Goal: Task Accomplishment & Management: Complete application form

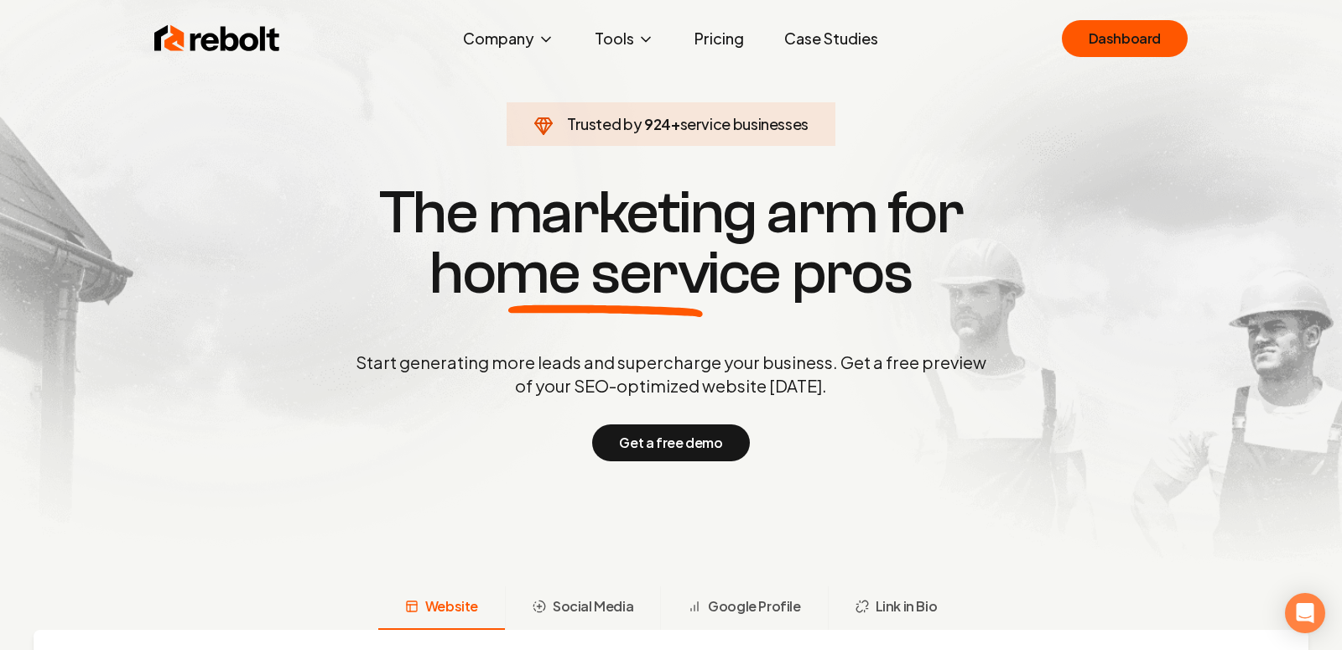
scroll to position [27, 0]
click at [1292, 603] on div "Open Intercom Messenger" at bounding box center [1305, 613] width 44 height 44
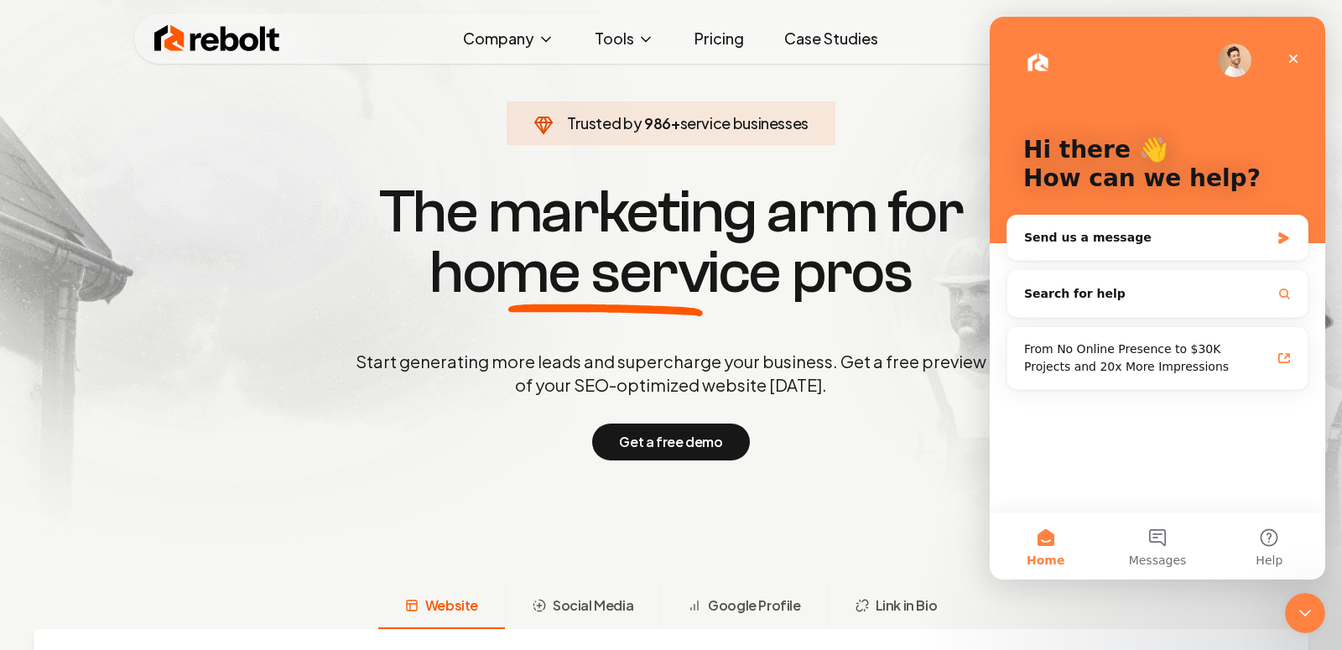
scroll to position [0, 0]
click at [1301, 536] on button "Help" at bounding box center [1270, 545] width 112 height 67
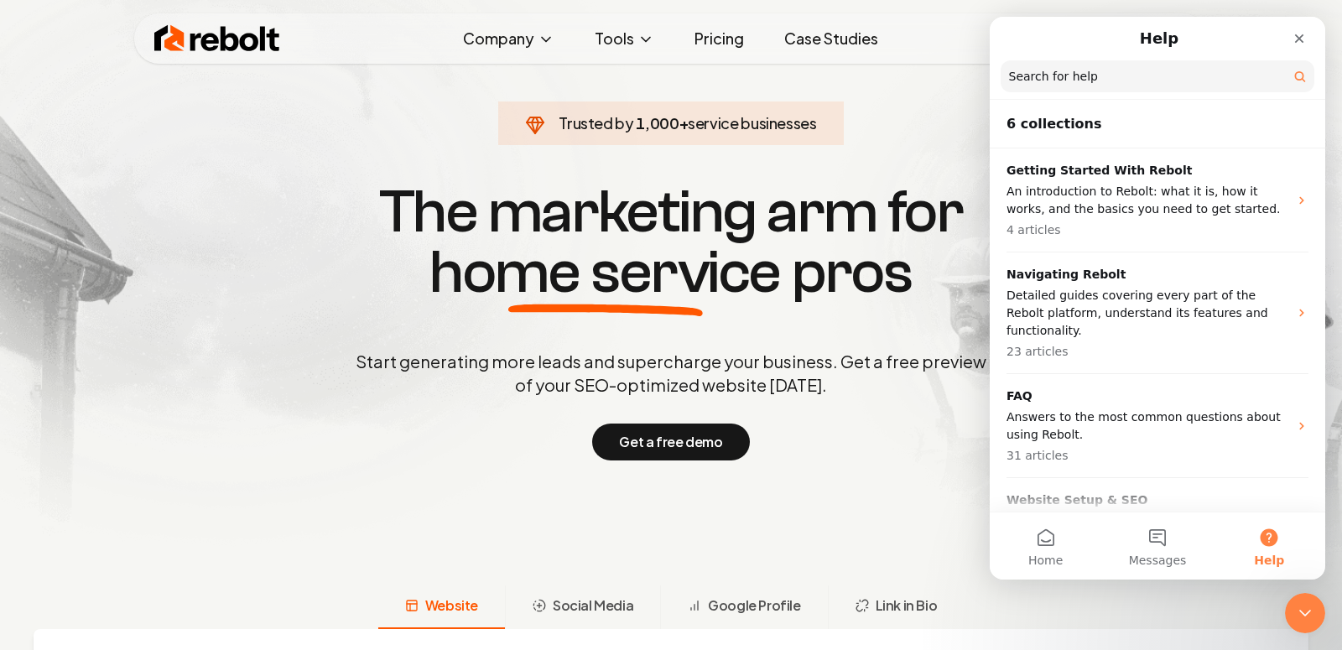
click at [1111, 140] on header "6 collections" at bounding box center [1157, 125] width 335 height 48
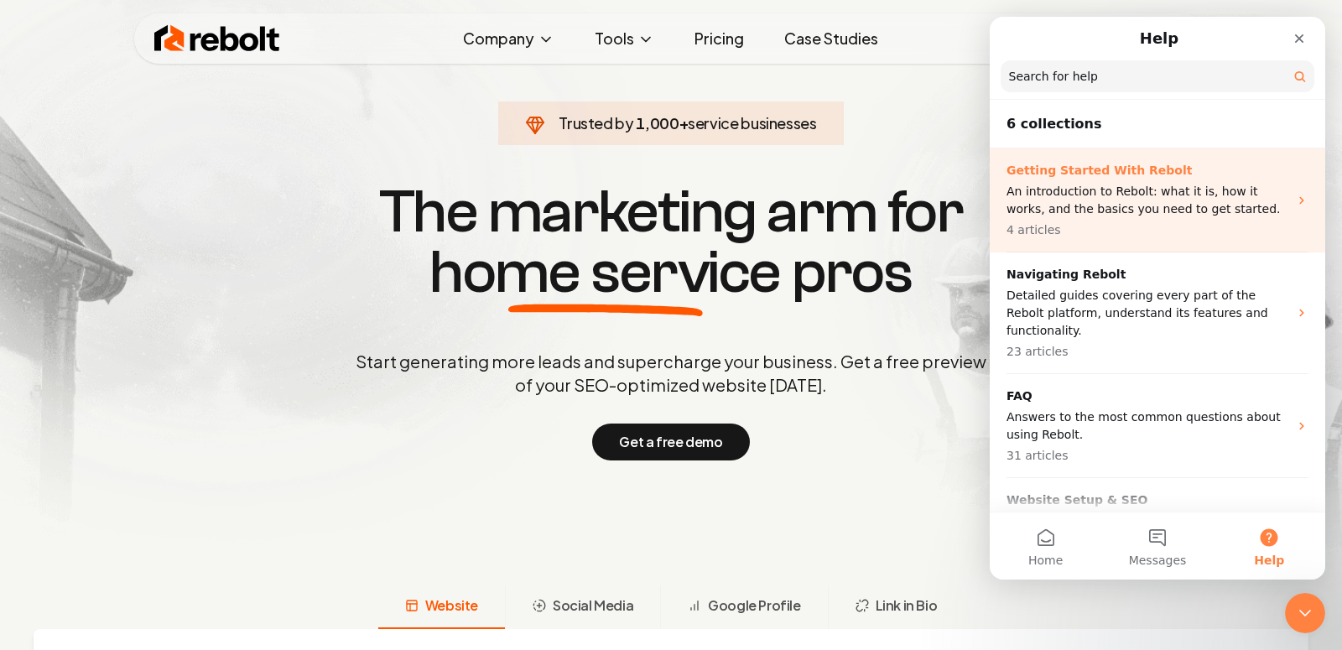
click at [1112, 188] on p "An introduction to Rebolt: what it is, how it works, and the basics you need to…" at bounding box center [1147, 200] width 282 height 35
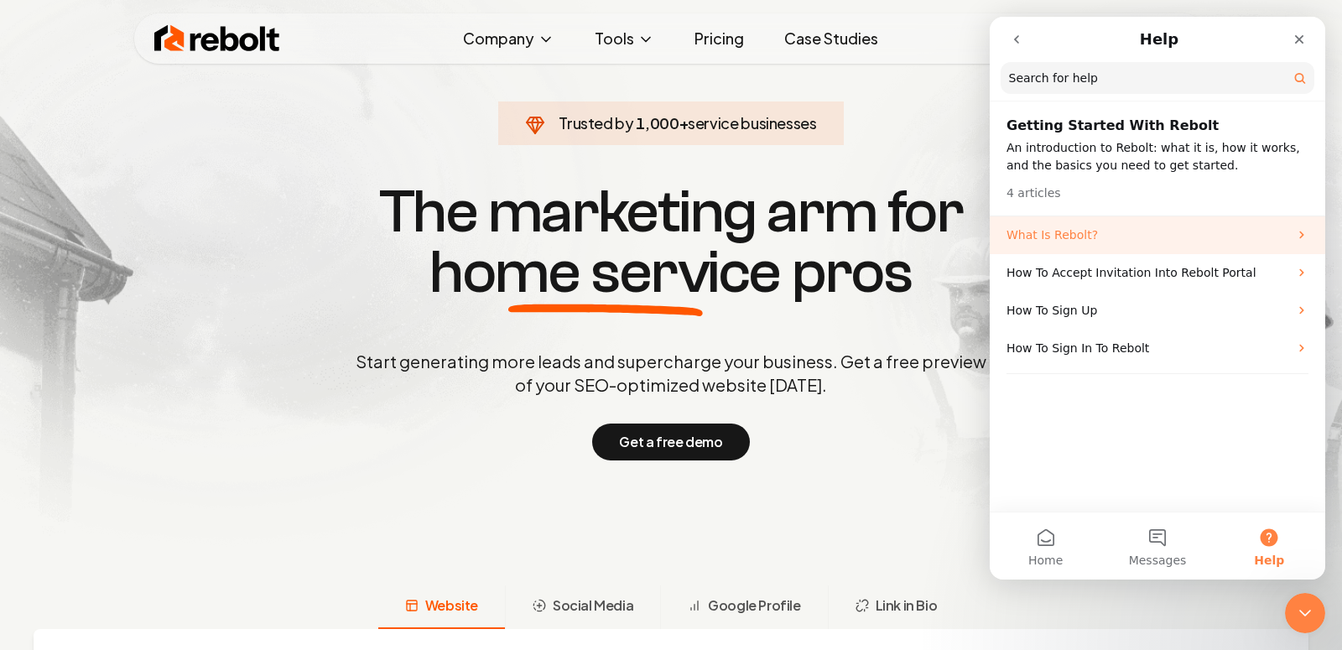
click at [1076, 236] on p "What Is Rebolt?" at bounding box center [1147, 235] width 282 height 18
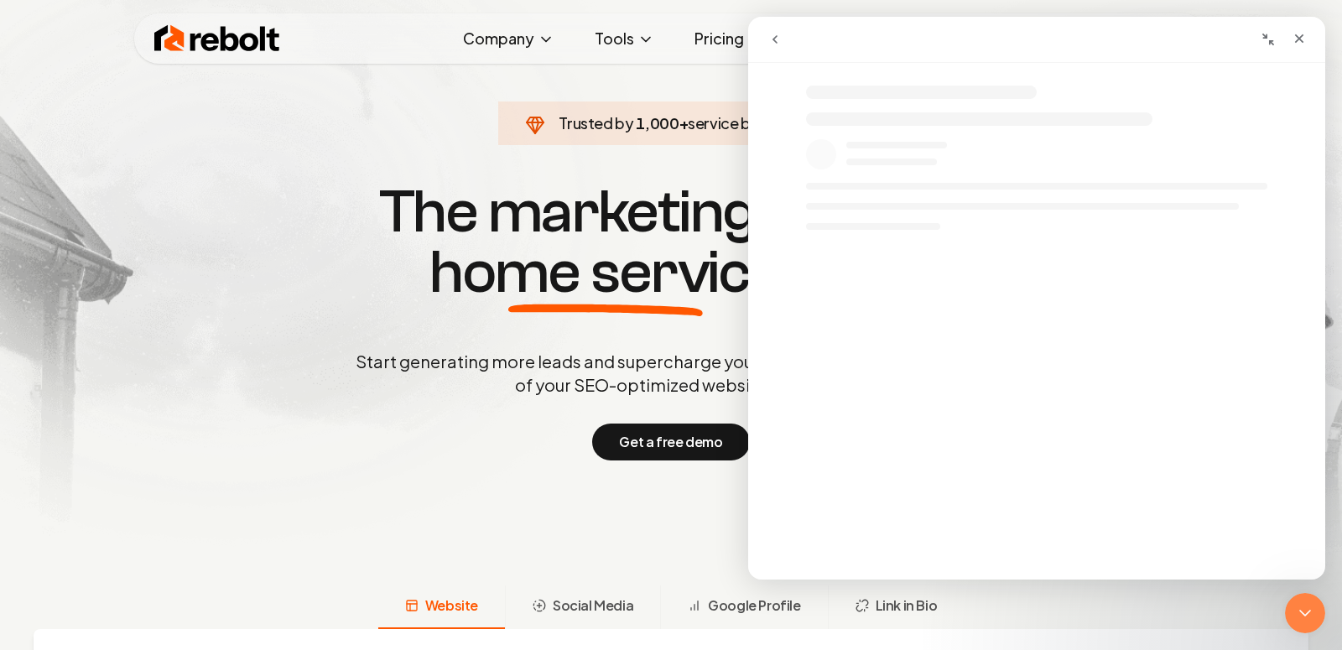
click at [787, 30] on button "go back" at bounding box center [775, 39] width 32 height 32
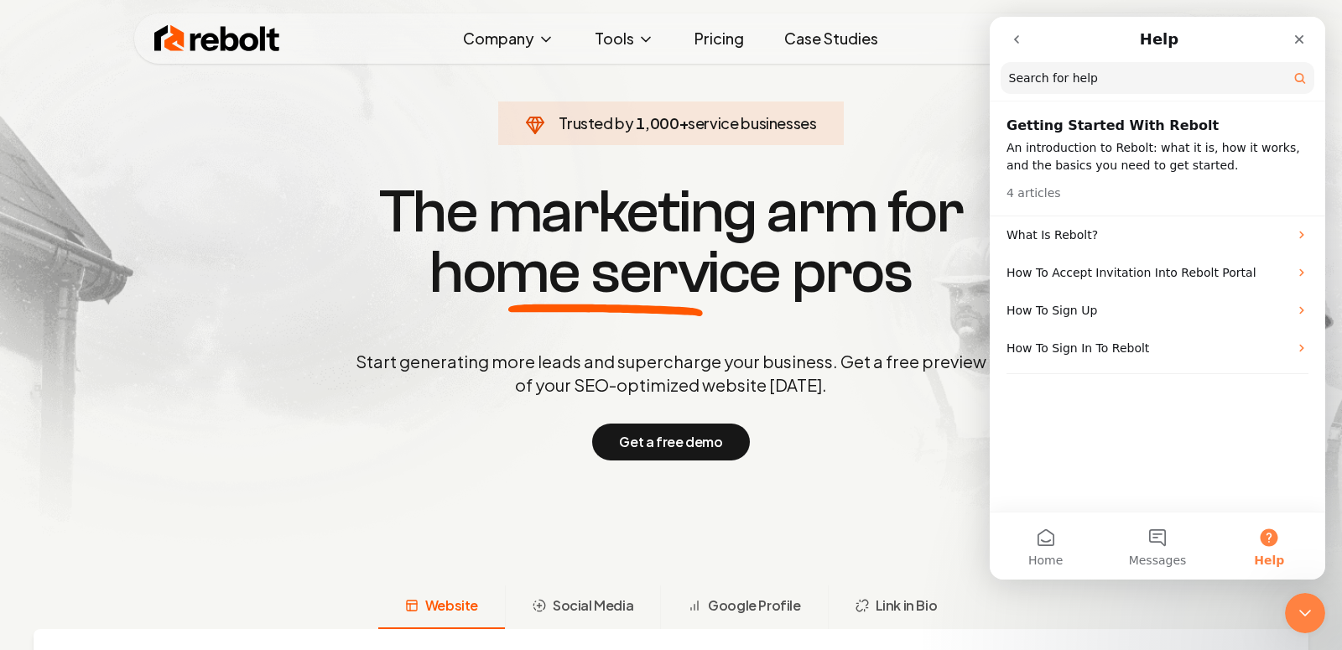
click at [1007, 39] on button "go back" at bounding box center [1017, 39] width 32 height 32
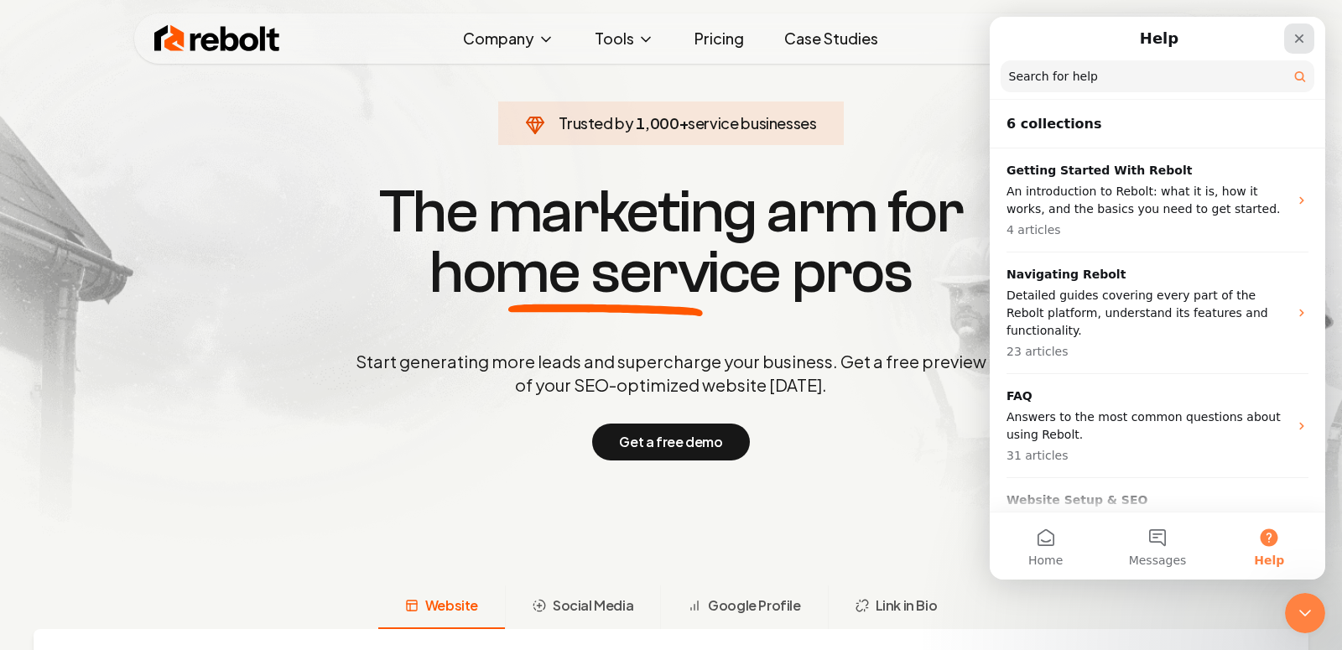
click at [1297, 42] on icon "Close" at bounding box center [1298, 38] width 13 height 13
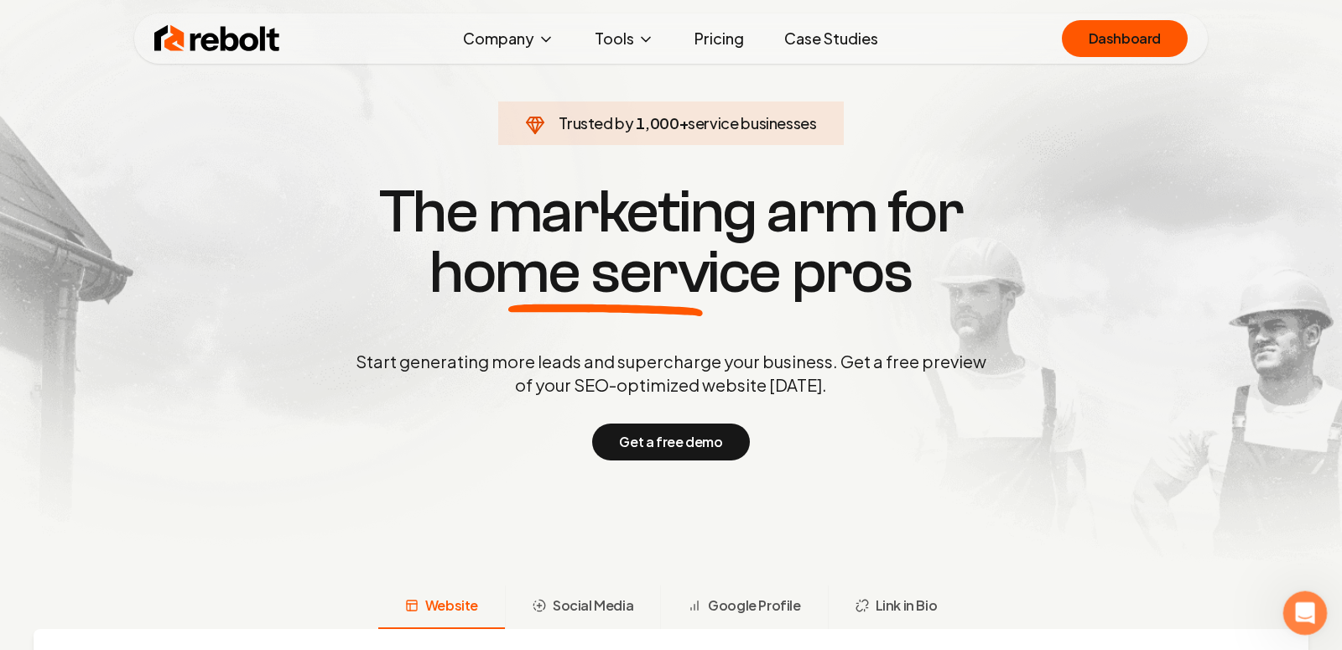
click at [1307, 611] on icon "Open Intercom Messenger" at bounding box center [1303, 611] width 28 height 28
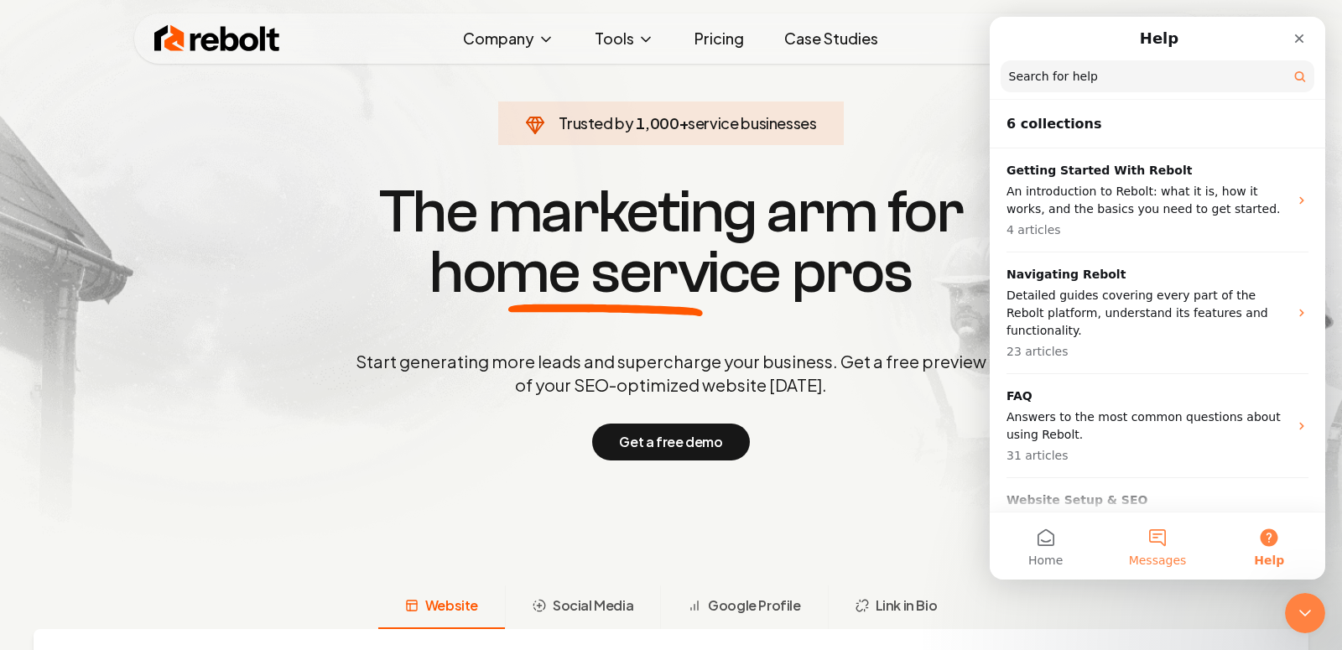
click at [1172, 529] on button "Messages" at bounding box center [1157, 545] width 112 height 67
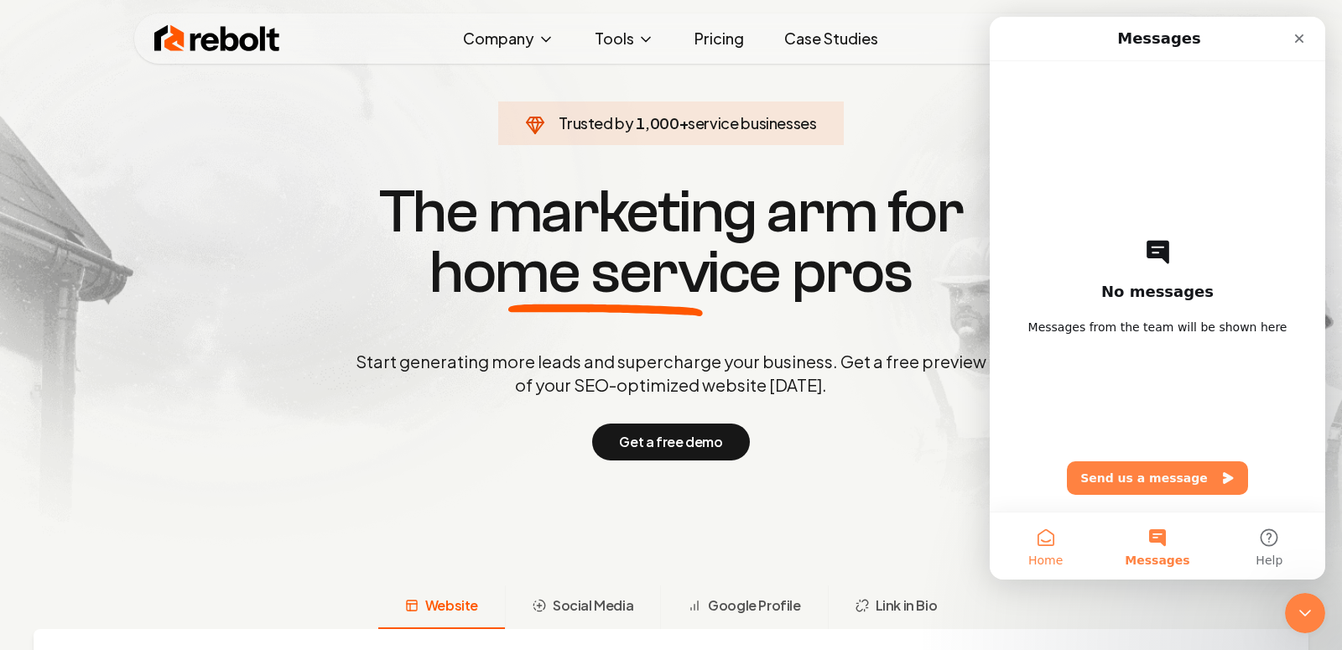
click at [1026, 536] on button "Home" at bounding box center [1046, 545] width 112 height 67
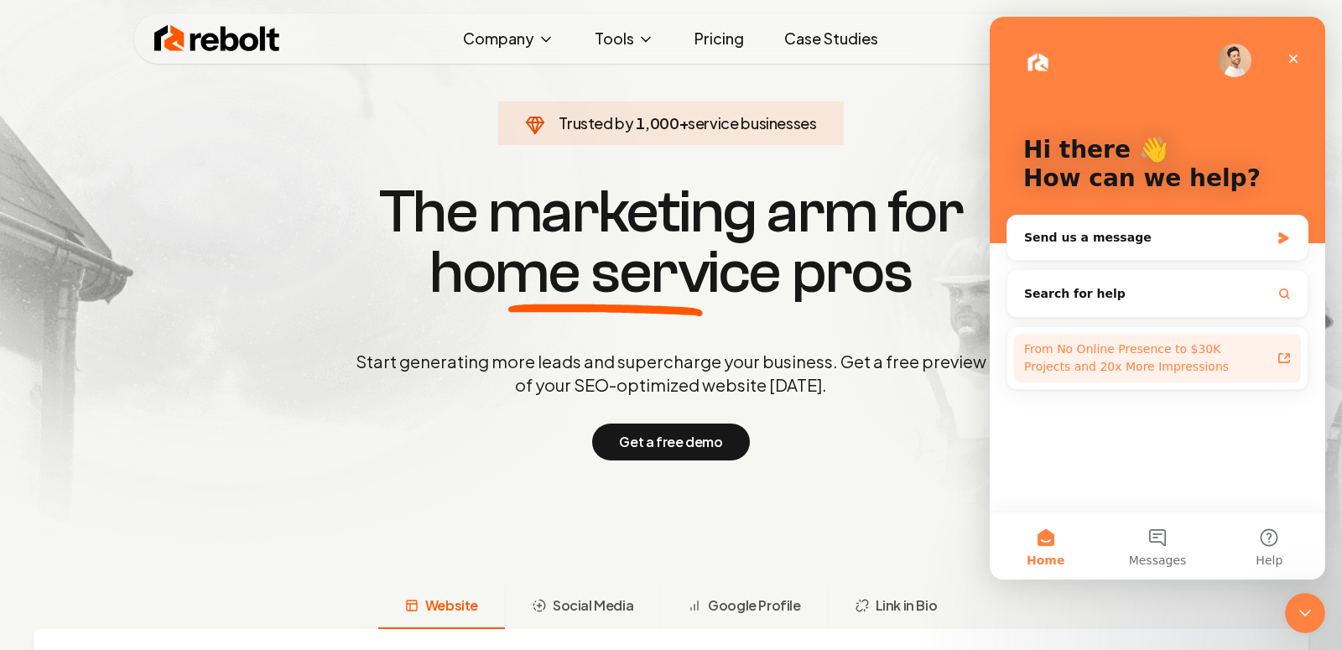
click at [1145, 361] on div "From No Online Presence to $30K Projects and 20x More Impressions" at bounding box center [1147, 357] width 247 height 35
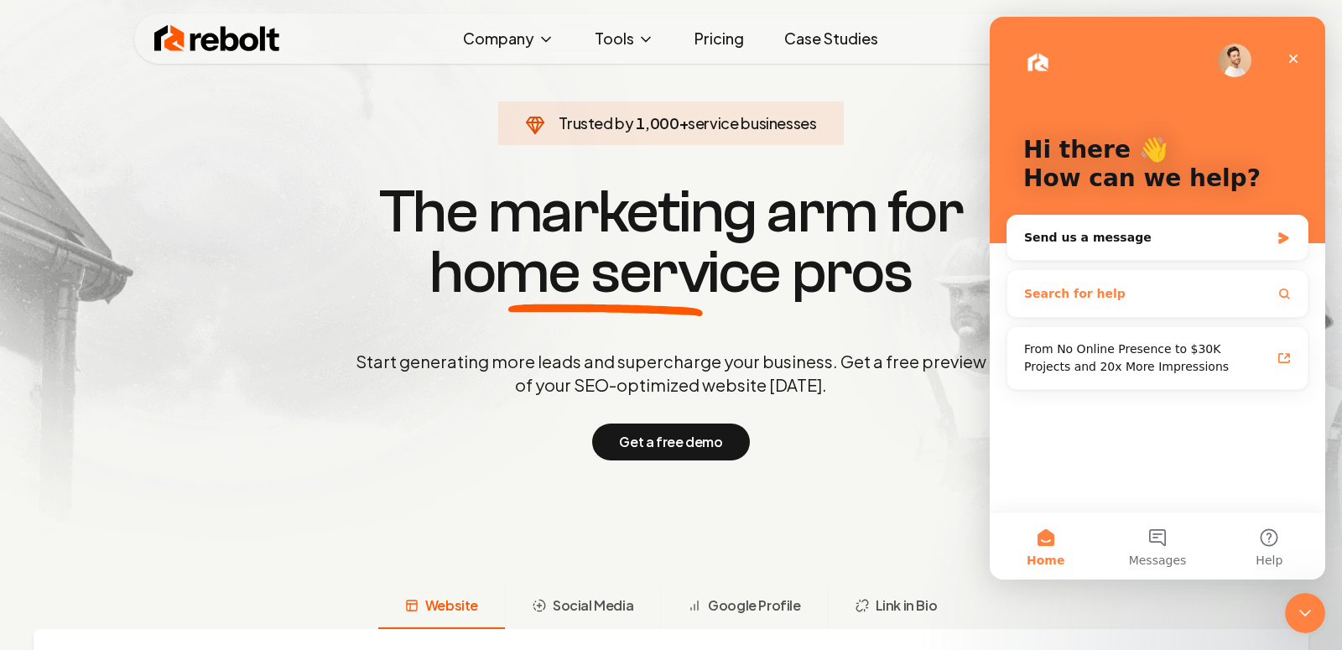
click at [1126, 299] on button "Search for help" at bounding box center [1157, 294] width 287 height 34
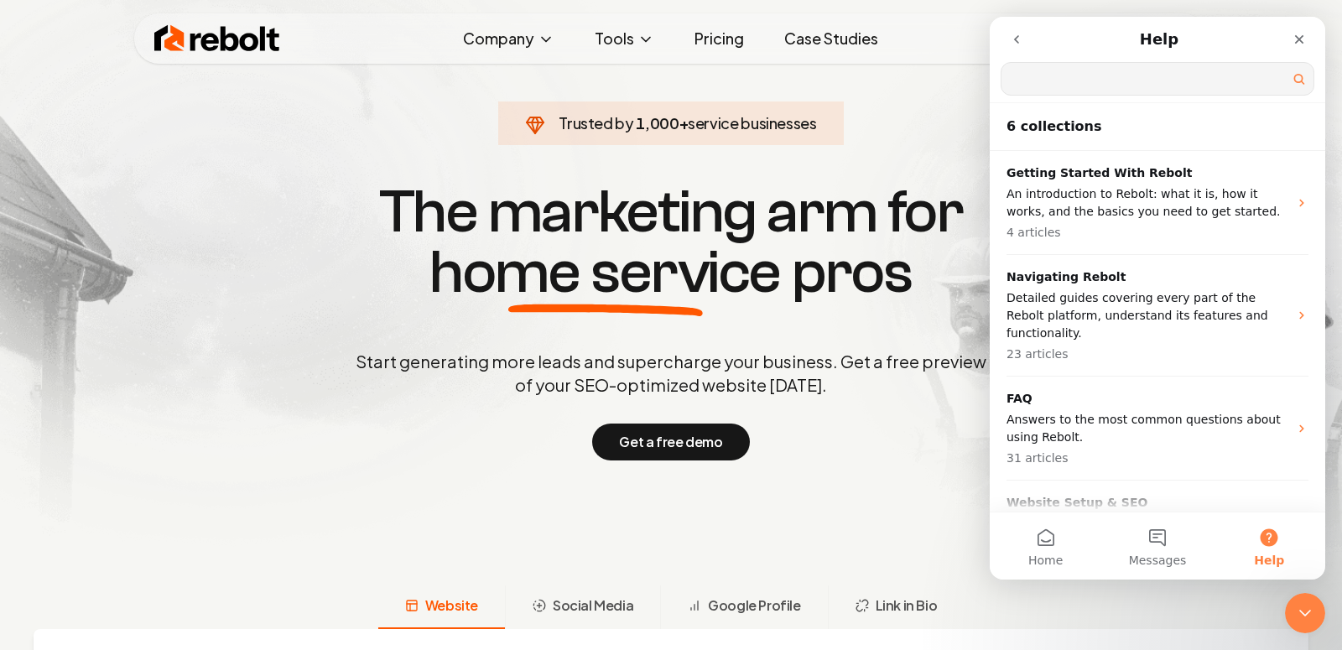
click at [1138, 46] on div "Help" at bounding box center [1158, 39] width 314 height 32
click at [1149, 46] on h1 "Help" at bounding box center [1158, 39] width 45 height 29
click at [1046, 123] on h2 "6 collections" at bounding box center [1157, 126] width 302 height 20
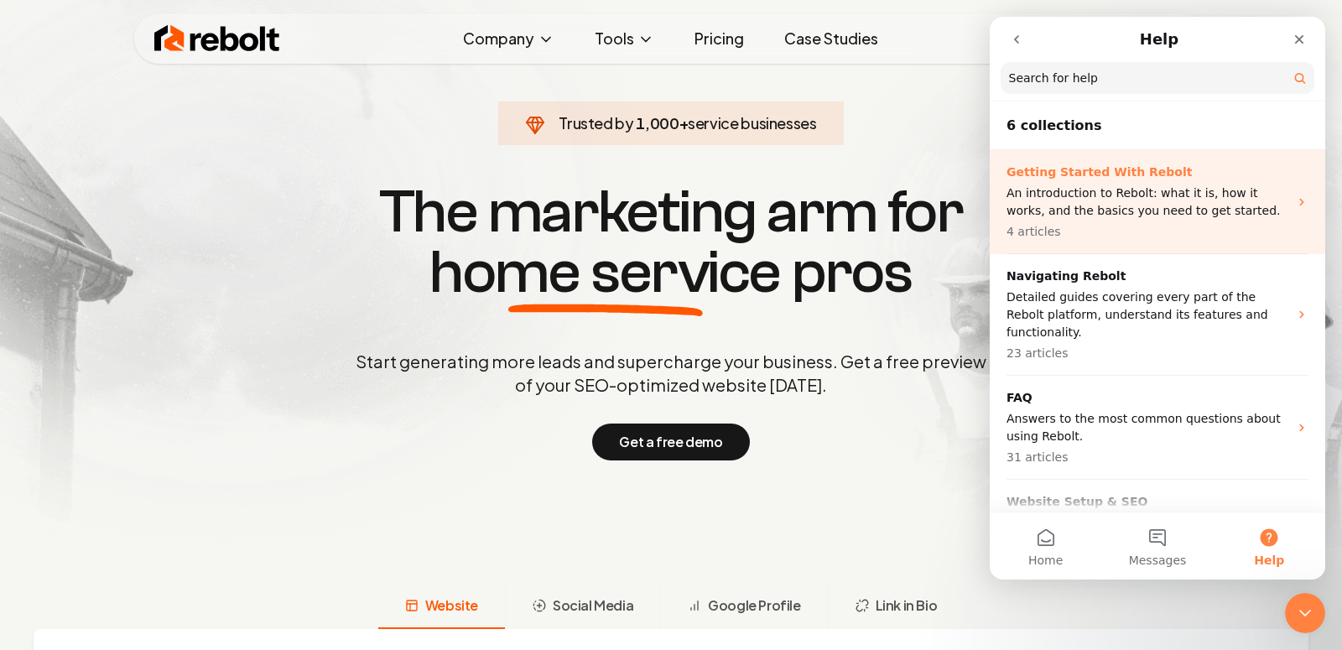
click at [1047, 173] on p "Getting Started With Rebolt" at bounding box center [1147, 173] width 282 height 18
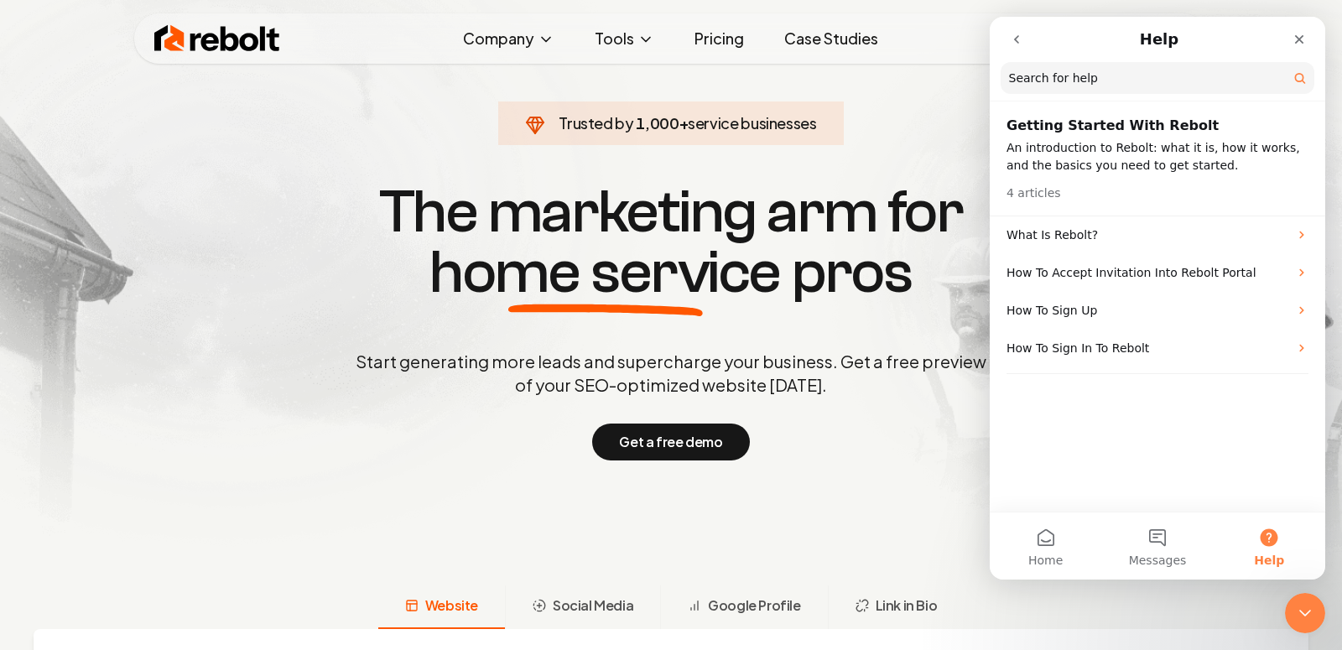
click at [1039, 148] on p "An introduction to Rebolt: what it is, how it works, and the basics you need to…" at bounding box center [1157, 156] width 302 height 35
click at [1048, 248] on div "What Is Rebolt?" at bounding box center [1157, 235] width 335 height 38
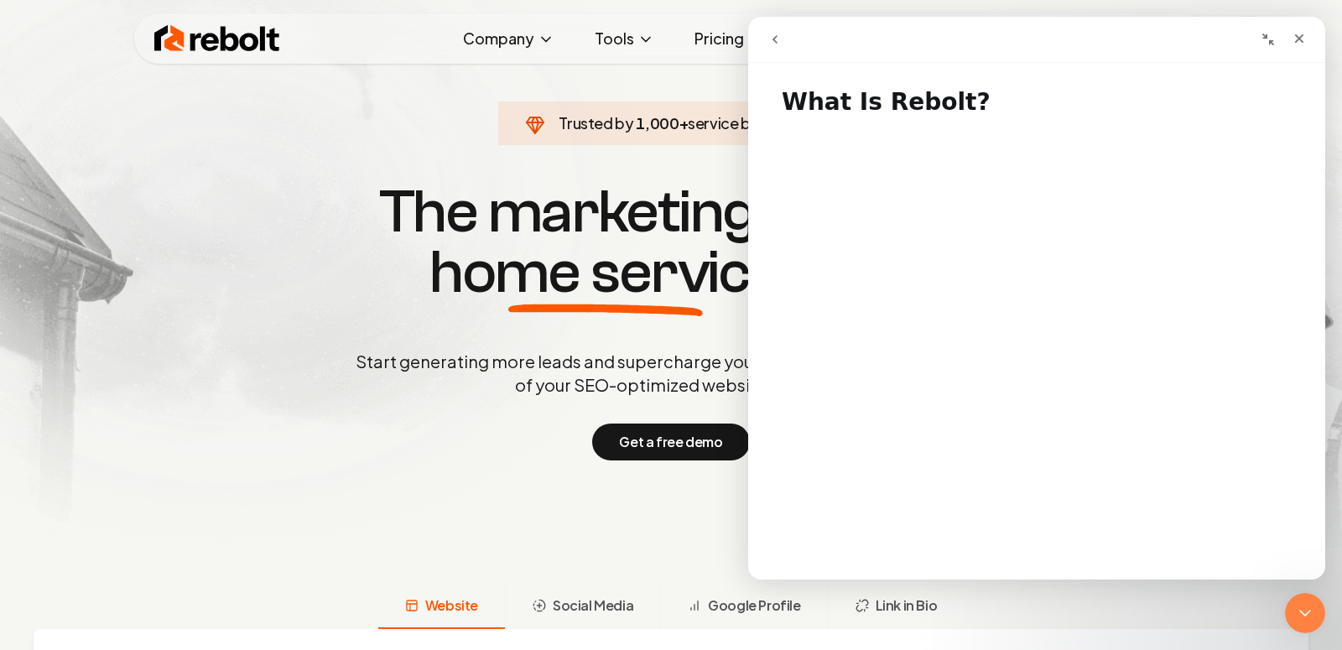
scroll to position [312, 0]
click at [774, 42] on icon "go back" at bounding box center [774, 39] width 13 height 13
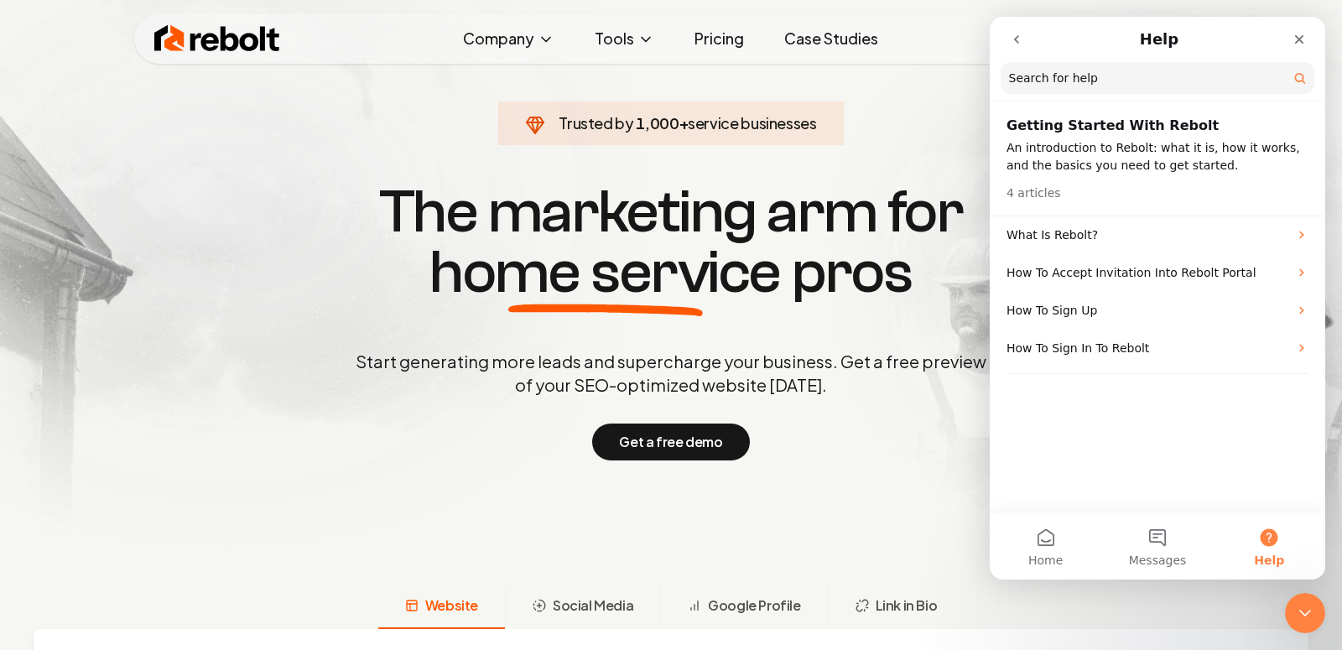
click at [1023, 43] on button "go back" at bounding box center [1017, 39] width 32 height 32
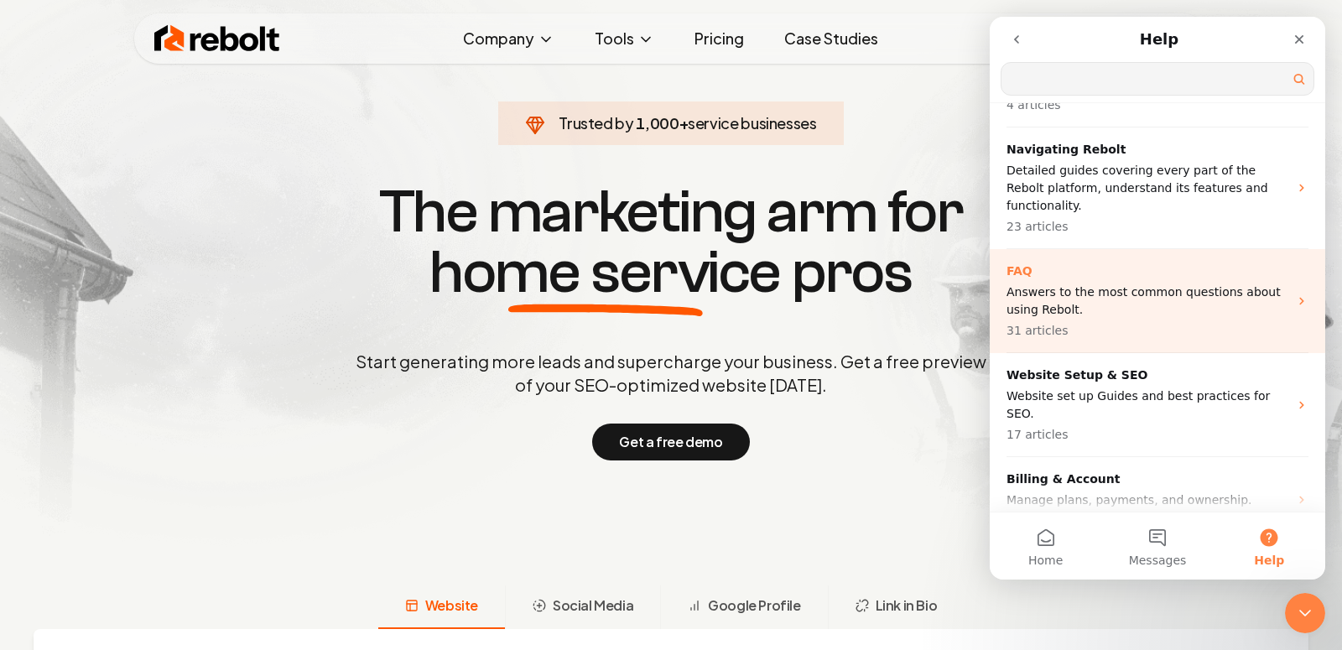
scroll to position [137, 0]
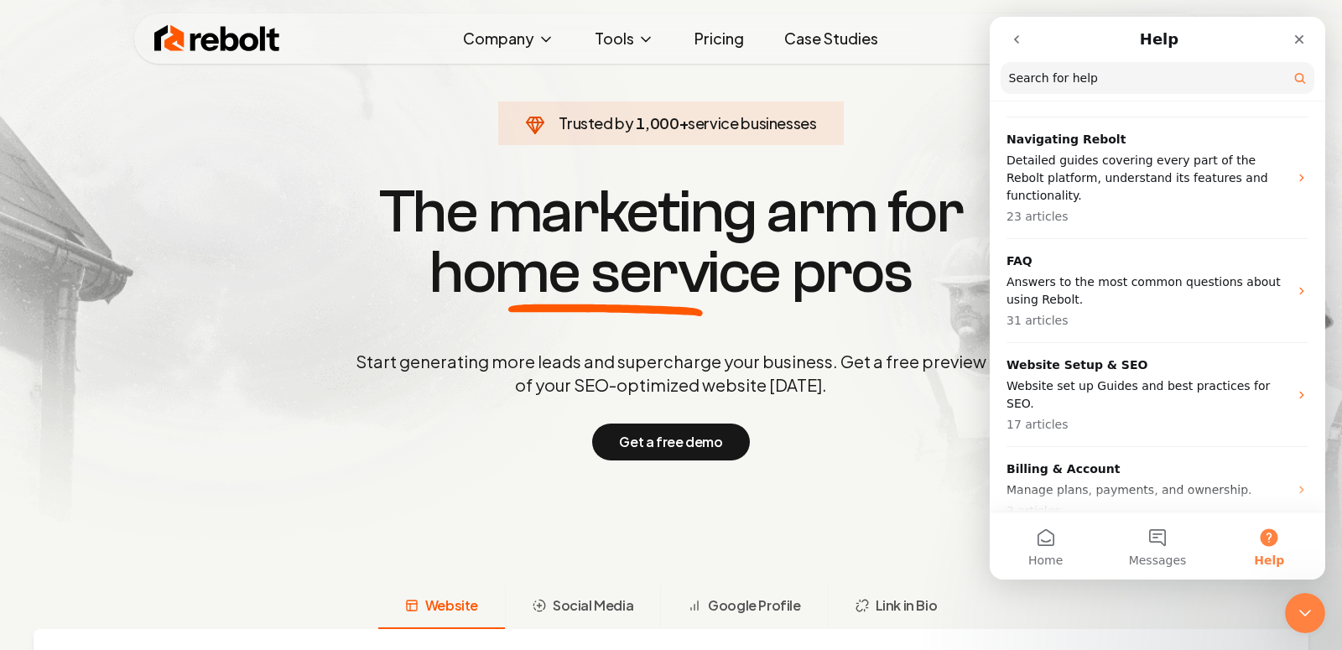
click at [1003, 30] on button "go back" at bounding box center [1017, 39] width 32 height 32
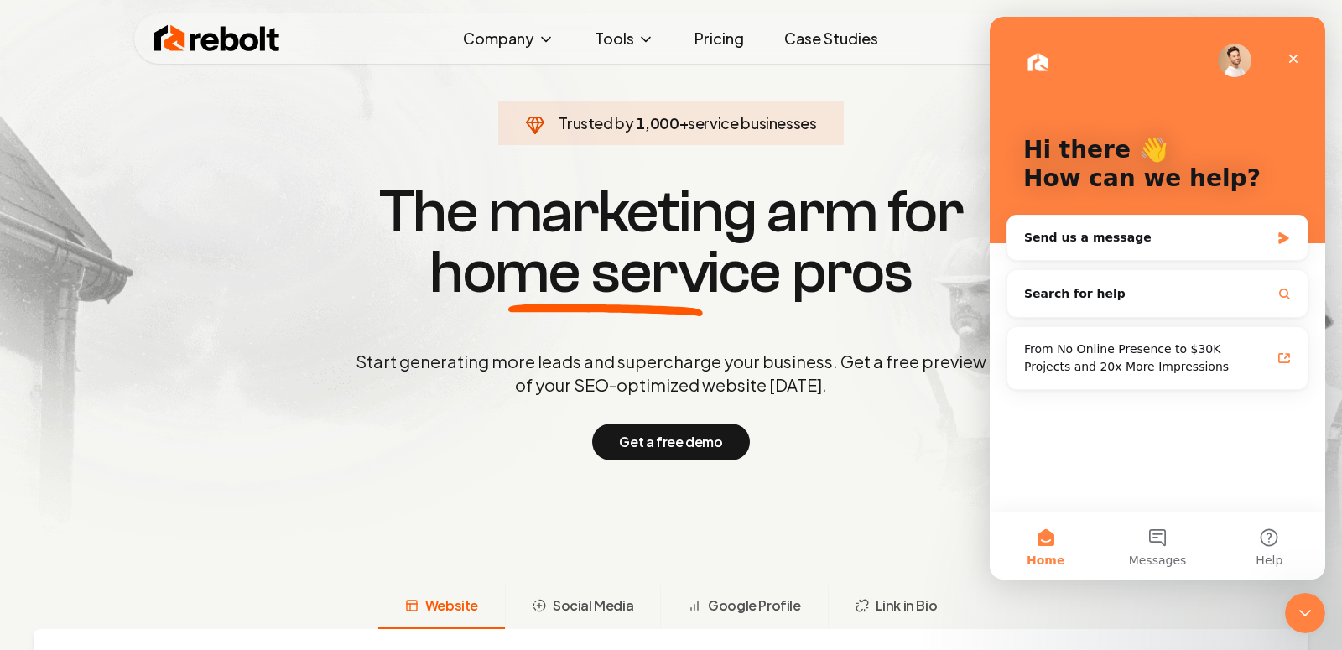
click at [1238, 63] on img "Intercom messenger" at bounding box center [1235, 61] width 34 height 34
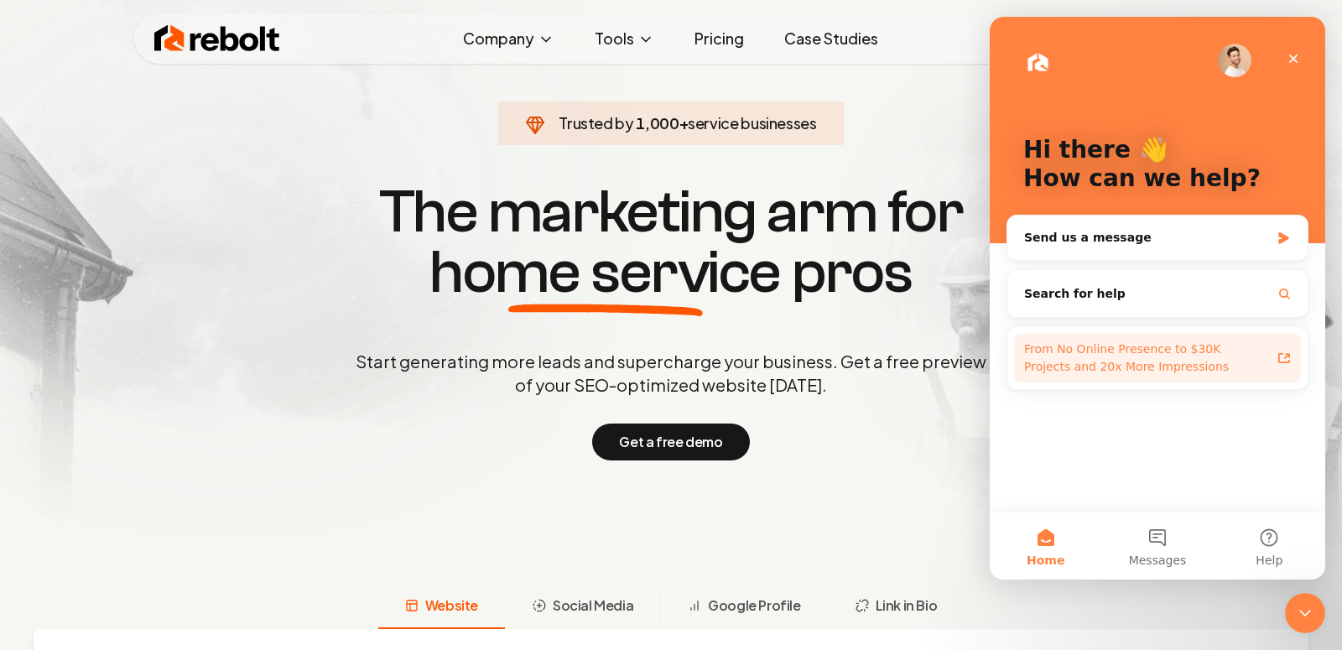
click at [1286, 348] on div "From No Online Presence to $30K Projects and 20x More Impressions" at bounding box center [1157, 358] width 287 height 49
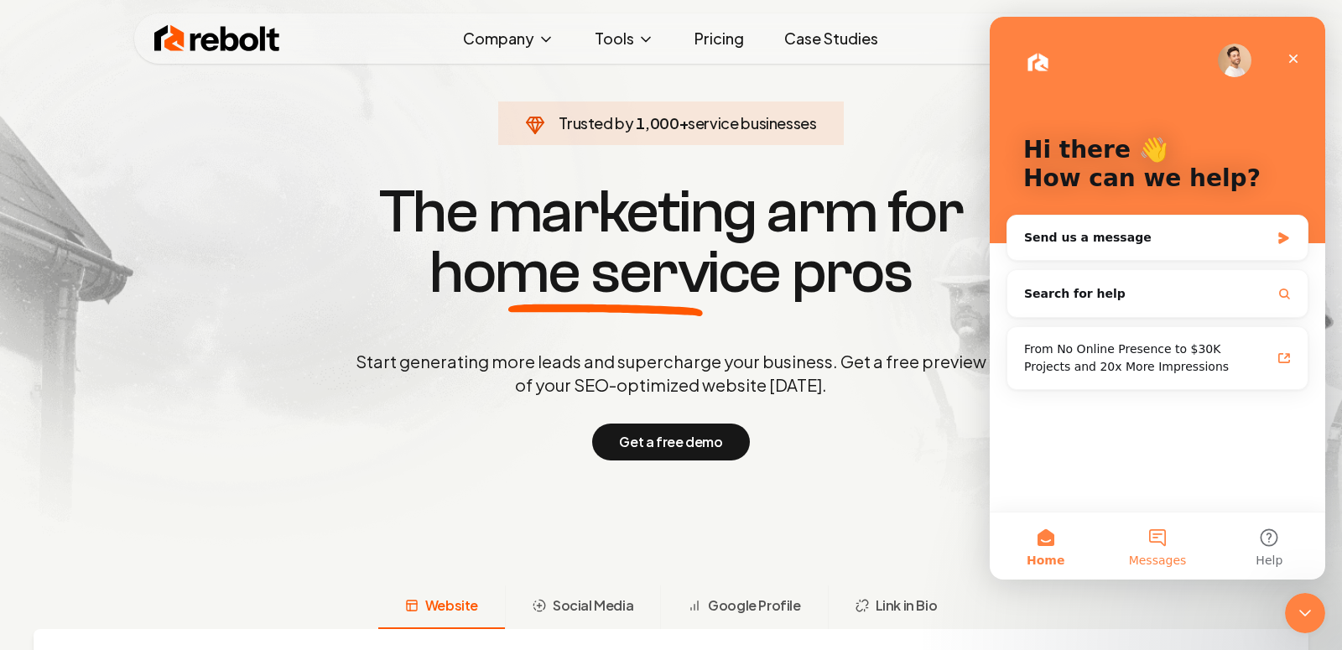
click at [1146, 574] on button "Messages" at bounding box center [1157, 545] width 112 height 67
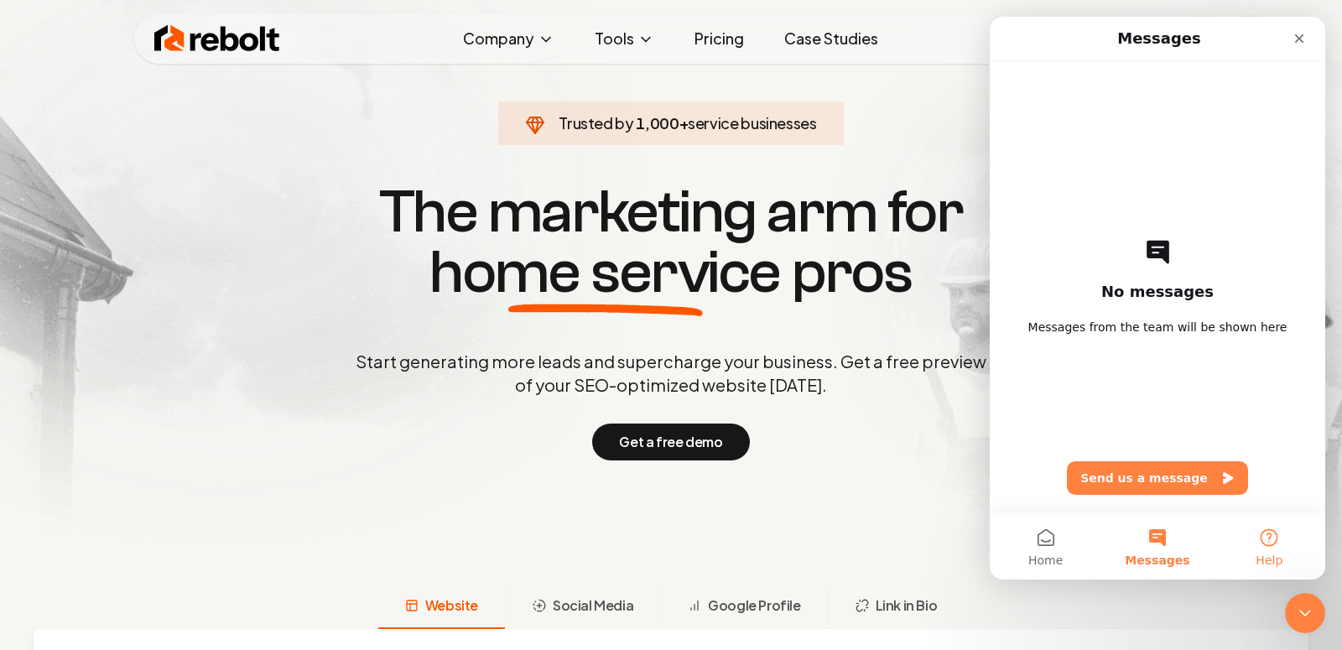
click at [1243, 544] on button "Help" at bounding box center [1270, 545] width 112 height 67
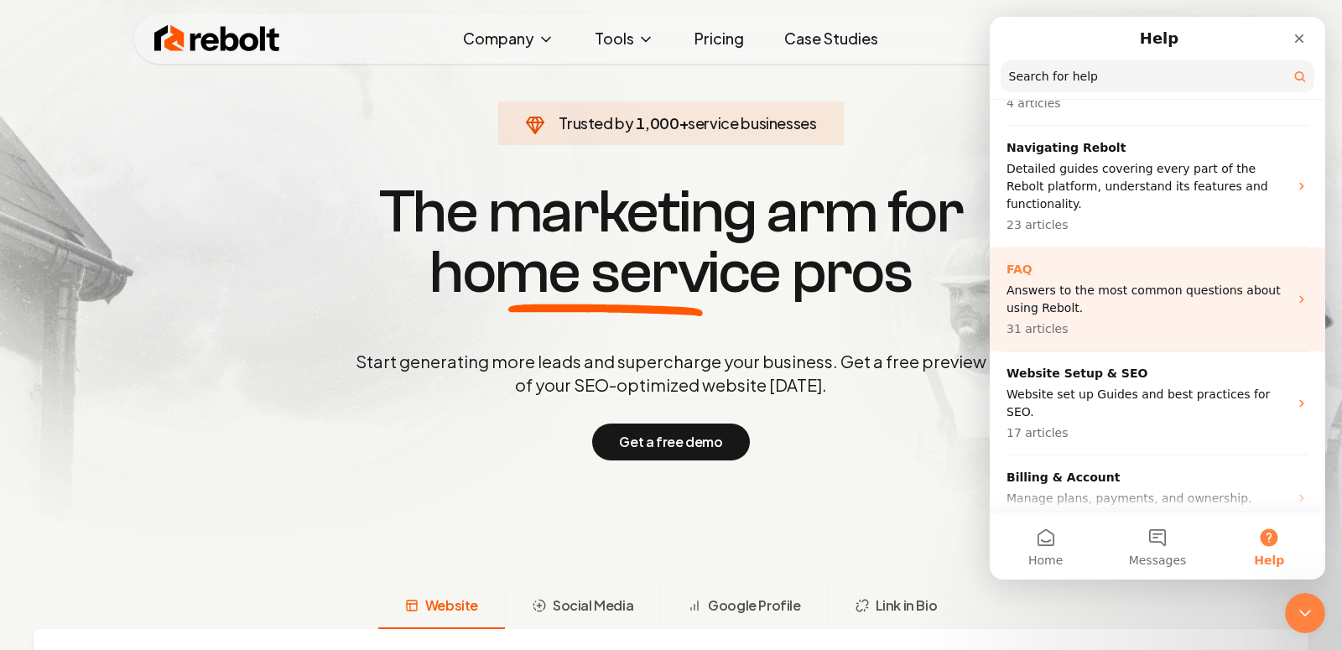
scroll to position [143, 0]
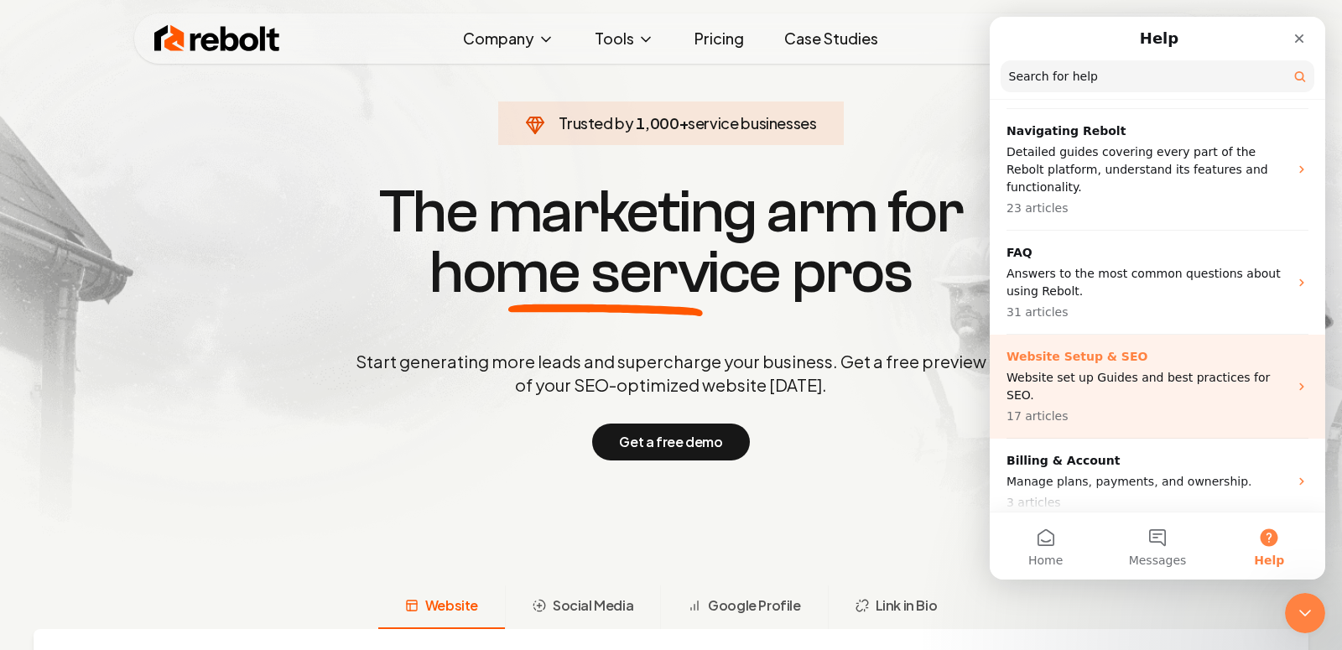
click at [1155, 369] on p "Website set up Guides and best practices for SEO." at bounding box center [1147, 386] width 282 height 35
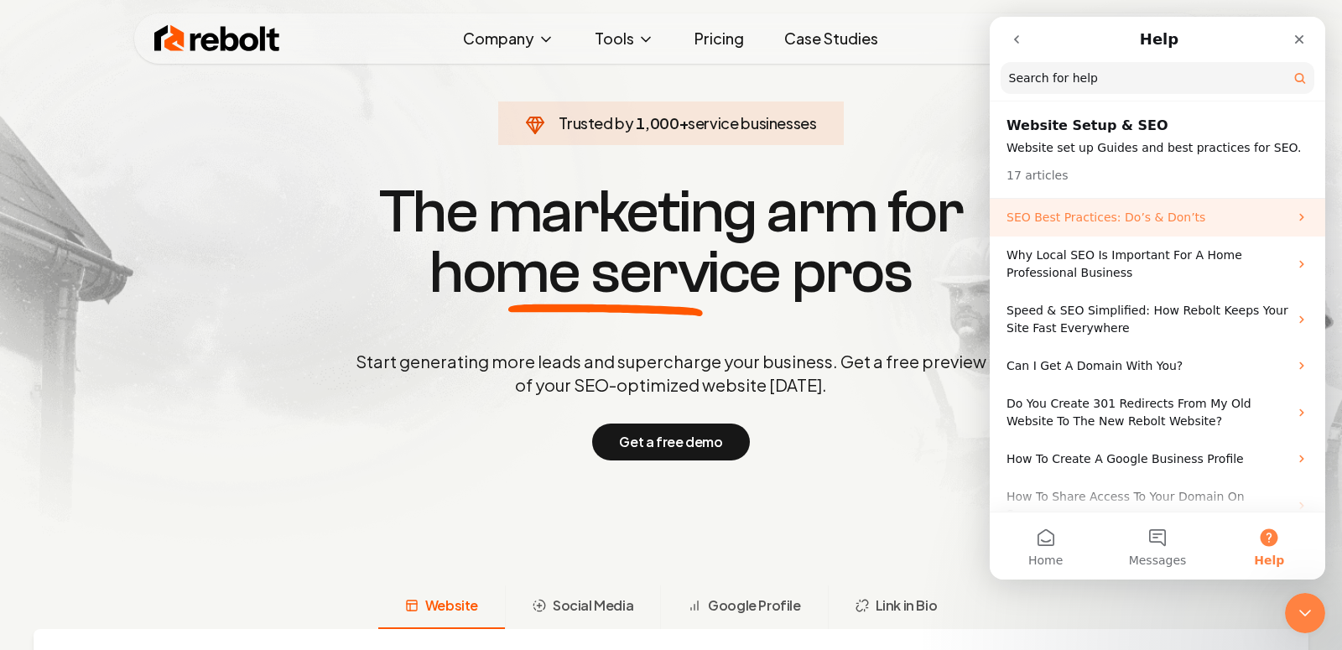
click at [1139, 221] on p "SEO Best Practices: Do’s & Don’ts" at bounding box center [1147, 218] width 282 height 18
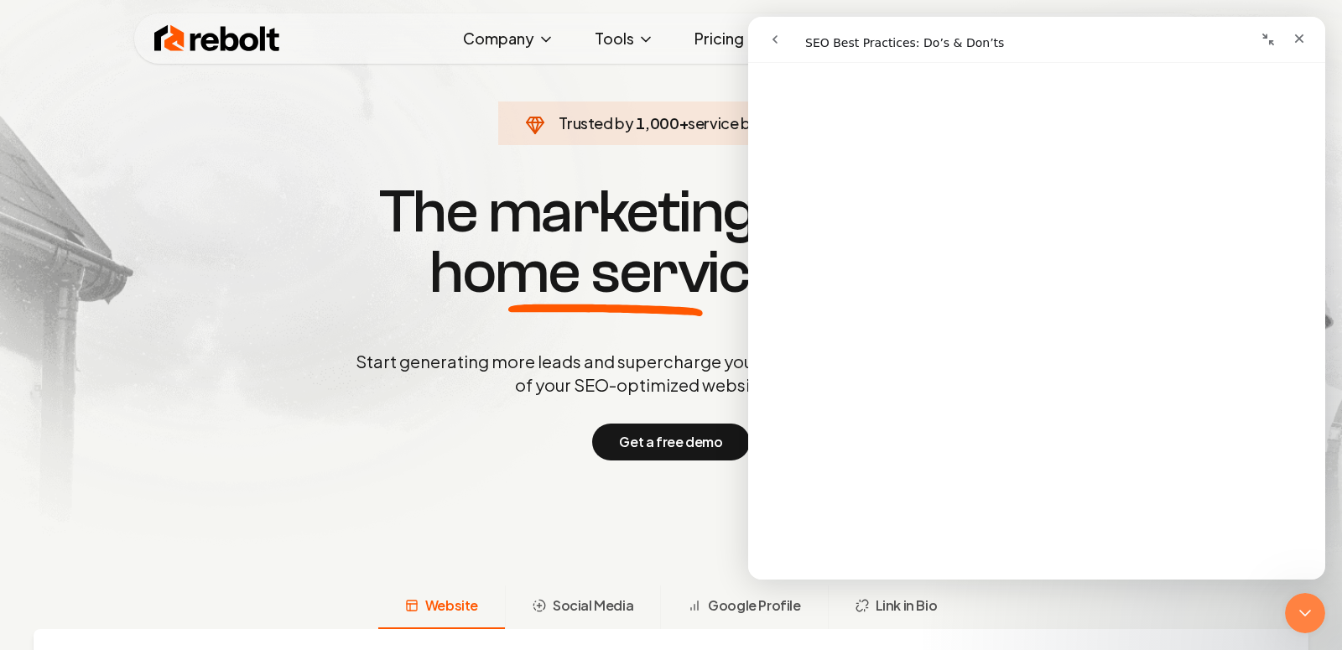
scroll to position [0, 0]
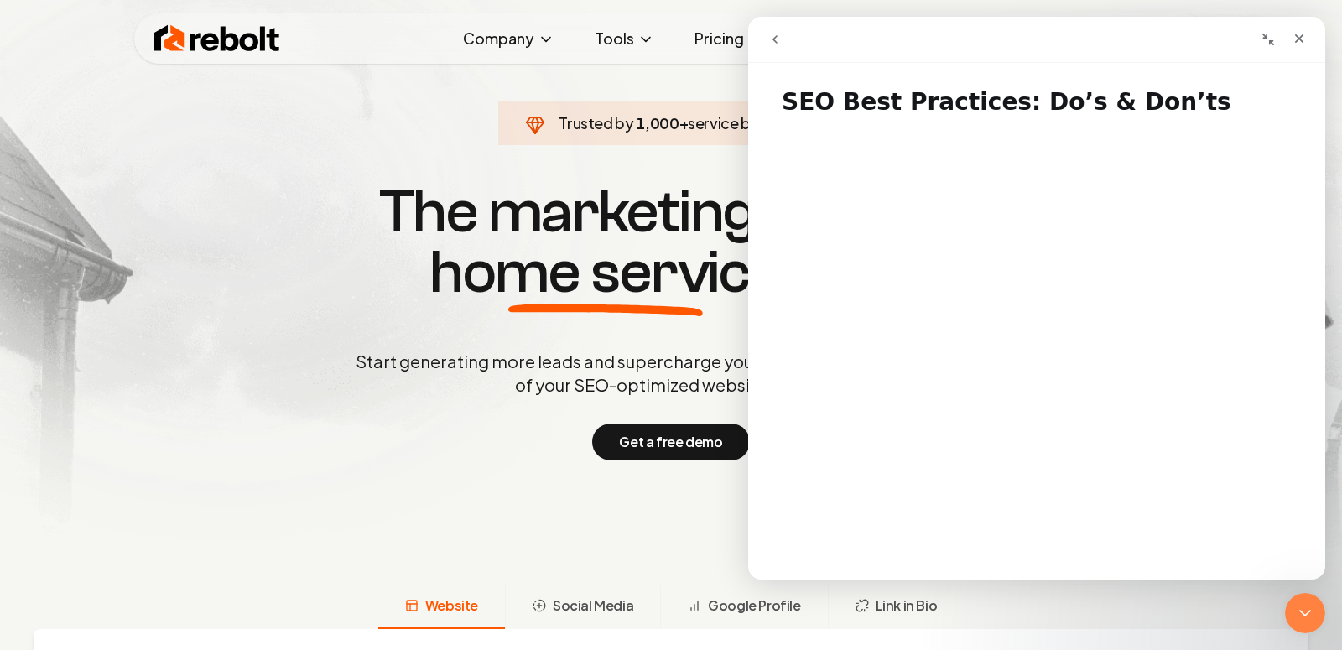
click at [784, 36] on button "go back" at bounding box center [775, 39] width 32 height 32
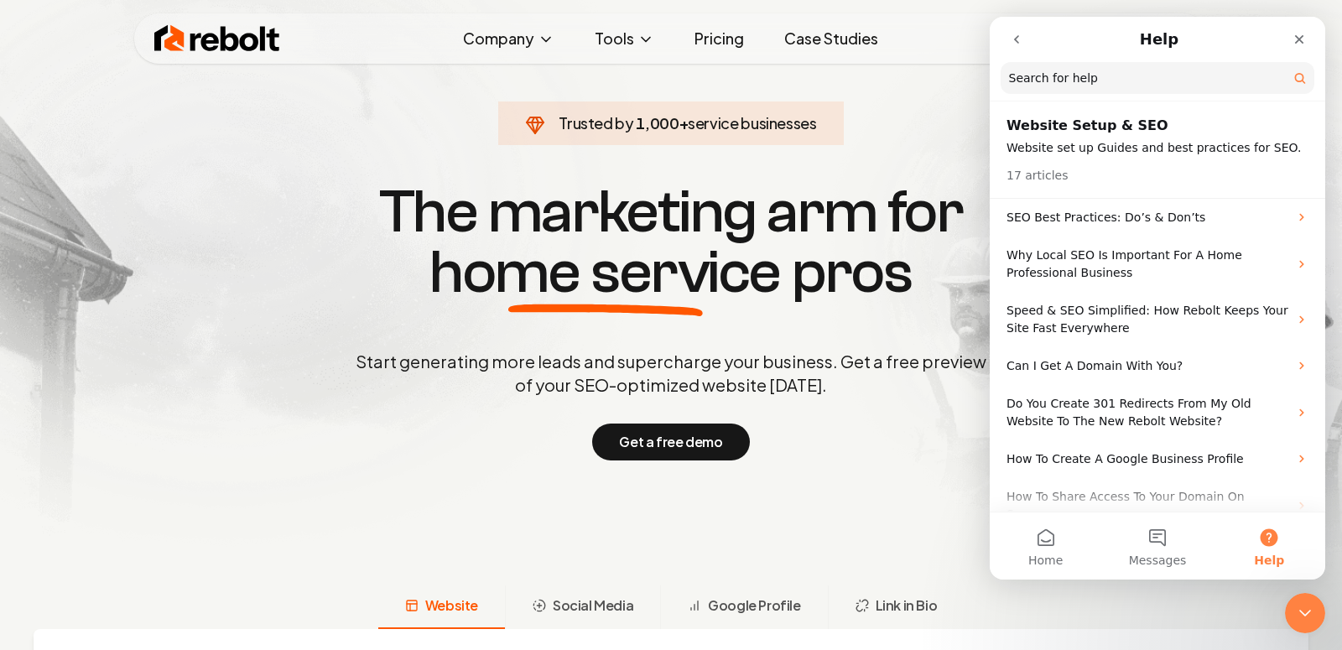
click at [876, 366] on p "Start generating more leads and supercharge your business. Get a free preview o…" at bounding box center [670, 373] width 637 height 47
click at [1291, 26] on div "Close" at bounding box center [1299, 39] width 30 height 30
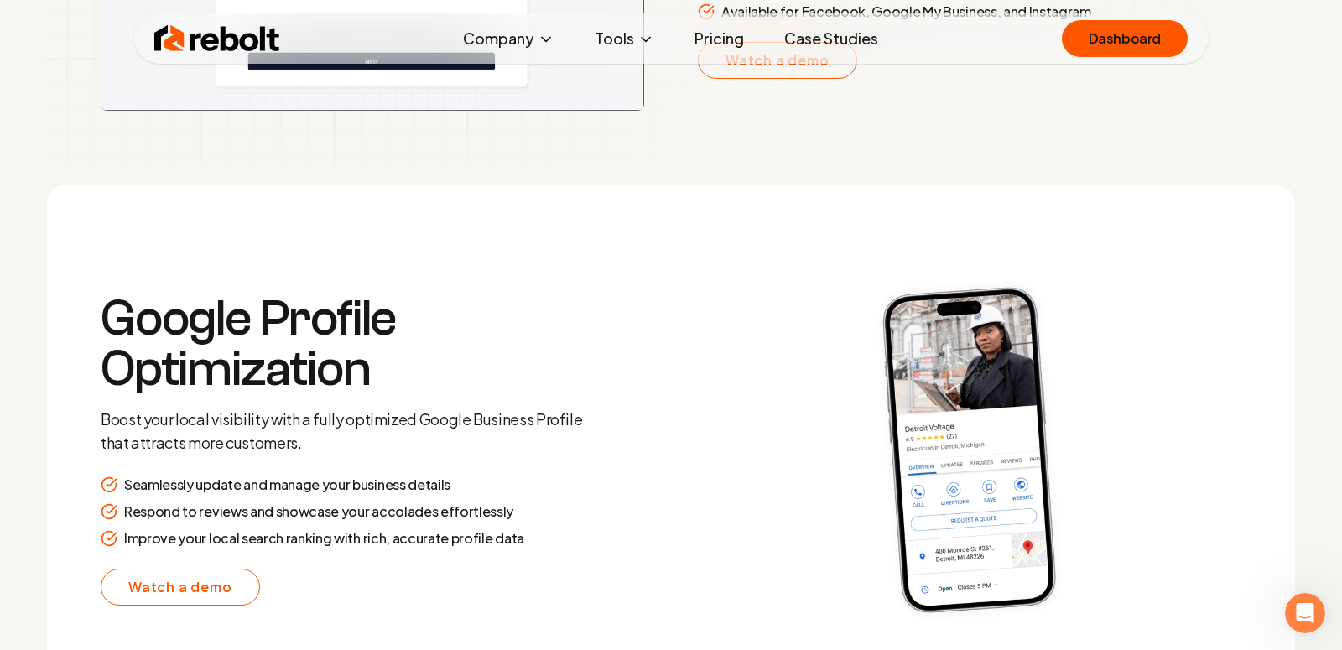
scroll to position [3139, 0]
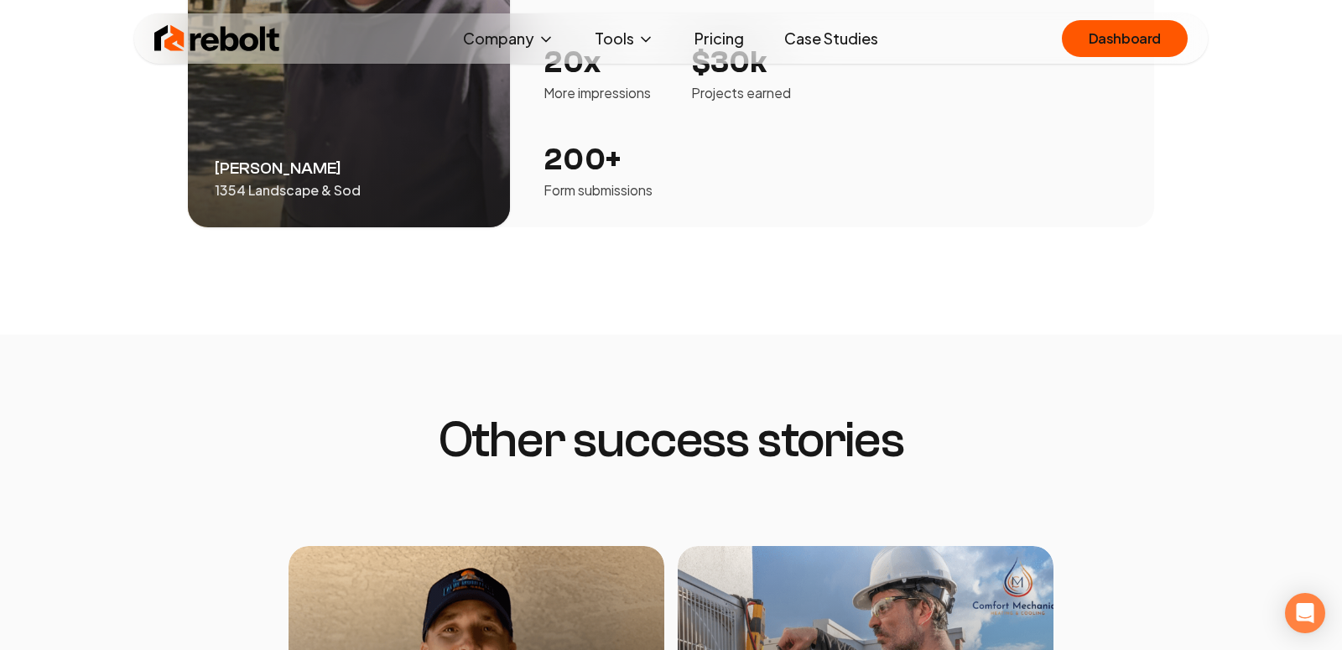
scroll to position [3124, 0]
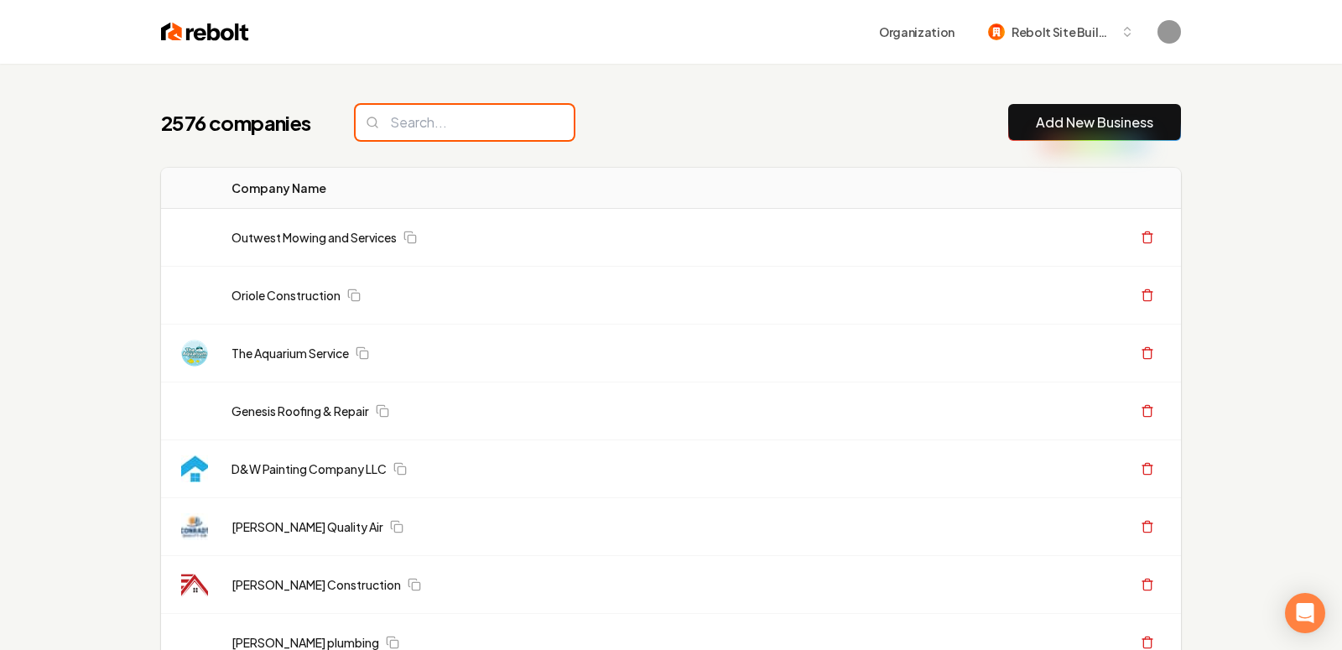
click at [438, 115] on input "search" at bounding box center [465, 122] width 218 height 35
paste input "https://www.canva.com/design/DAG0vk_Kb8s/7xrb9MwgDXim2pT9GRa1tw/view?utm_conten…"
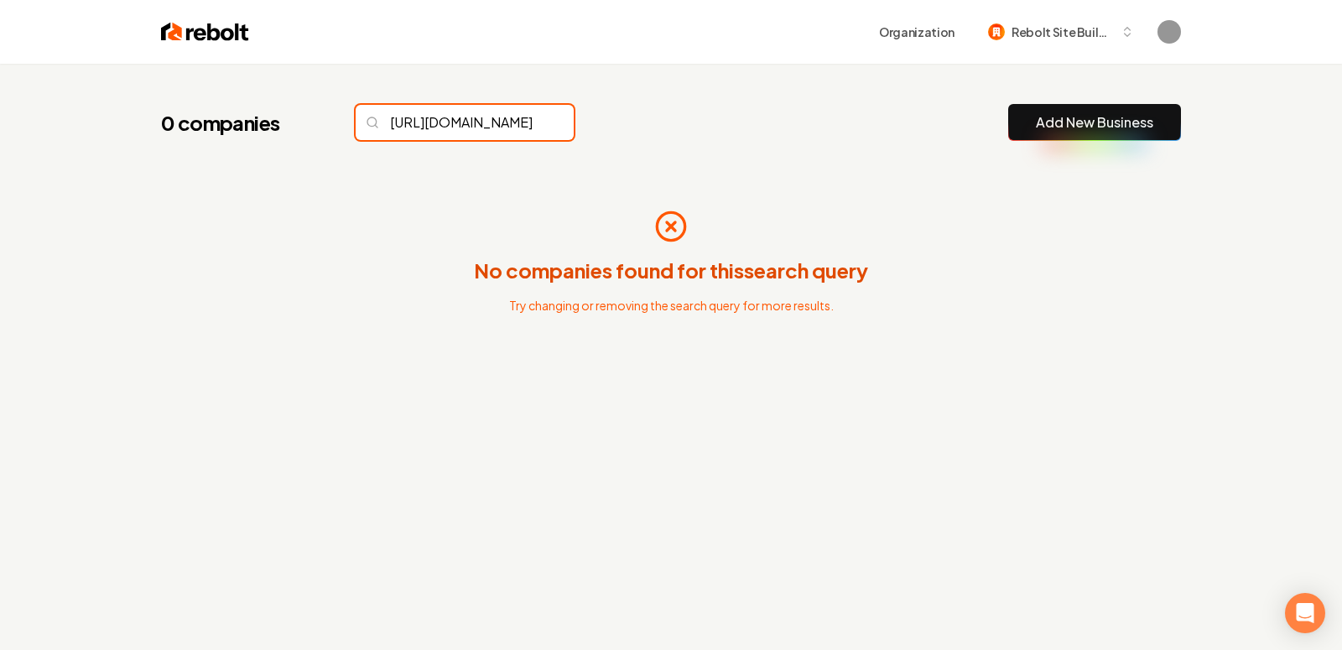
type input "https://www.canva.com/design/DAG0vk_Kb8s/7xrb9MwgDXim2pT9GRa1tw/view?utm_conten…"
click at [524, 119] on input "https://www.canva.com/design/DAG0vk_Kb8s/7xrb9MwgDXim2pT9GRa1tw/view?utm_conten…" at bounding box center [465, 122] width 218 height 35
click at [520, 123] on input "https://www.canva.com/design/DAG0vk_Kb8s/7xrb9MwgDXim2pT9GRa1tw/view?utm_conten…" at bounding box center [465, 122] width 218 height 35
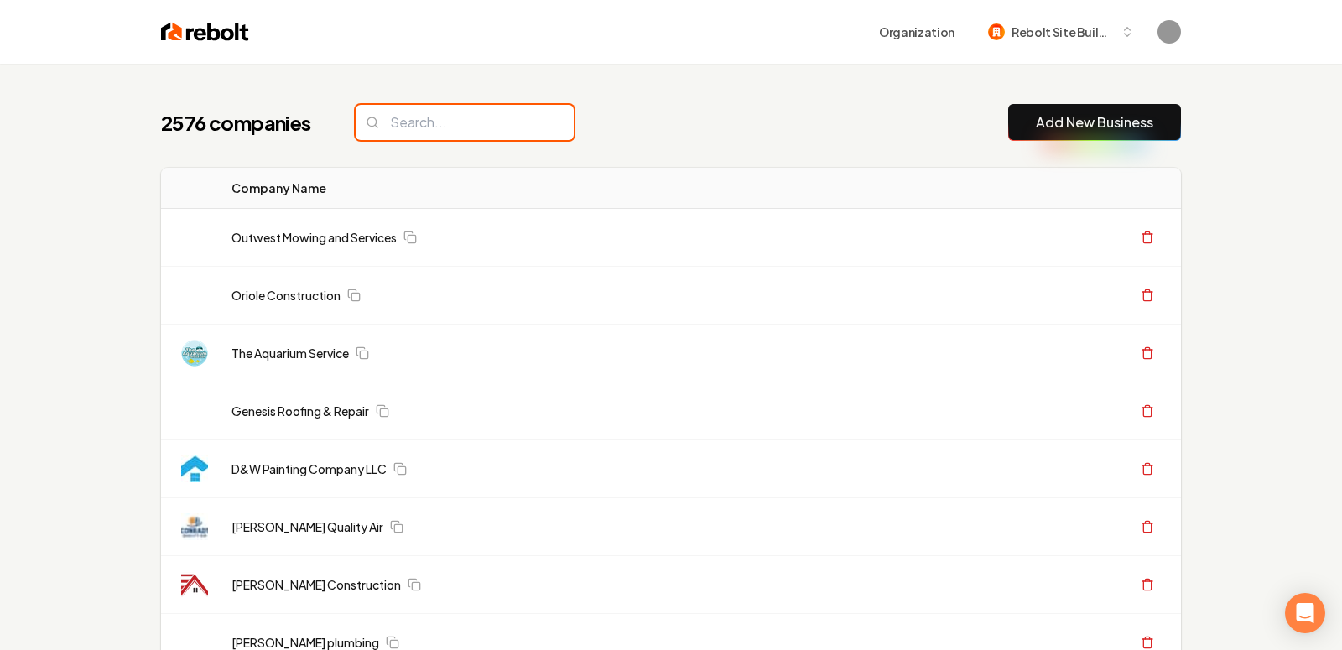
paste input "Brent Brothers Wiring Solutions, Inc."
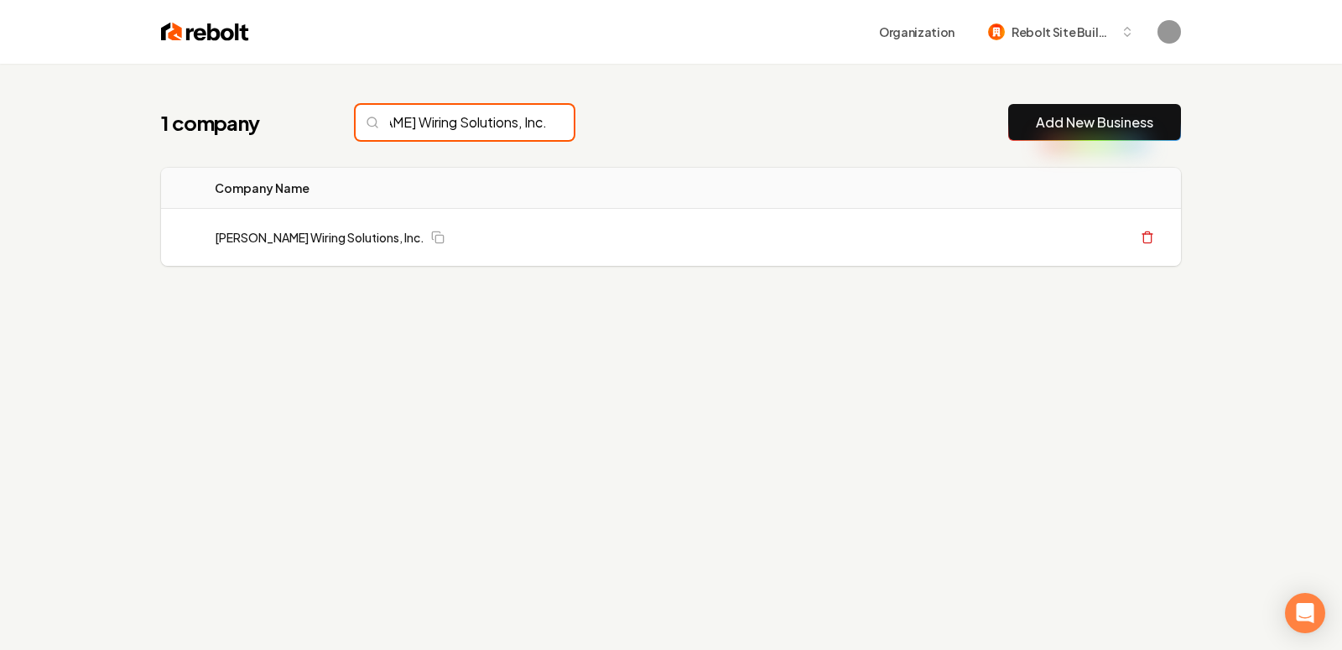
scroll to position [0, 100]
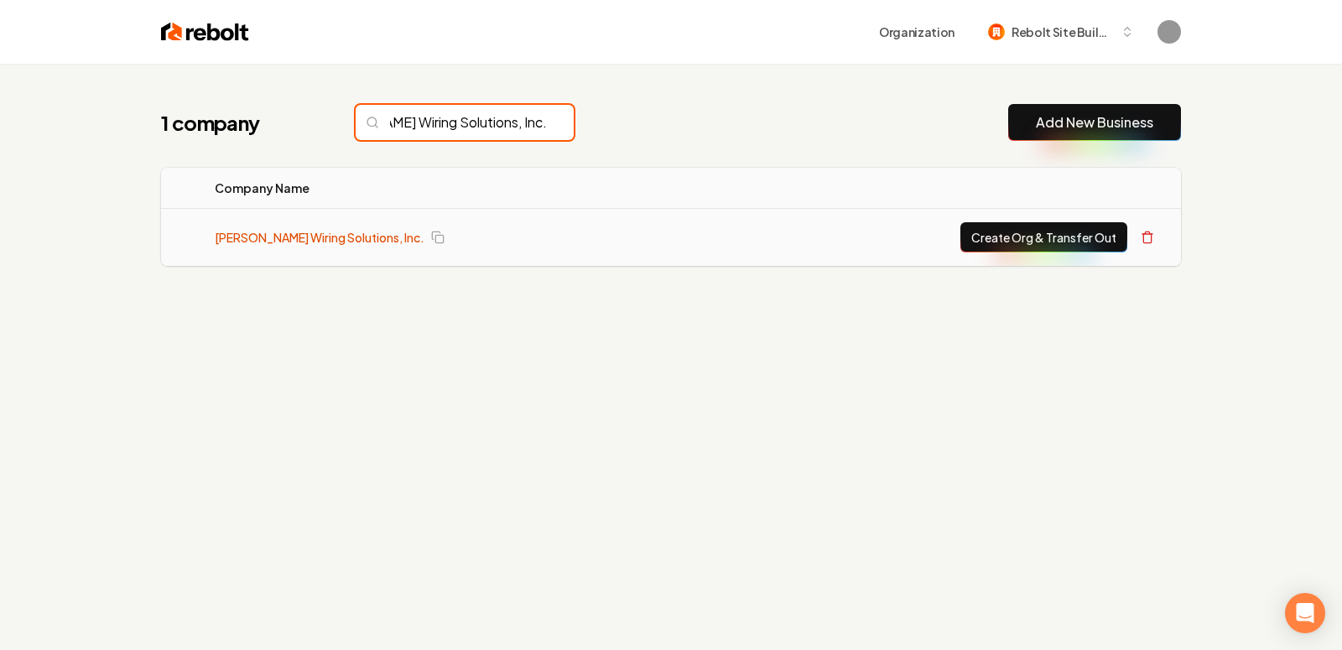
type input "Brent Brothers Wiring Solutions, Inc."
click at [325, 236] on link "Brent Brothers Wiring Solutions, Inc." at bounding box center [320, 237] width 210 height 17
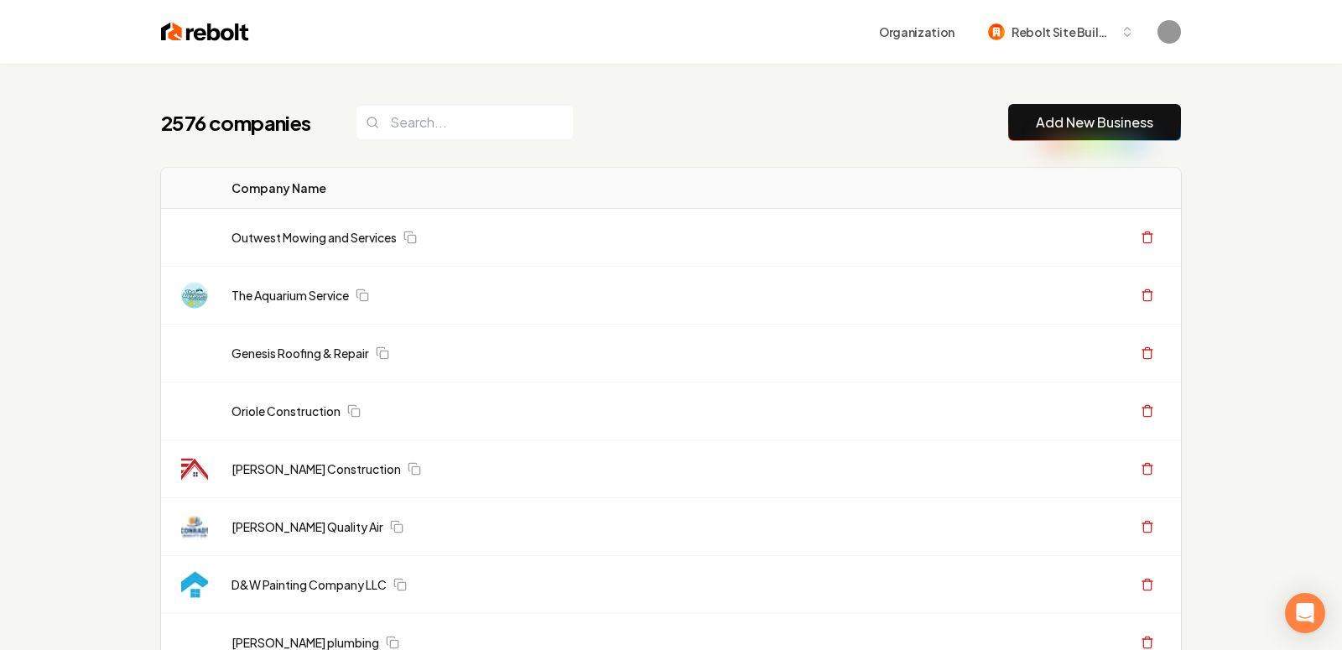
click at [1068, 55] on div "Organization Rebolt Site Builder" at bounding box center [670, 32] width 1073 height 64
click at [1070, 117] on link "Add New Business" at bounding box center [1094, 122] width 117 height 20
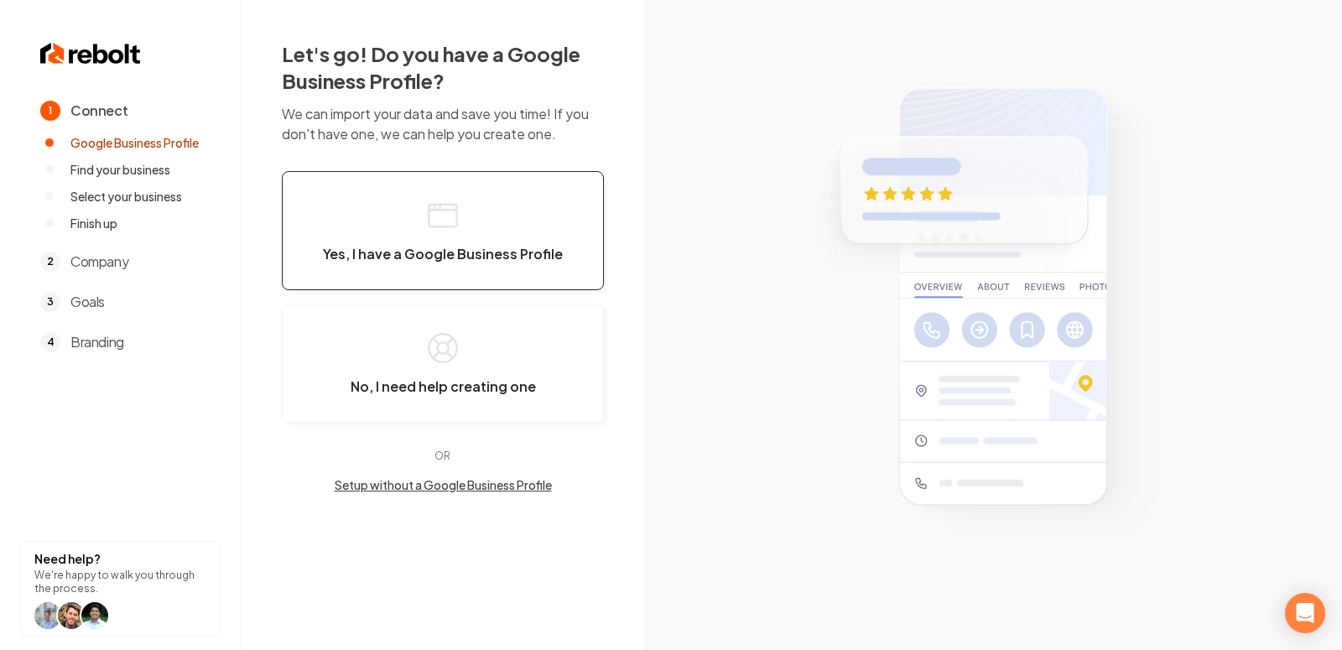
click at [527, 244] on button "Yes, I have a Google Business Profile" at bounding box center [443, 230] width 322 height 119
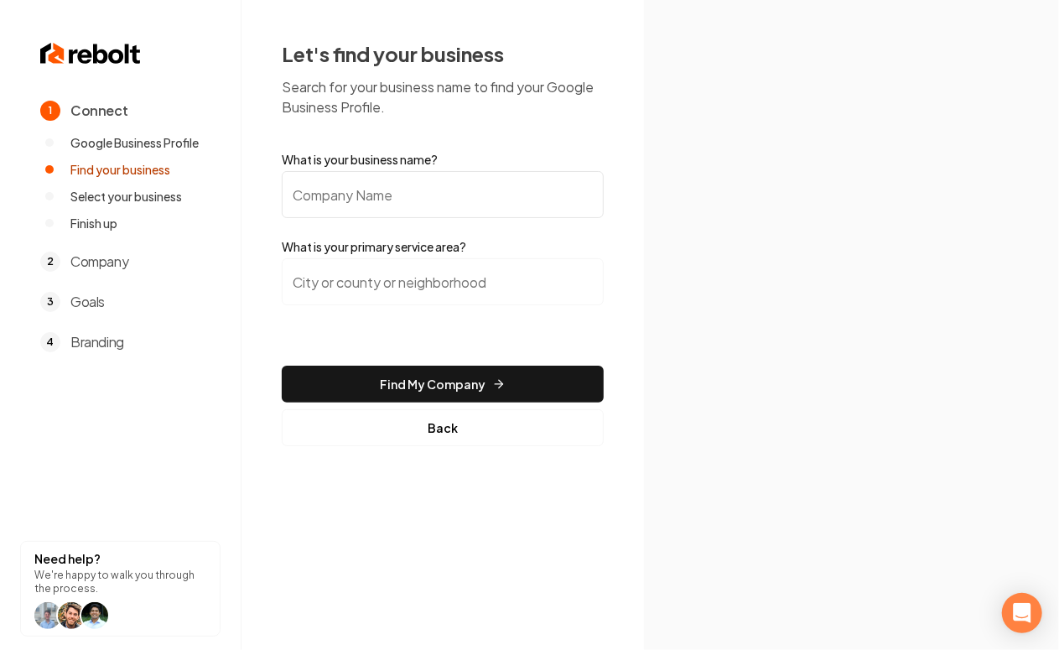
click at [400, 157] on label "What is your business name?" at bounding box center [443, 159] width 322 height 17
click at [400, 171] on input "What is your business name?" at bounding box center [443, 194] width 322 height 47
click at [412, 192] on input "What is your business name?" at bounding box center [443, 194] width 322 height 47
paste input "Brent Brothers Wiring Solutions, Inc."
type input "Brent Brothers Wiring Solutions, Inc."
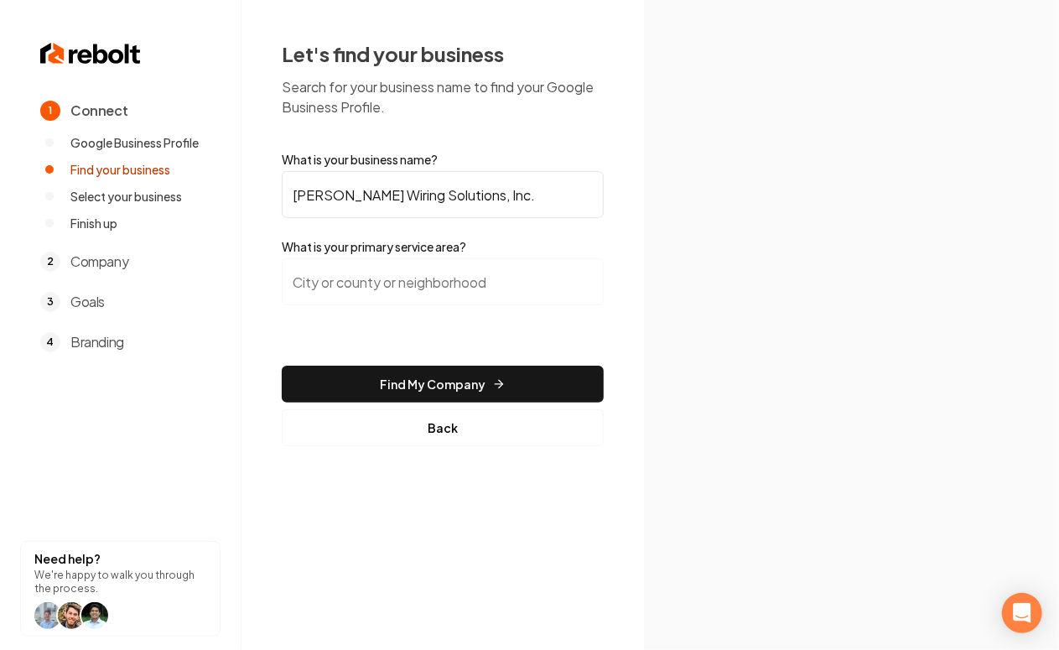
click at [509, 281] on input "search" at bounding box center [443, 281] width 322 height 47
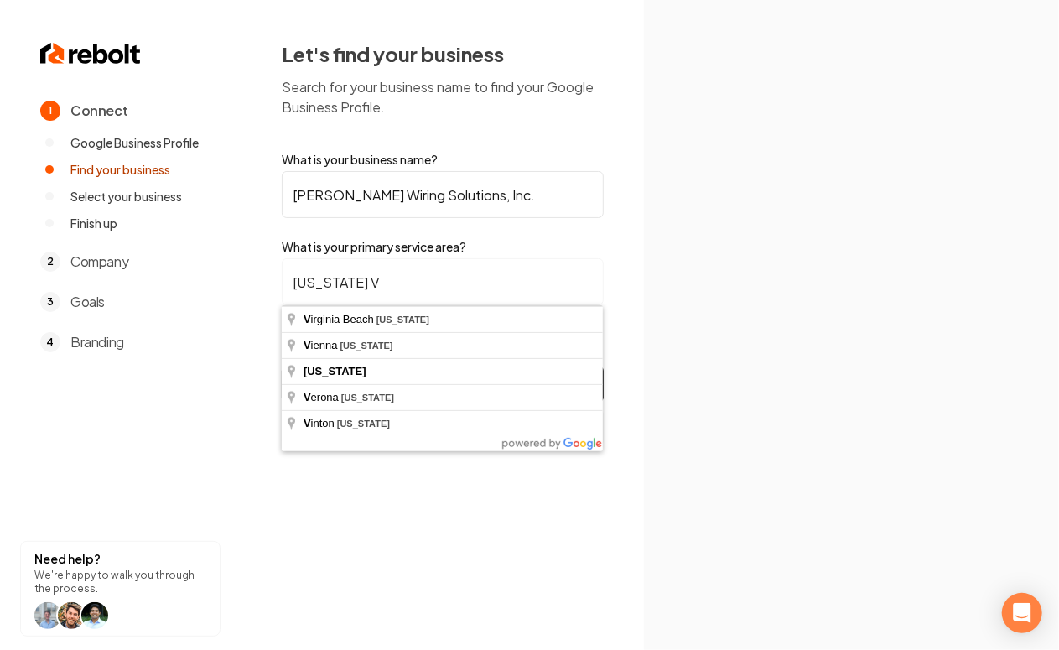
type input "VIRGINIA VA"
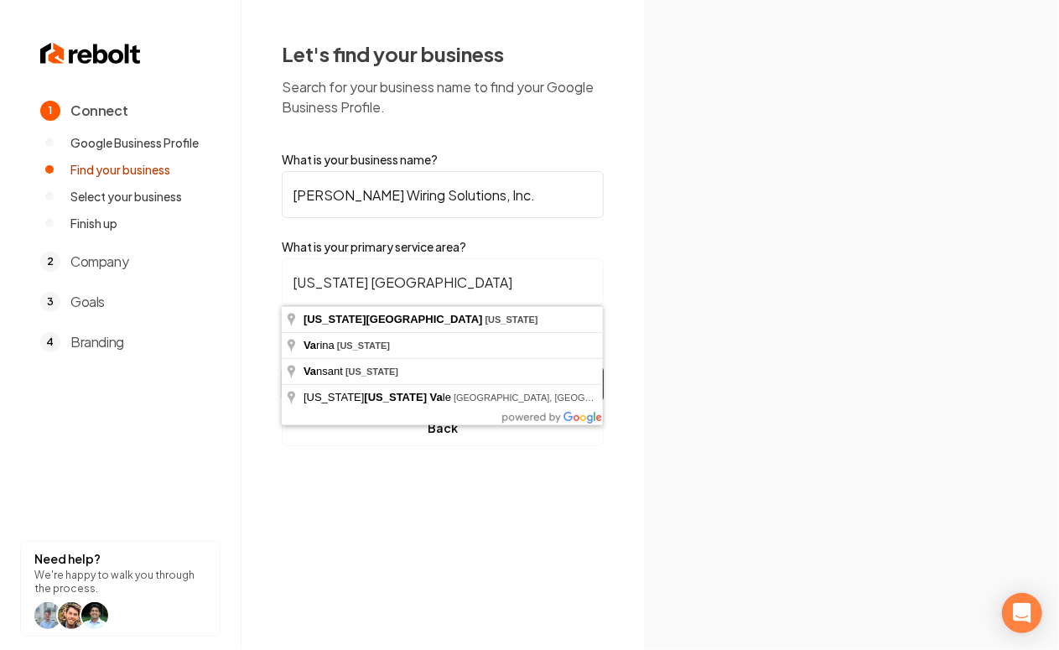
click at [409, 284] on input "VIRGINIA VA" at bounding box center [443, 281] width 322 height 47
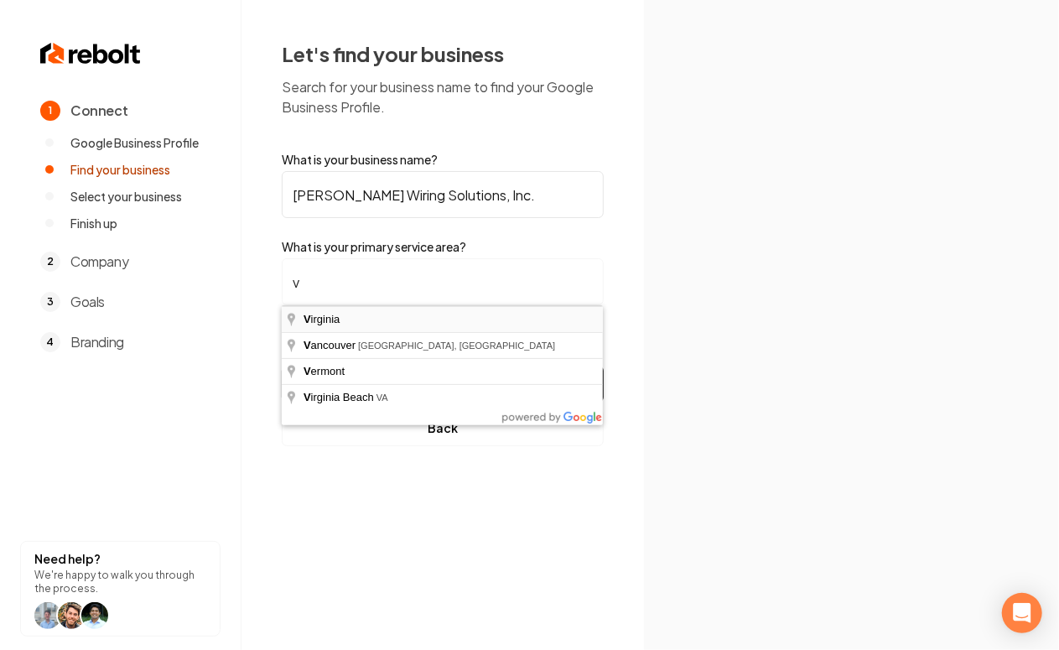
type input "Virginia"
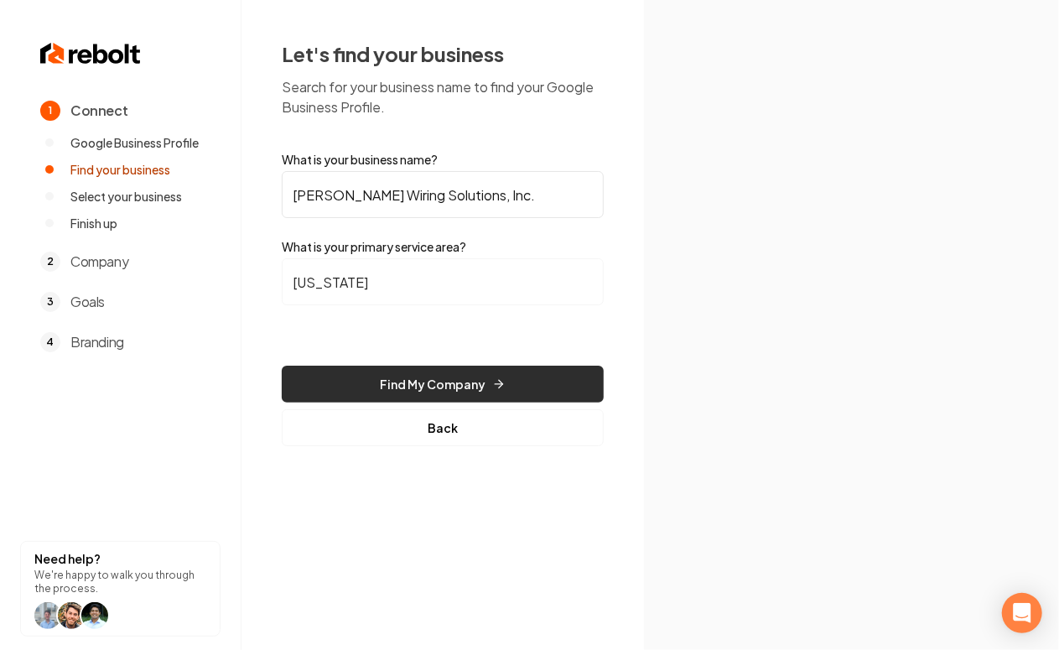
click at [423, 368] on button "Find My Company" at bounding box center [443, 384] width 322 height 37
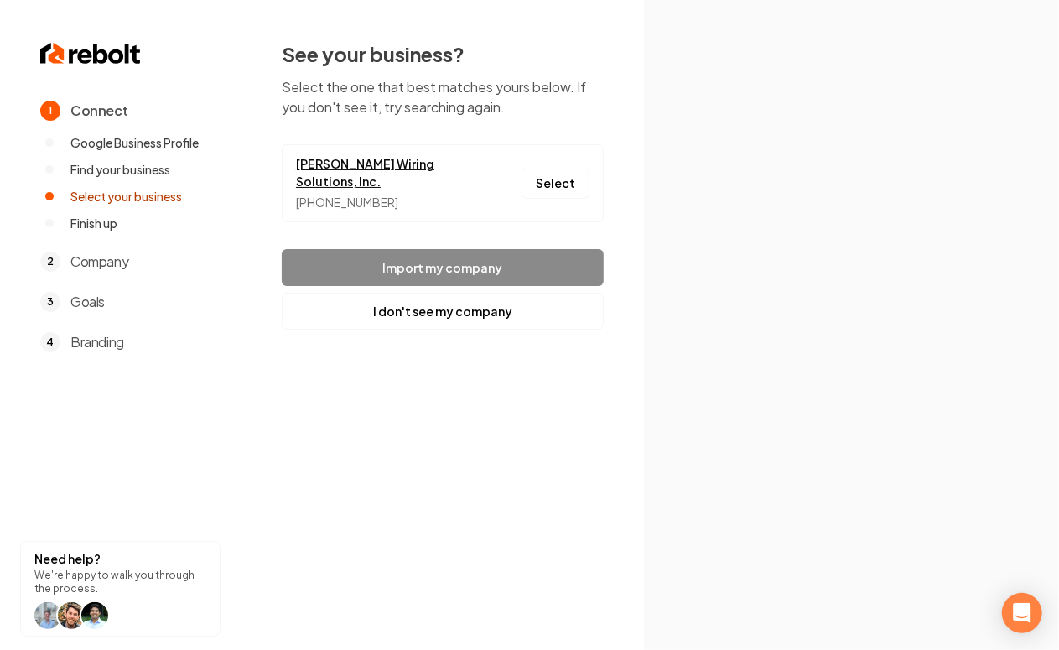
click at [367, 162] on link "Brent Brothers Wiring Solutions, Inc." at bounding box center [384, 172] width 176 height 35
click at [577, 185] on button "Select" at bounding box center [556, 184] width 68 height 30
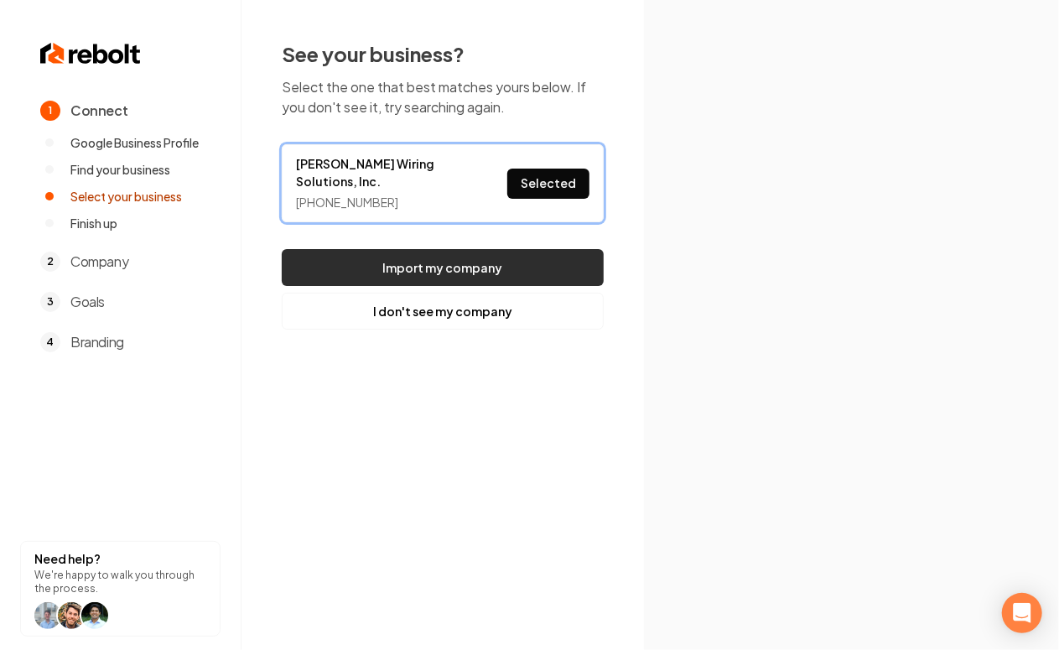
click at [494, 268] on button "Import my company" at bounding box center [443, 267] width 322 height 37
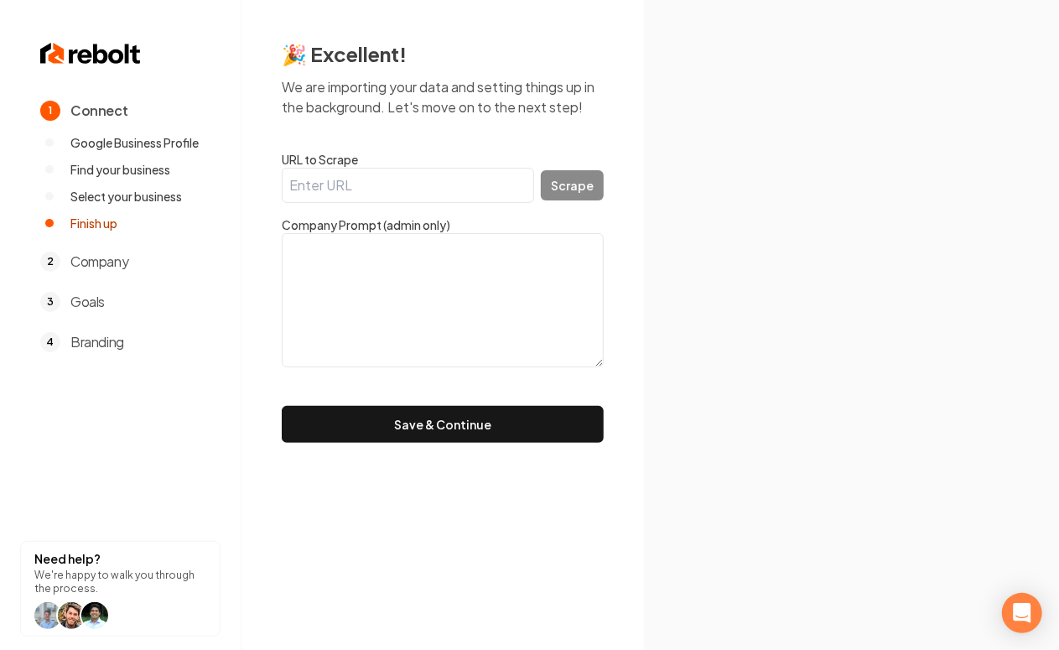
click at [369, 189] on input "URL to Scrape" at bounding box center [408, 185] width 252 height 35
paste input "https://brentbrothers.com/?utm_source=omg-gbp&utm_medium=webclick"
type input "https://brentbrothers.com/?utm_source=omg-gbp&utm_medium=webclick"
click at [567, 183] on button "Scrape" at bounding box center [572, 185] width 63 height 30
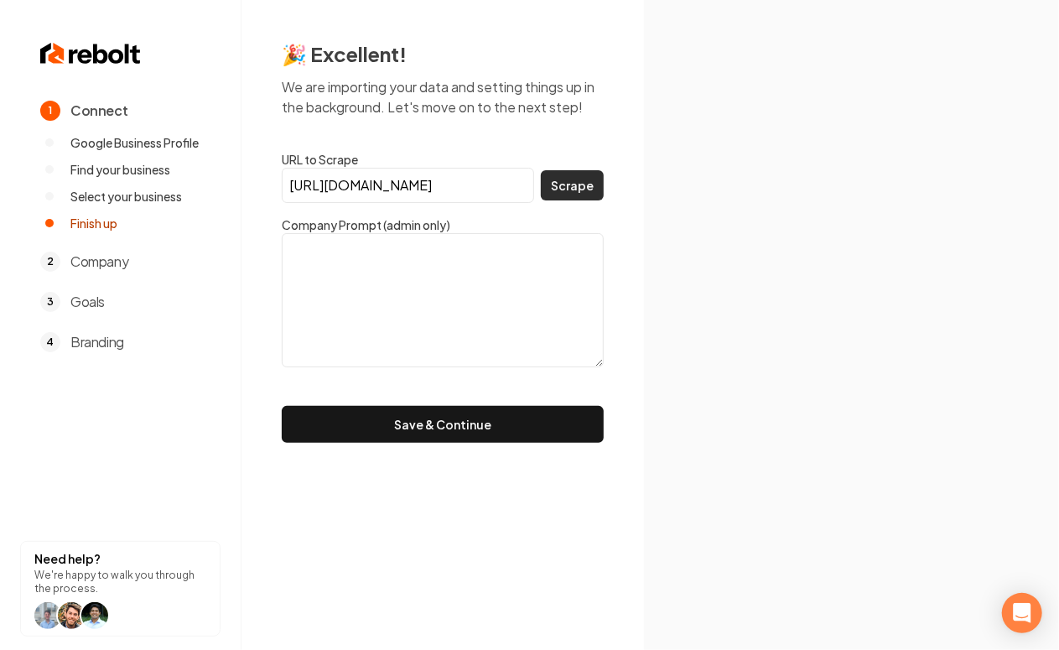
scroll to position [0, 0]
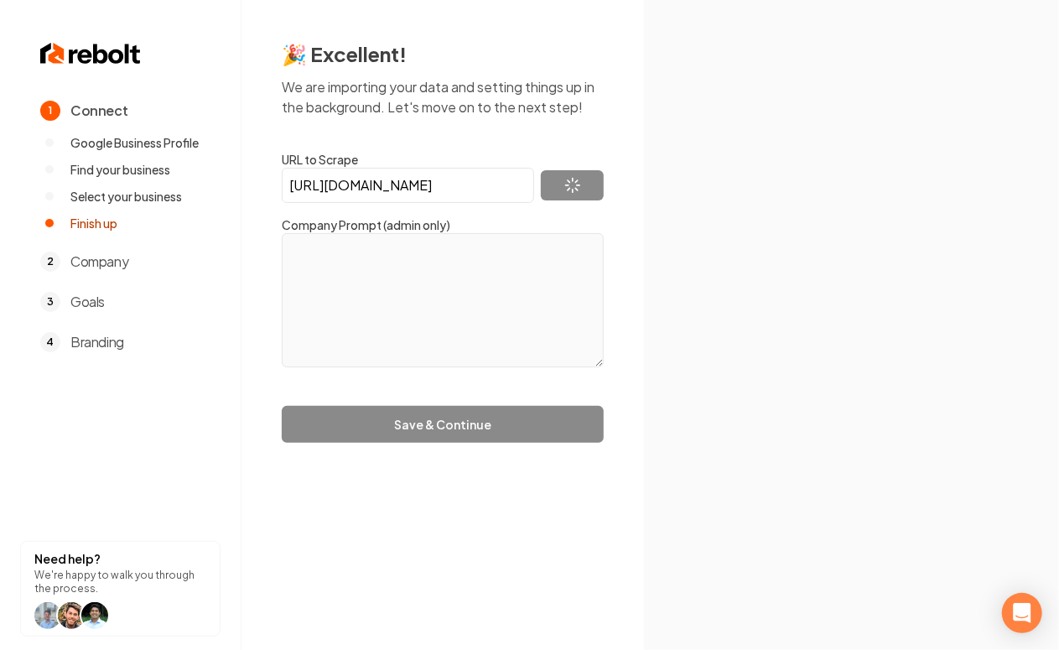
type textarea "Brent Brothers Wiring Solutions has been providing top-quality electrical servi…"
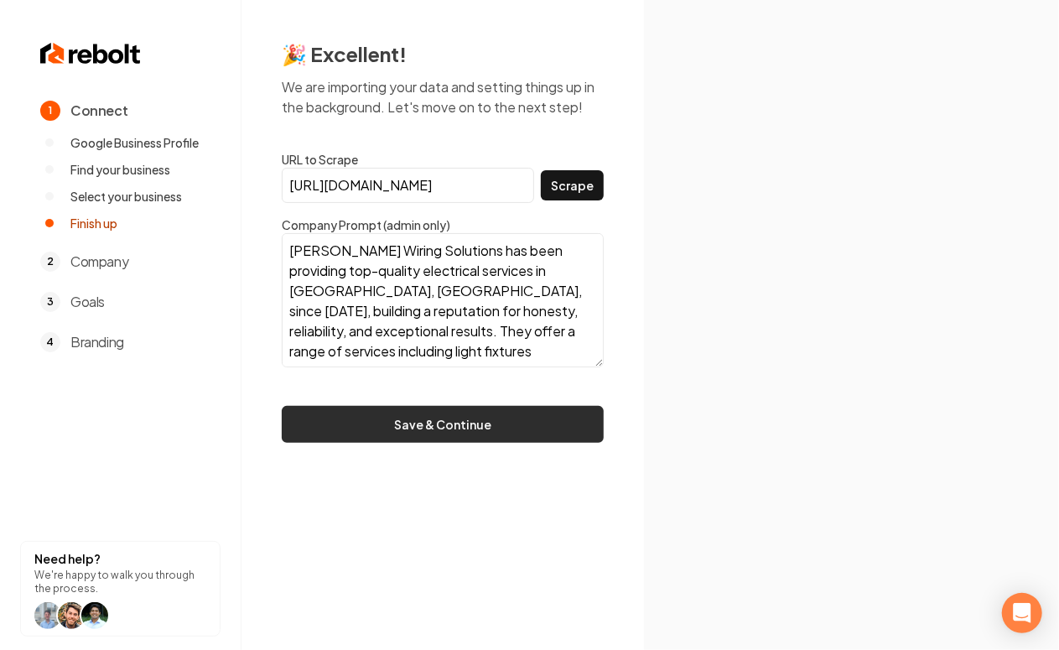
click at [495, 419] on button "Save & Continue" at bounding box center [443, 424] width 322 height 37
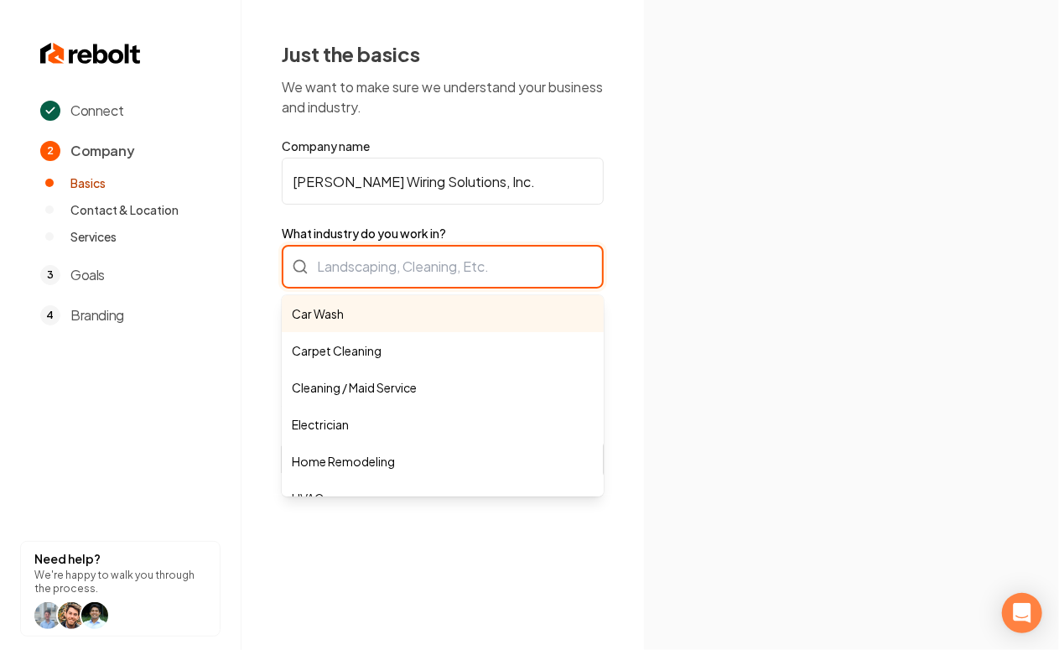
click at [369, 273] on div "Car Wash Carpet Cleaning Cleaning / Maid Service Electrician Home Remodeling HV…" at bounding box center [443, 267] width 322 height 44
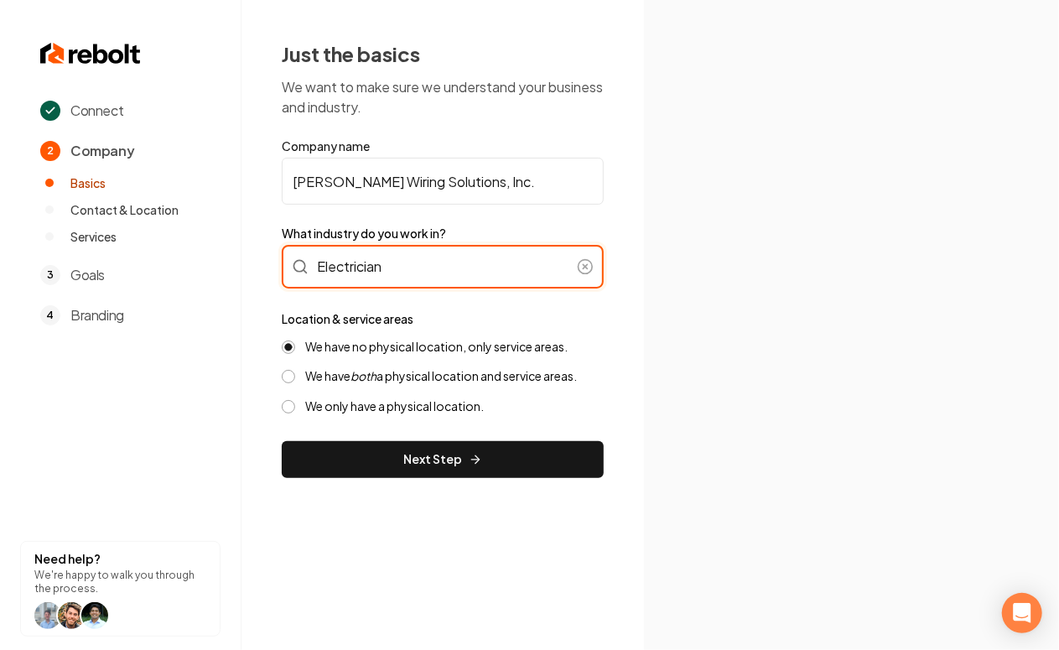
type input "Electrician"
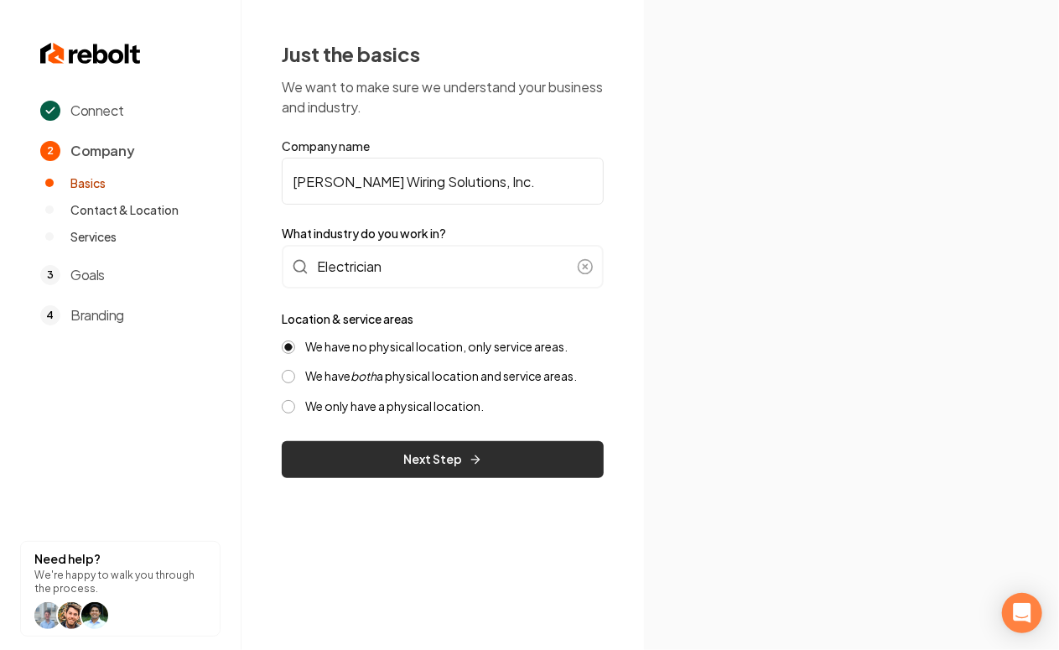
click at [397, 460] on button "Next Step" at bounding box center [443, 459] width 322 height 37
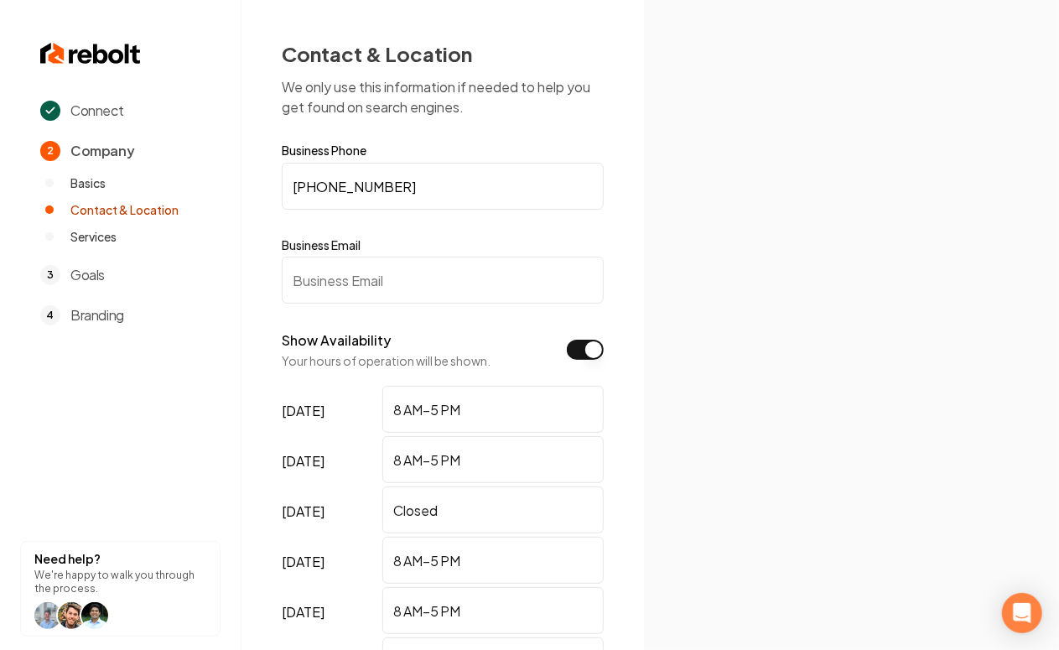
click at [366, 263] on input "Business Email" at bounding box center [443, 280] width 322 height 47
paste input "bbwiringsolutions@gmail.com"
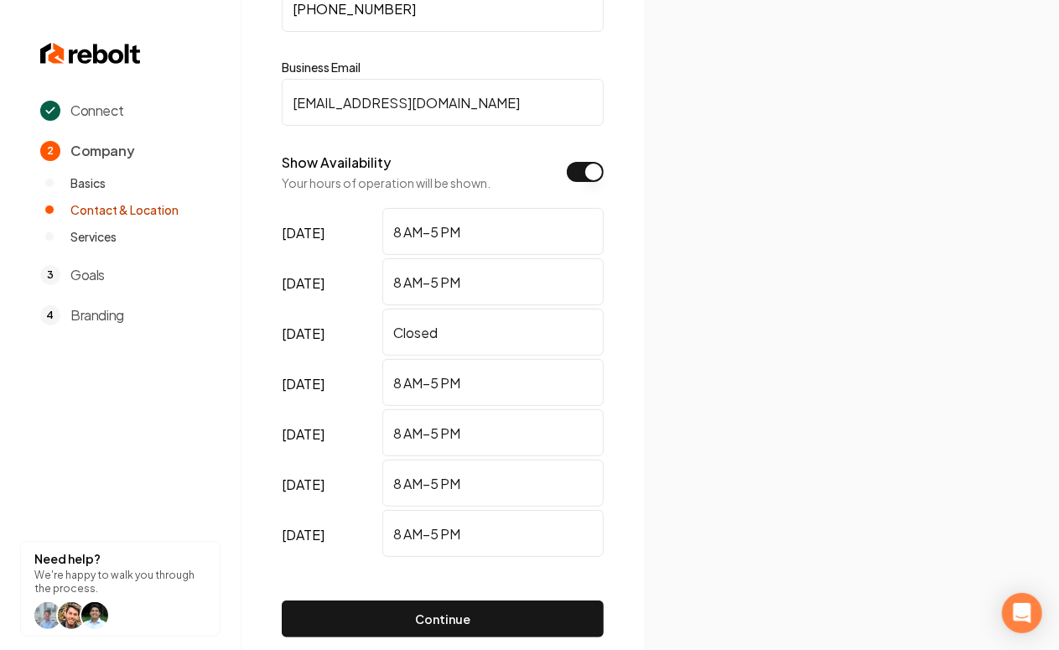
scroll to position [262, 0]
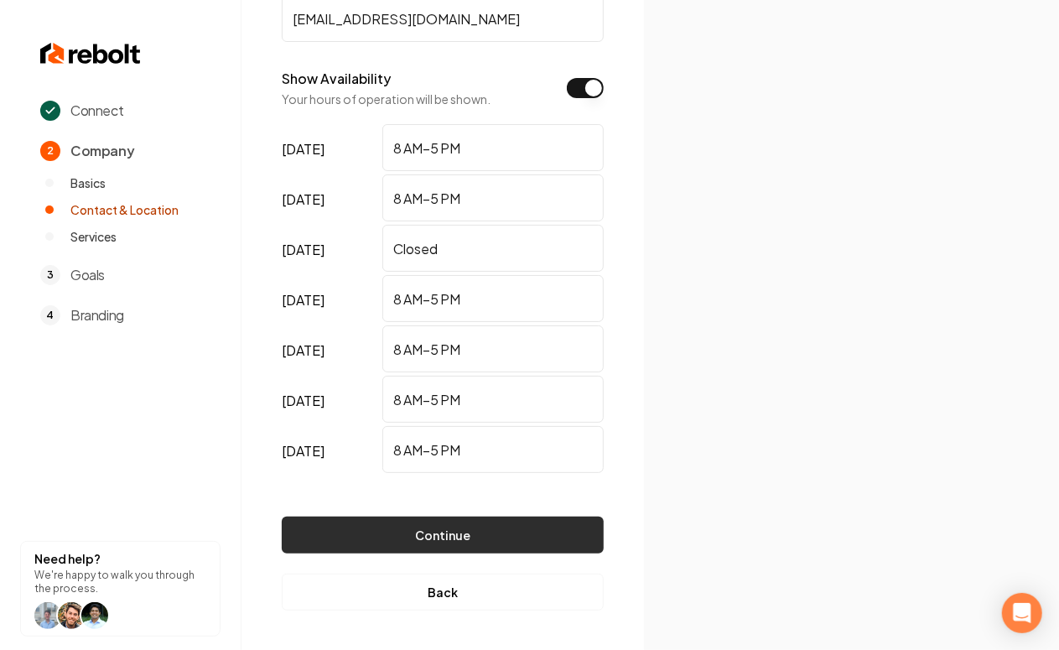
type input "bbwiringsolutions@gmail.com"
click at [471, 528] on button "Continue" at bounding box center [443, 535] width 322 height 37
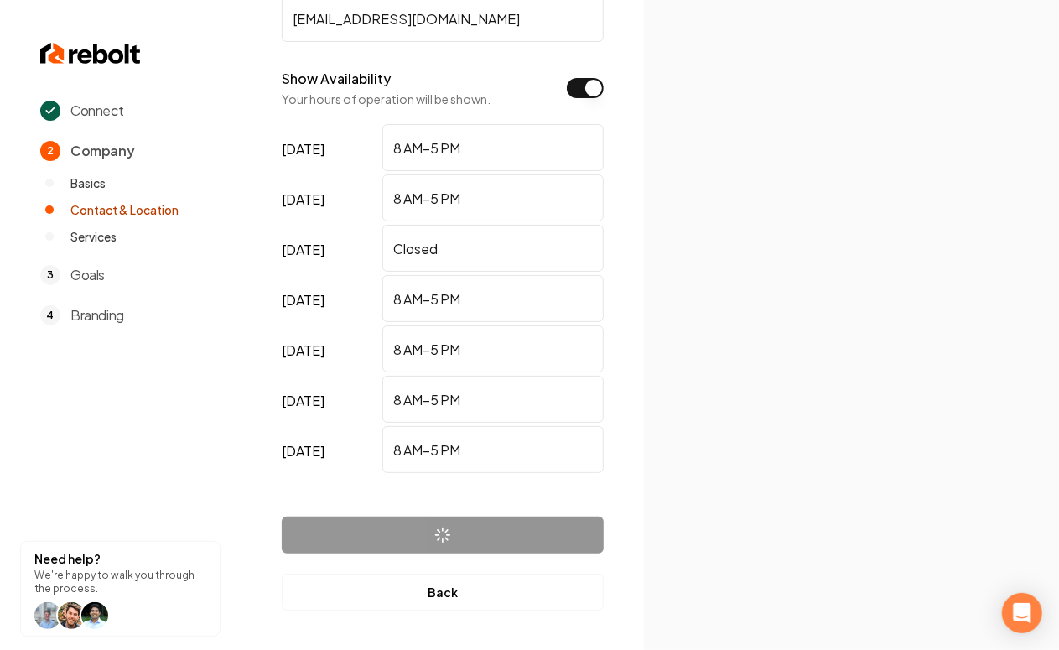
scroll to position [0, 0]
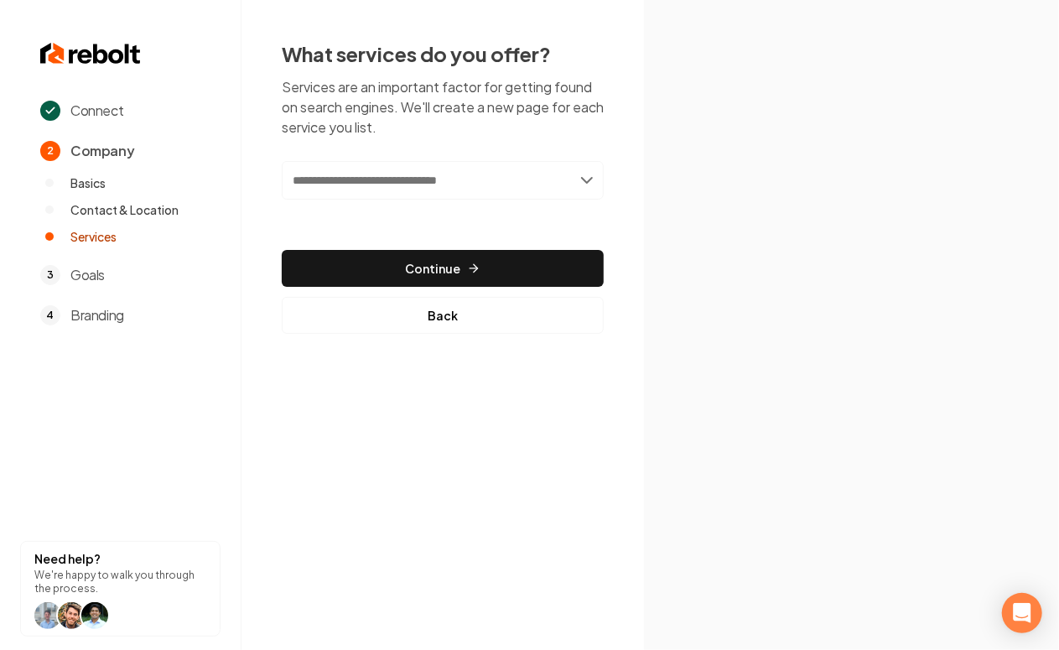
click at [386, 181] on input "text" at bounding box center [443, 180] width 322 height 39
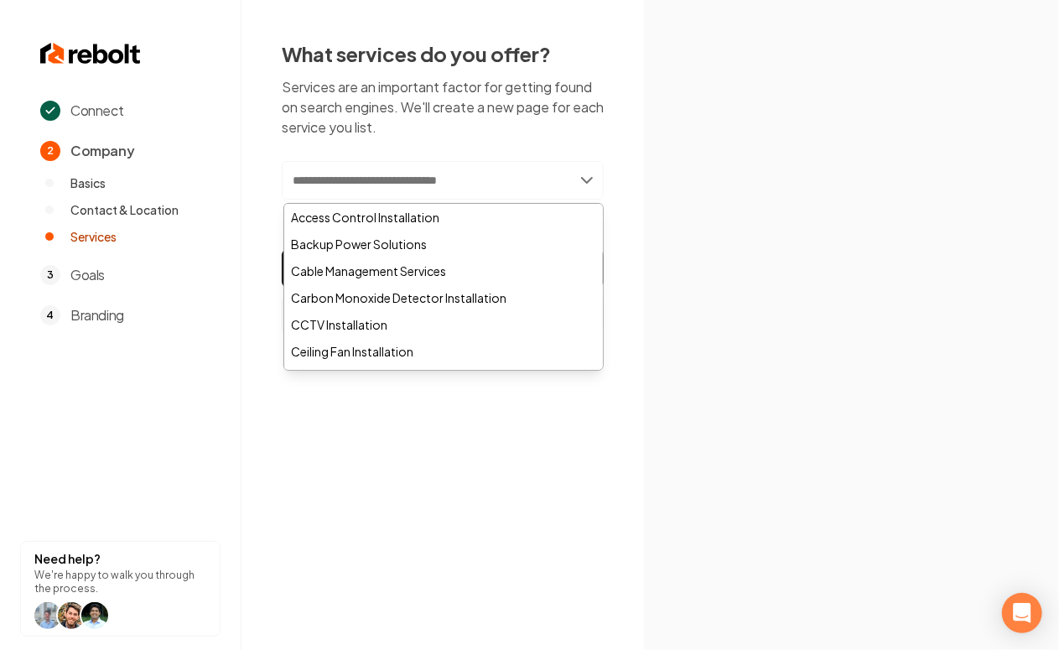
paste input "**********"
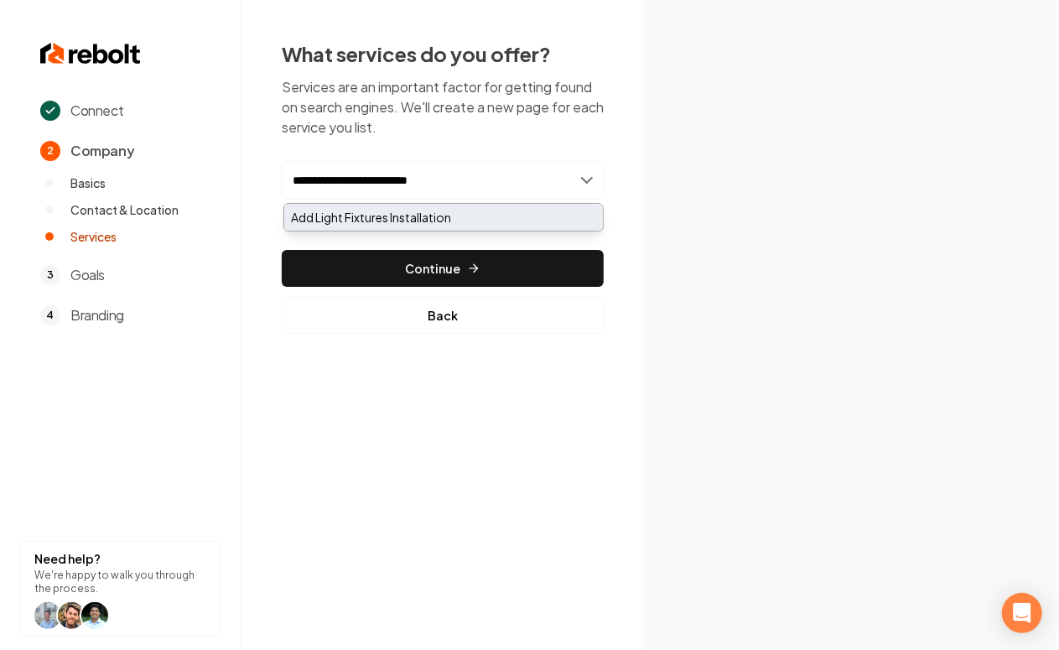
type input "**********"
click at [363, 209] on div "Add Light Fixtures Installation" at bounding box center [443, 217] width 319 height 27
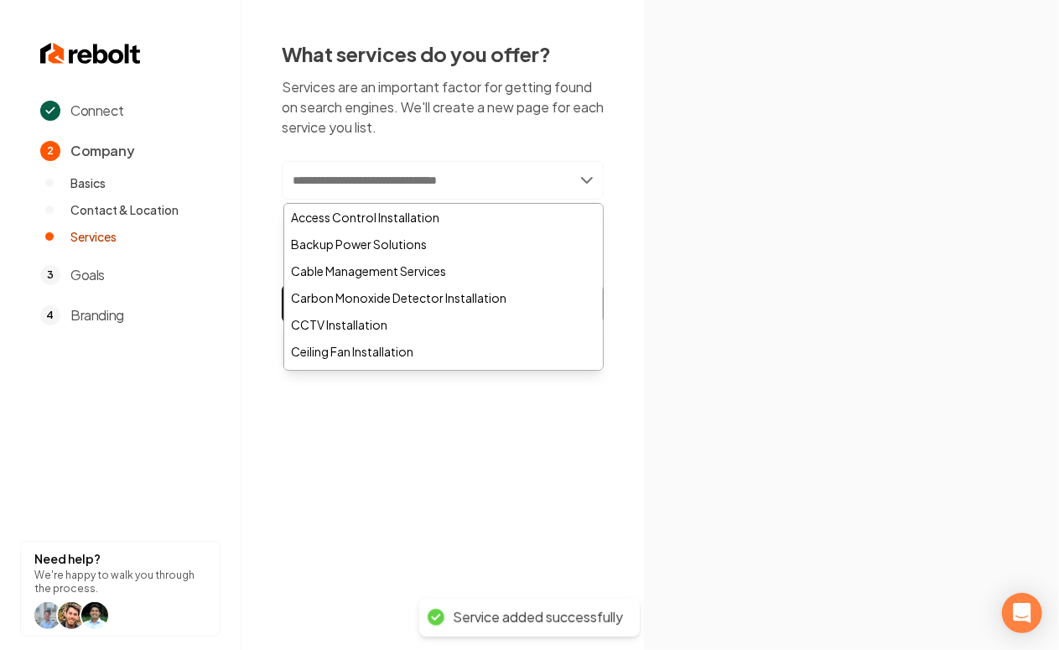
paste input "**********"
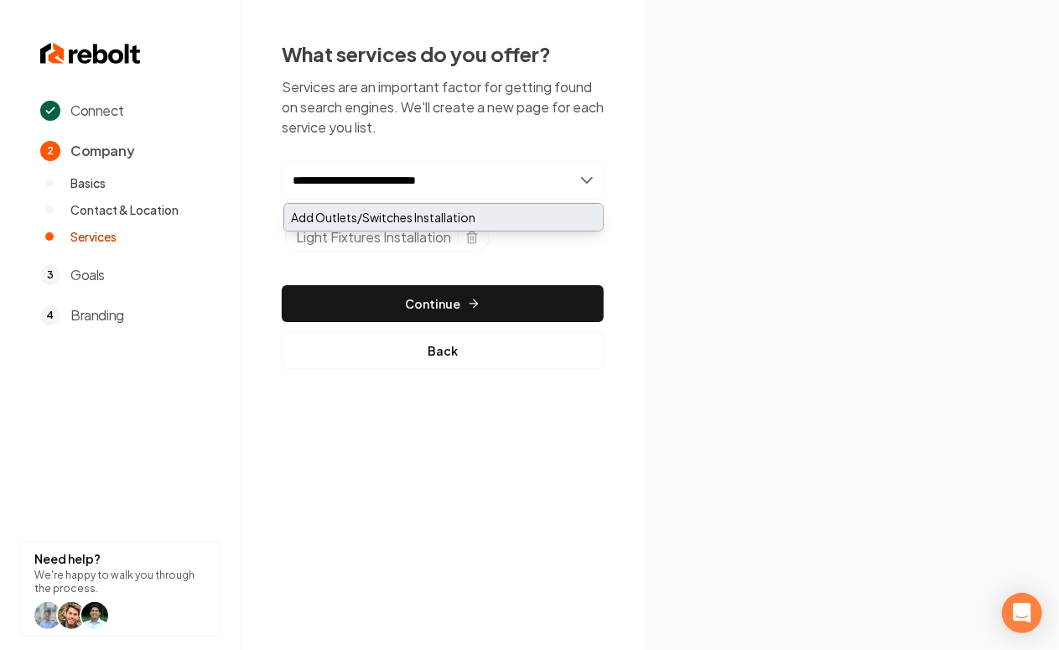
type input "**********"
click at [490, 216] on div "Add Outlets/Switches Installation" at bounding box center [443, 217] width 319 height 27
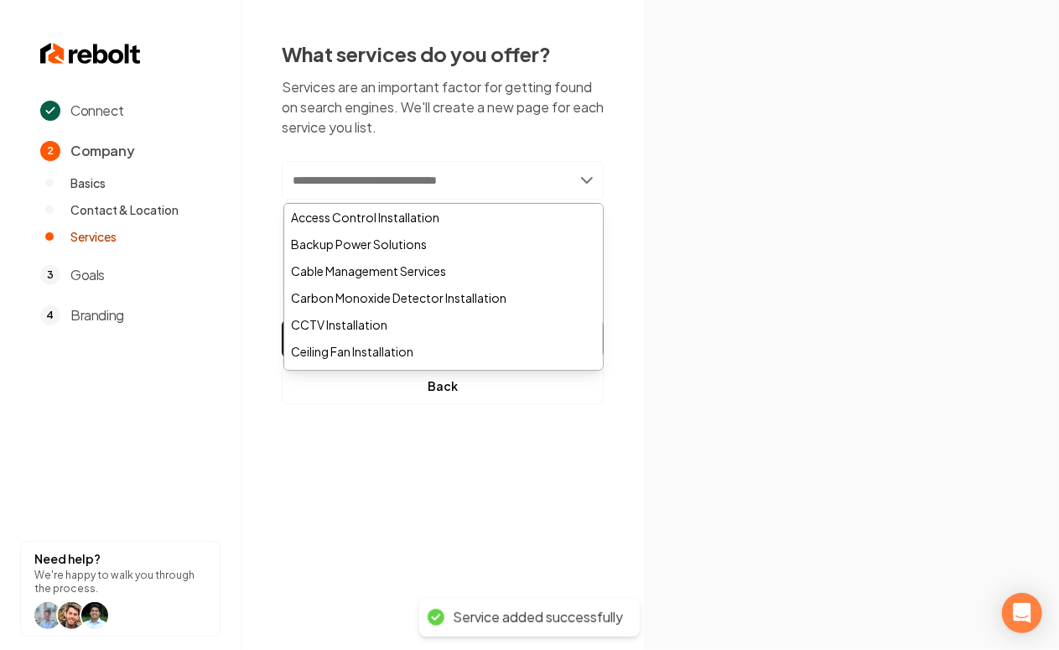
click at [416, 181] on input "text" at bounding box center [443, 180] width 322 height 39
paste input "**********"
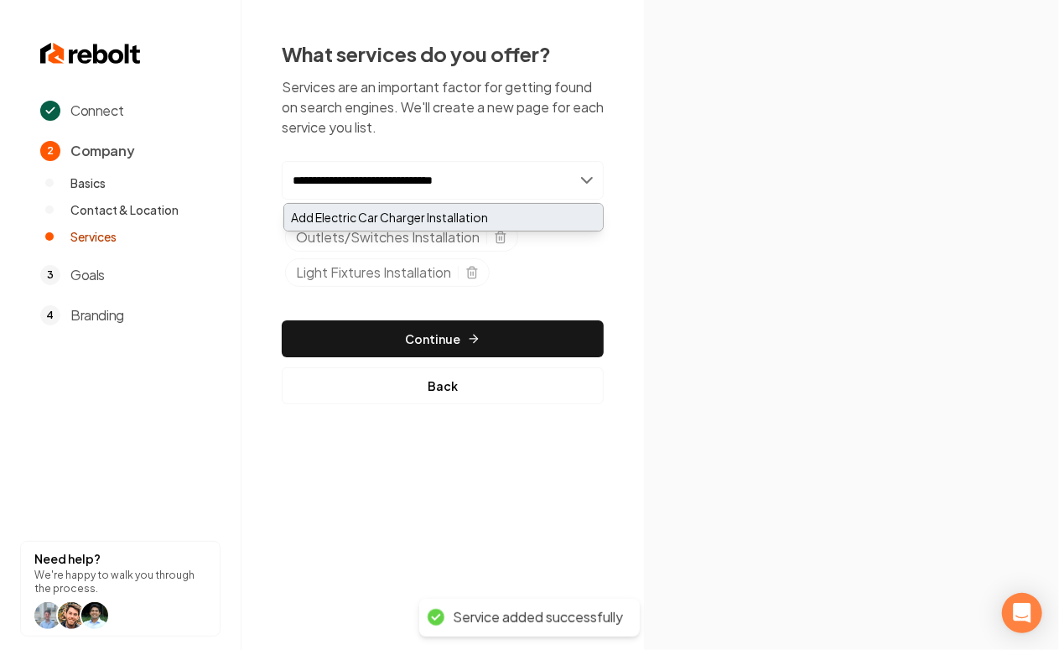
type input "**********"
click at [427, 215] on div "Add Electric Car Charger Installation" at bounding box center [443, 217] width 319 height 27
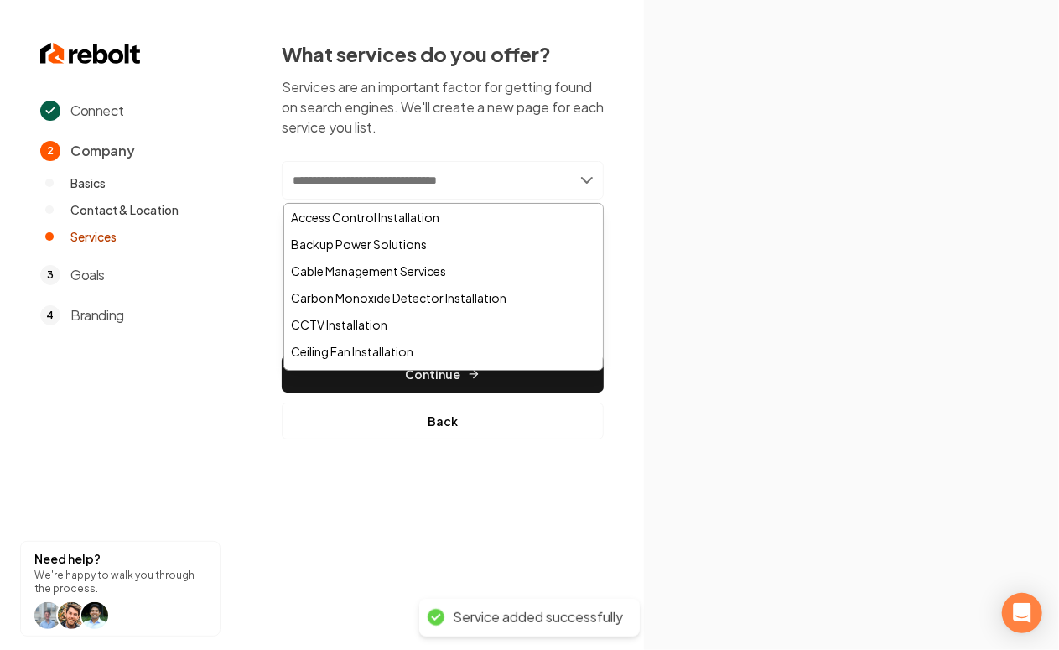
click at [419, 188] on input "text" at bounding box center [443, 180] width 322 height 39
paste input "**********"
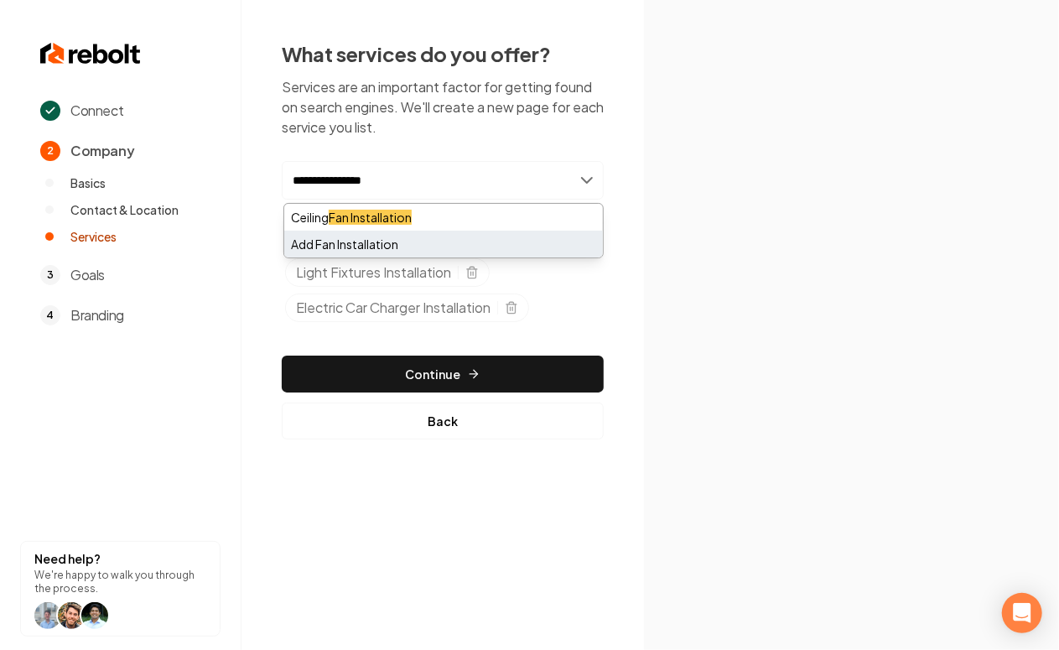
type input "**********"
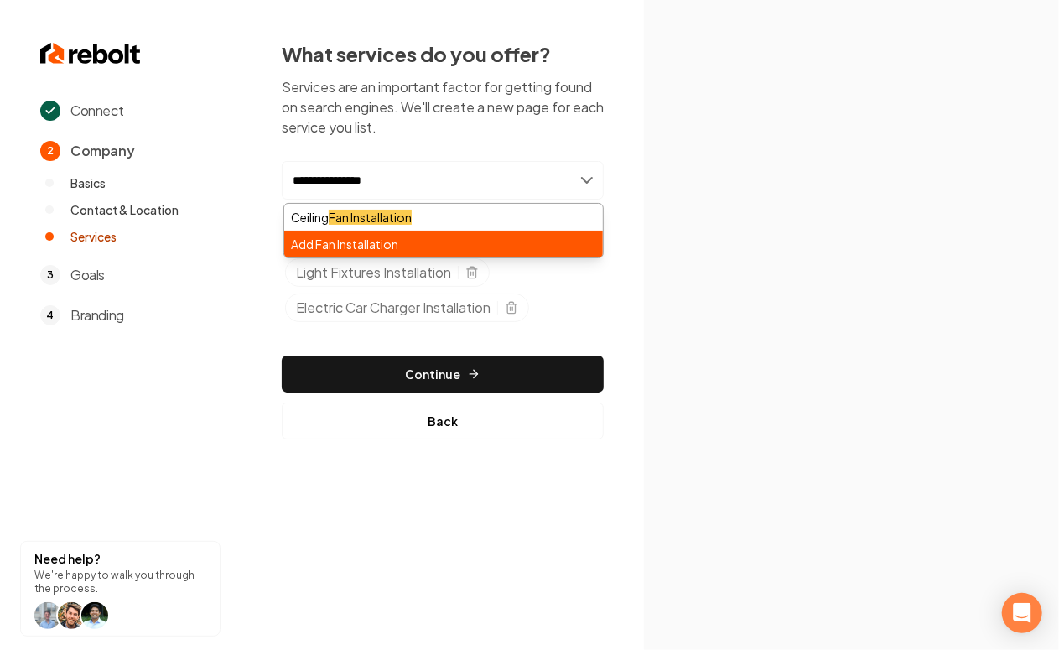
click at [400, 241] on div "Add Fan Installation" at bounding box center [443, 244] width 319 height 27
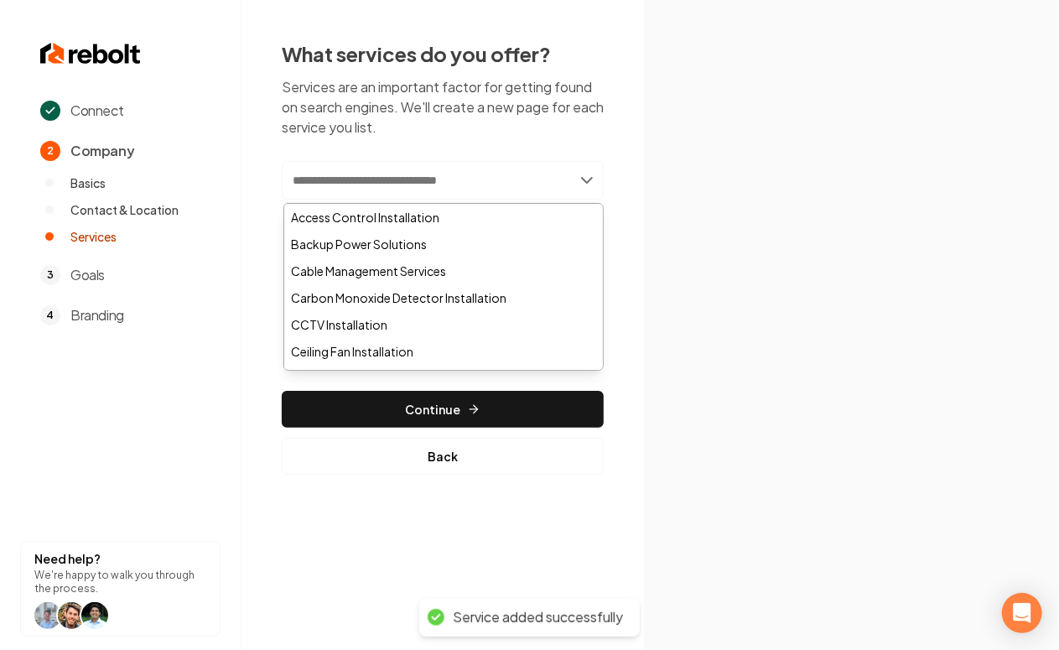
click at [367, 179] on input "text" at bounding box center [443, 180] width 322 height 39
paste input "**********"
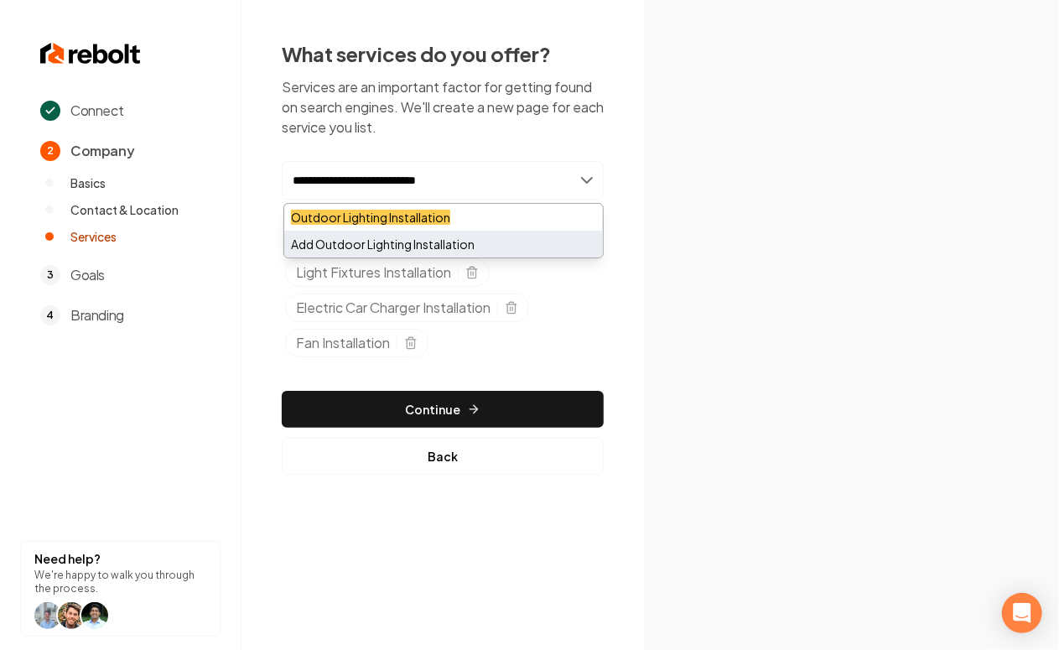
type input "**********"
click at [356, 242] on div "Add Outdoor Lighting Installation" at bounding box center [443, 244] width 319 height 27
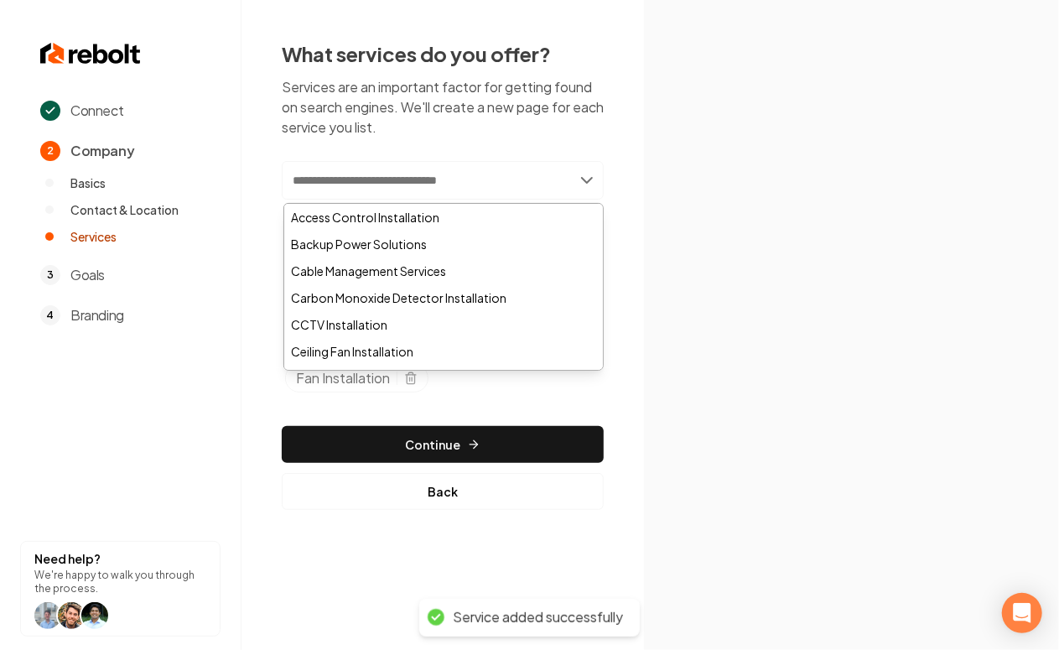
paste input "**********"
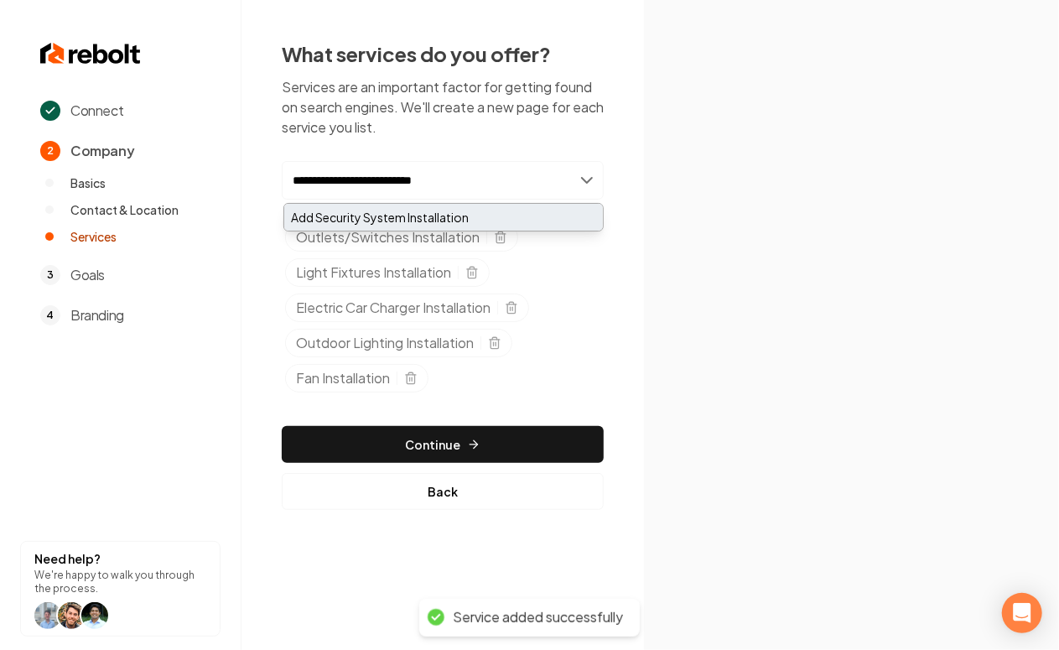
type input "**********"
click at [360, 219] on div "Add Security System Installation" at bounding box center [443, 217] width 319 height 27
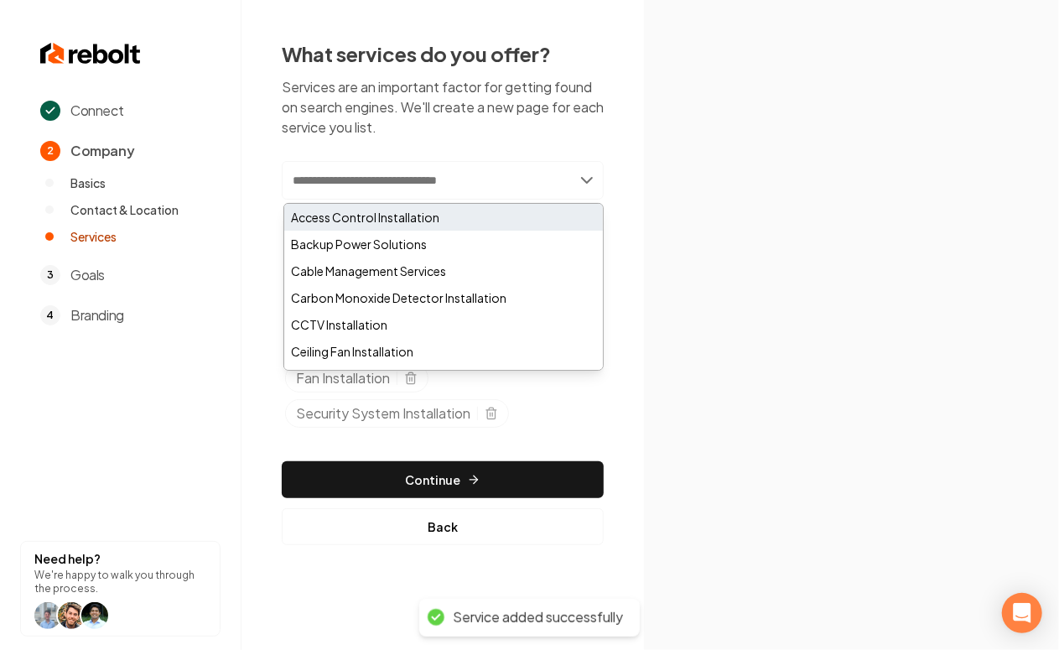
paste input "**********"
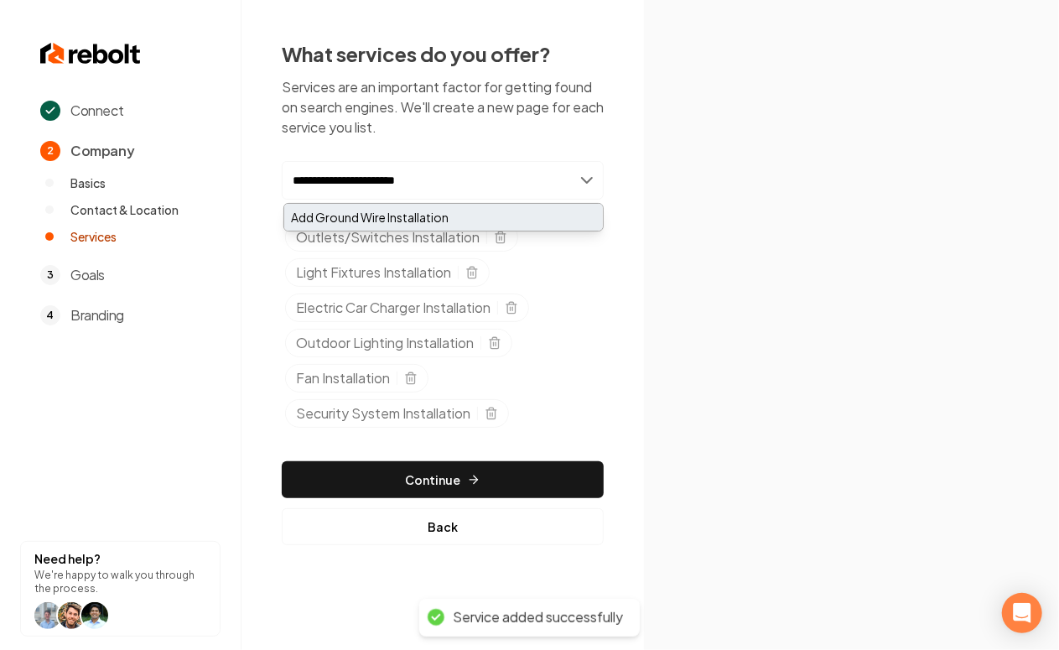
type input "**********"
click at [360, 212] on div "Add Ground Wire Installation" at bounding box center [443, 217] width 319 height 27
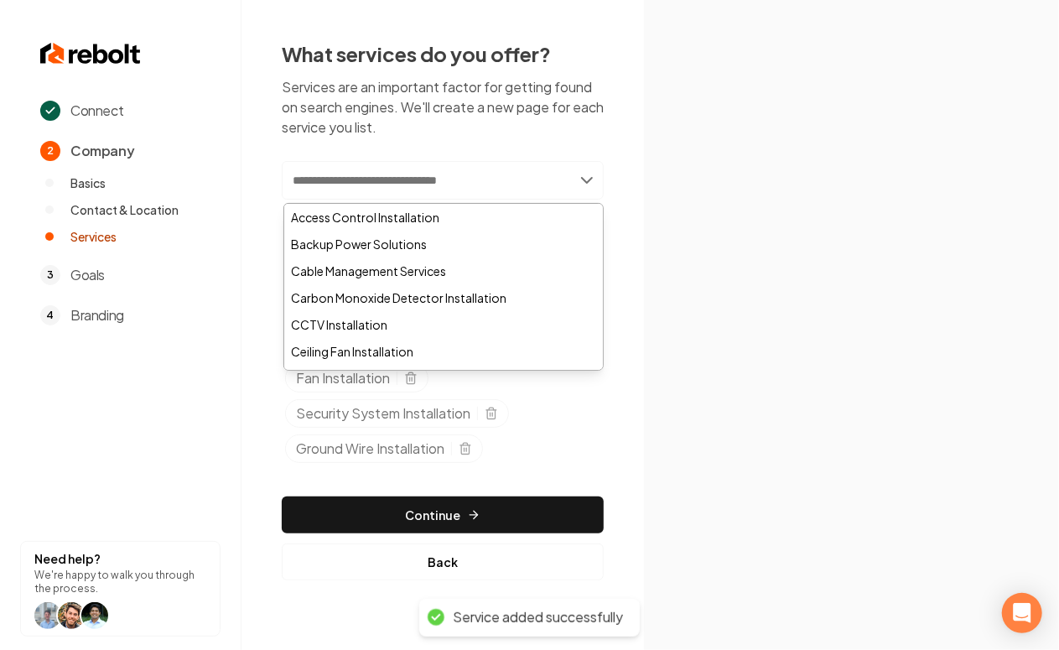
paste input "**********"
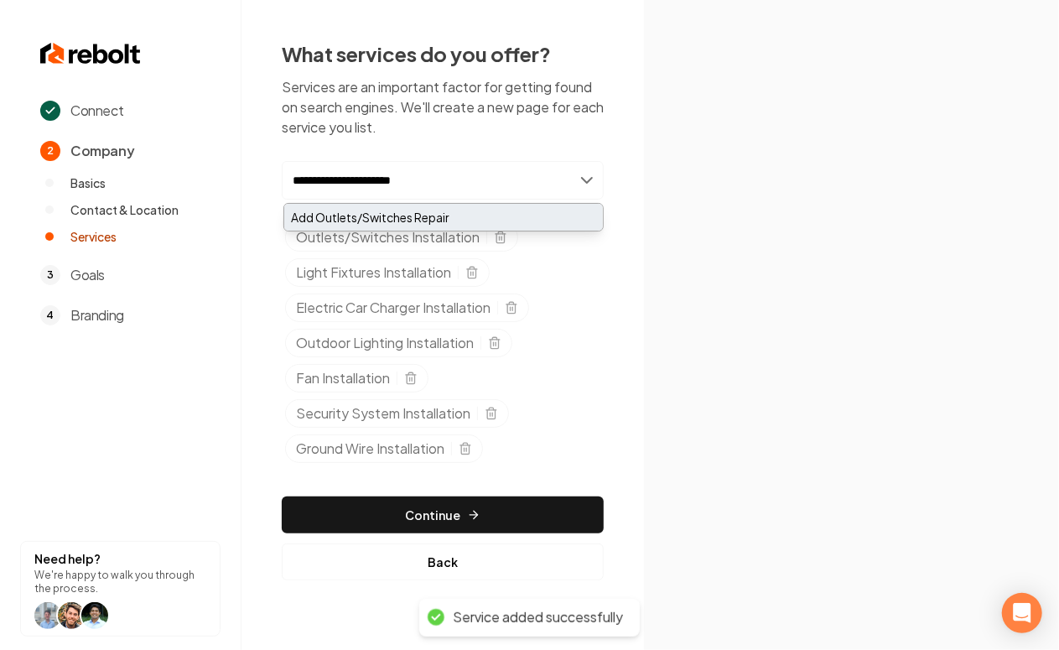
type input "**********"
click at [387, 219] on div "Add Outlets/Switches Repair" at bounding box center [443, 217] width 319 height 27
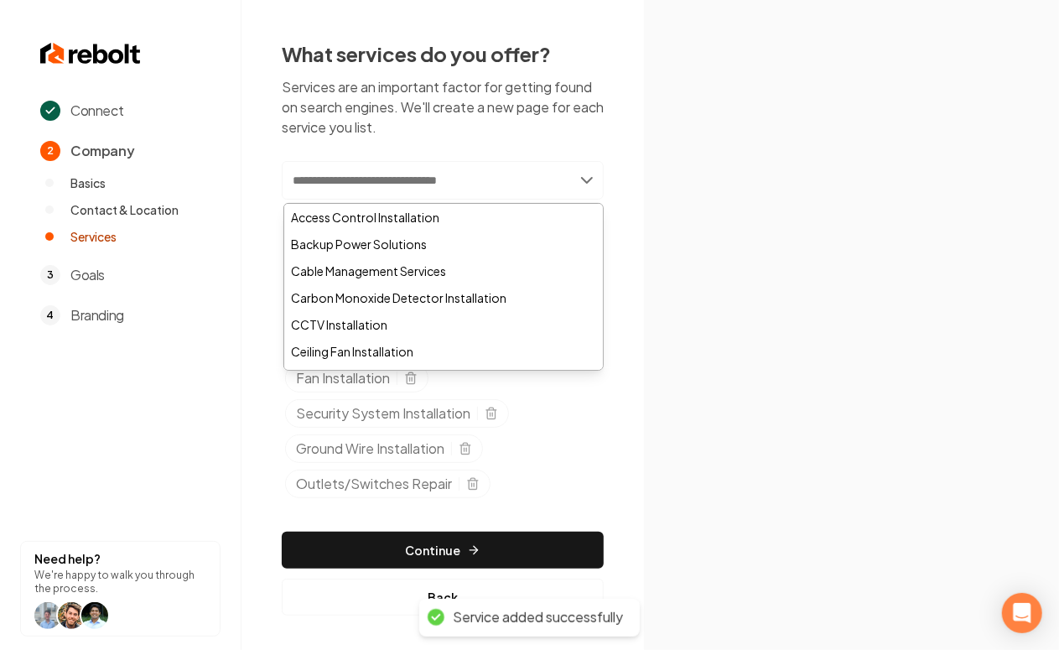
paste input "**********"
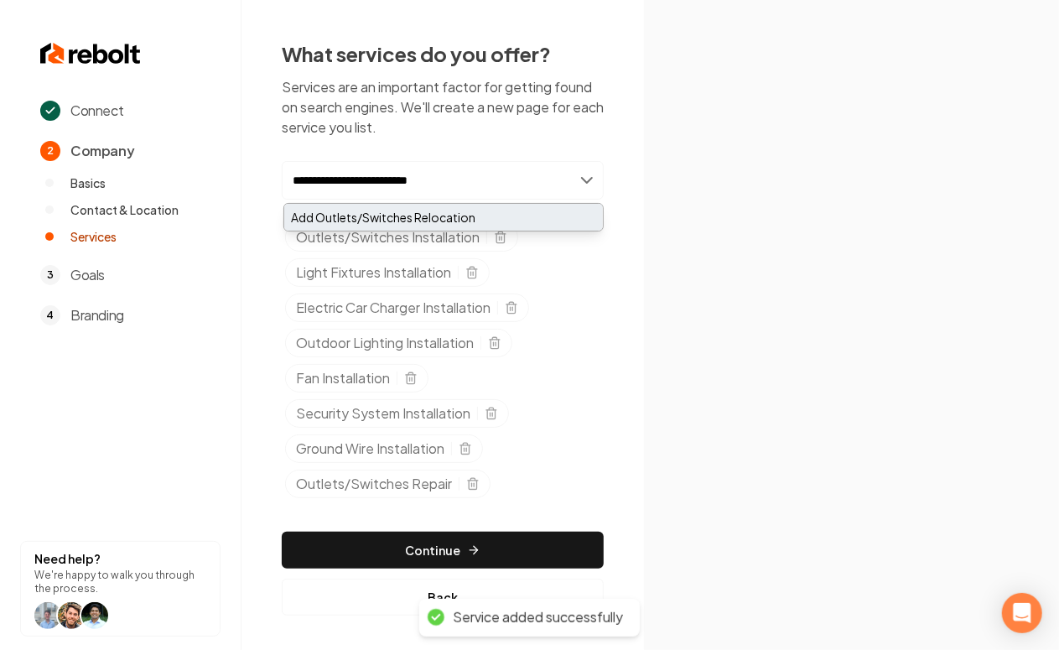
type input "**********"
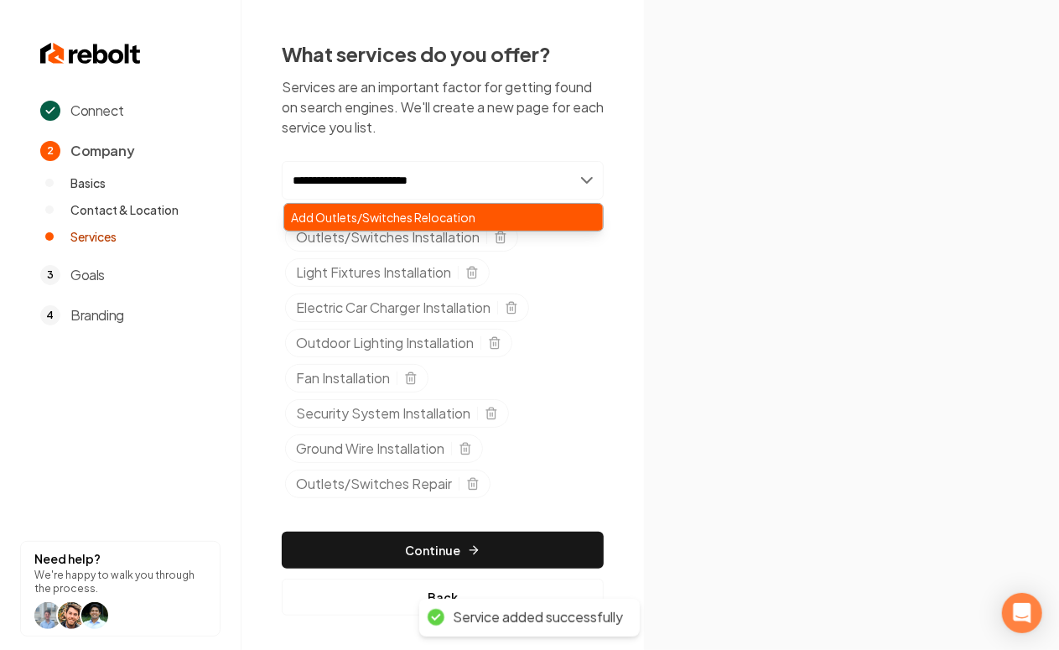
click at [403, 215] on div "Add Outlets/Switches Relocation" at bounding box center [443, 217] width 319 height 27
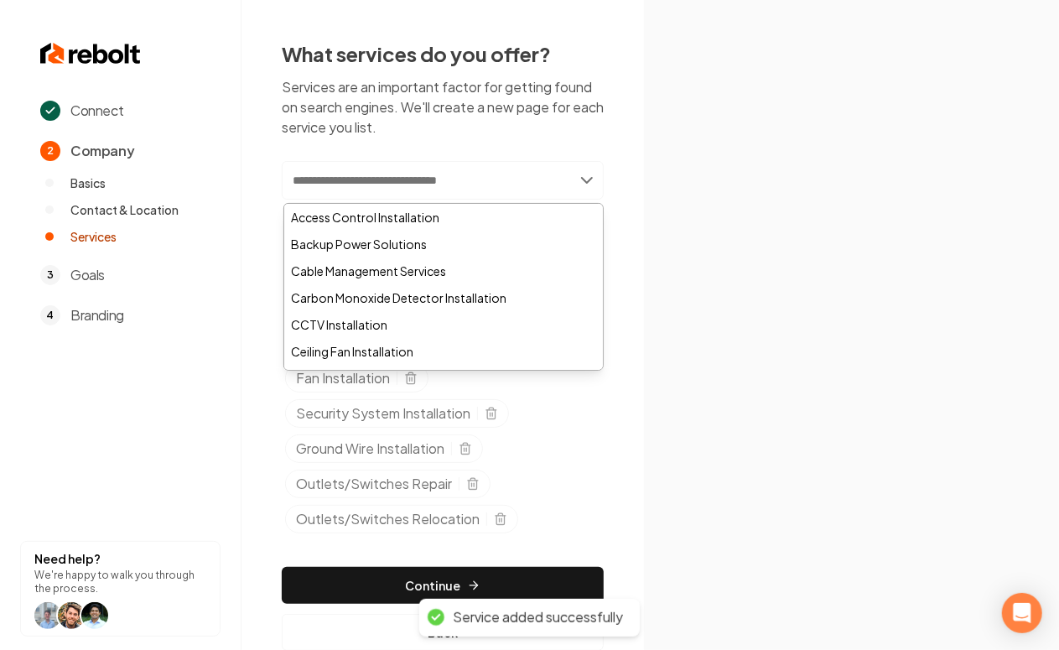
paste input "**********"
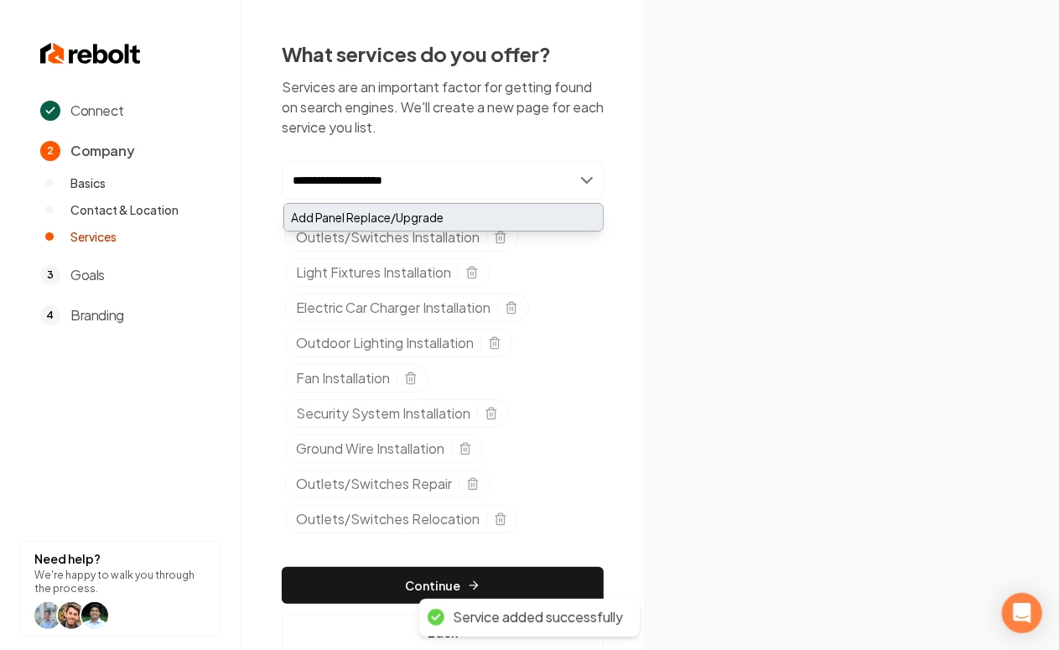
type input "**********"
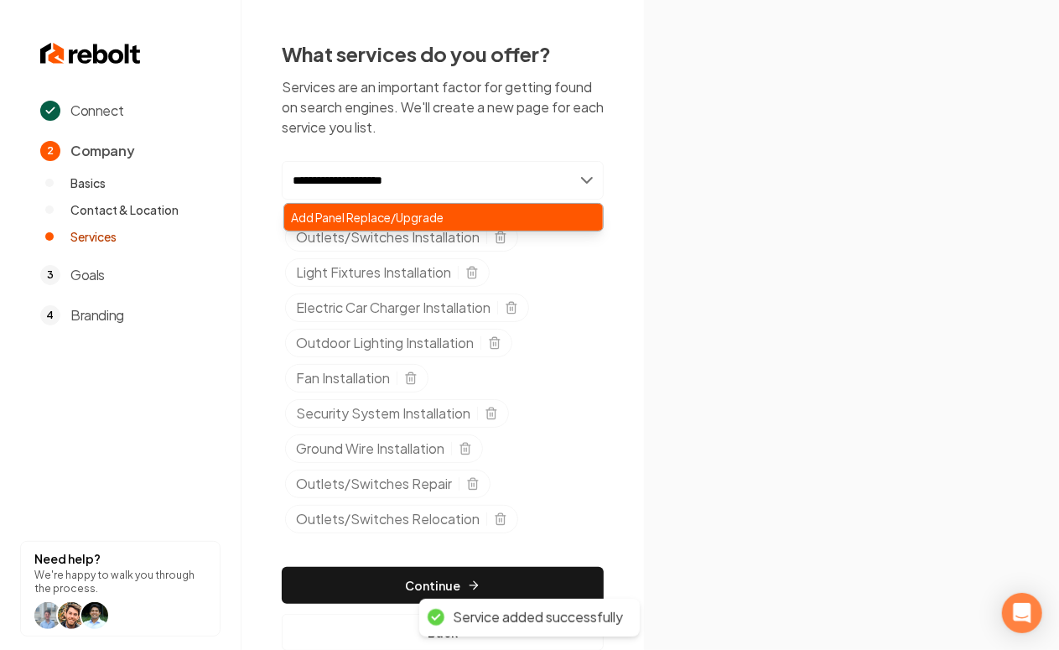
click at [384, 216] on div "Add Panel Replace/Upgrade" at bounding box center [443, 217] width 319 height 27
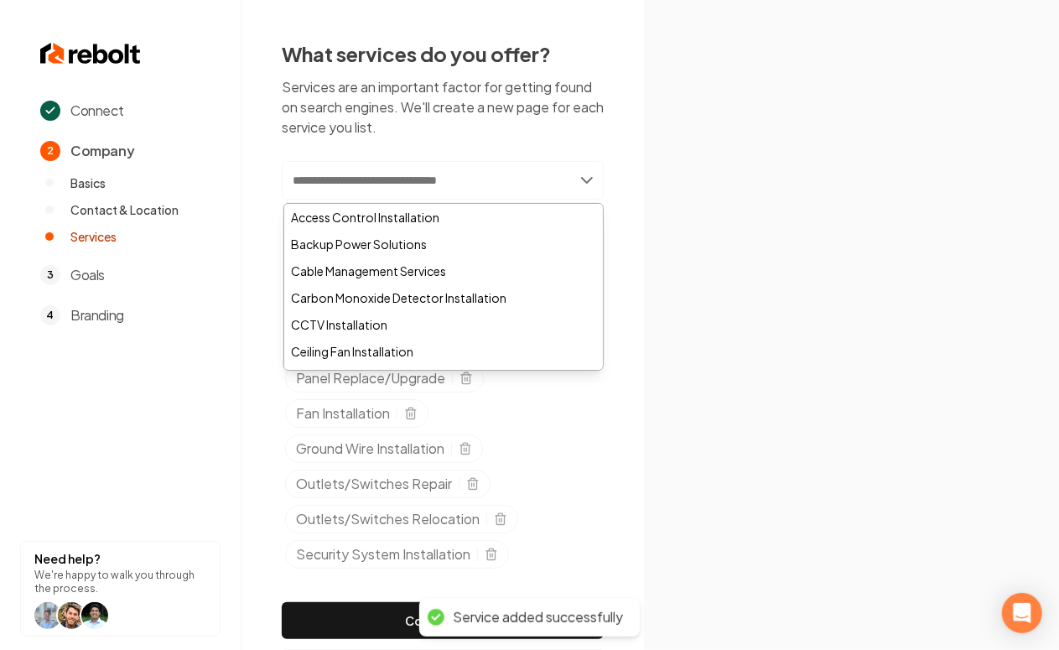
paste input "**********"
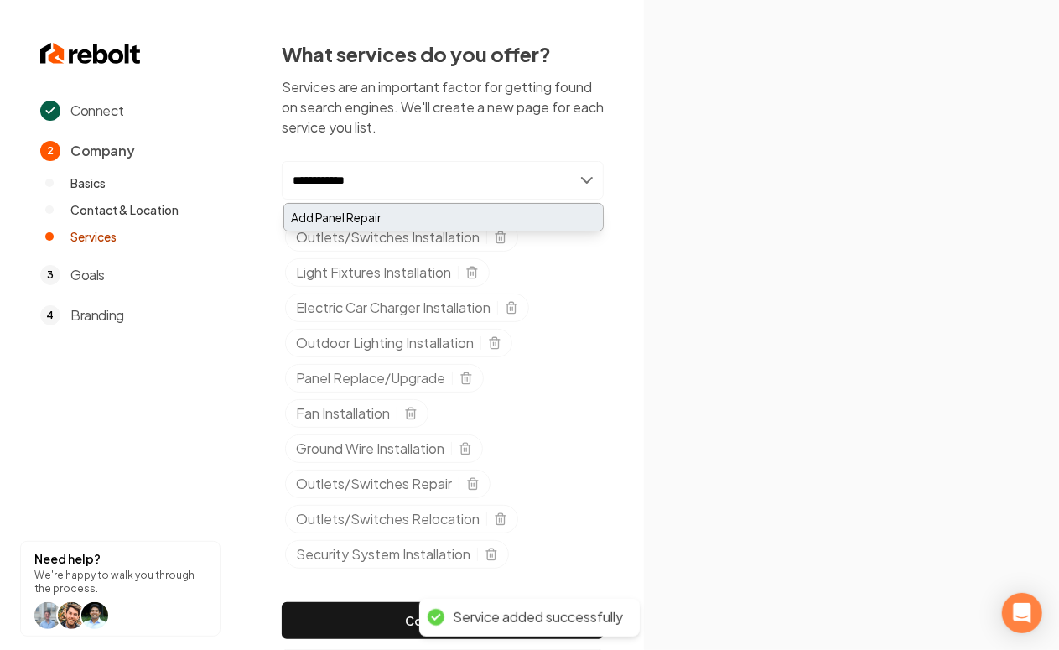
type input "**********"
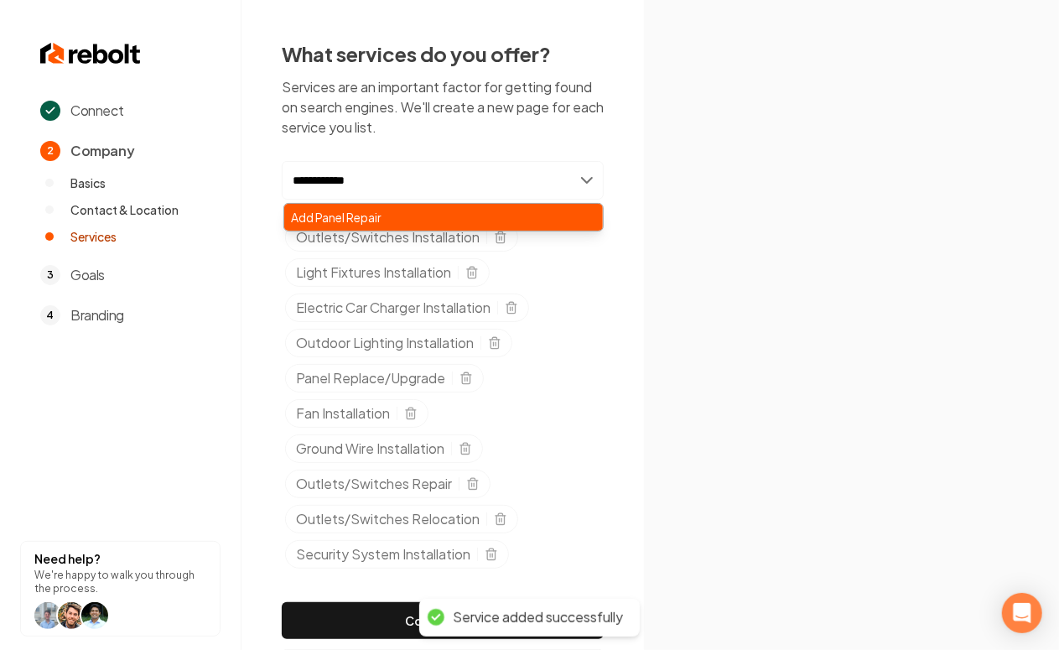
click at [372, 226] on div "Add Panel Repair" at bounding box center [443, 217] width 319 height 27
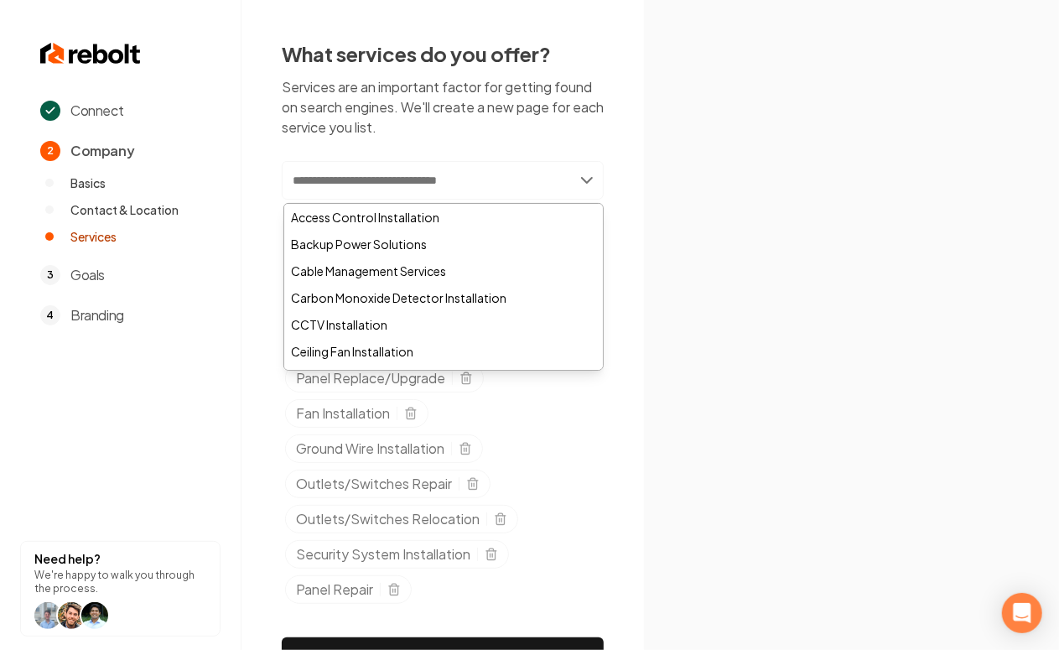
paste input "**********"
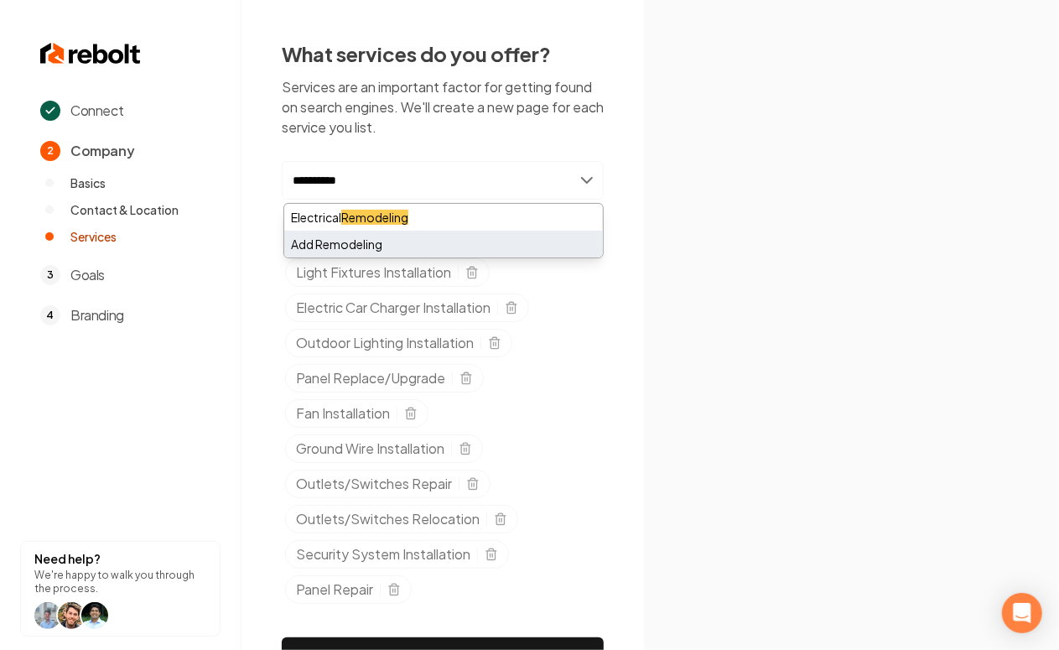
type input "**********"
click at [350, 243] on div "Add Remodeling" at bounding box center [443, 244] width 319 height 27
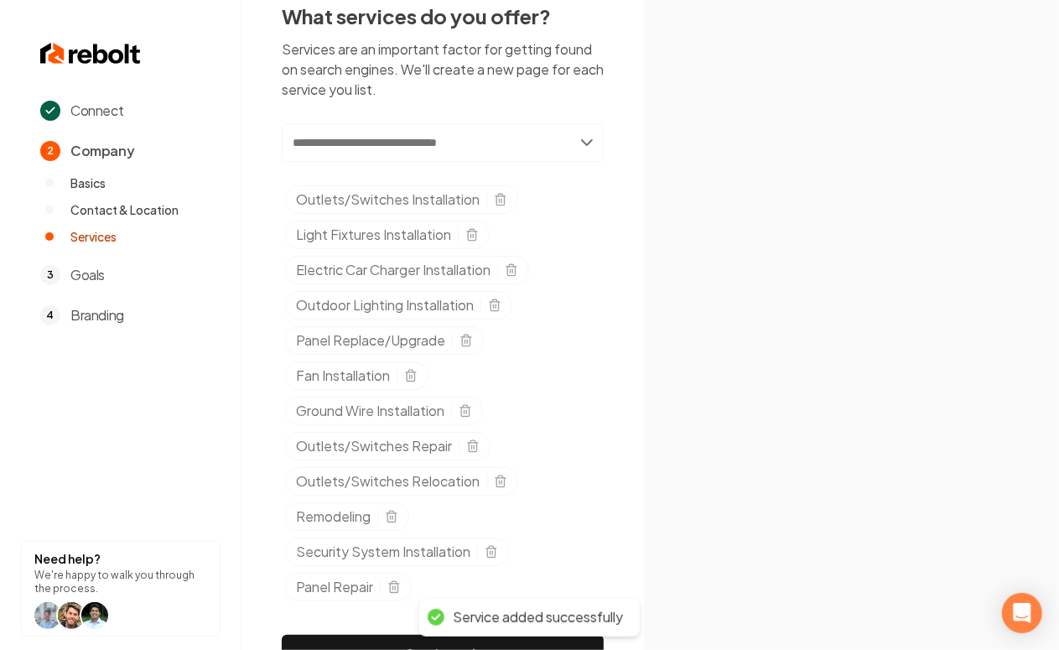
scroll to position [45, 0]
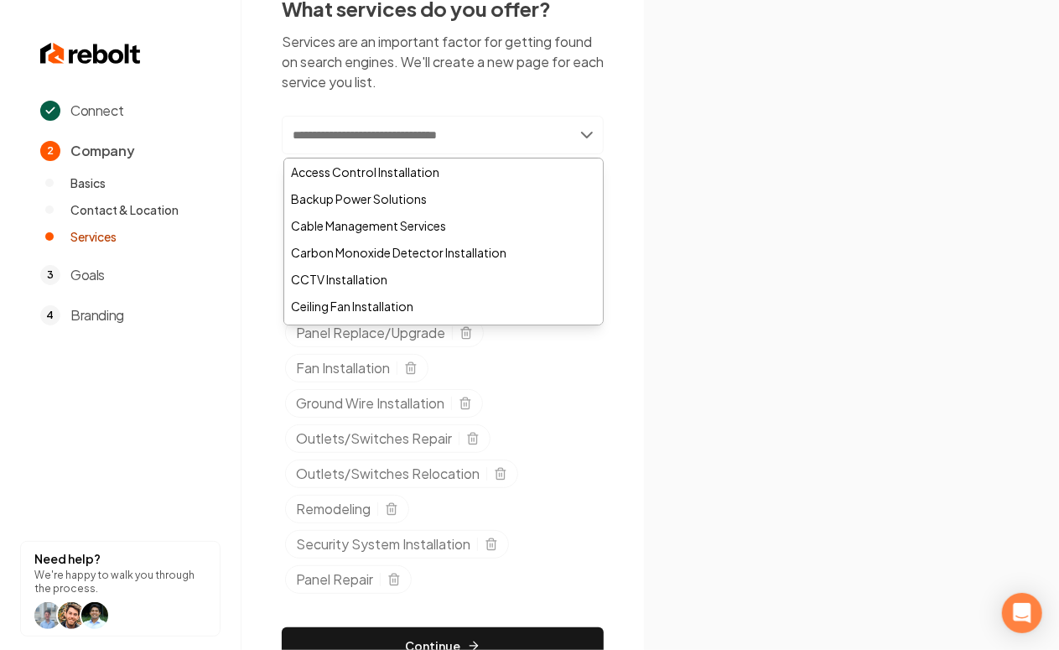
paste input "**********"
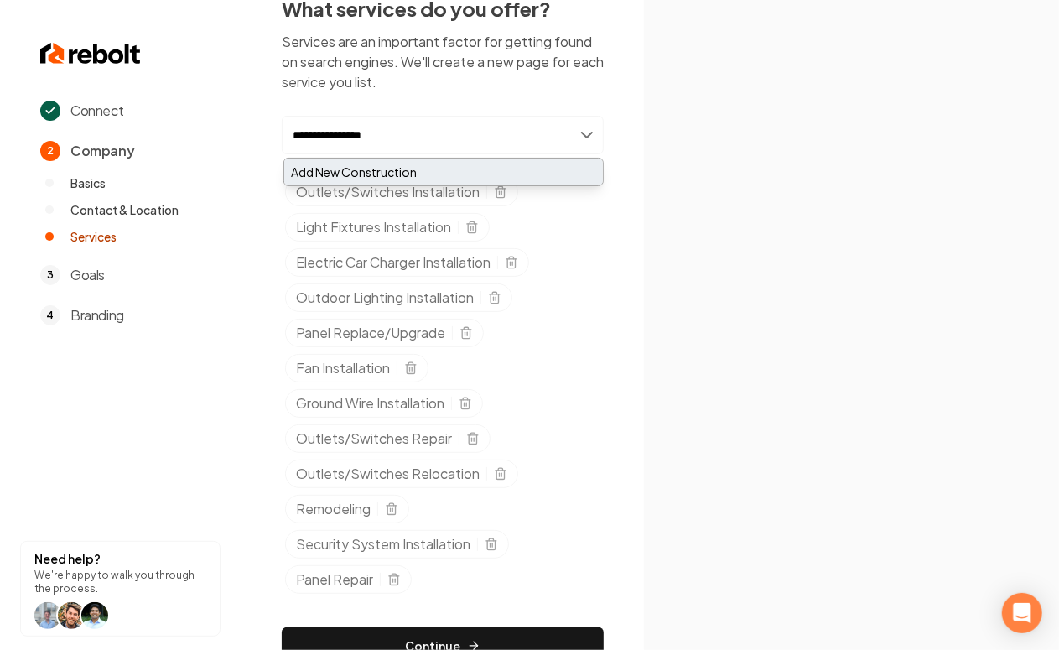
type input "**********"
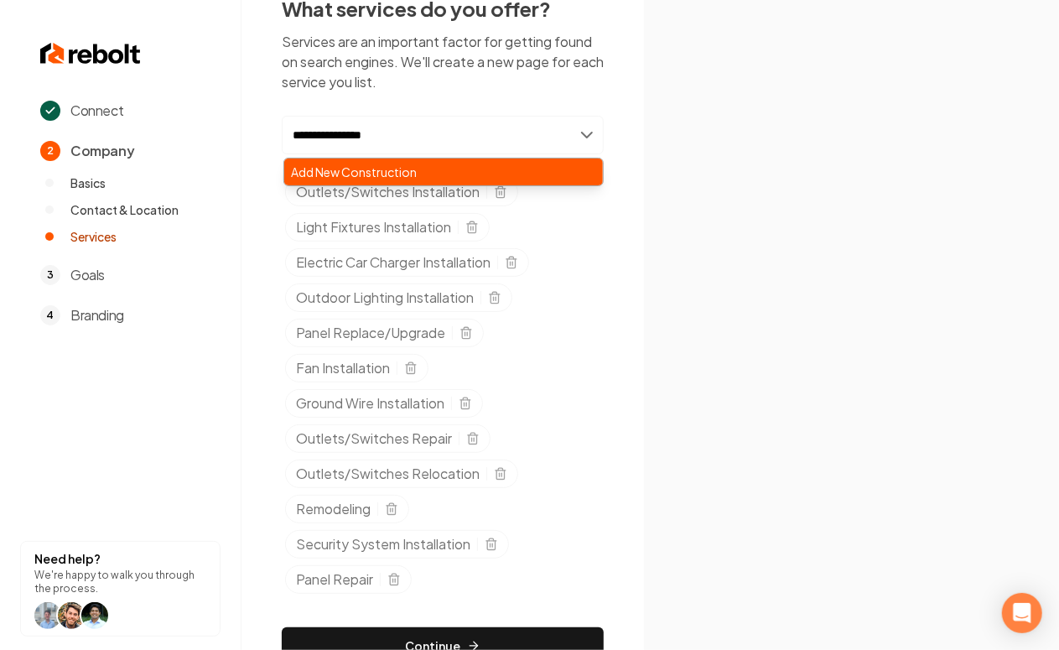
click at [390, 169] on div "Add New Construction" at bounding box center [443, 172] width 319 height 27
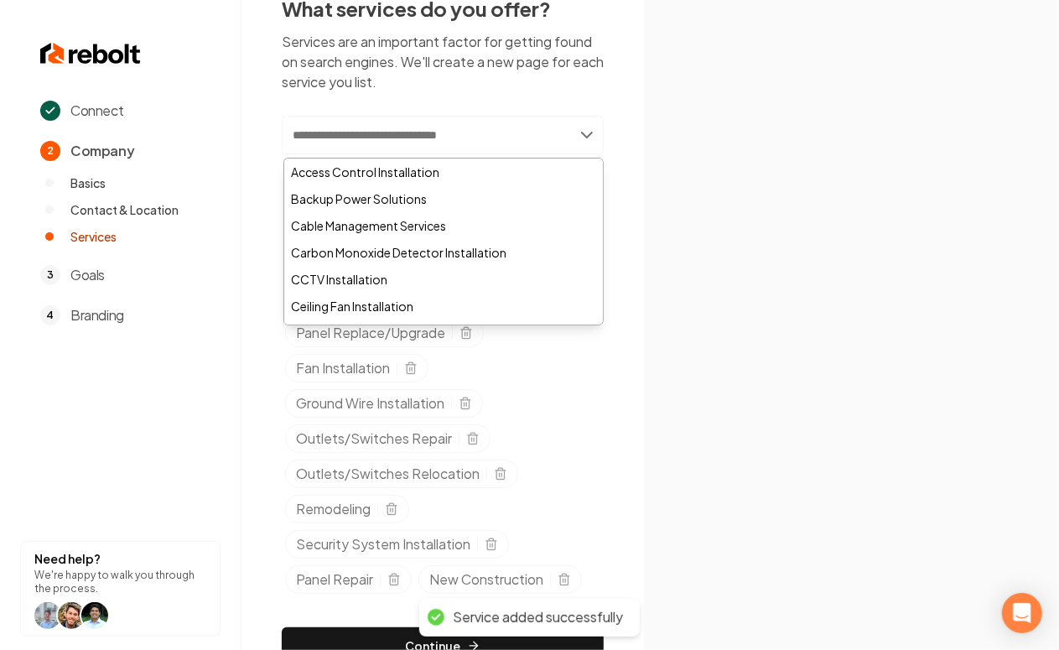
paste input "**********"
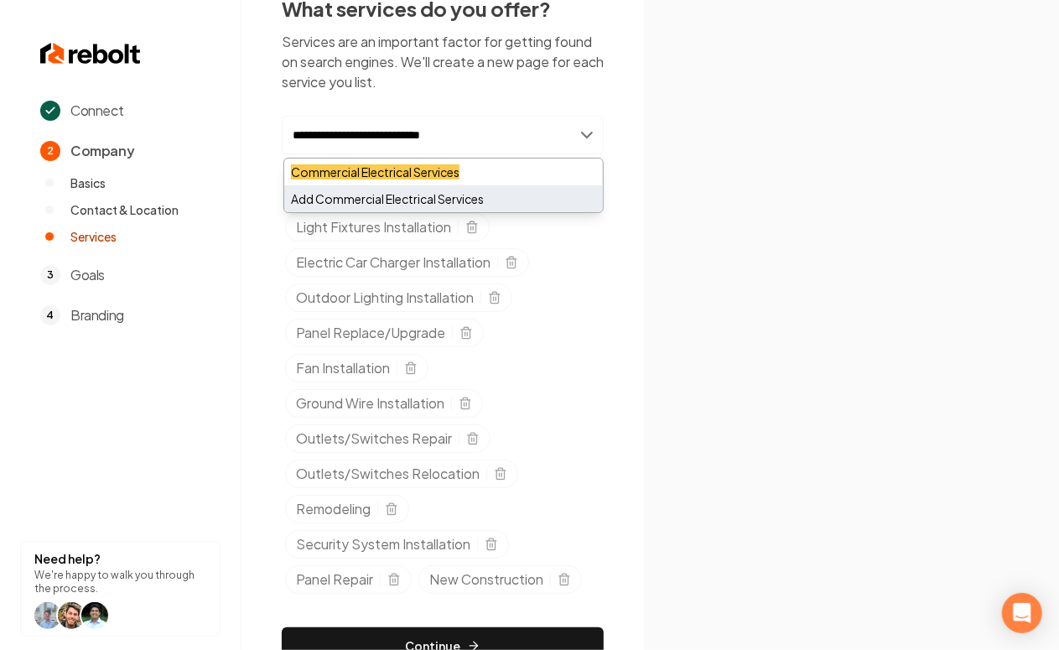
type input "**********"
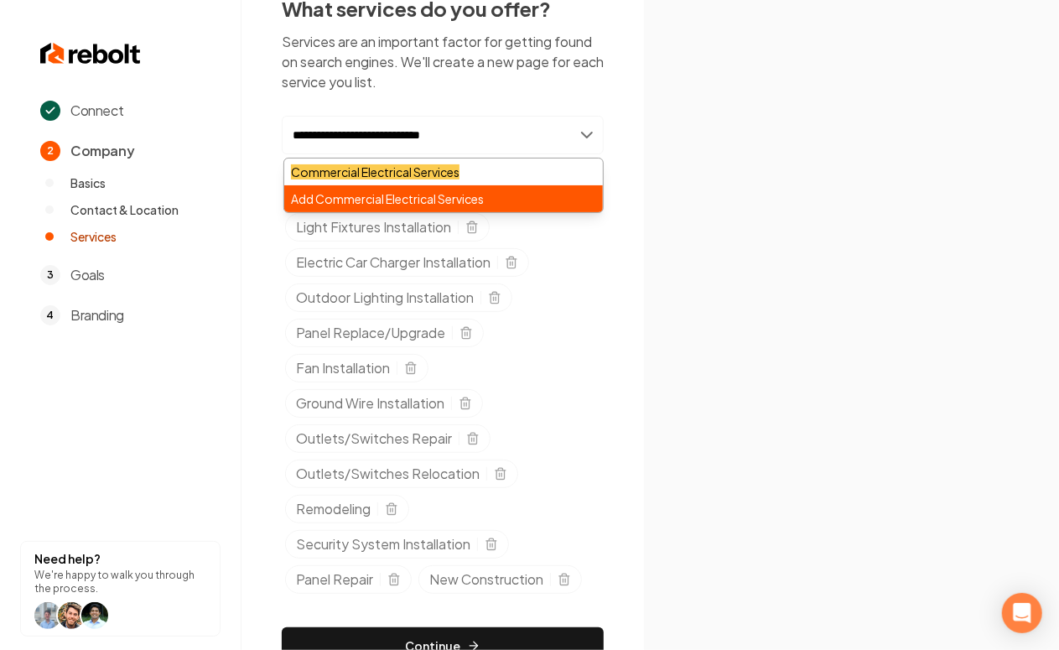
click at [433, 200] on div "Add Commercial Electrical Services" at bounding box center [443, 198] width 319 height 27
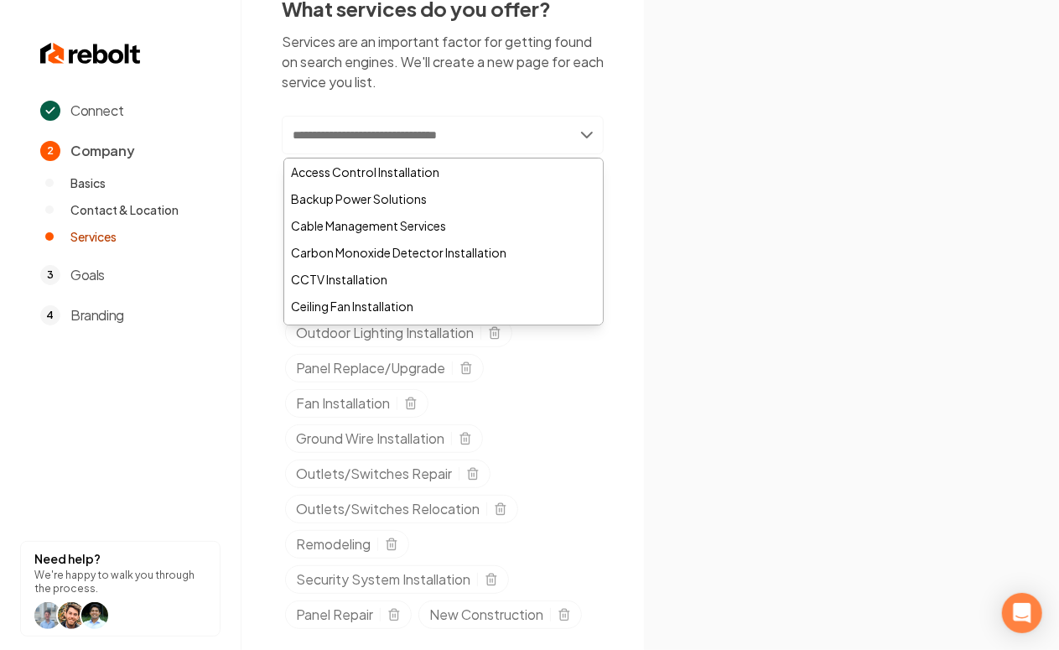
paste input "**********"
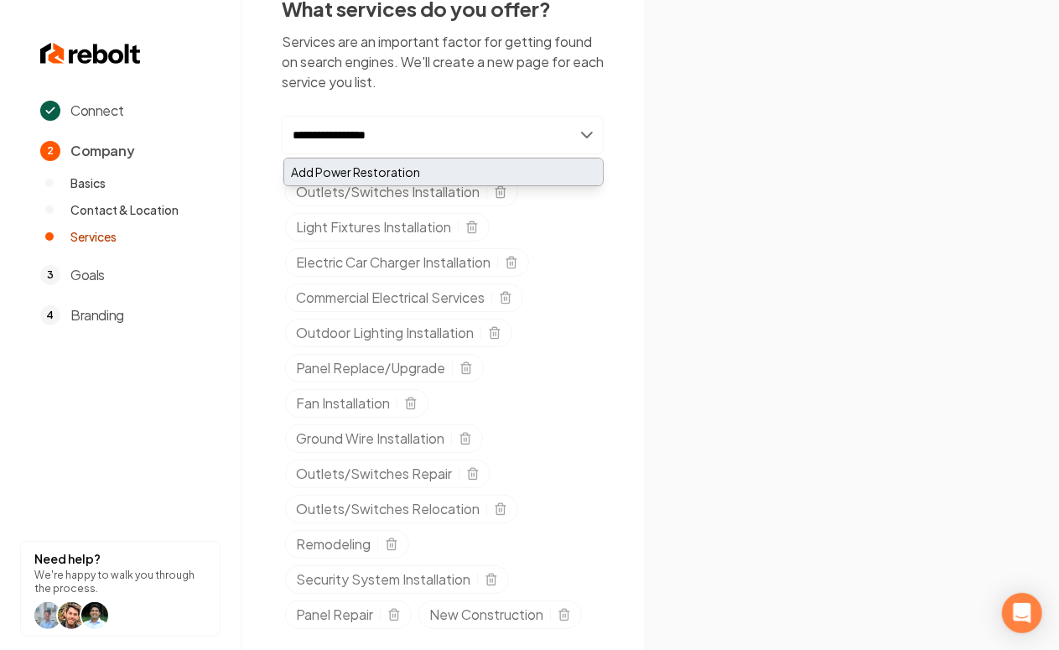
type input "**********"
click at [423, 171] on div "Add Power Restoration" at bounding box center [443, 172] width 319 height 27
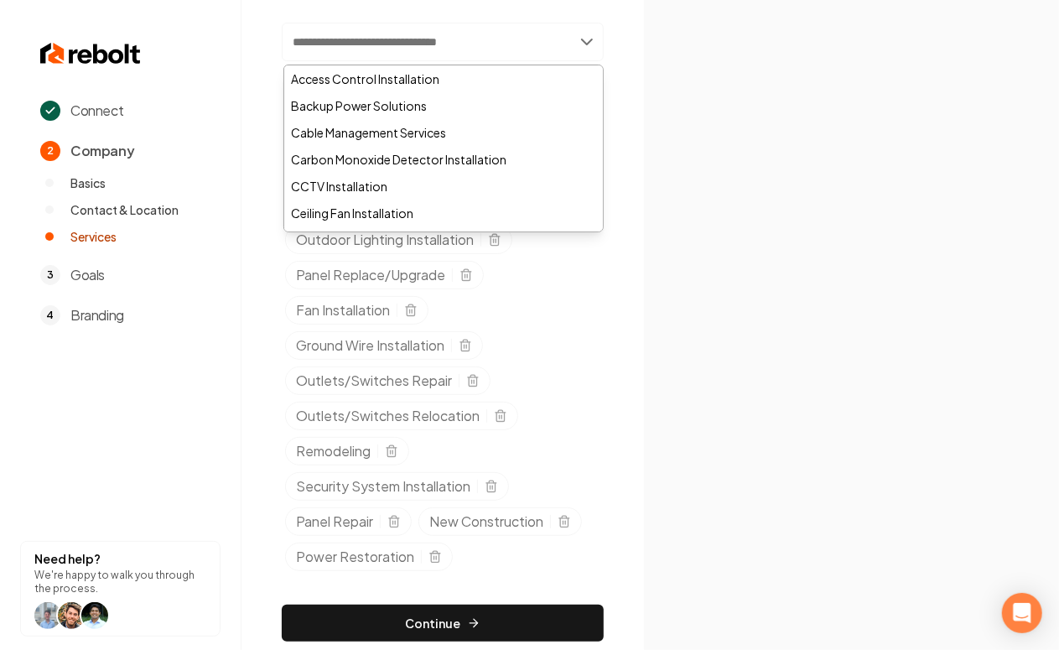
scroll to position [205, 0]
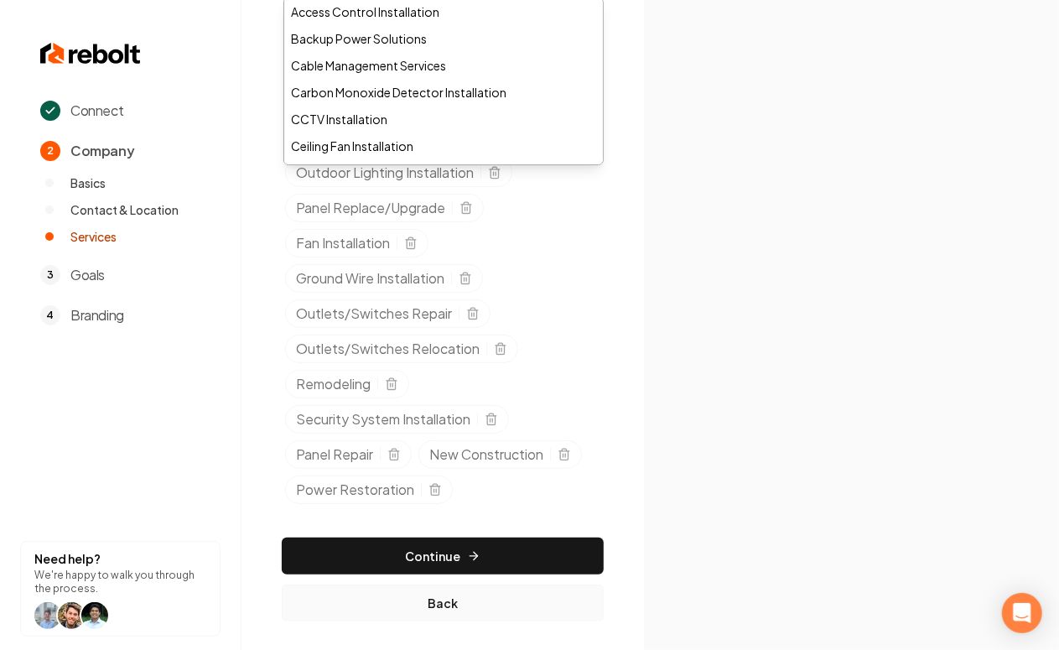
click at [443, 589] on button "Back" at bounding box center [443, 603] width 322 height 37
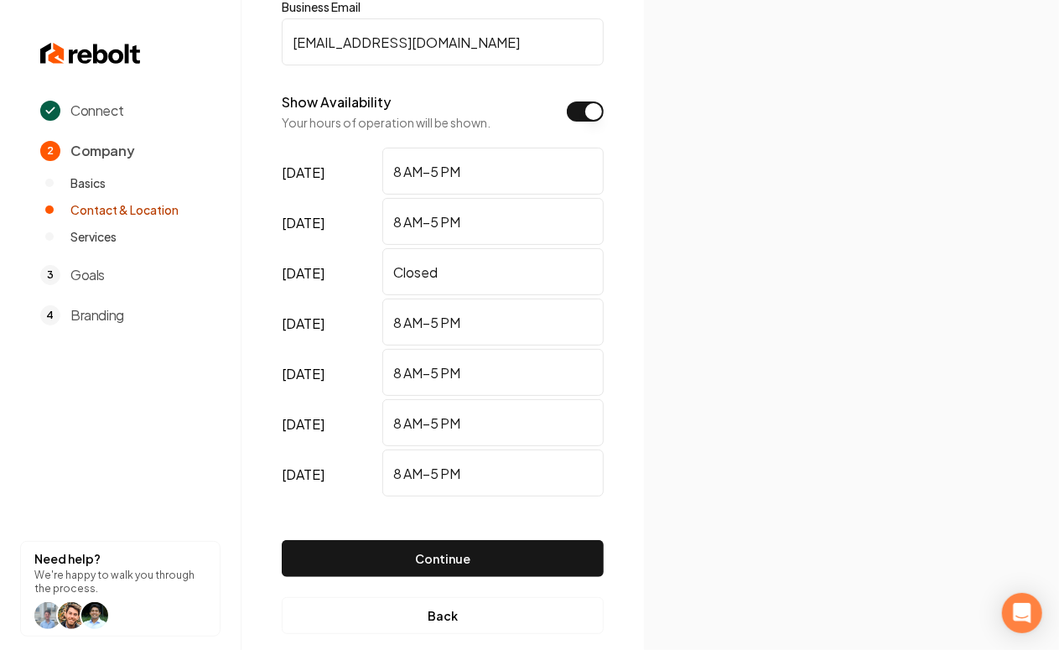
scroll to position [262, 0]
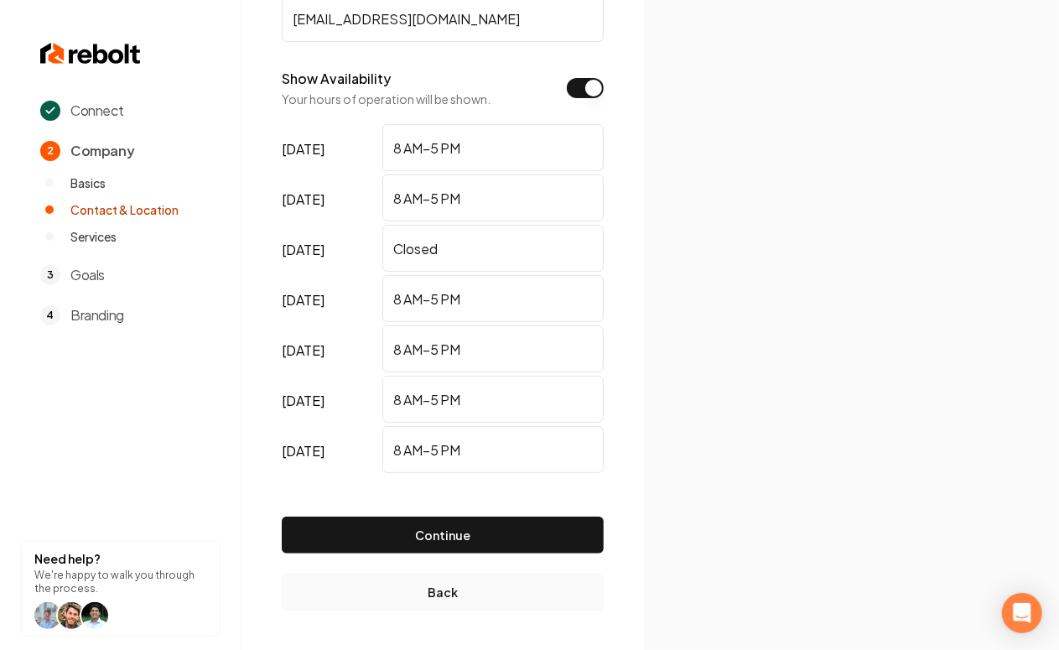
click at [431, 587] on button "Back" at bounding box center [443, 592] width 322 height 37
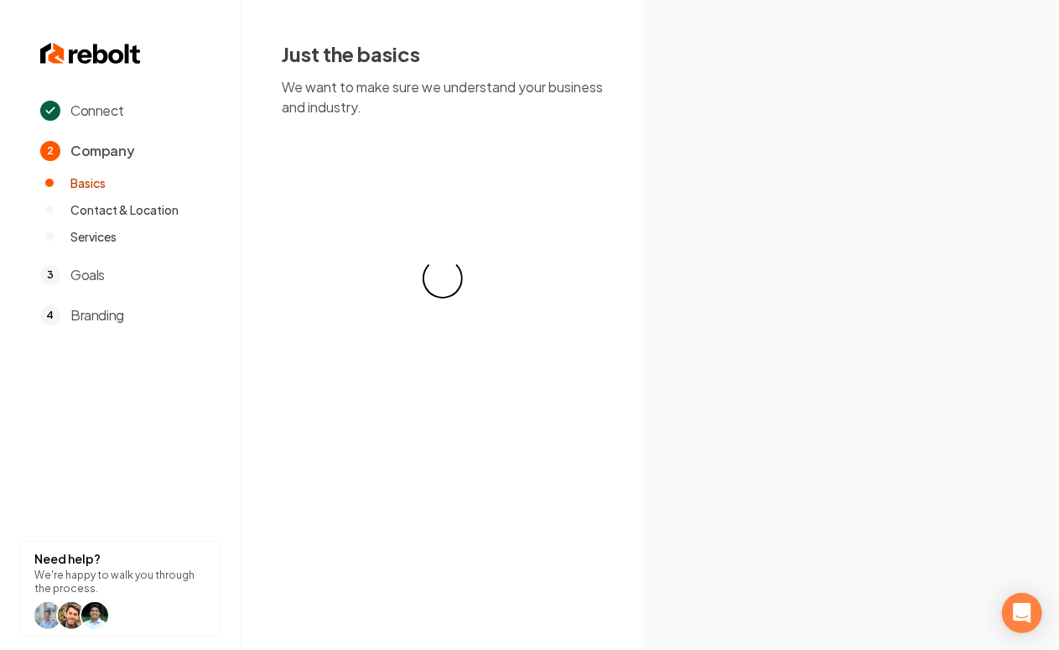
scroll to position [0, 0]
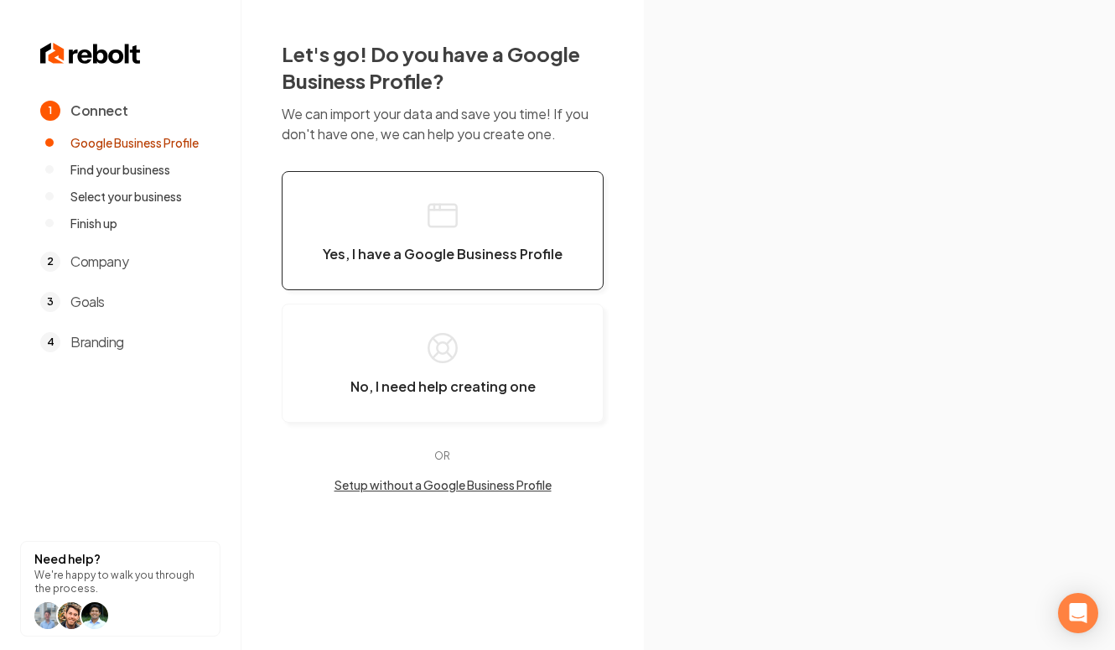
click at [485, 239] on button "Yes, I have a Google Business Profile" at bounding box center [443, 230] width 322 height 119
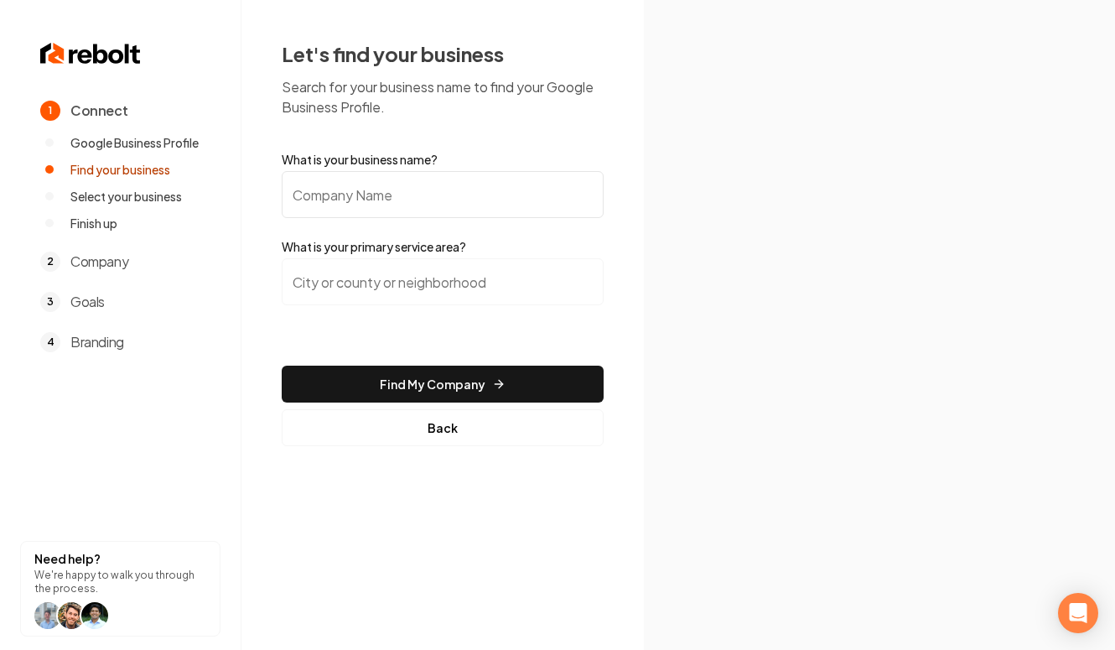
click at [377, 209] on input "What is your business name?" at bounding box center [443, 194] width 322 height 47
paste input "PIPE MASTERS PLUMBING AND DRAIN"
type input "PIPE MASTERS PLUMBING AND DRAIN"
click at [372, 288] on input "search" at bounding box center [443, 281] width 322 height 47
type input "m"
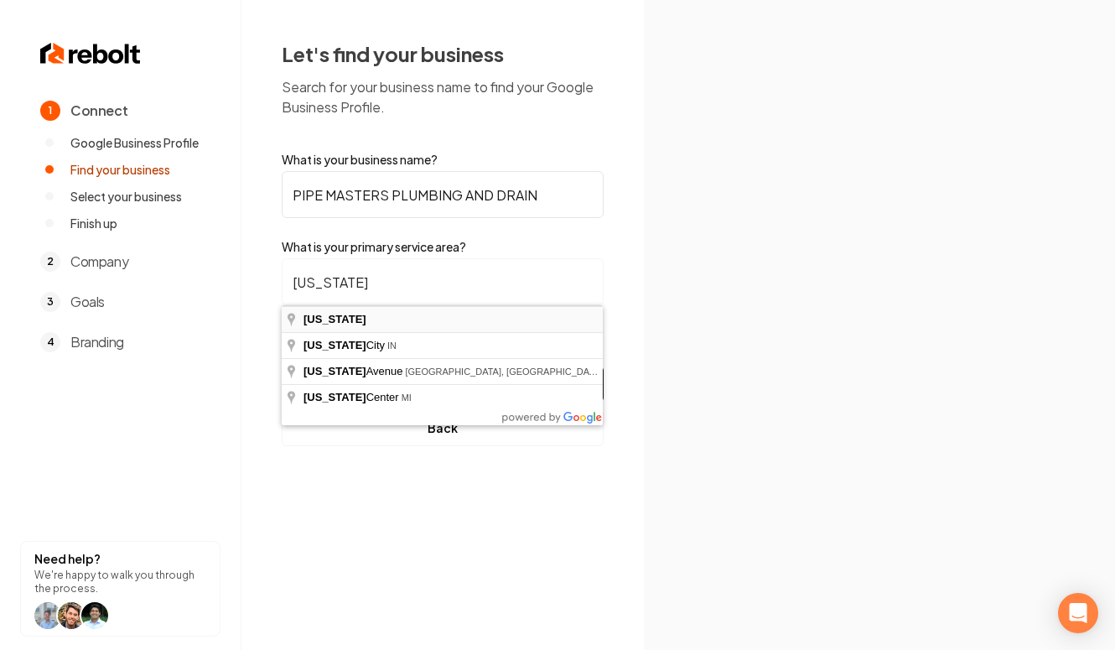
type input "Michigan"
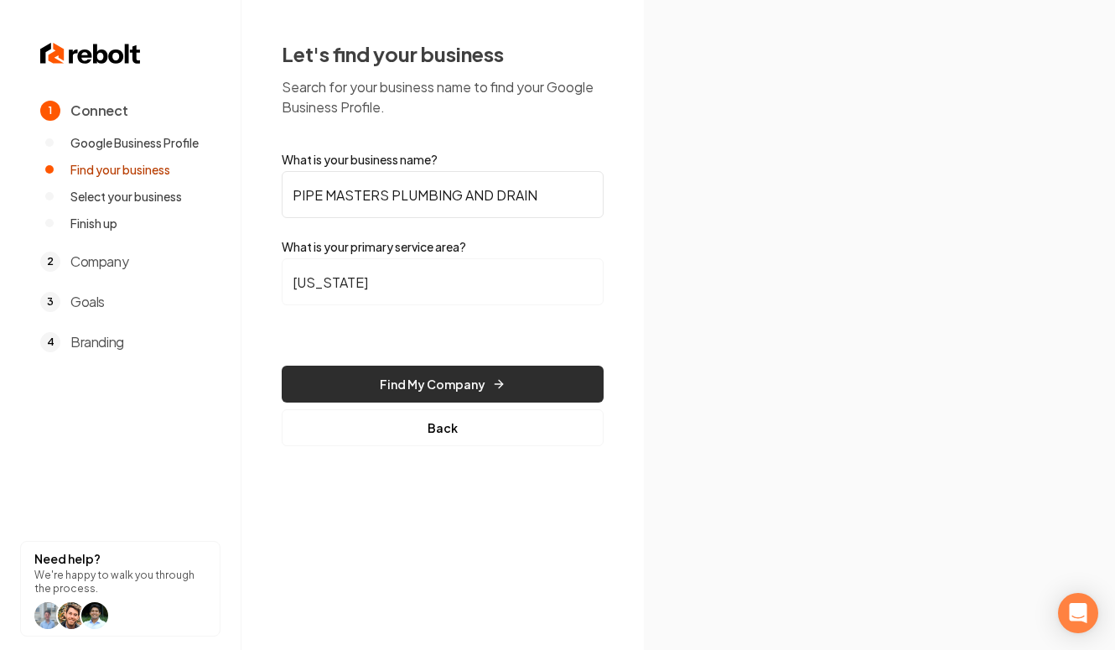
click at [482, 376] on button "Find My Company" at bounding box center [443, 384] width 322 height 37
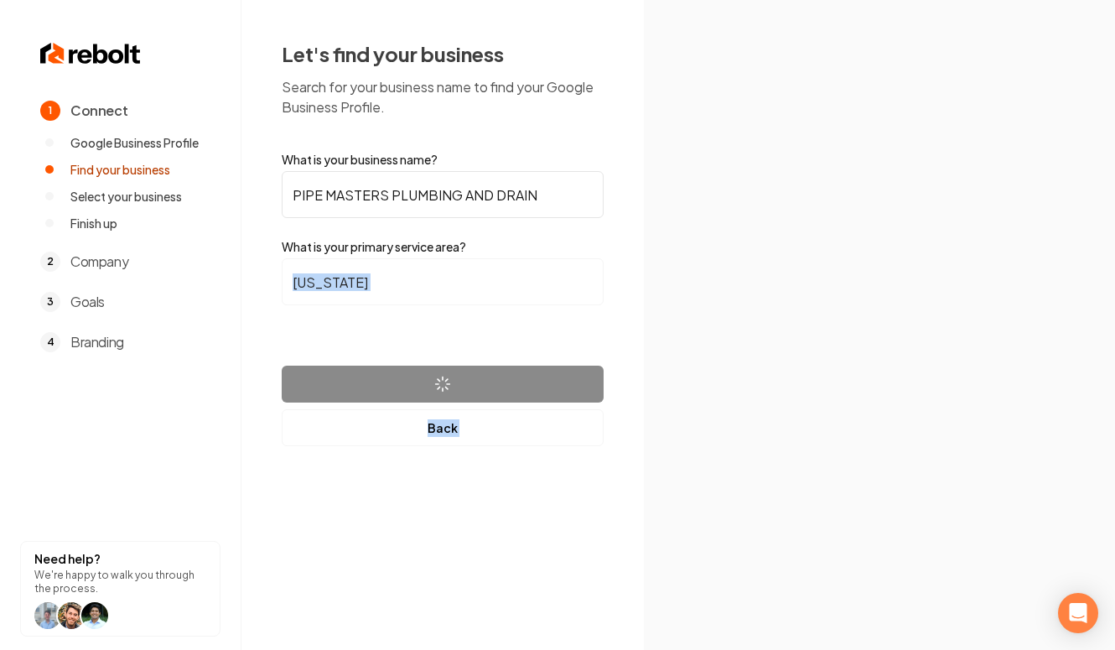
drag, startPoint x: 1112, startPoint y: 242, endPoint x: 1218, endPoint y: 244, distance: 105.7
click at [1115, 244] on html "1 Connect Google Business Profile Find your business Select your business Finis…" at bounding box center [557, 325] width 1115 height 650
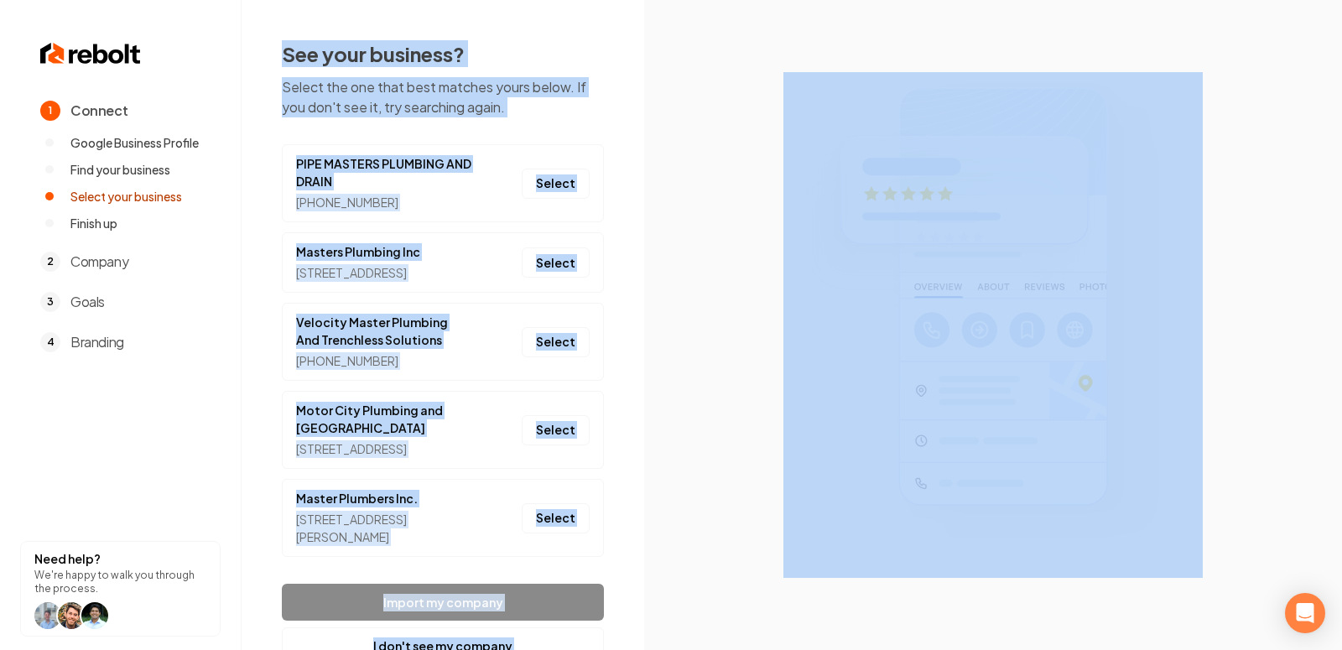
click at [734, 158] on section at bounding box center [993, 325] width 698 height 650
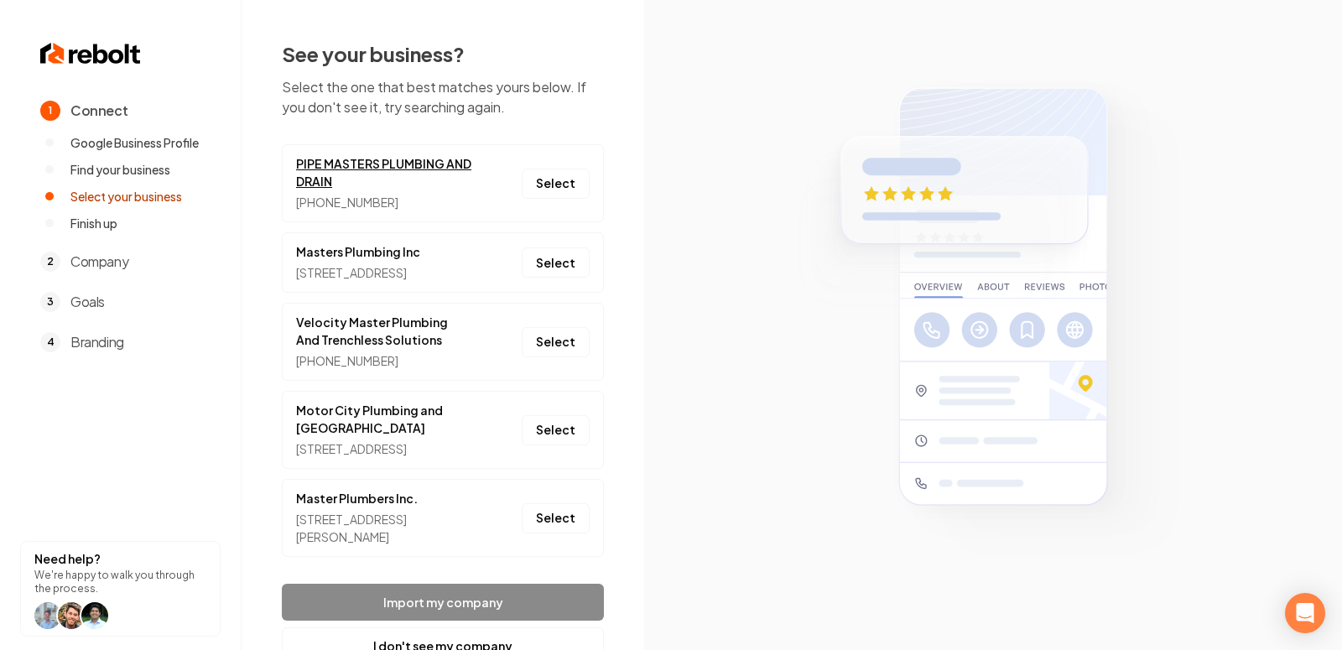
click at [412, 160] on link "PIPE MASTERS PLUMBING AND DRAIN" at bounding box center [384, 172] width 176 height 35
click at [559, 178] on button "Select" at bounding box center [556, 184] width 68 height 30
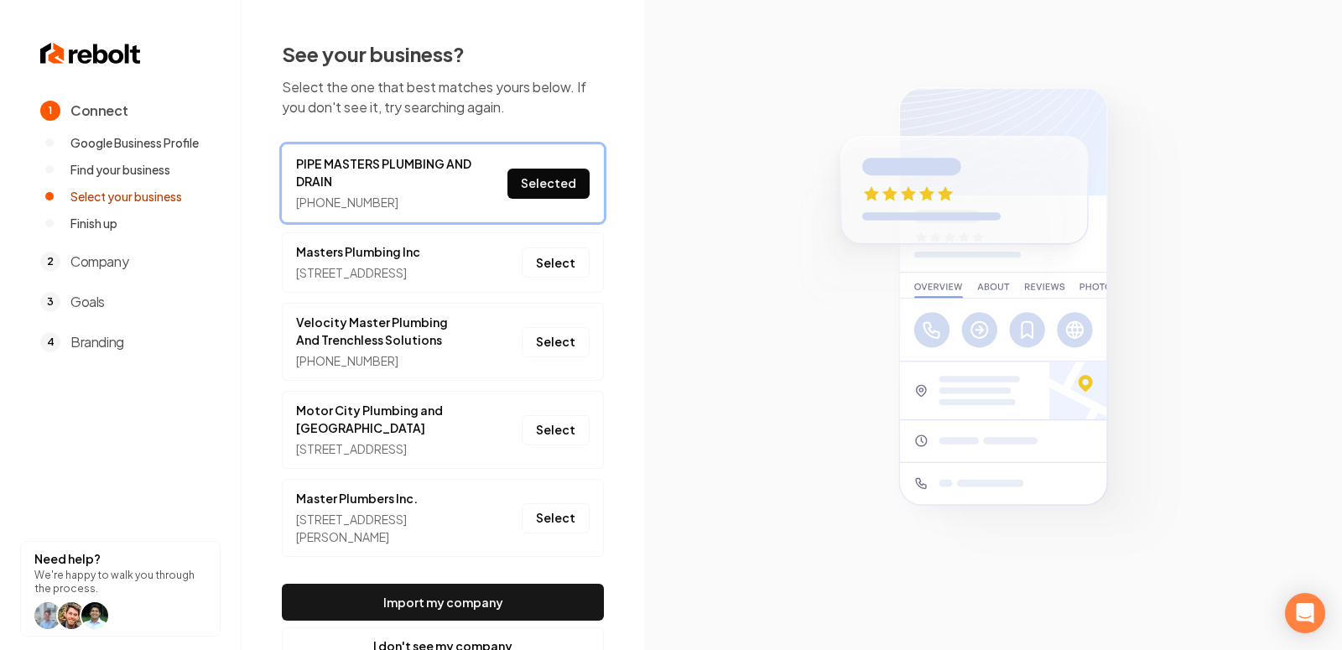
scroll to position [68, 0]
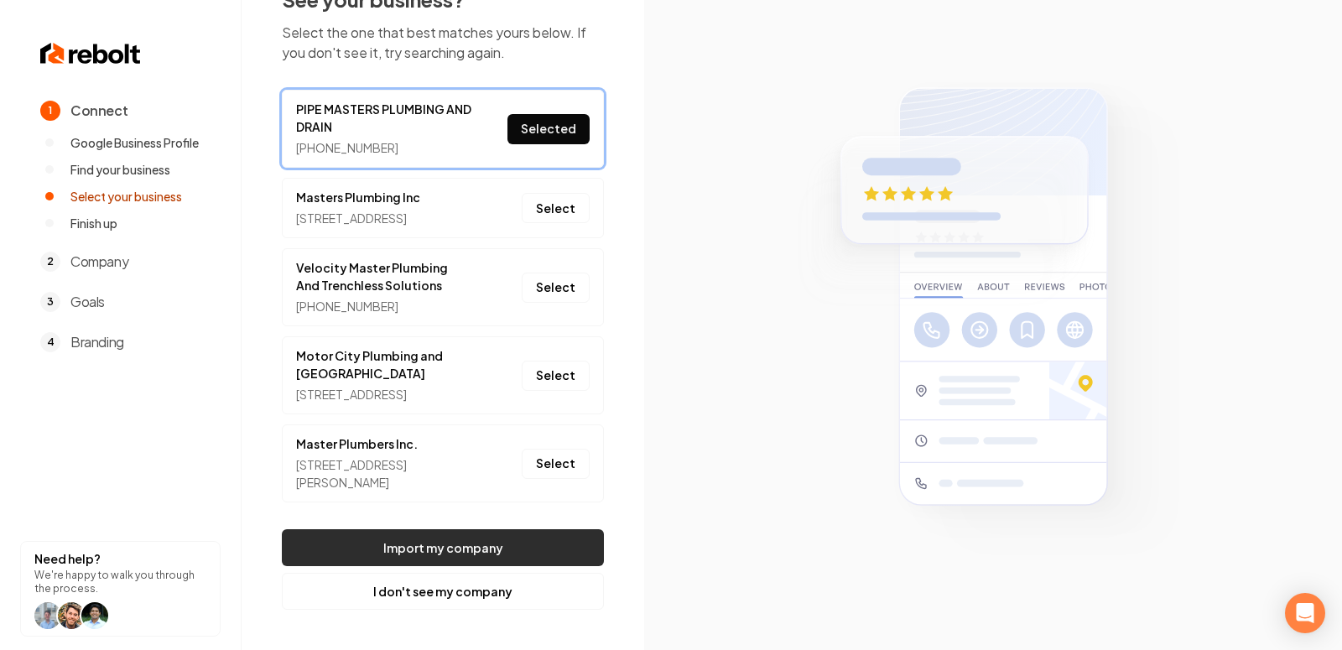
click at [446, 530] on button "Import my company" at bounding box center [443, 547] width 322 height 37
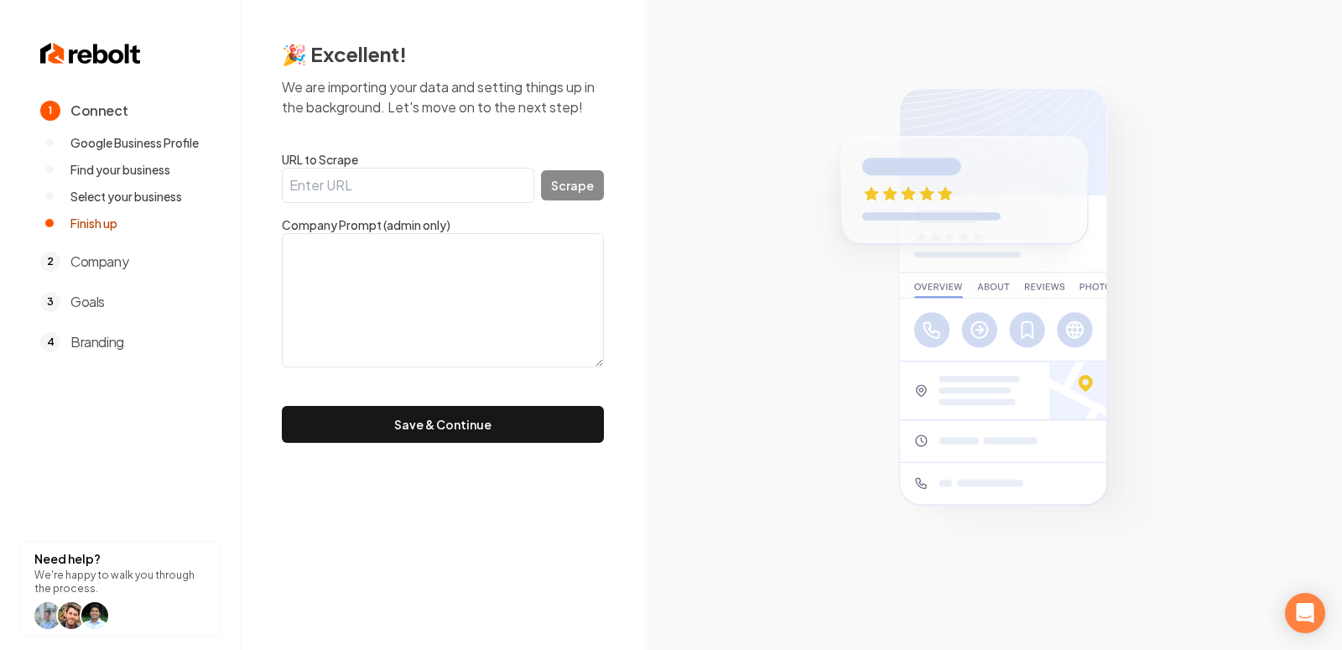
click at [331, 184] on input "URL to Scrape" at bounding box center [408, 185] width 252 height 35
paste input "https://www.pipemasterstc.com/?utm_source=google&utm_medium=wix_google_business…"
type input "https://www.pipemasterstc.com/?utm_source=google&utm_medium=wix_google_business…"
click at [561, 174] on button "Scrape" at bounding box center [572, 185] width 63 height 30
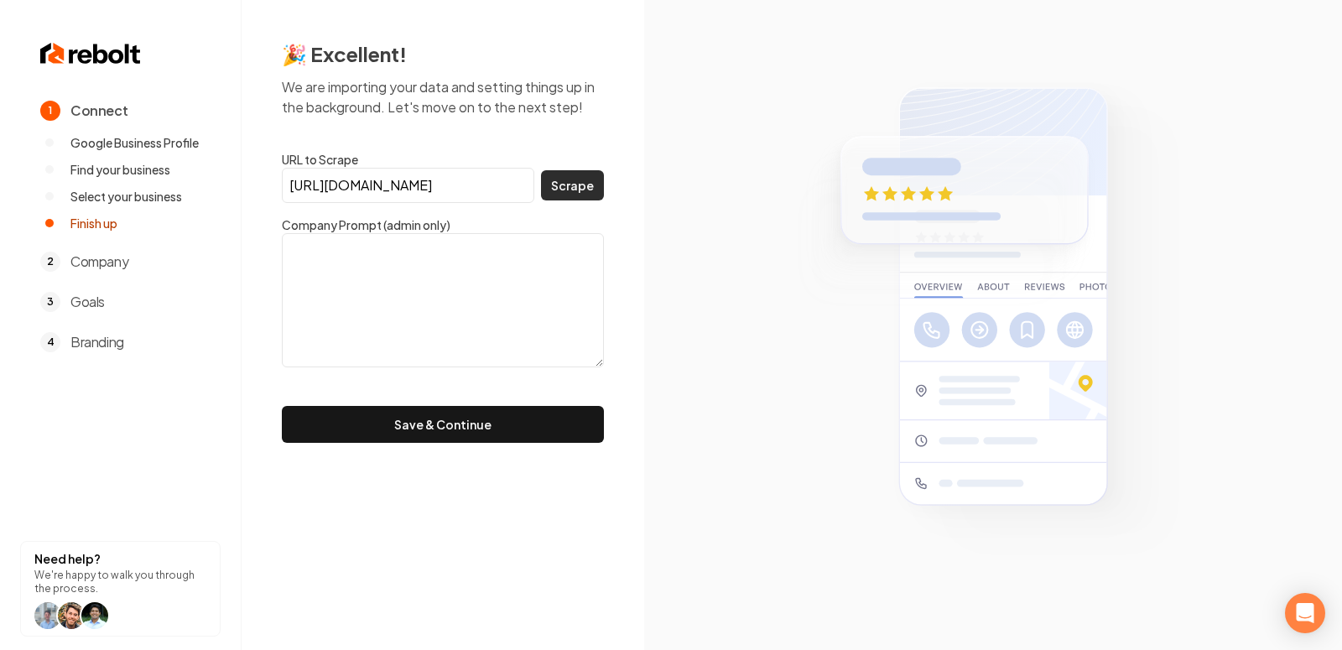
scroll to position [0, 0]
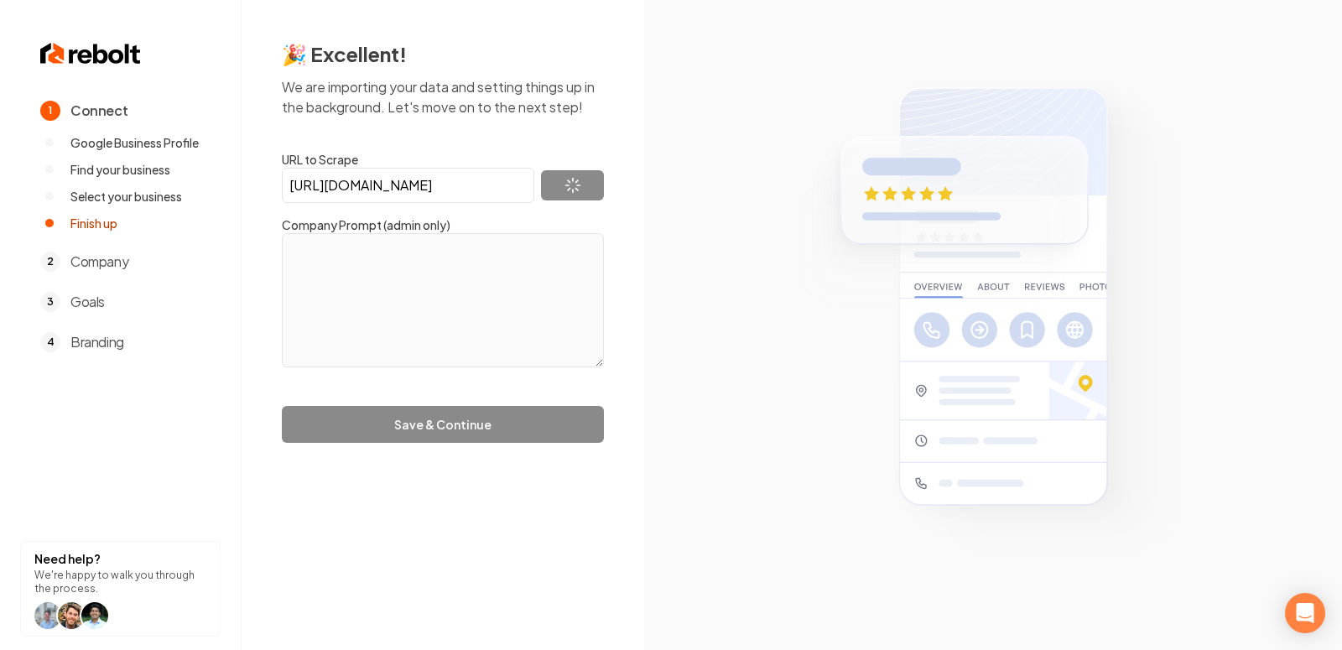
type textarea "Pipe Masters Plumbing and Drain is dedicated to providing solution-based option…"
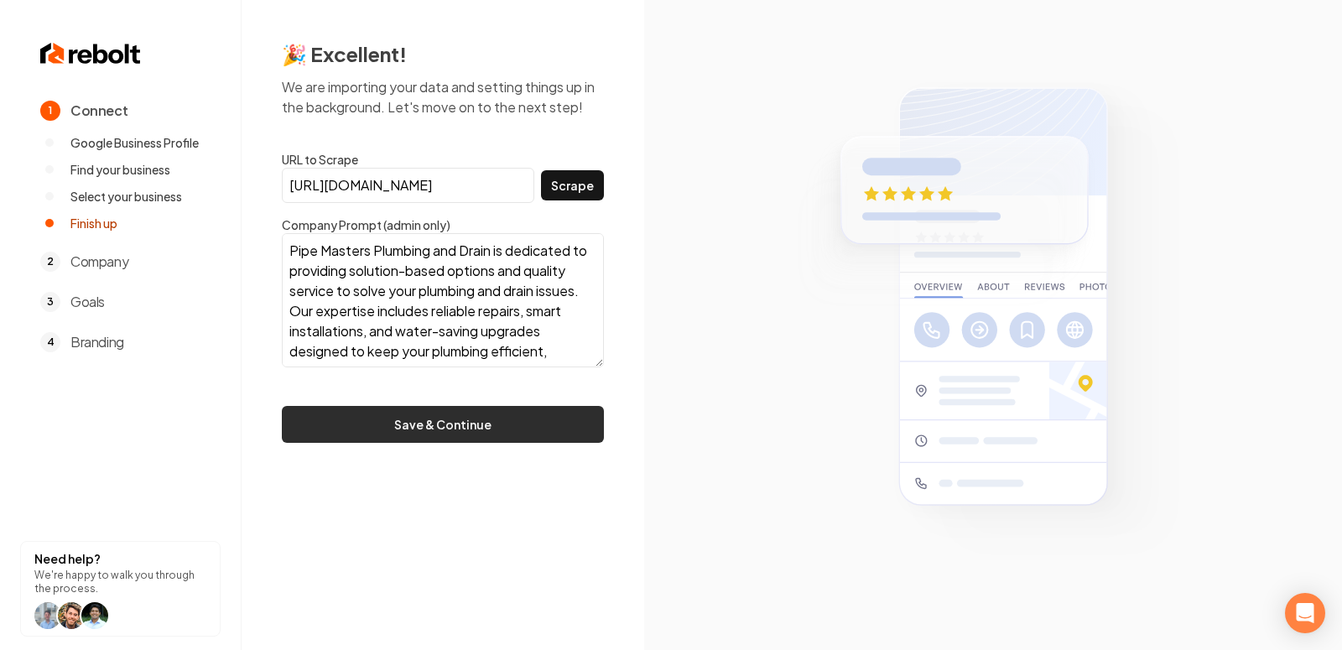
click at [458, 412] on button "Save & Continue" at bounding box center [443, 424] width 322 height 37
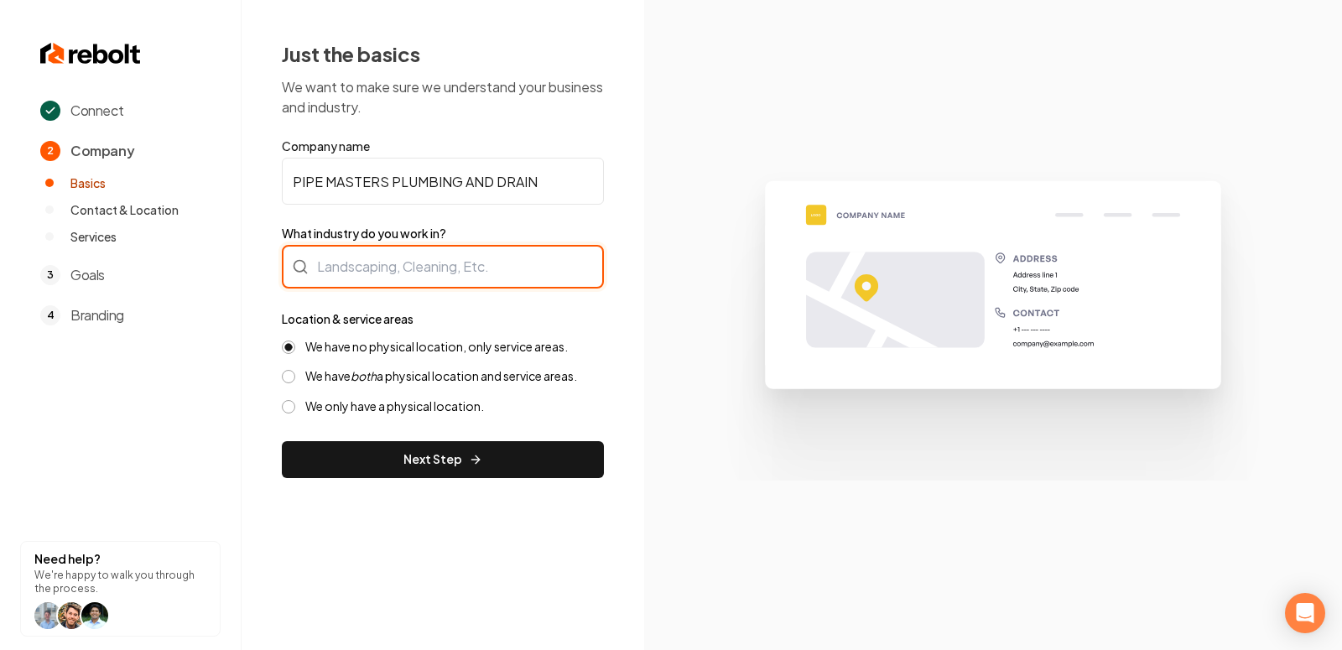
click at [496, 260] on div at bounding box center [443, 267] width 322 height 44
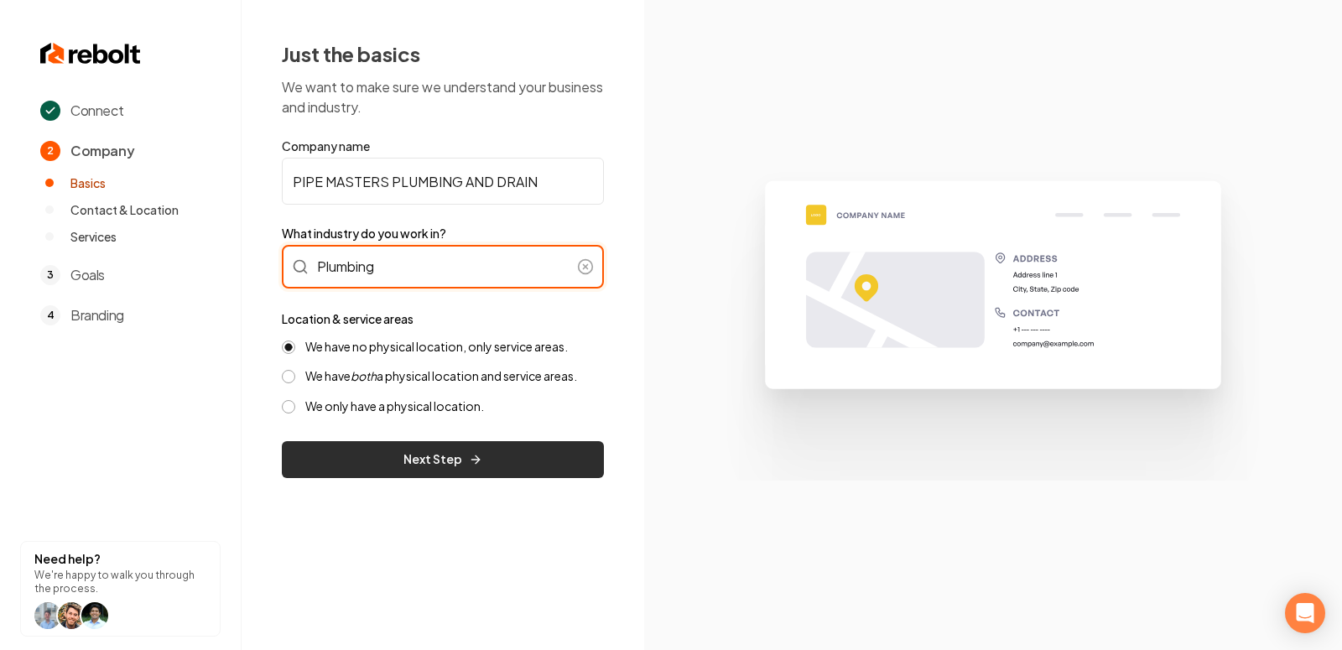
type input "Plumbing"
click at [441, 459] on button "Next Step" at bounding box center [443, 459] width 322 height 37
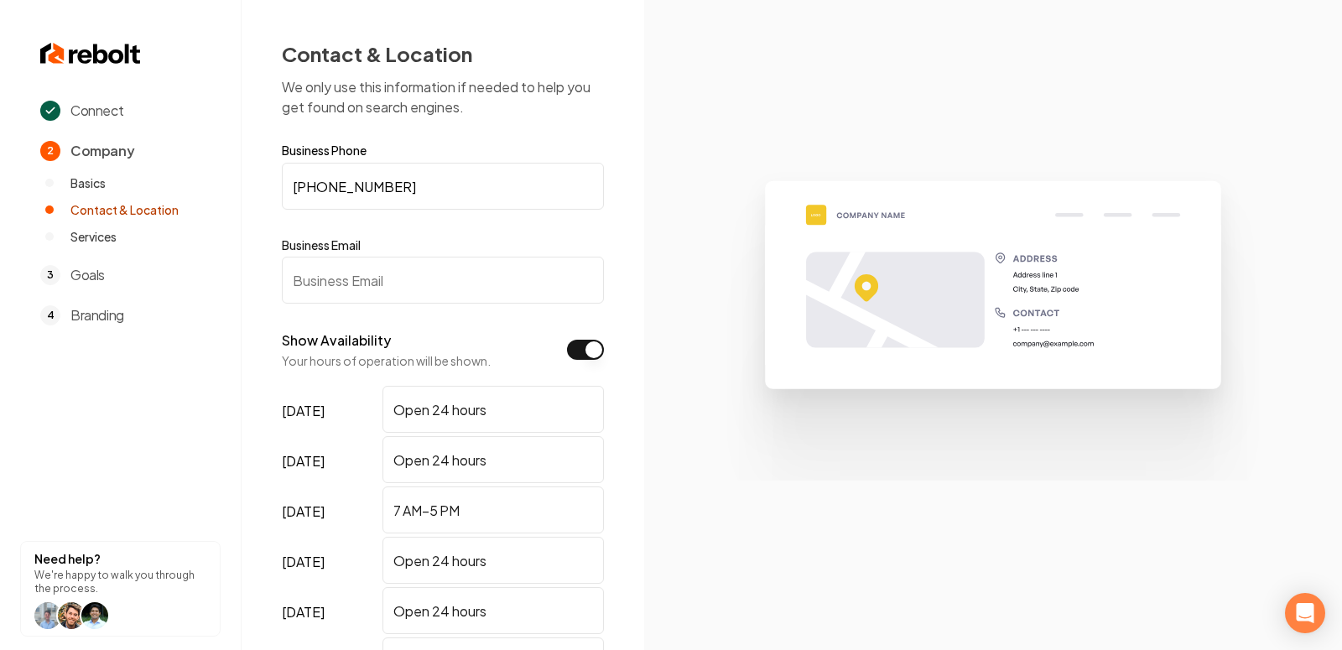
click at [384, 278] on input "Business Email" at bounding box center [443, 280] width 322 height 47
paste input "Pipemasterstc@gmail.com"
type input "Pipemasterstc@gmail.com"
click at [750, 349] on img at bounding box center [992, 324] width 581 height 311
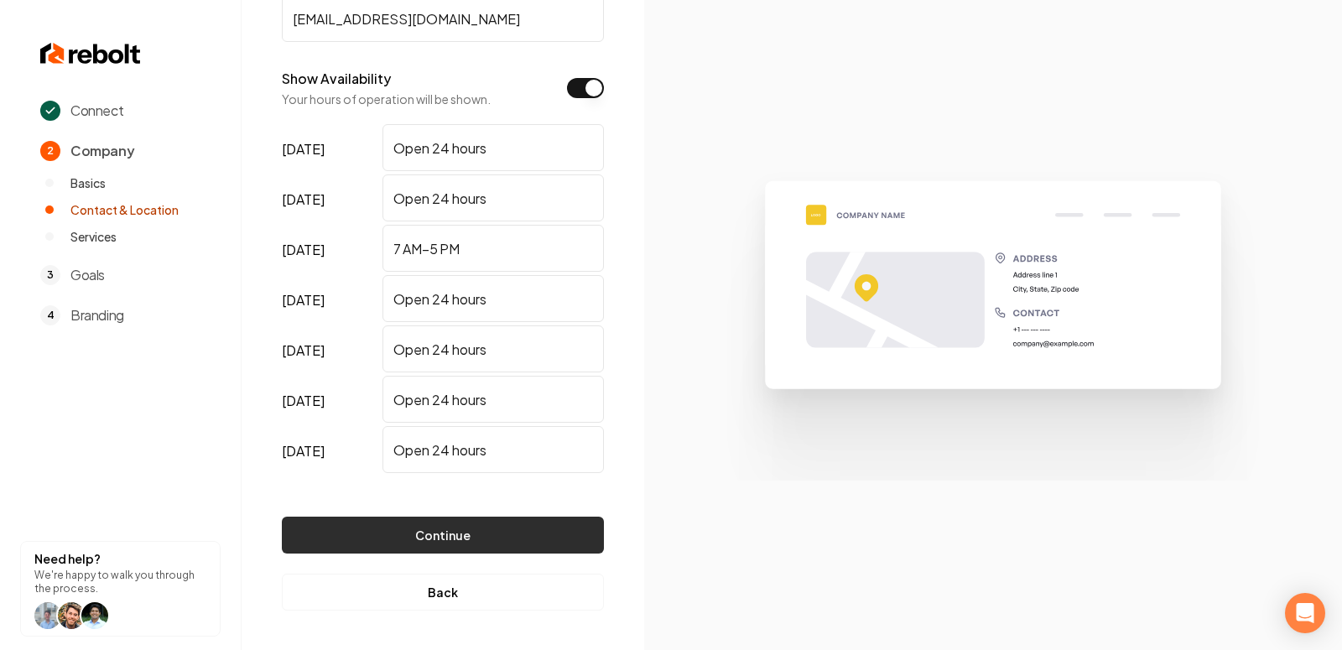
click at [437, 523] on button "Continue" at bounding box center [443, 535] width 322 height 37
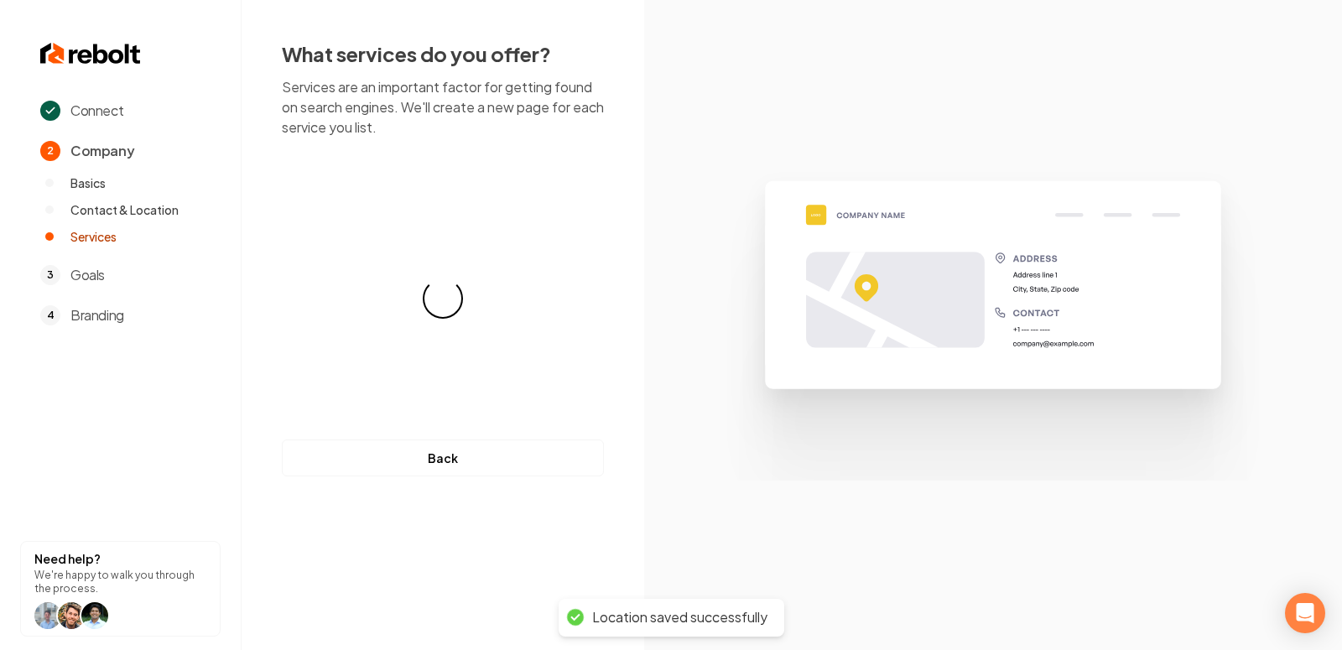
scroll to position [0, 0]
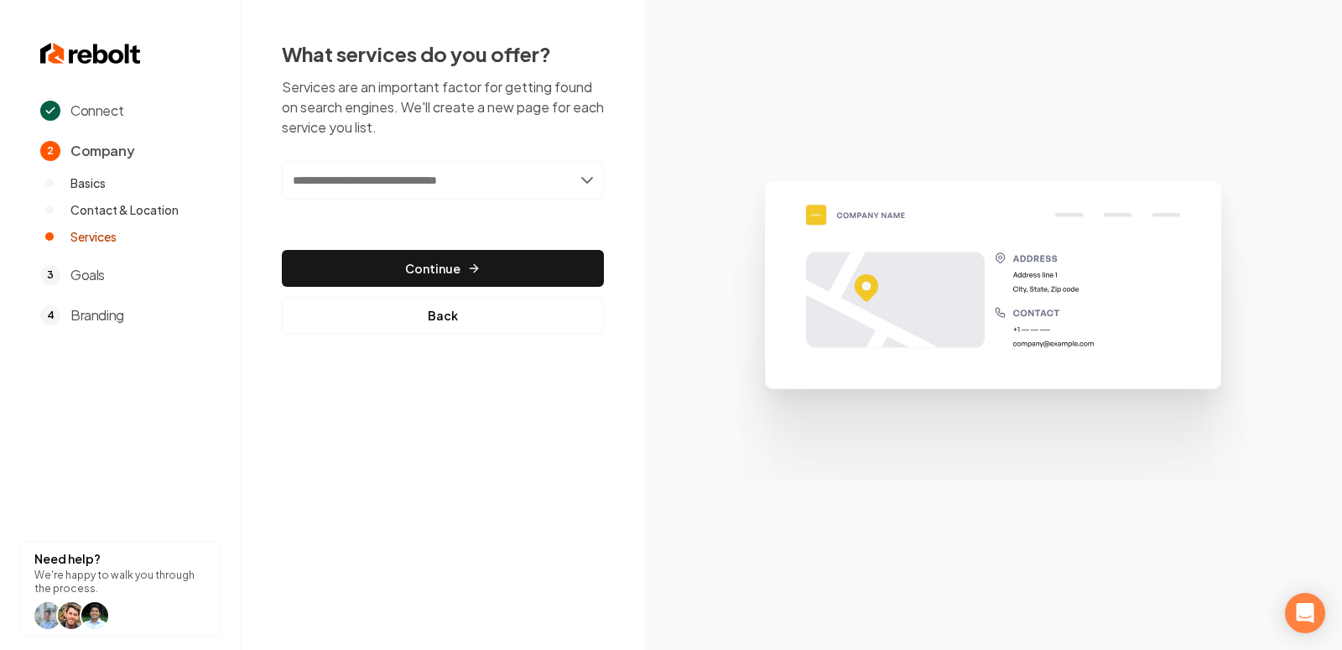
click at [461, 178] on input "text" at bounding box center [443, 180] width 322 height 39
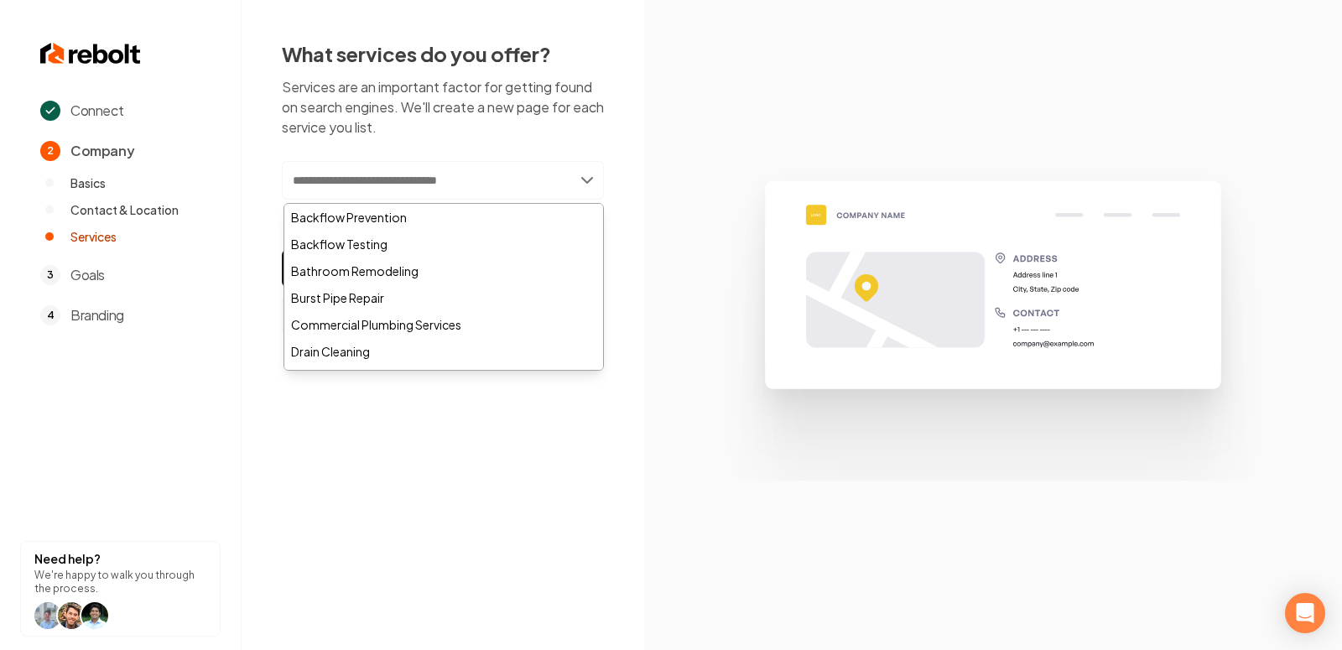
paste input "*******"
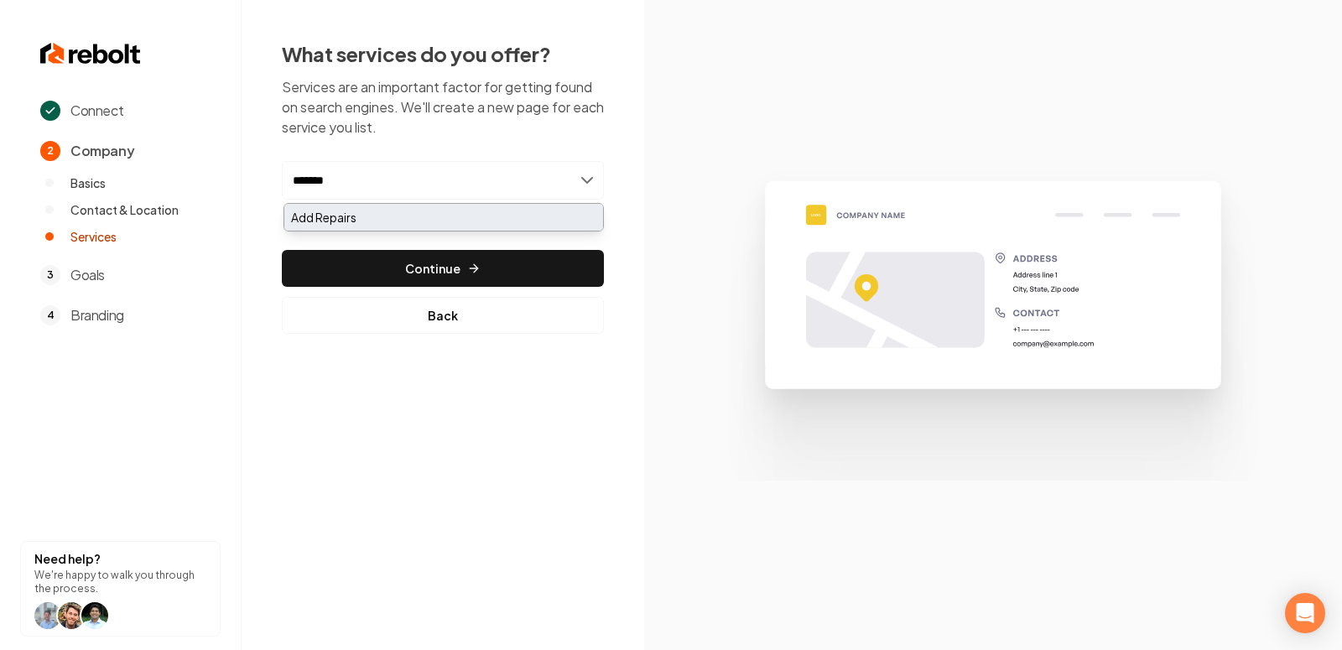
type input "*******"
click at [392, 216] on div "Add Repairs" at bounding box center [443, 217] width 319 height 27
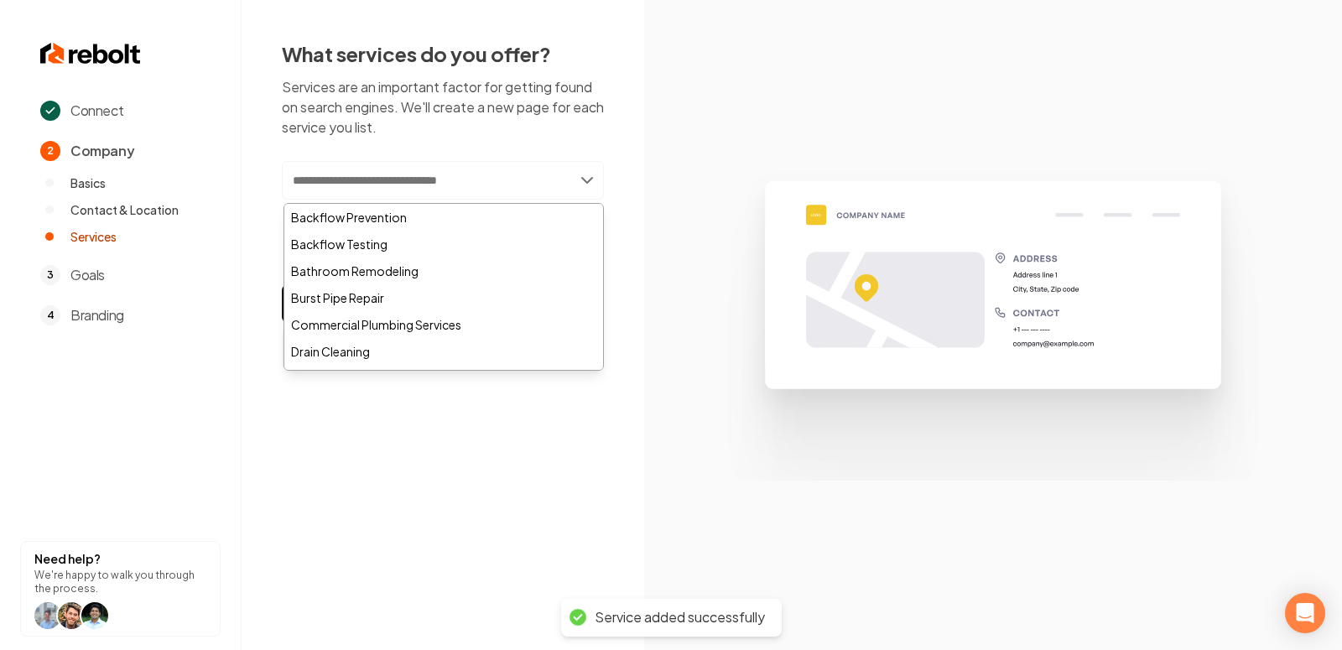
paste input "**********"
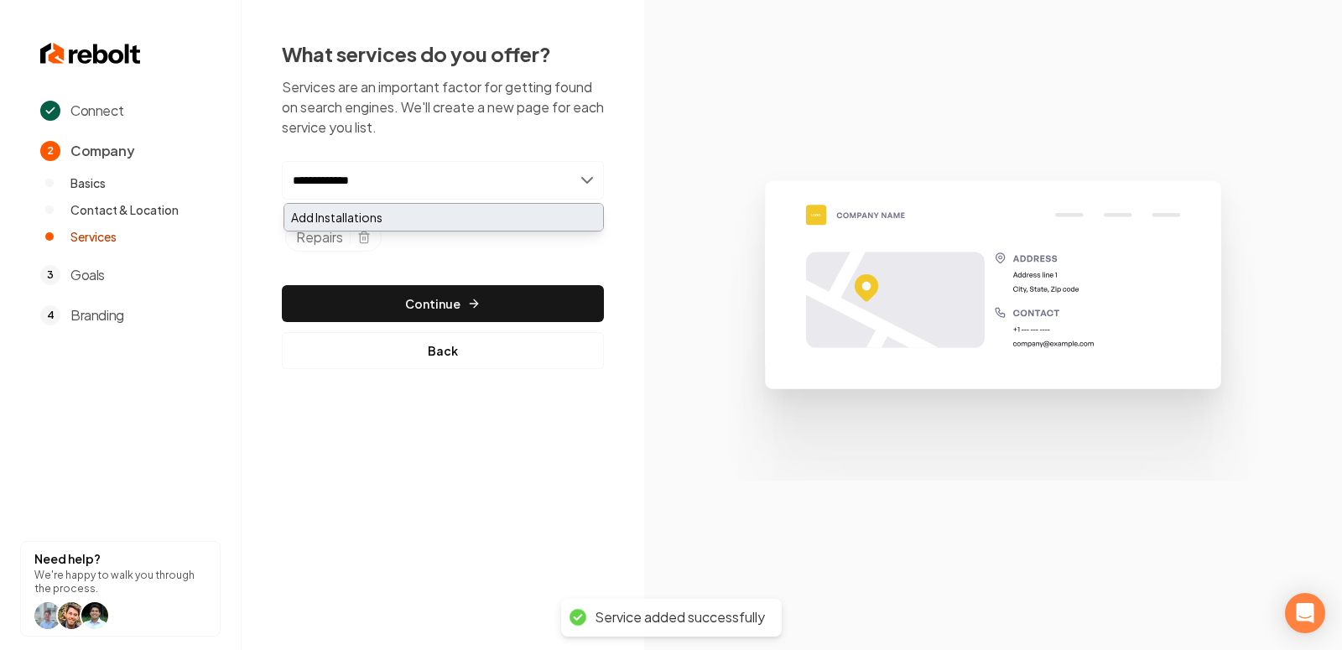
type input "**********"
click at [352, 208] on div "Add Installations" at bounding box center [443, 217] width 319 height 27
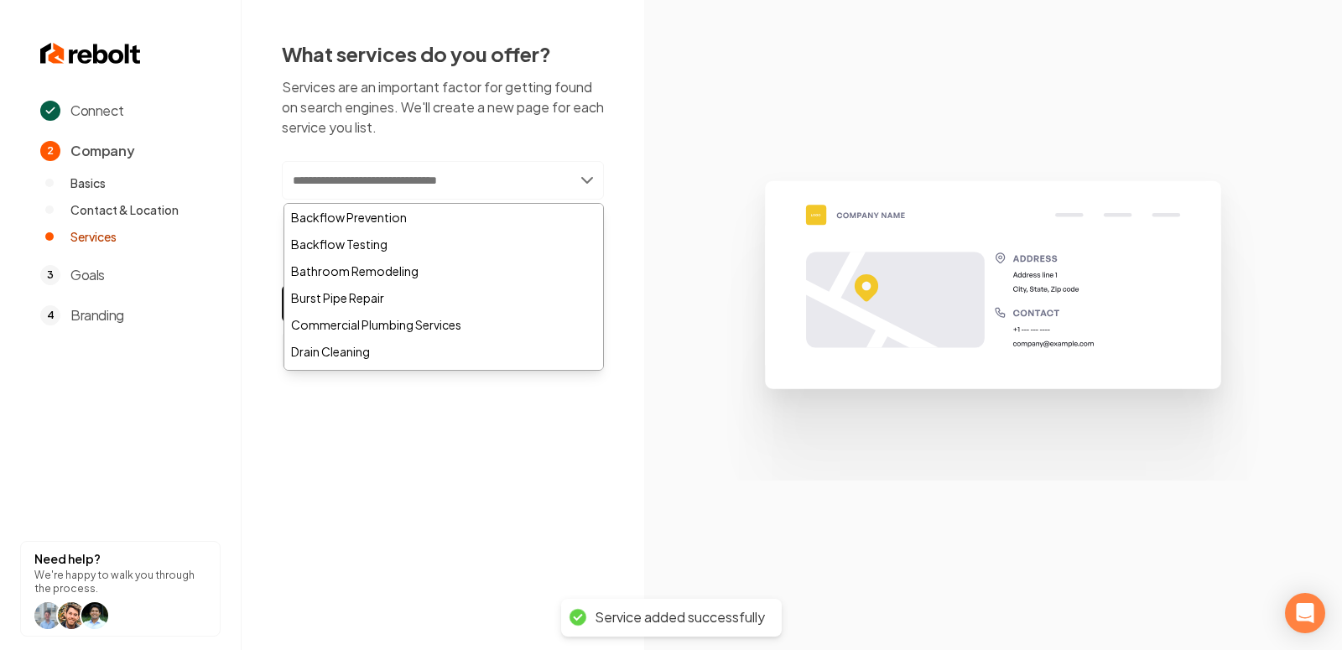
paste input "**********"
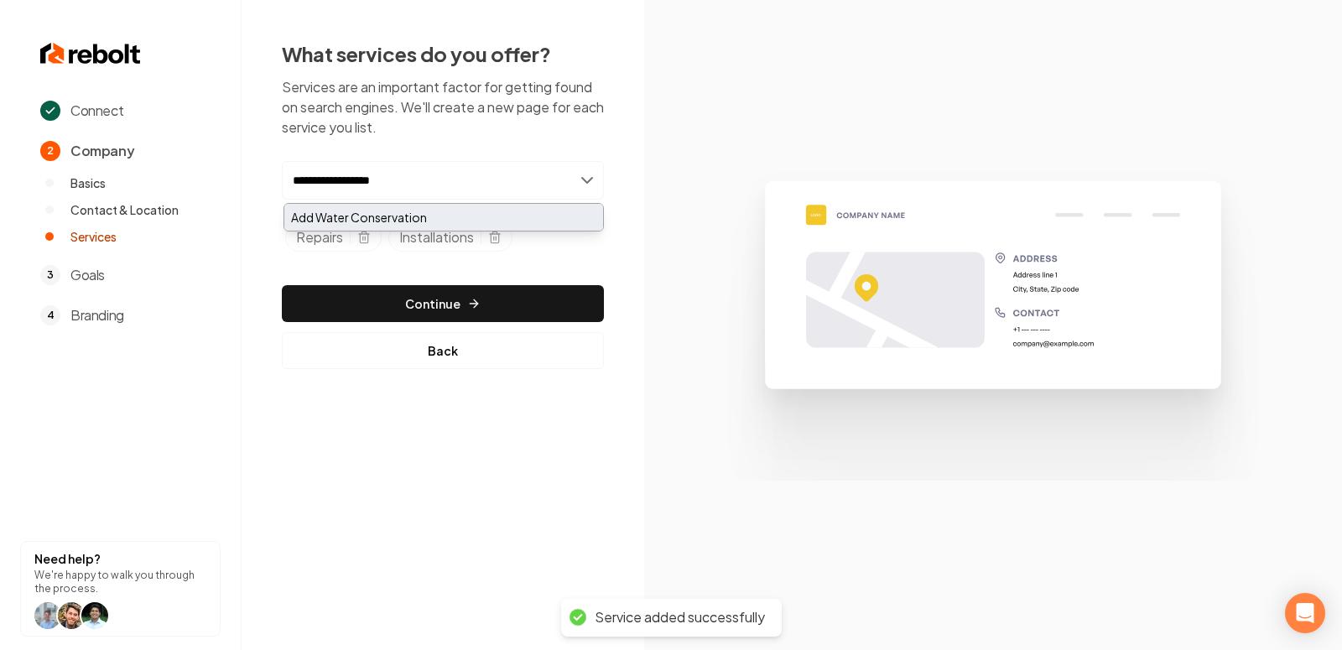
type input "**********"
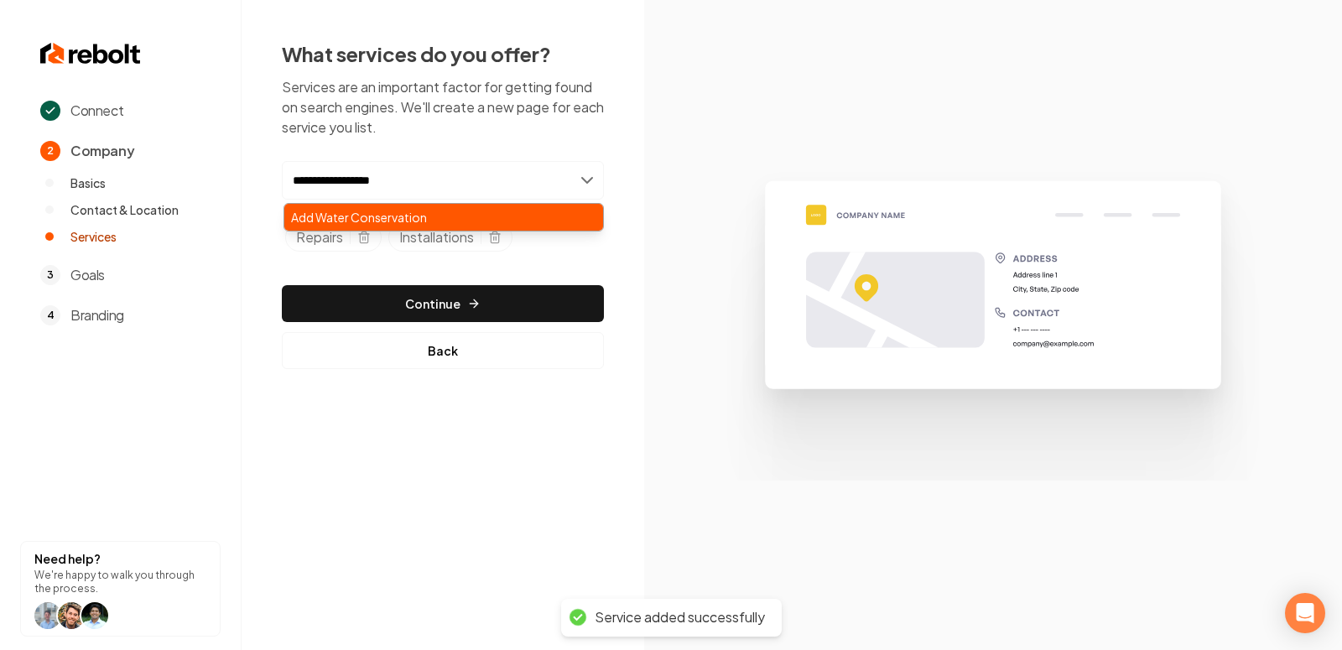
click at [367, 209] on div "Add Water Conservation" at bounding box center [443, 217] width 319 height 27
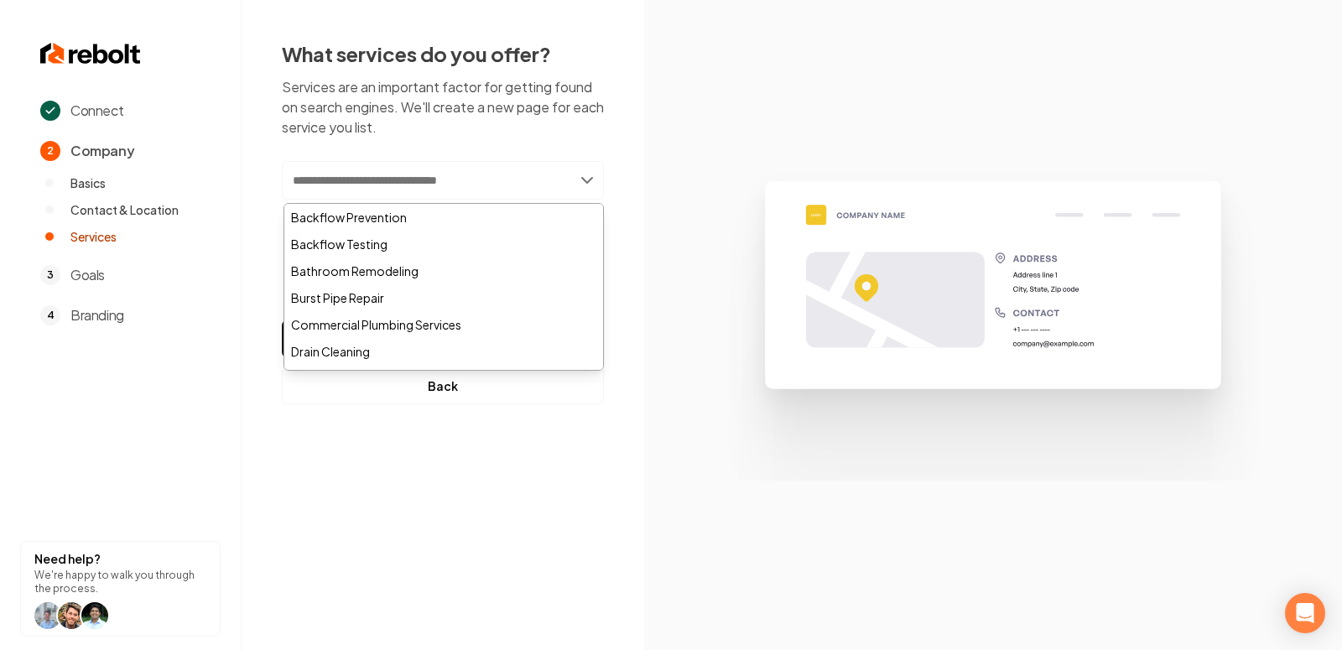
click at [692, 121] on section at bounding box center [993, 325] width 698 height 650
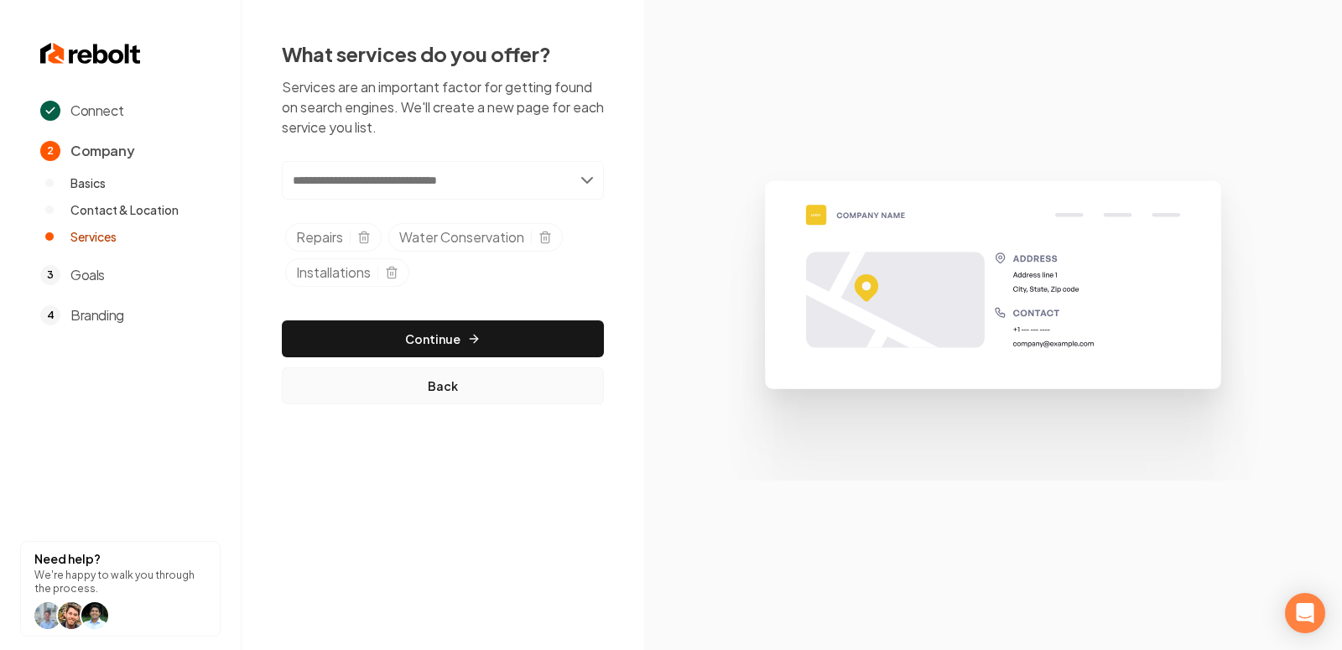
click at [446, 368] on button "Back" at bounding box center [443, 385] width 322 height 37
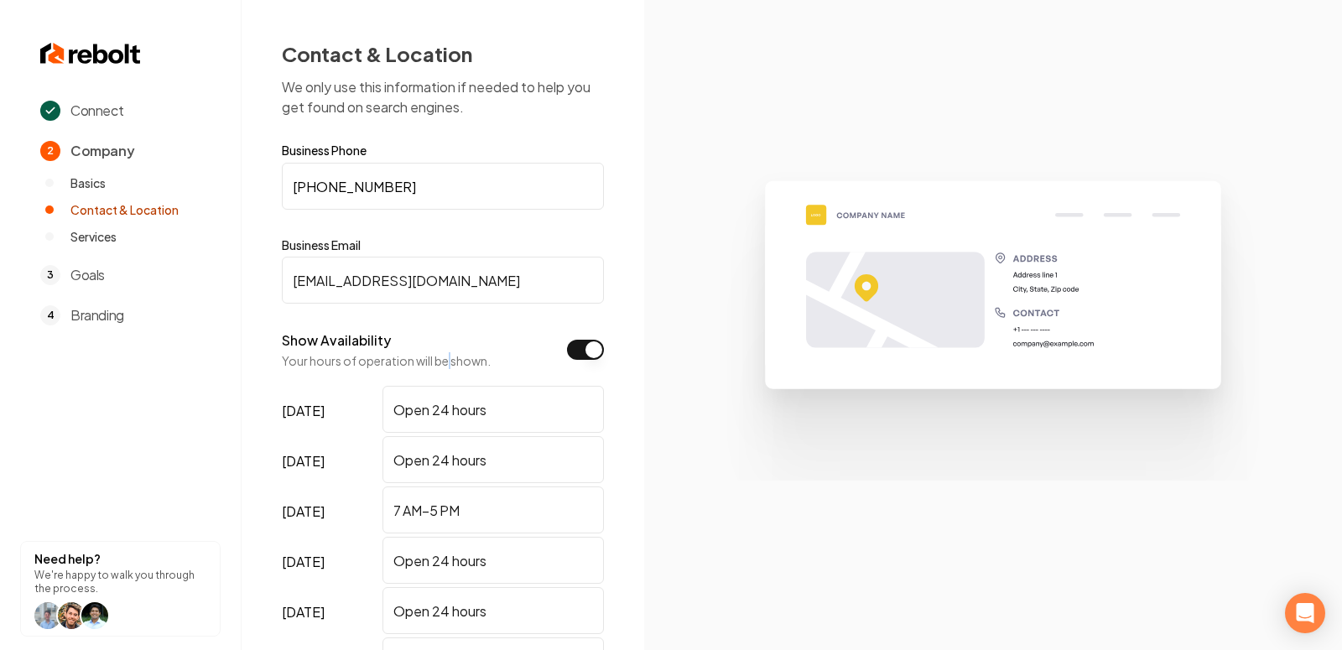
click at [446, 367] on p "Your hours of operation will be shown." at bounding box center [386, 360] width 209 height 17
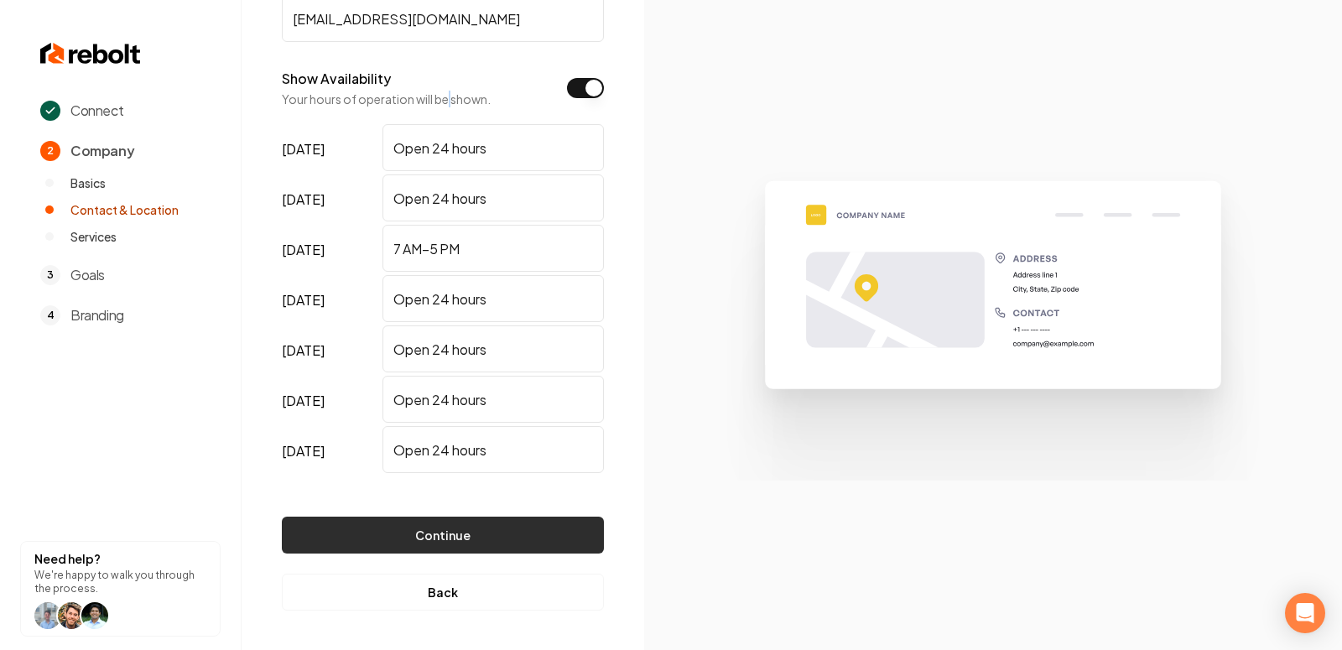
click at [500, 540] on button "Continue" at bounding box center [443, 535] width 322 height 37
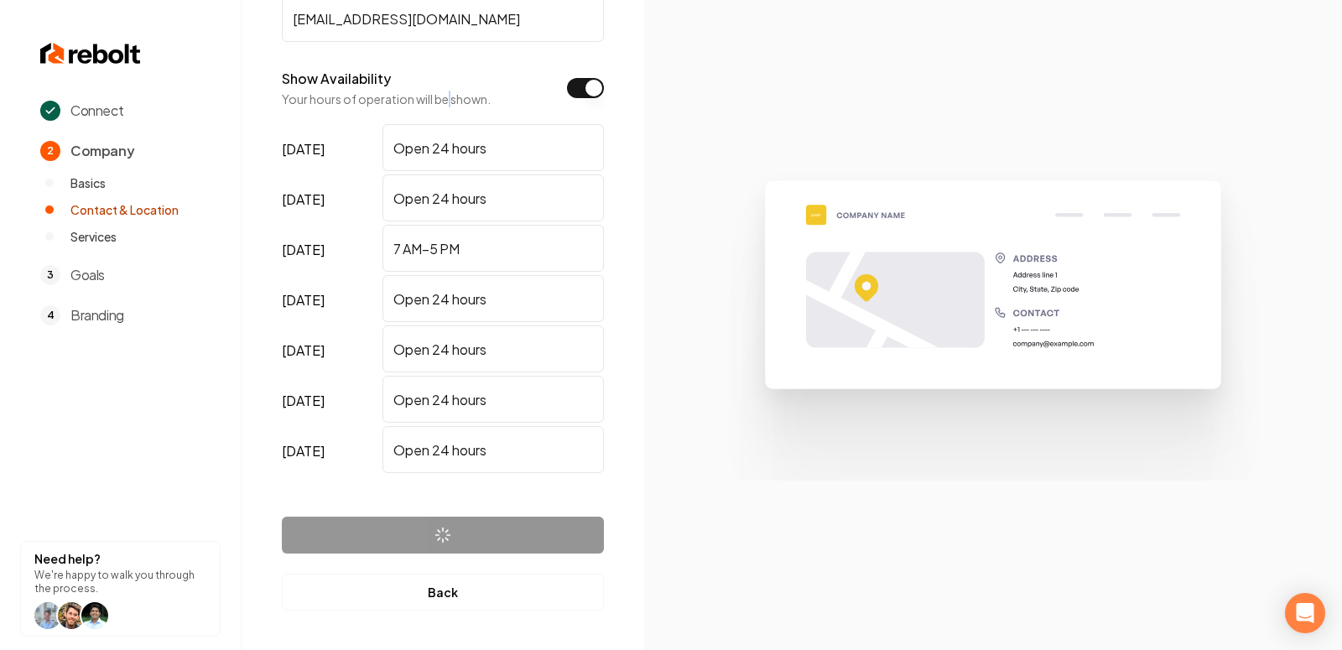
scroll to position [0, 0]
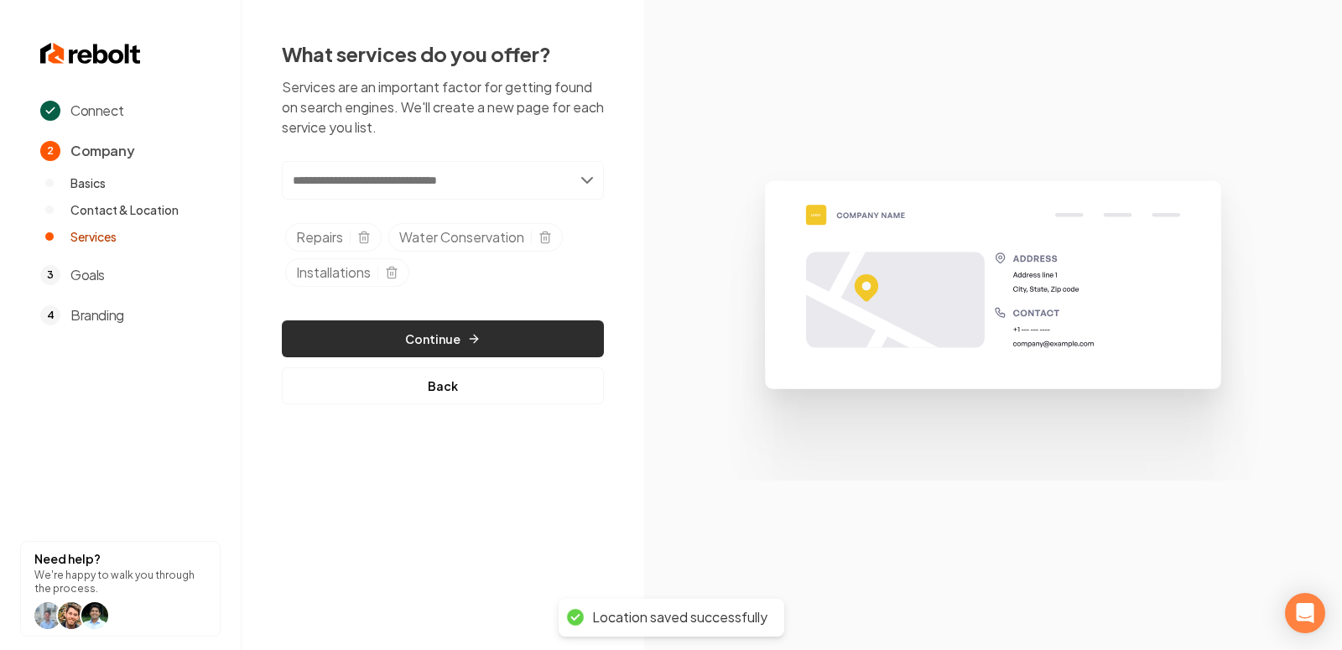
click at [455, 334] on button "Continue" at bounding box center [443, 338] width 322 height 37
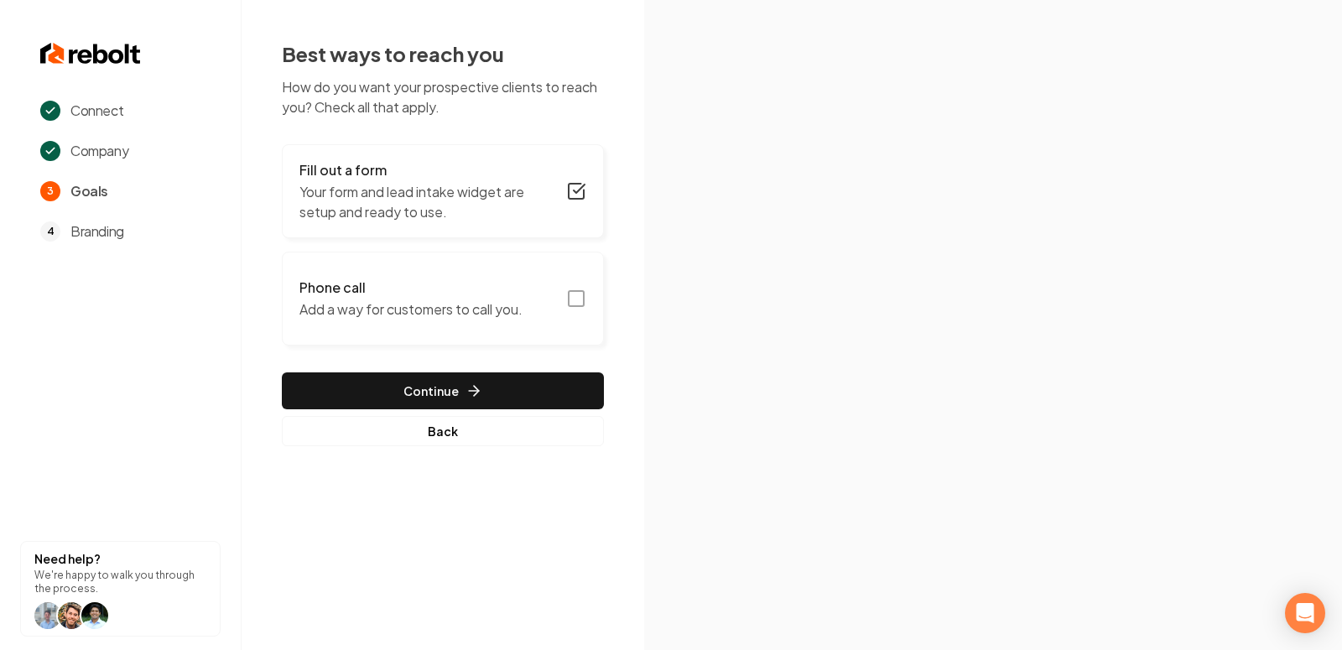
click at [571, 297] on icon "button" at bounding box center [576, 298] width 20 height 20
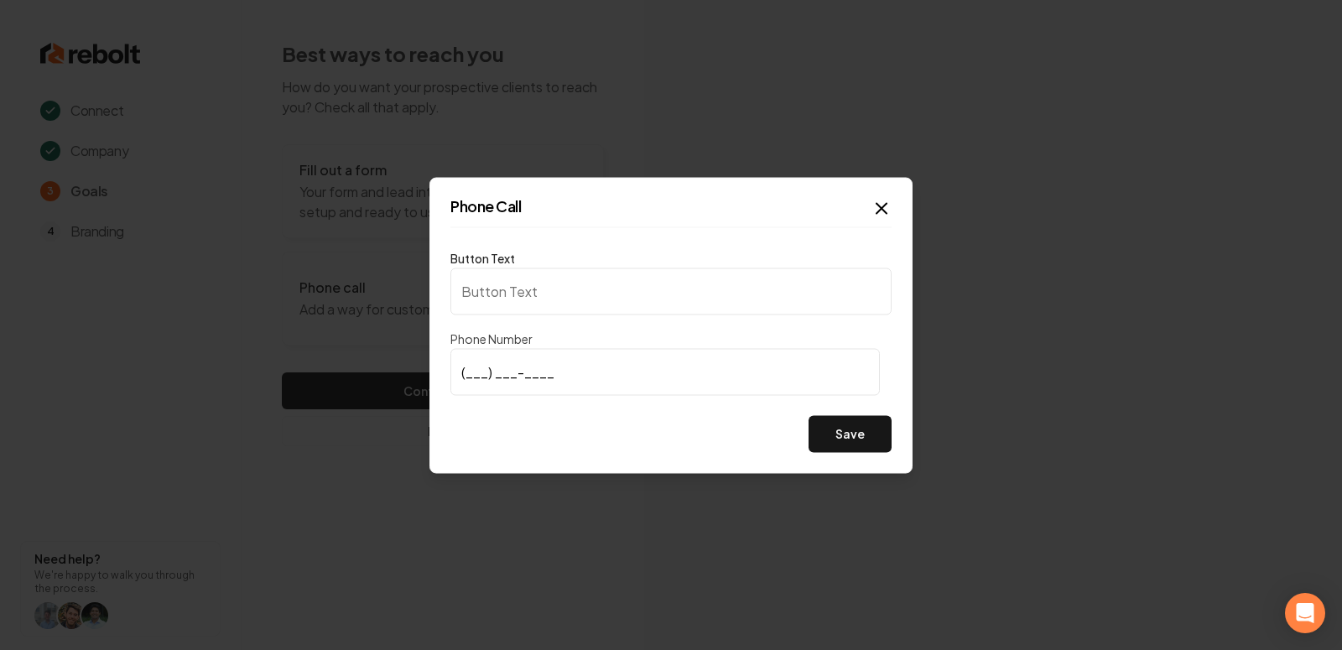
type input "Call us"
type input "(231) 631-5098"
click at [852, 425] on button "Save" at bounding box center [849, 433] width 83 height 37
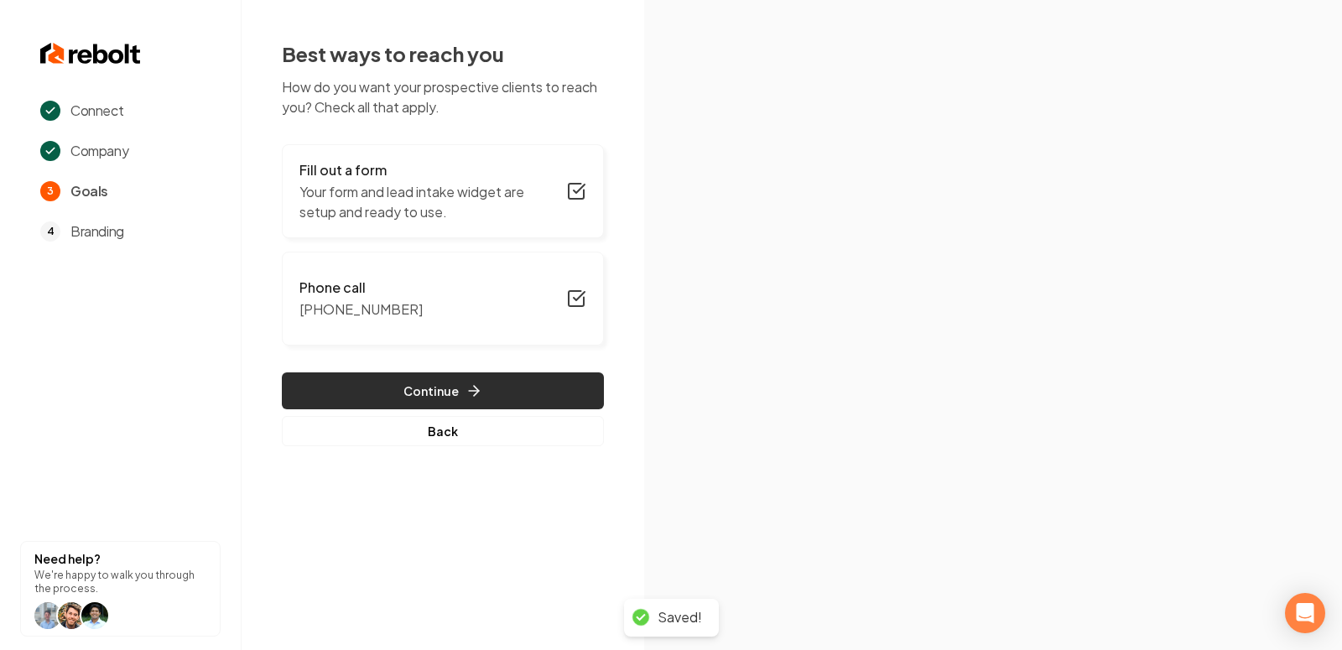
click at [453, 382] on button "Continue" at bounding box center [443, 390] width 322 height 37
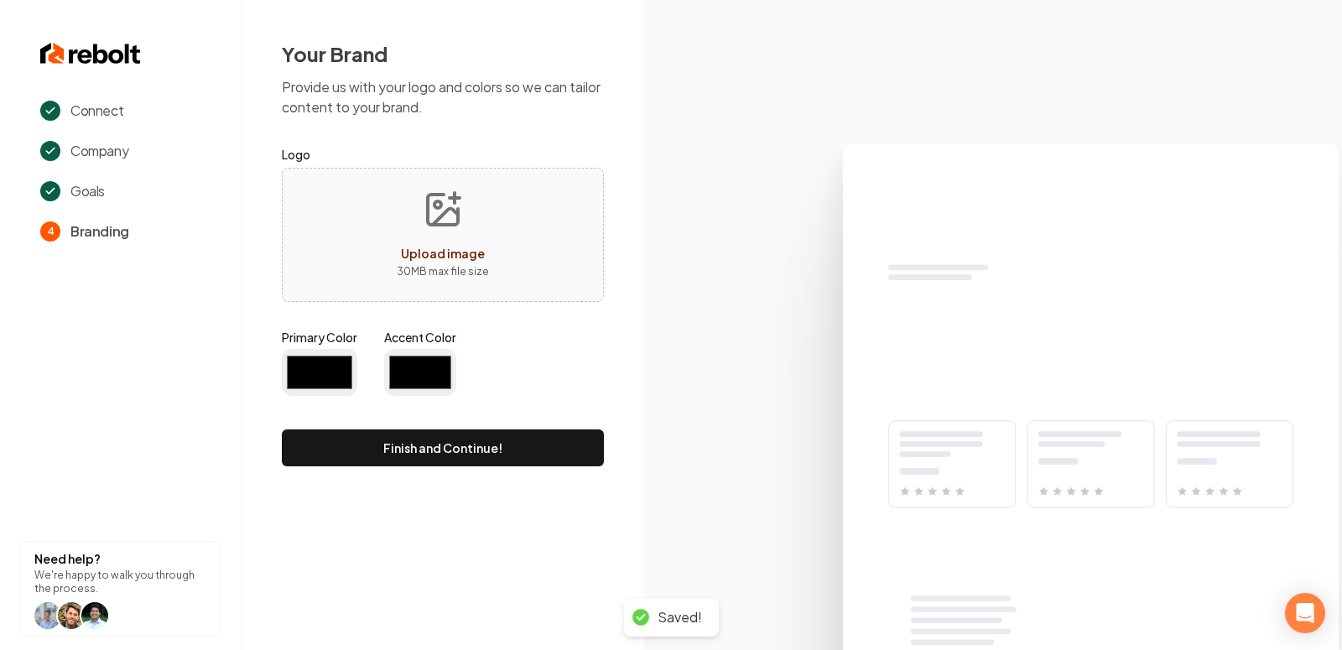
type input "#194d33"
type input "#70be00"
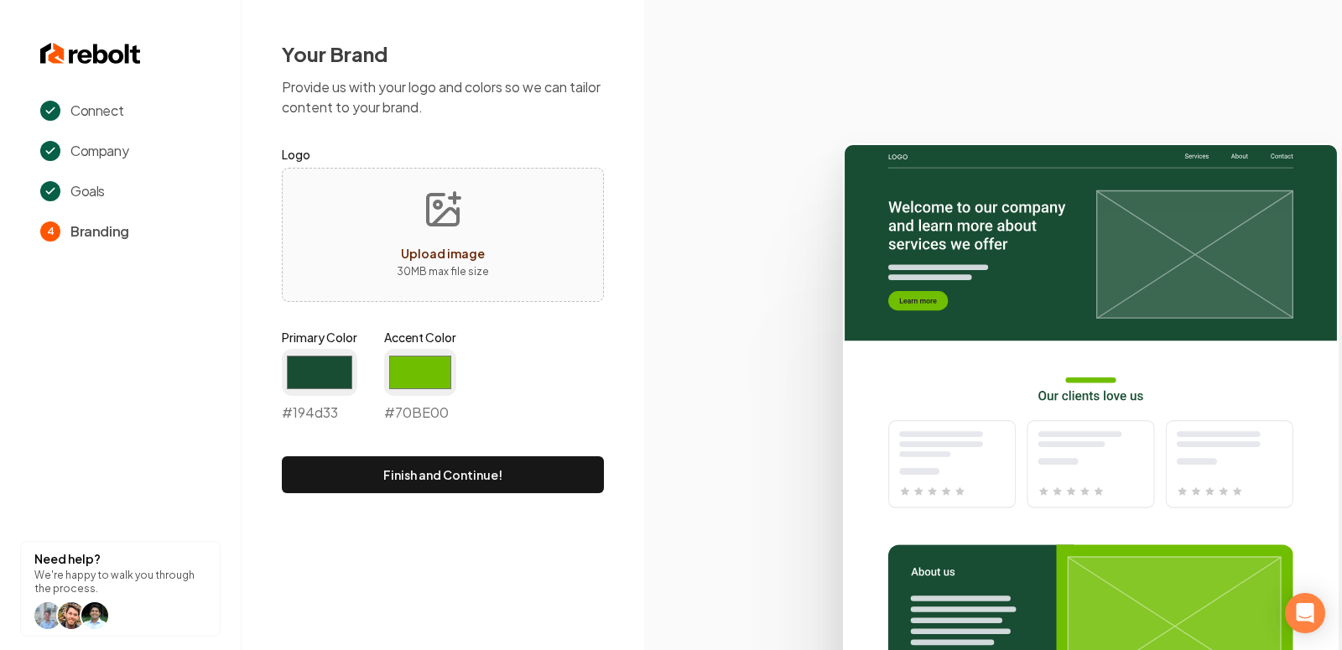
click at [440, 227] on icon "Upload image" at bounding box center [443, 210] width 40 height 40
click at [424, 231] on button "Upload image 30 MB max file size" at bounding box center [442, 234] width 119 height 117
type input "**********"
click at [697, 257] on icon at bounding box center [993, 389] width 698 height 521
click at [302, 357] on input "#194d33" at bounding box center [319, 372] width 75 height 47
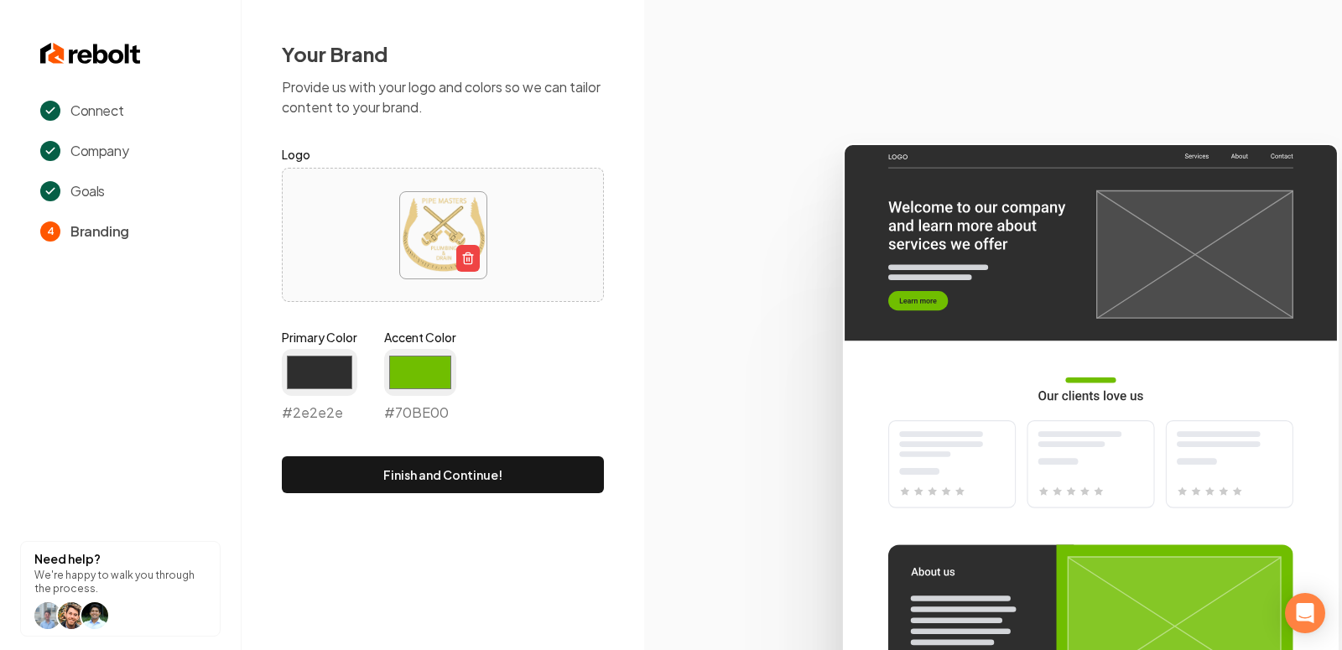
type input "#2e2e2e"
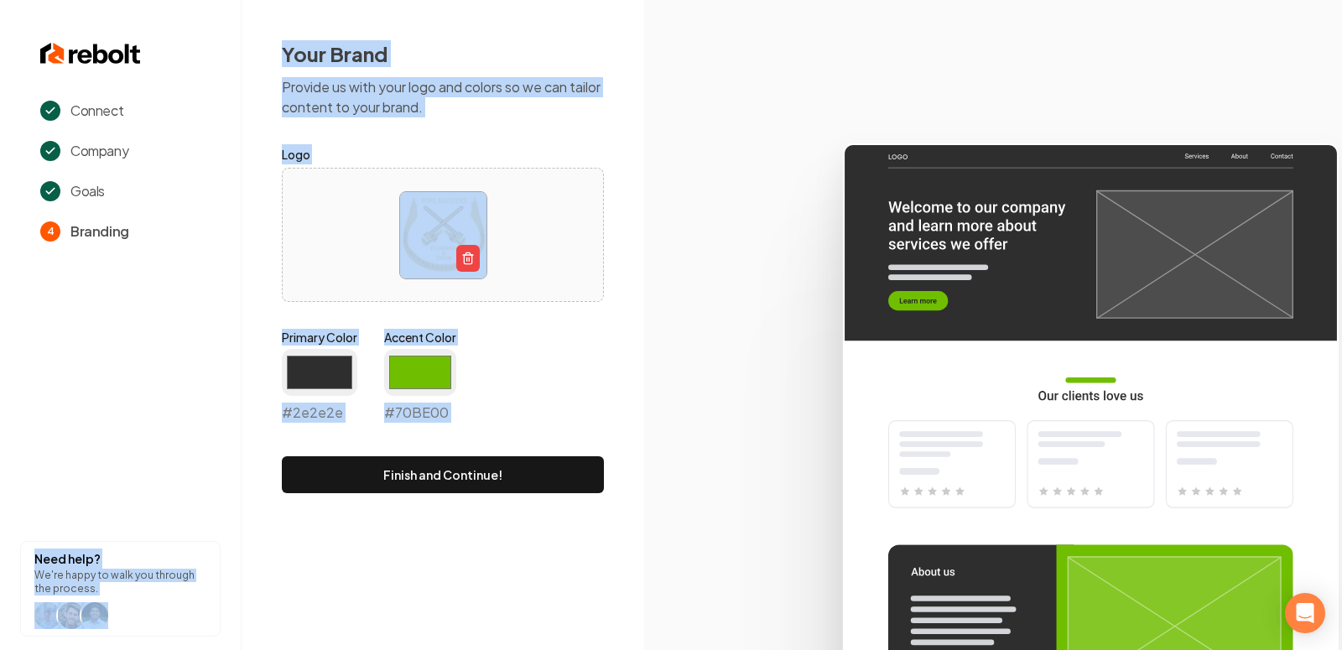
drag, startPoint x: 273, startPoint y: 486, endPoint x: 203, endPoint y: 432, distance: 88.6
click at [203, 432] on div "Connect Company Goals 4 Branding Need help? We're happy to walk you through the…" at bounding box center [671, 325] width 1342 height 650
click at [203, 432] on section "Connect Company Goals 4 Branding Need help? We're happy to walk you through the…" at bounding box center [121, 325] width 242 height 650
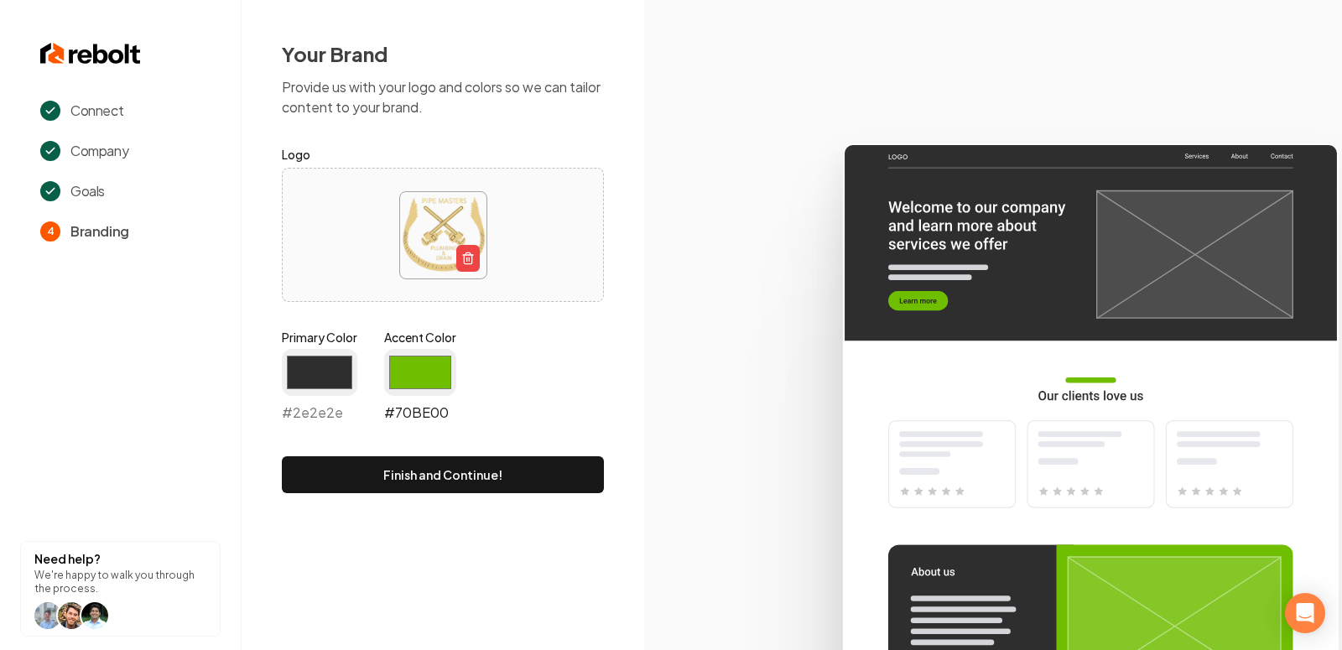
click at [419, 383] on input "#70be00" at bounding box center [420, 372] width 72 height 47
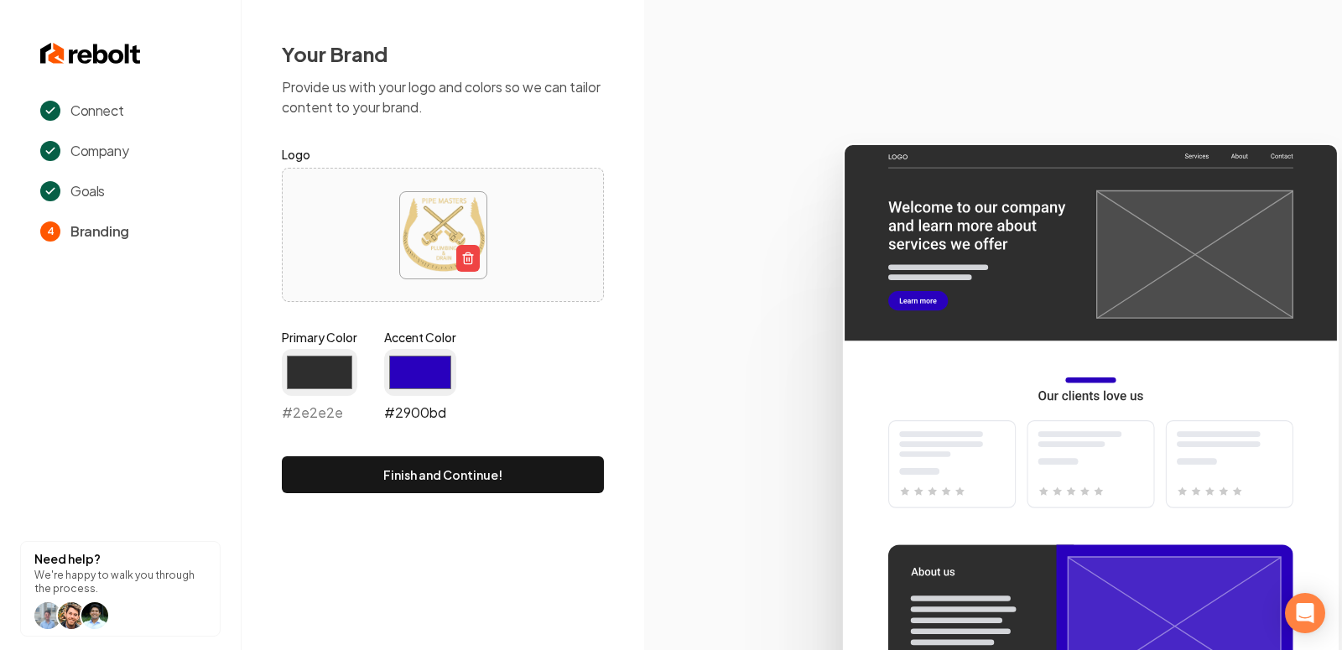
click at [429, 376] on input "#2900bd" at bounding box center [420, 372] width 72 height 47
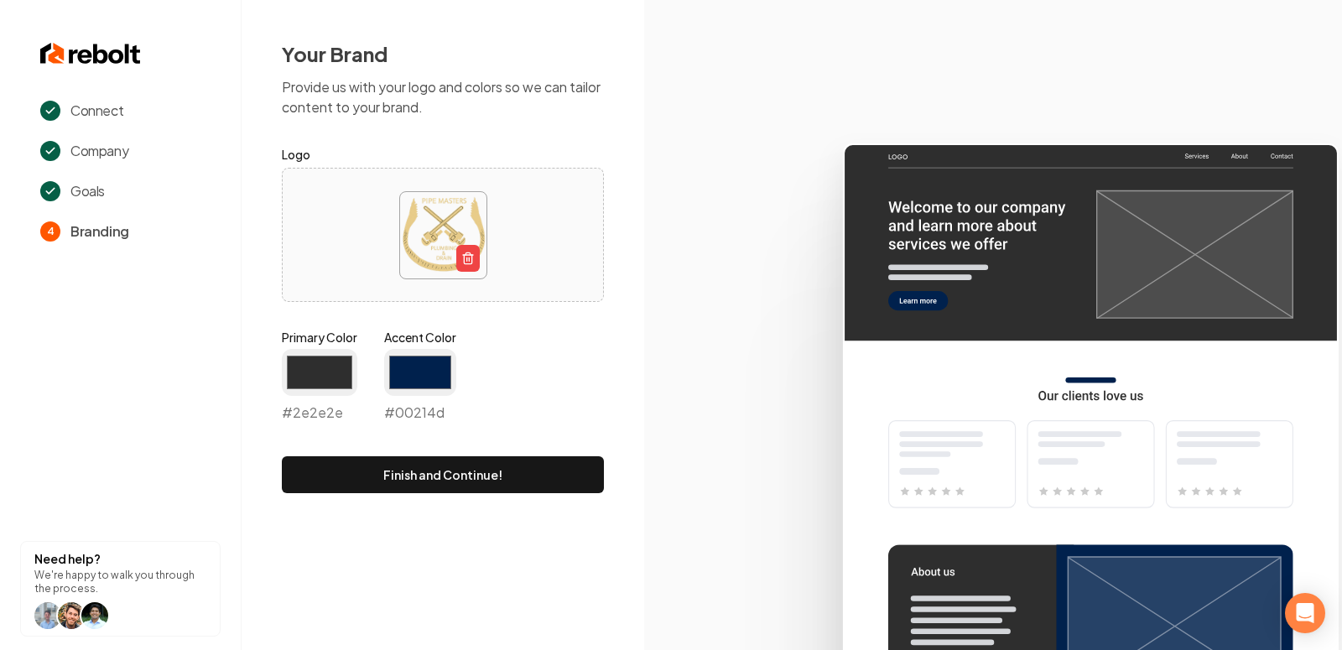
type input "#00214d"
click at [784, 421] on icon at bounding box center [993, 389] width 698 height 521
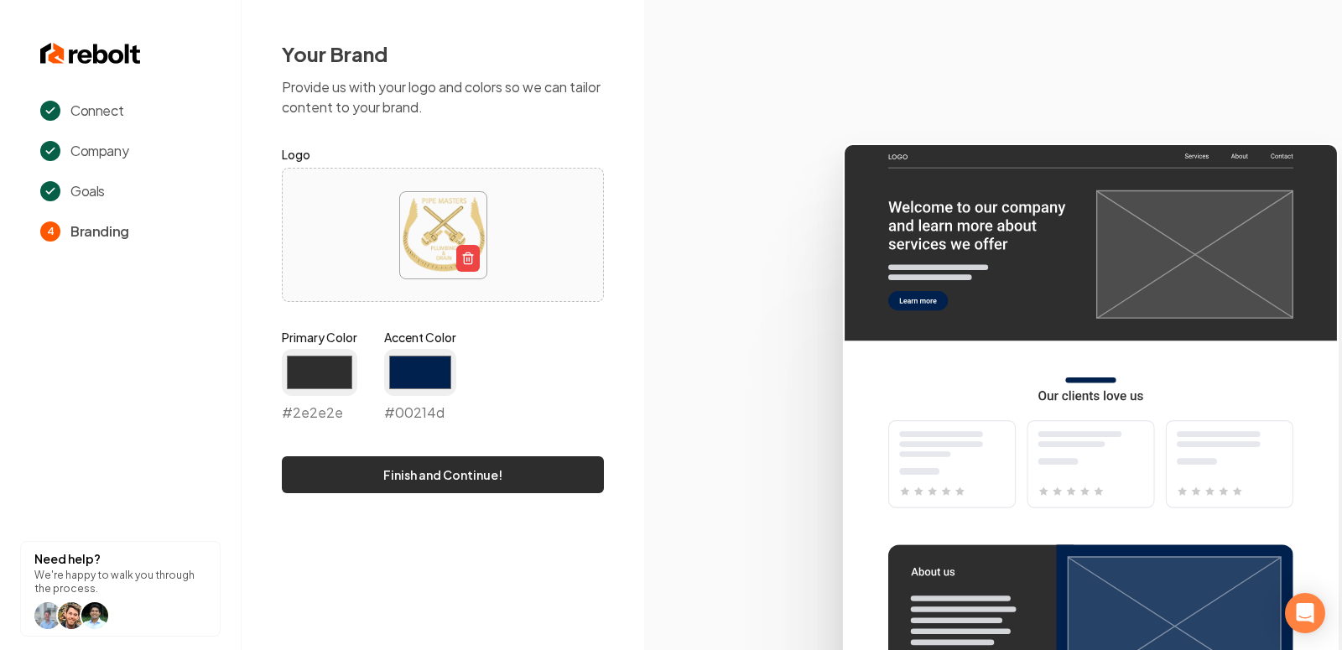
click at [538, 481] on button "Finish and Continue!" at bounding box center [443, 474] width 322 height 37
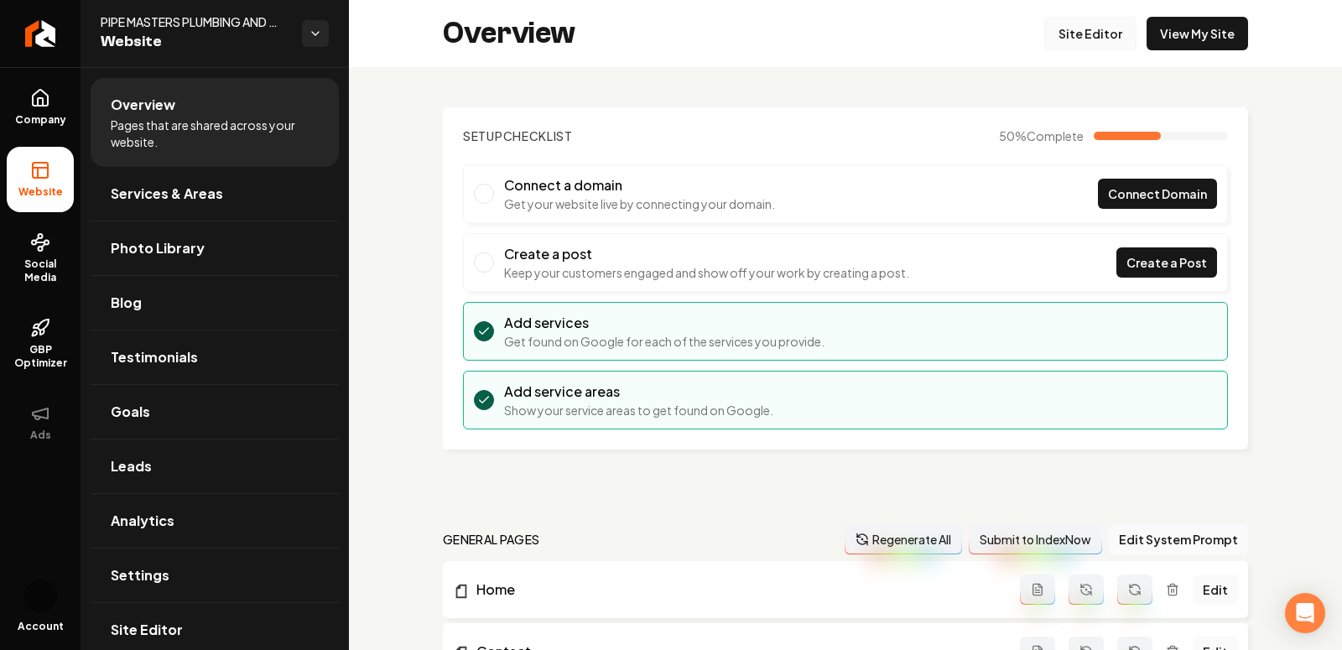
click at [1097, 36] on link "Site Editor" at bounding box center [1090, 34] width 92 height 34
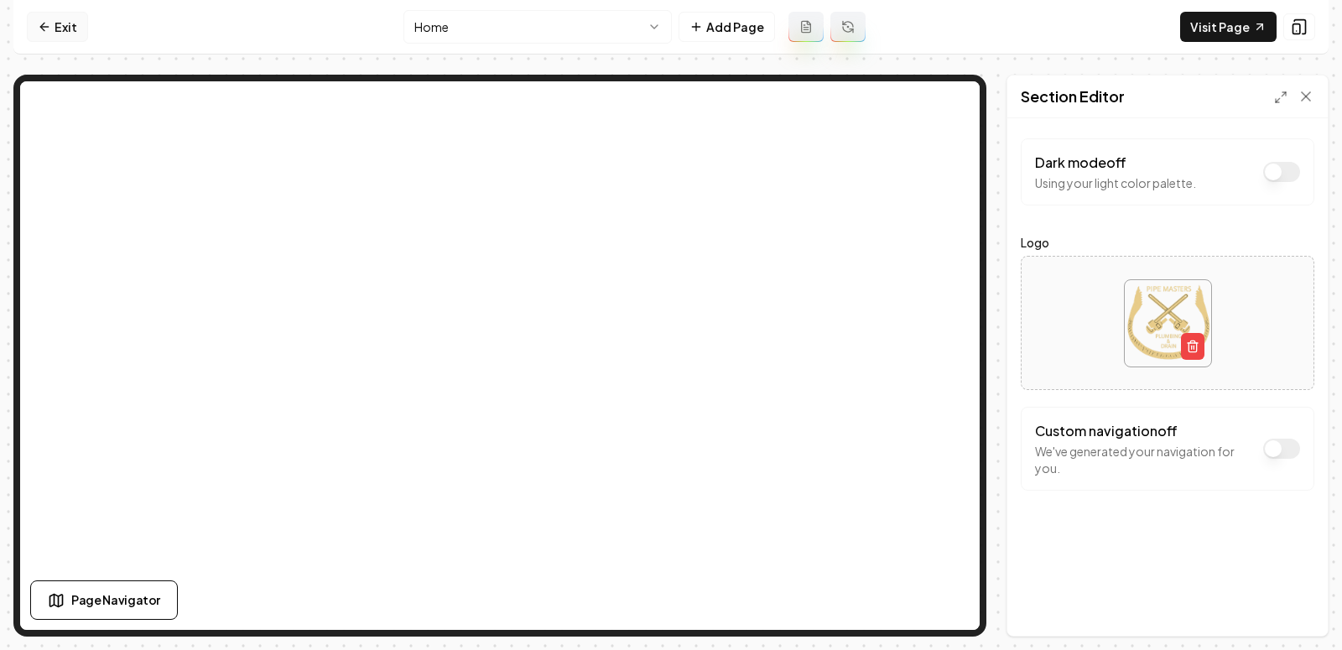
click at [57, 30] on link "Exit" at bounding box center [57, 27] width 61 height 30
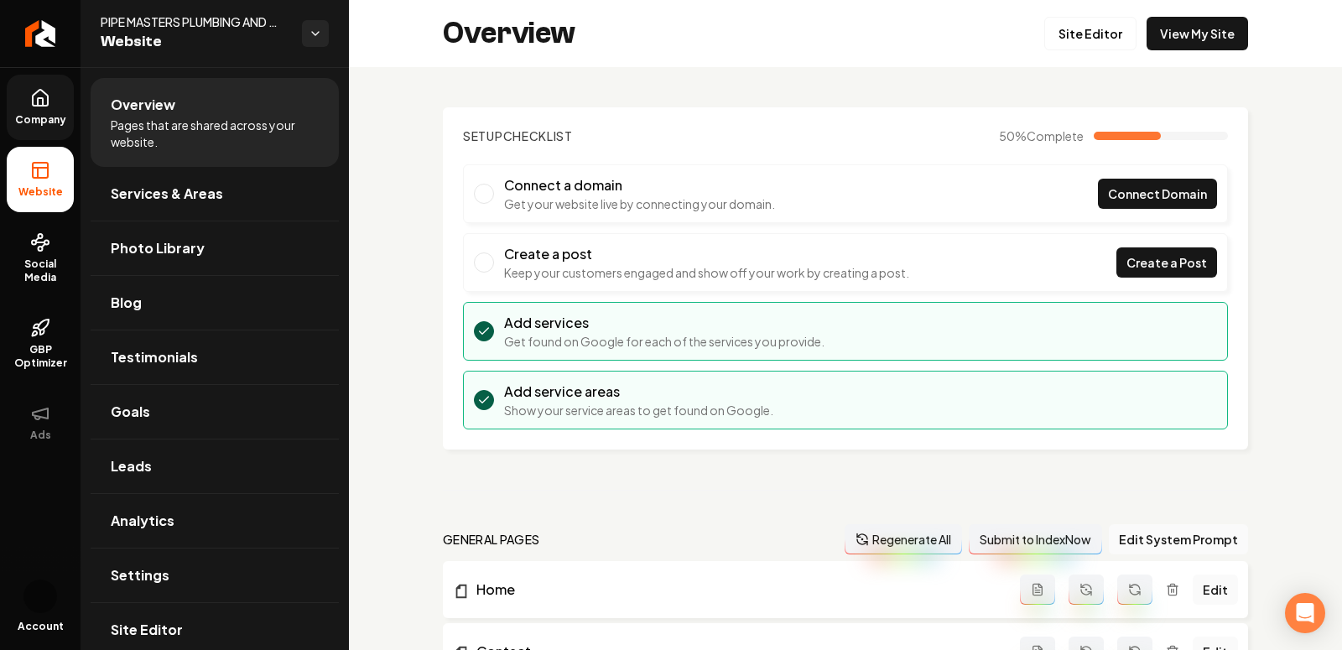
click at [44, 125] on span "Company" at bounding box center [40, 119] width 65 height 13
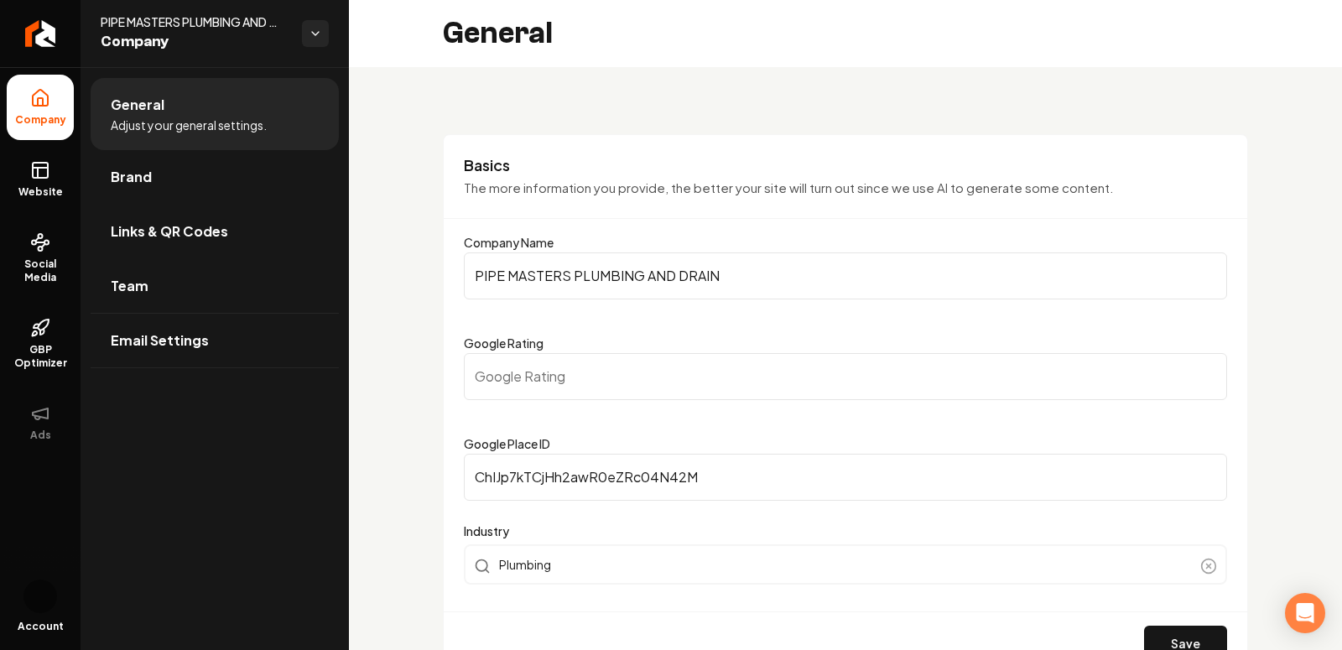
click at [148, 205] on li "Links & QR Codes" at bounding box center [215, 232] width 248 height 55
click at [139, 185] on span "Brand" at bounding box center [131, 177] width 41 height 20
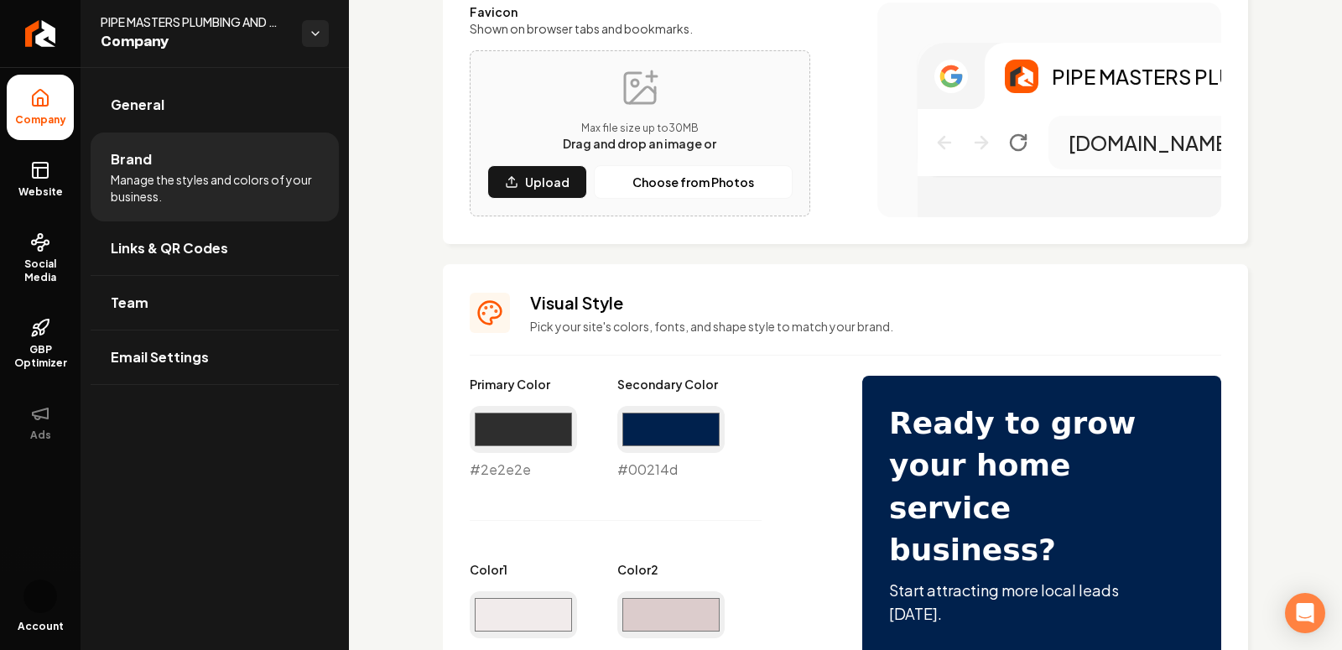
scroll to position [473, 0]
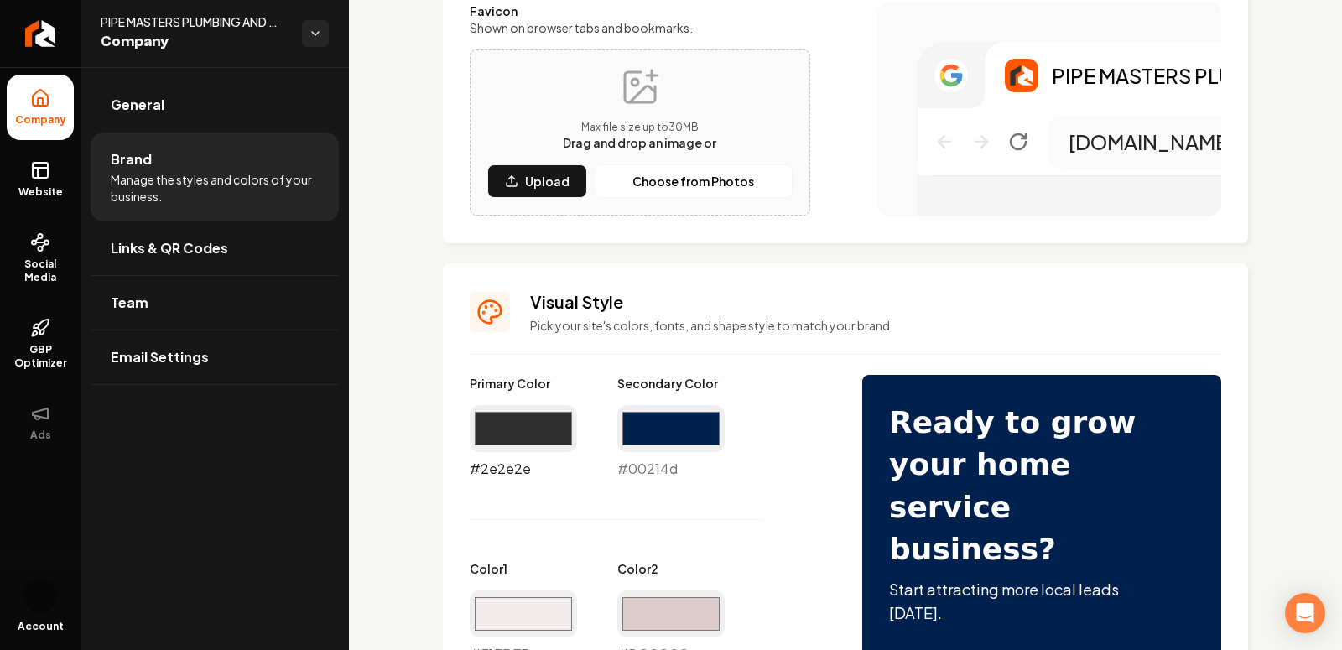
click at [557, 429] on input "#2e2e2e" at bounding box center [523, 428] width 107 height 47
type input "#01214d"
click at [642, 414] on input "#00214d" at bounding box center [670, 428] width 107 height 47
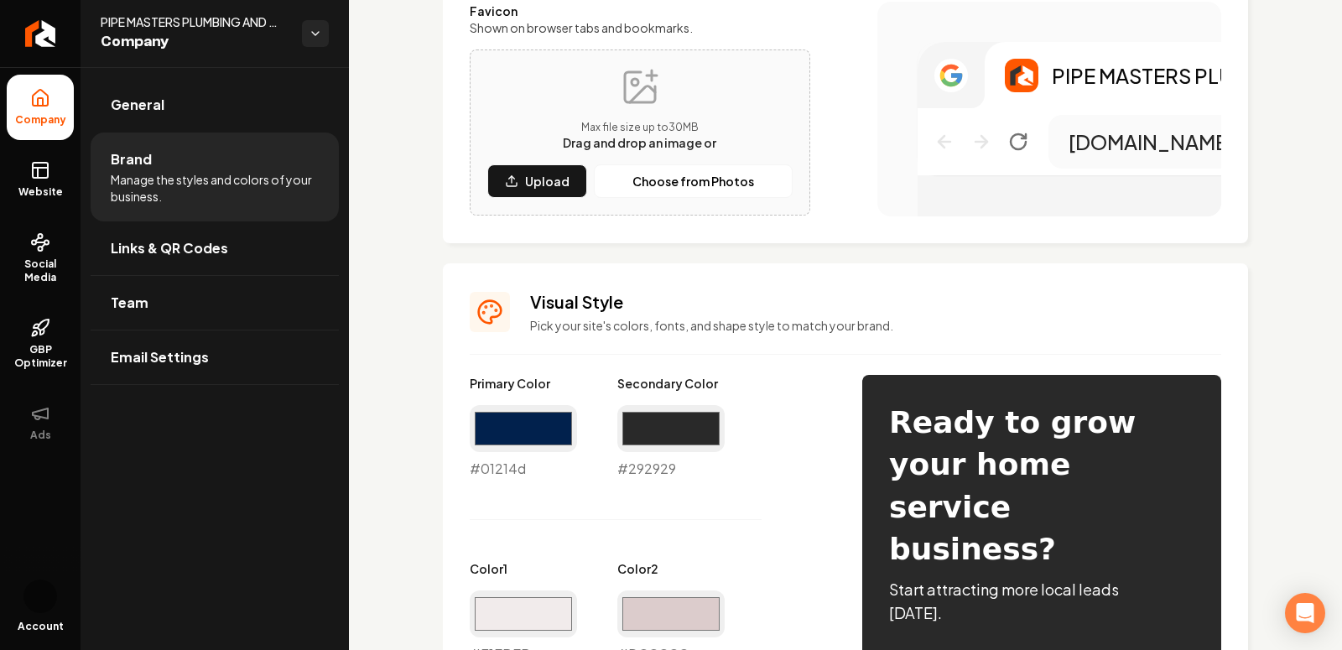
type input "#292929"
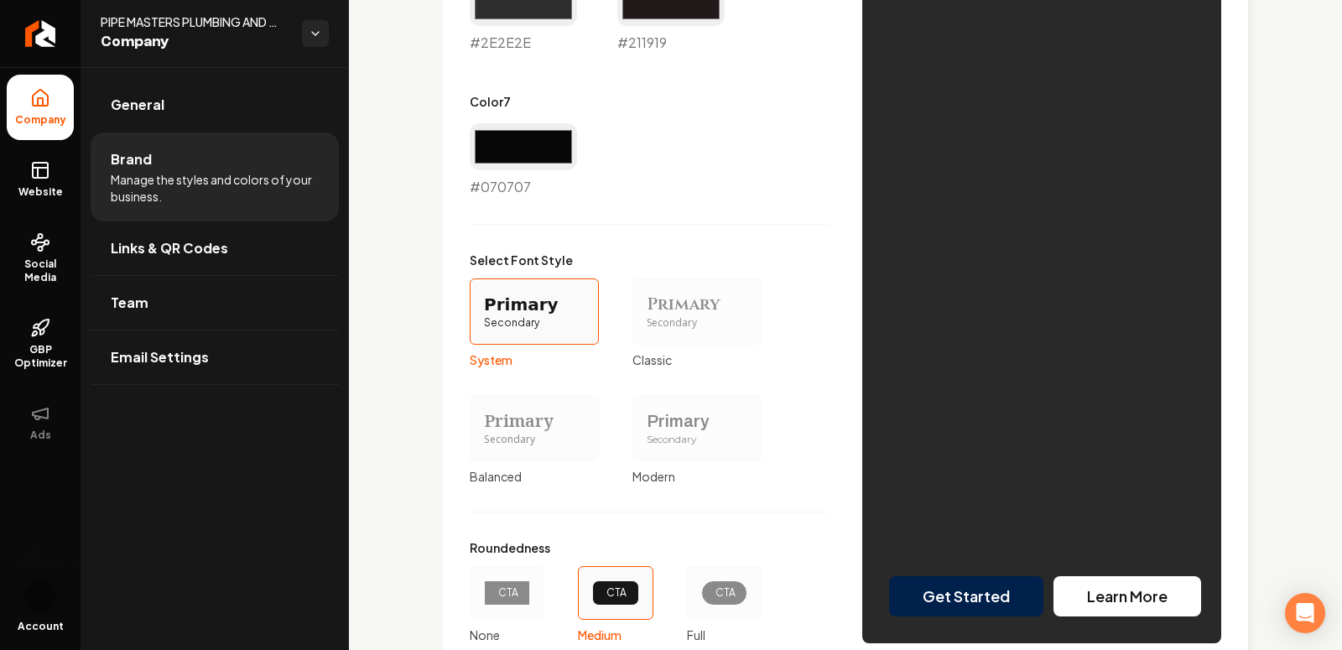
scroll to position [1493, 0]
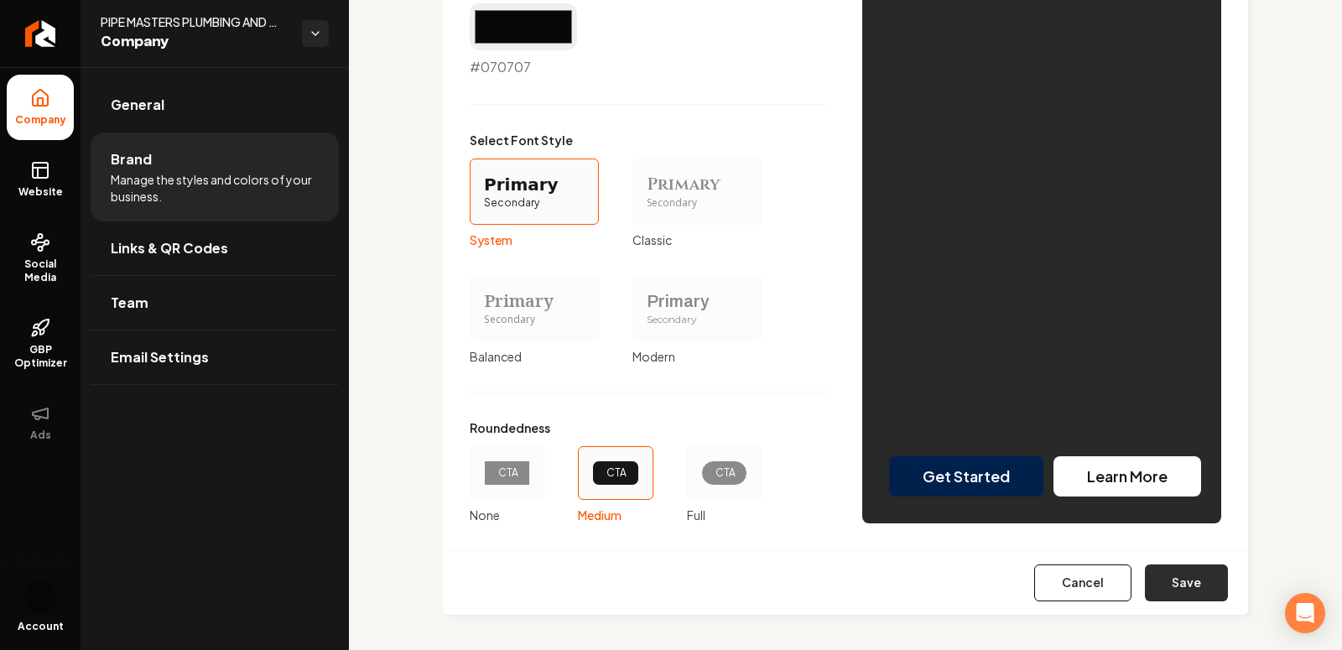
click at [1115, 574] on button "Save" at bounding box center [1186, 582] width 83 height 37
type input "#f1ebeb"
type input "#dccccc"
type input "#dcd0d0"
type input "#2e2e2e"
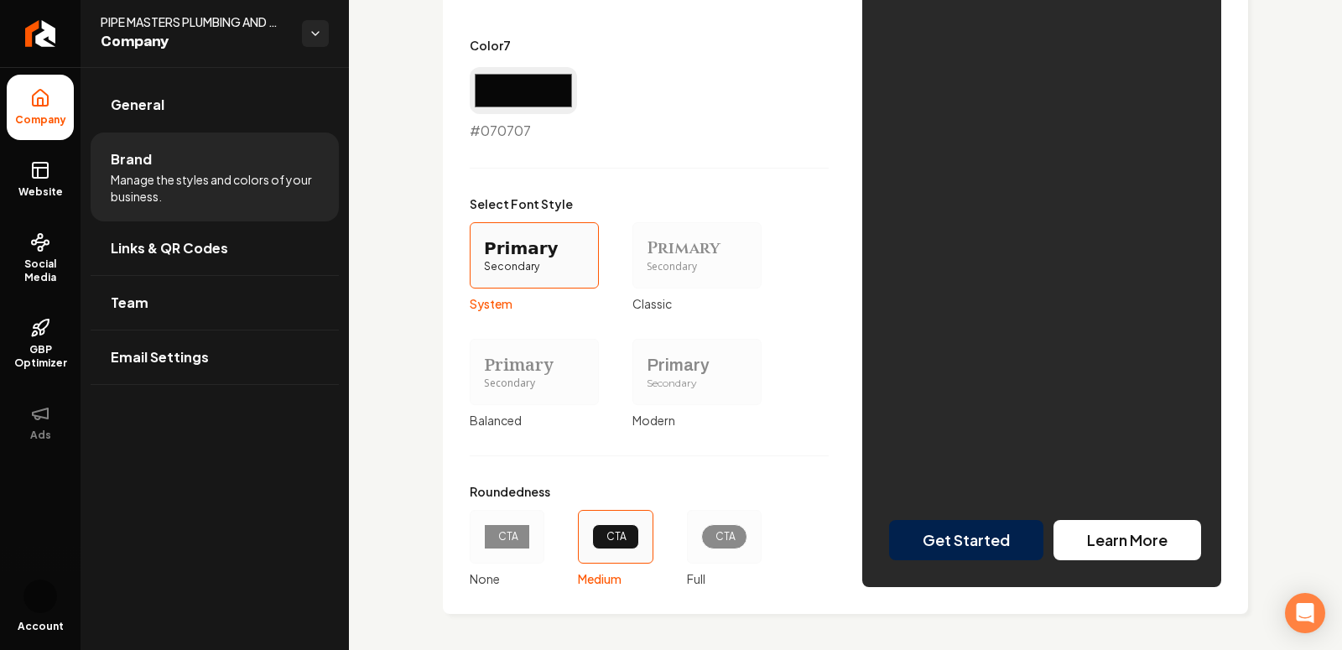
scroll to position [0, 0]
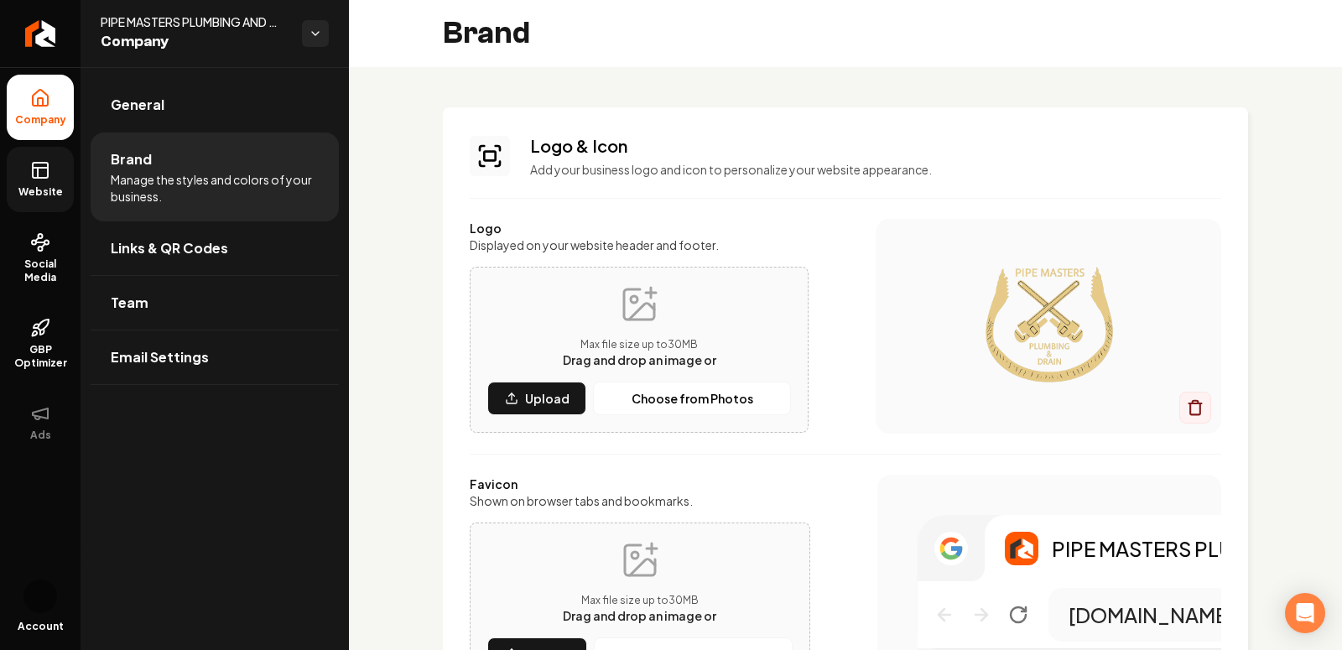
click at [30, 183] on link "Website" at bounding box center [40, 179] width 67 height 65
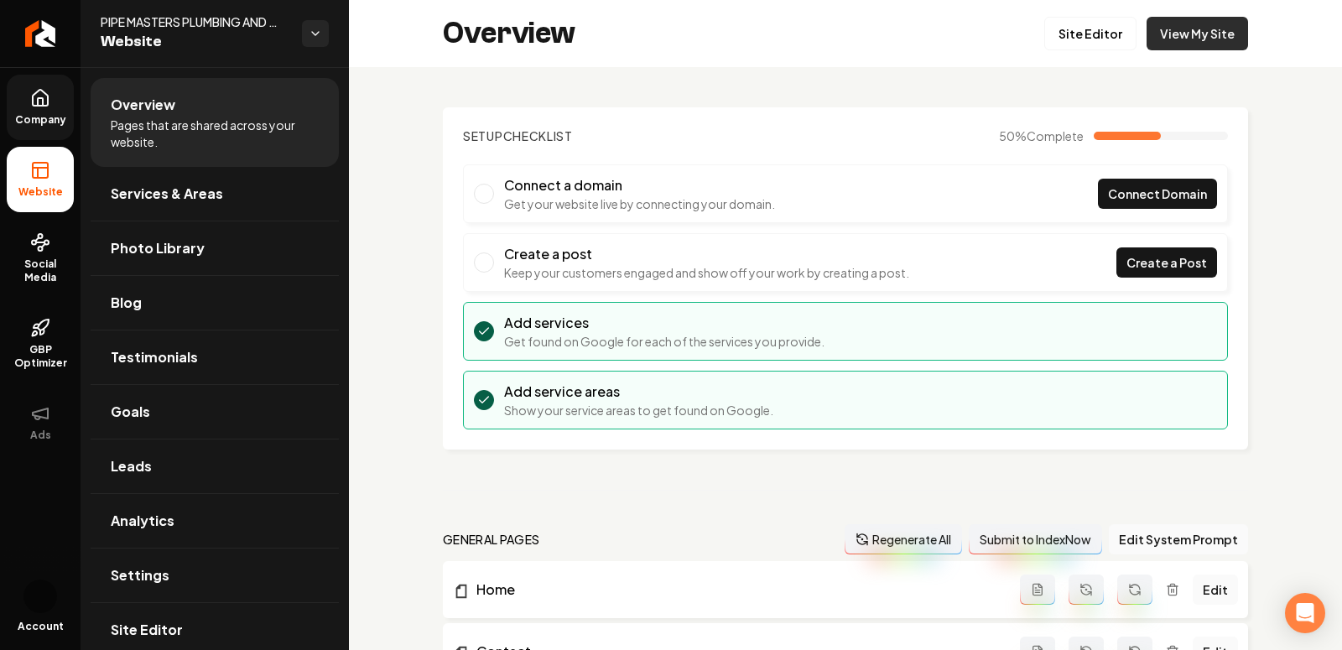
click at [1115, 34] on link "View My Site" at bounding box center [1196, 34] width 101 height 34
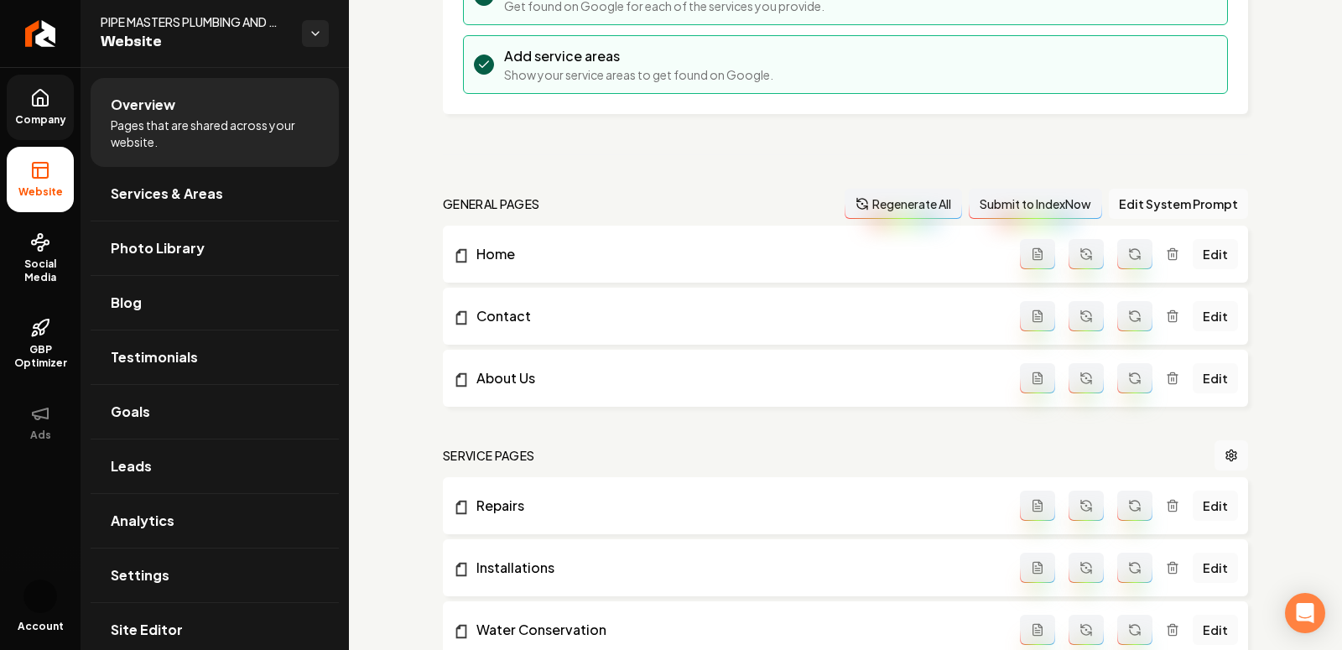
scroll to position [496, 0]
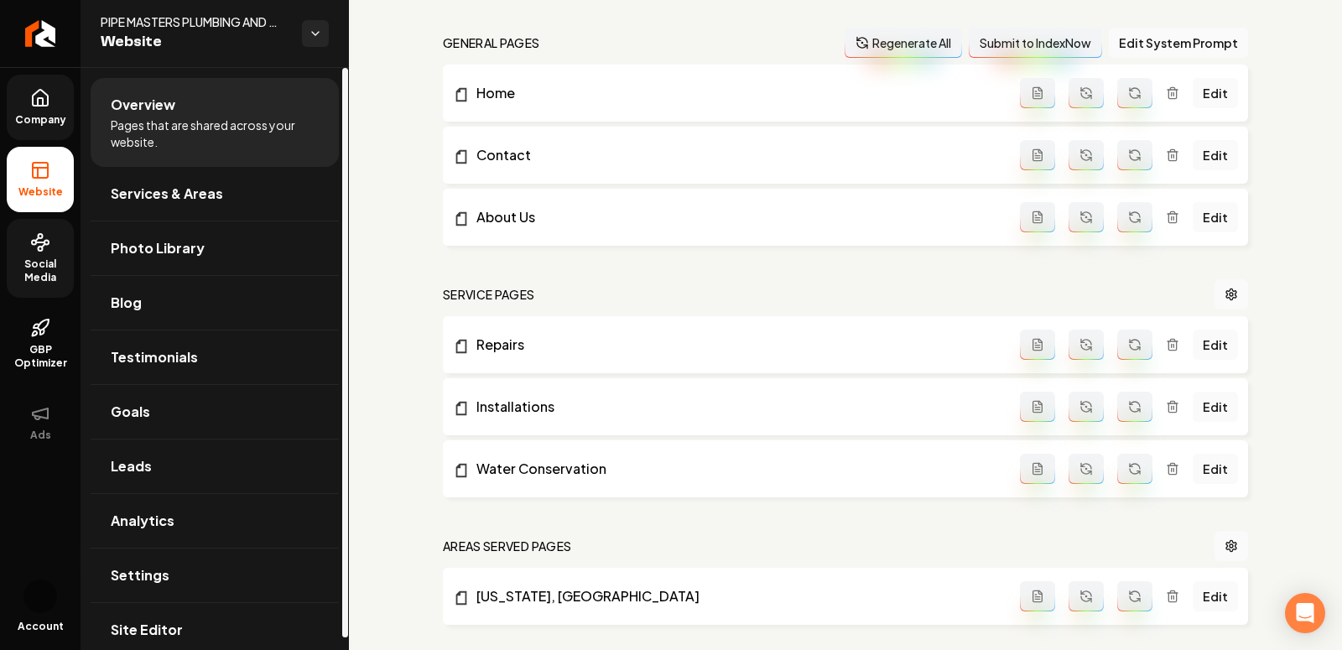
click at [39, 267] on span "Social Media" at bounding box center [40, 270] width 67 height 27
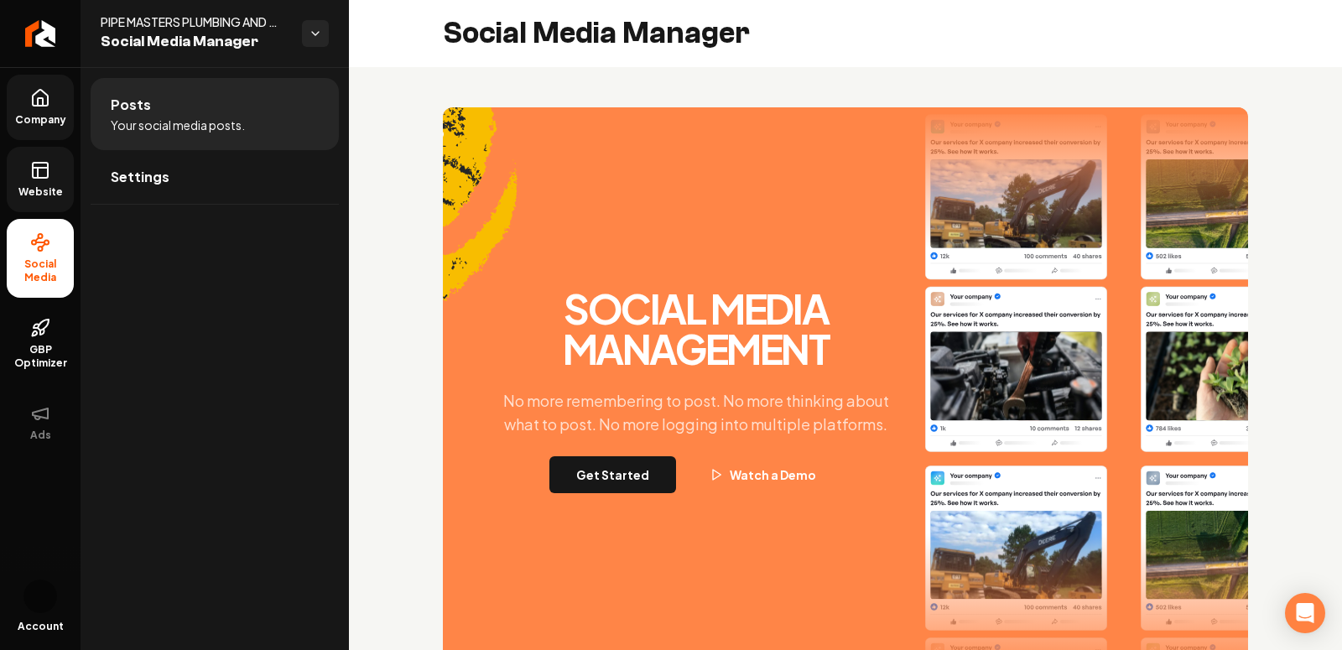
click at [23, 162] on link "Website" at bounding box center [40, 179] width 67 height 65
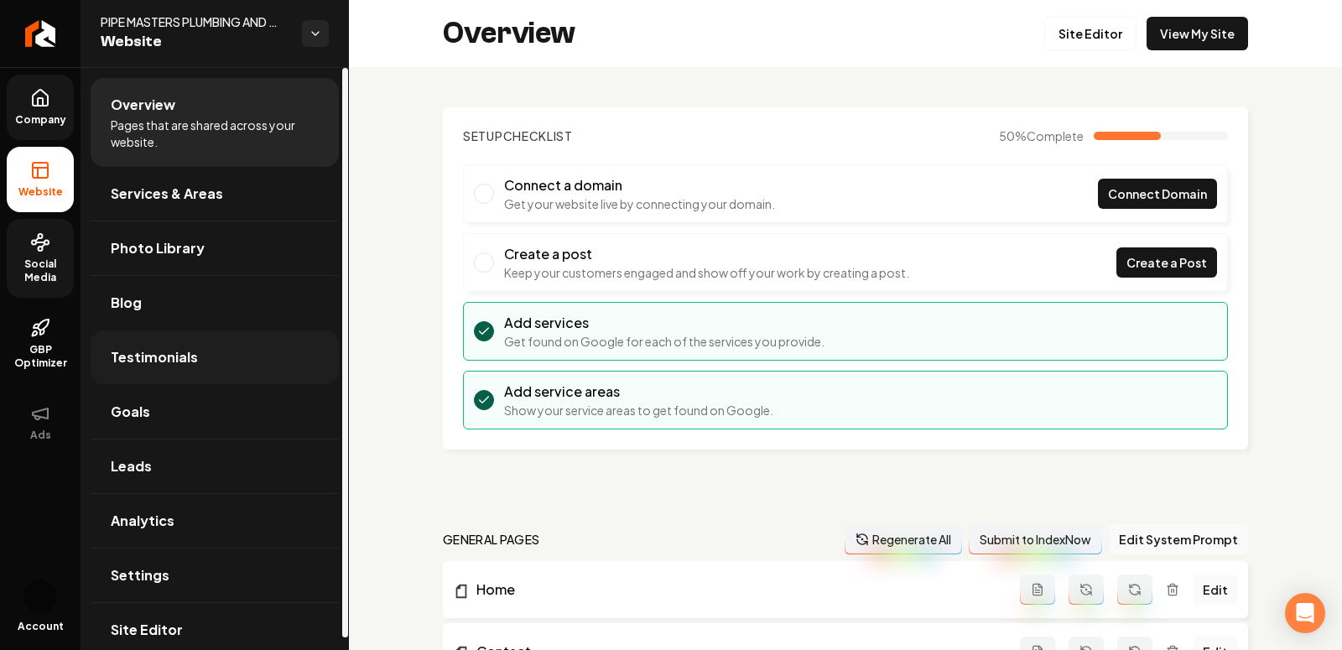
scroll to position [13, 0]
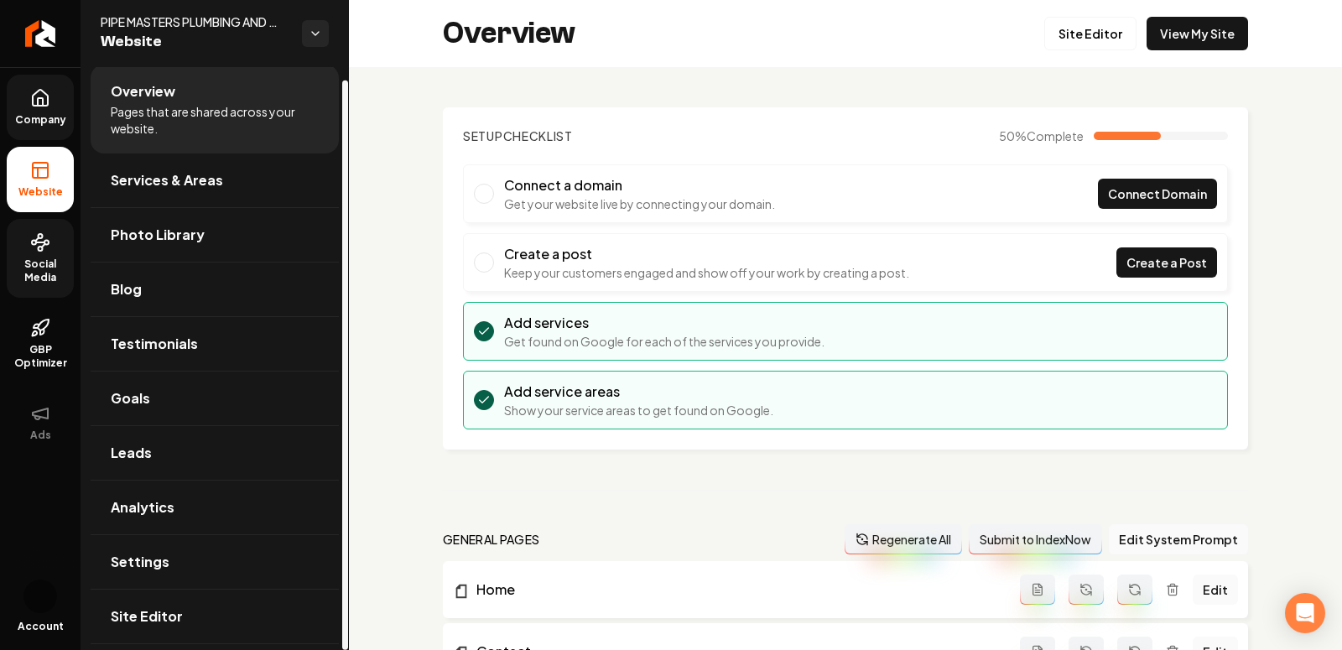
click at [58, 142] on ul "Company Website Social Media GBP Optimizer Ads" at bounding box center [40, 264] width 81 height 395
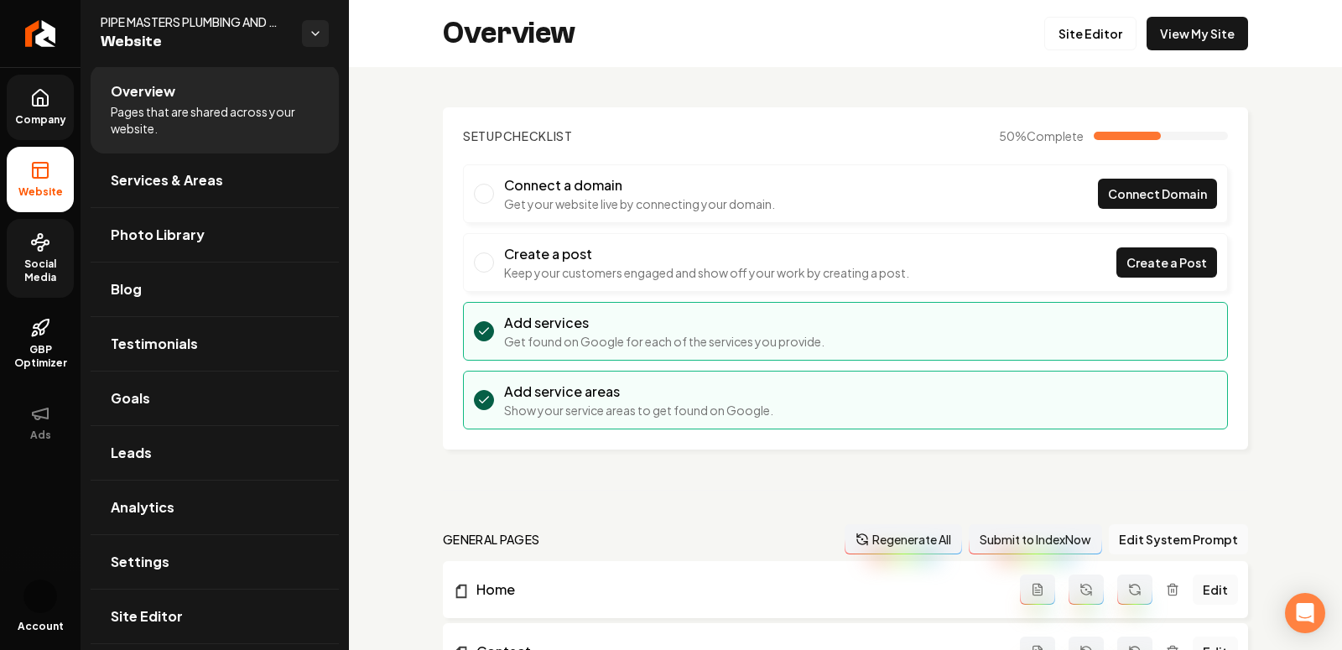
click at [50, 118] on span "Company" at bounding box center [40, 119] width 65 height 13
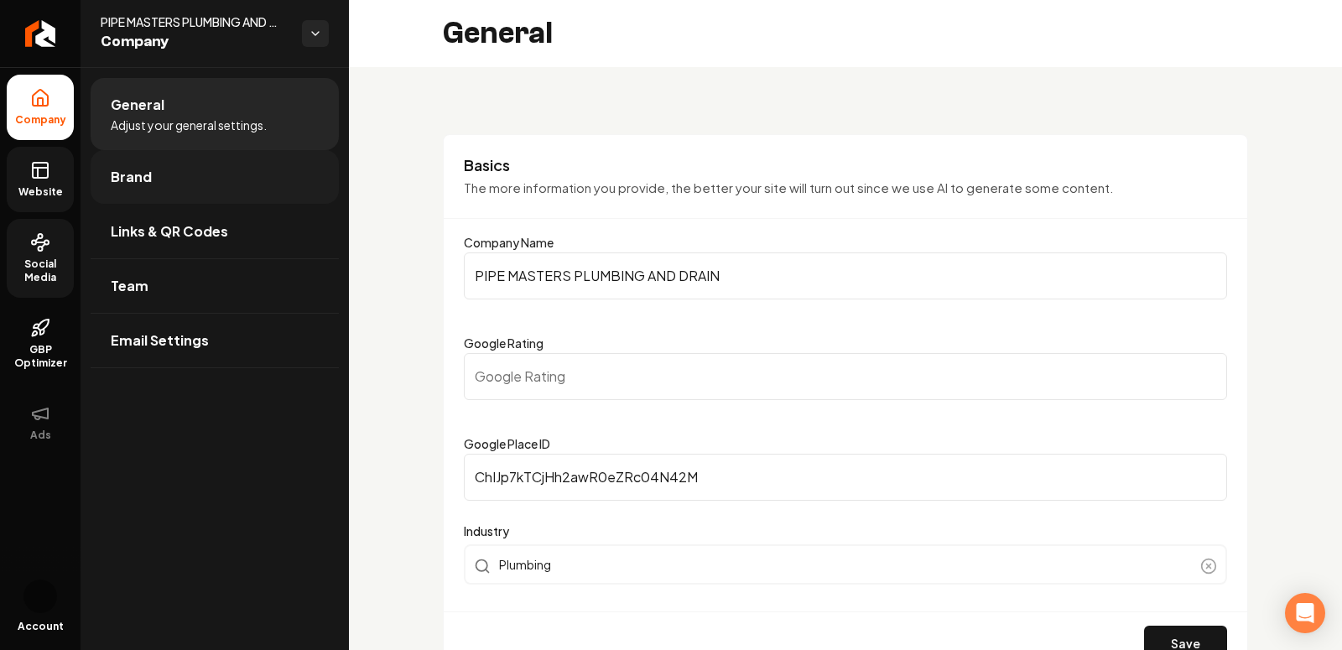
click at [146, 180] on span "Brand" at bounding box center [131, 177] width 41 height 20
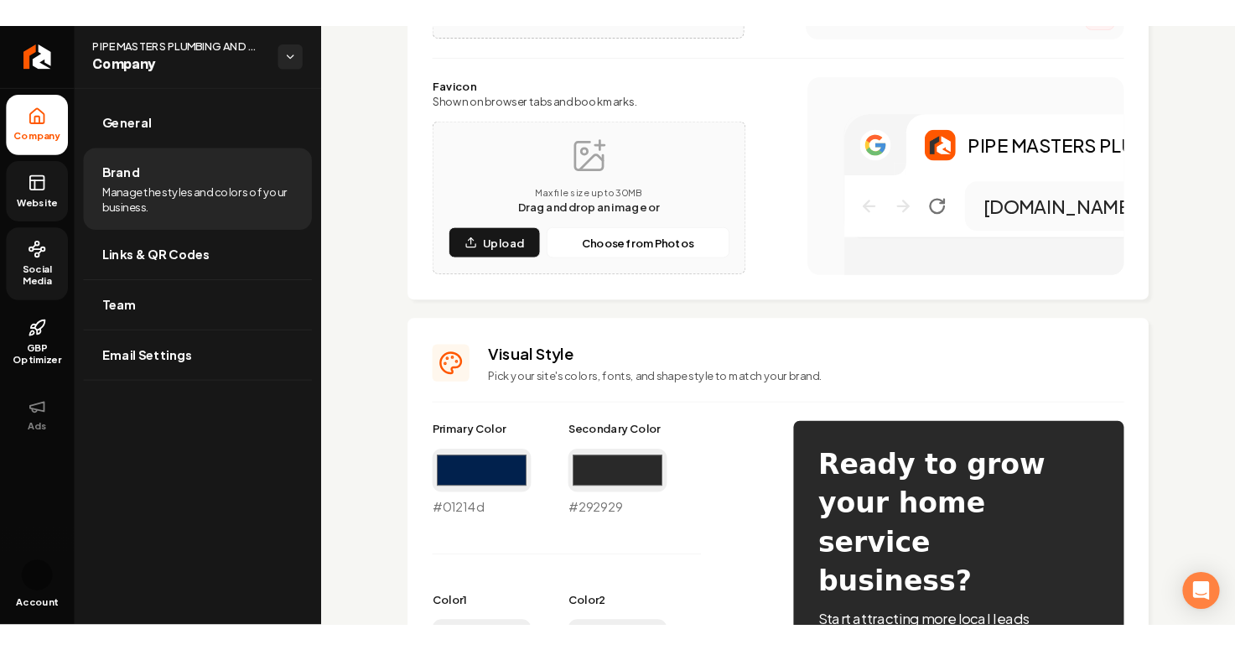
scroll to position [445, 0]
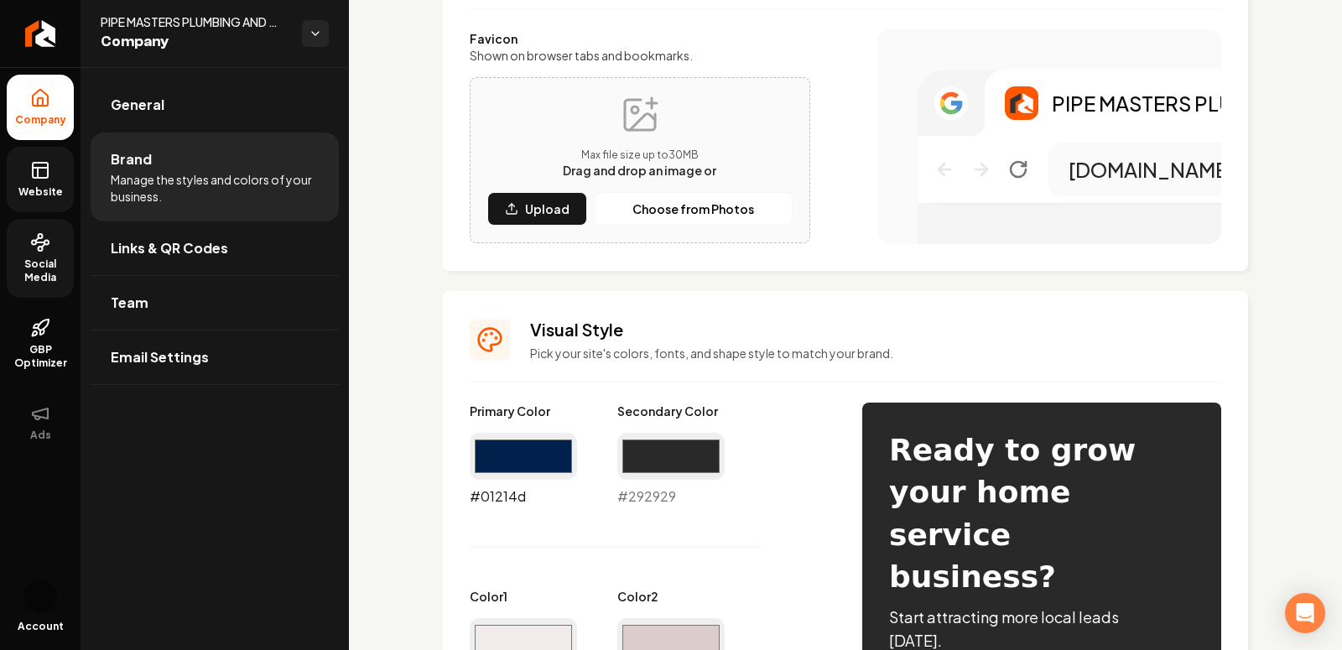
click at [543, 453] on input "#01214d" at bounding box center [523, 456] width 107 height 47
type input "#292929"
click at [706, 467] on input "#292929" at bounding box center [670, 456] width 107 height 47
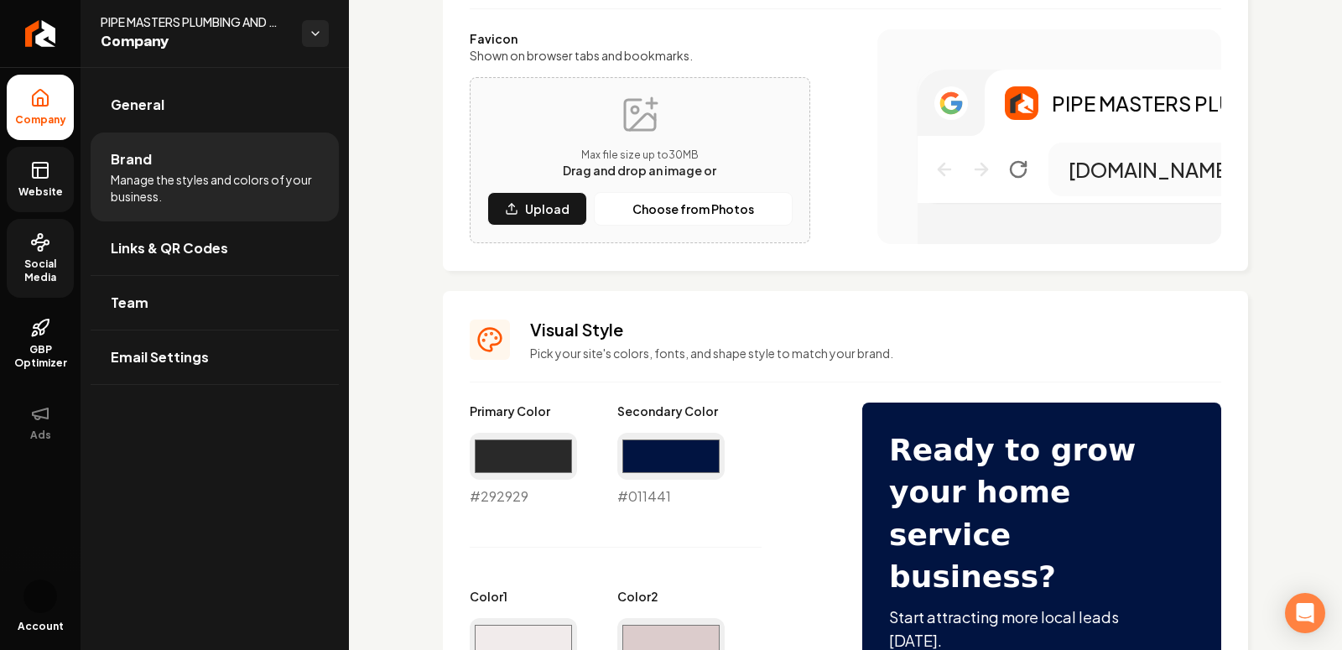
type input "#011441"
click at [955, 356] on p "Pick your site's colors, fonts, and shape style to match your brand." at bounding box center [875, 353] width 691 height 17
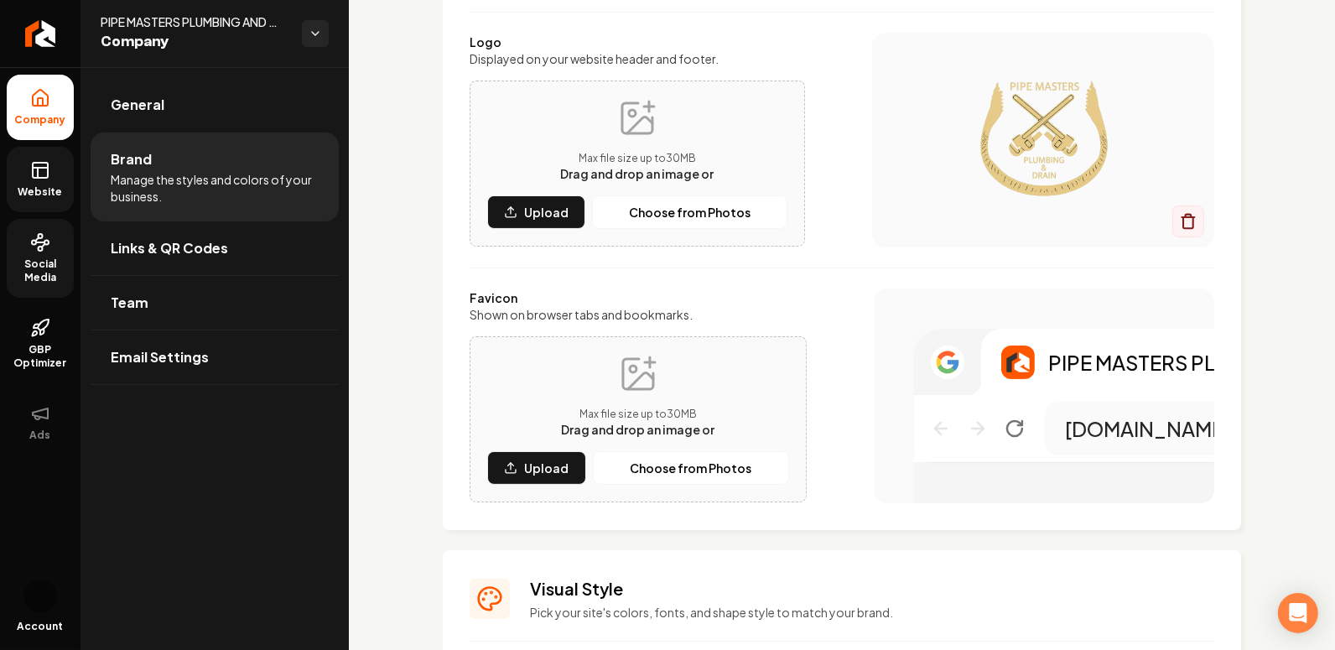
scroll to position [199, 0]
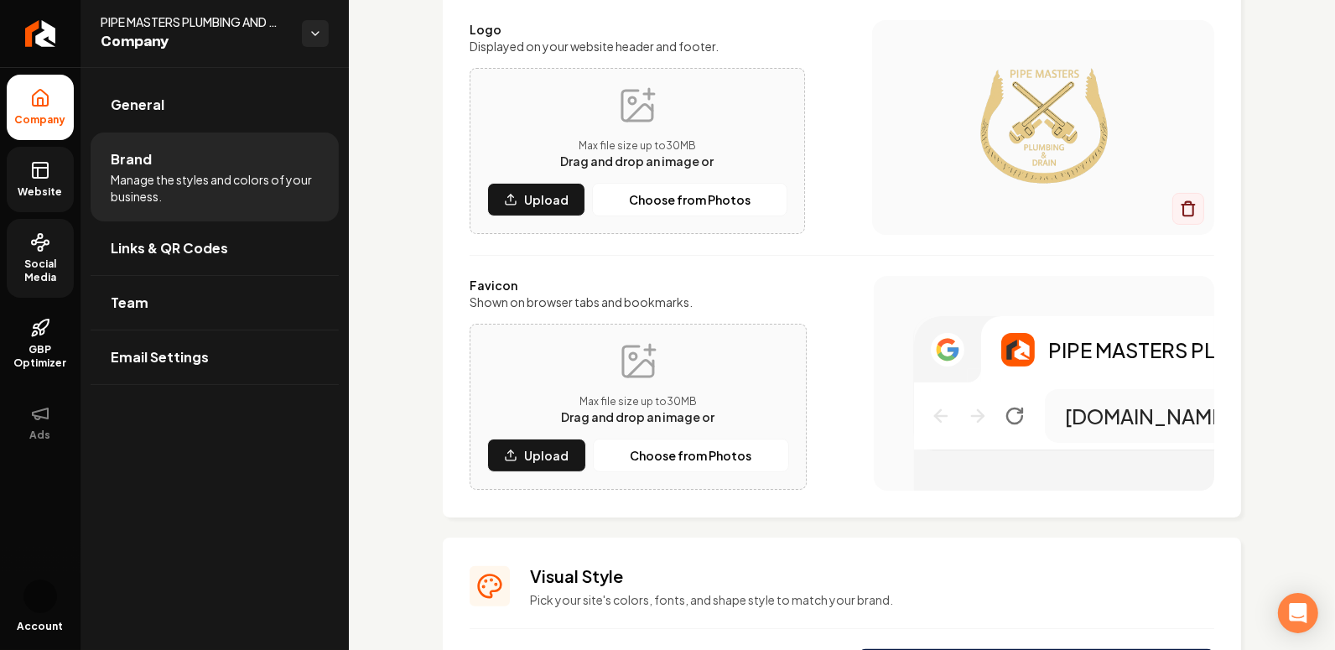
click at [649, 361] on icon "Main content area" at bounding box center [640, 369] width 25 height 16
click at [548, 459] on p "Upload" at bounding box center [546, 455] width 44 height 17
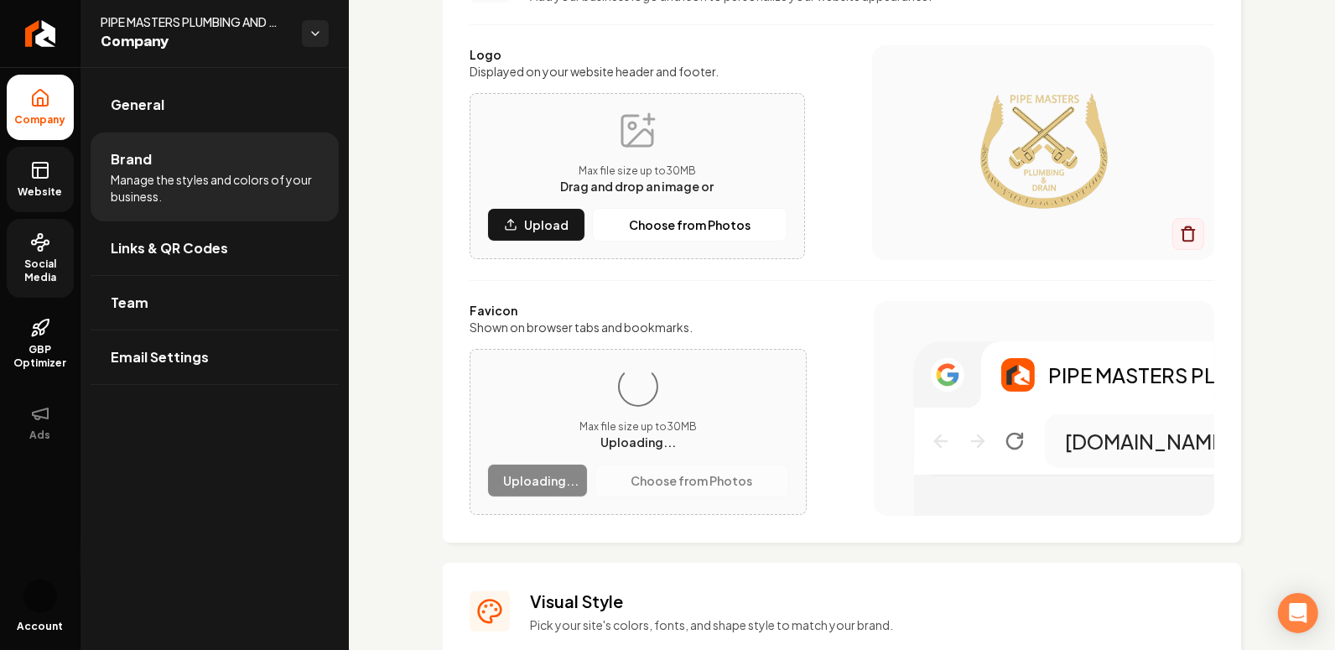
scroll to position [186, 0]
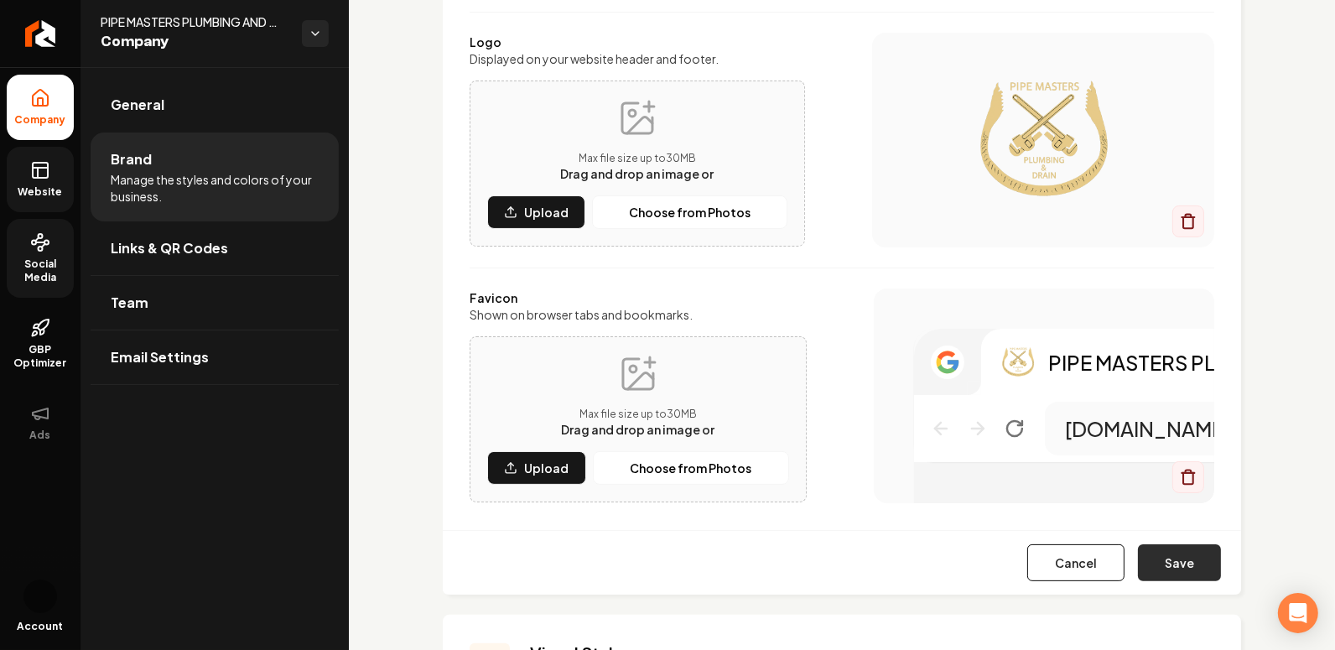
click at [1115, 565] on button "Save" at bounding box center [1179, 562] width 83 height 37
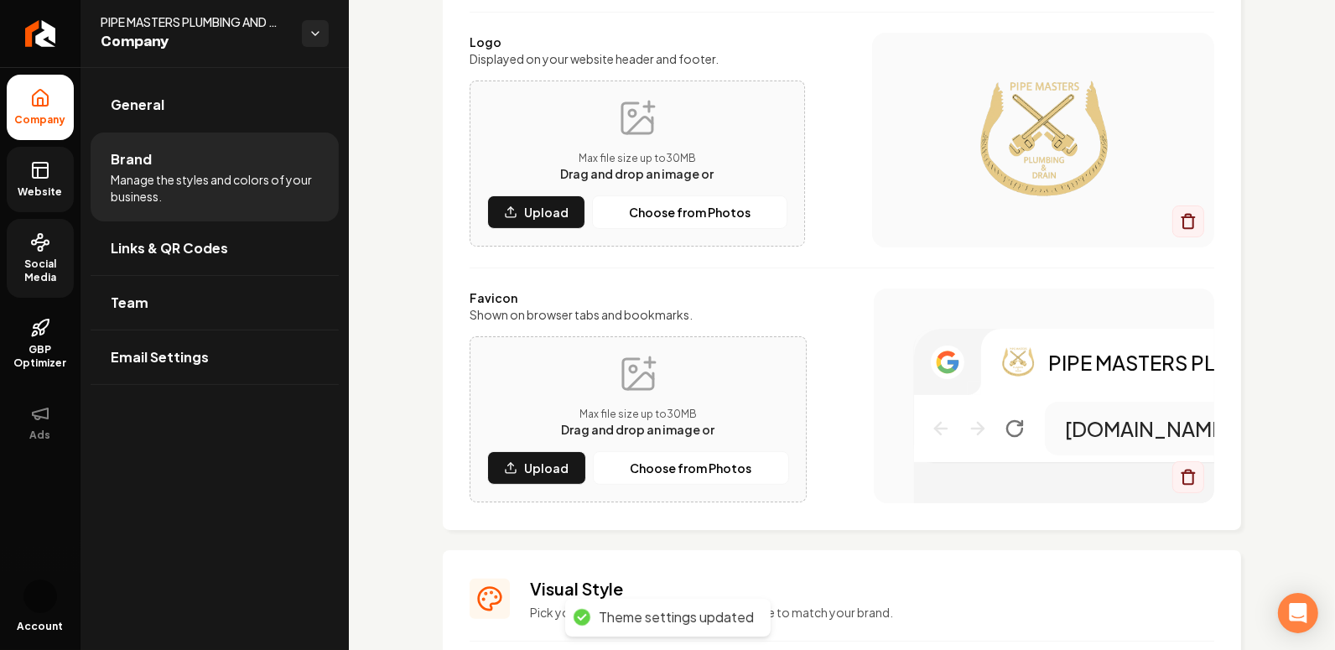
click at [59, 165] on link "Website" at bounding box center [40, 179] width 67 height 65
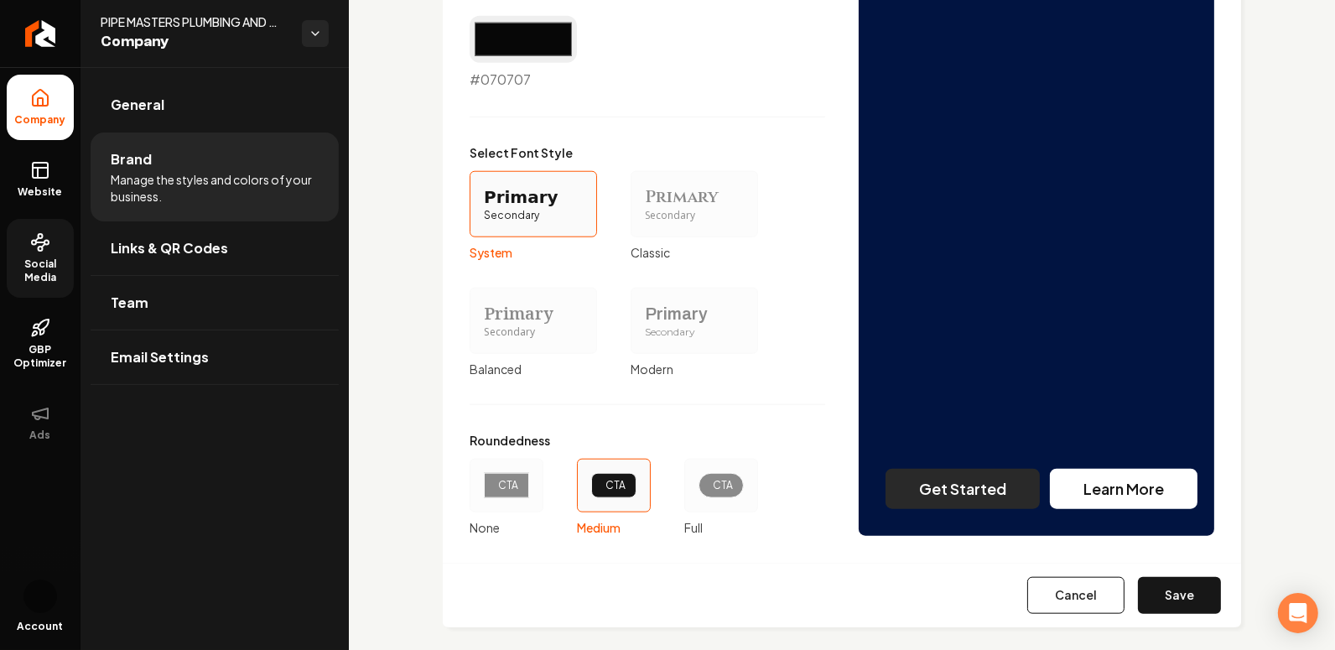
scroll to position [1493, 0]
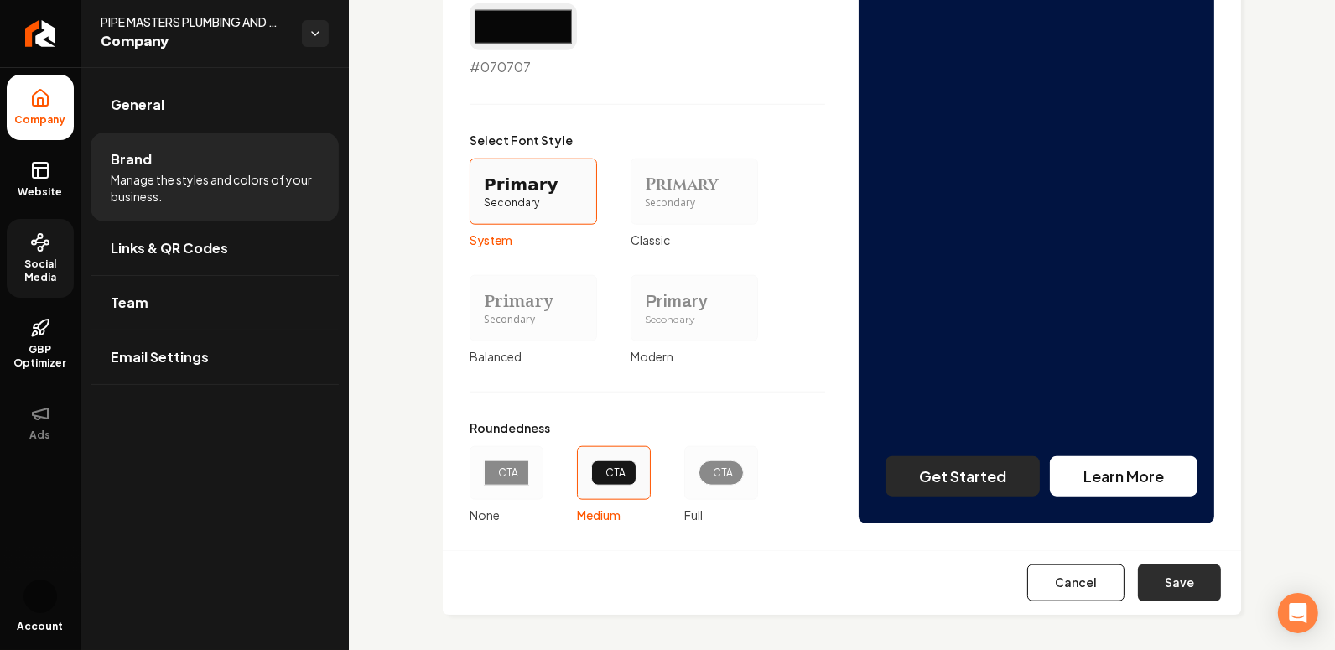
click at [1115, 585] on button "Save" at bounding box center [1179, 582] width 83 height 37
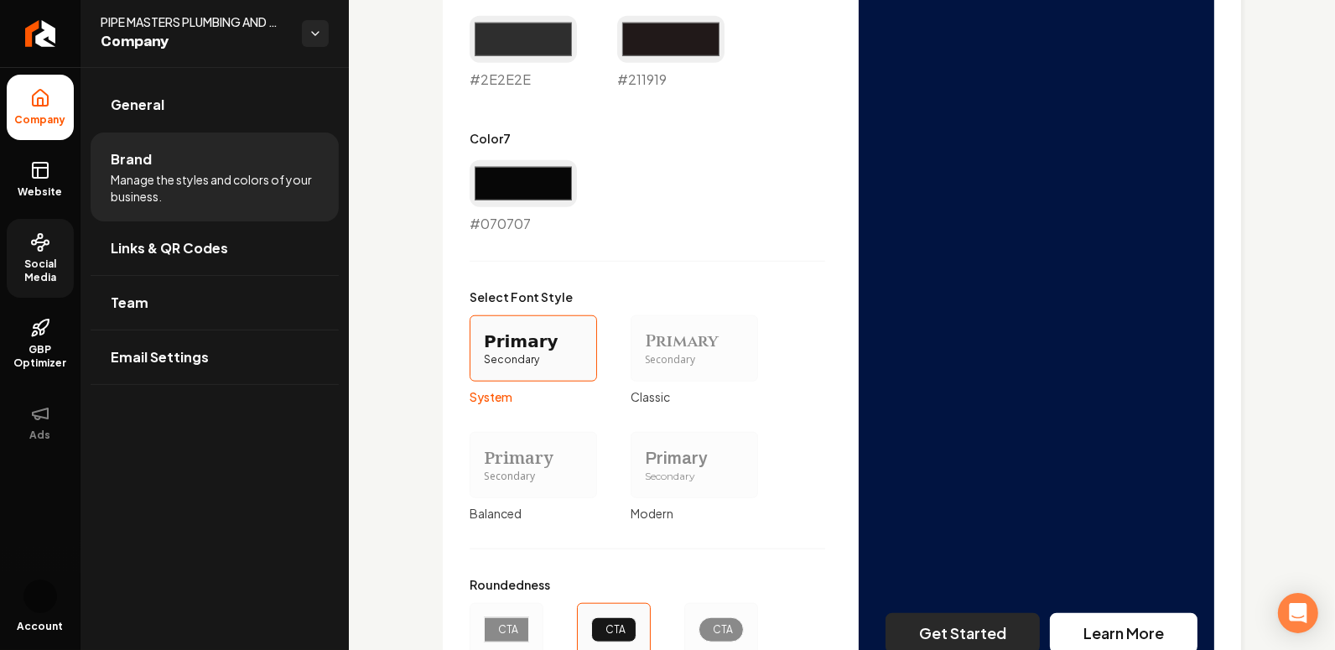
type input "#f1ebeb"
type input "#dccccc"
type input "#dcd0d0"
type input "#2e2e2e"
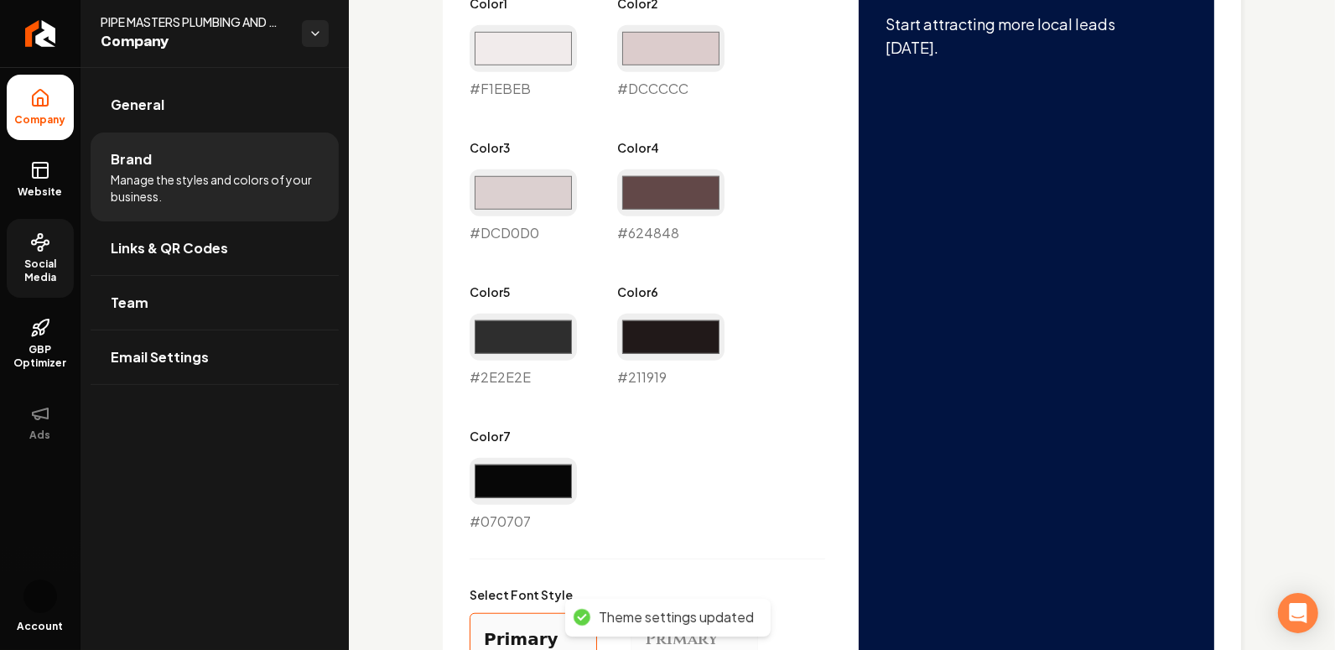
scroll to position [724, 0]
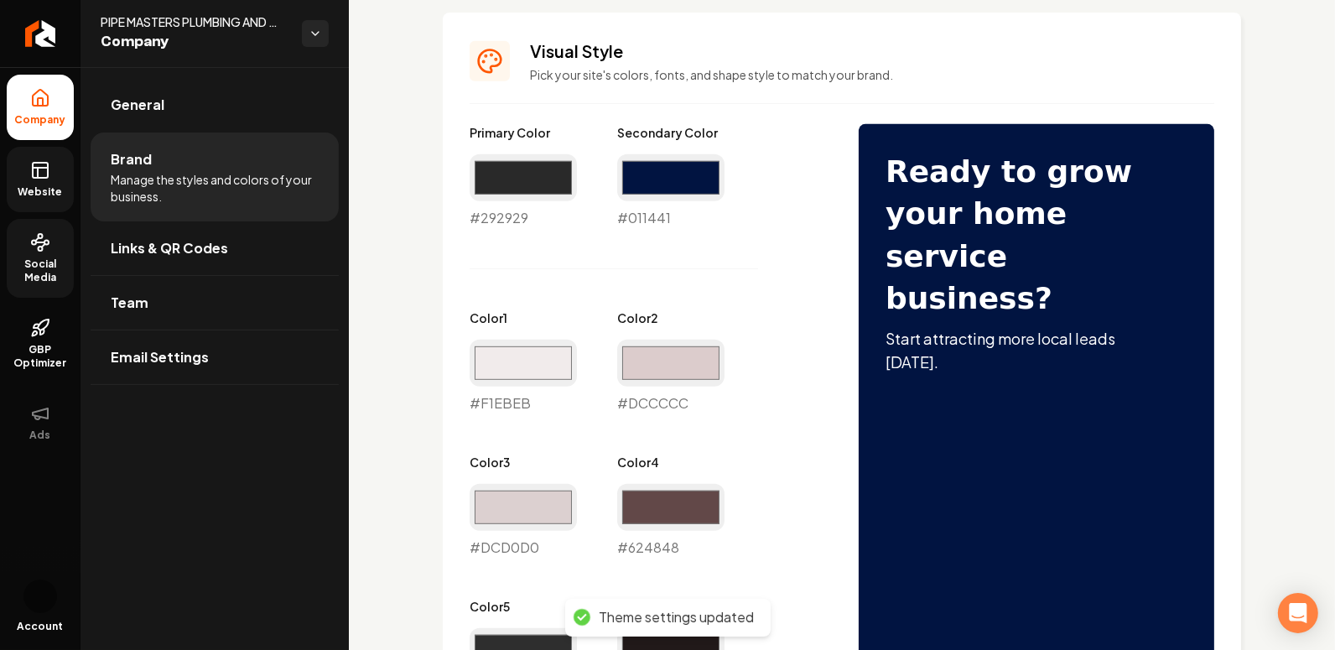
click at [39, 176] on icon at bounding box center [40, 170] width 20 height 20
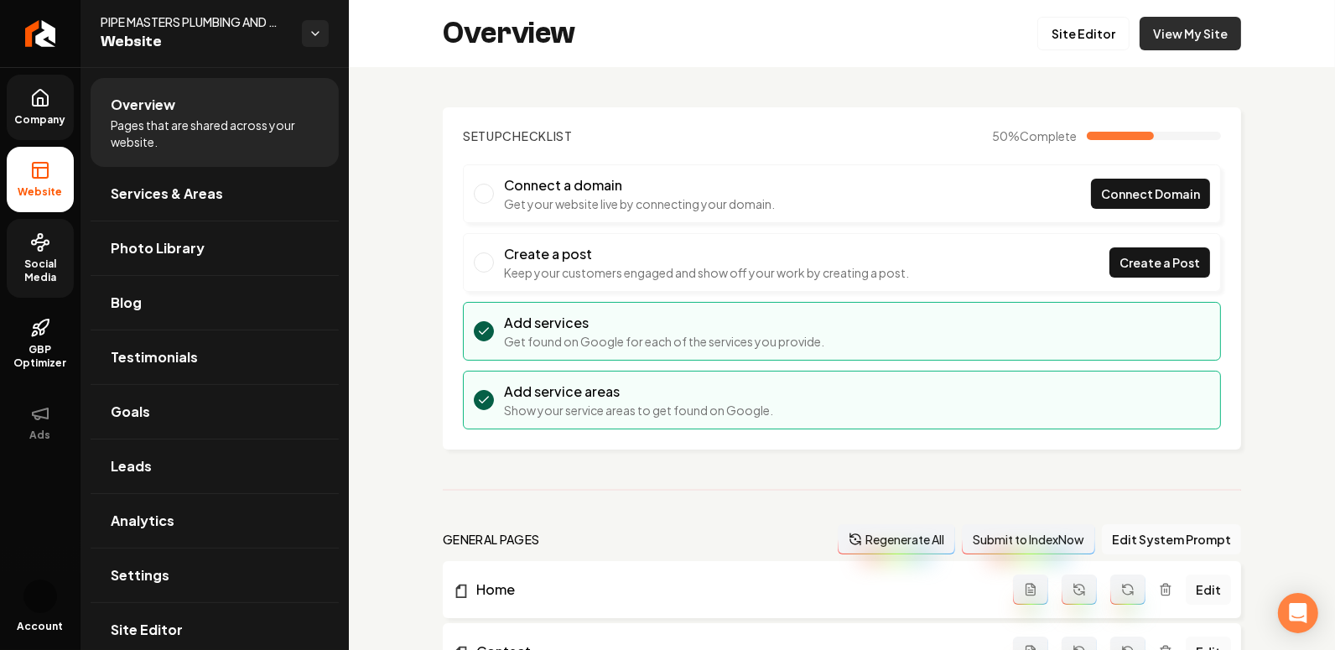
click at [1115, 26] on link "View My Site" at bounding box center [1190, 34] width 101 height 34
click at [1107, 32] on link "Site Editor" at bounding box center [1083, 34] width 92 height 34
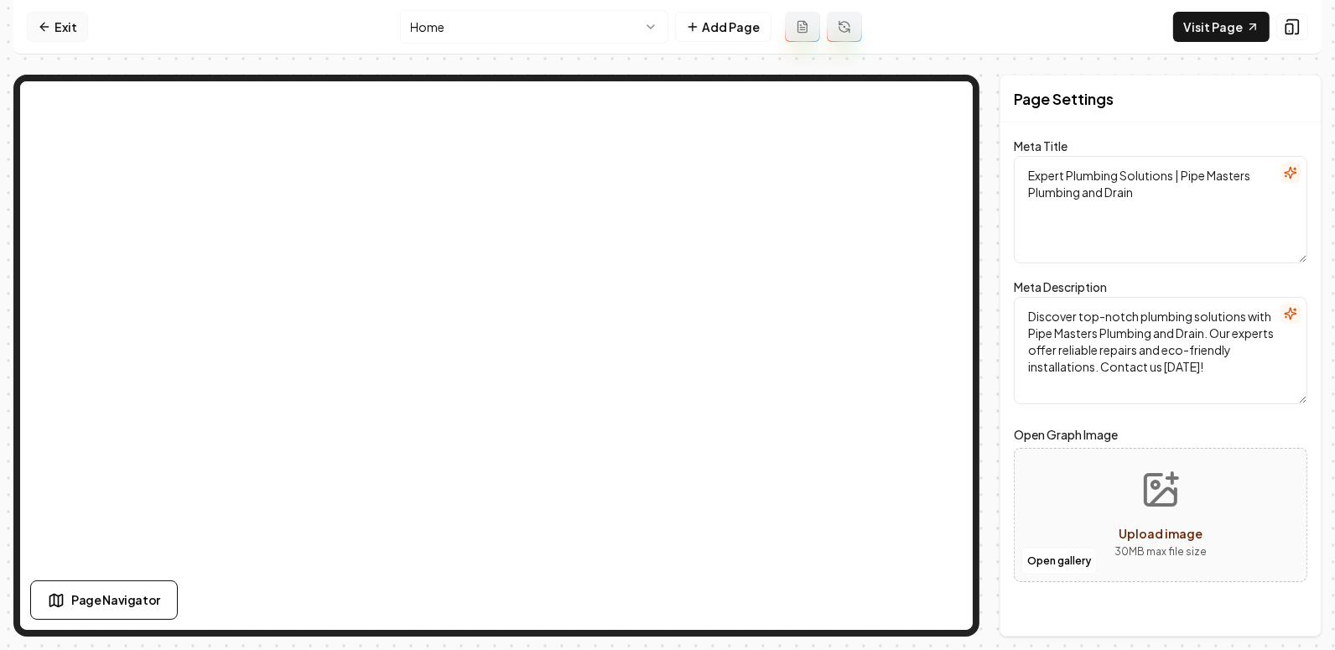
click at [64, 22] on link "Exit" at bounding box center [57, 27] width 61 height 30
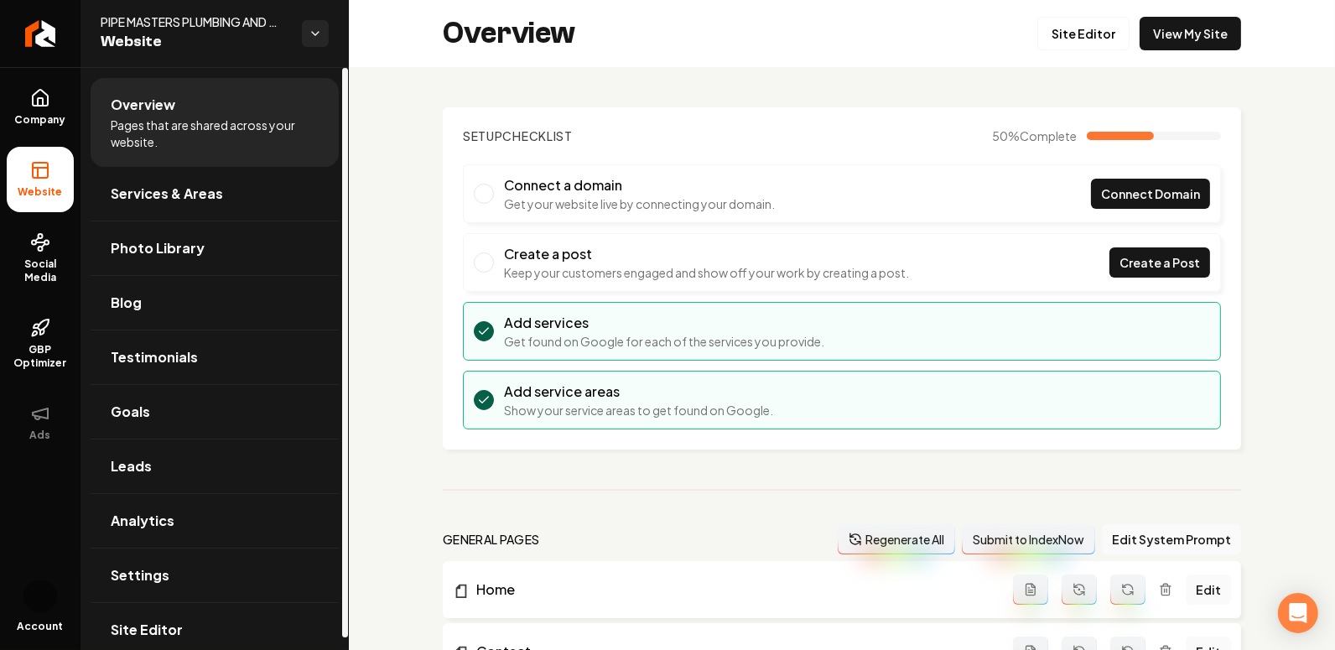
click at [79, 245] on ul "Company Website Social Media GBP Optimizer Ads" at bounding box center [40, 264] width 81 height 395
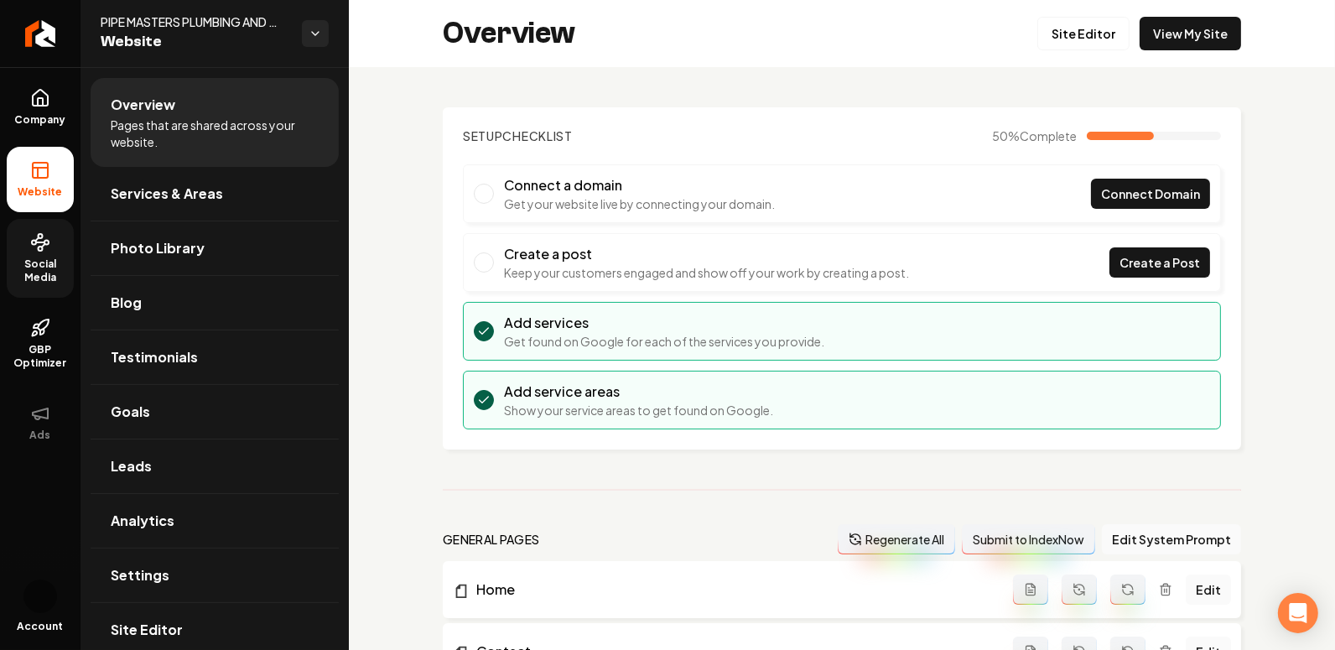
click at [47, 257] on span "Social Media" at bounding box center [40, 270] width 67 height 27
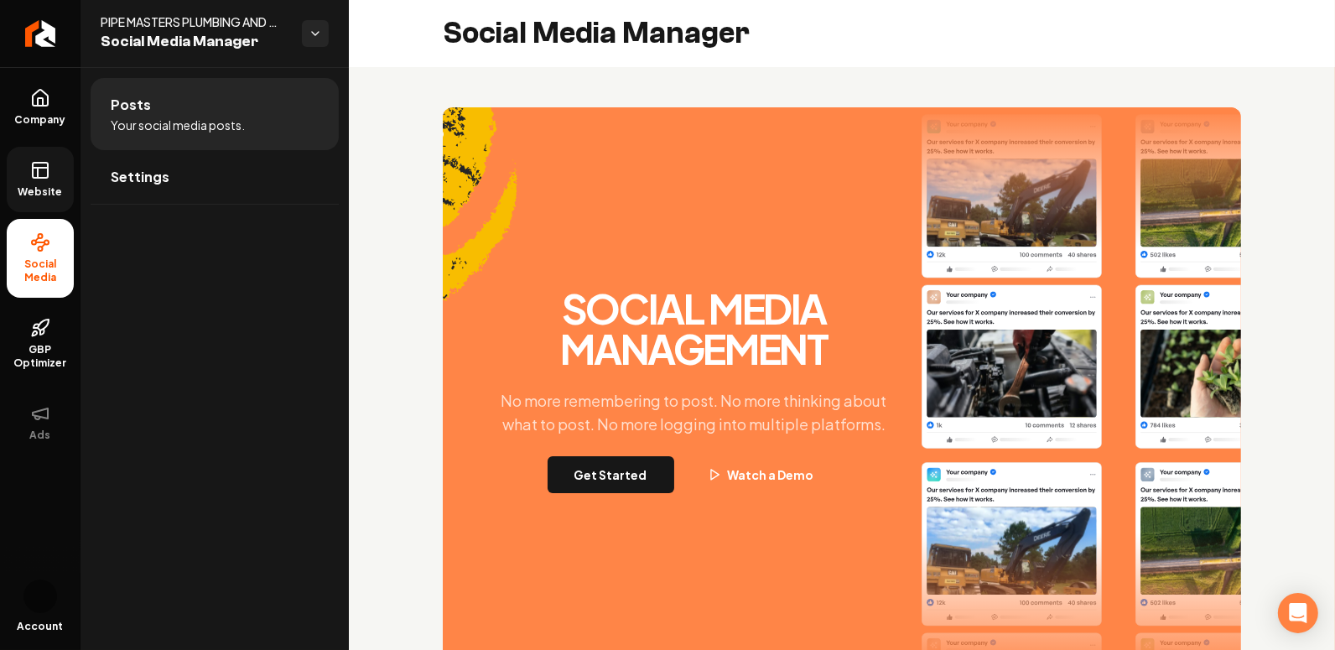
click at [38, 174] on icon at bounding box center [38, 173] width 0 height 10
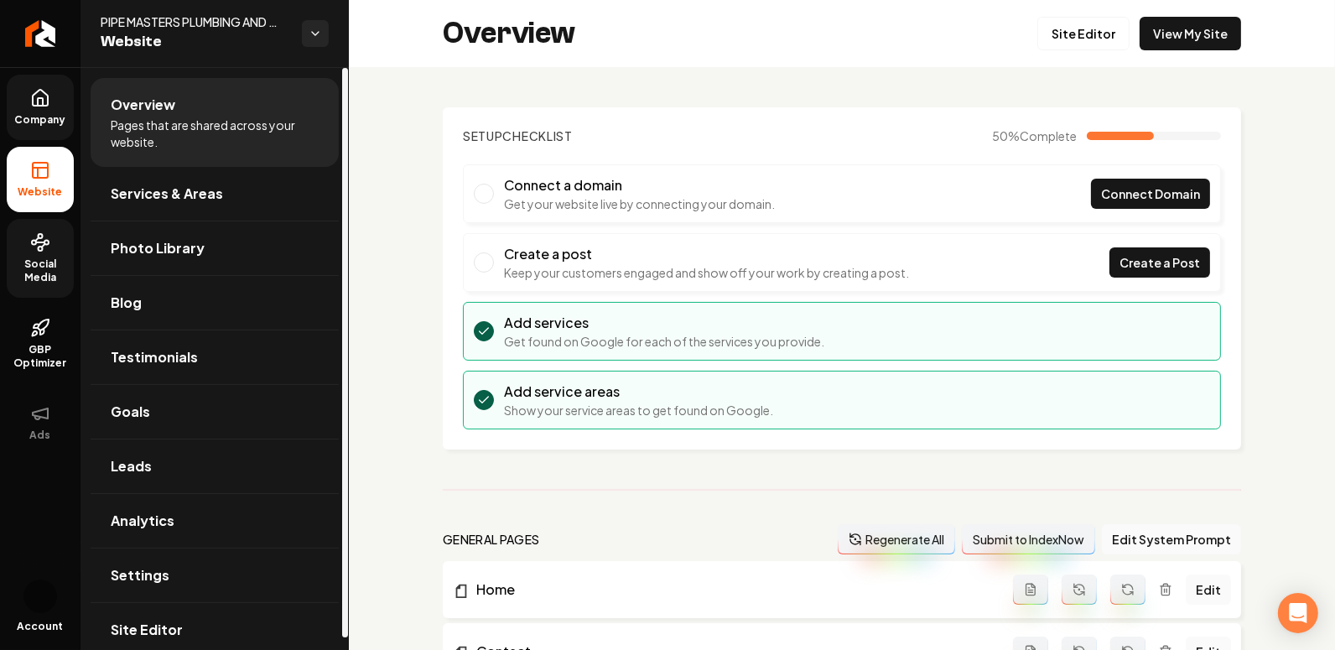
click at [36, 134] on link "Company" at bounding box center [40, 107] width 67 height 65
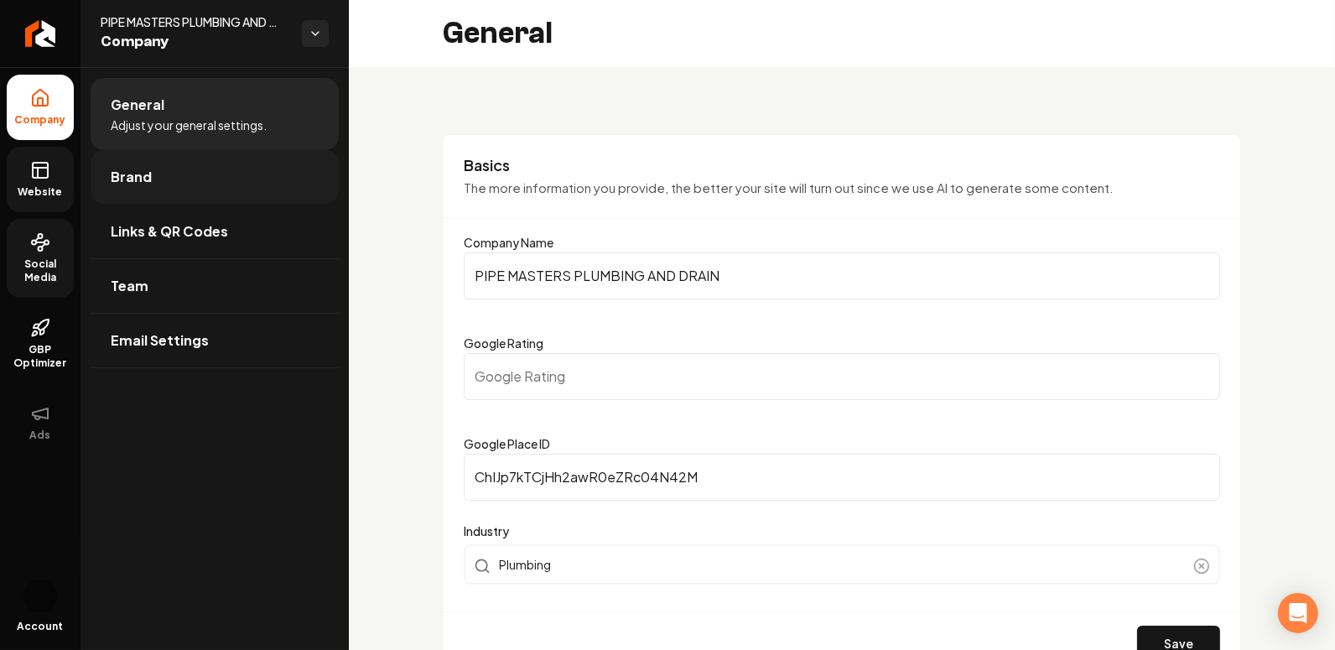
click at [122, 185] on span "Brand" at bounding box center [131, 177] width 41 height 20
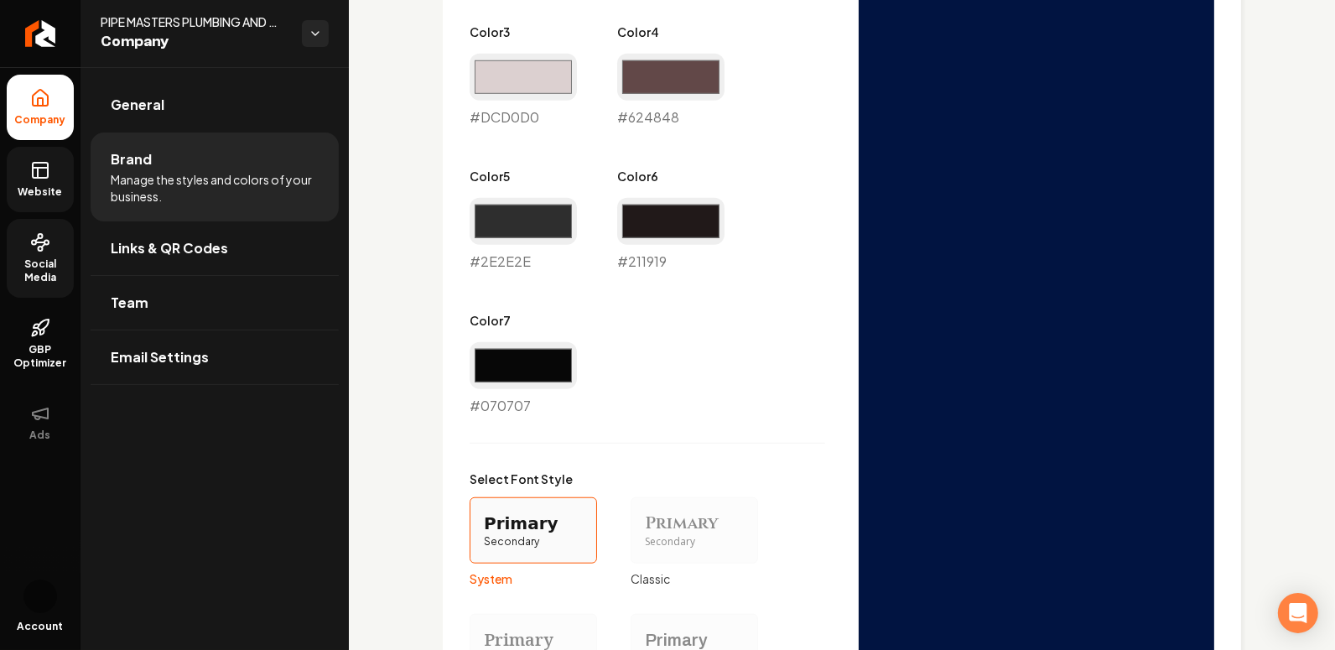
scroll to position [1429, 0]
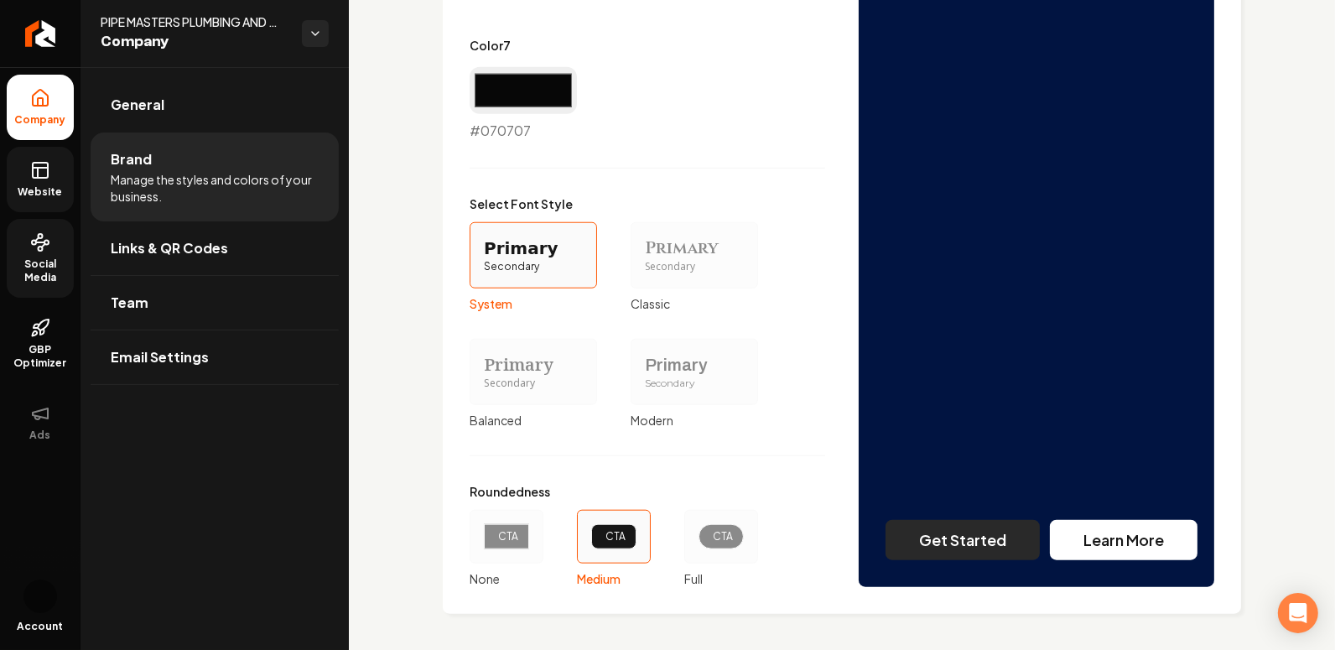
click at [34, 184] on link "Website" at bounding box center [40, 179] width 67 height 65
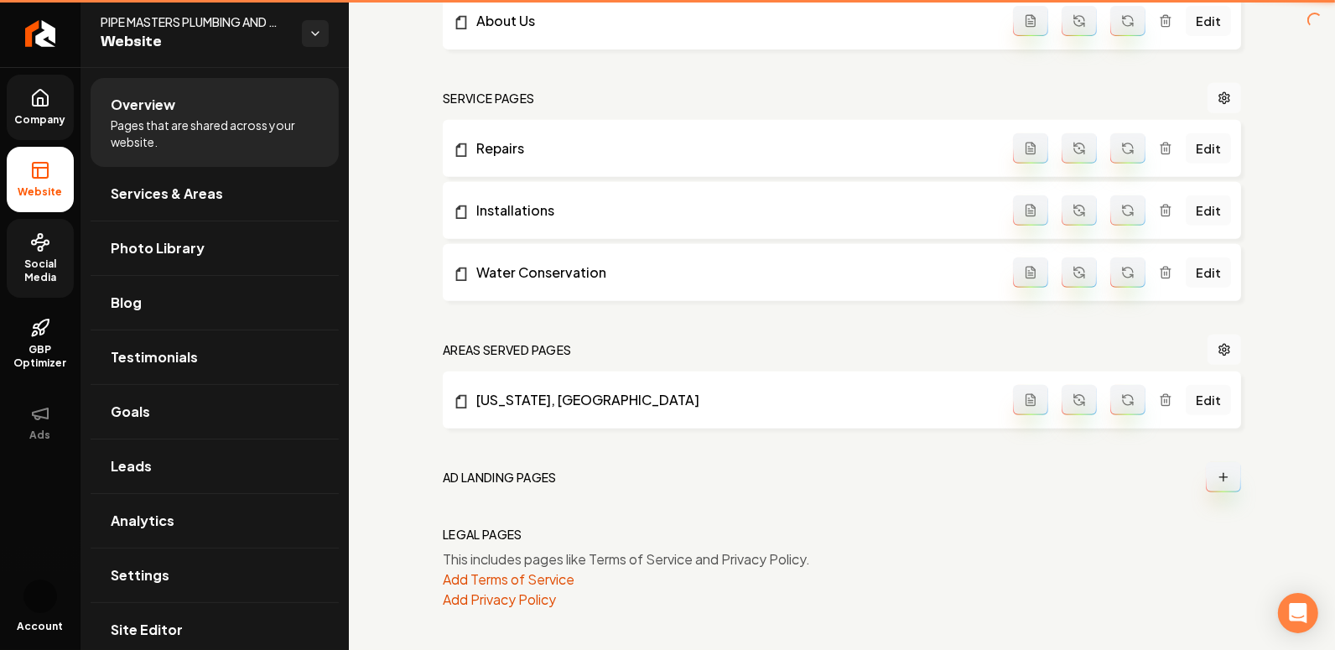
scroll to position [689, 0]
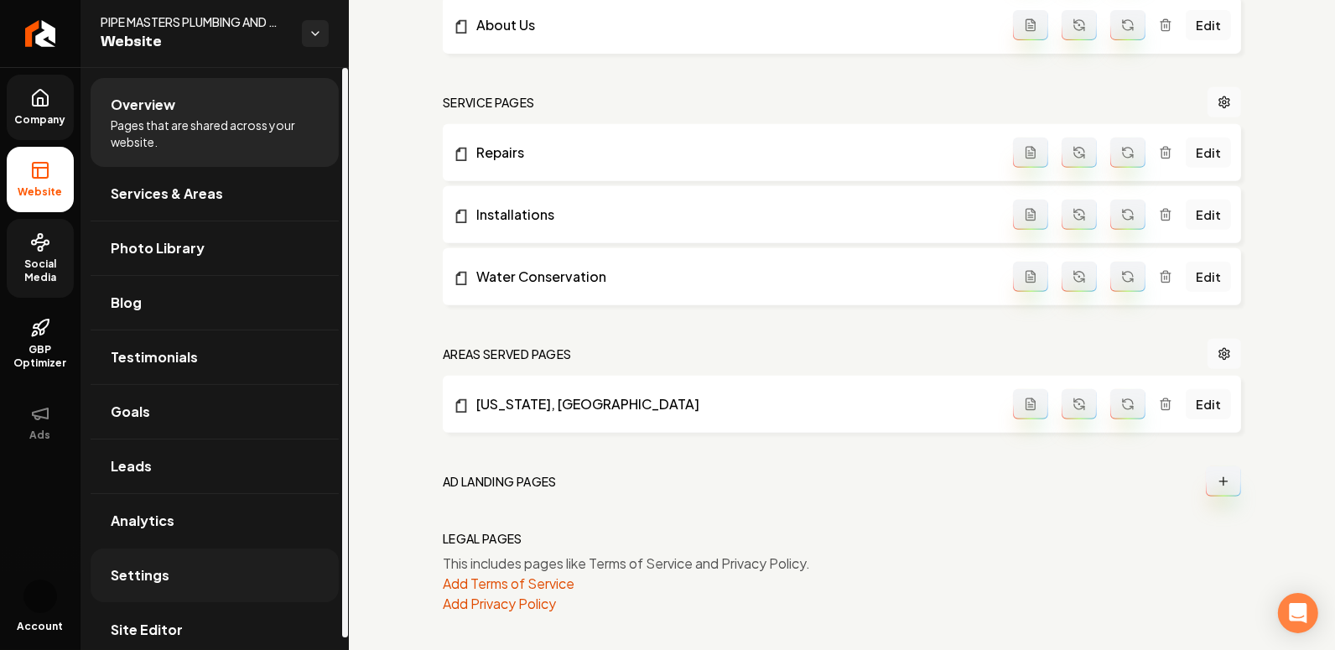
click at [149, 565] on span "Settings" at bounding box center [140, 575] width 59 height 20
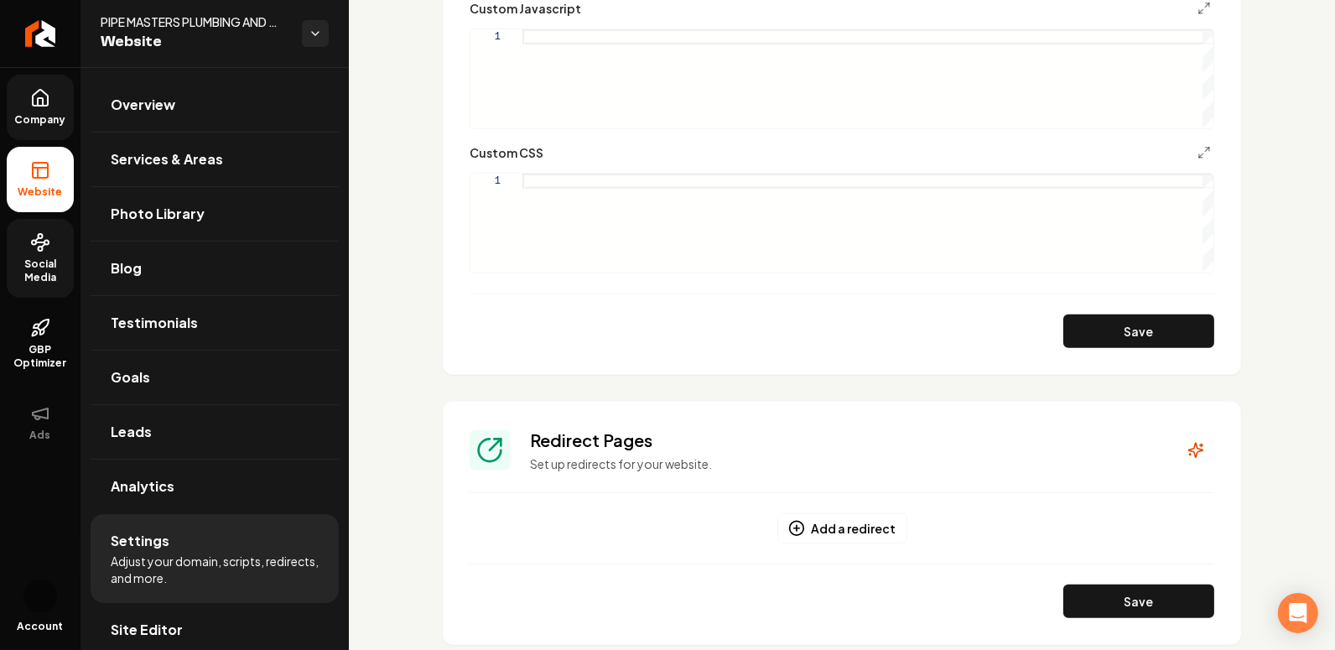
scroll to position [1082, 0]
click at [556, 169] on div "Custom CSS 1" at bounding box center [842, 209] width 745 height 131
click at [554, 181] on div "Main content area" at bounding box center [868, 224] width 692 height 99
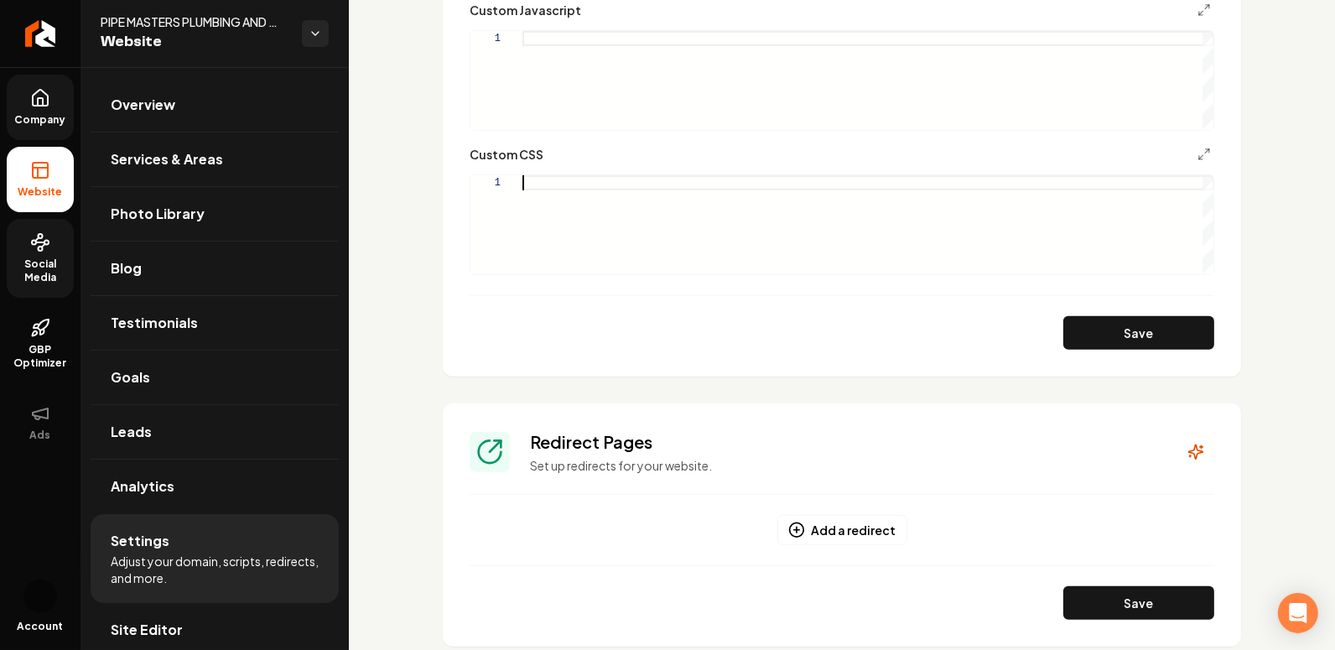
type textarea "**********"
type textarea "*"
click at [547, 198] on div ".grab-navbar-variant { color: white ; background-color: rgb ( var ( --secondary…" at bounding box center [868, 224] width 692 height 99
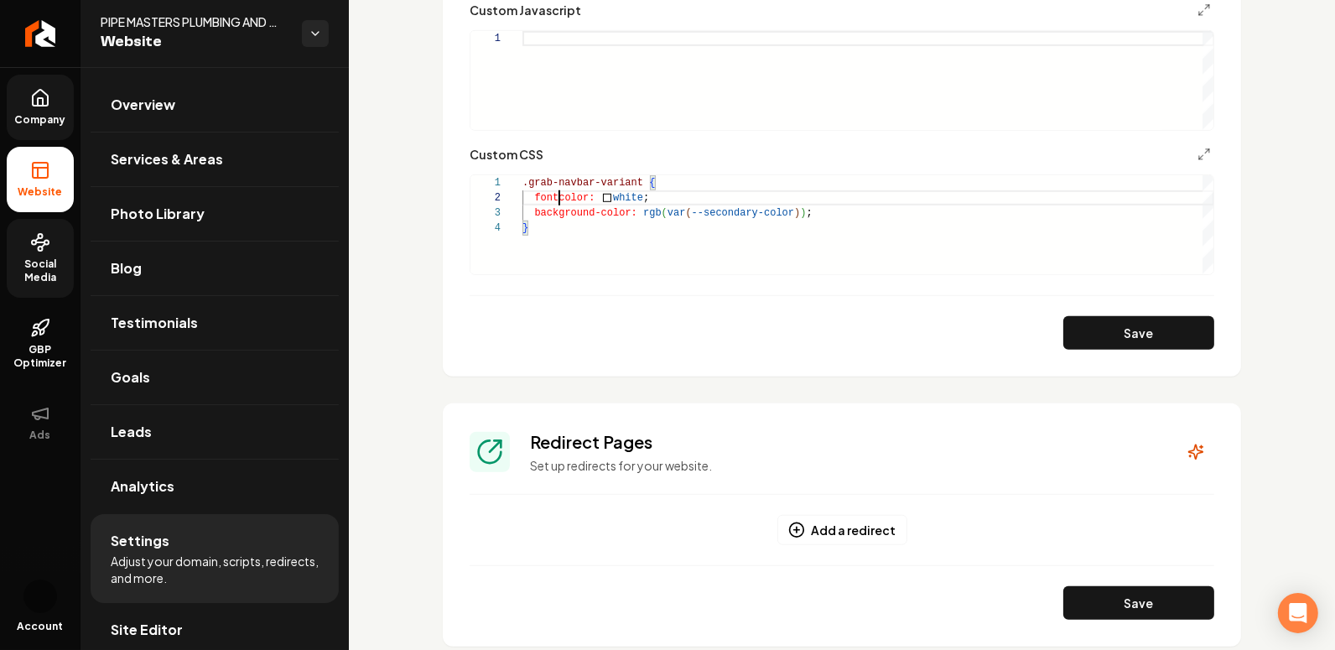
scroll to position [14, 43]
click at [878, 221] on div ".grab-navbar-variant { font-color: white ; background-color: rgb ( var ( --seco…" at bounding box center [868, 224] width 692 height 99
click at [566, 204] on div ".grab-navbar-variant { font-color: white ; background-color: rgb ( var ( --seco…" at bounding box center [868, 224] width 692 height 99
click at [554, 204] on div ".grab-navbar-variant { font-color: white ; background-color: rgb ( var ( --seco…" at bounding box center [868, 224] width 692 height 99
click at [564, 196] on div ".grab-navbar-variant { font-color: white ; background-color: rgb ( var ( --seco…" at bounding box center [868, 224] width 692 height 99
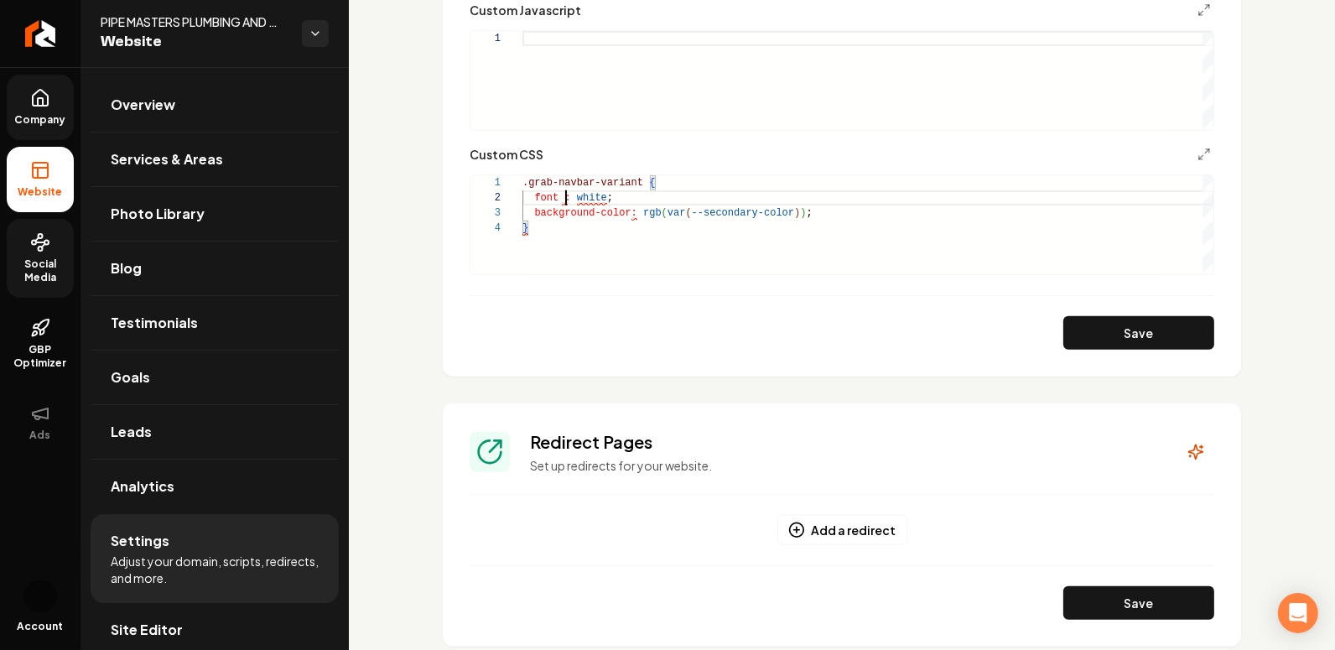
scroll to position [14, 35]
click at [688, 214] on div ".grab-navbar-variant { font: white ; background-color: rgb ( var ( --secondary-…" at bounding box center [868, 224] width 692 height 99
click at [684, 216] on div ".grab-navbar-variant { font: white ; background-color: rgb ( var ( --secondary-…" at bounding box center [868, 224] width 692 height 99
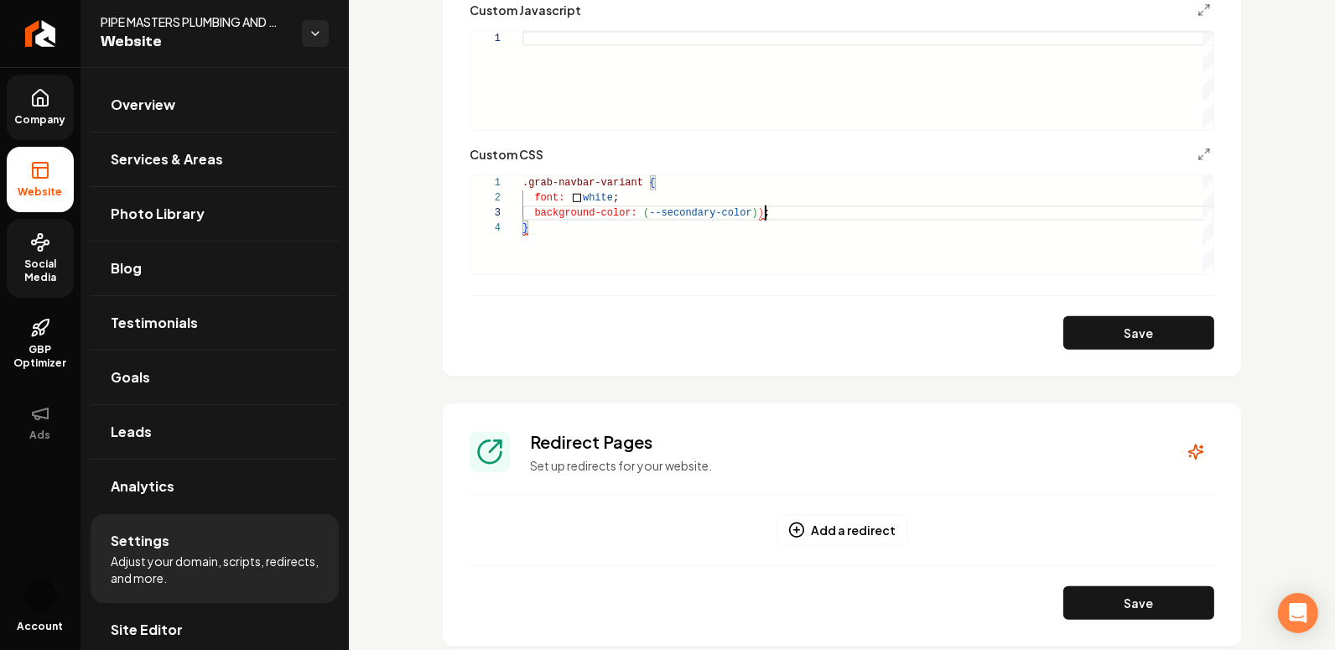
click at [766, 216] on div ".grab-navbar-variant { font: white ; background-color: ( --secondary-color ) ) …" at bounding box center [868, 224] width 692 height 99
click at [827, 197] on div ".grab-navbar-variant { font: white ; background-color: ( --secondary-color ) ; }" at bounding box center [868, 224] width 692 height 99
click at [639, 214] on div ".grab-navbar-variant { font: white ; background-color: ( --secondary-color ) ; }" at bounding box center [868, 224] width 692 height 99
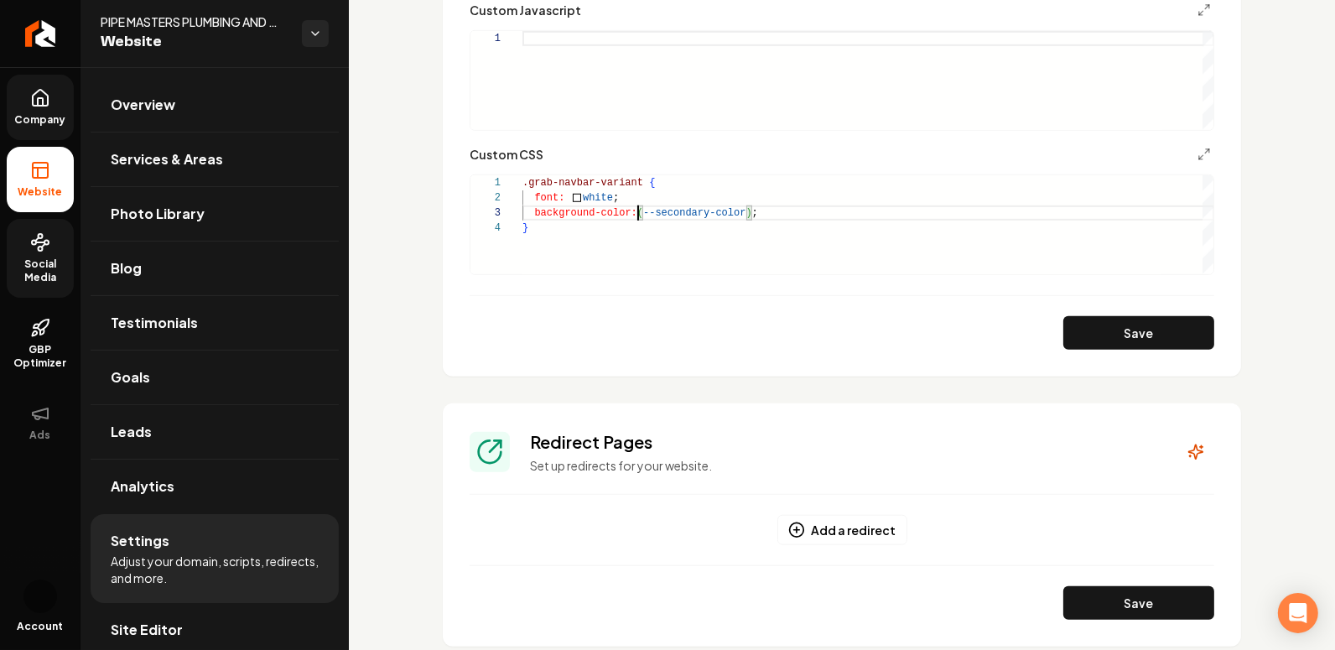
scroll to position [30, 120]
click at [1110, 336] on button "Save" at bounding box center [1138, 333] width 151 height 34
click at [645, 183] on div ".grab-navbar-variant { font: white ; background-color: ( --secondary-color ) ; }" at bounding box center [868, 224] width 692 height 99
click at [1093, 325] on button "Save" at bounding box center [1138, 333] width 151 height 34
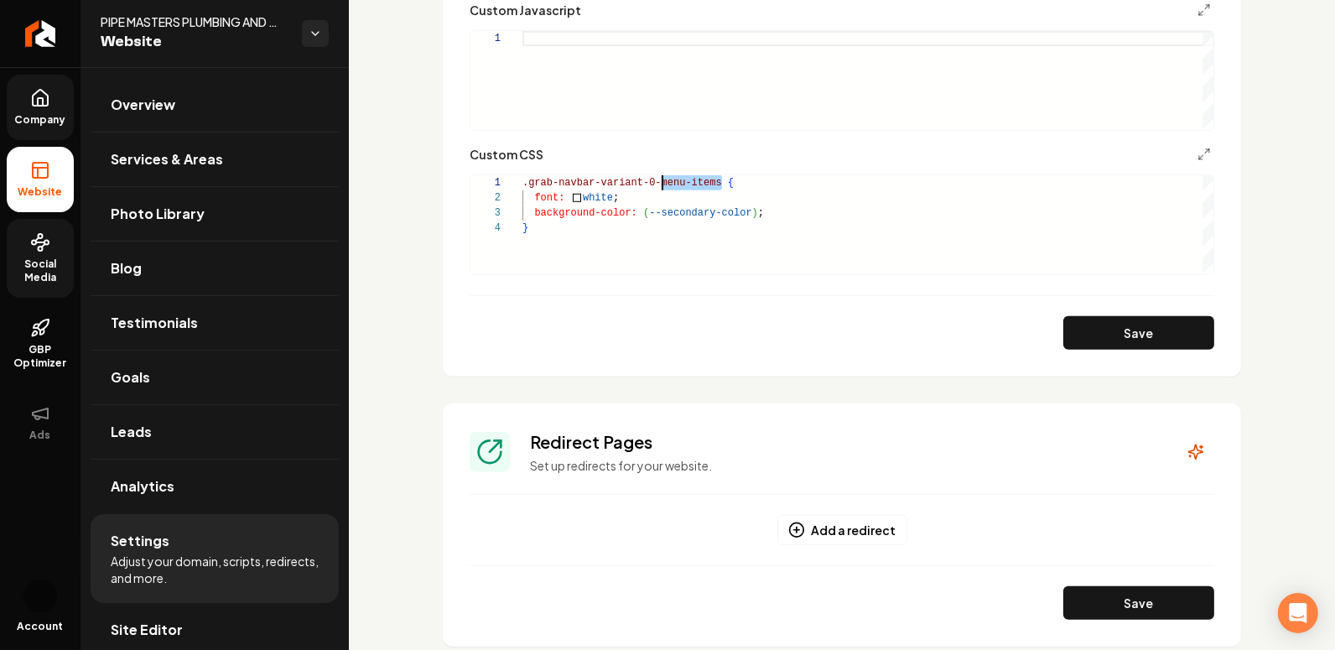
drag, startPoint x: 725, startPoint y: 186, endPoint x: 663, endPoint y: 185, distance: 62.1
click at [663, 185] on div ".grab-navbar-variant-0-menu-items { font: white ; background-color: ( --seconda…" at bounding box center [868, 224] width 692 height 99
click at [1115, 340] on button "Save" at bounding box center [1138, 333] width 151 height 34
click at [722, 226] on div ".grab-navbar-variant-0 { font: white ; background-color: ( --secondary-color ) …" at bounding box center [868, 224] width 692 height 99
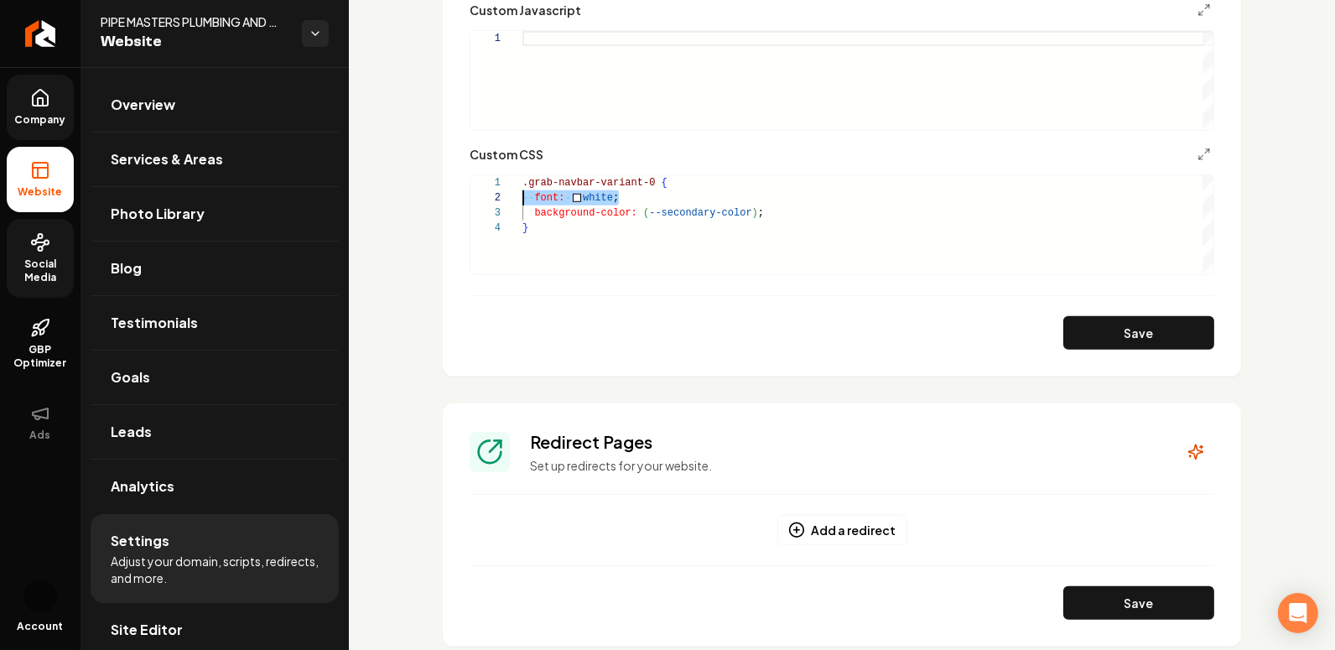
scroll to position [14, 0]
drag, startPoint x: 630, startPoint y: 195, endPoint x: 525, endPoint y: 198, distance: 104.9
click at [523, 198] on div ".grab-navbar-variant-0 { font: white ; background-color: ( --secondary-color ) …" at bounding box center [868, 224] width 692 height 99
type textarea "**********"
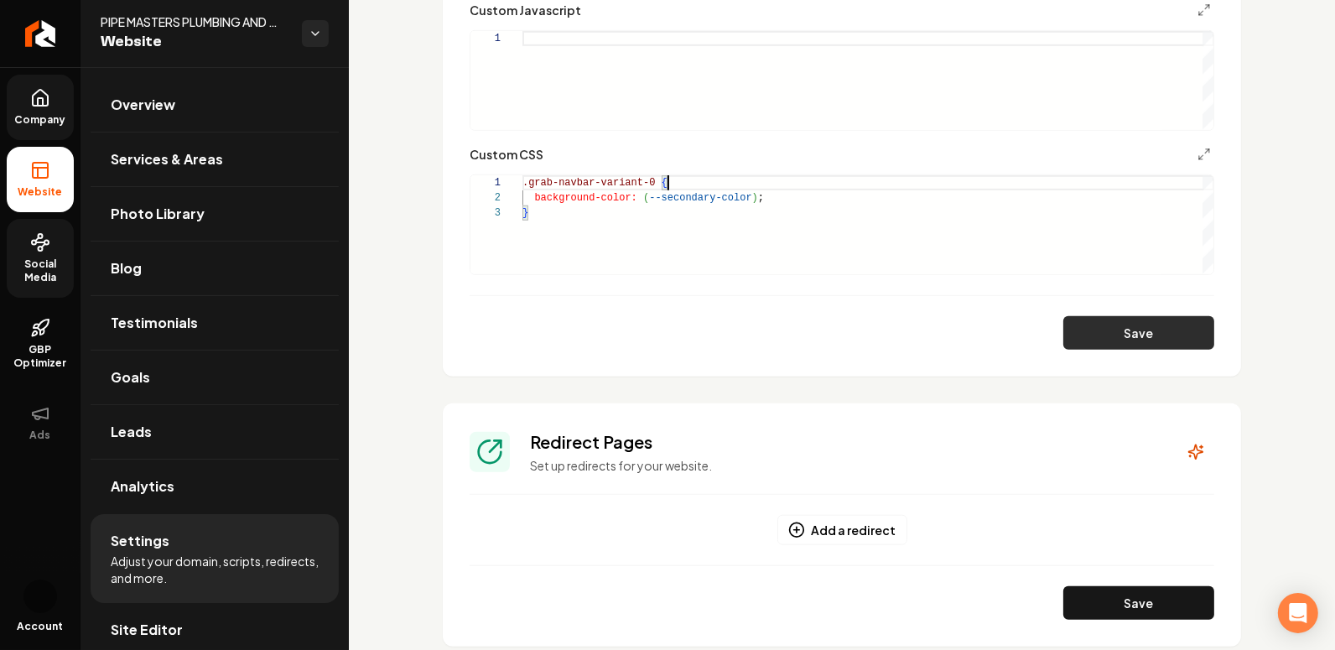
click at [1115, 333] on button "Save" at bounding box center [1138, 333] width 151 height 34
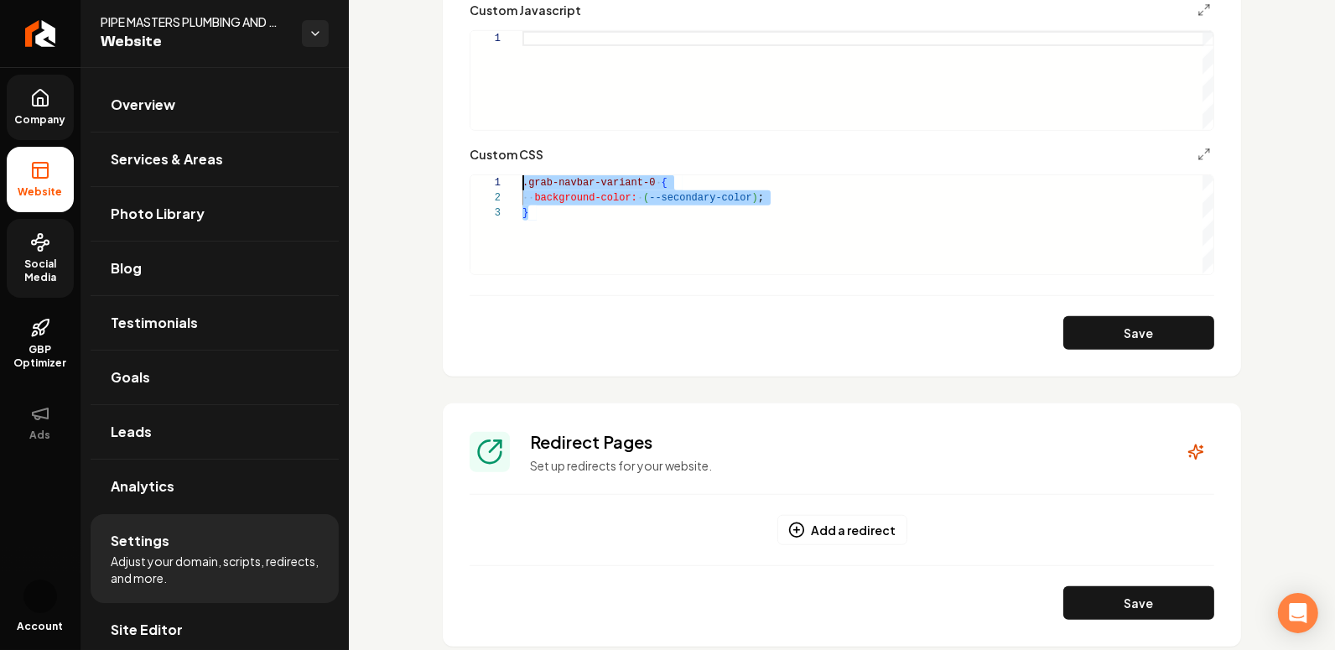
drag, startPoint x: 552, startPoint y: 219, endPoint x: 487, endPoint y: 135, distance: 105.8
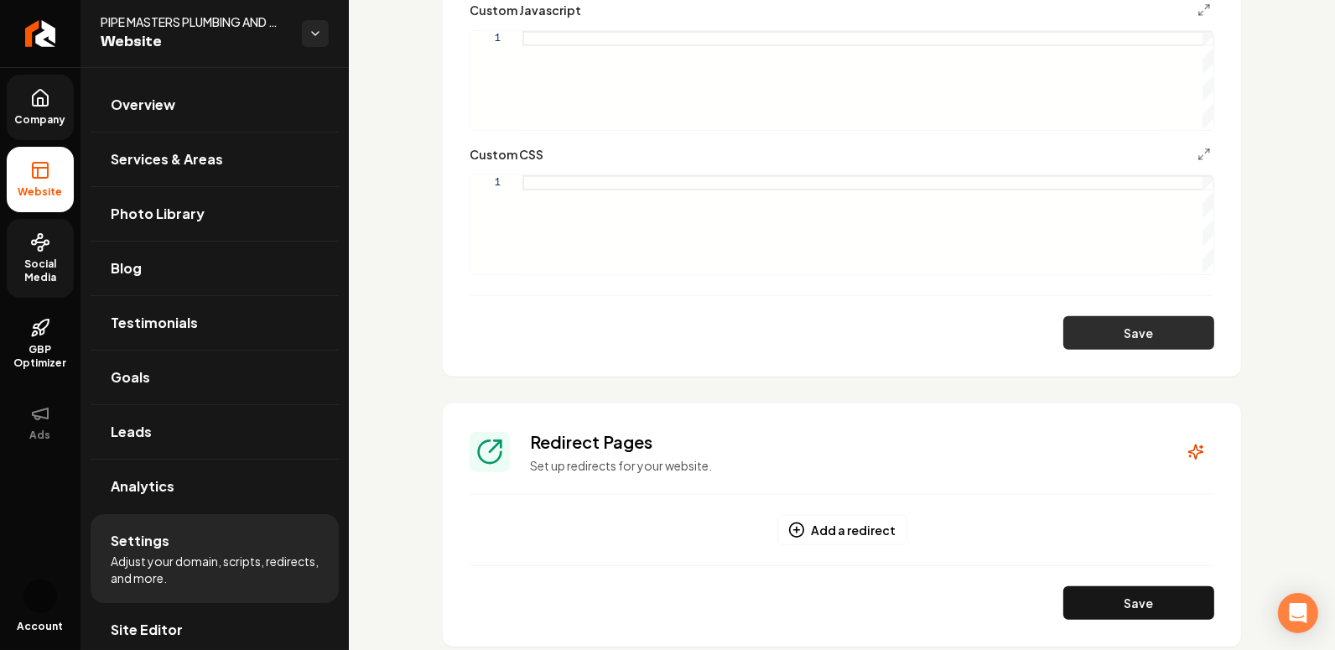
click at [1090, 325] on button "Save" at bounding box center [1138, 333] width 151 height 34
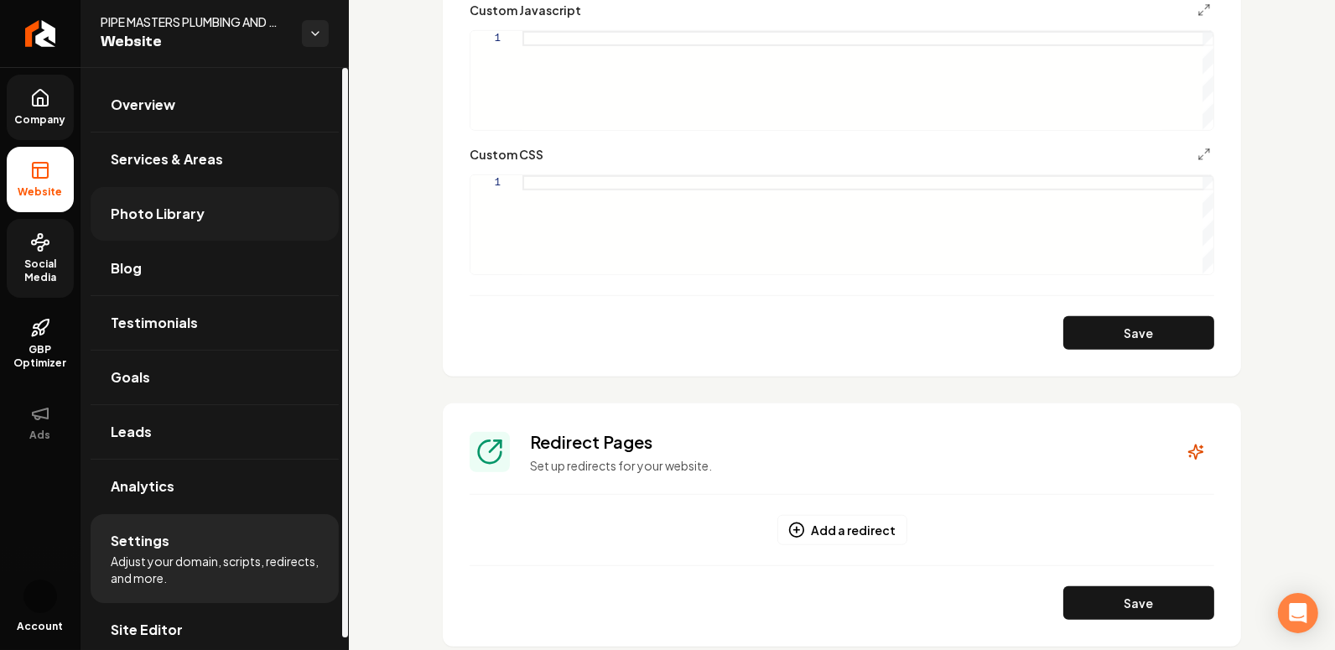
click at [143, 221] on span "Photo Library" at bounding box center [158, 214] width 94 height 20
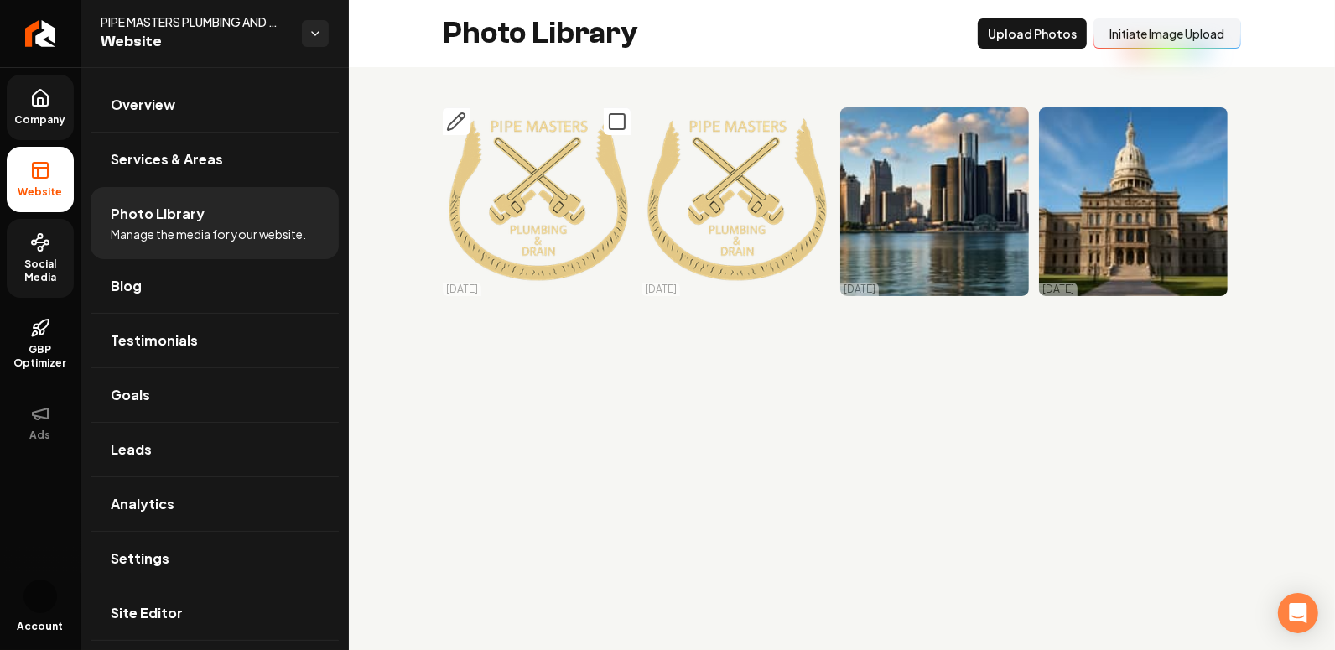
click at [616, 118] on icon "Main content area" at bounding box center [617, 122] width 20 height 20
click at [813, 127] on icon "Main content area" at bounding box center [816, 122] width 20 height 20
click at [1015, 118] on icon "Main content area" at bounding box center [1015, 122] width 20 height 20
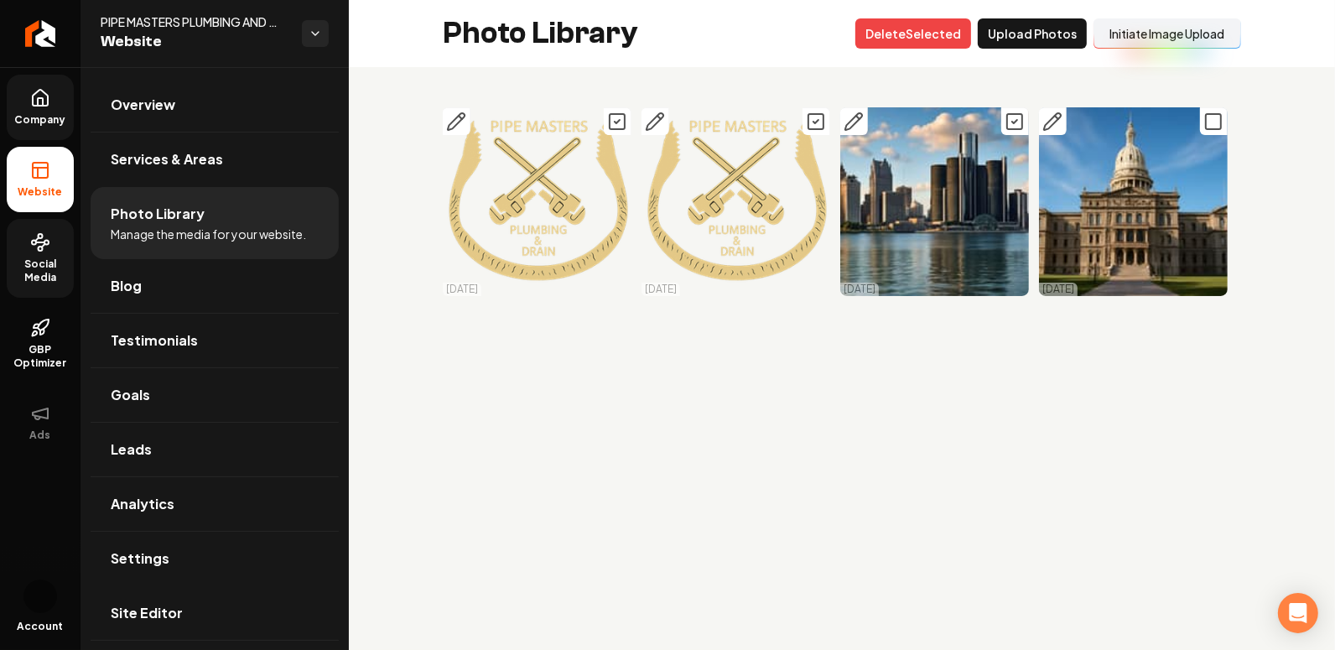
click at [1115, 125] on icon "Main content area" at bounding box center [1213, 122] width 20 height 20
click at [909, 36] on button "Delet e Selected" at bounding box center [913, 33] width 116 height 30
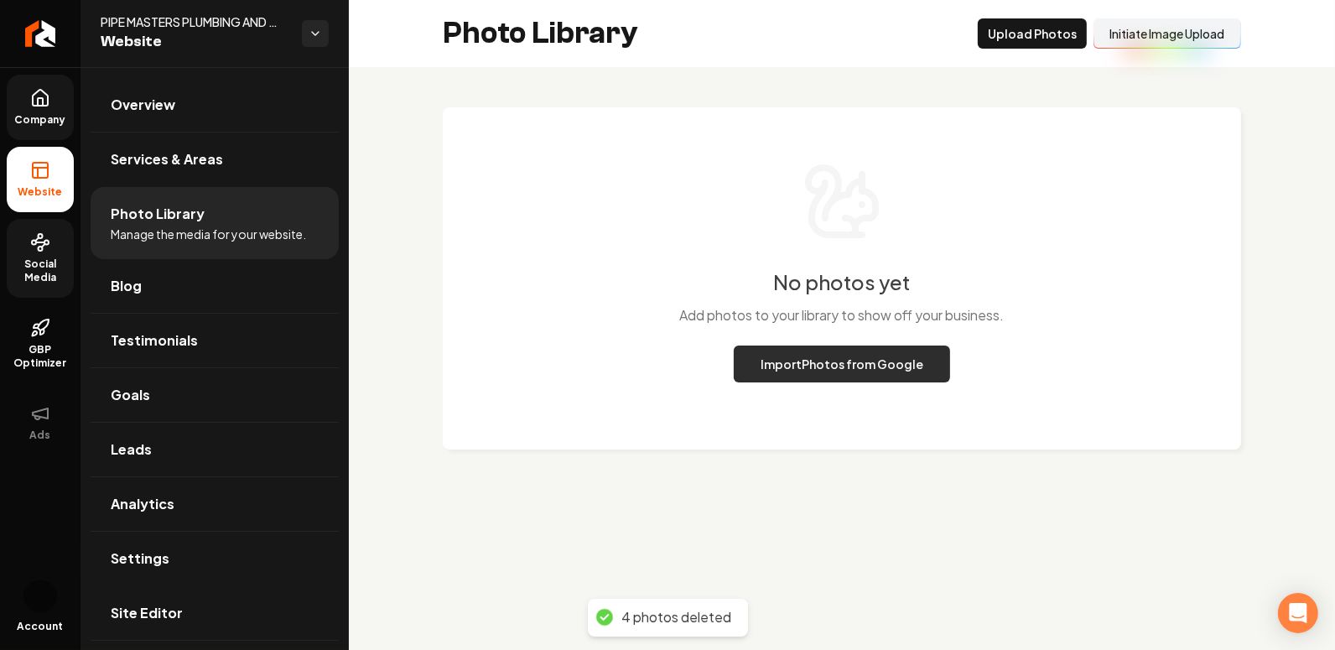
click at [847, 364] on button "Import Photos from Google" at bounding box center [842, 364] width 216 height 37
click at [827, 369] on button "Import Photos from Google" at bounding box center [842, 364] width 216 height 37
click at [806, 370] on button "Import Photos from Google" at bounding box center [842, 364] width 216 height 37
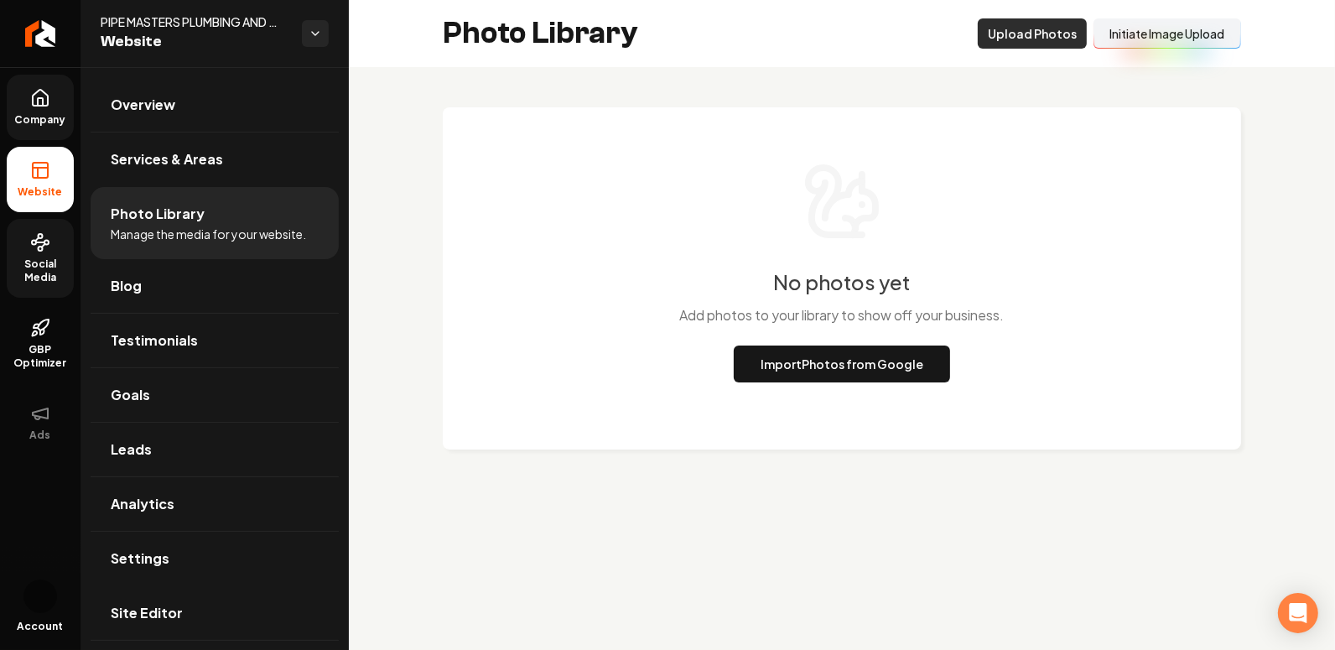
click at [1016, 35] on button "Upload Photos" at bounding box center [1032, 33] width 109 height 30
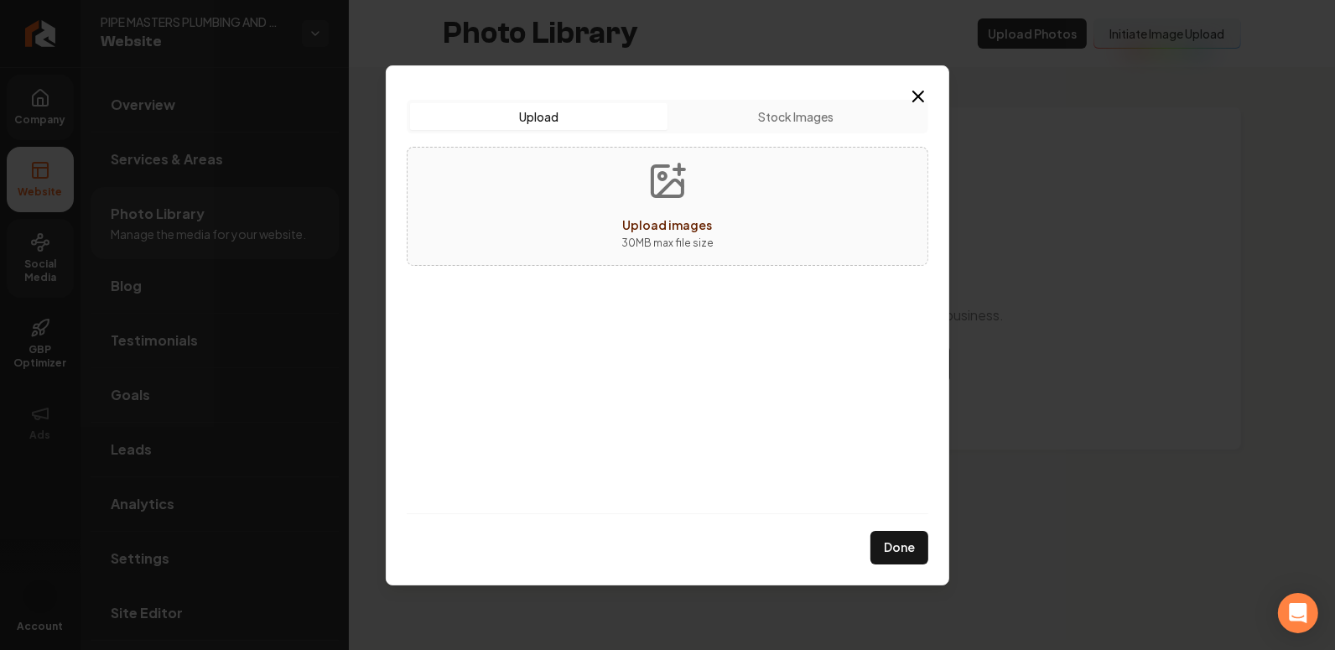
click at [661, 217] on span "Upload images" at bounding box center [668, 224] width 90 height 15
type input "**********"
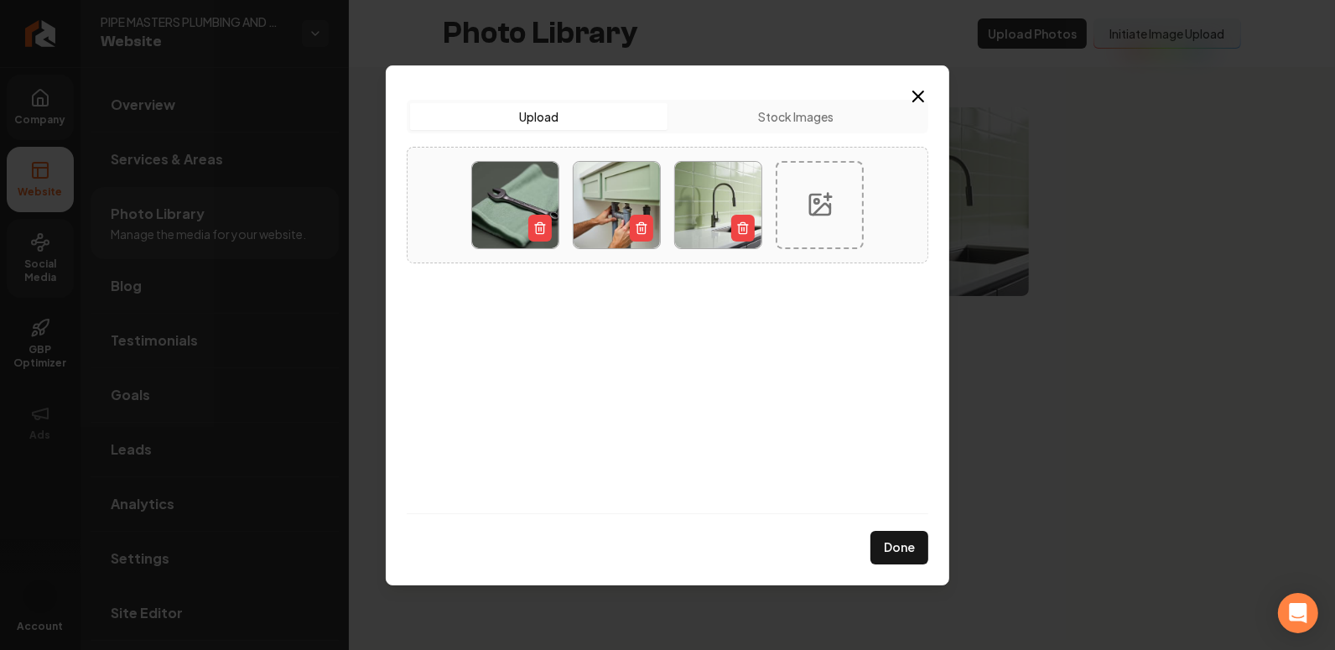
click at [821, 190] on div at bounding box center [820, 205] width 88 height 88
type input "**********"
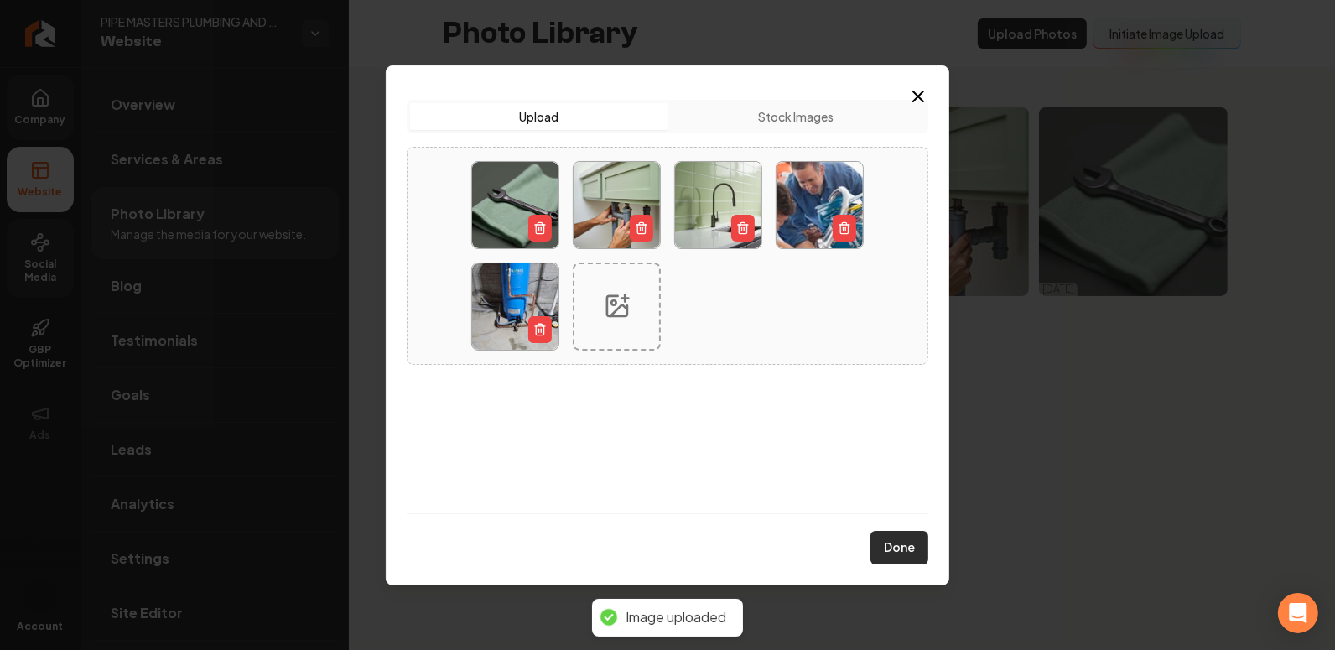
click at [910, 557] on button "Done" at bounding box center [900, 548] width 58 height 34
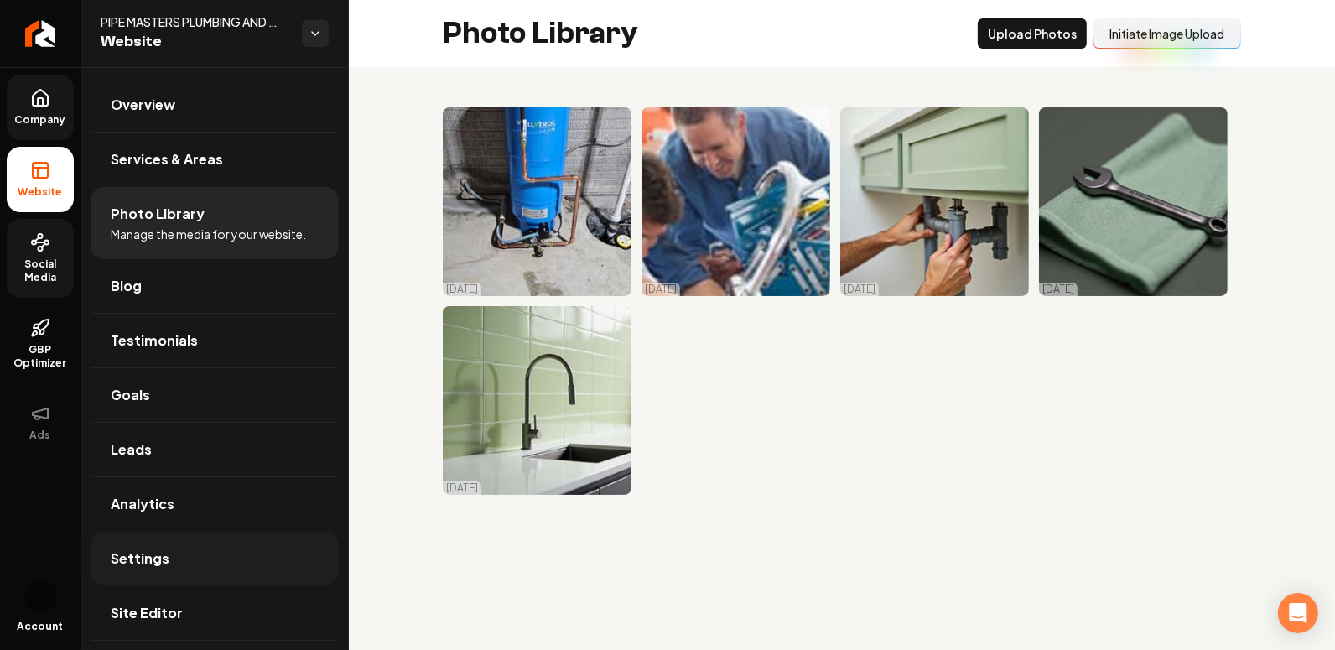
click at [151, 557] on span "Settings" at bounding box center [140, 558] width 59 height 20
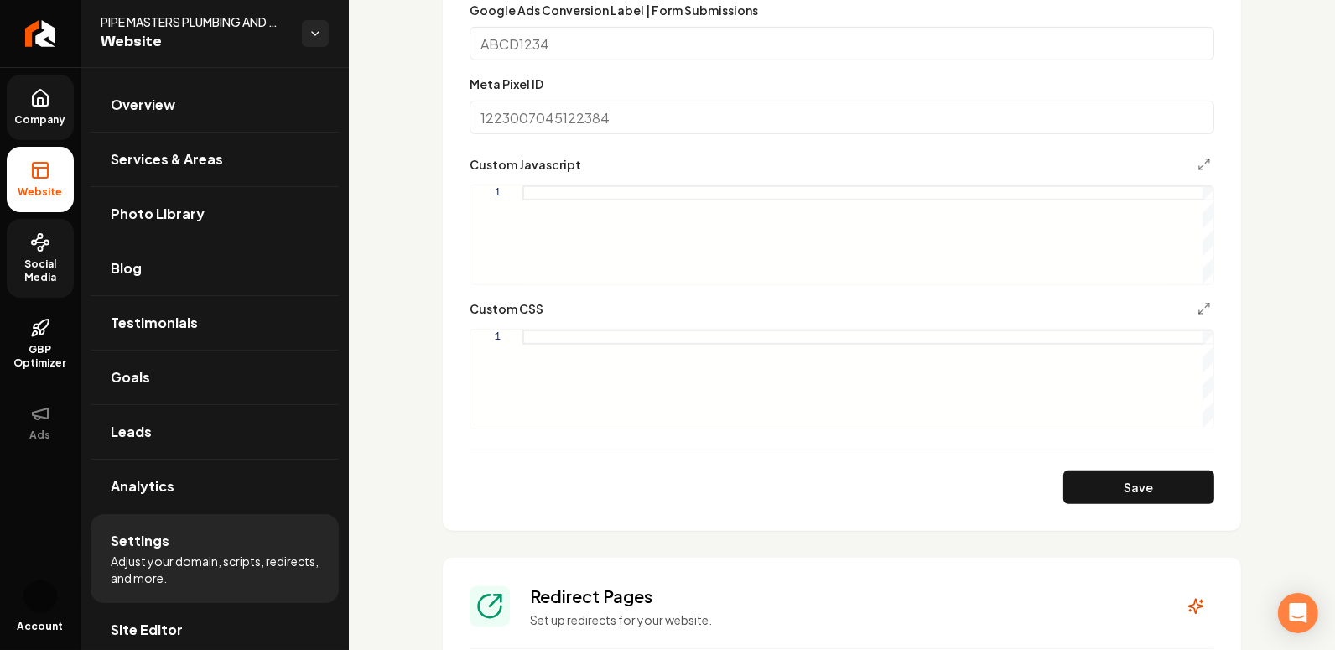
scroll to position [927, 0]
click at [595, 344] on div "Main content area" at bounding box center [868, 379] width 692 height 99
drag, startPoint x: 644, startPoint y: 337, endPoint x: 558, endPoint y: 339, distance: 86.4
click at [558, 339] on div ".grab-service-button { color: white ; background-color: rgb ( var ( --secondary…" at bounding box center [868, 379] width 692 height 99
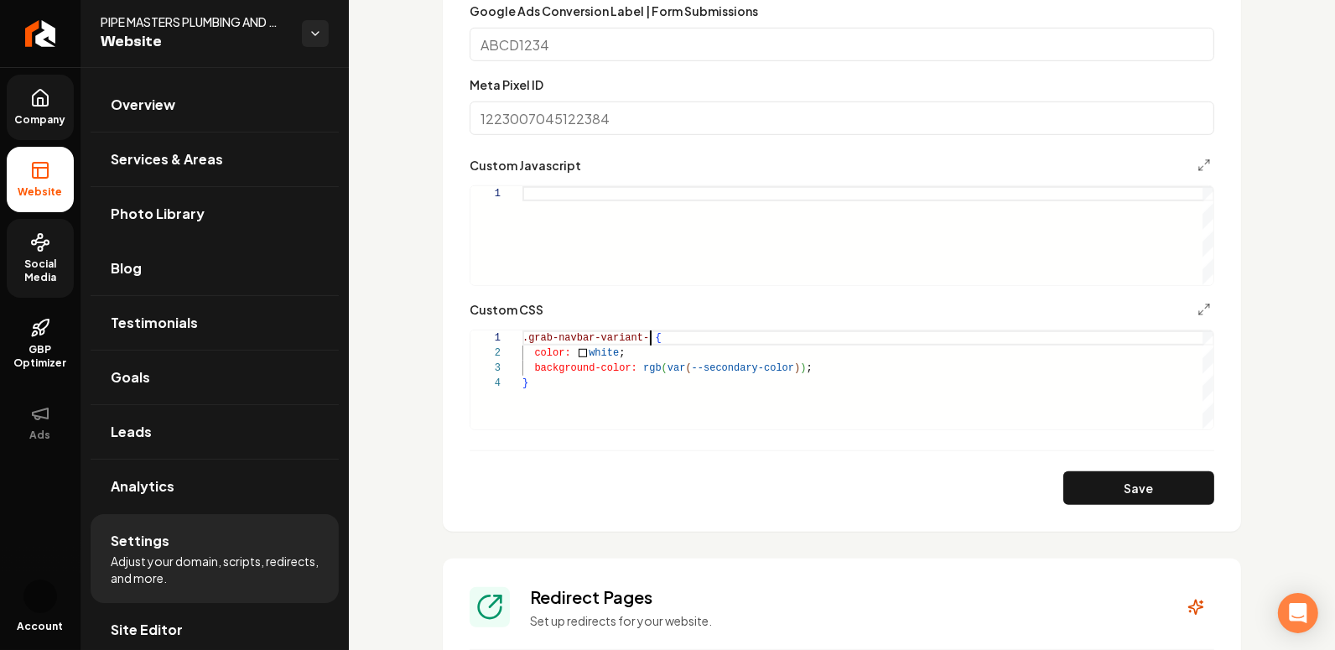
scroll to position [0, 133]
click at [1115, 487] on button "Save" at bounding box center [1138, 488] width 151 height 34
click at [637, 351] on div ".grab-navbar-variant-0 { color: white ; background-color: rgb ( var ( --seconda…" at bounding box center [868, 379] width 692 height 99
drag, startPoint x: 624, startPoint y: 352, endPoint x: 535, endPoint y: 351, distance: 88.9
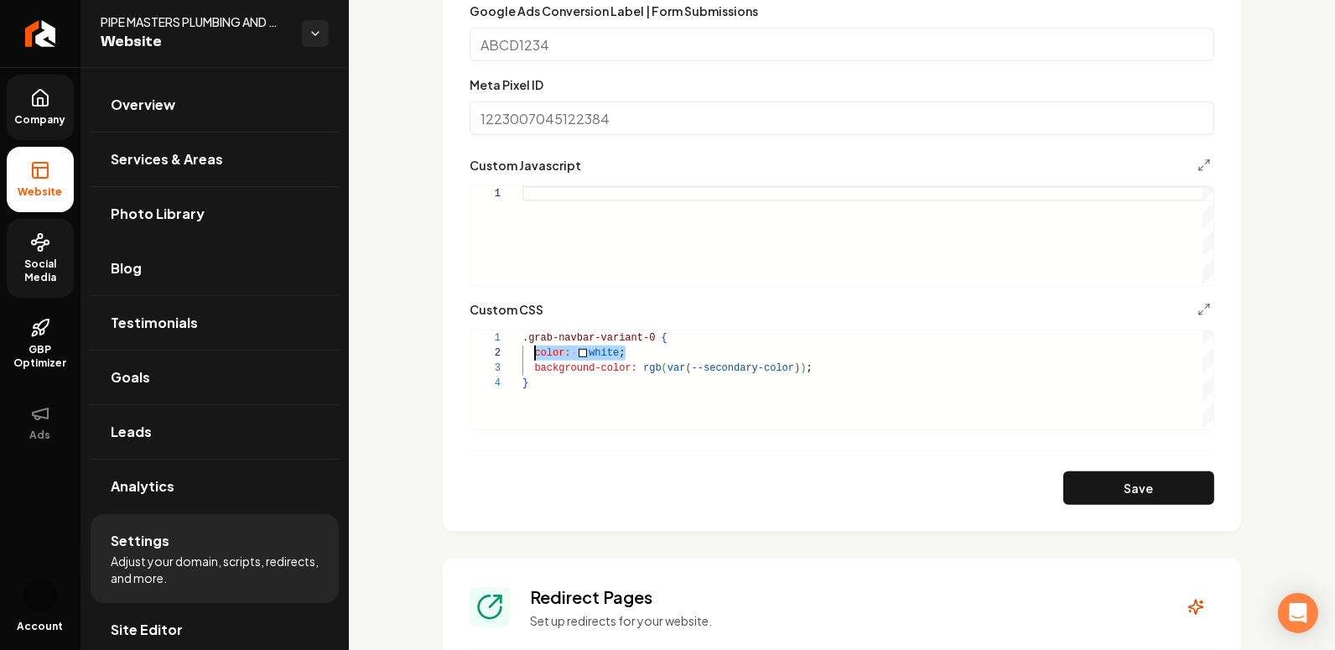
click at [535, 351] on span "color: white ;" at bounding box center [573, 353] width 102 height 12
click at [738, 424] on div ".grab-navbar-variant-0 { text-opacity: 1 ; background-color: rgb ( var ( --seco…" at bounding box center [868, 379] width 692 height 99
click at [564, 356] on div ".grab-navbar-variant-0 { text-opacity: 1 ; background-color: rgb ( var ( --seco…" at bounding box center [868, 379] width 692 height 99
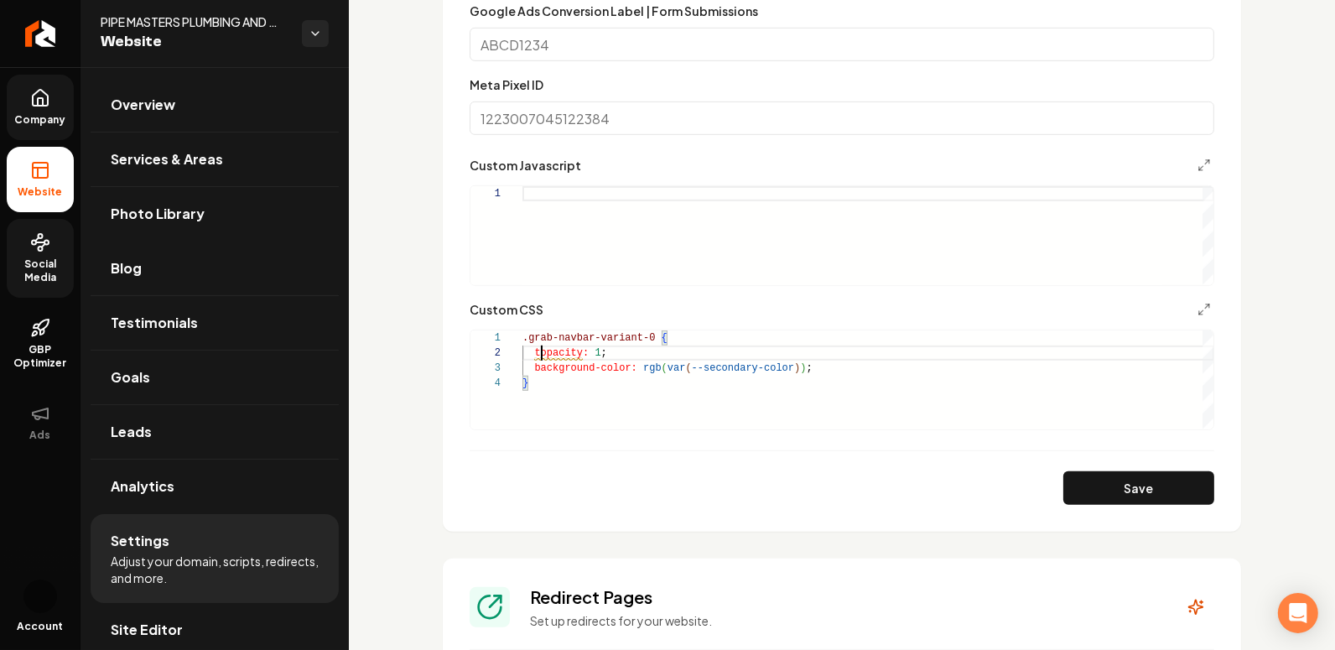
scroll to position [14, 11]
click at [1115, 477] on button "Save" at bounding box center [1138, 488] width 151 height 34
click at [591, 348] on div ".grab-navbar-variant-0 { opacity: 1 ; background-color: rgb ( var ( --secondary…" at bounding box center [868, 379] width 692 height 99
click at [594, 349] on div ".grab-navbar-variant-0 { opacity: 1 ; background-color: rgb ( var ( --secondary…" at bounding box center [868, 379] width 692 height 99
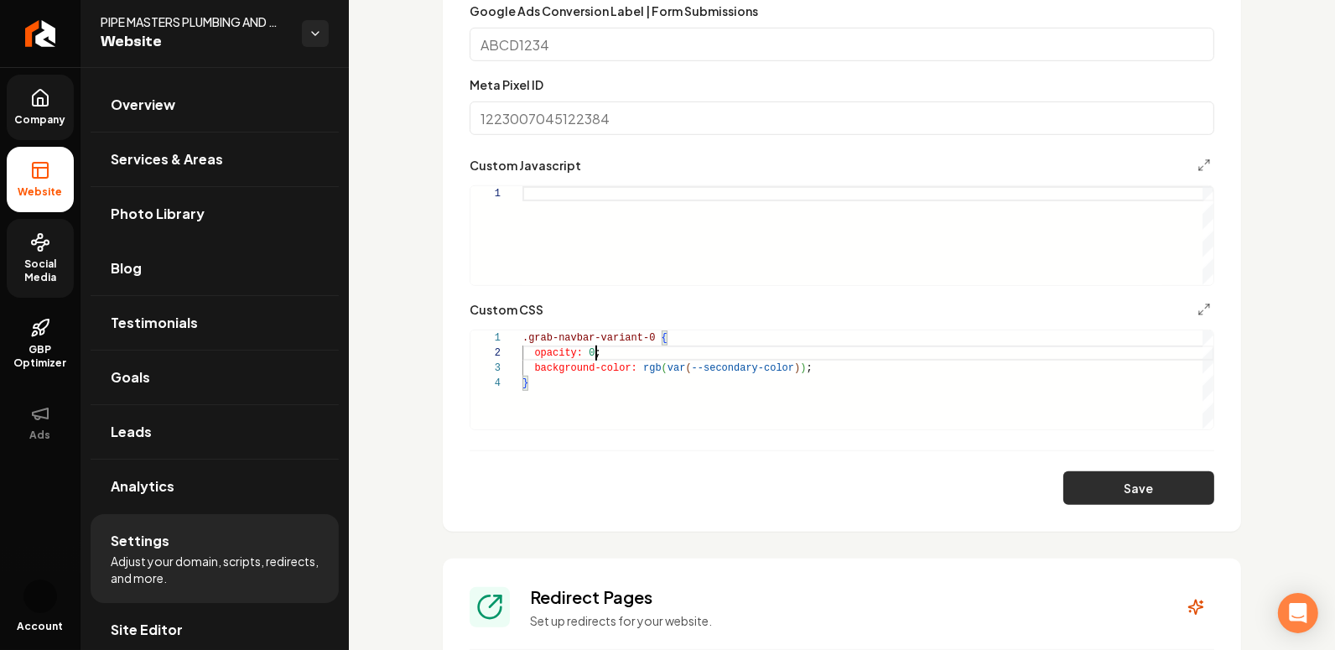
click at [1096, 491] on button "Save" at bounding box center [1138, 488] width 151 height 34
drag, startPoint x: 612, startPoint y: 351, endPoint x: 498, endPoint y: 351, distance: 114.1
click at [522, 351] on div ".grab-navbar-variant-0 { opacity: 0 ; background-color: rgb ( var ( --secondary…" at bounding box center [868, 379] width 692 height 99
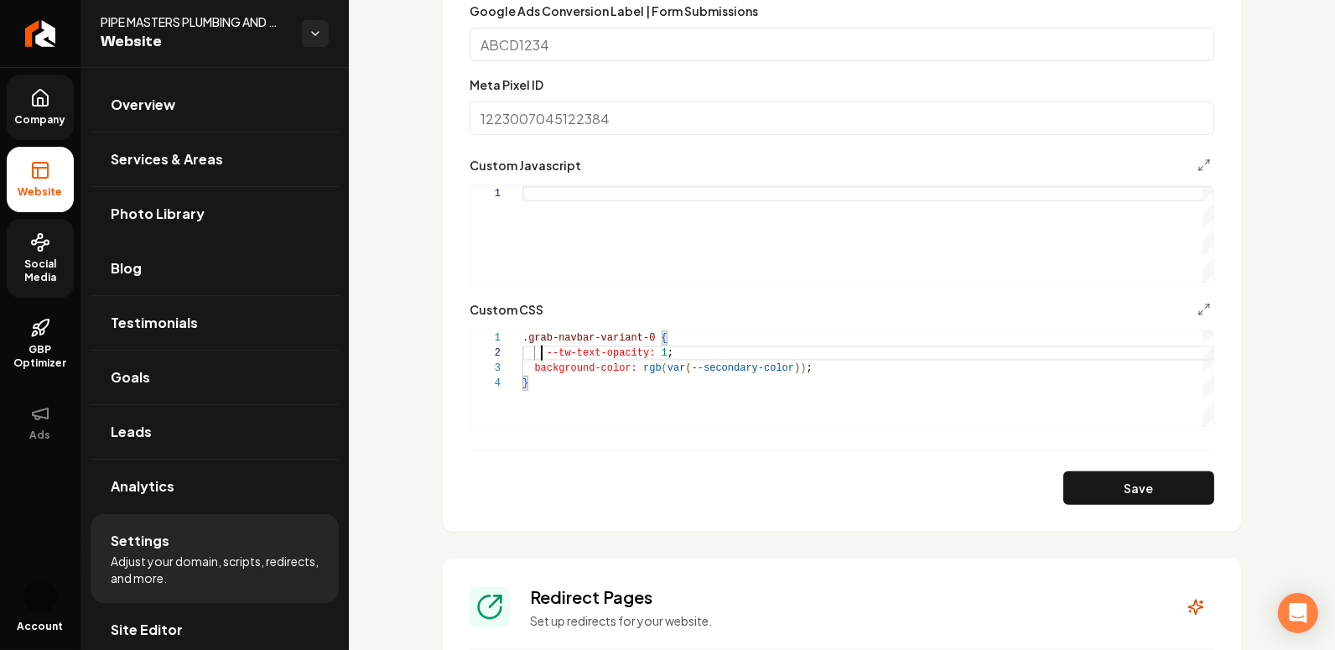
click at [543, 351] on div ".grab-navbar-variant-0 { --tw-text-opacity: 1 ; background-color: rgb ( var ( -…" at bounding box center [868, 379] width 692 height 99
click at [1115, 495] on button "Save" at bounding box center [1138, 488] width 151 height 34
drag, startPoint x: 680, startPoint y: 354, endPoint x: 519, endPoint y: 361, distance: 161.2
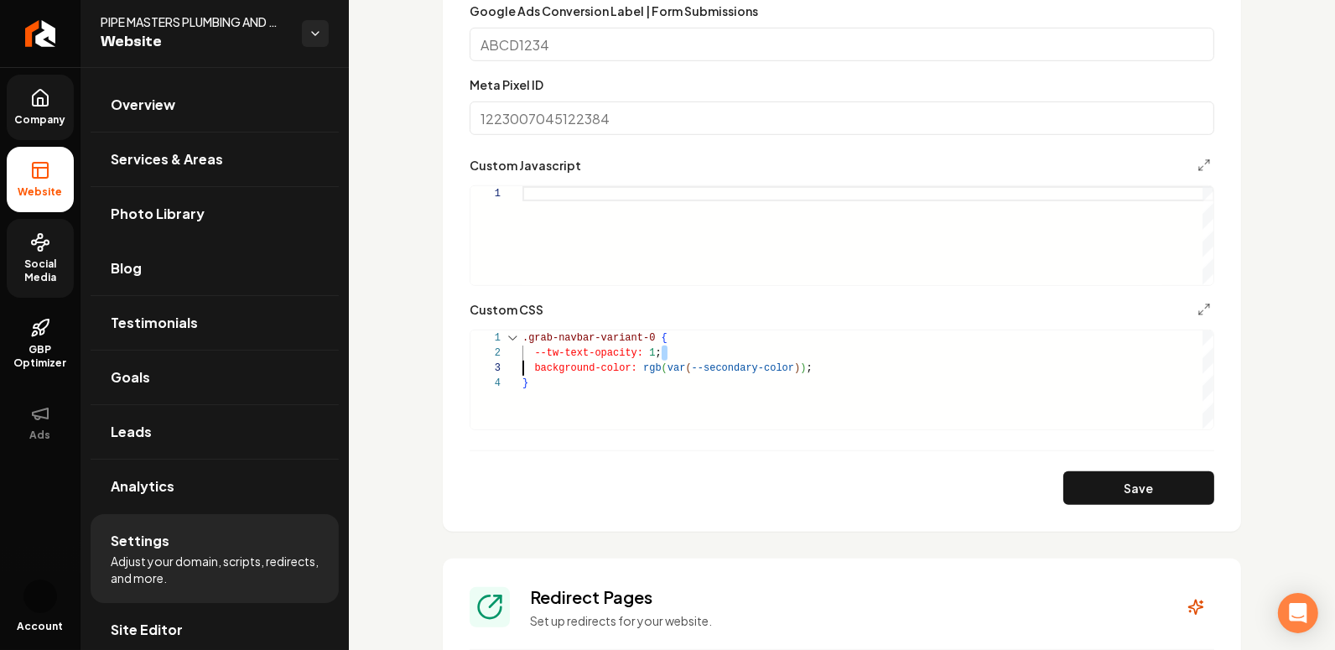
click at [522, 361] on div ".grab-navbar-variant-0 { --tw-text-opacity: 1 ; background-color: rgb ( var ( -…" at bounding box center [868, 379] width 692 height 99
click at [611, 347] on div ".grab-navbar-variant-0 { --tw-text-opacity: 1 ; background-color: rgb ( var ( -…" at bounding box center [868, 379] width 692 height 99
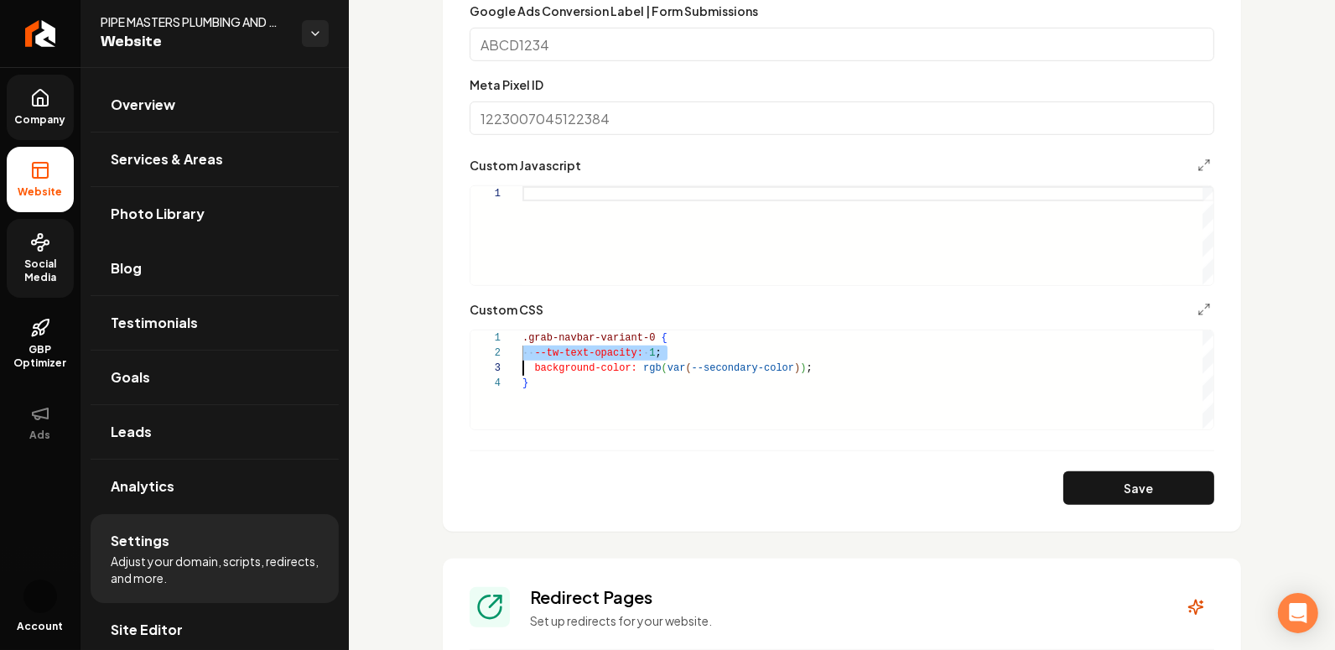
scroll to position [14, 0]
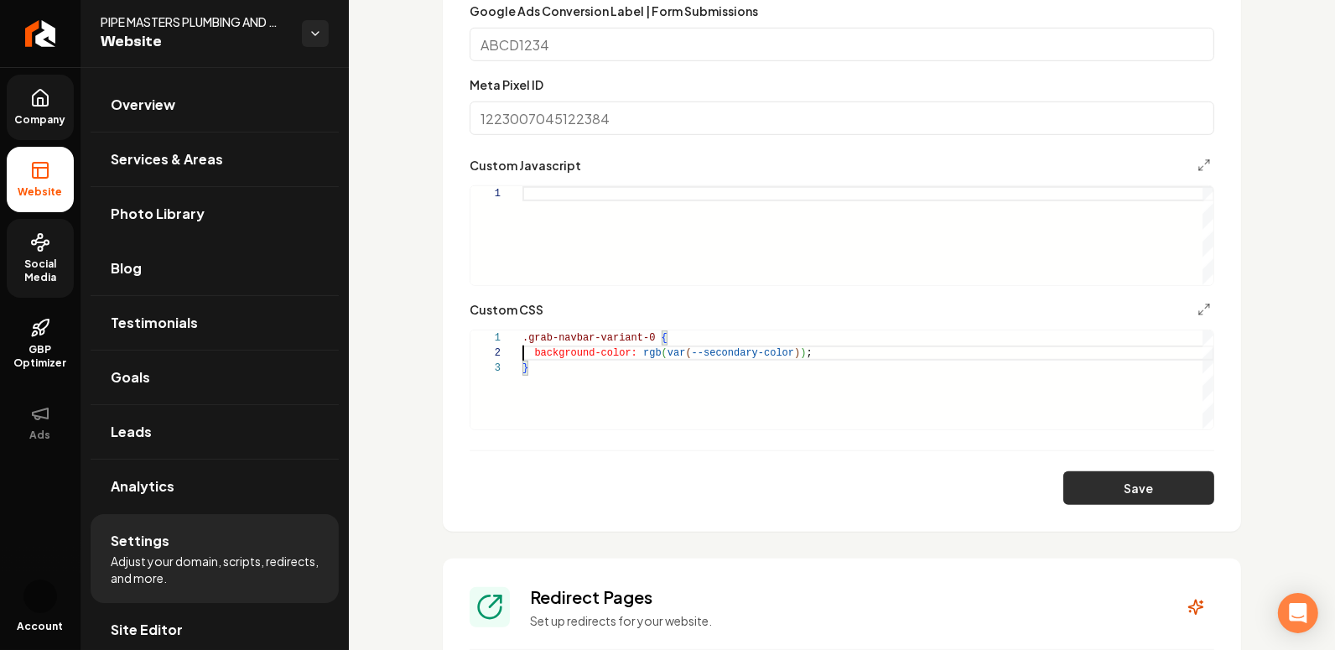
click at [1100, 498] on button "Save" at bounding box center [1138, 488] width 151 height 34
click at [676, 337] on div ".grab-navbar-variant-0 { background-color: rgb ( var ( --secondary-color ) ) ; }" at bounding box center [868, 379] width 692 height 99
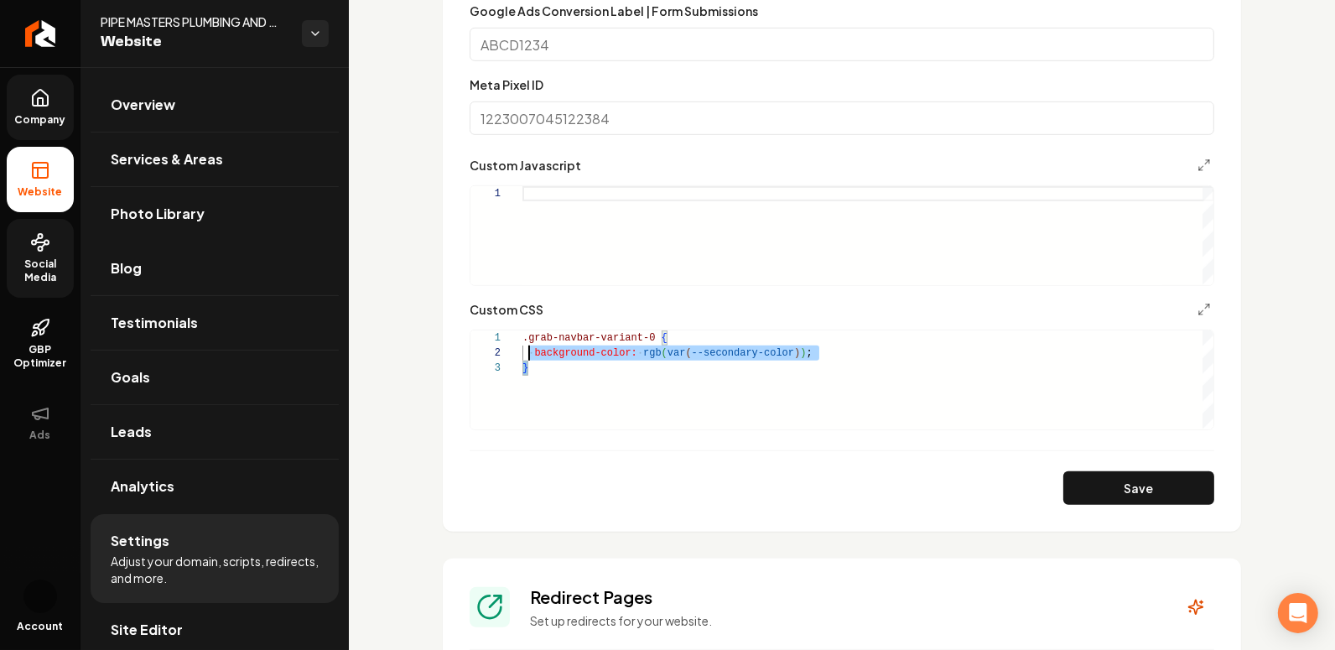
scroll to position [14, 0]
drag, startPoint x: 605, startPoint y: 377, endPoint x: 502, endPoint y: 327, distance: 113.7
click at [522, 330] on div ".grab-navbar-variant-0 { background-color: rgb ( var ( --secondary-color ) ) ; }" at bounding box center [868, 379] width 692 height 99
click at [573, 398] on div ".grab-navbar-variant-0 { background-color: rgb ( var ( --secondary-color ) ) ; }" at bounding box center [868, 379] width 692 height 99
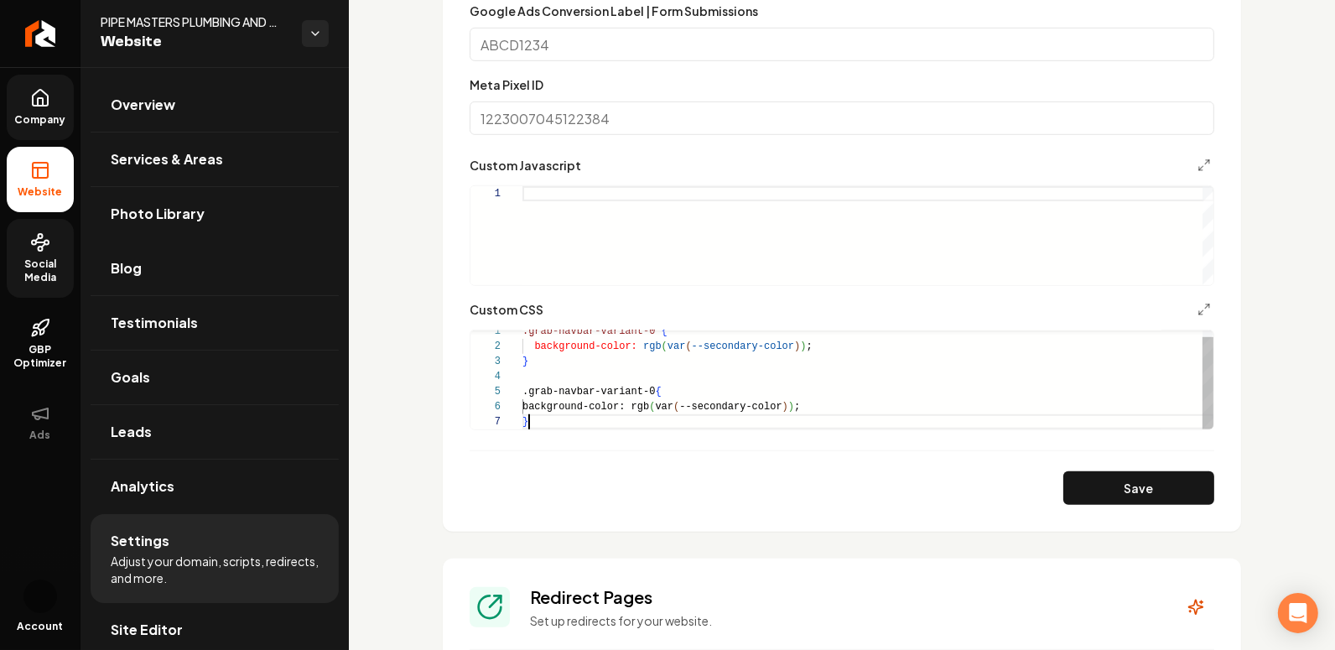
scroll to position [90, 6]
click at [653, 392] on div ".grab-navbar-variant-0 { background-color: rgb ( var ( --secondary-color ) ) ; …" at bounding box center [868, 377] width 692 height 106
drag, startPoint x: 829, startPoint y: 409, endPoint x: 645, endPoint y: 411, distance: 183.7
click at [645, 411] on div ".grab-navbar-variant-0 { background-color: rgb ( var ( --secondary-color ) ) ; …" at bounding box center [868, 377] width 692 height 106
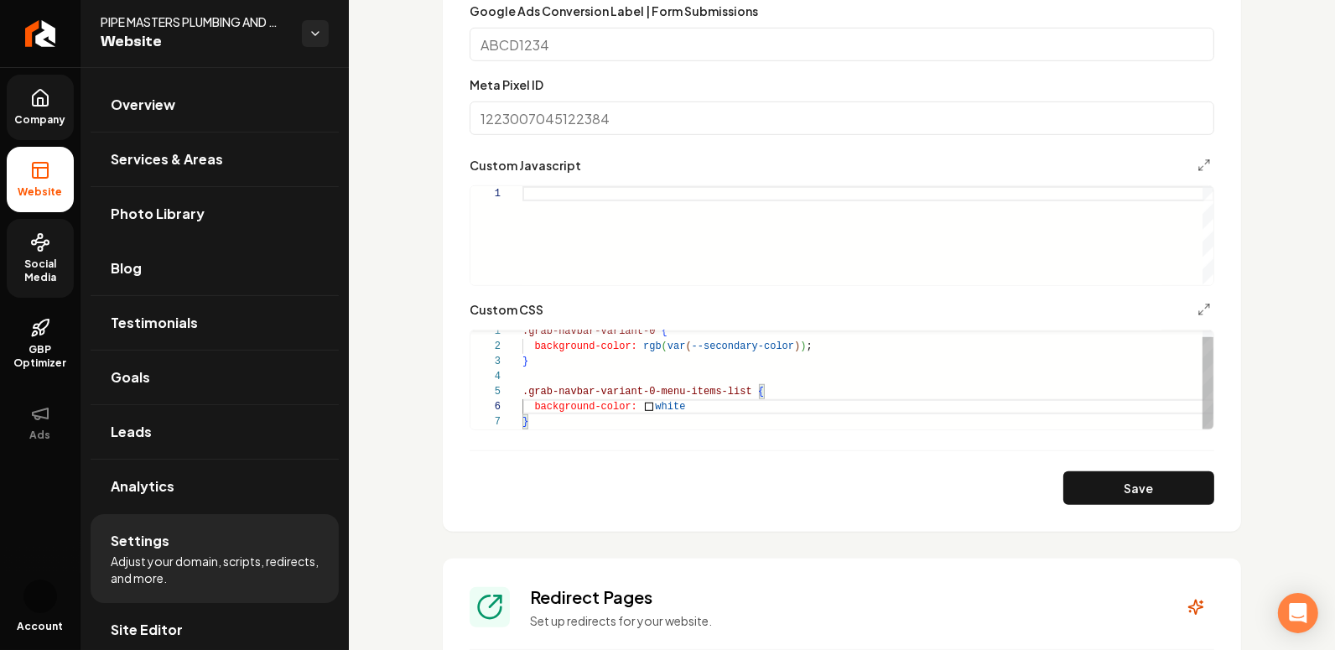
click at [603, 405] on div ".grab-navbar-variant-0 { background-color: rgb ( var ( --secondary-color ) ) ; …" at bounding box center [868, 377] width 692 height 106
click at [1115, 482] on button "Save" at bounding box center [1138, 488] width 151 height 34
click at [613, 422] on div ".grab-navbar-variant-0 { background-color: rgb ( var ( --secondary-color ) ) ; …" at bounding box center [868, 377] width 692 height 106
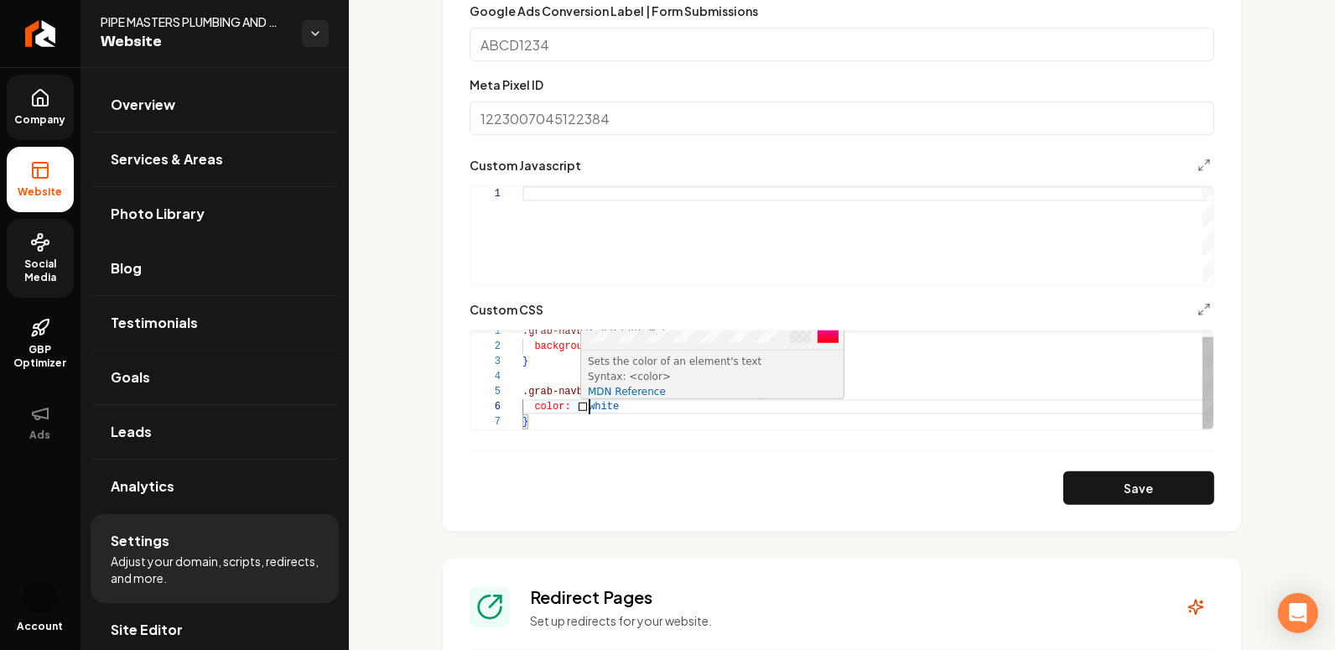
click at [579, 413] on div ".grab-navbar-variant-0 { background-color: rgb ( var ( --secondary-color ) ) ; …" at bounding box center [868, 377] width 692 height 106
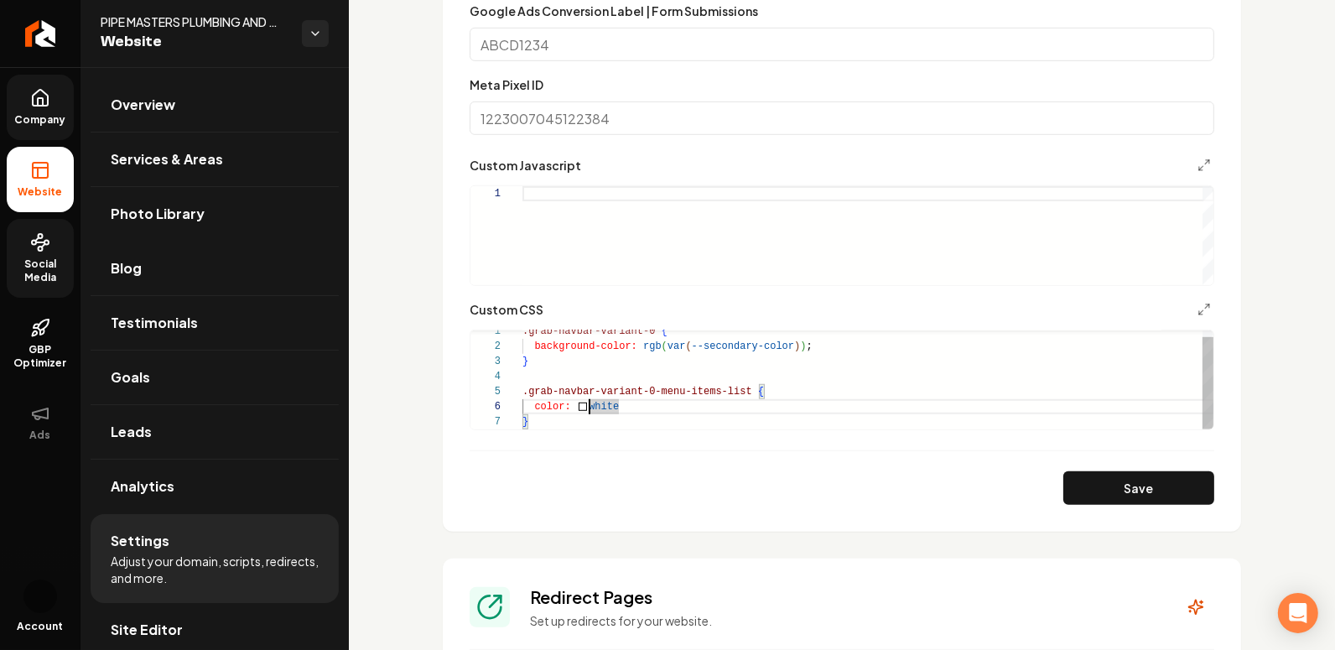
click at [530, 403] on div ".grab-navbar-variant-0 { background-color: rgb ( var ( --secondary-color ) ) ; …" at bounding box center [868, 377] width 692 height 106
click at [538, 406] on div ".grab-navbar-variant-0 { background-color: rgb ( var ( --secondary-color ) ) ; …" at bounding box center [868, 377] width 692 height 106
click at [769, 469] on form "**********" at bounding box center [842, 105] width 745 height 799
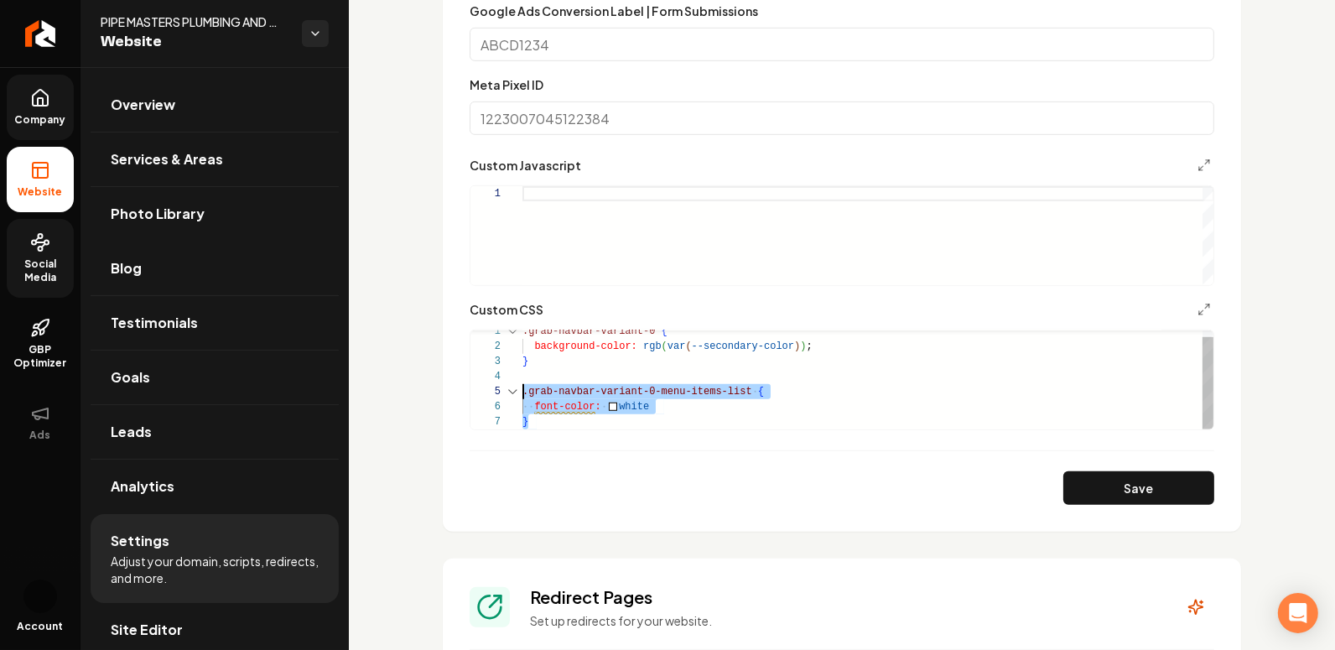
drag, startPoint x: 544, startPoint y: 424, endPoint x: 511, endPoint y: 396, distance: 43.5
click at [522, 396] on div ".grab-navbar-variant-0 { background-color: rgb ( var ( --secondary-color ) ) ; …" at bounding box center [868, 377] width 692 height 106
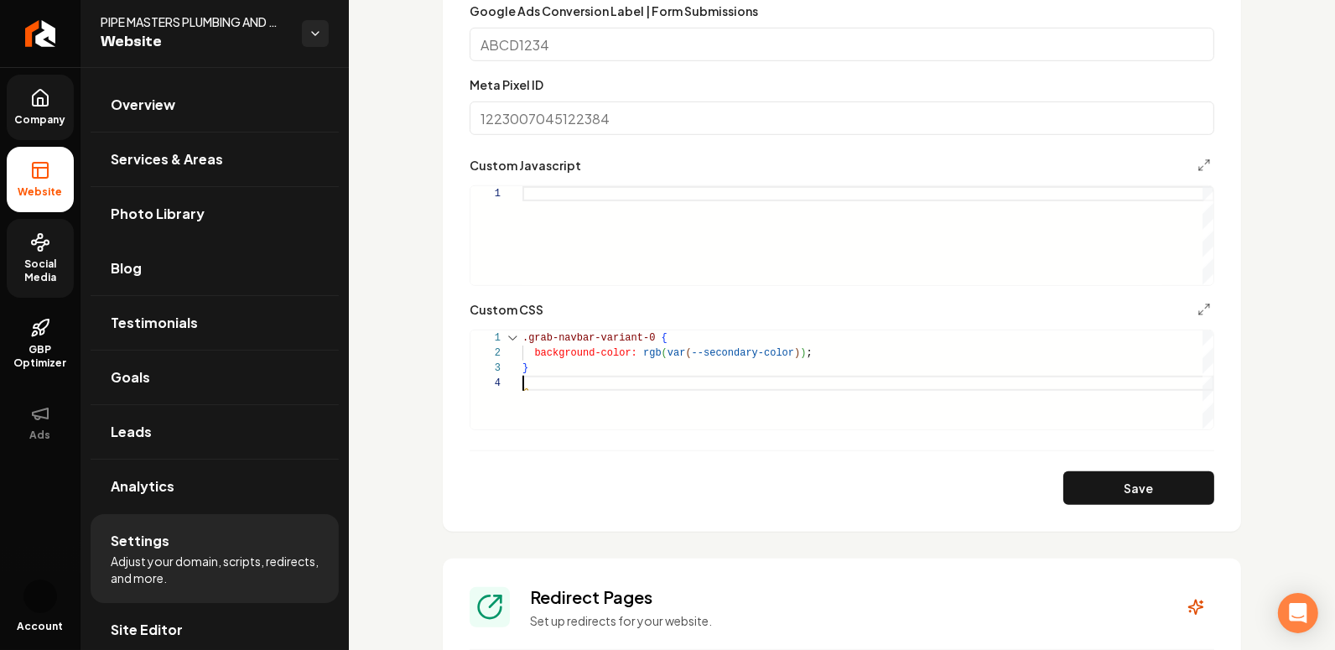
scroll to position [44, 0]
click at [1115, 481] on button "Save" at bounding box center [1138, 488] width 151 height 34
click at [578, 371] on div ".grab-navbar-variant-0 { background-color: rgb ( var ( --secondary-color ) ) ; }" at bounding box center [868, 379] width 692 height 99
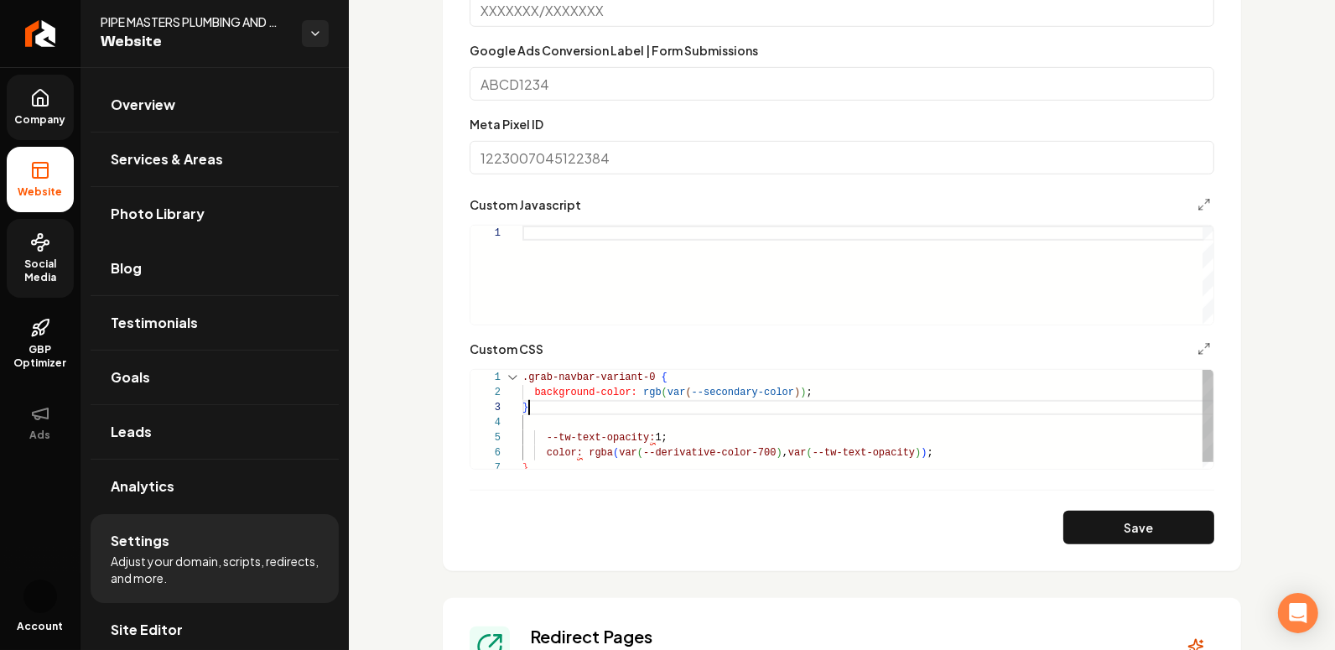
scroll to position [0, 0]
drag, startPoint x: 545, startPoint y: 408, endPoint x: 512, endPoint y: 374, distance: 47.5
click at [522, 374] on div ".grab-navbar-variant-0 { background-color: rgb ( var ( --secondary-color ) ) ; …" at bounding box center [868, 423] width 692 height 106
click at [548, 420] on div ".grab-navbar-variant-0 { background-color: rgb ( var ( --secondary-color ) ) ; …" at bounding box center [868, 423] width 692 height 106
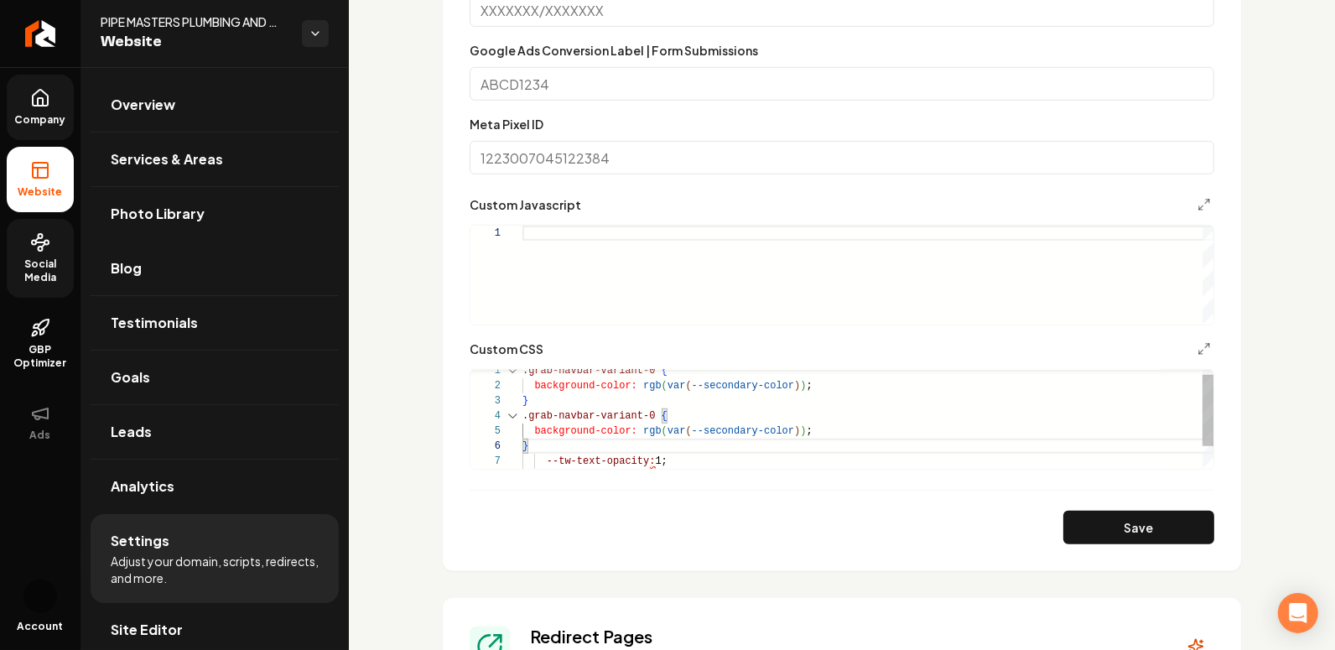
scroll to position [912, 0]
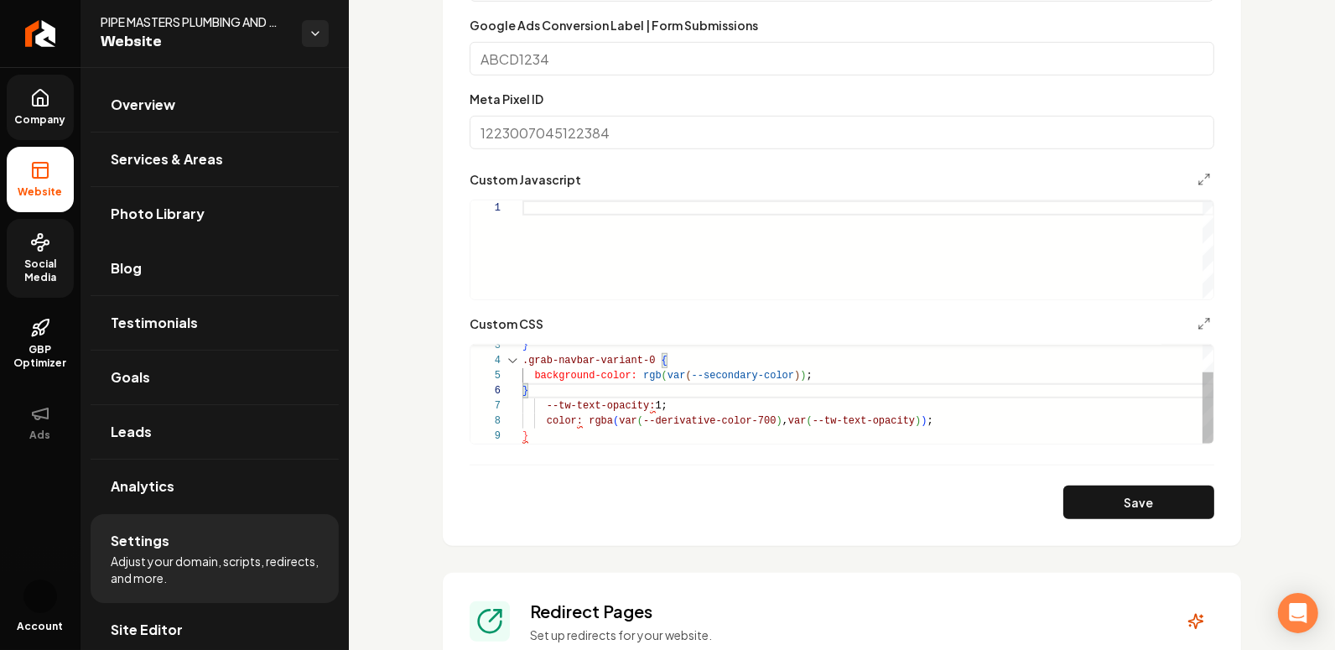
click at [536, 436] on div "} .grab-navbar-variant-0 { --tw-text-opacity: 1; background-color: rgb ( var ( …" at bounding box center [868, 376] width 692 height 136
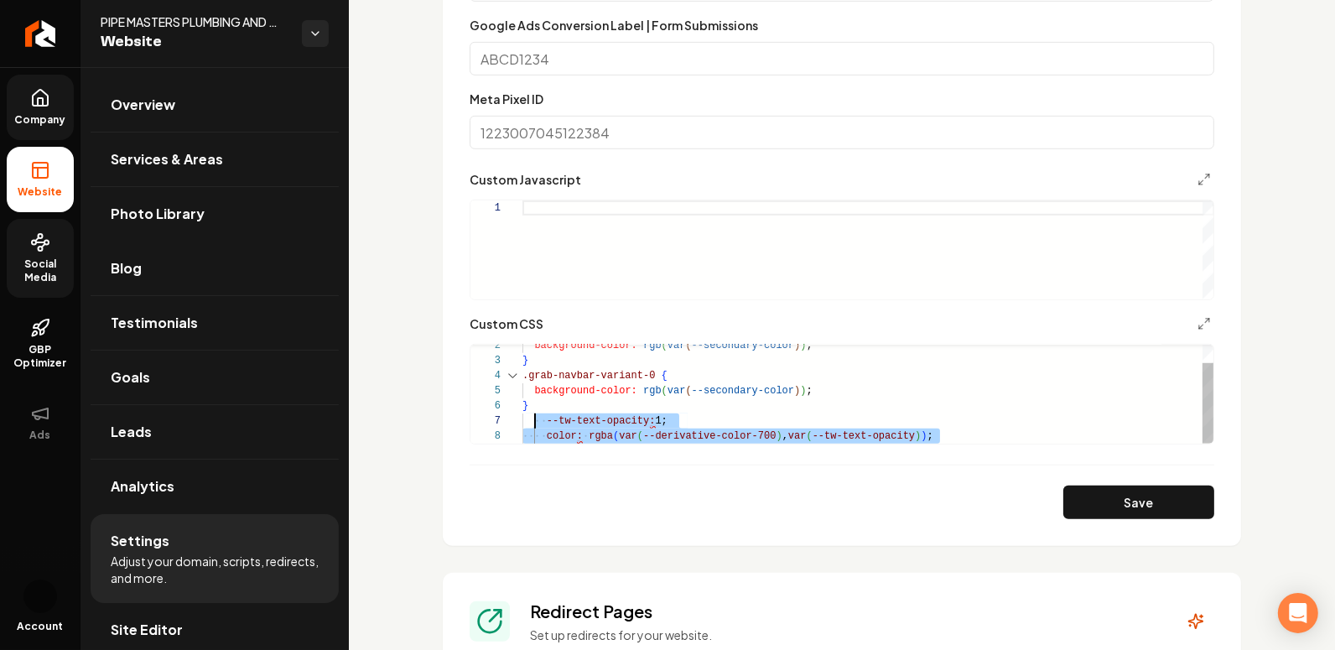
scroll to position [90, 0]
drag, startPoint x: 953, startPoint y: 432, endPoint x: 502, endPoint y: 421, distance: 451.3
click at [522, 421] on div "} .grab-navbar-variant-0 { --tw-text-opacity: 1; background-color: rgb ( var ( …" at bounding box center [868, 383] width 692 height 121
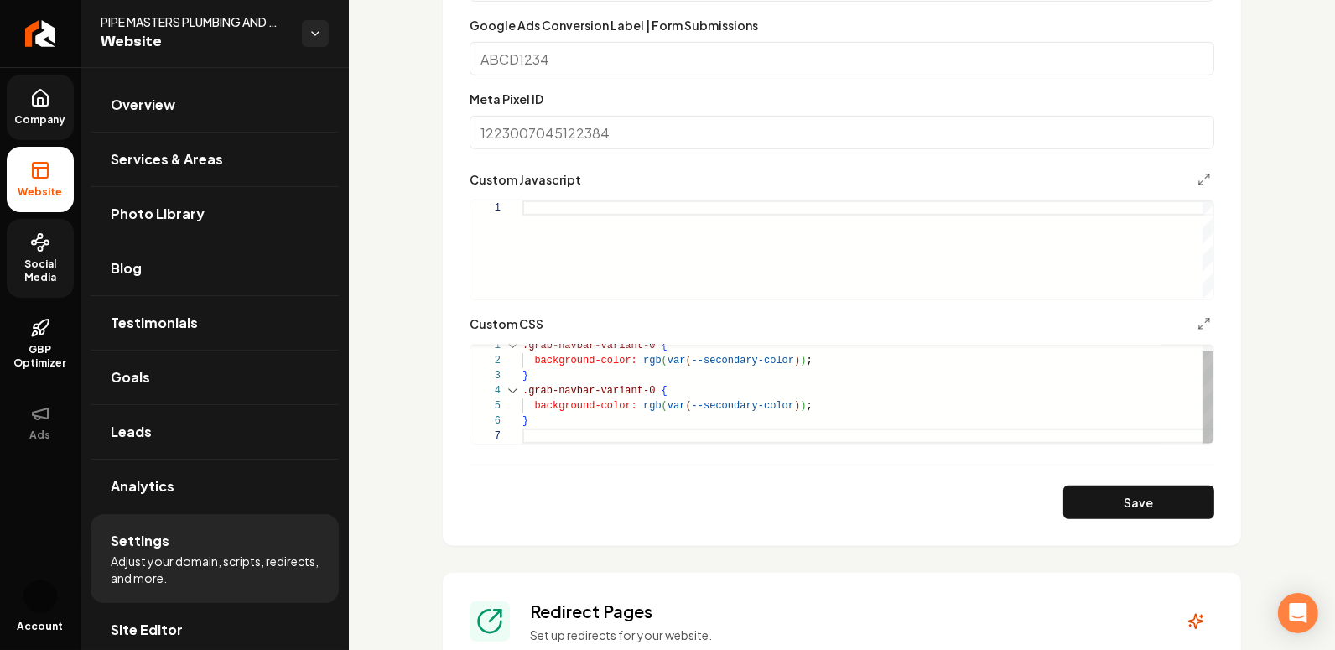
scroll to position [75, 6]
click at [603, 408] on div "} .grab-navbar-variant-0 { background-color: rgb ( var ( --secondary-color ) ) …" at bounding box center [868, 394] width 692 height 99
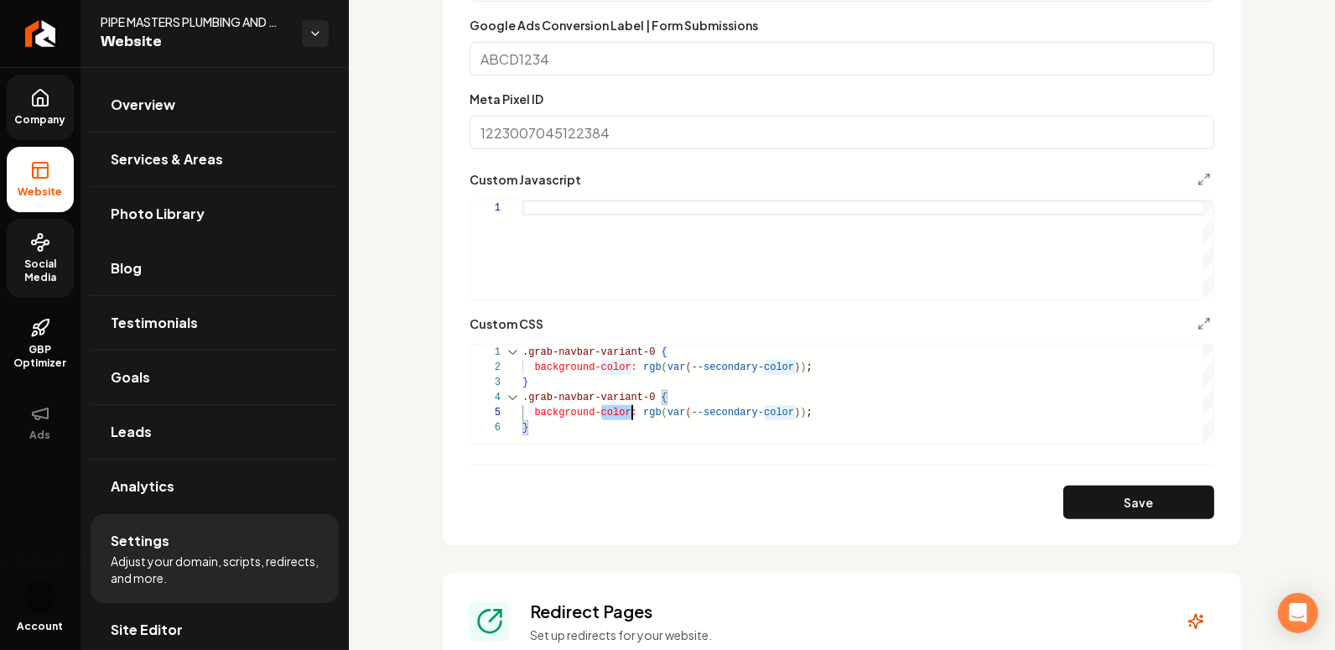
click at [603, 408] on div "} .grab-navbar-variant-0 { background-color: rgb ( var ( --secondary-color ) ) …" at bounding box center [868, 394] width 692 height 99
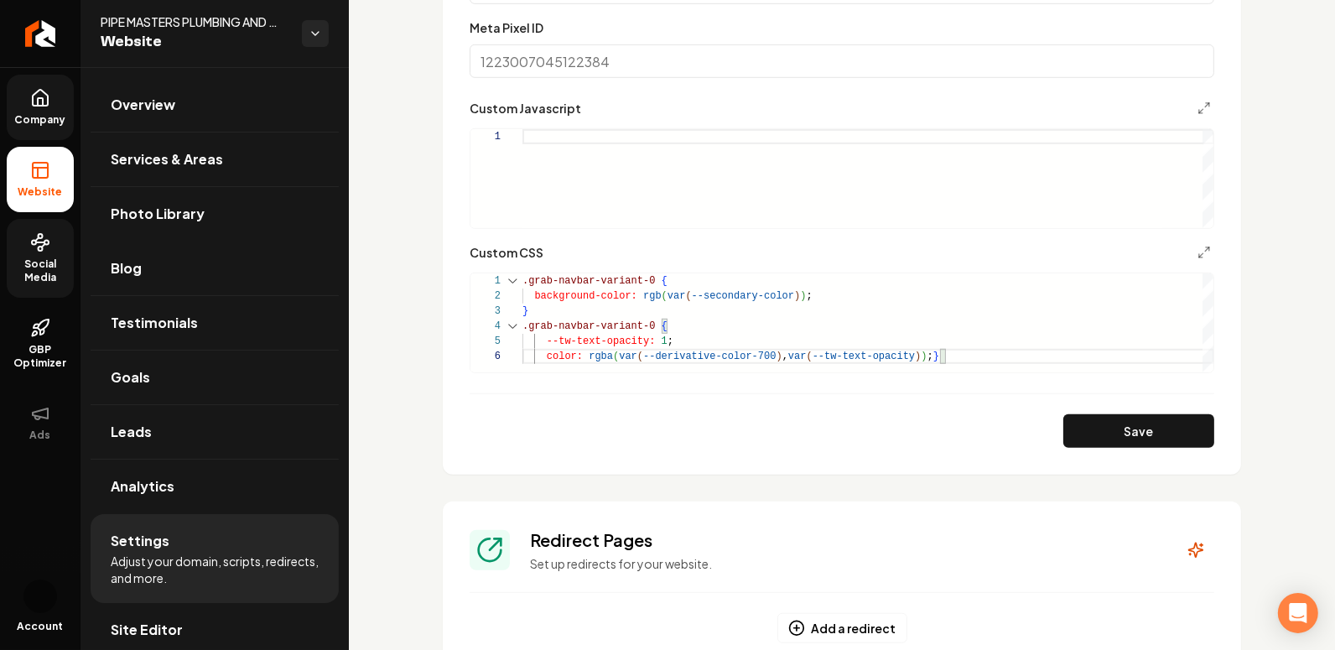
scroll to position [988, 0]
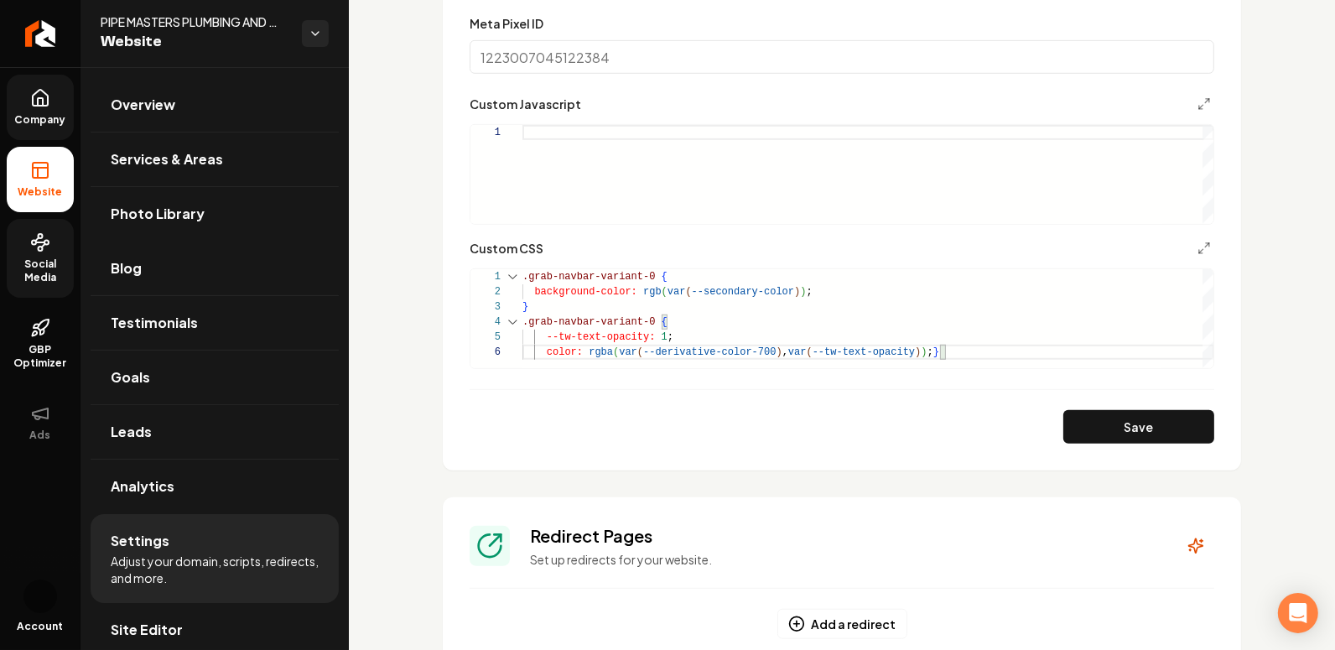
click at [543, 335] on div "} .grab-navbar-variant-0 { --tw-text-opacity: 1 ; color: rgba ( var ( --derivat…" at bounding box center [868, 318] width 692 height 99
click at [655, 319] on div "} .grab-navbar-variant-0 { --tw-text-opacity: 1 ; color: rgba ( var ( --derivat…" at bounding box center [868, 318] width 692 height 99
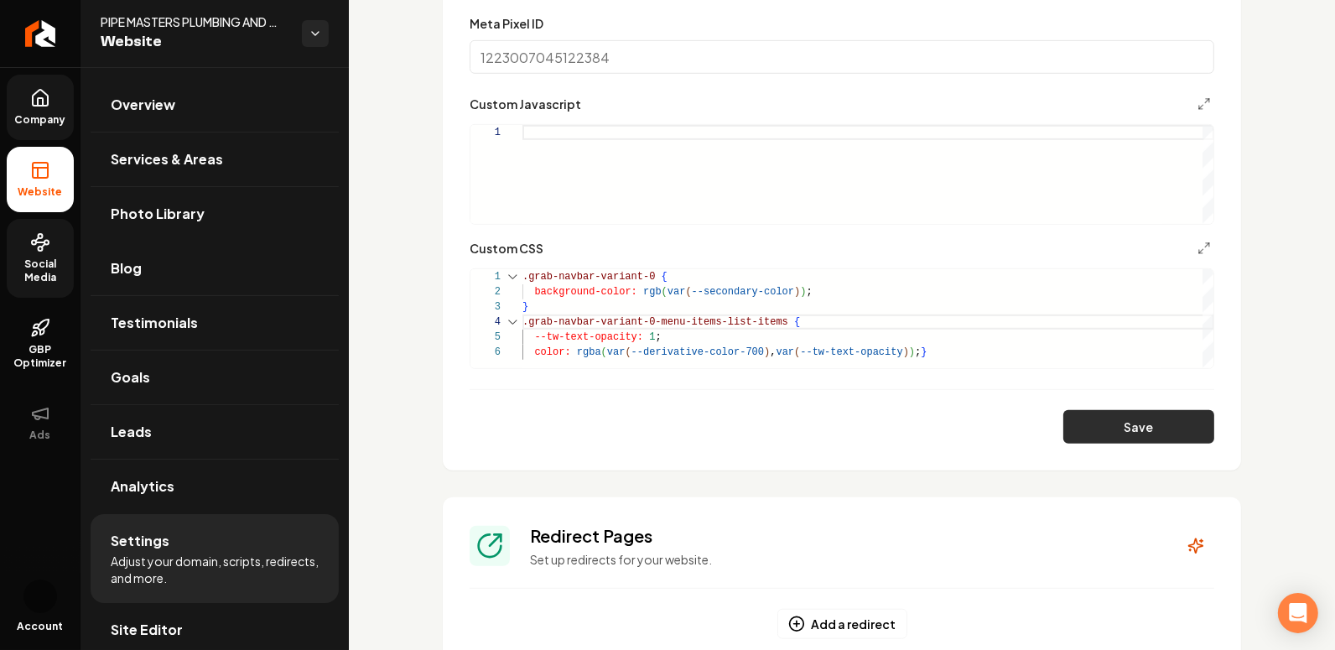
click at [1115, 421] on button "Save" at bounding box center [1138, 427] width 151 height 34
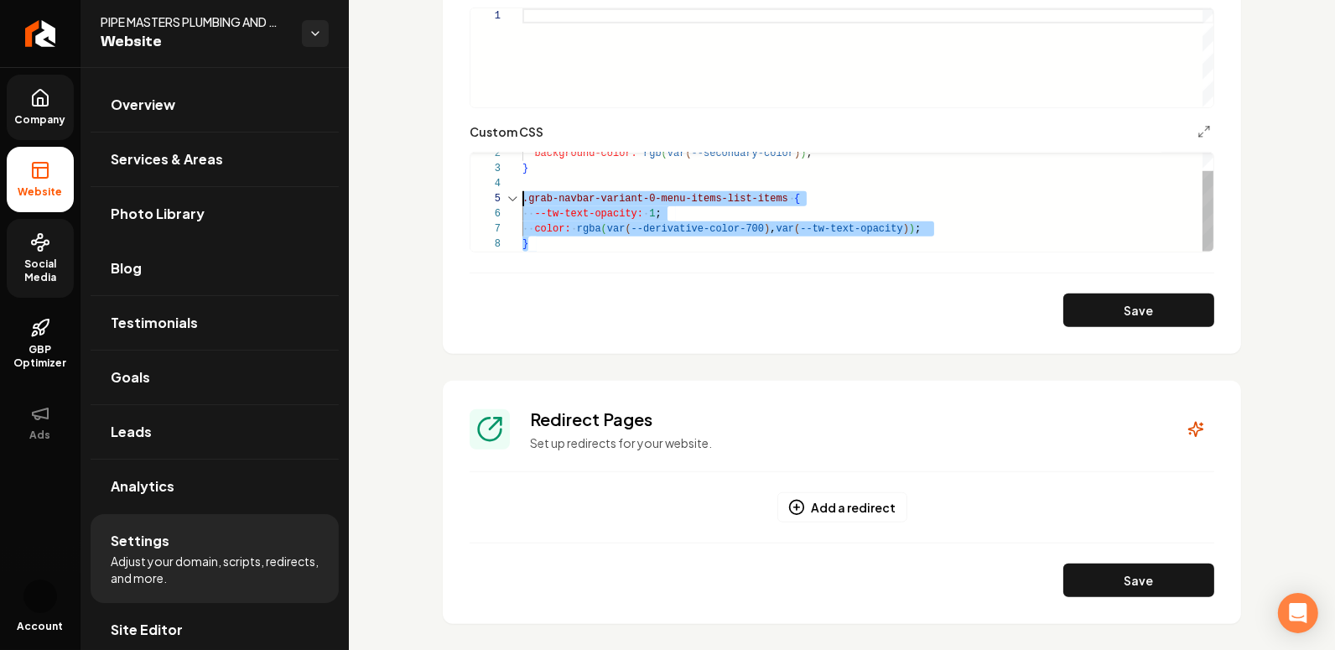
scroll to position [60, 0]
drag, startPoint x: 556, startPoint y: 250, endPoint x: 513, endPoint y: 200, distance: 66.0
click at [522, 200] on div "} --tw-text-opacity: 1 ; background-color: rgb ( var ( --secondary-color ) ) ; …" at bounding box center [868, 191] width 692 height 121
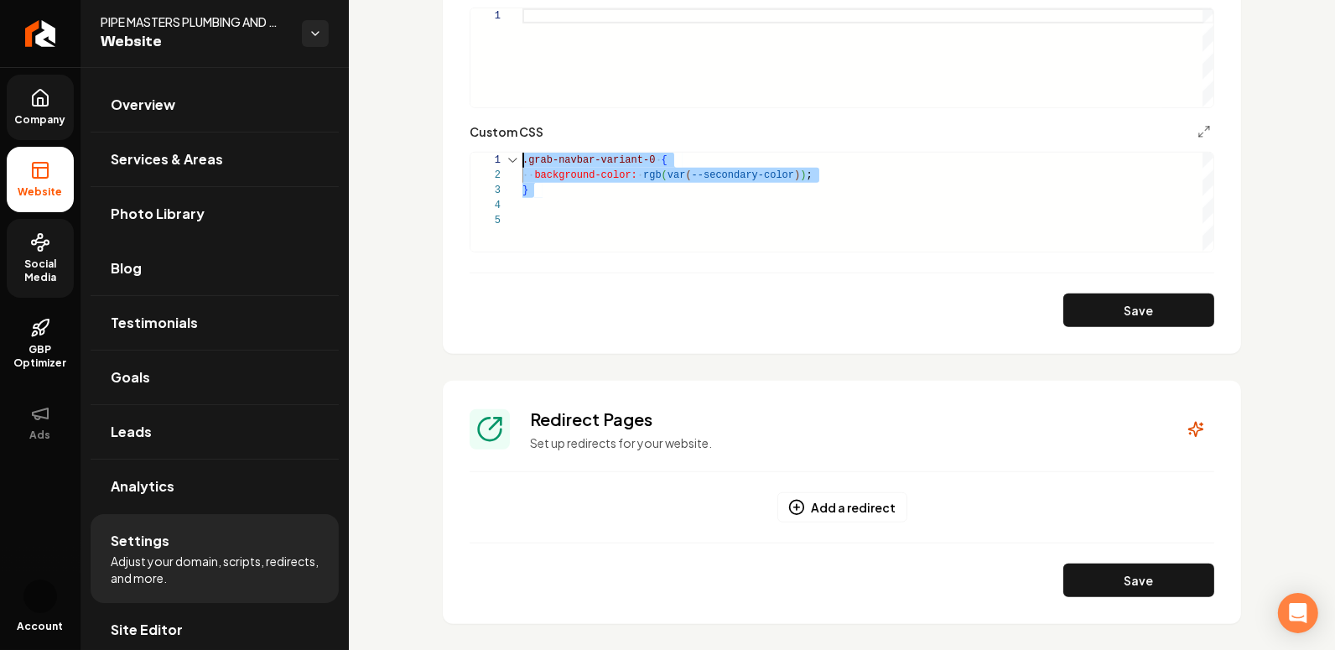
scroll to position [0, 0]
drag, startPoint x: 550, startPoint y: 212, endPoint x: 465, endPoint y: 122, distance: 124.0
click at [522, 153] on div "} background-color: rgb ( var ( --secondary-color ) ) ; .grab-navbar-variant-0 {" at bounding box center [868, 202] width 692 height 99
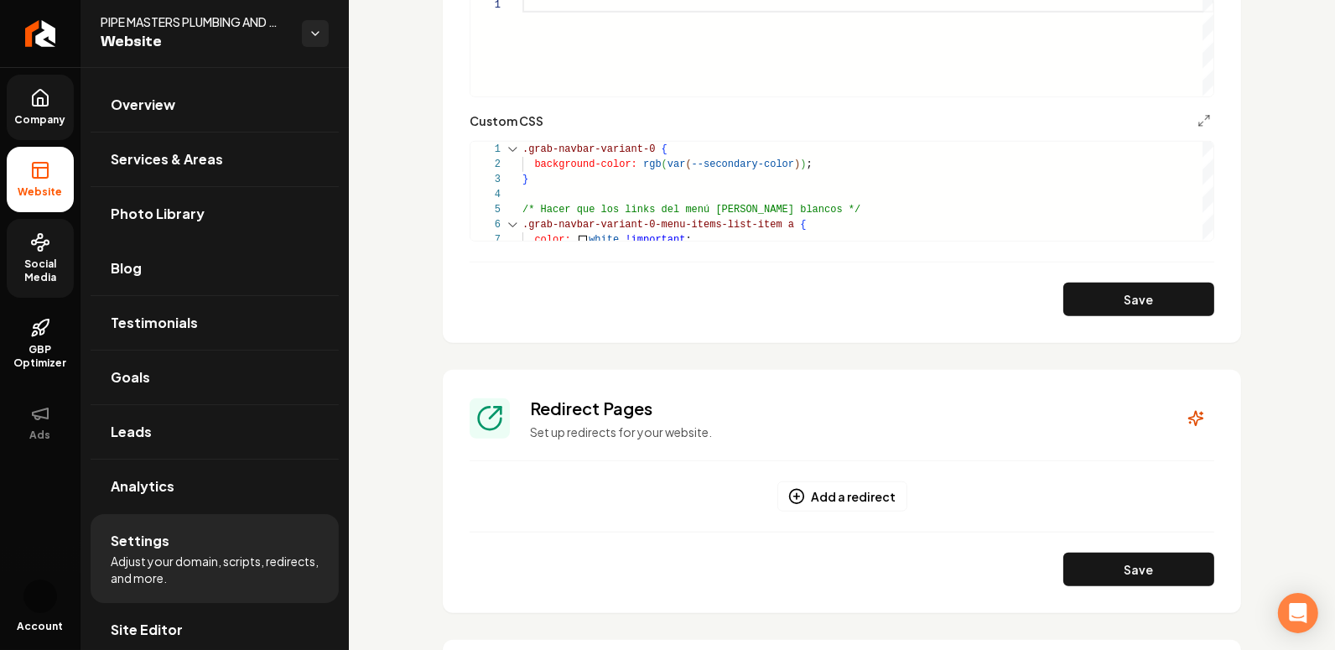
scroll to position [1116, 0]
click at [572, 200] on div "color: white !important ; .grab-navbar-variant-0-menu-items-list-item a { } /* …" at bounding box center [868, 246] width 692 height 211
click at [569, 213] on div "color: white !important ; .grab-navbar-variant-0-menu-items-list-item a { } /* …" at bounding box center [868, 246] width 692 height 211
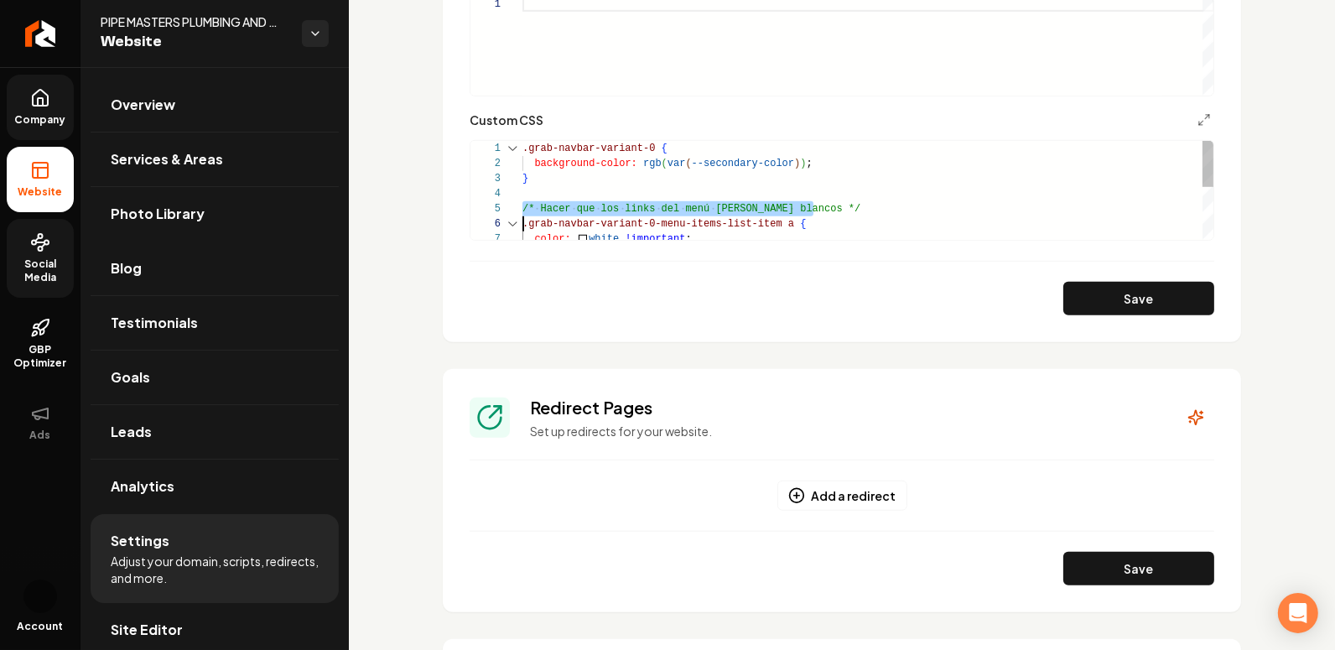
click at [569, 213] on div "color: white !important ; .grab-navbar-variant-0-menu-items-list-item a { } /* …" at bounding box center [868, 246] width 692 height 211
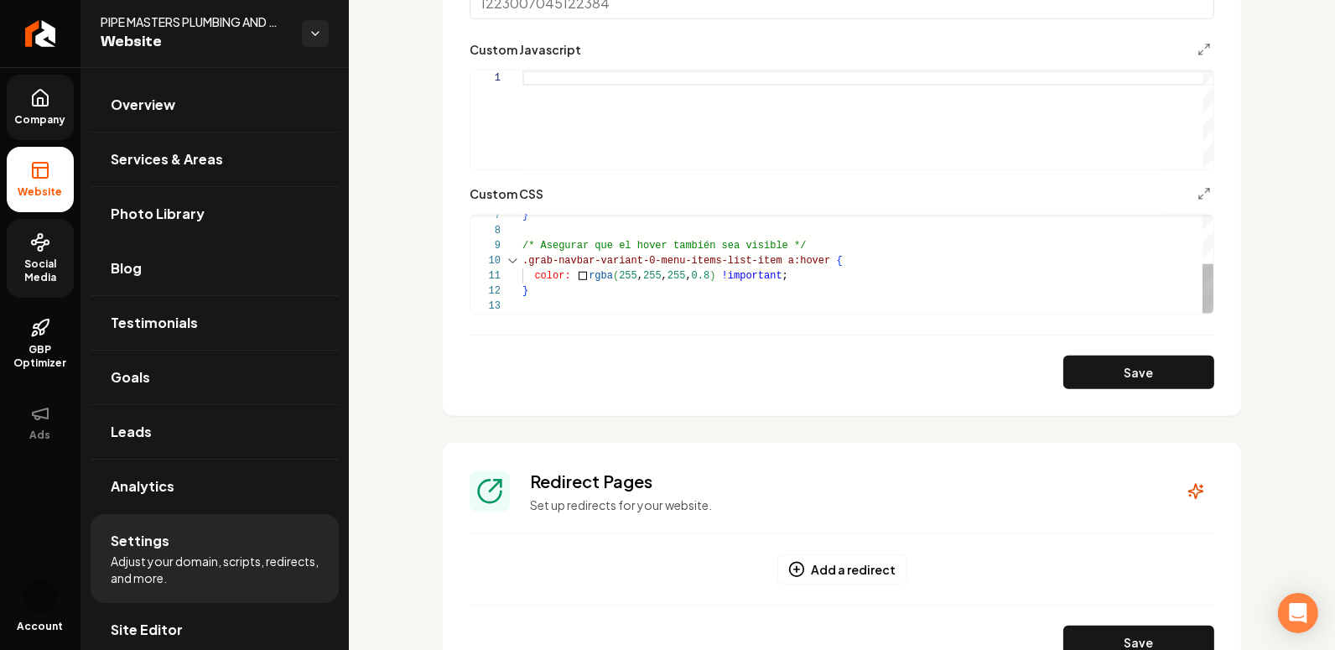
scroll to position [1078, 0]
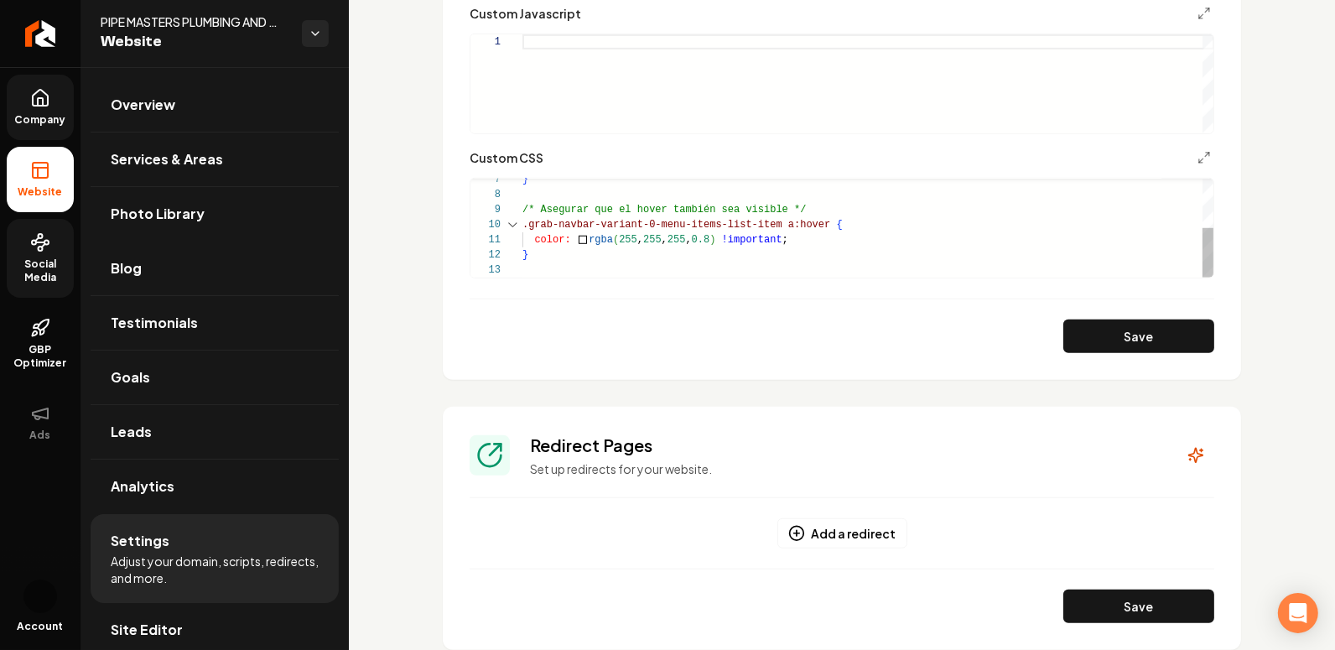
click at [562, 209] on div "} /* Asegurar que el hover también sea visible */ .grab-navbar-variant-0-menu-i…" at bounding box center [868, 179] width 692 height 196
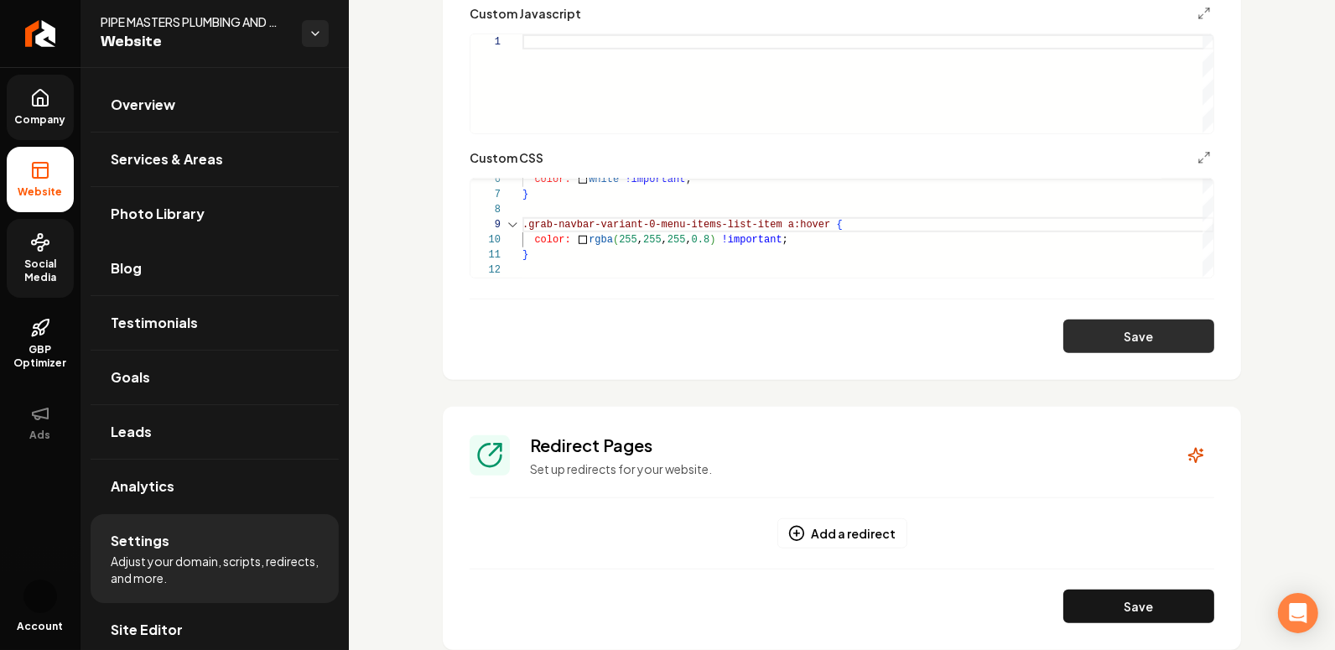
click at [1110, 338] on button "Save" at bounding box center [1138, 337] width 151 height 34
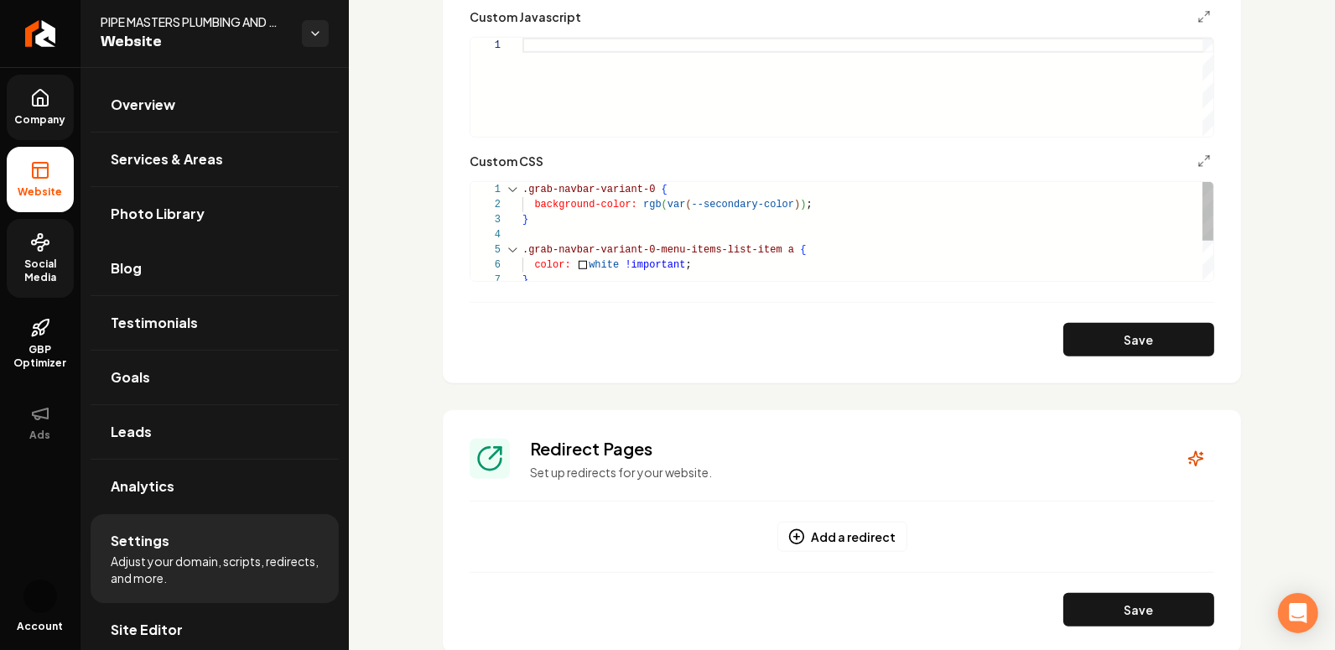
scroll to position [1051, 0]
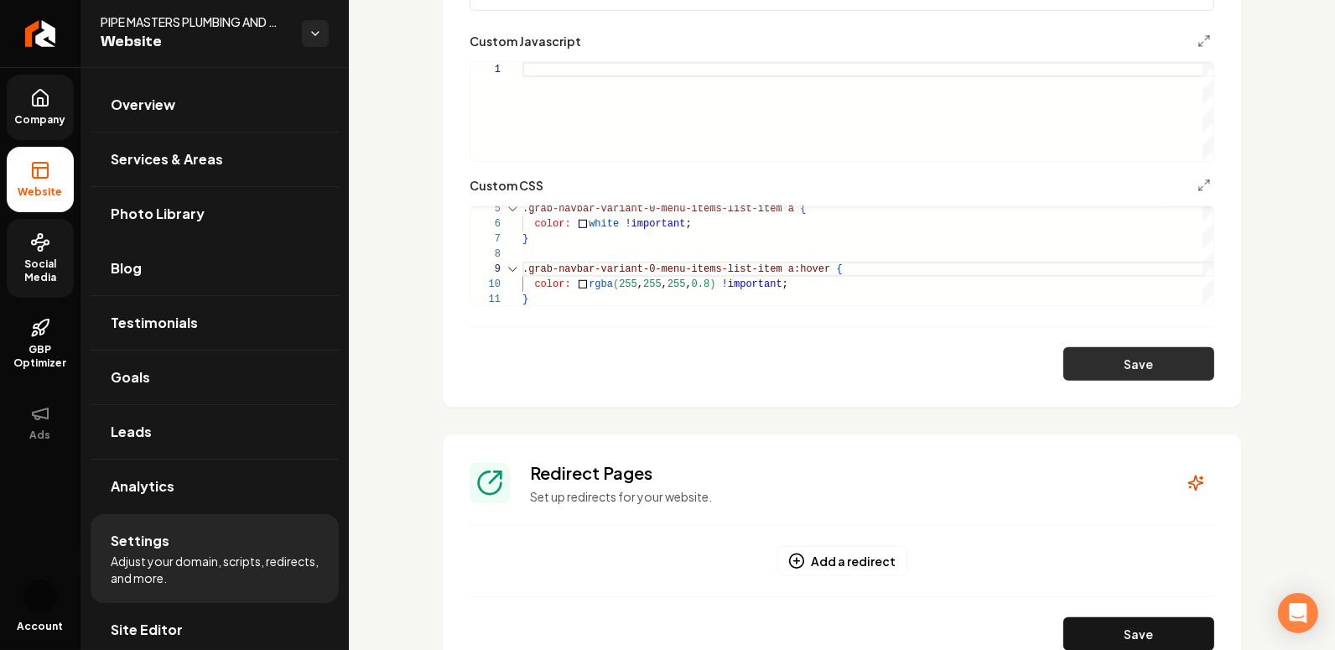
click at [1091, 347] on button "Save" at bounding box center [1138, 364] width 151 height 34
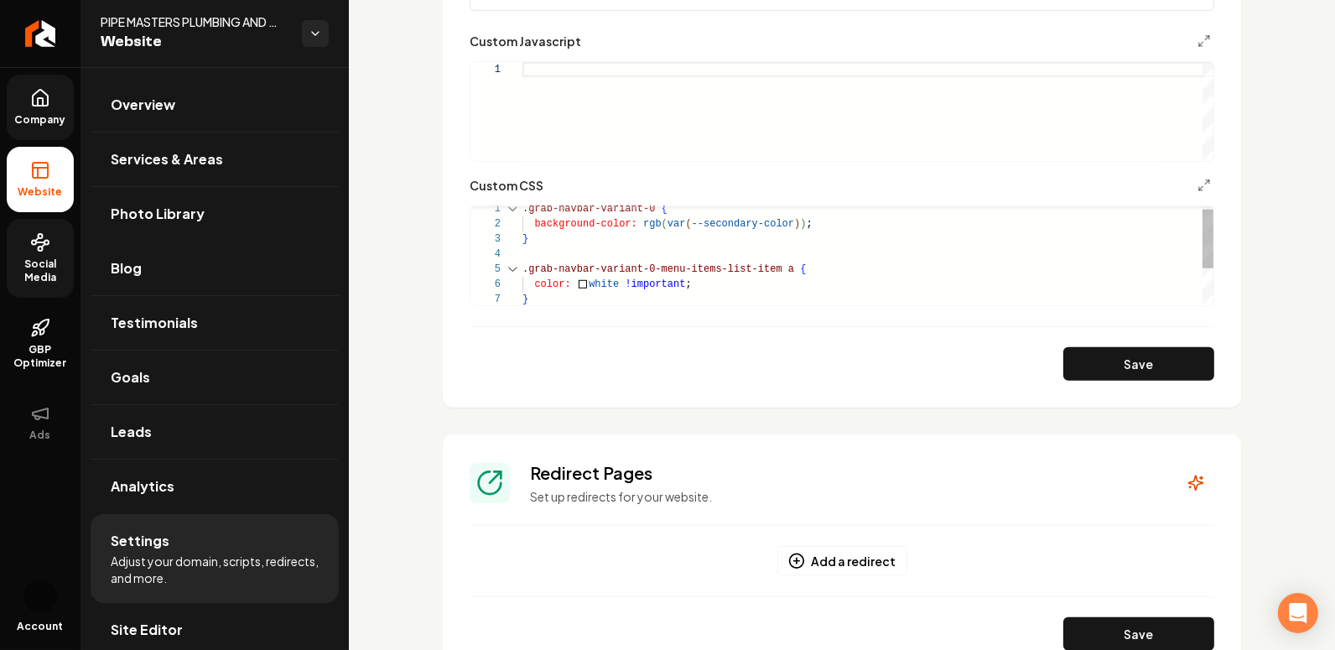
scroll to position [1033, 0]
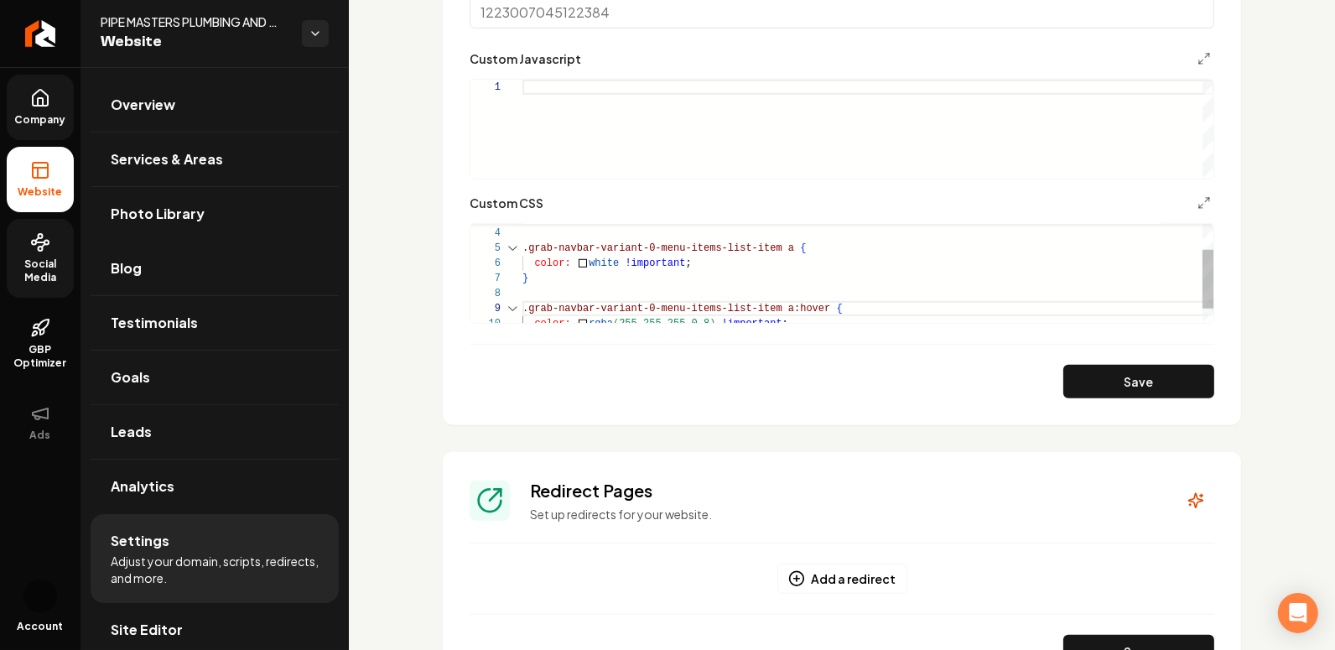
click at [802, 249] on div "} color: white !important ; .grab-navbar-variant-0-menu-items-list-item a { } .…" at bounding box center [868, 263] width 692 height 166
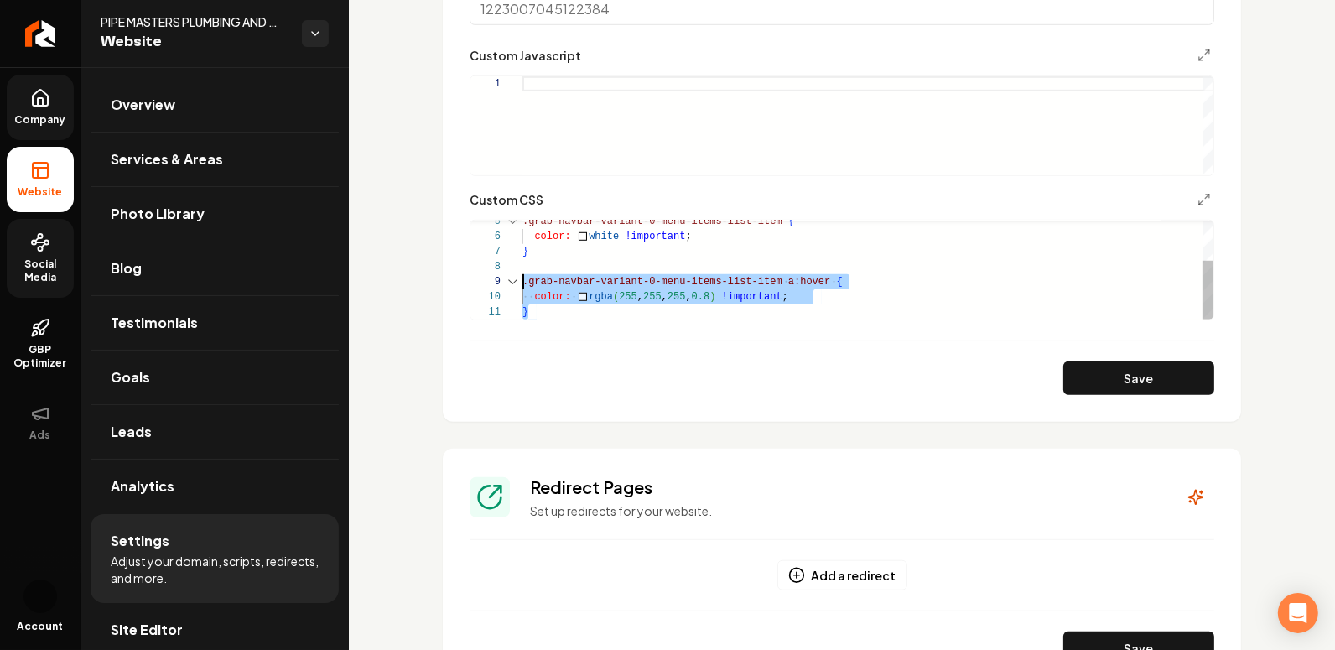
scroll to position [120, 0]
drag, startPoint x: 554, startPoint y: 318, endPoint x: 507, endPoint y: 285, distance: 57.2
click at [522, 285] on div "} color: white !important ; .grab-navbar-variant-0-menu-items-list-item { .grab…" at bounding box center [868, 236] width 692 height 166
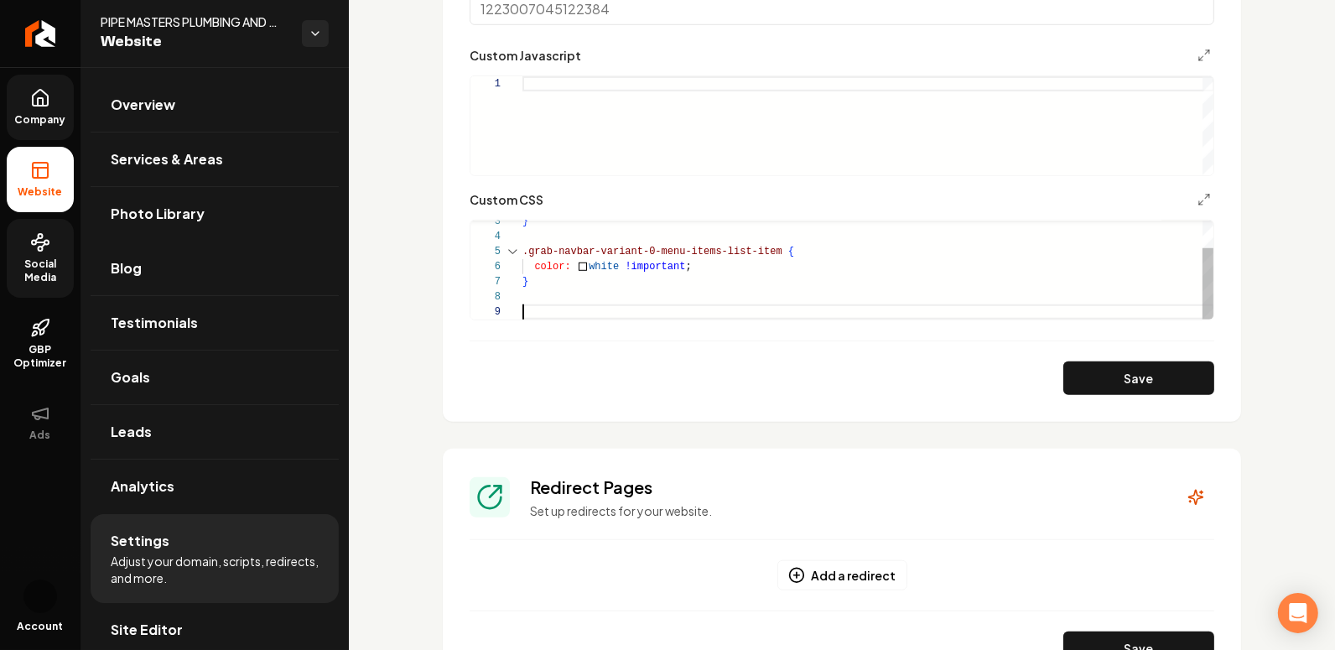
scroll to position [106, 0]
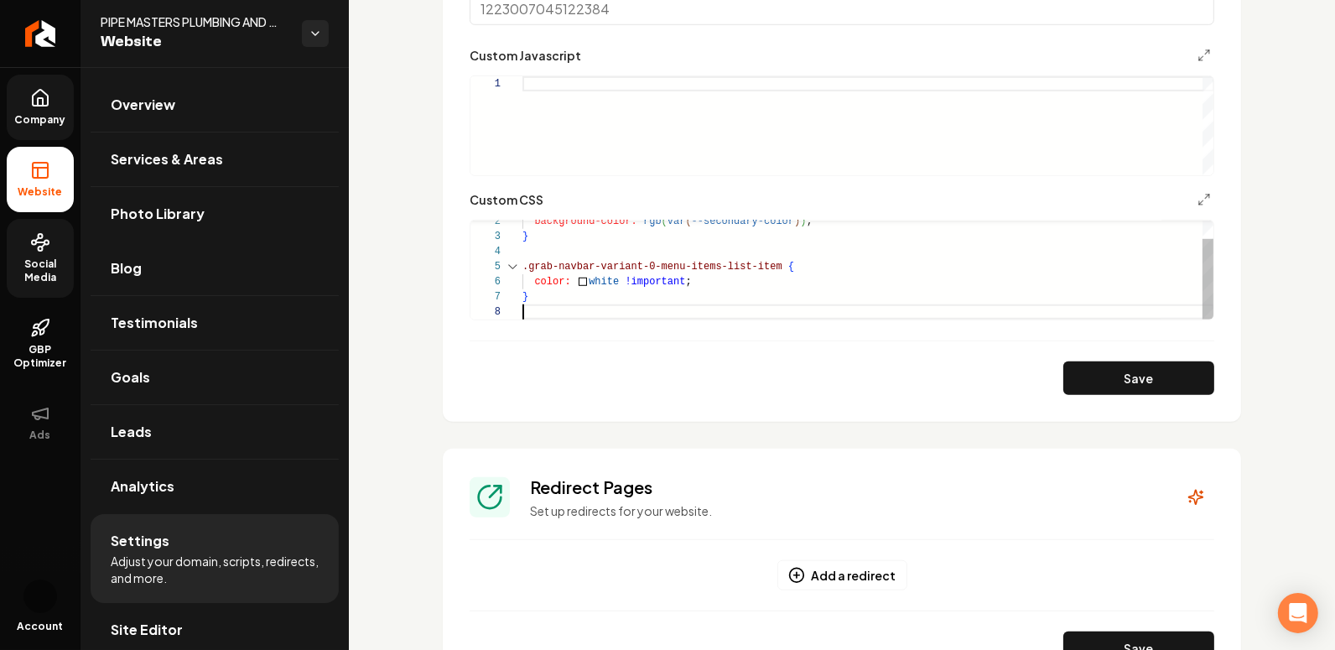
type textarea "**********"
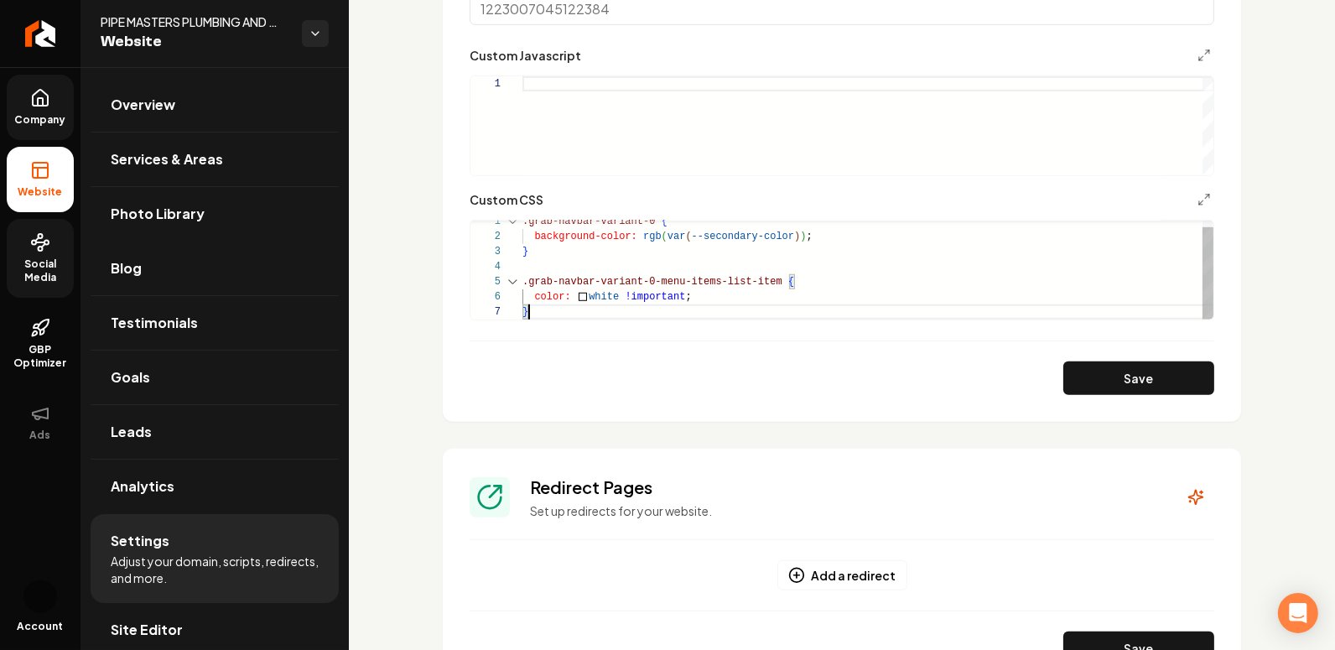
scroll to position [90, 6]
click at [1095, 382] on button "Save" at bounding box center [1138, 378] width 151 height 34
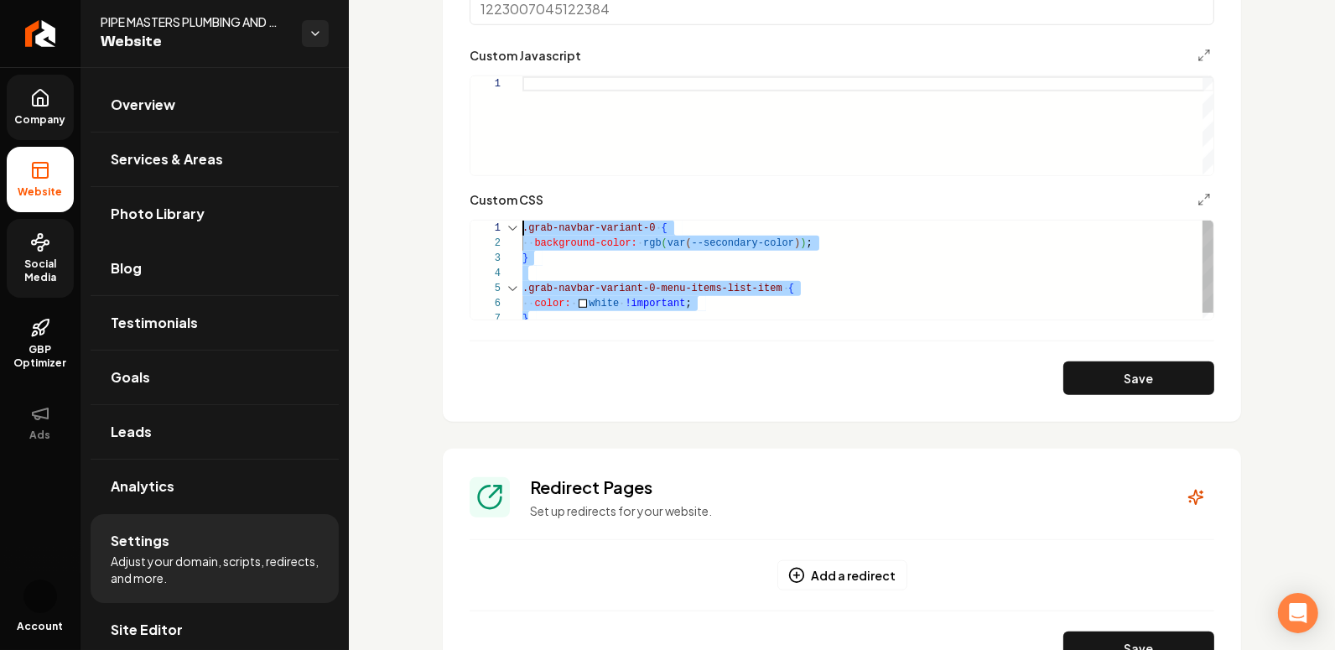
drag, startPoint x: 553, startPoint y: 315, endPoint x: 444, endPoint y: 107, distance: 235.2
click at [522, 221] on div "} color: white !important ; .grab-navbar-variant-0-menu-items-list-item { } bac…" at bounding box center [868, 274] width 692 height 106
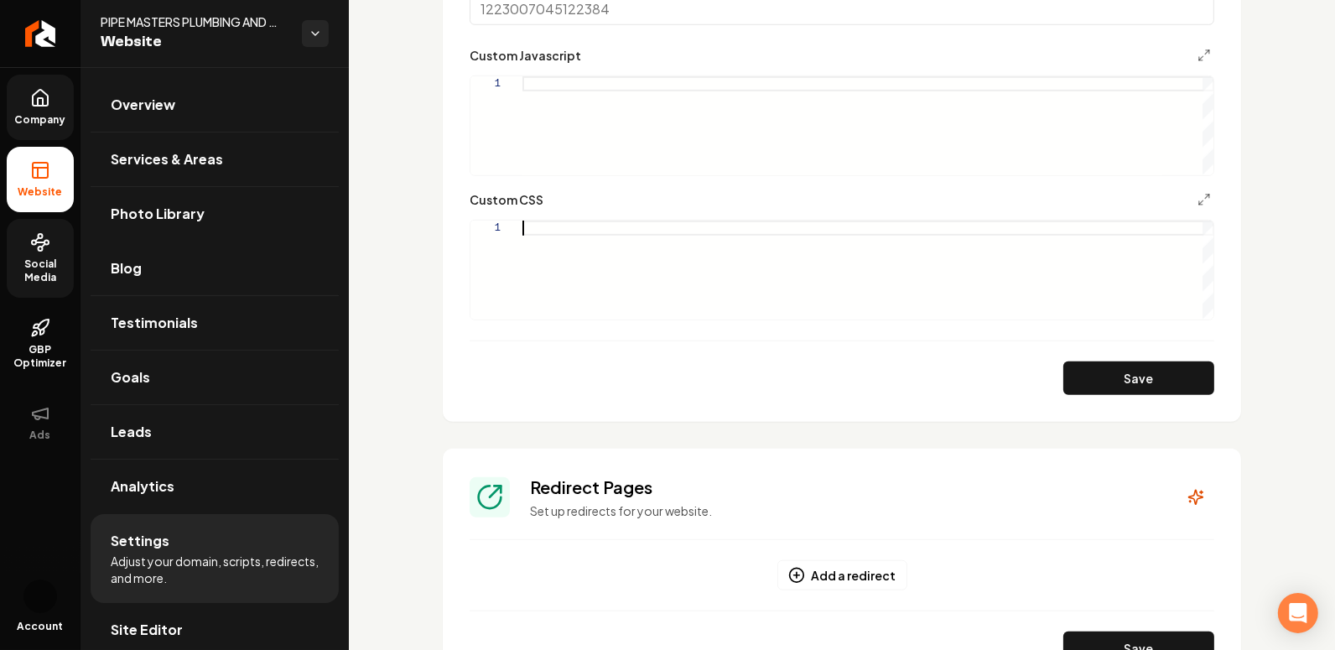
scroll to position [106, 6]
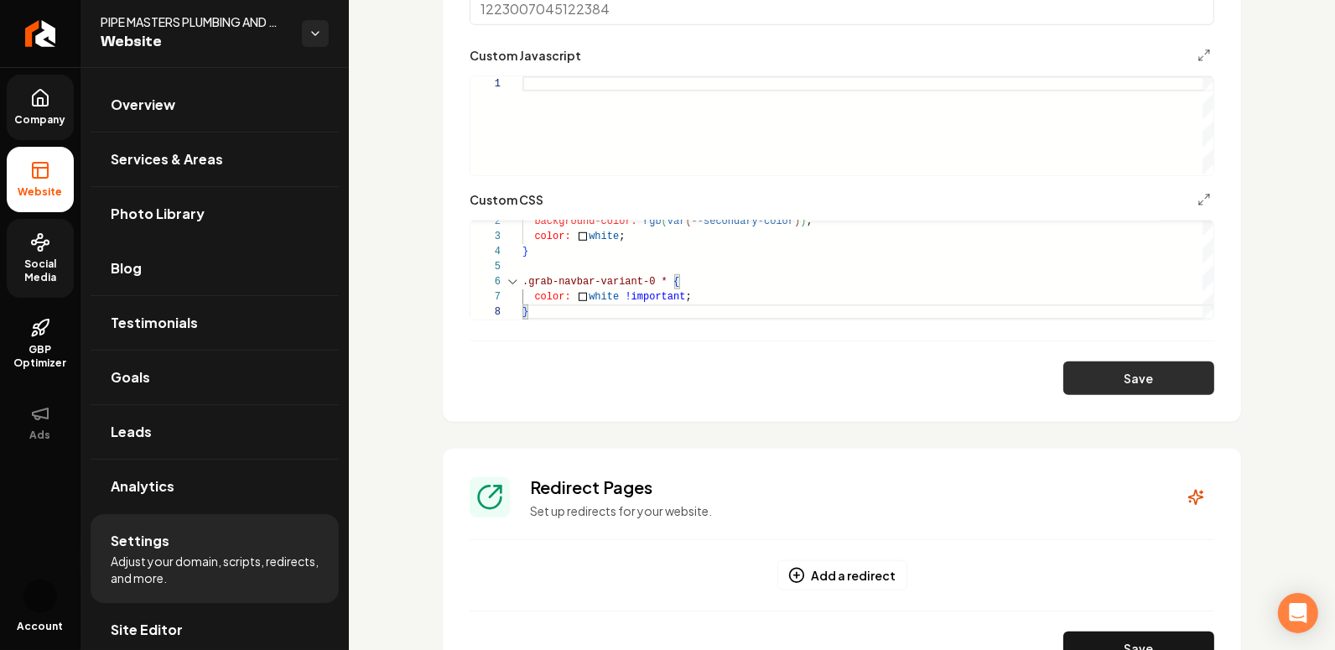
click at [1115, 385] on button "Save" at bounding box center [1138, 378] width 151 height 34
click at [715, 295] on div "background-color: rgb ( var ( --secondary-color ) ) ; color: white ; } .grab-na…" at bounding box center [868, 259] width 692 height 121
click at [709, 304] on div "background-color: rgb ( var ( --secondary-color ) ) ; color: white ; } .grab-na…" at bounding box center [868, 259] width 692 height 121
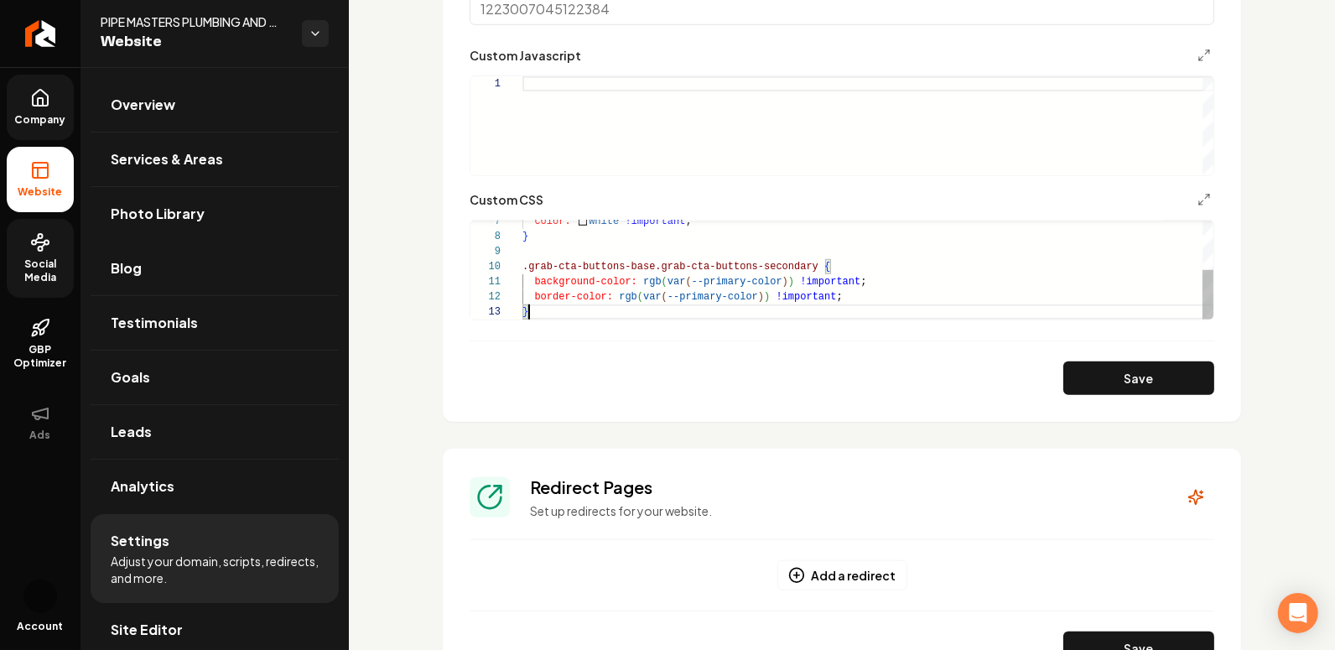
scroll to position [30, 6]
click at [1115, 379] on button "Save" at bounding box center [1138, 378] width 151 height 34
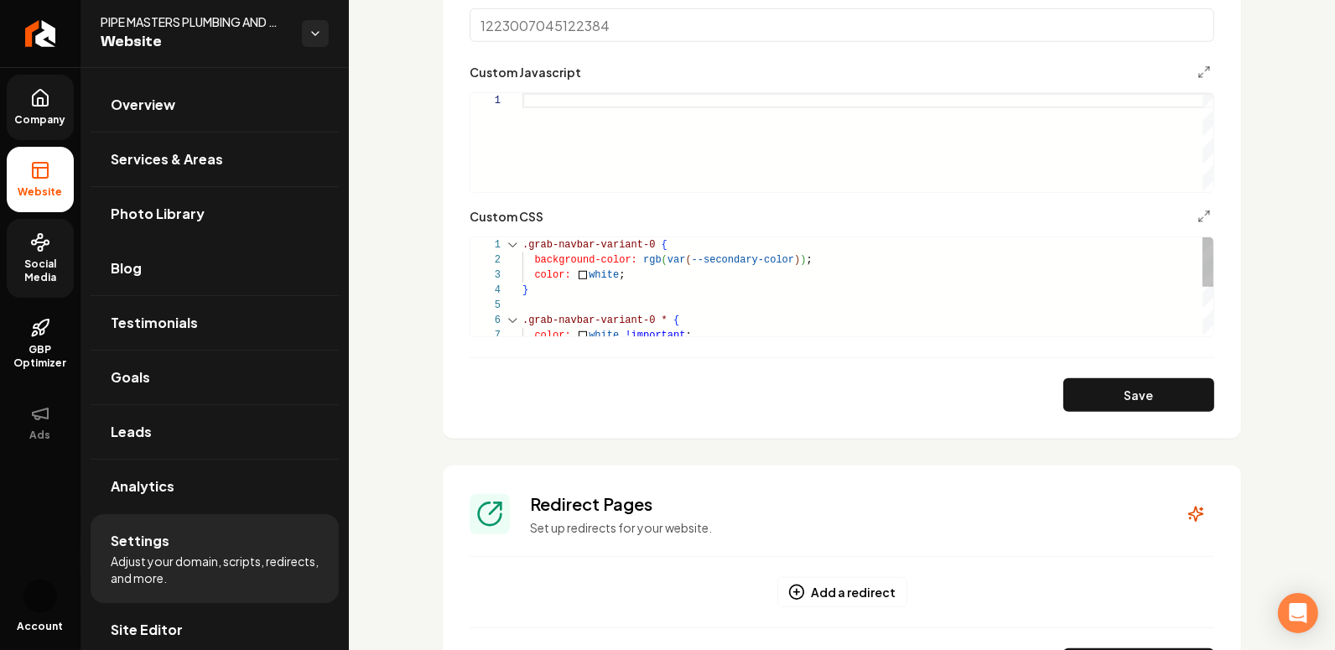
scroll to position [30, 102]
click at [636, 273] on div "color: white !important ; .grab-navbar-variant-0 * { } color: white ; backgroun…" at bounding box center [868, 335] width 692 height 196
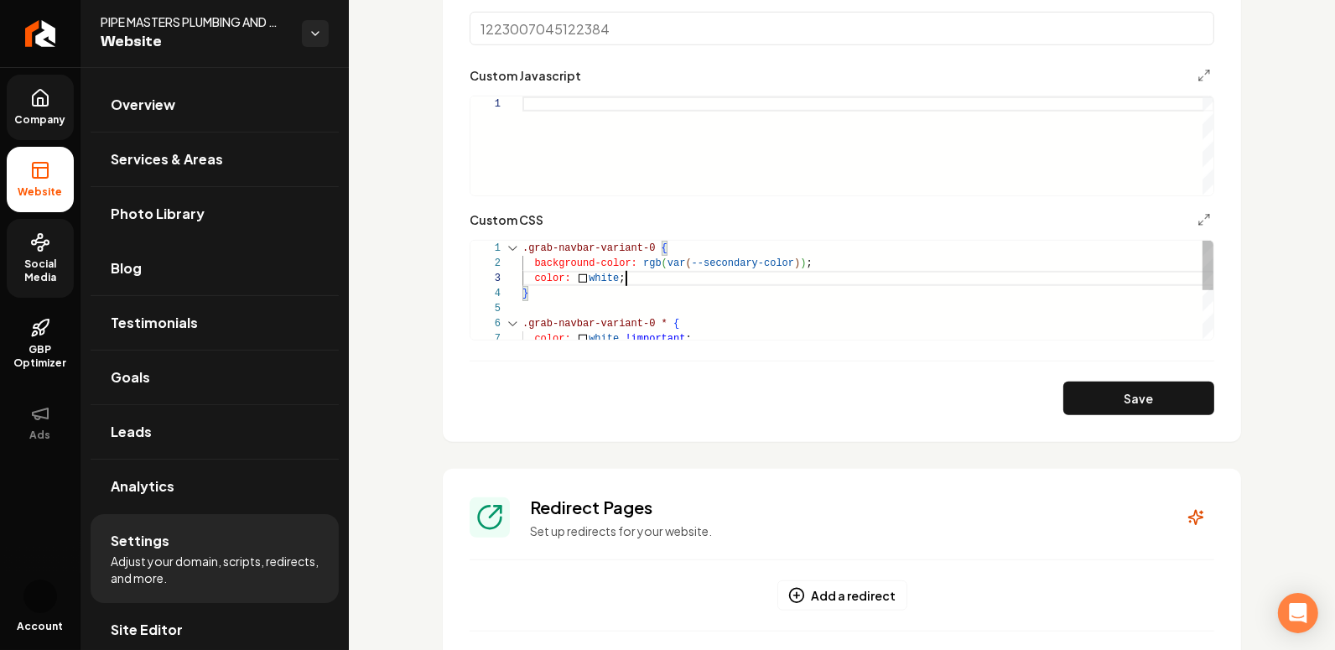
scroll to position [30, 0]
drag, startPoint x: 659, startPoint y: 277, endPoint x: 510, endPoint y: 275, distance: 149.3
click at [522, 275] on div "color: white !important ; .grab-navbar-variant-0 * { } color: white ; backgroun…" at bounding box center [868, 339] width 692 height 196
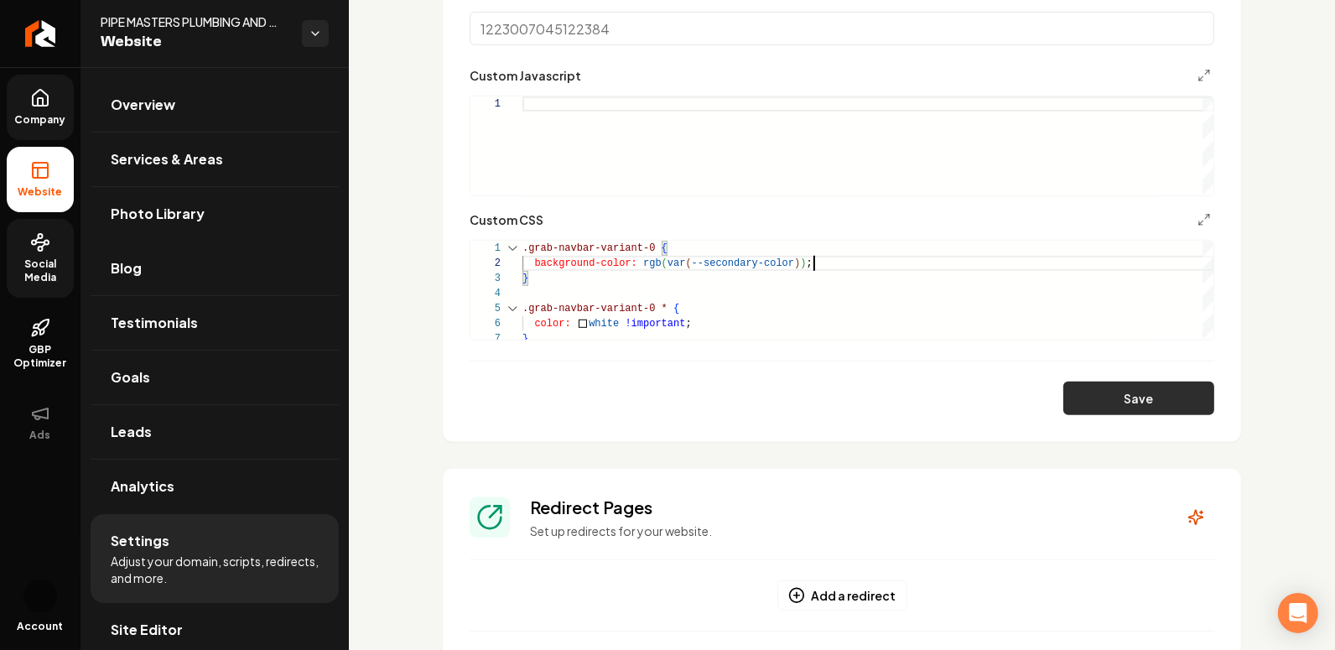
click at [1115, 401] on button "Save" at bounding box center [1138, 399] width 151 height 34
click at [595, 298] on div "color: white !important ; .grab-navbar-variant-0 * { } background-color: rgb ( …" at bounding box center [868, 331] width 692 height 181
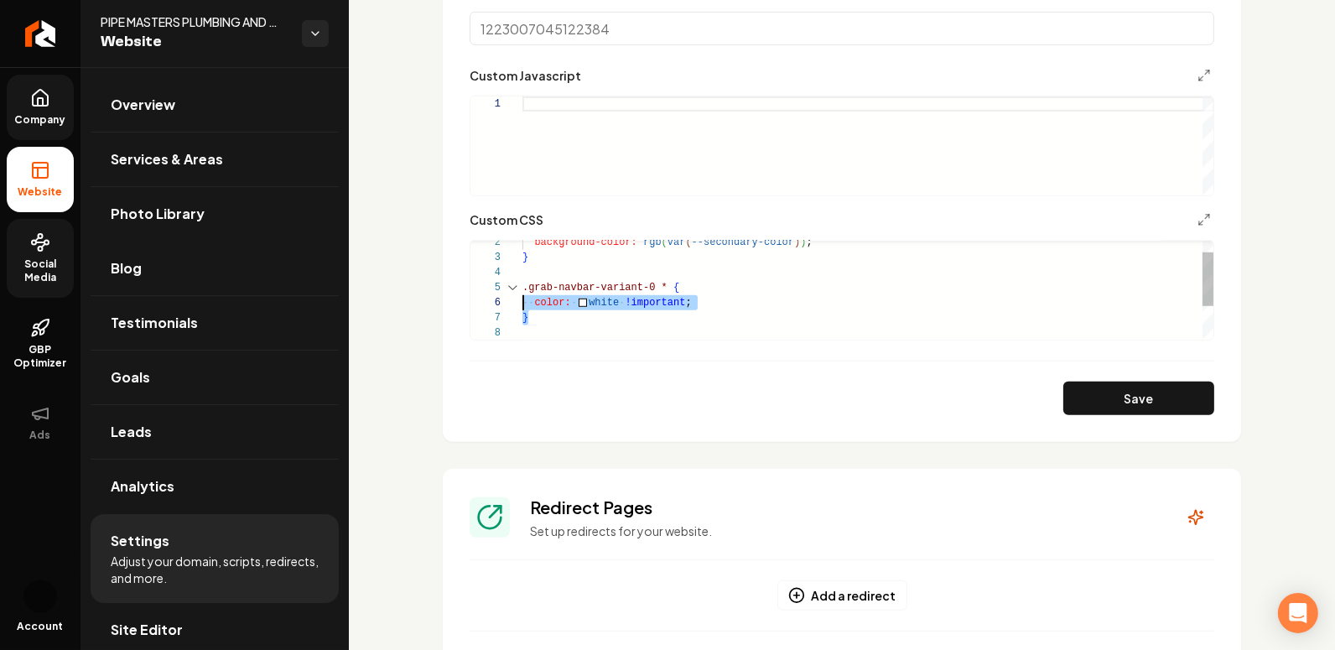
scroll to position [60, 0]
drag, startPoint x: 548, startPoint y: 314, endPoint x: 500, endPoint y: 286, distance: 56.4
click at [500, 286] on div "**********" at bounding box center [842, 290] width 744 height 99
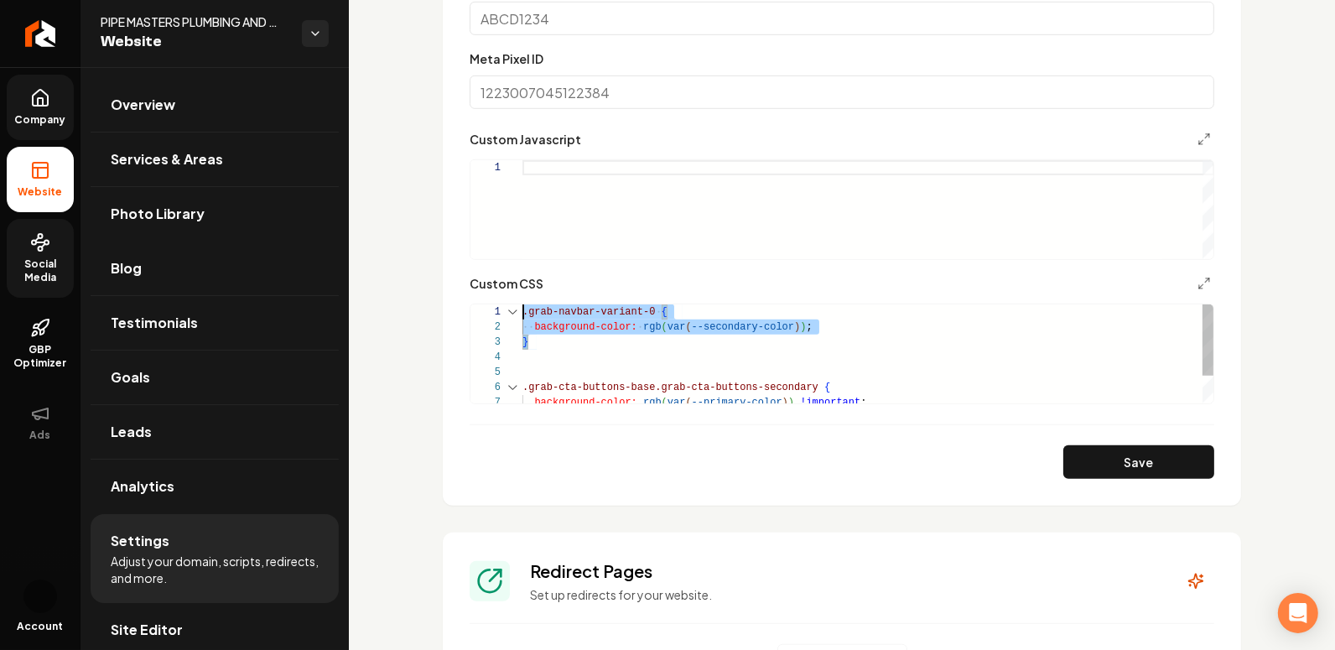
scroll to position [0, 0]
drag, startPoint x: 545, startPoint y: 342, endPoint x: 445, endPoint y: 243, distance: 140.5
click at [445, 243] on section "**********" at bounding box center [842, 40] width 798 height 931
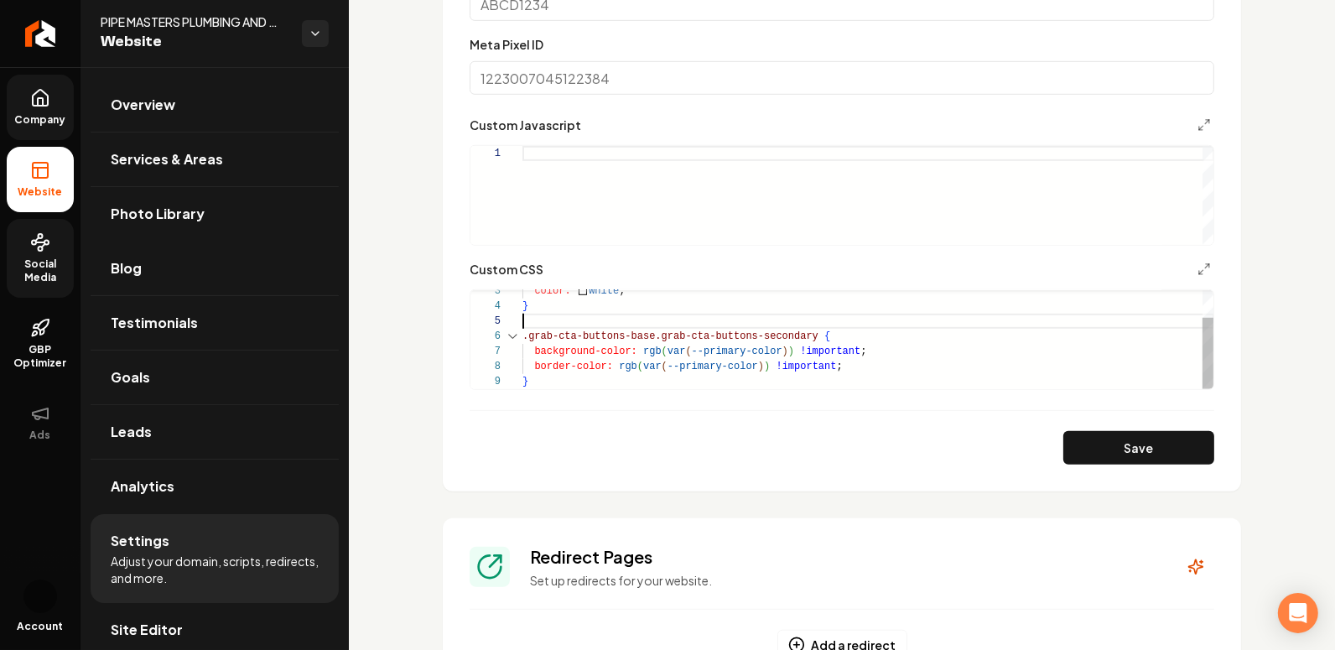
scroll to position [60, 0]
click at [1107, 436] on button "Save" at bounding box center [1138, 448] width 151 height 34
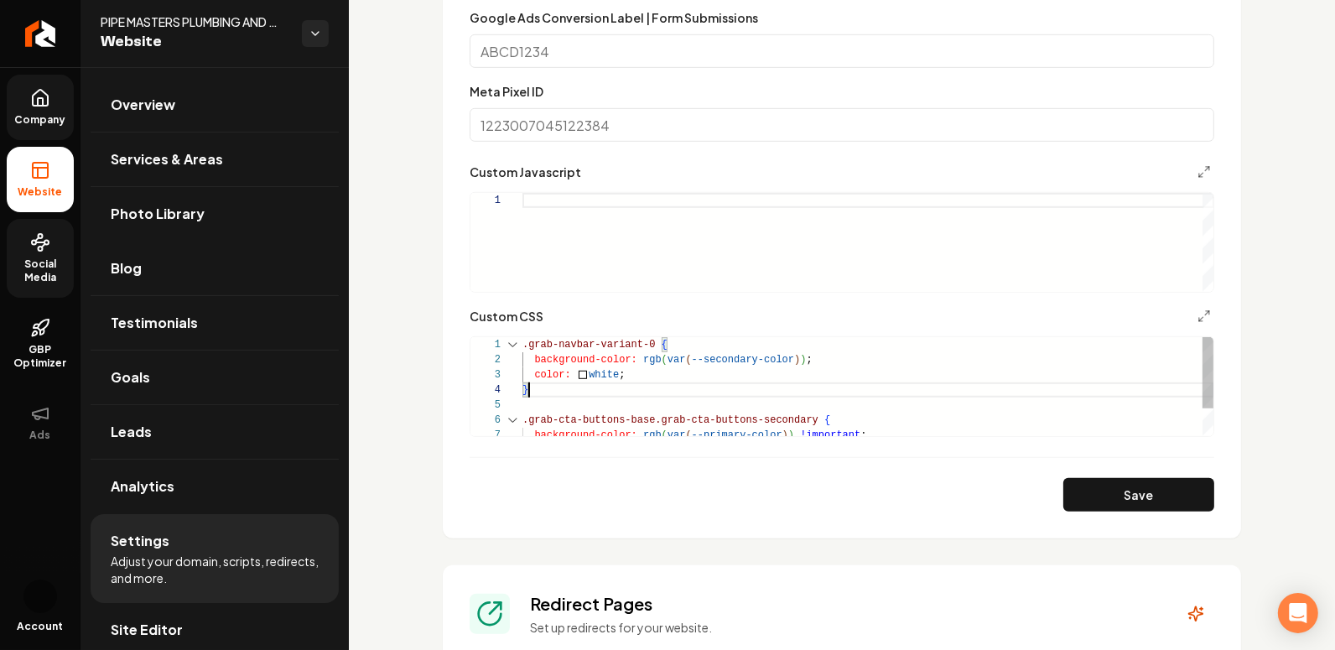
scroll to position [0, 0]
drag, startPoint x: 544, startPoint y: 388, endPoint x: 509, endPoint y: 284, distance: 109.8
click at [522, 337] on div ".grab-cta-buttons-base.grab-cta-buttons-secondary { background-color: rgb ( var…" at bounding box center [868, 405] width 692 height 136
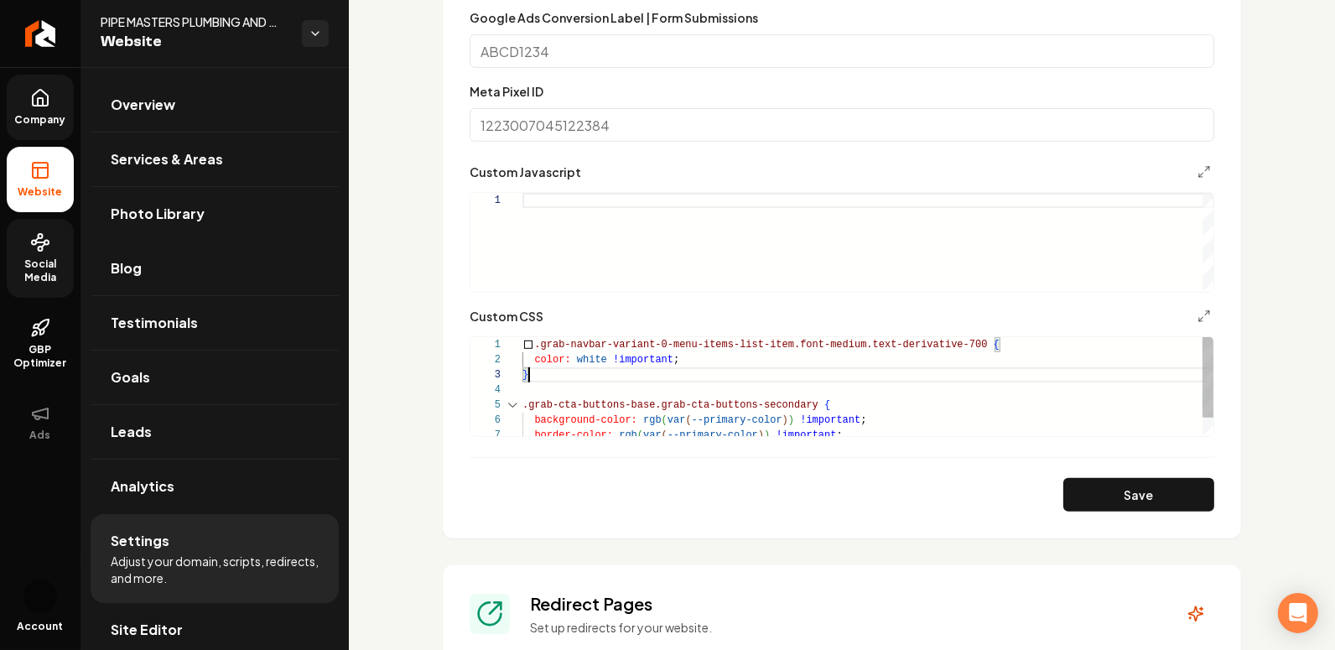
scroll to position [30, 6]
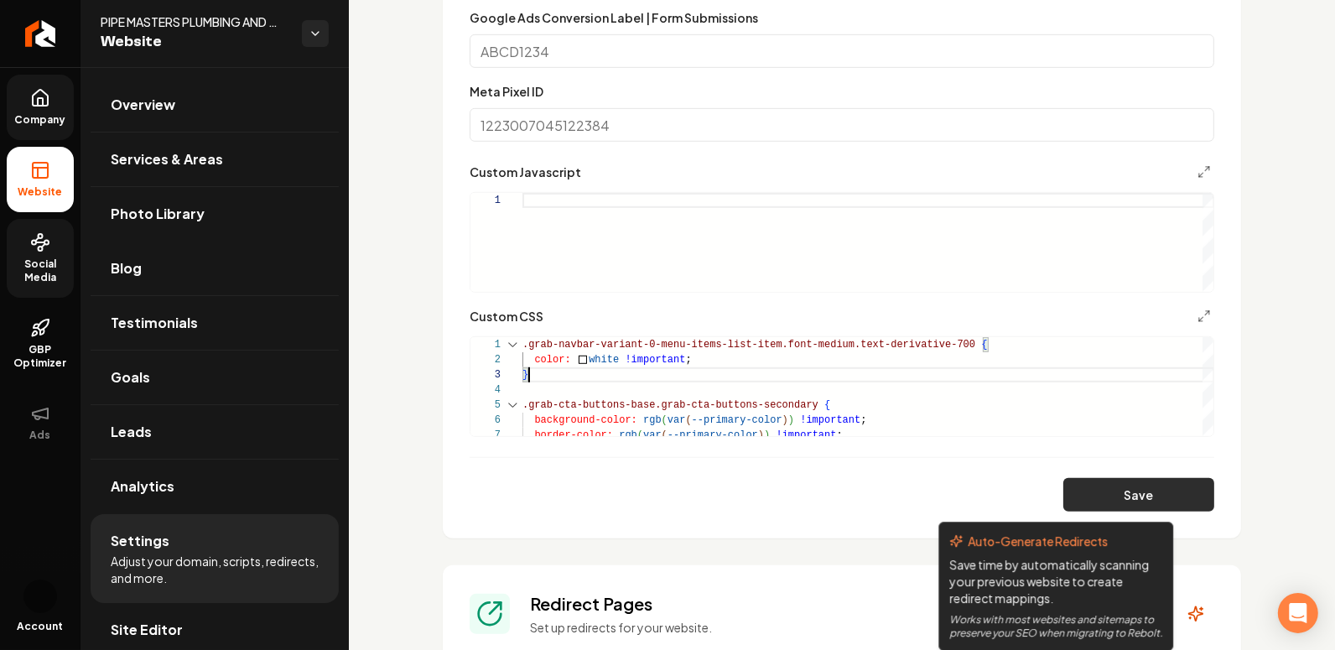
click at [1114, 484] on button "Save" at bounding box center [1138, 495] width 151 height 34
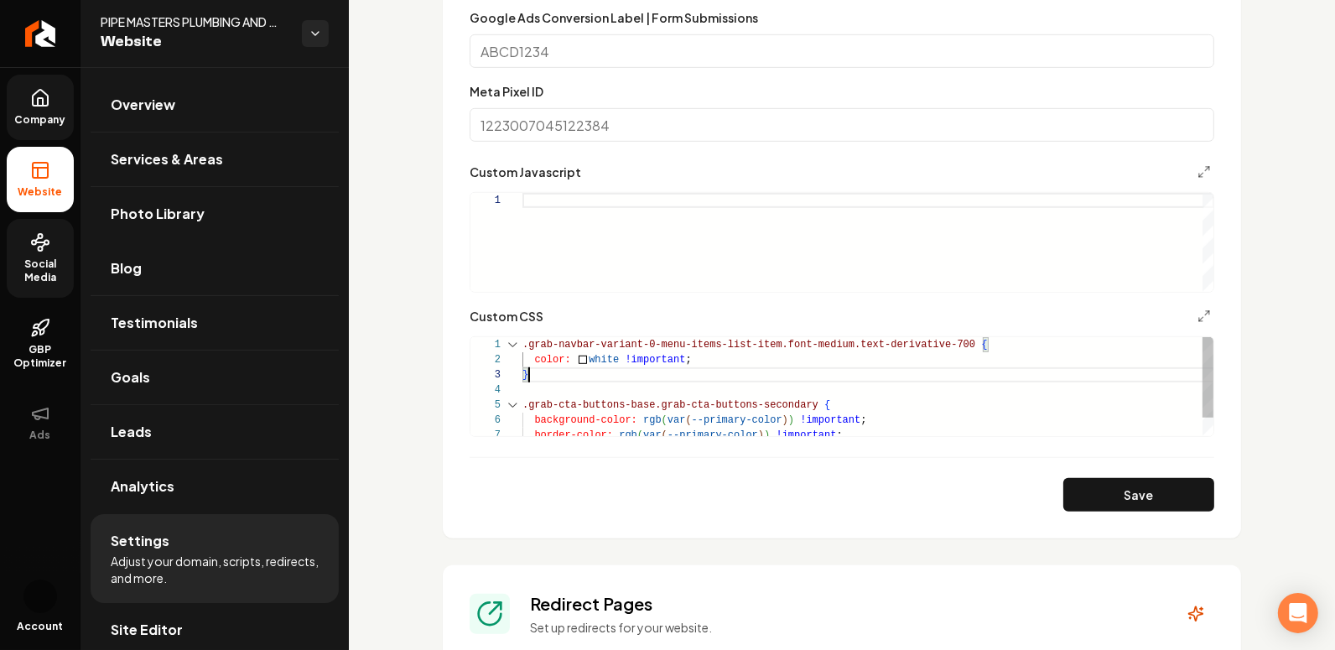
scroll to position [0, 0]
drag, startPoint x: 552, startPoint y: 377, endPoint x: 506, endPoint y: 242, distance: 142.7
click at [522, 337] on div ".grab-cta-buttons-base.grab-cta-buttons-secondary { background-color: rgb ( var…" at bounding box center [868, 397] width 692 height 121
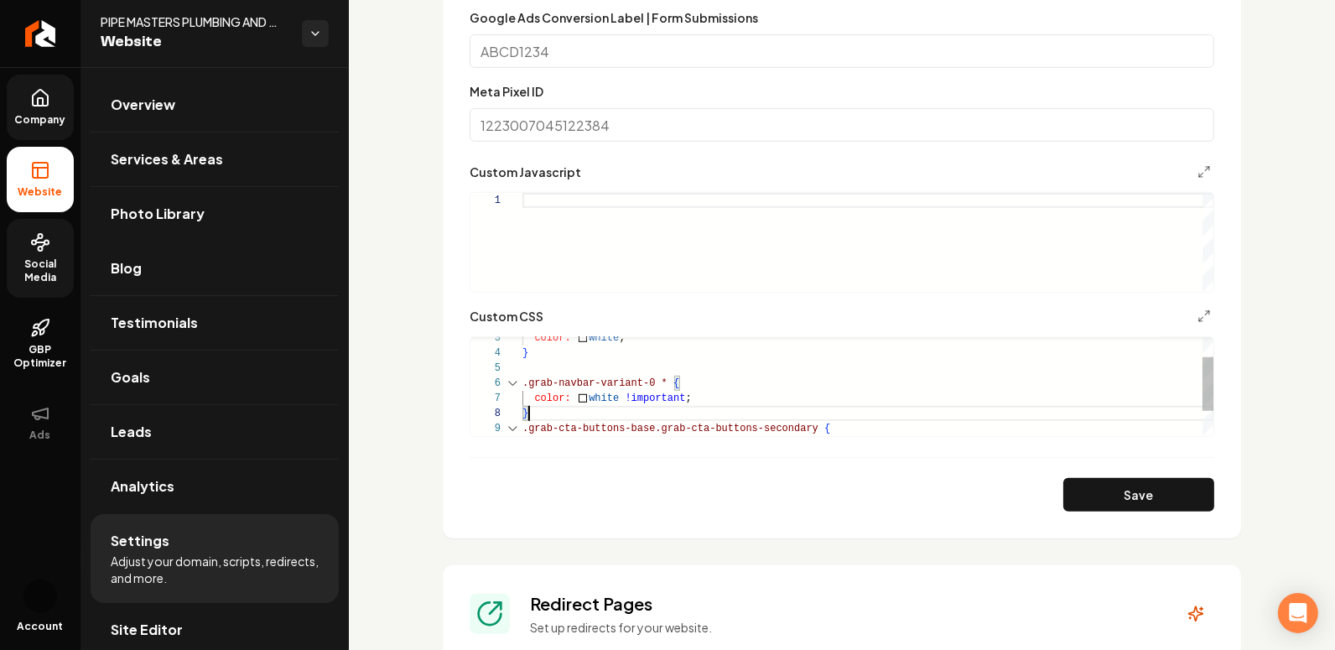
scroll to position [120, 0]
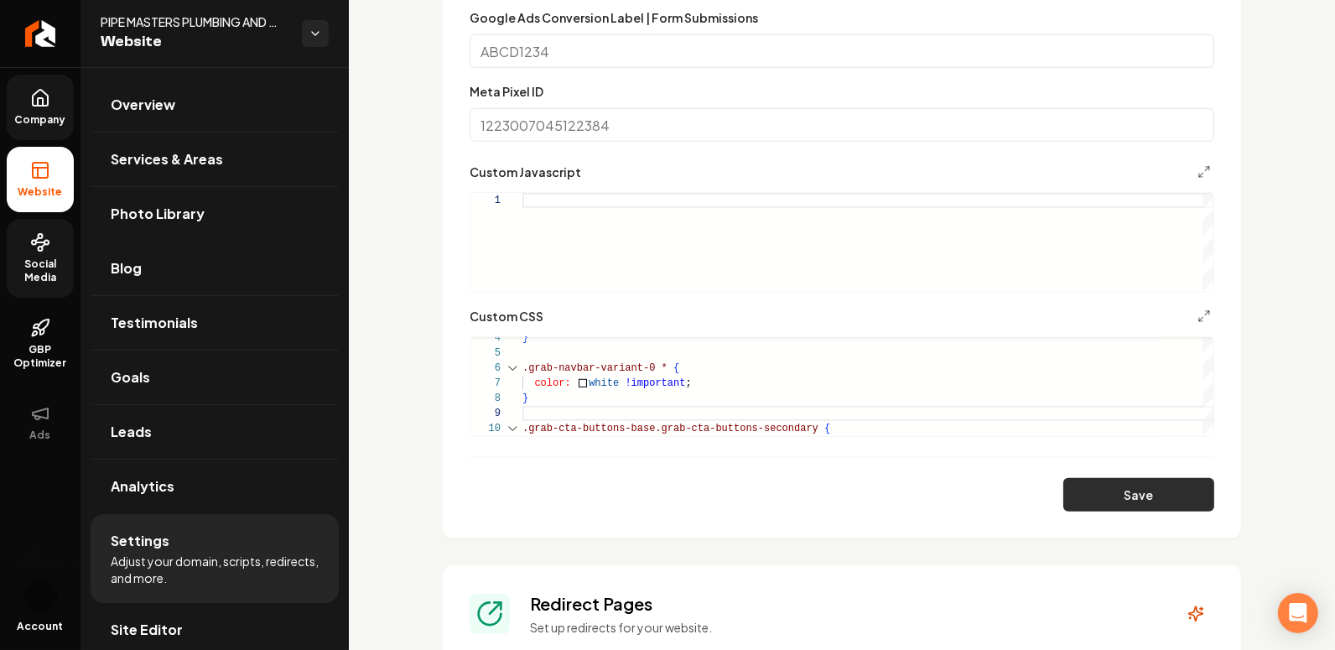
click at [1096, 486] on button "Save" at bounding box center [1138, 495] width 151 height 34
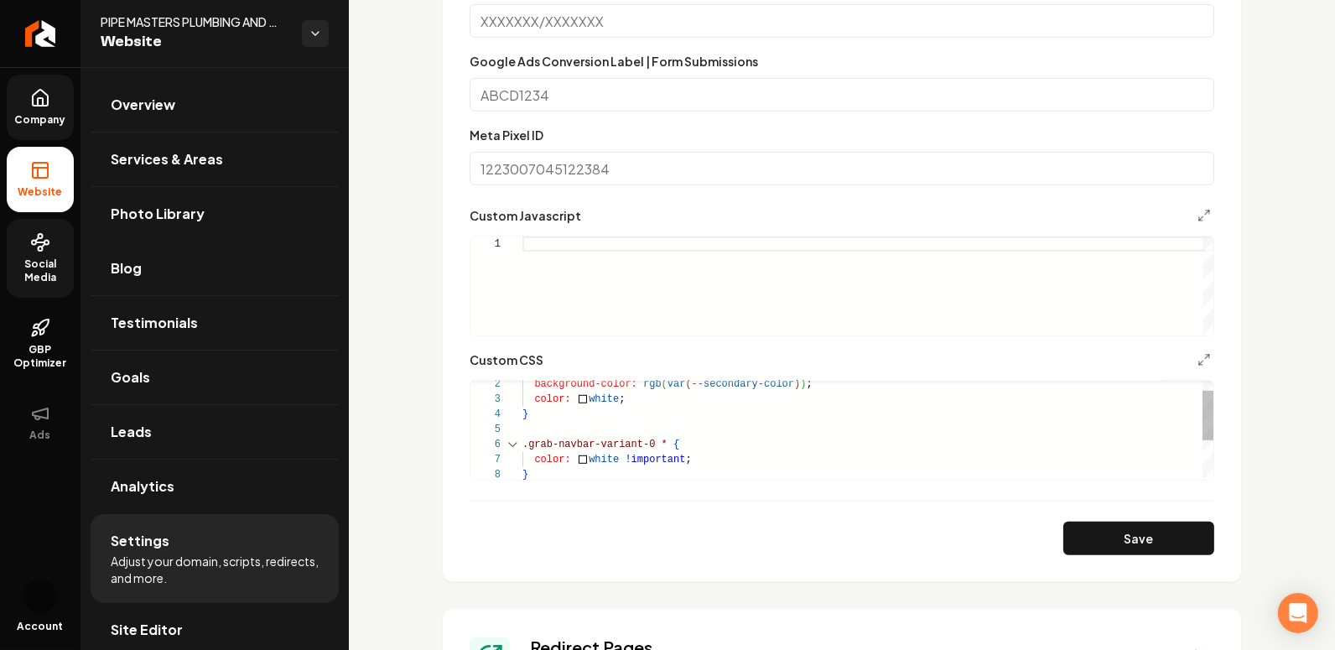
scroll to position [871, 0]
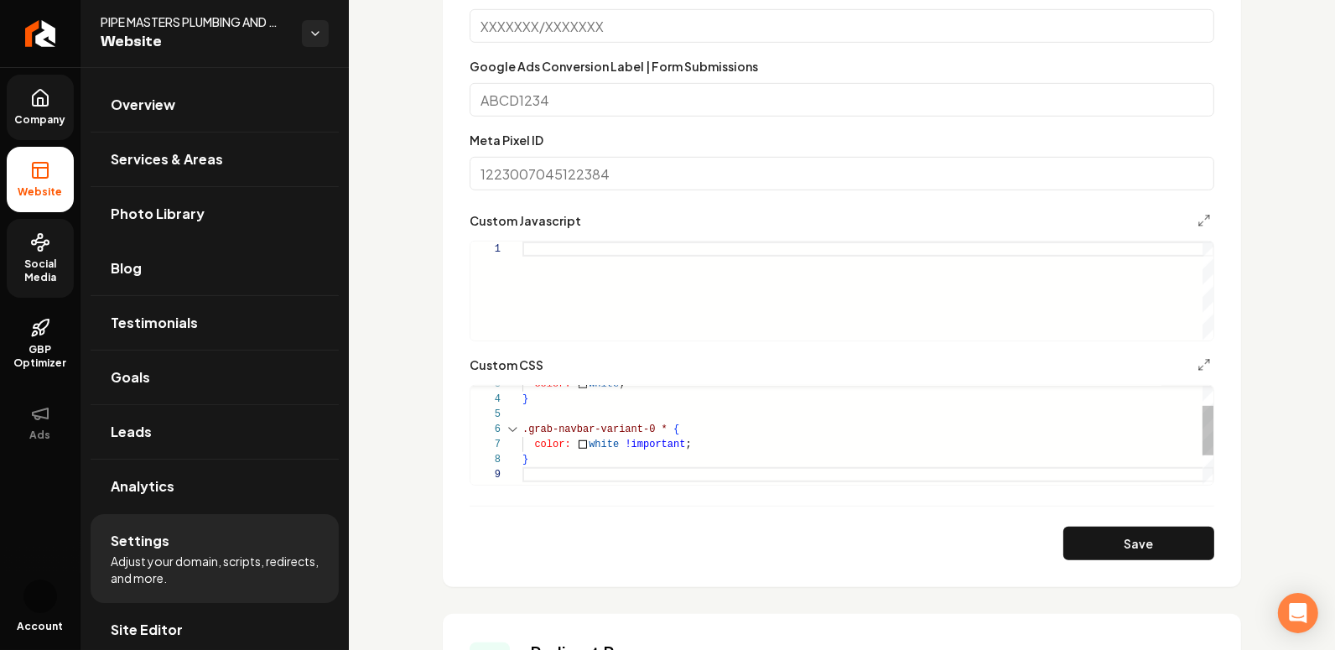
click at [579, 477] on div "} .grab-navbar-variant-0 * { color: white !important ; color: white ; } .grab-c…" at bounding box center [868, 444] width 692 height 196
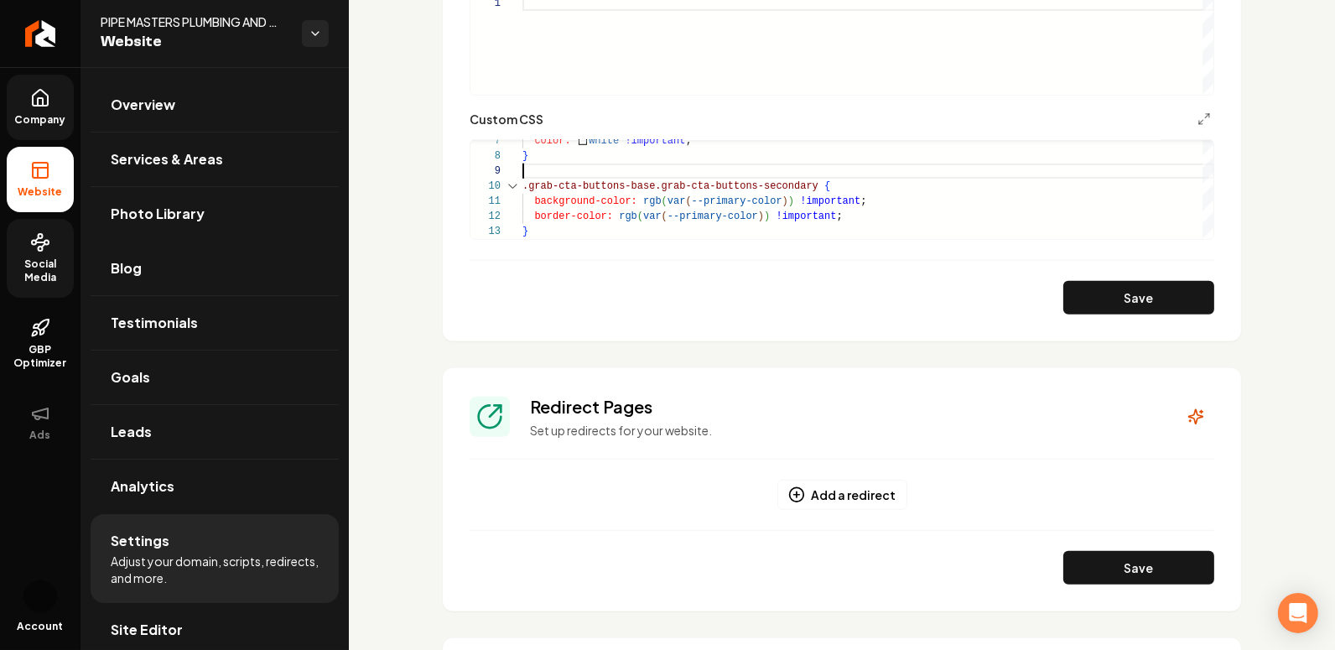
scroll to position [1128, 0]
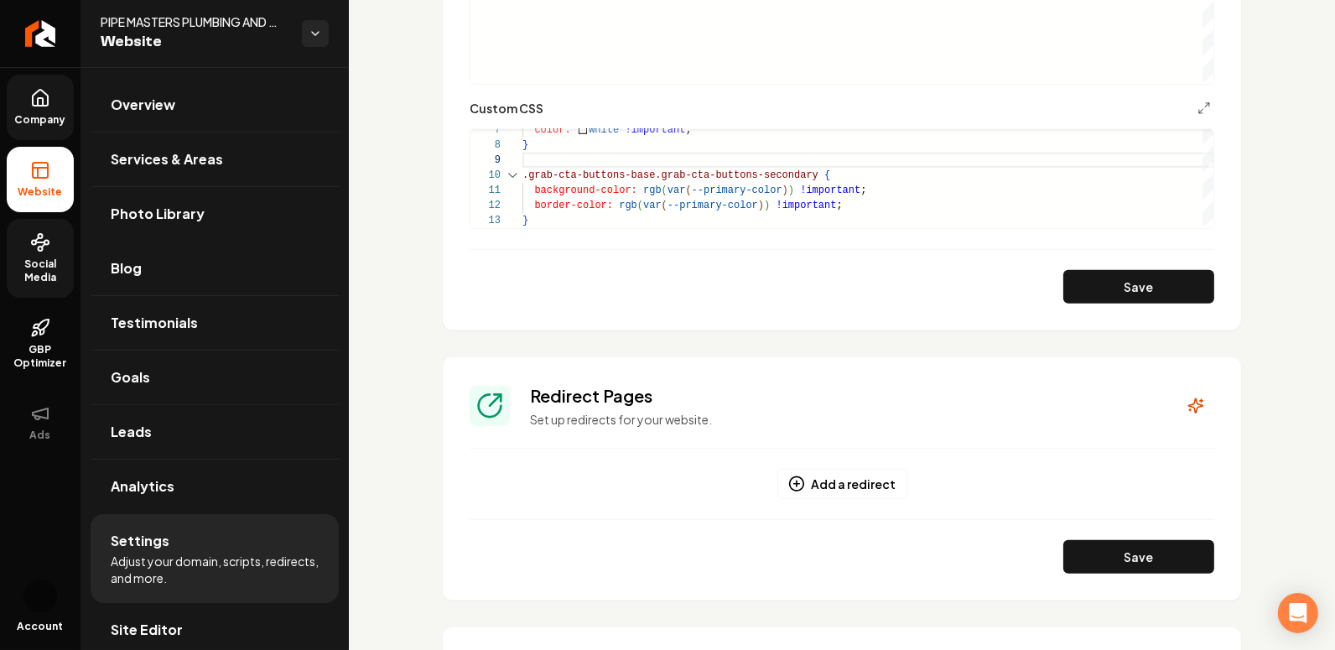
click at [558, 212] on div "color: white !important ; } .grab-cta-buttons-base.grab-cta-buttons-secondary {…" at bounding box center [868, 130] width 692 height 196
click at [567, 214] on div "color: white !important ; } .grab-cta-buttons-base.grab-cta-buttons-secondary {…" at bounding box center [868, 130] width 692 height 196
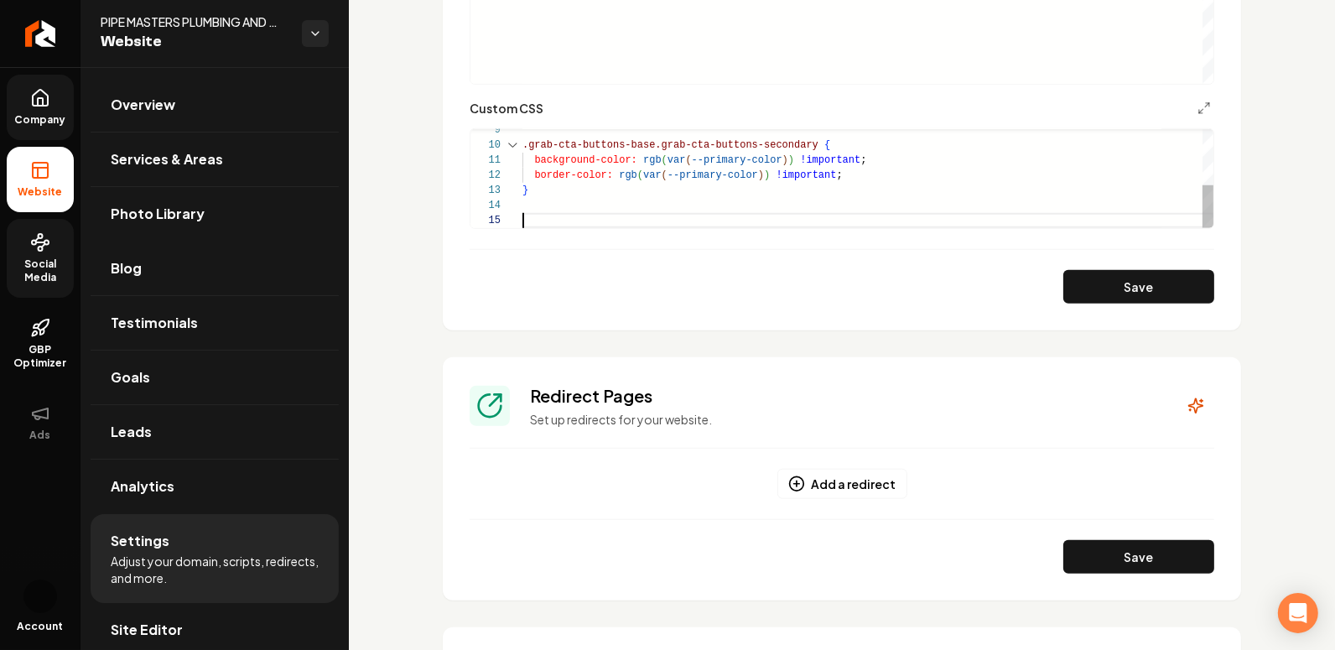
scroll to position [90, 6]
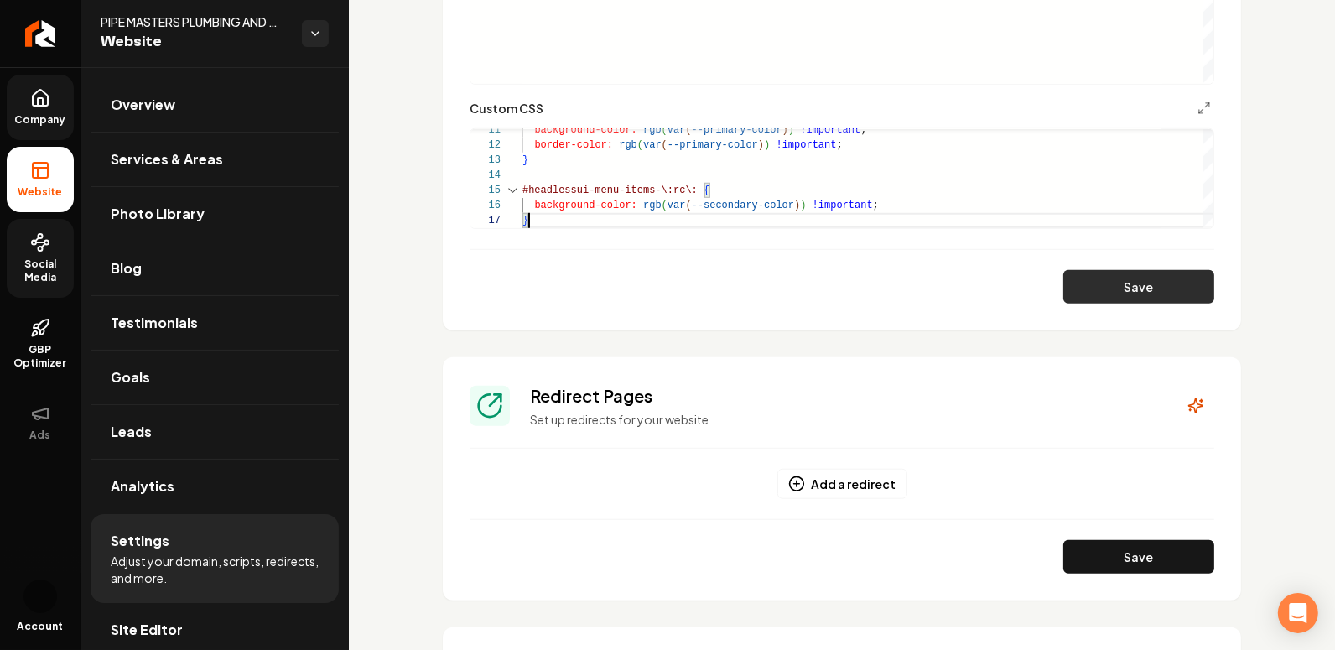
click at [1115, 288] on button "Save" at bounding box center [1138, 287] width 151 height 34
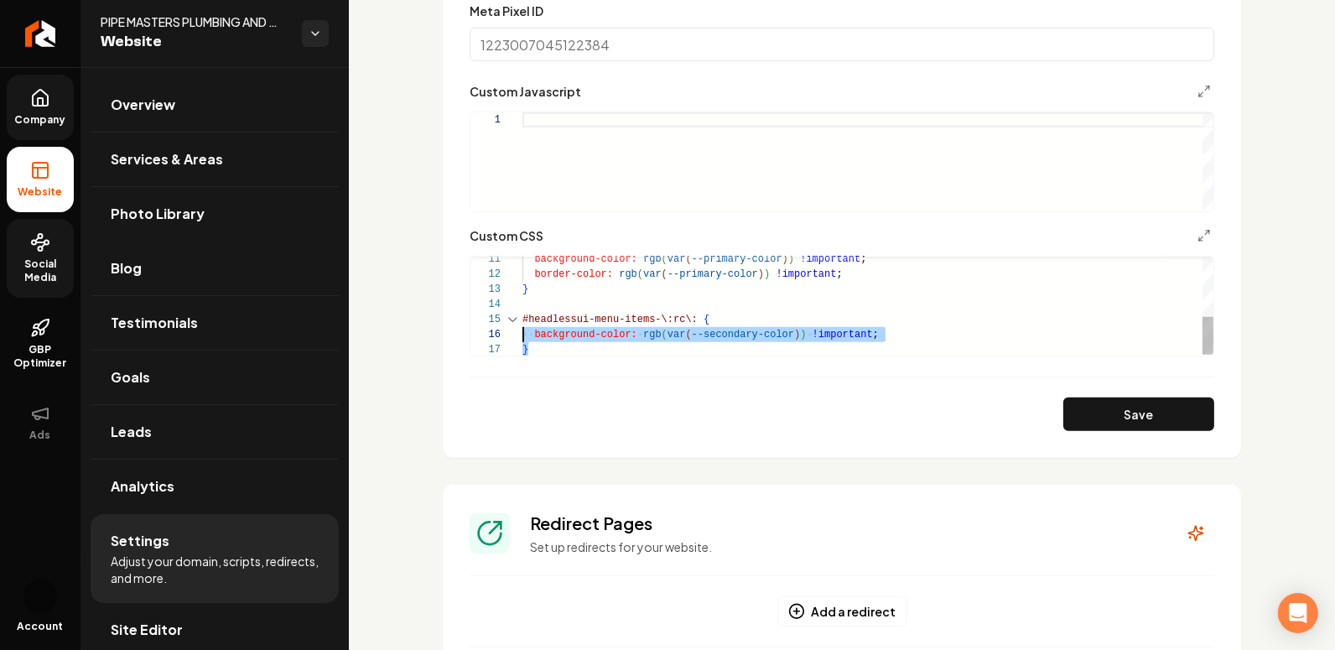
scroll to position [60, 0]
drag, startPoint x: 531, startPoint y: 349, endPoint x: 512, endPoint y: 319, distance: 35.4
click at [522, 319] on div "background-color: rgb ( var ( --primary-color ) ) !important ; border-color: rg…" at bounding box center [868, 229] width 692 height 257
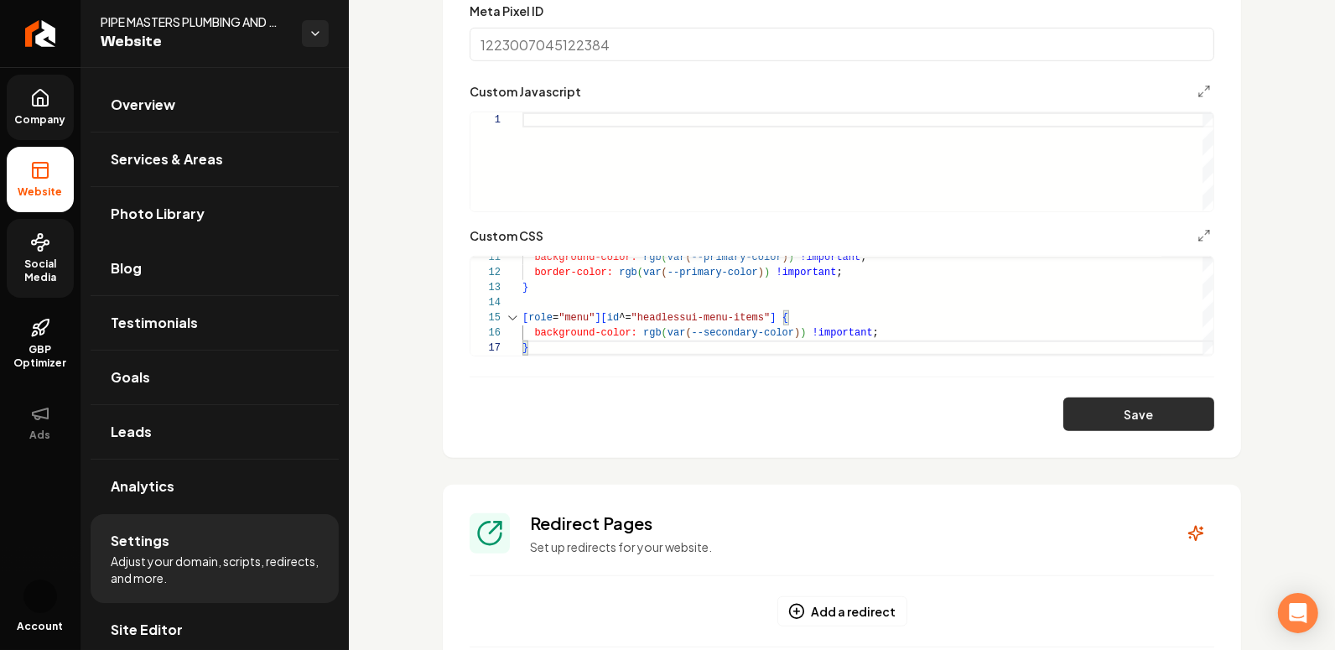
click at [1115, 418] on button "Save" at bounding box center [1138, 415] width 151 height 34
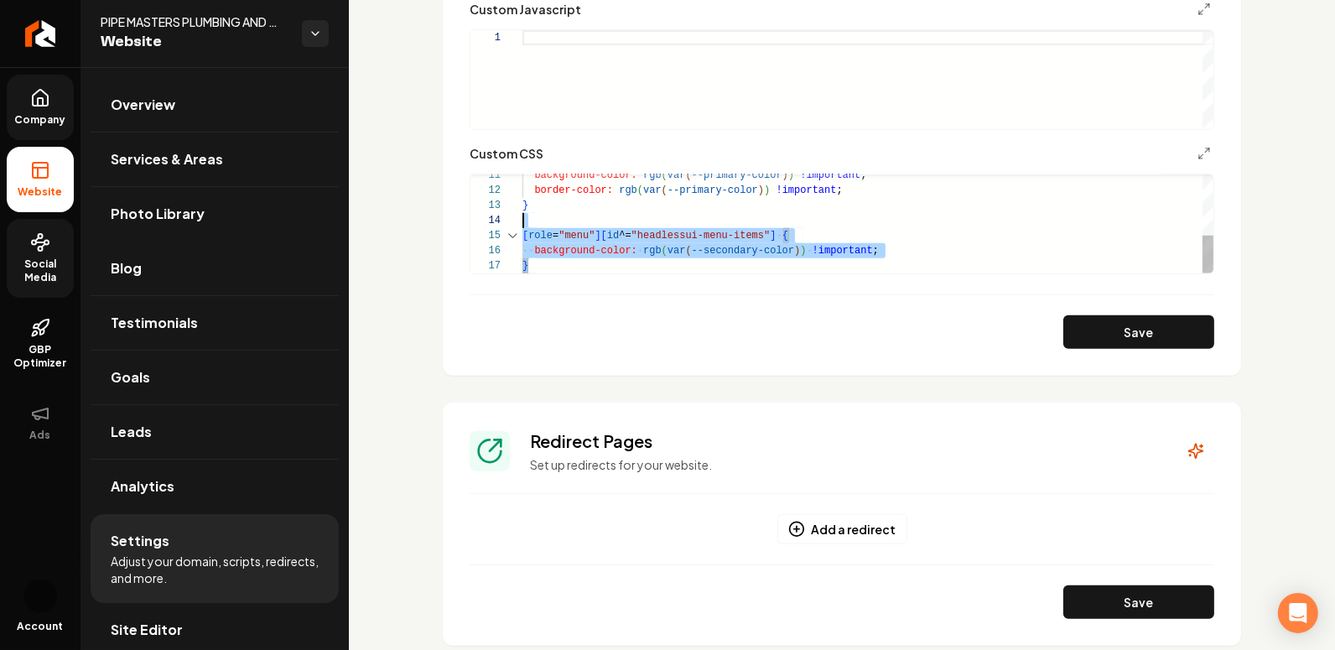
type textarea "**********"
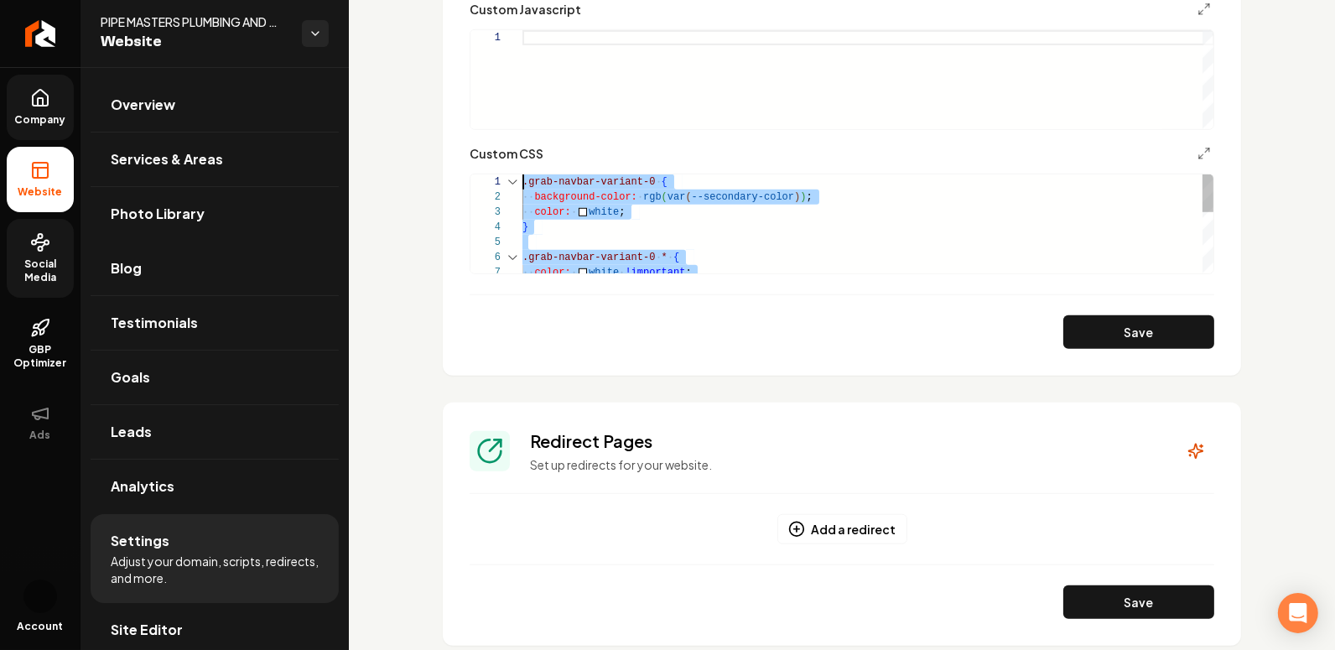
scroll to position [0, 0]
drag, startPoint x: 537, startPoint y: 267, endPoint x: 482, endPoint y: 150, distance: 128.7
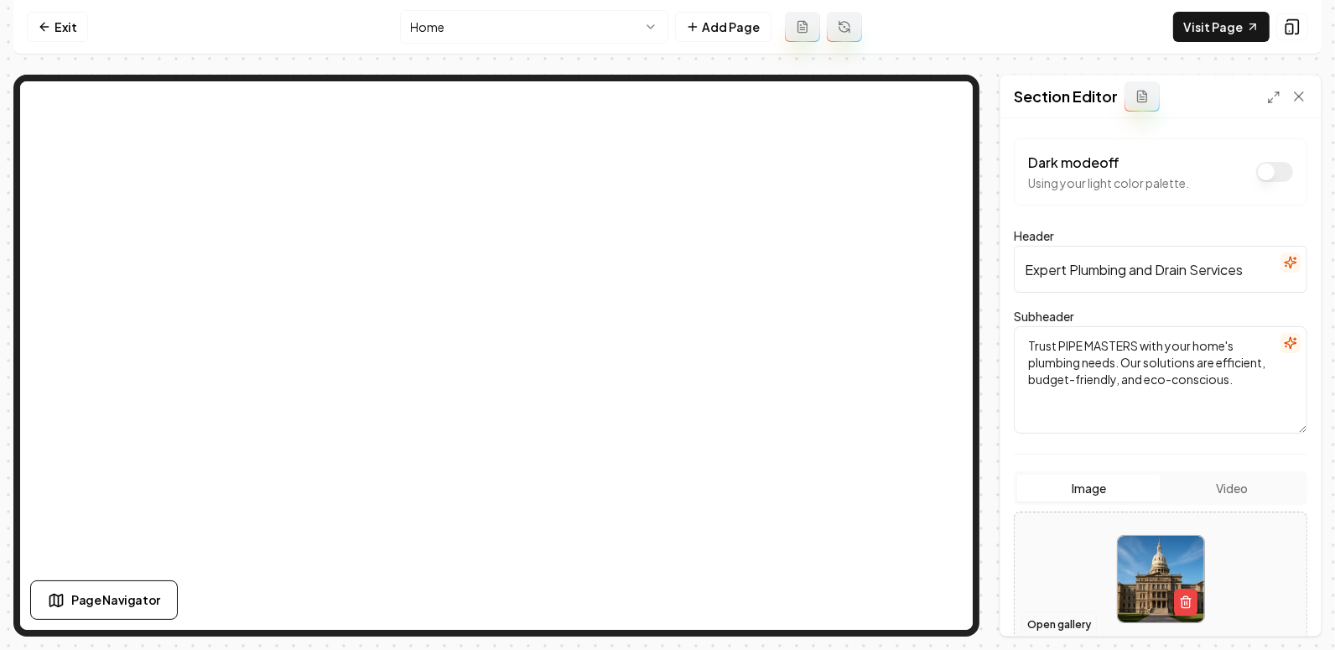
click at [1058, 621] on button "Open gallery" at bounding box center [1058, 624] width 75 height 27
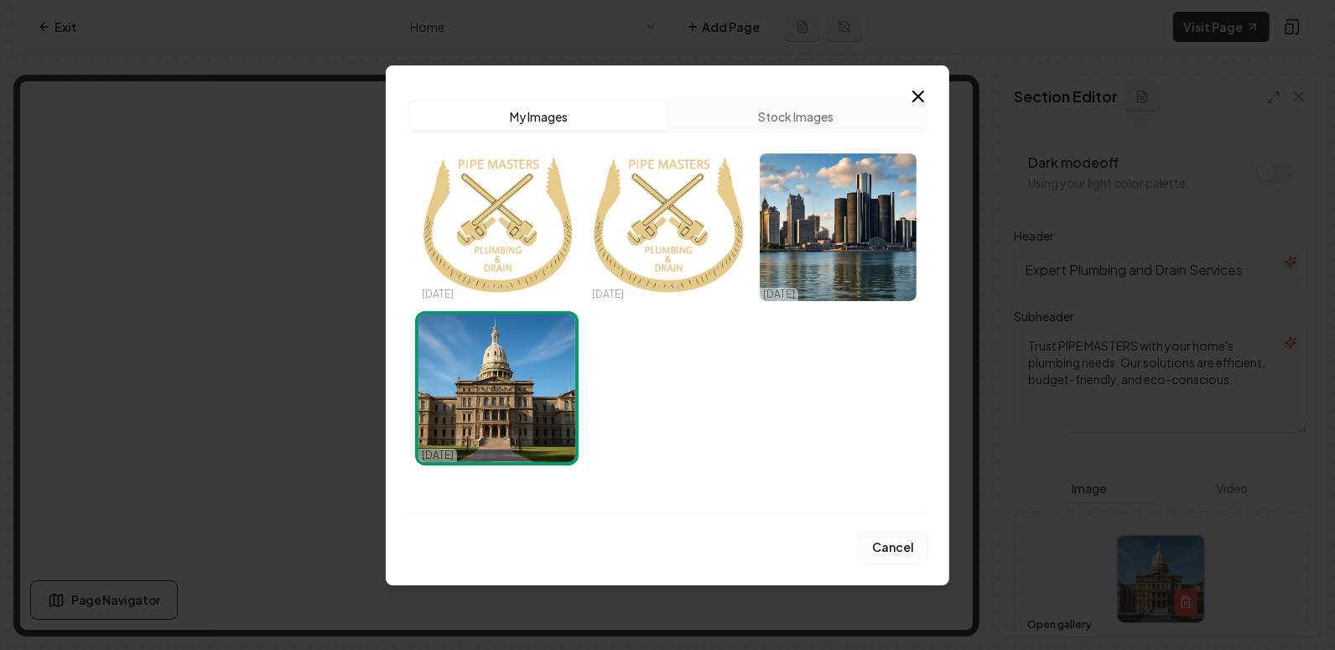
click at [887, 544] on button "Cancel" at bounding box center [893, 548] width 70 height 34
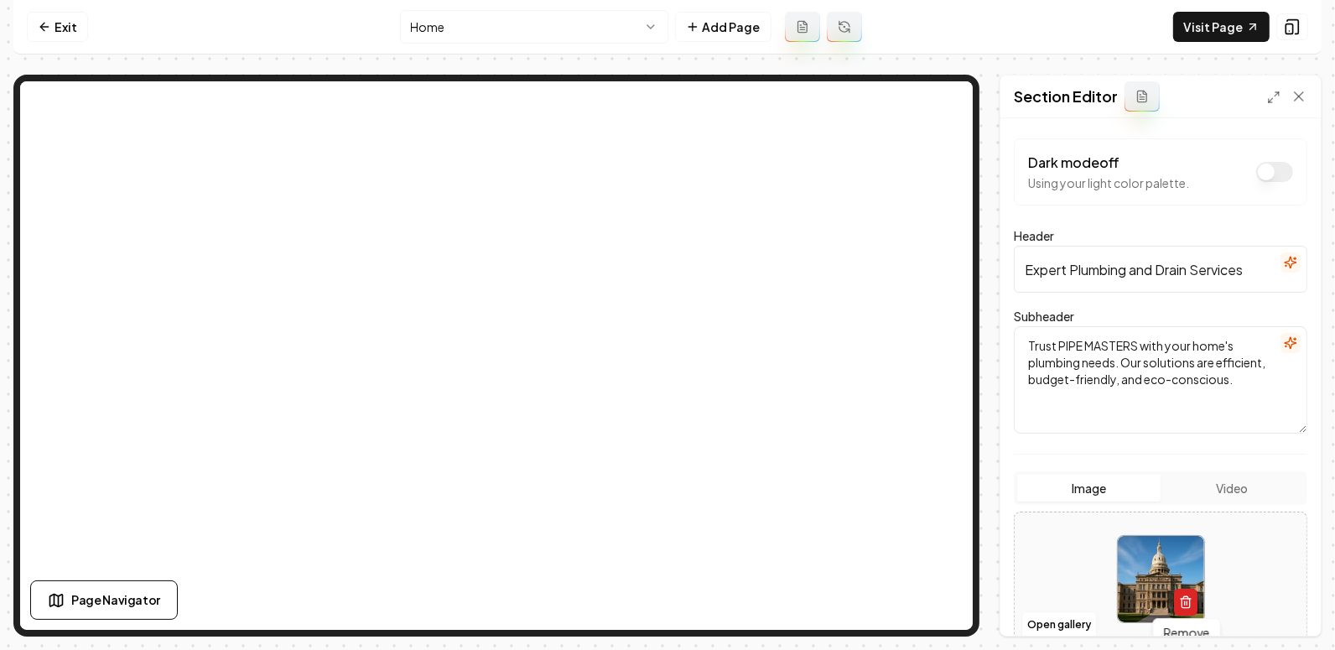
click at [1183, 600] on icon "button" at bounding box center [1185, 601] width 13 height 13
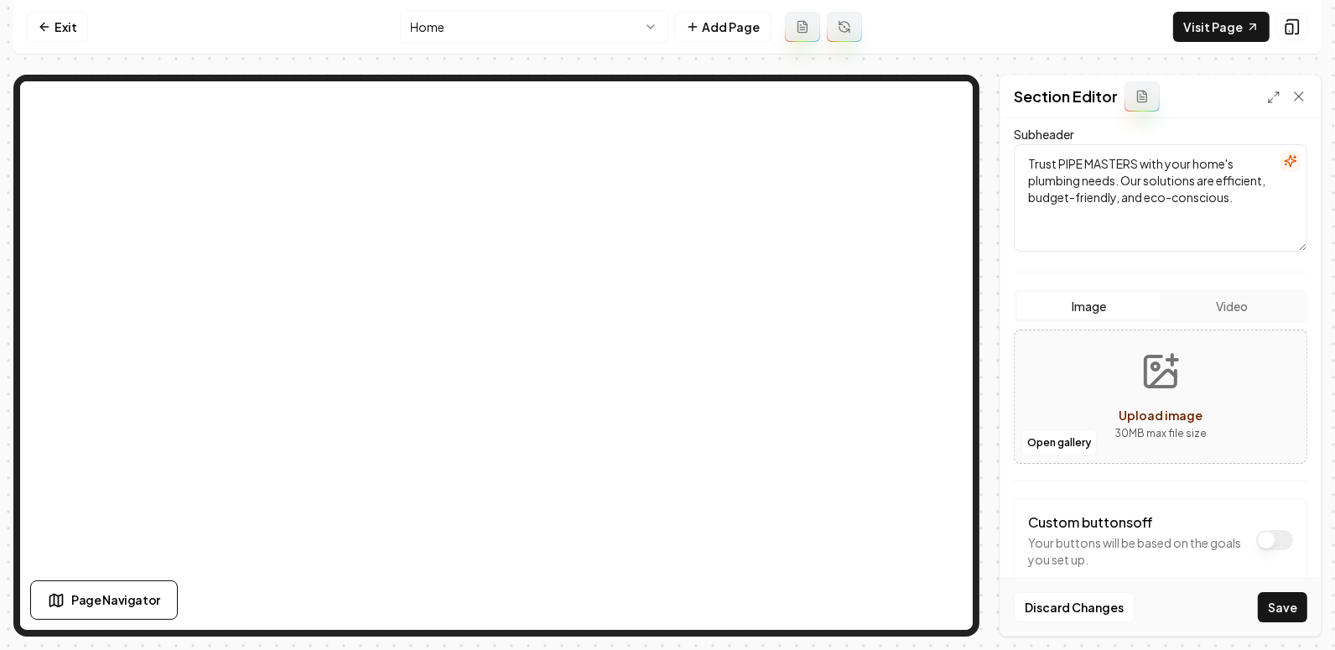
scroll to position [187, 0]
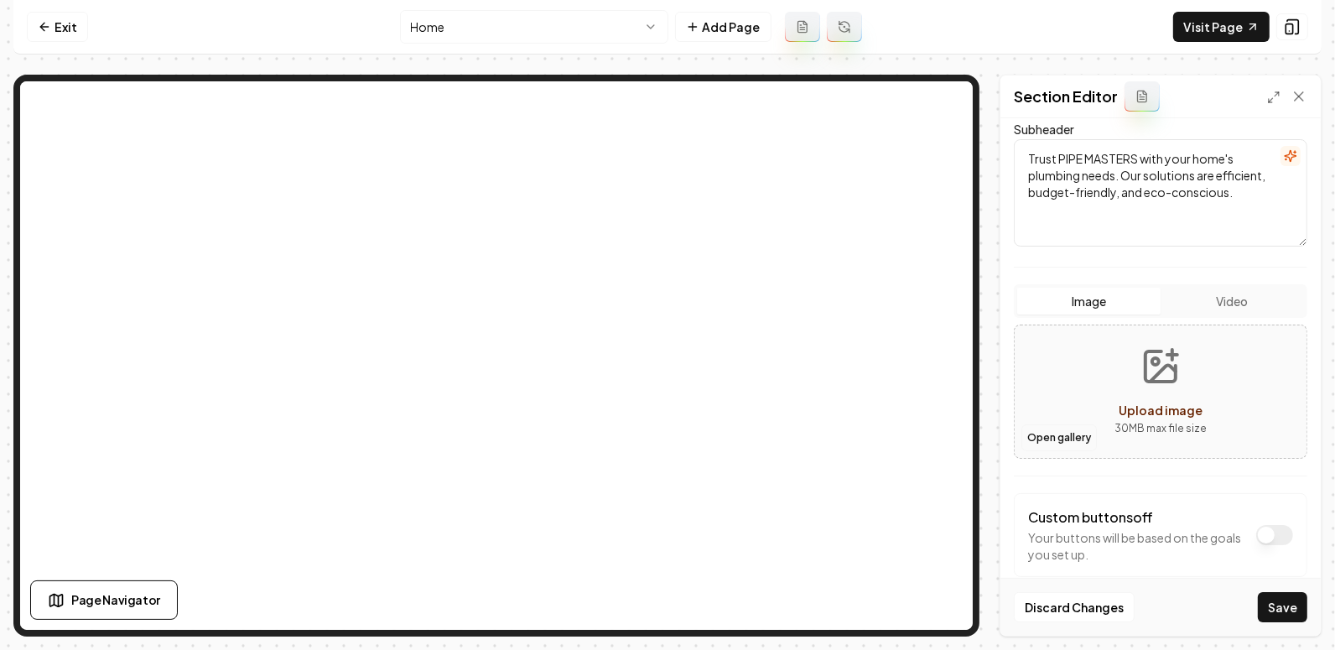
click at [1043, 434] on button "Open gallery" at bounding box center [1058, 437] width 75 height 27
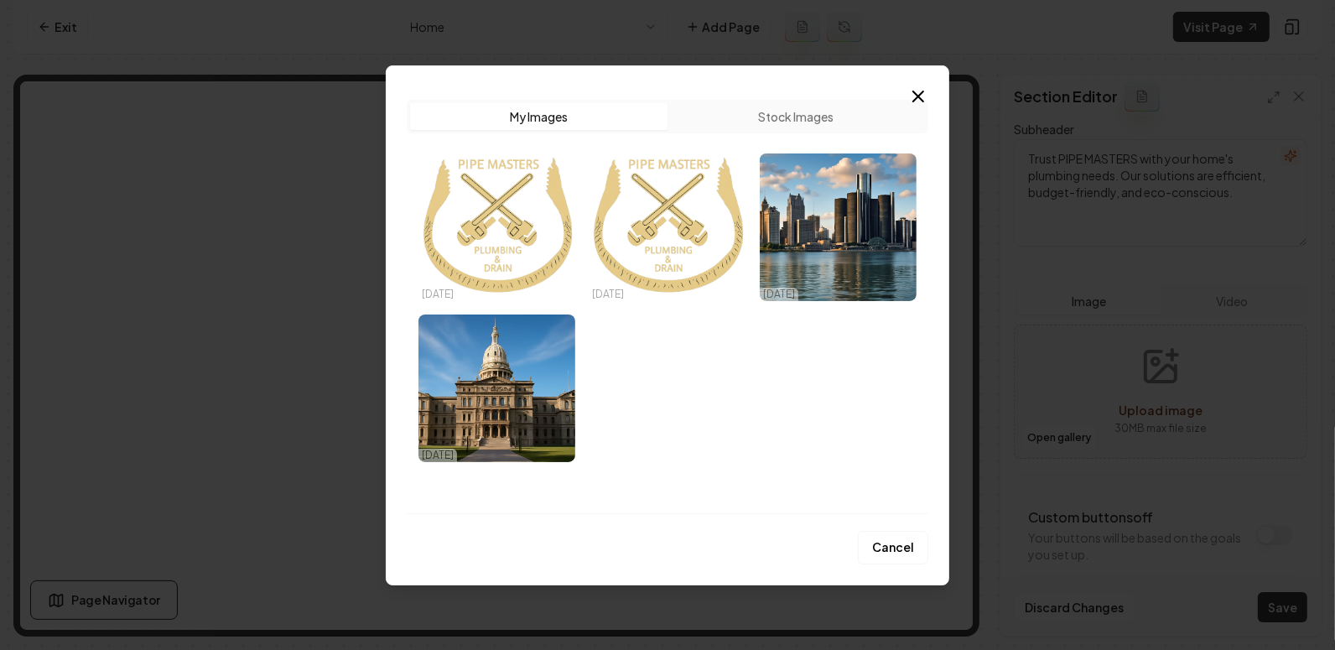
click at [793, 123] on button "Stock Images" at bounding box center [796, 116] width 257 height 27
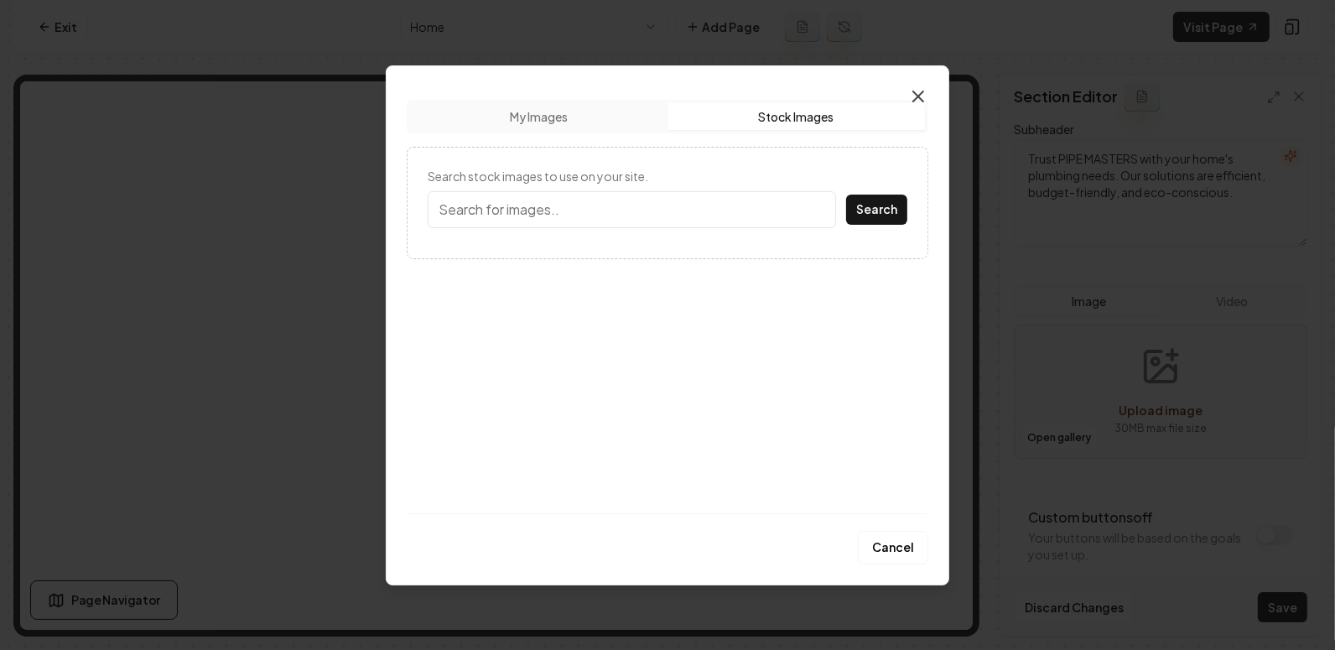
click at [912, 86] on icon "button" at bounding box center [918, 96] width 20 height 20
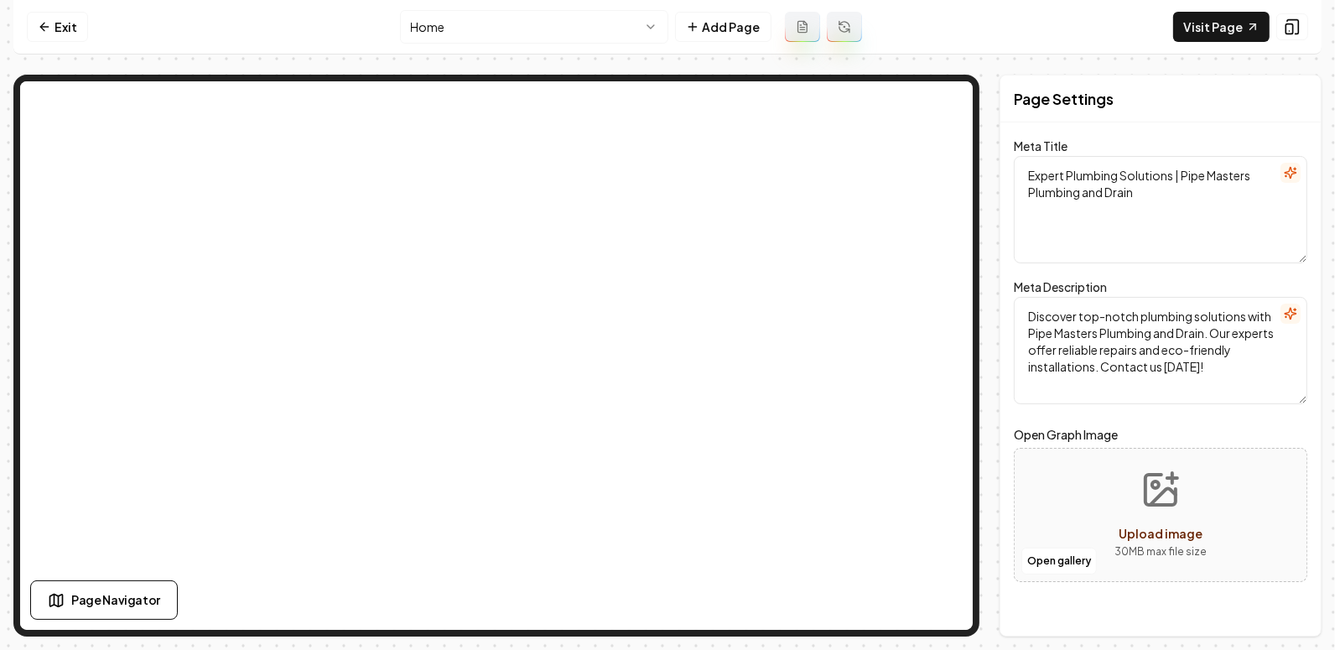
click at [1149, 533] on span "Upload image" at bounding box center [1161, 533] width 84 height 15
click at [1061, 556] on button "Open gallery" at bounding box center [1058, 561] width 75 height 27
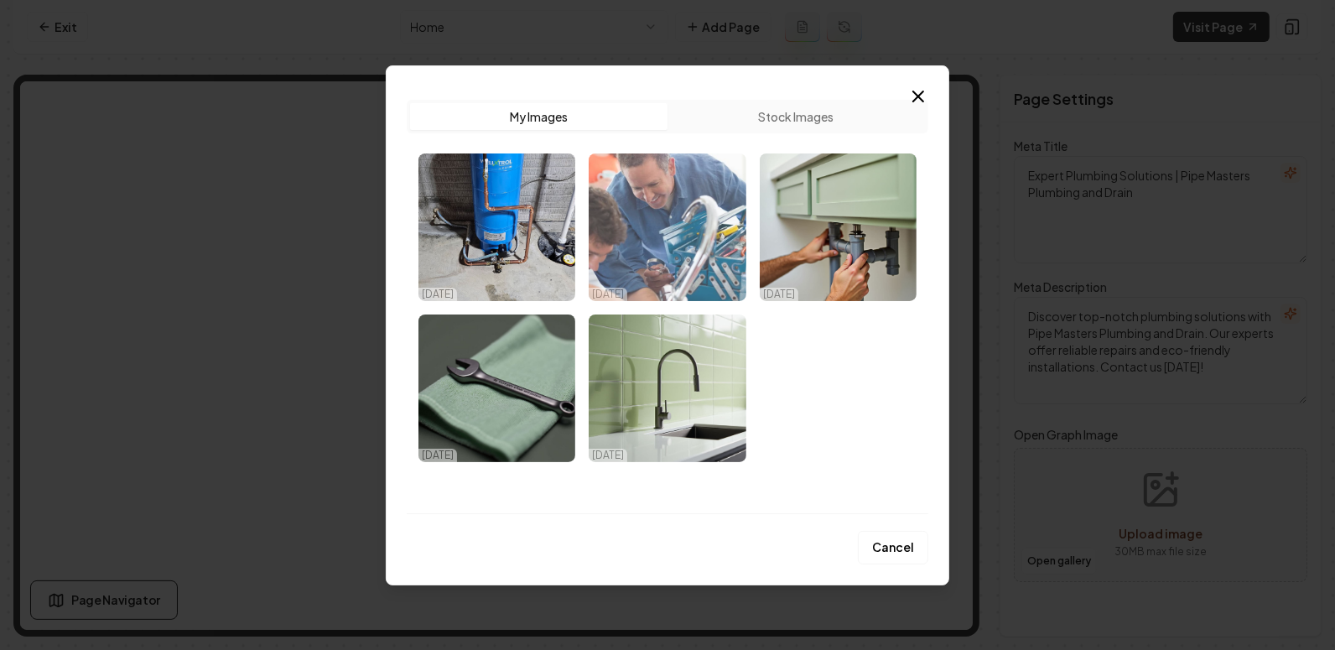
click at [652, 211] on img "Select image image_68e017765c7cd75eb86cc6e3.jpg" at bounding box center [667, 227] width 157 height 148
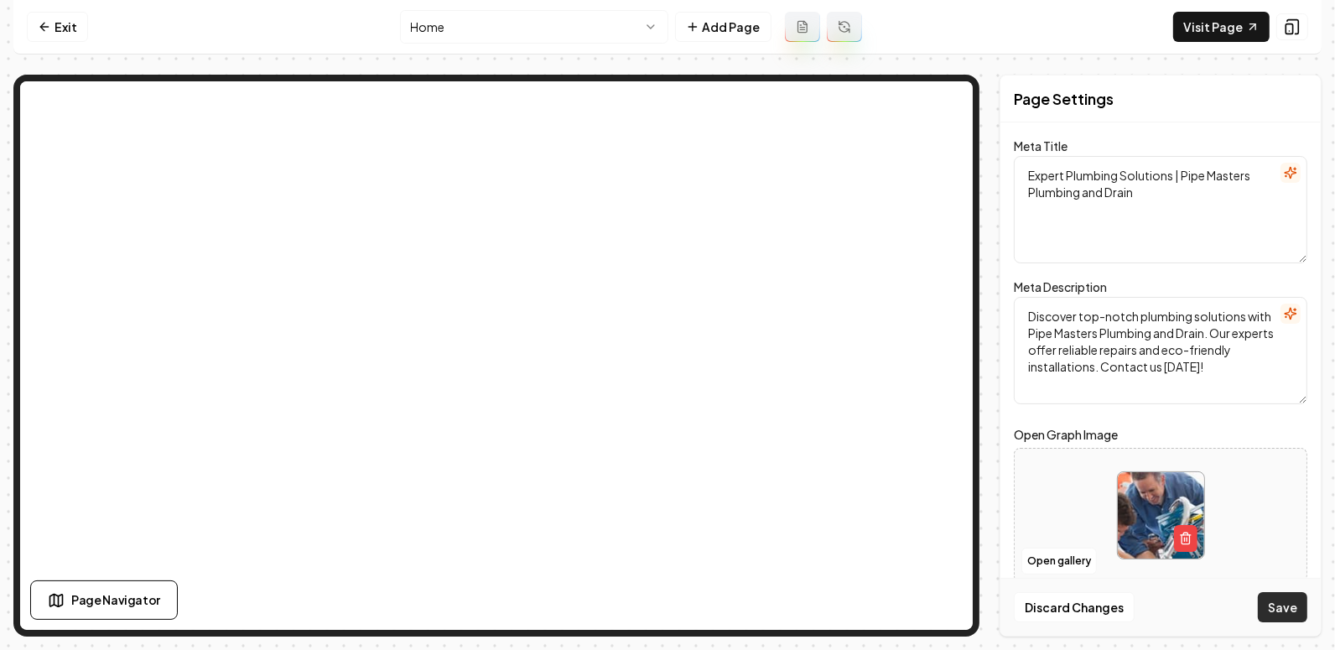
click at [1273, 598] on button "Save" at bounding box center [1282, 607] width 49 height 30
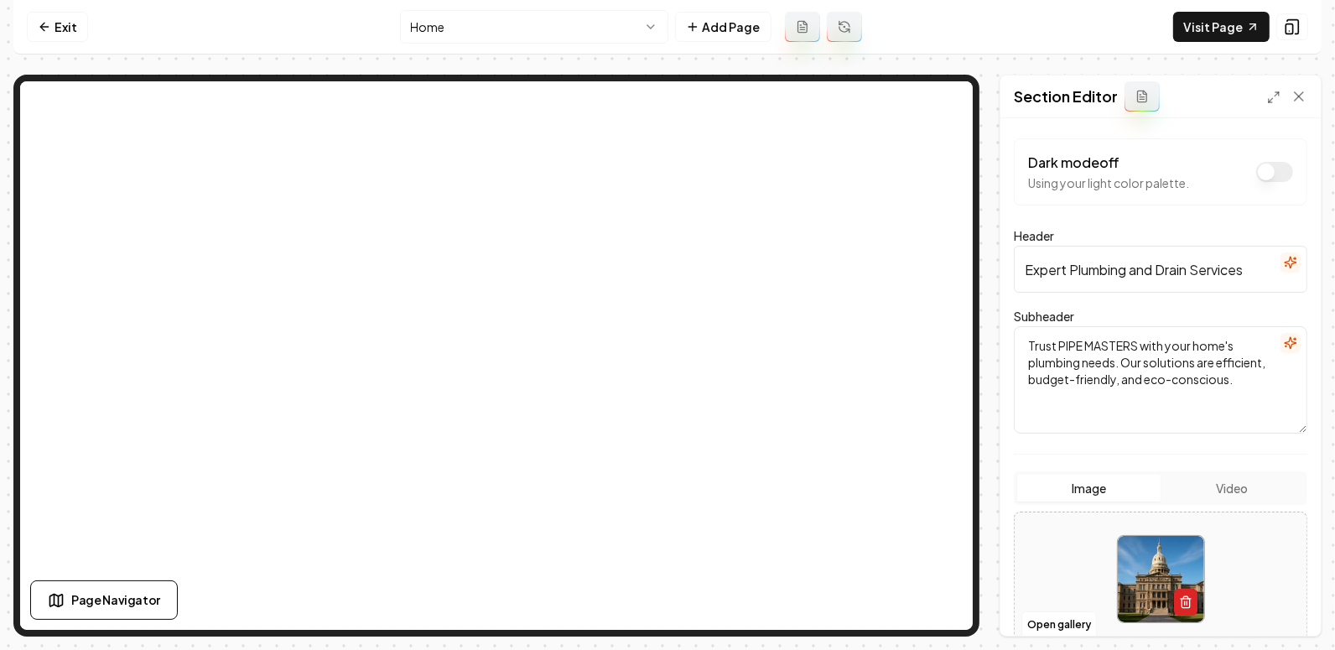
click at [1175, 601] on button "button" at bounding box center [1185, 602] width 23 height 27
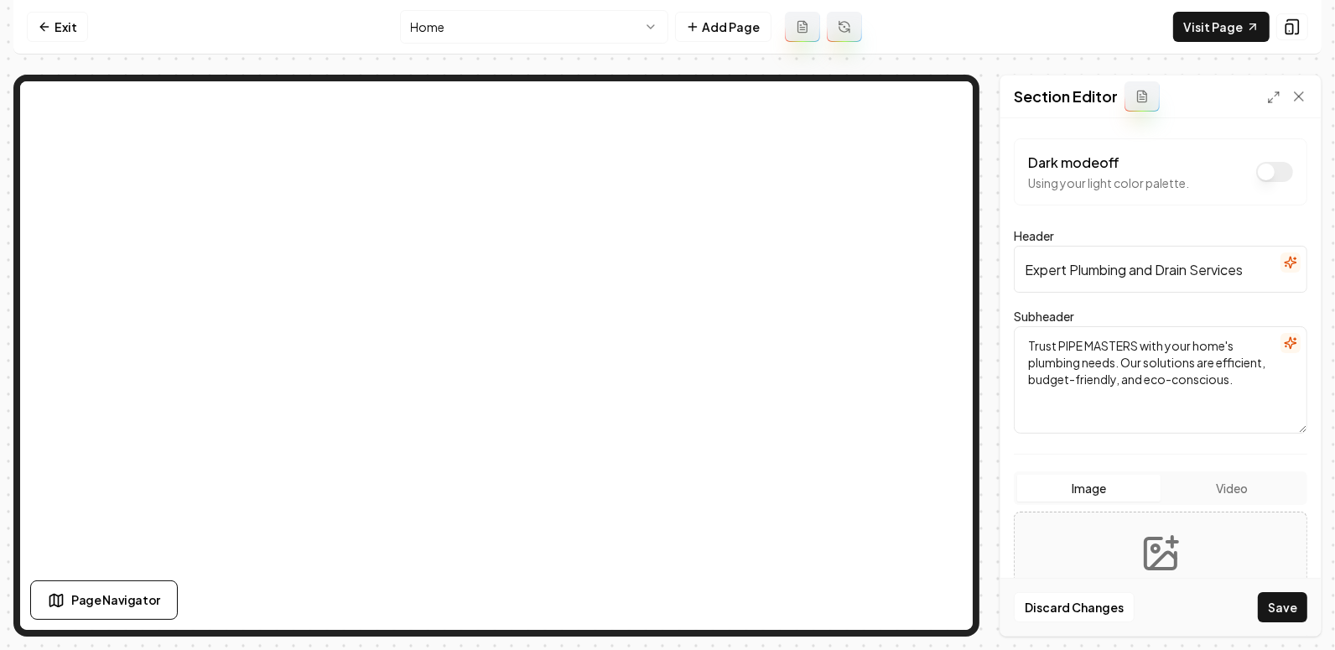
click at [1119, 544] on button "Upload image 30 MB max file size" at bounding box center [1160, 578] width 119 height 117
type input "**********"
click at [1292, 613] on button "Save" at bounding box center [1282, 607] width 49 height 30
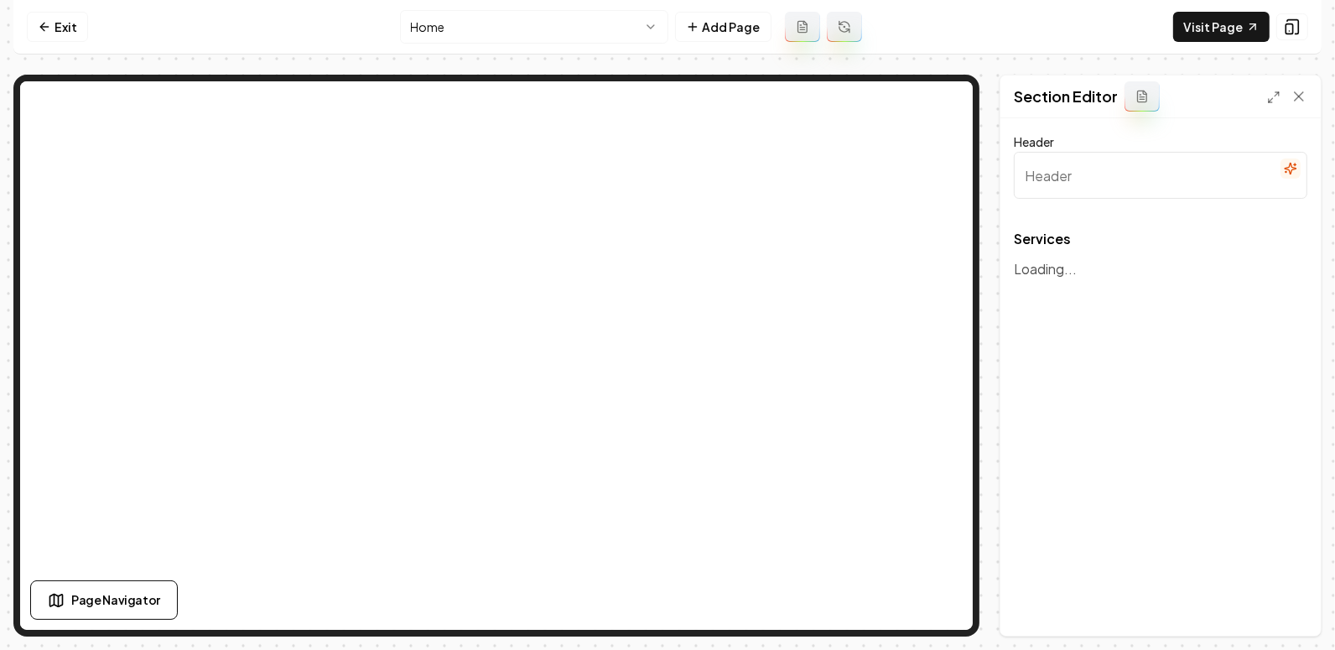
type input "Our Expert Plumbing Services"
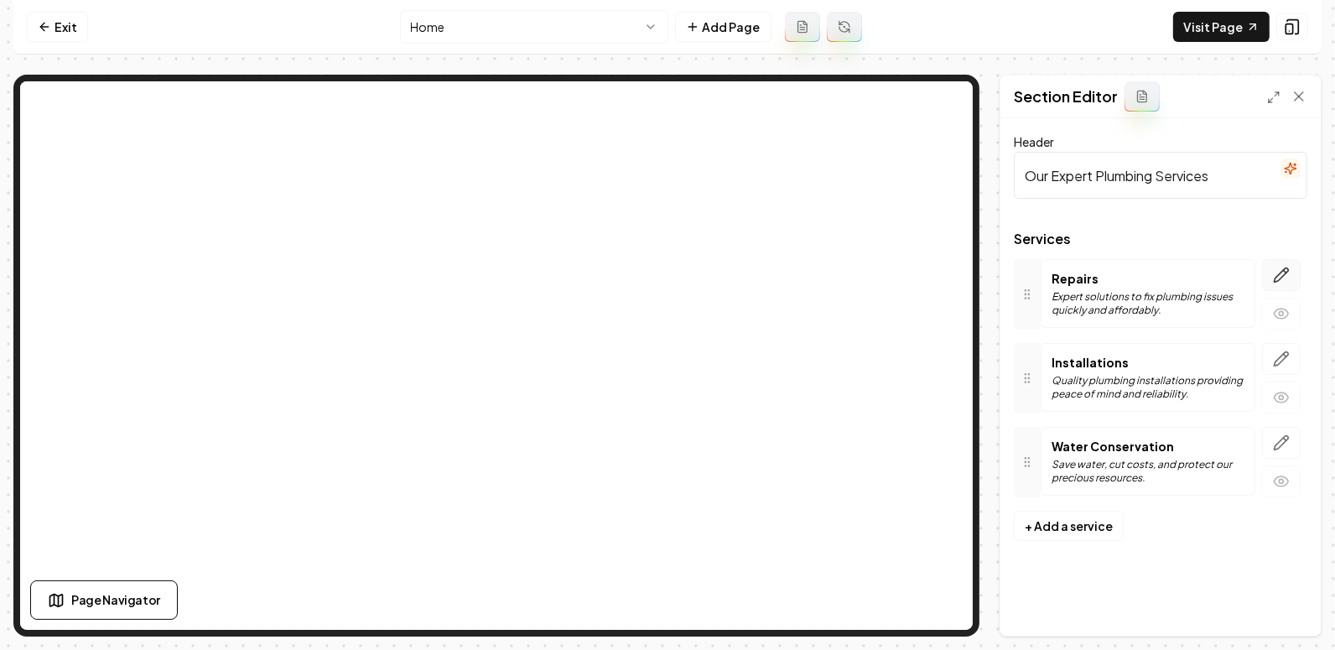
click at [1286, 273] on icon "button" at bounding box center [1282, 275] width 14 height 14
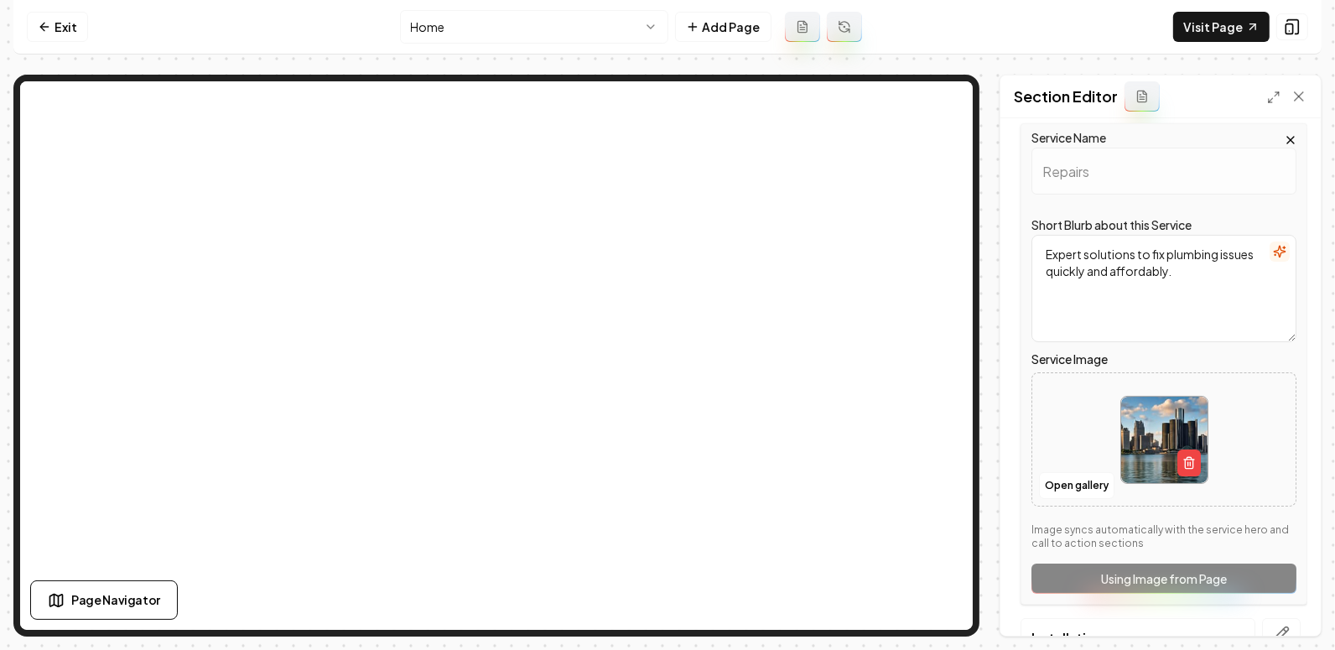
scroll to position [165, 0]
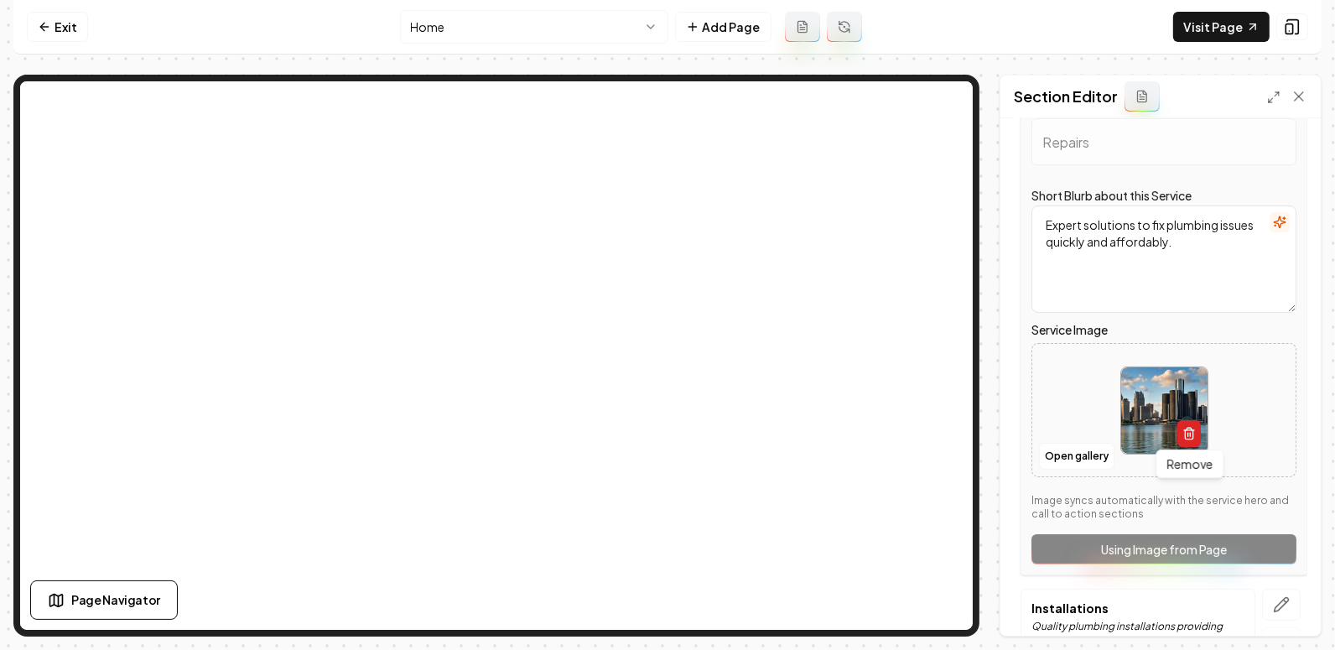
click at [1188, 430] on icon "button" at bounding box center [1188, 433] width 13 height 13
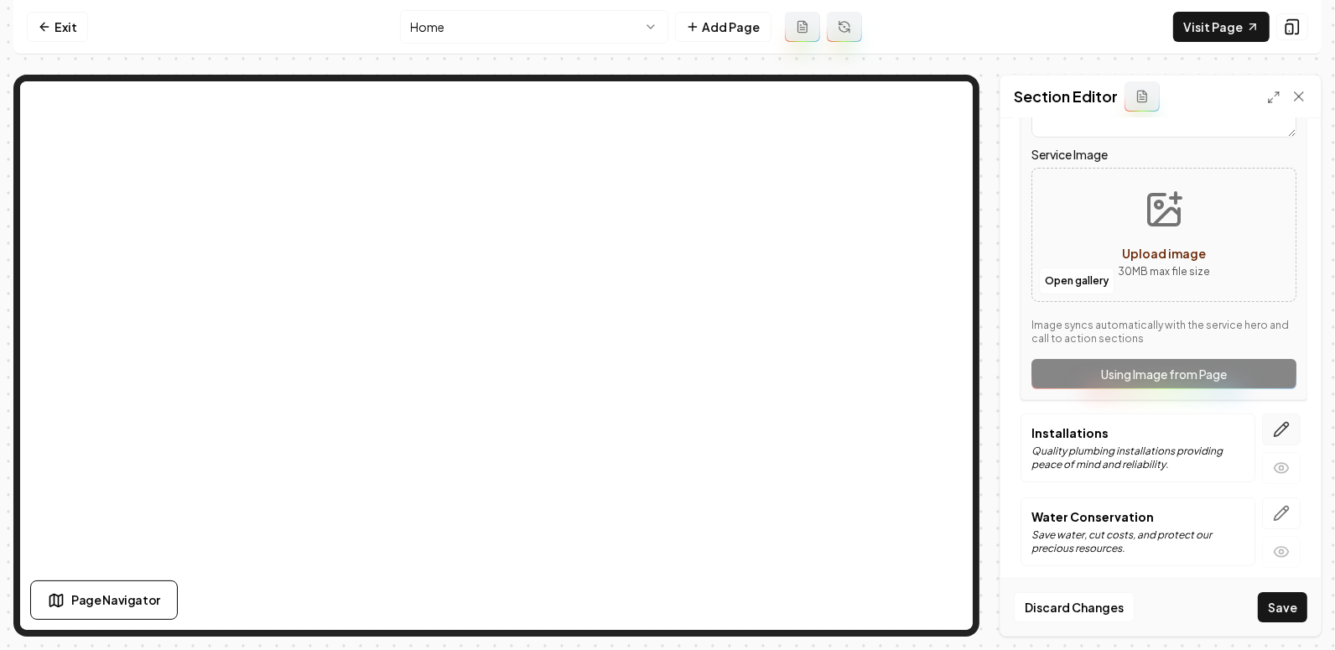
click at [1278, 429] on icon "button" at bounding box center [1281, 429] width 17 height 17
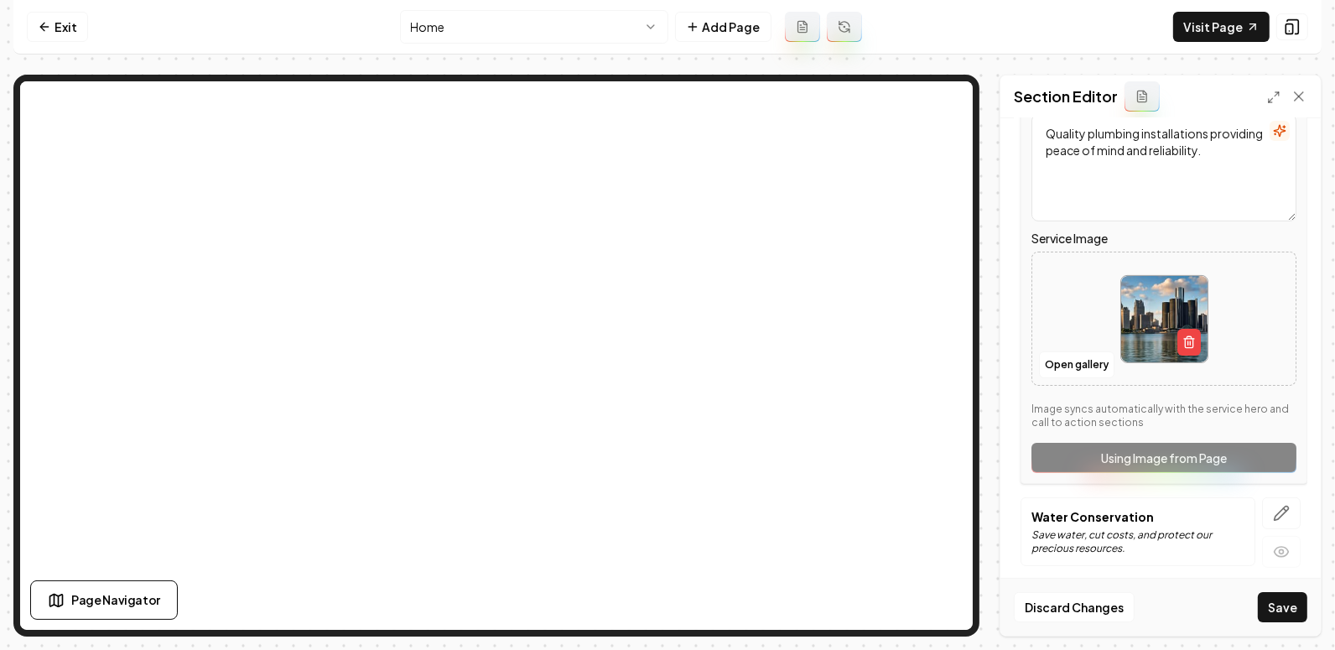
scroll to position [345, 0]
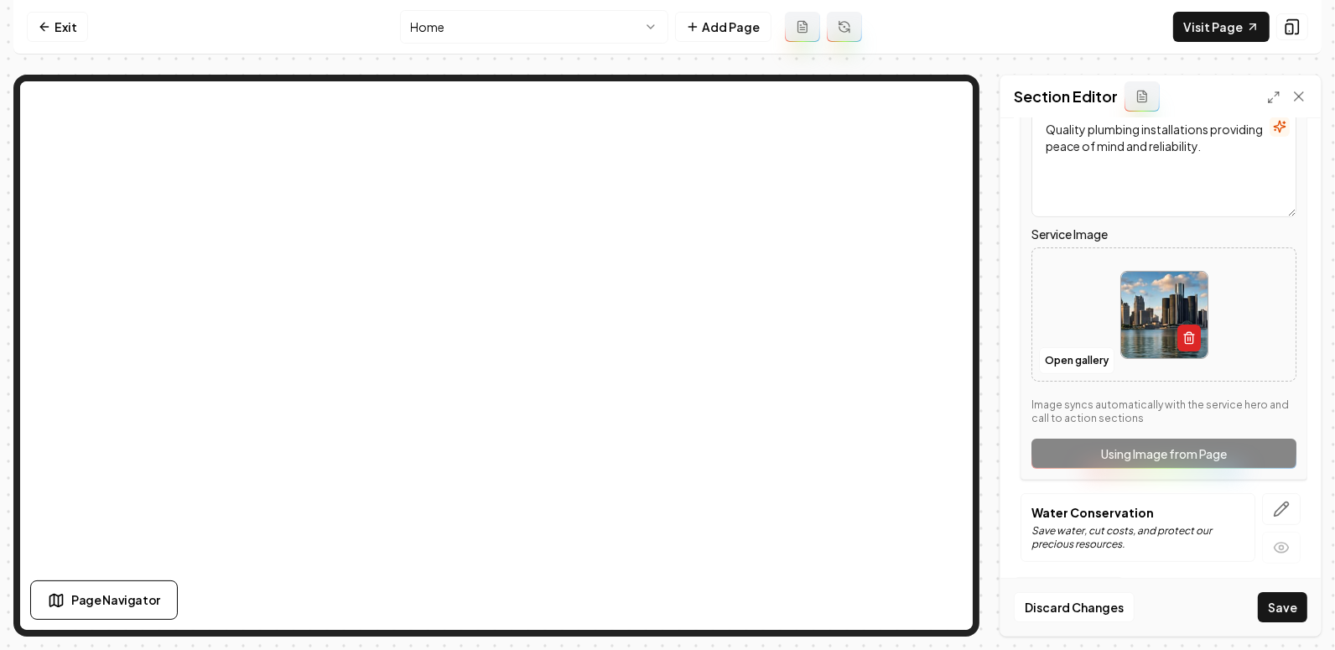
click at [1179, 336] on button "button" at bounding box center [1188, 338] width 23 height 27
click at [1275, 508] on icon "button" at bounding box center [1281, 509] width 17 height 17
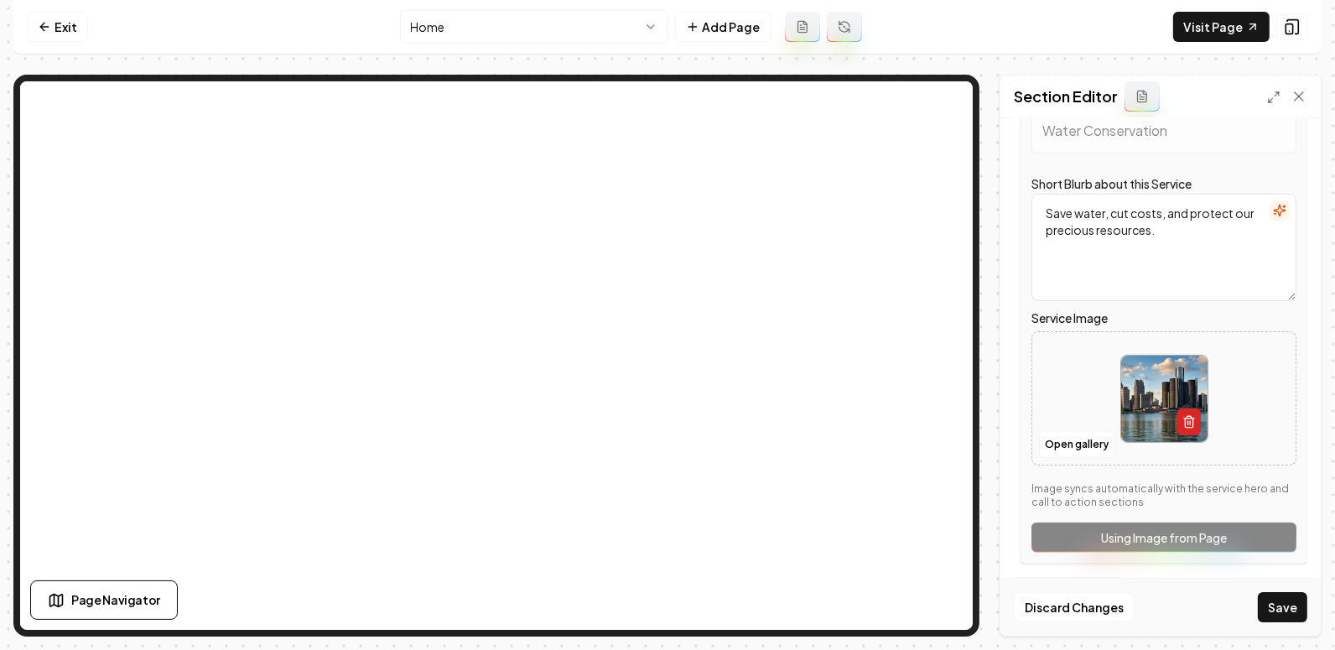
click at [1182, 408] on button "button" at bounding box center [1188, 421] width 23 height 27
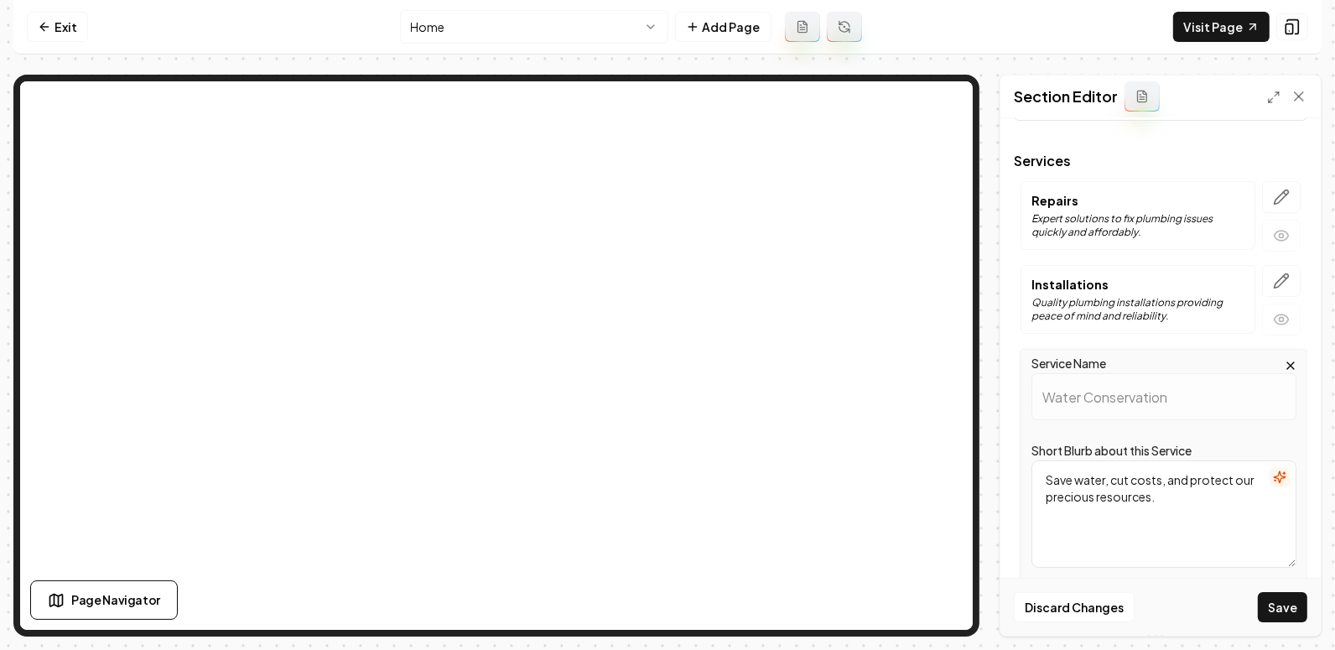
scroll to position [0, 0]
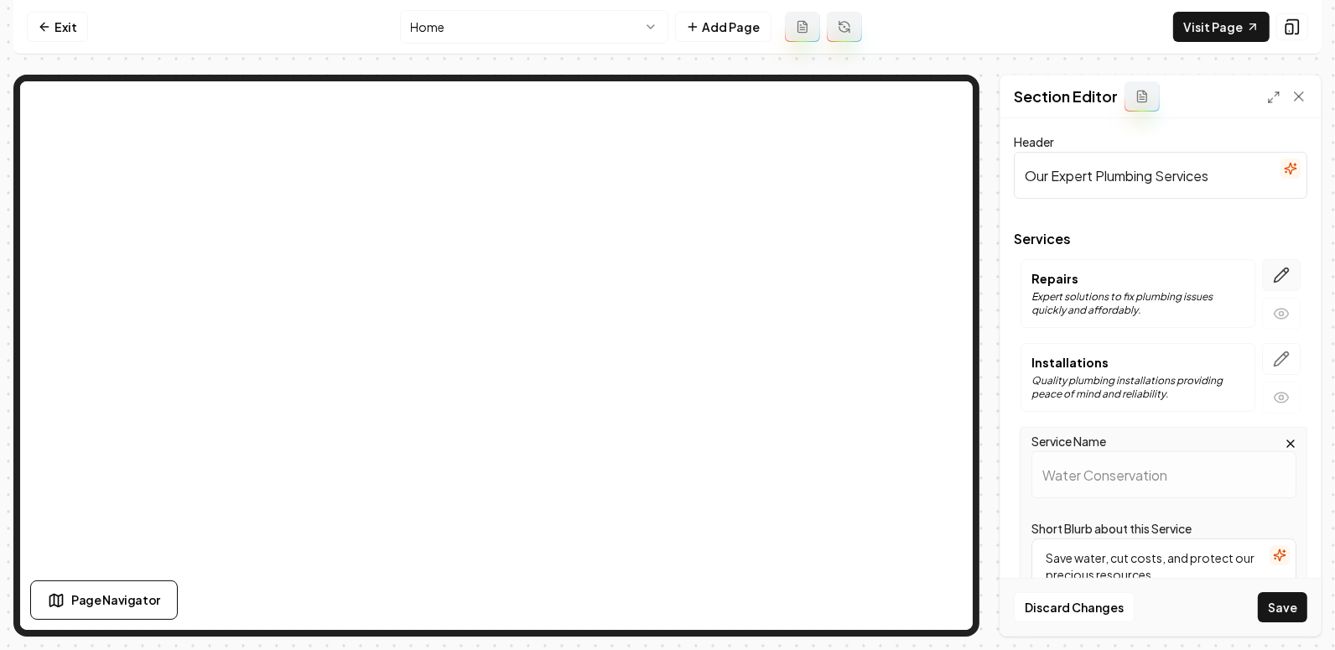
click at [1283, 267] on icon "button" at bounding box center [1281, 275] width 17 height 17
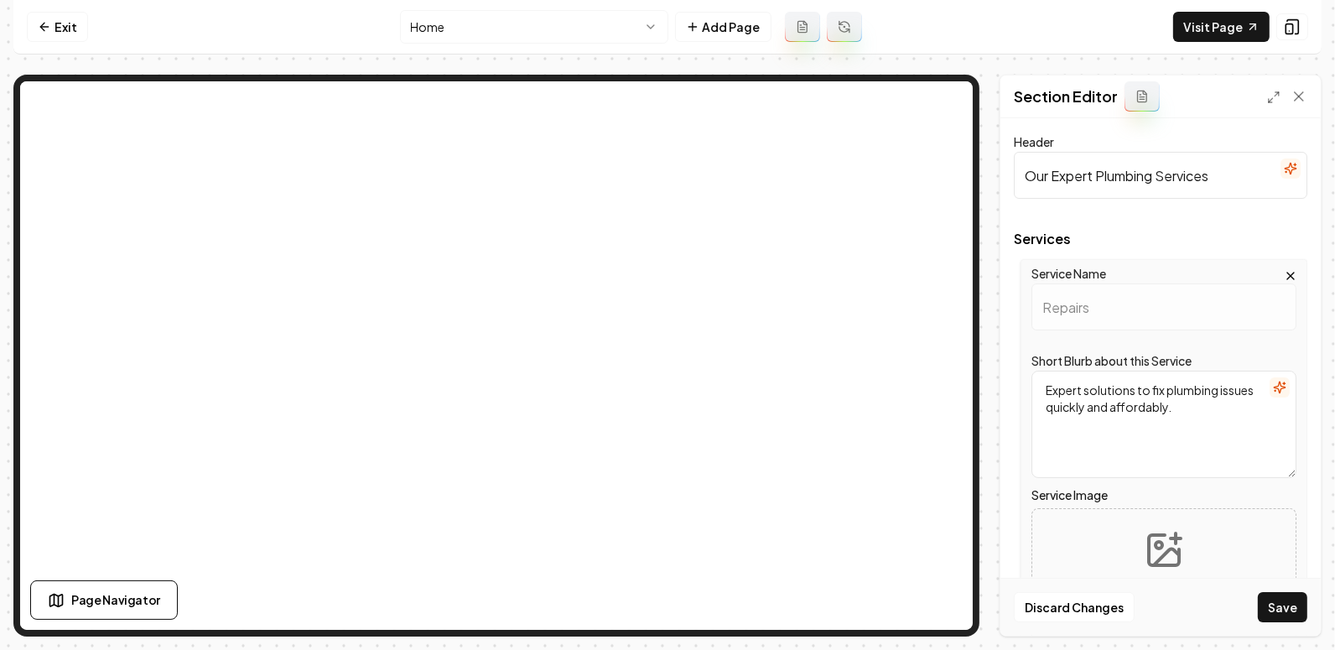
scroll to position [64, 0]
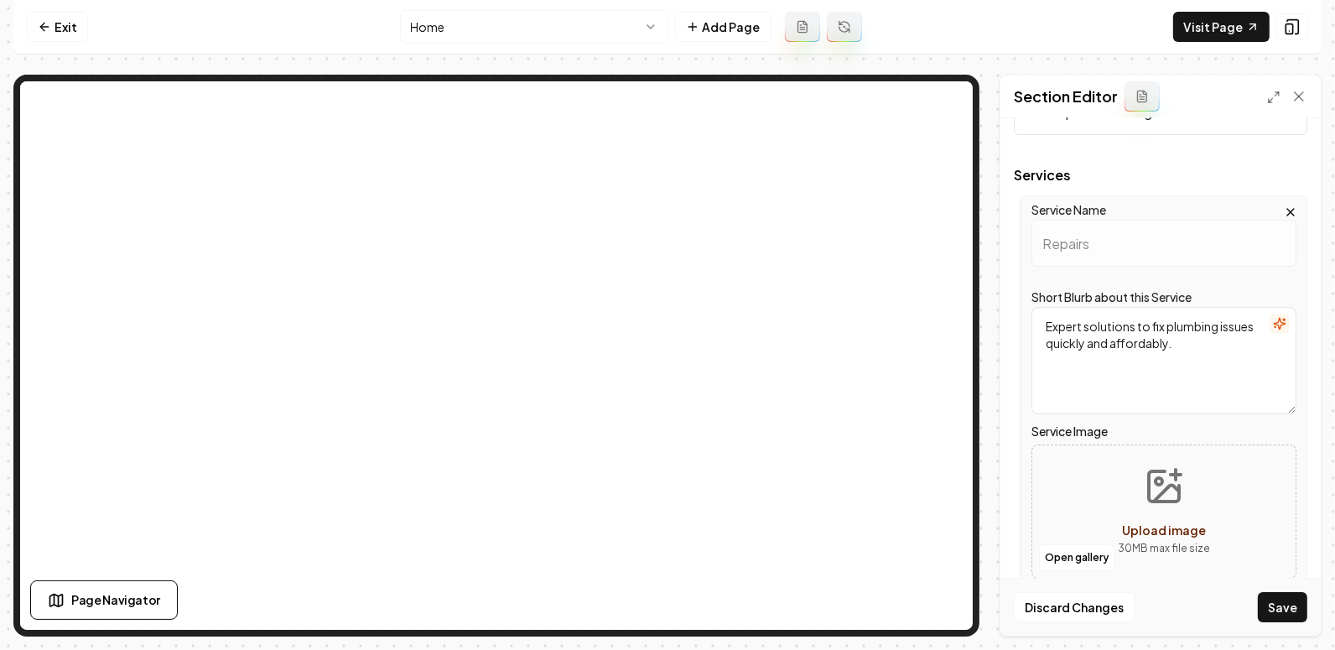
click at [1152, 505] on button "Upload image 30 MB max file size" at bounding box center [1163, 511] width 119 height 117
click at [1146, 496] on icon "Upload image" at bounding box center [1164, 486] width 40 height 40
type input "**********"
click at [1190, 532] on icon "button" at bounding box center [1188, 534] width 13 height 13
click at [1071, 547] on button "Open gallery" at bounding box center [1076, 557] width 75 height 27
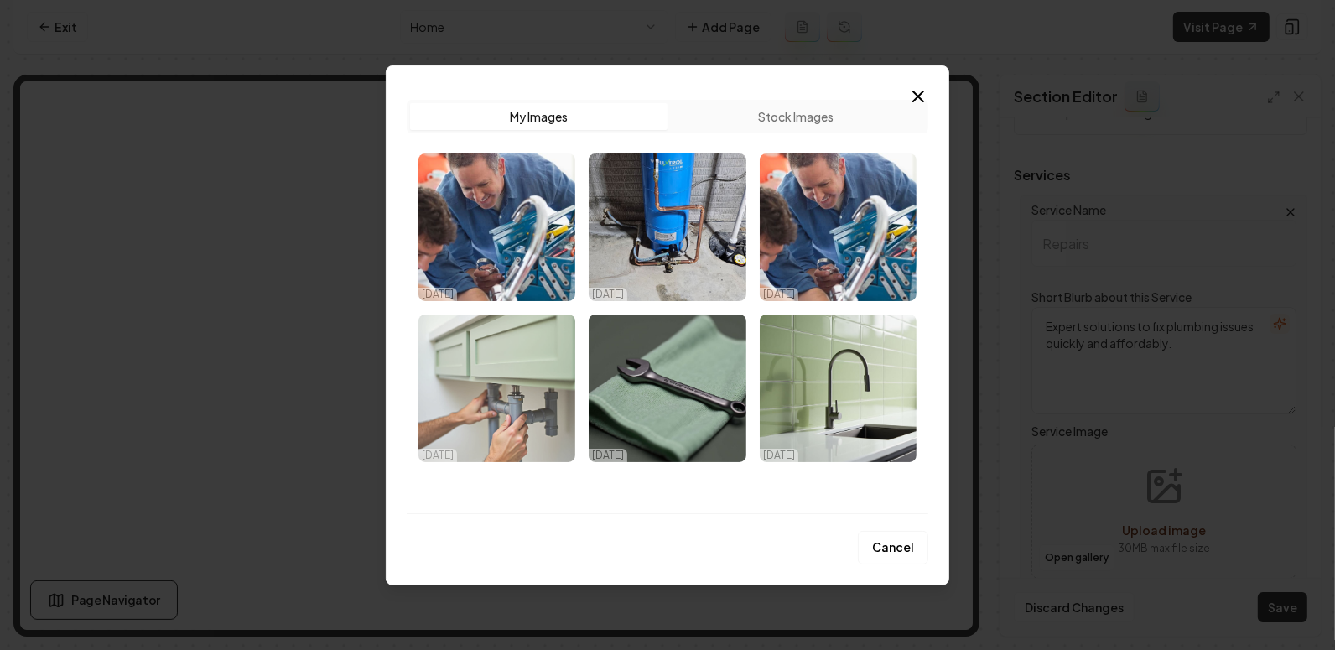
click at [517, 387] on img "Select image image_68e017655c7cd75eb86c5f5a.png" at bounding box center [496, 388] width 157 height 148
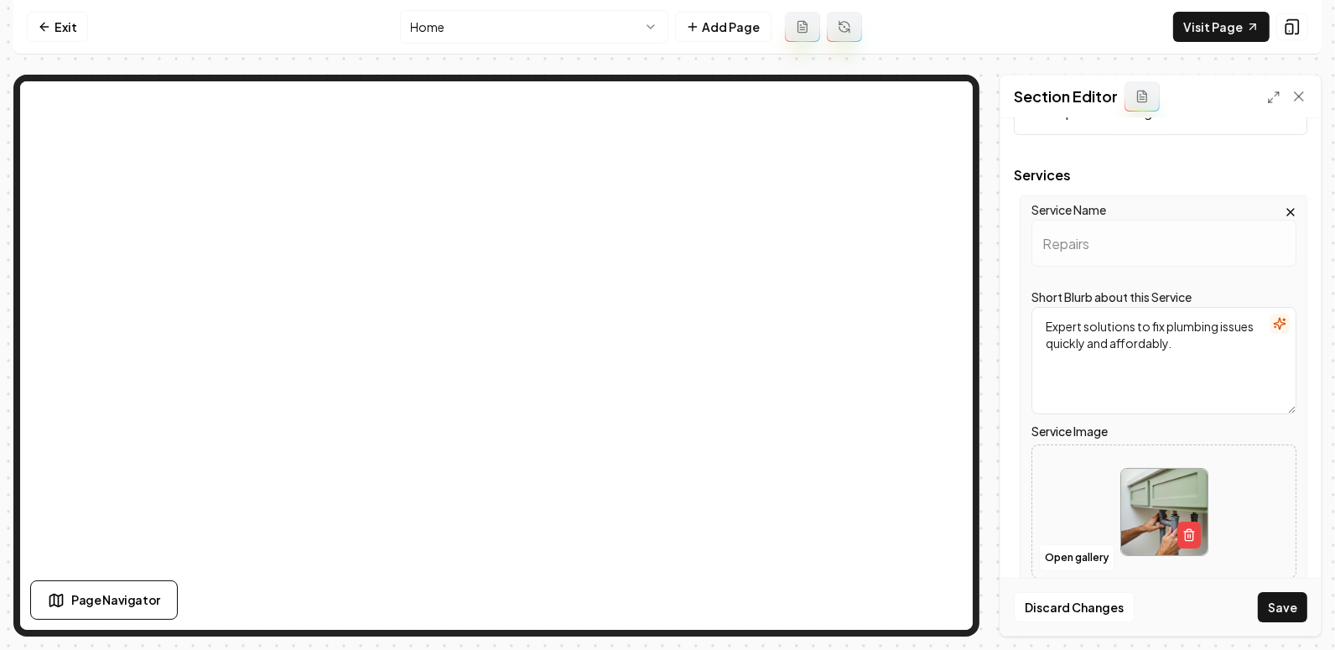
click at [1153, 425] on label "Service Image" at bounding box center [1164, 431] width 265 height 20
click at [1209, 538] on div at bounding box center [1163, 512] width 263 height 115
click at [1185, 535] on icon "button" at bounding box center [1189, 536] width 8 height 9
click at [1072, 558] on button "Open gallery" at bounding box center [1076, 557] width 75 height 27
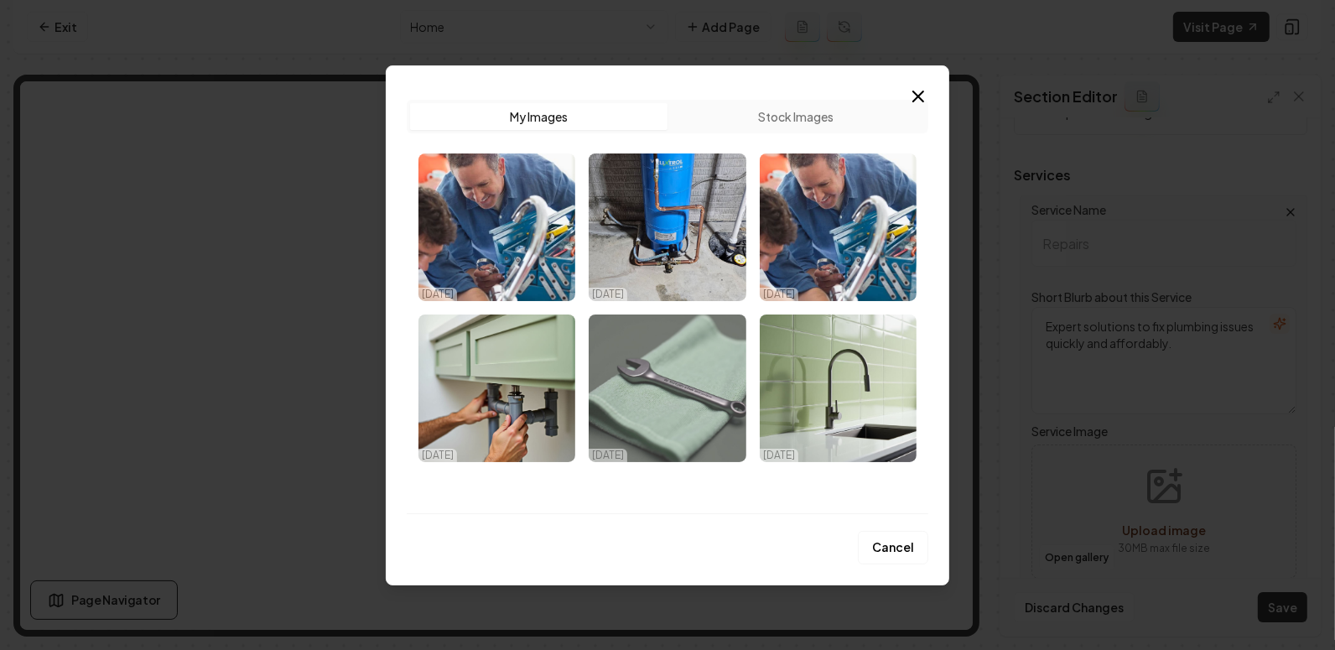
click at [669, 377] on img "Select image image_68e017655c7cd75eb86c604f.png" at bounding box center [667, 388] width 157 height 148
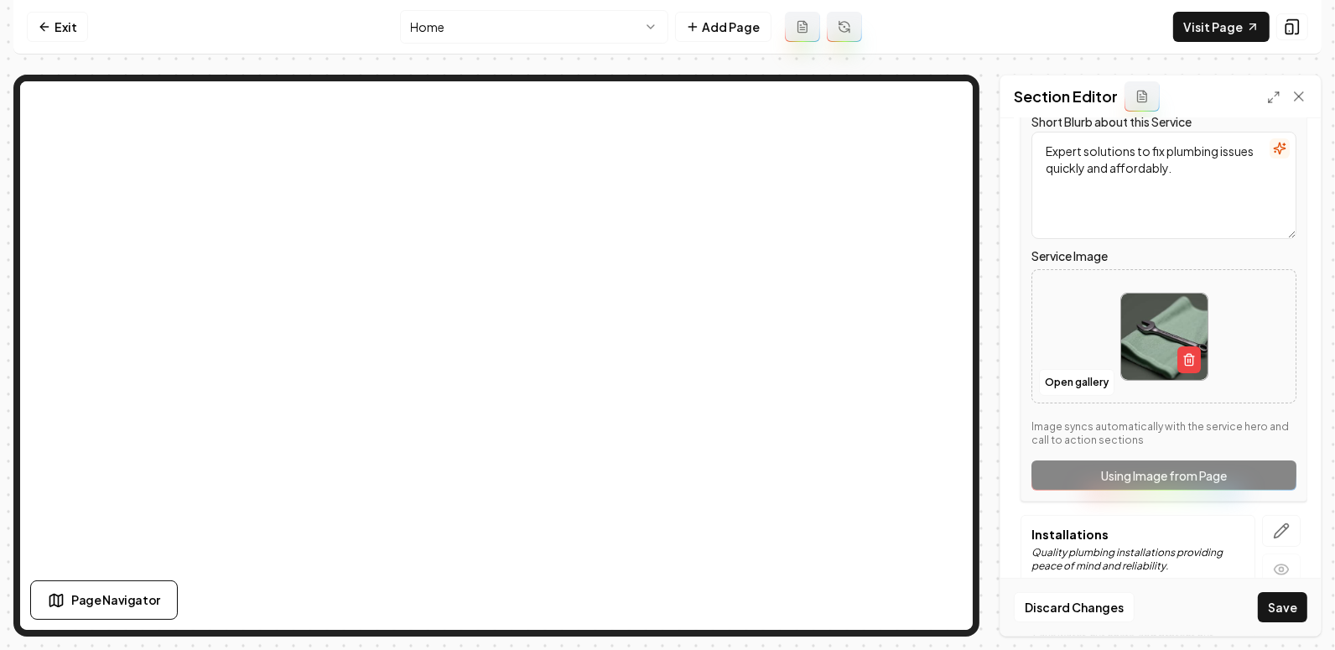
scroll to position [345, 0]
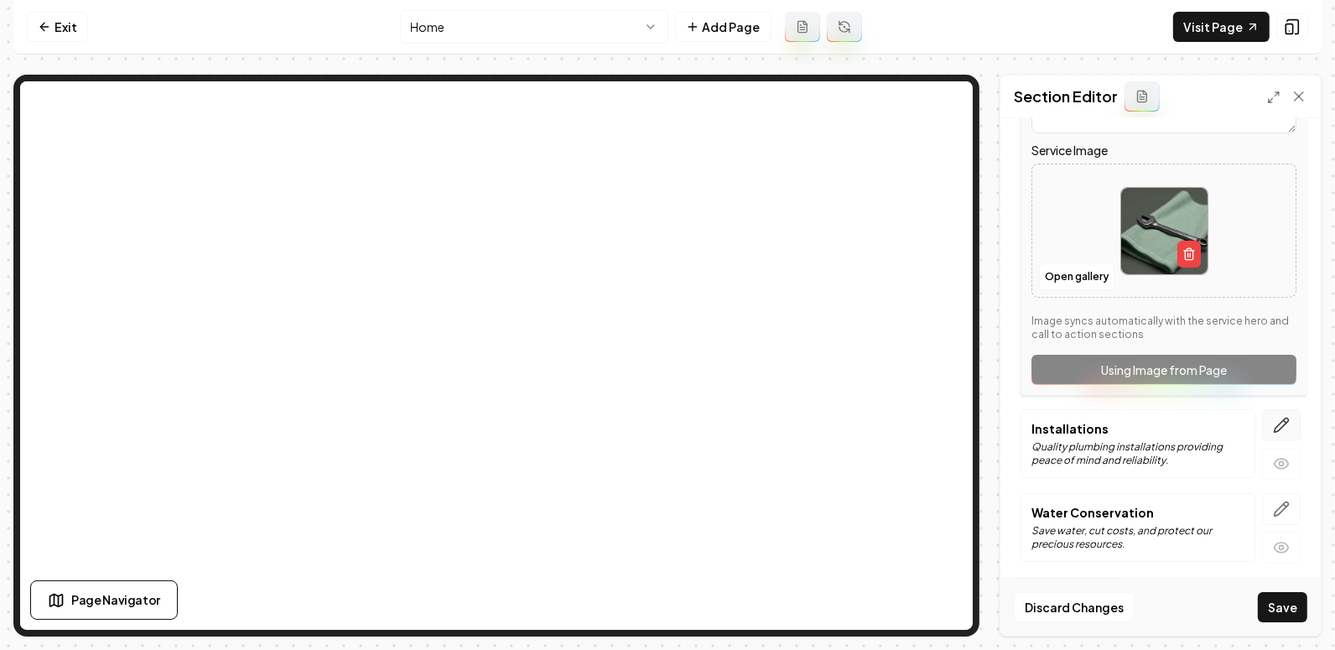
click at [1275, 435] on button "button" at bounding box center [1281, 425] width 39 height 32
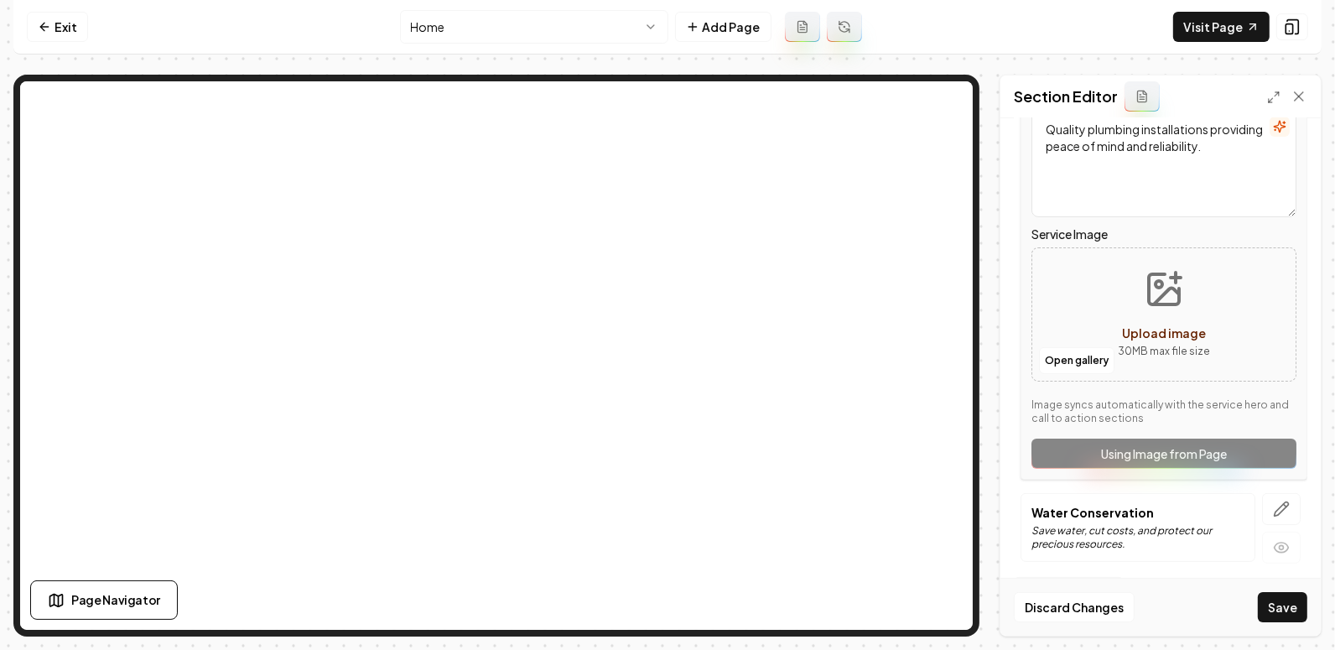
click at [1164, 285] on icon "Upload image" at bounding box center [1164, 289] width 40 height 40
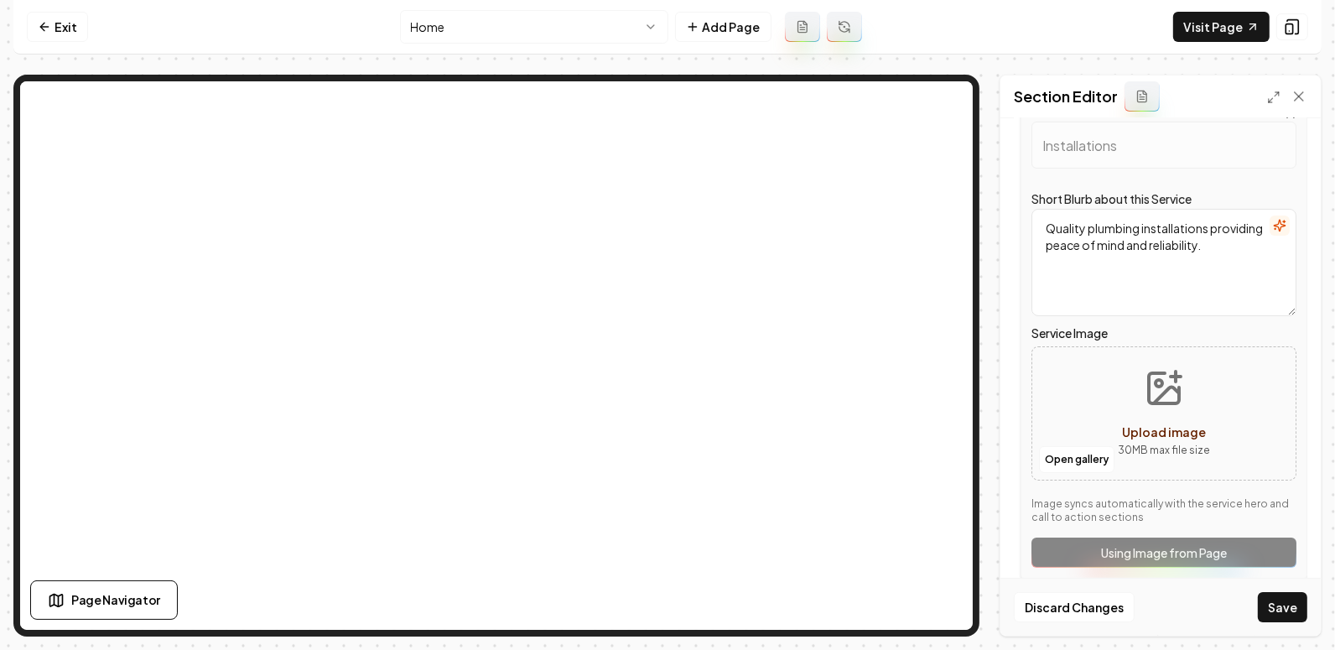
scroll to position [244, 0]
click at [1140, 434] on span "Upload image" at bounding box center [1164, 433] width 84 height 15
type input "**********"
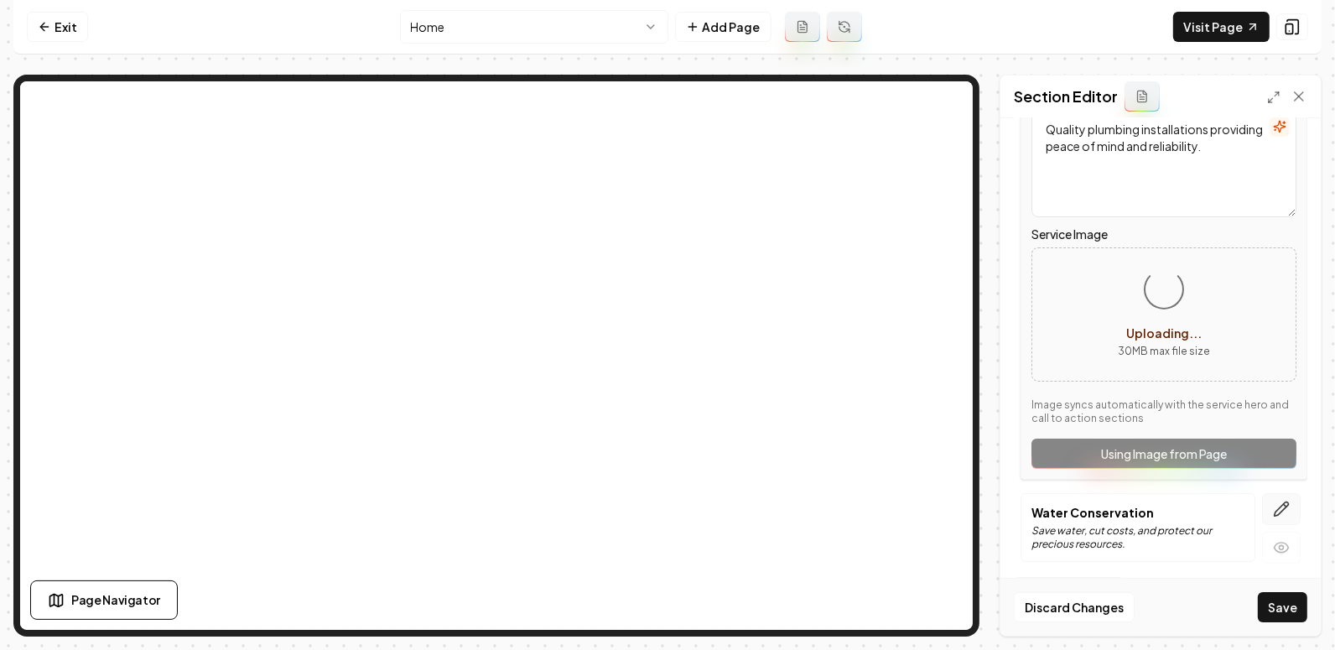
click at [1287, 511] on icon "button" at bounding box center [1281, 509] width 17 height 17
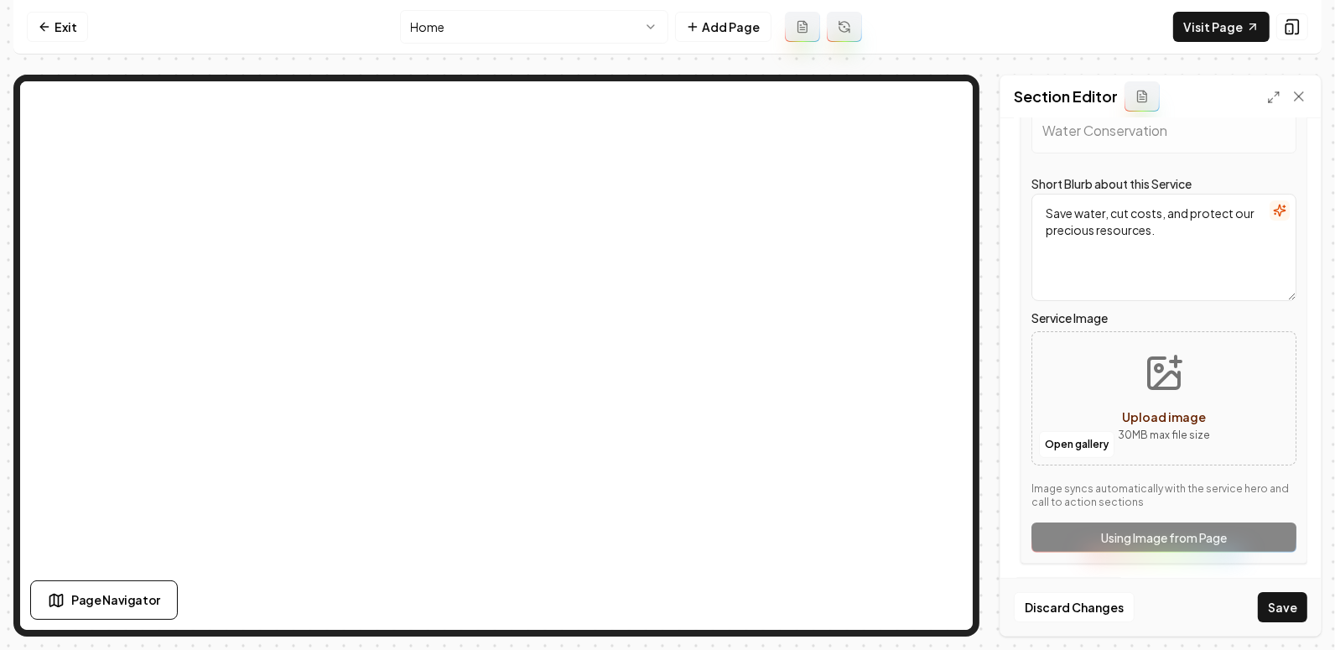
click at [1160, 384] on icon "Upload image" at bounding box center [1164, 373] width 30 height 30
type input "**********"
click at [1283, 608] on button "Save" at bounding box center [1282, 607] width 49 height 30
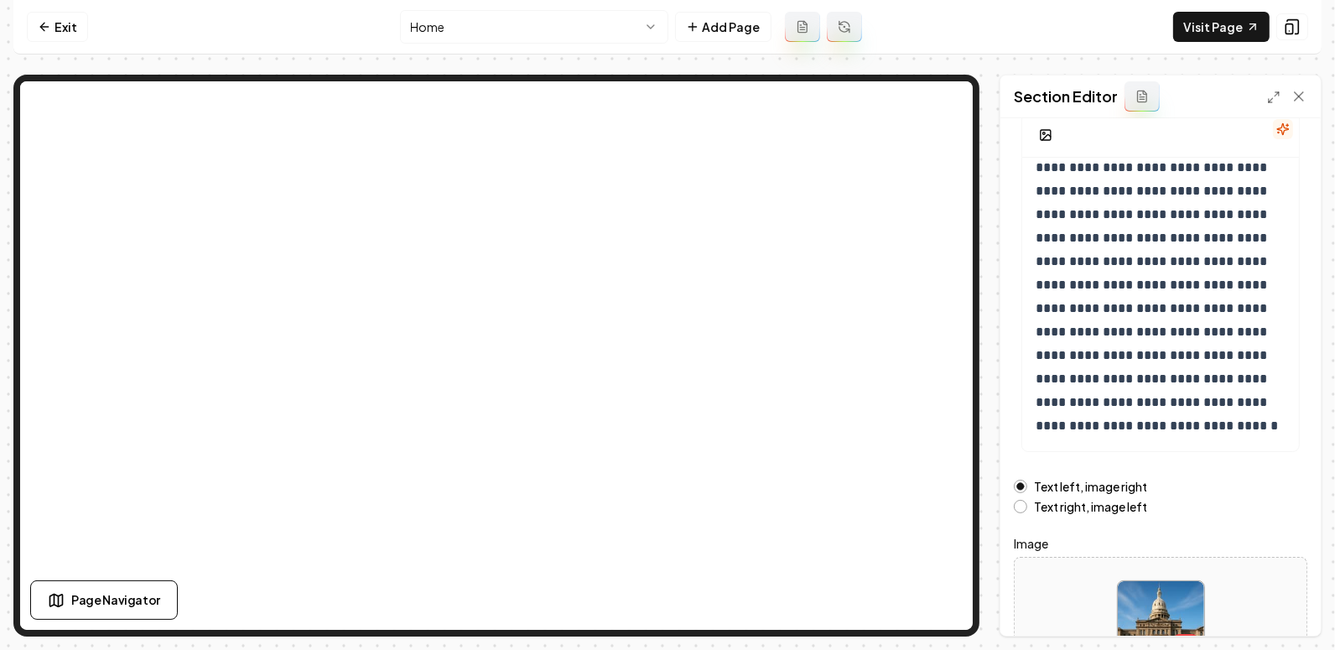
scroll to position [252, 0]
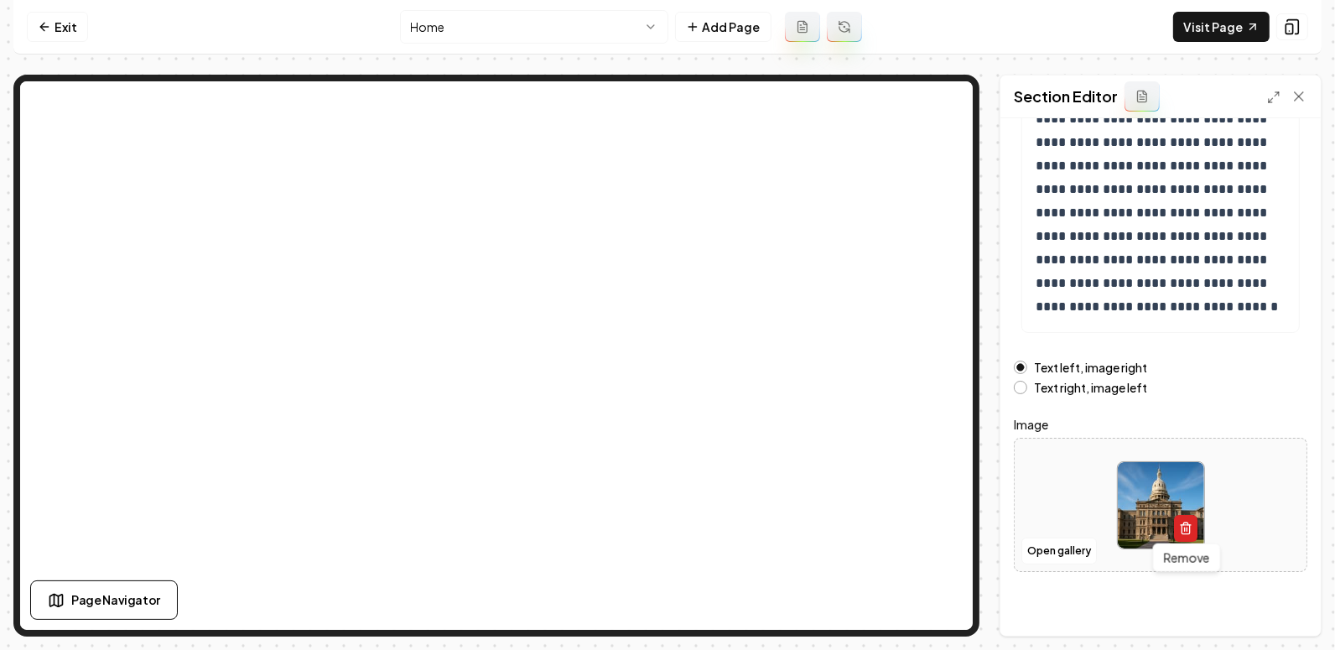
click at [1182, 522] on icon "button" at bounding box center [1185, 528] width 13 height 13
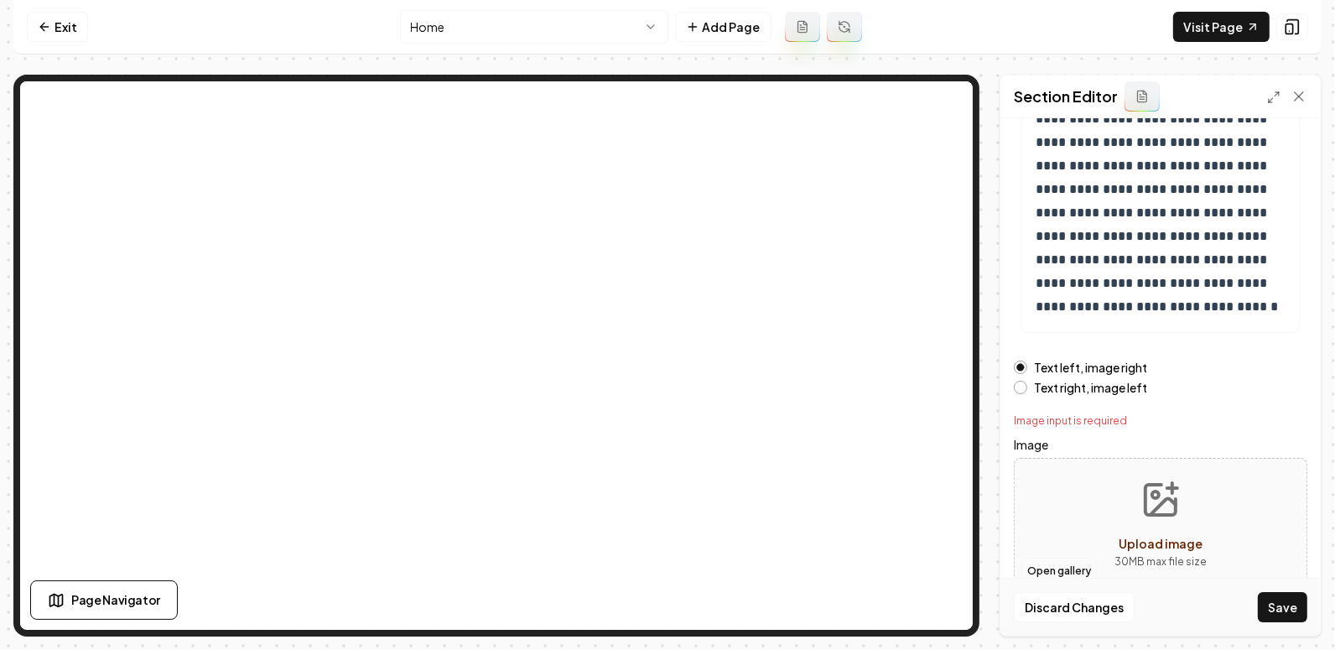
click at [1053, 561] on button "Open gallery" at bounding box center [1058, 571] width 75 height 27
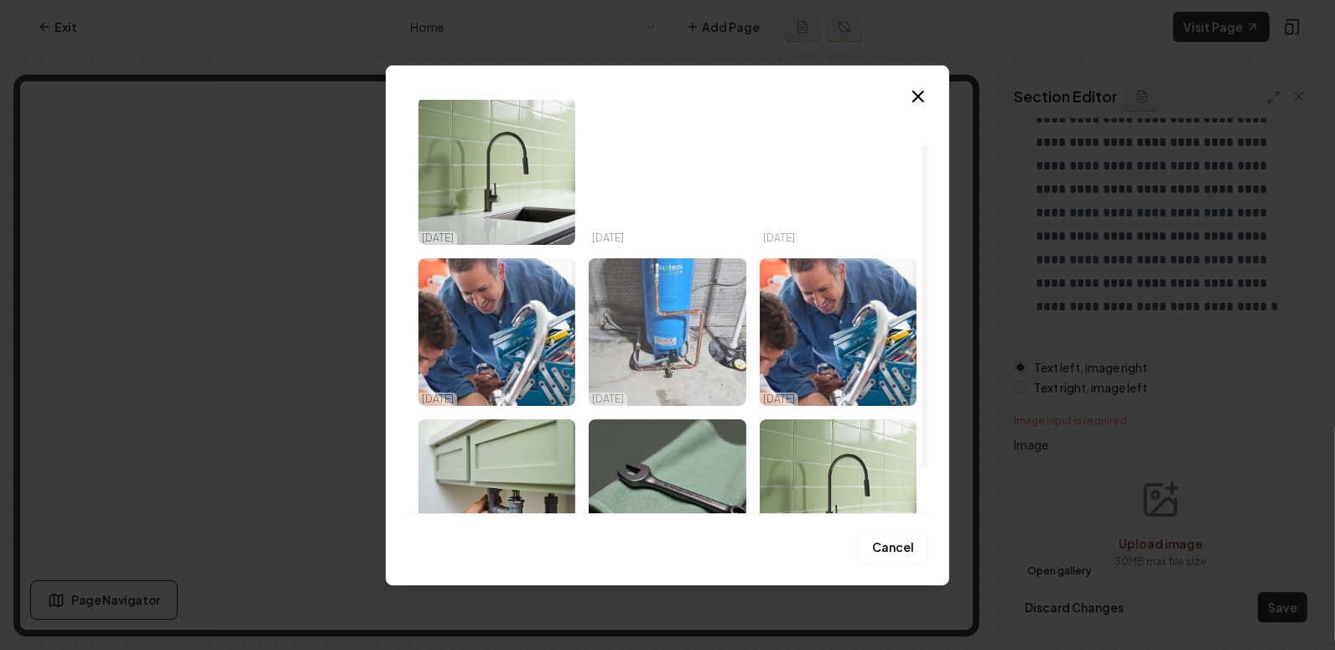
scroll to position [55, 0]
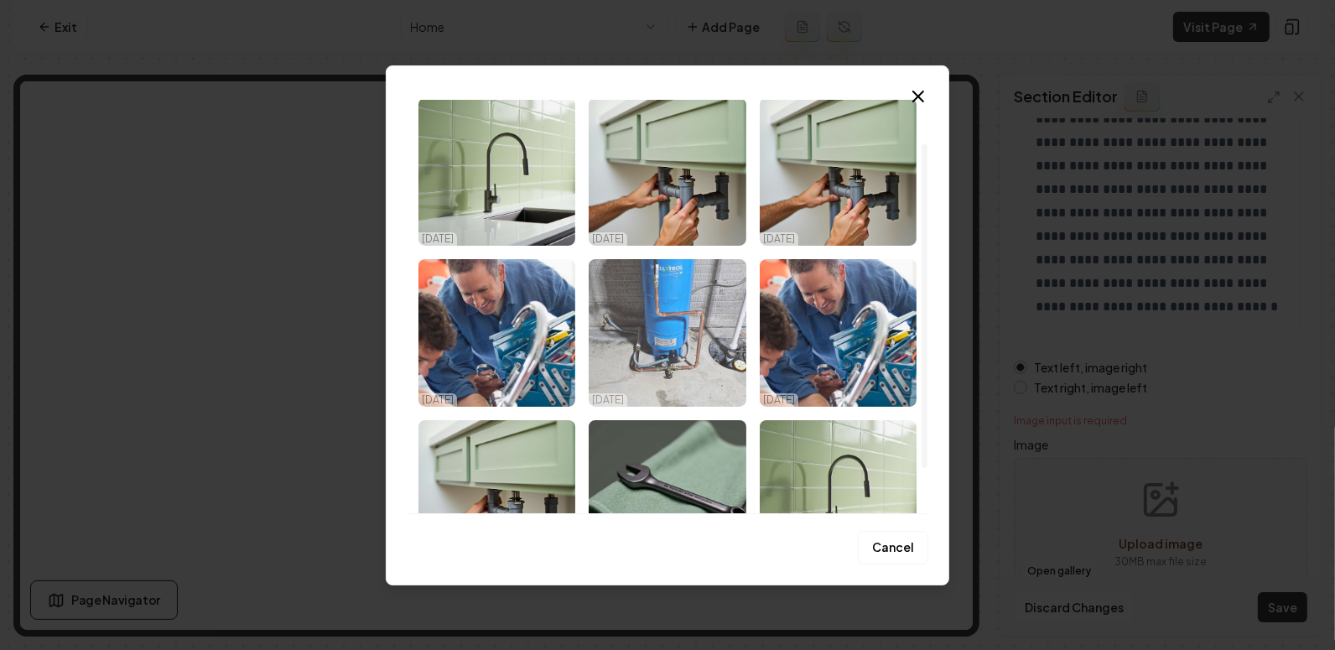
click at [677, 362] on img "Select image image_68e017785c7cd75eb86ccd7a.jpg" at bounding box center [667, 333] width 157 height 148
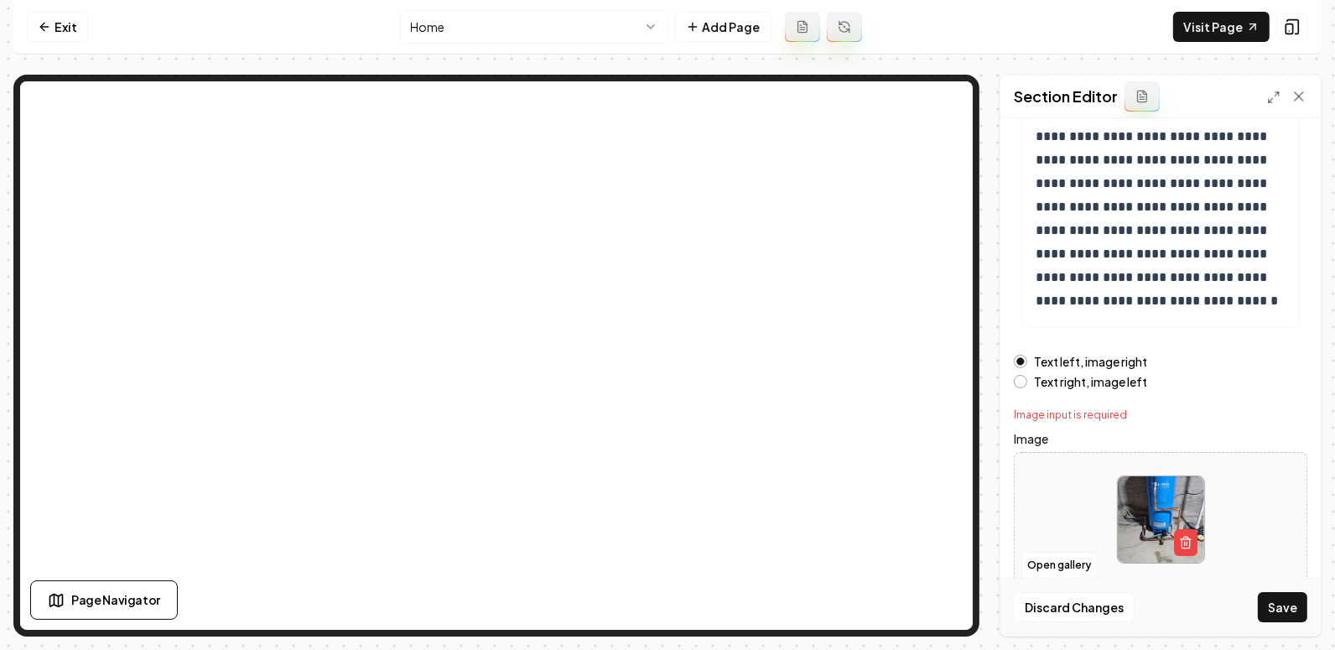
scroll to position [272, 0]
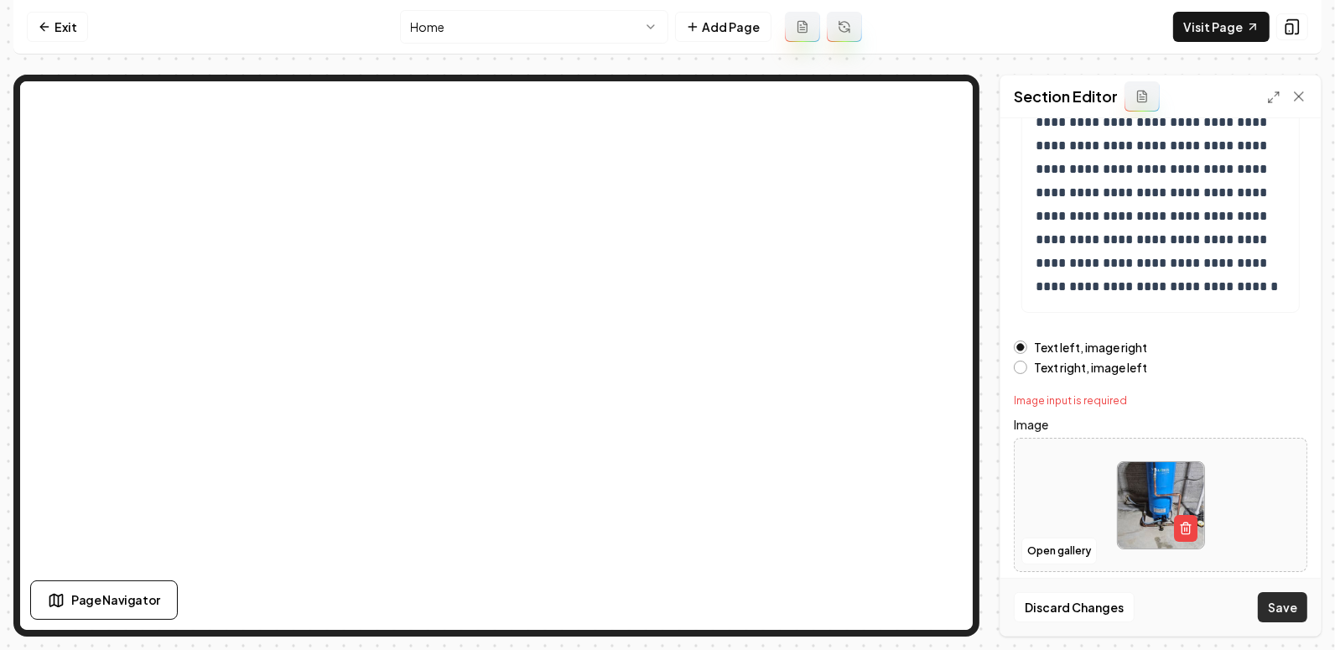
click at [1274, 609] on button "Save" at bounding box center [1282, 607] width 49 height 30
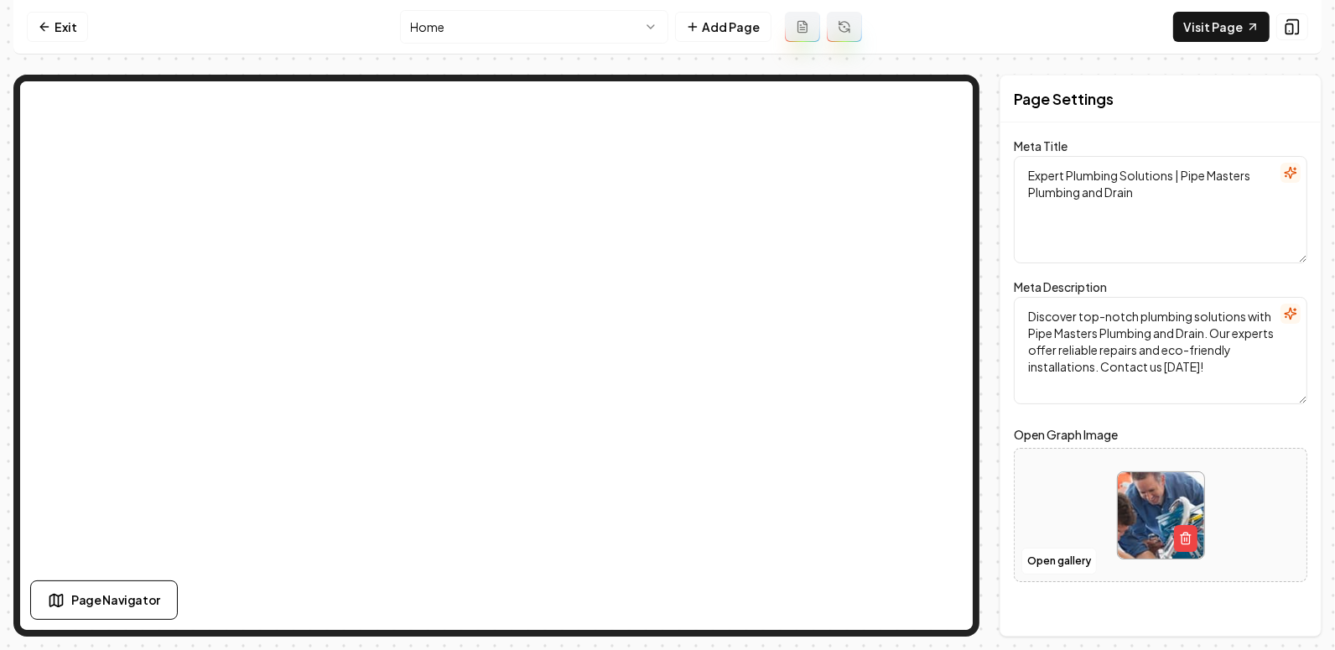
scroll to position [0, 0]
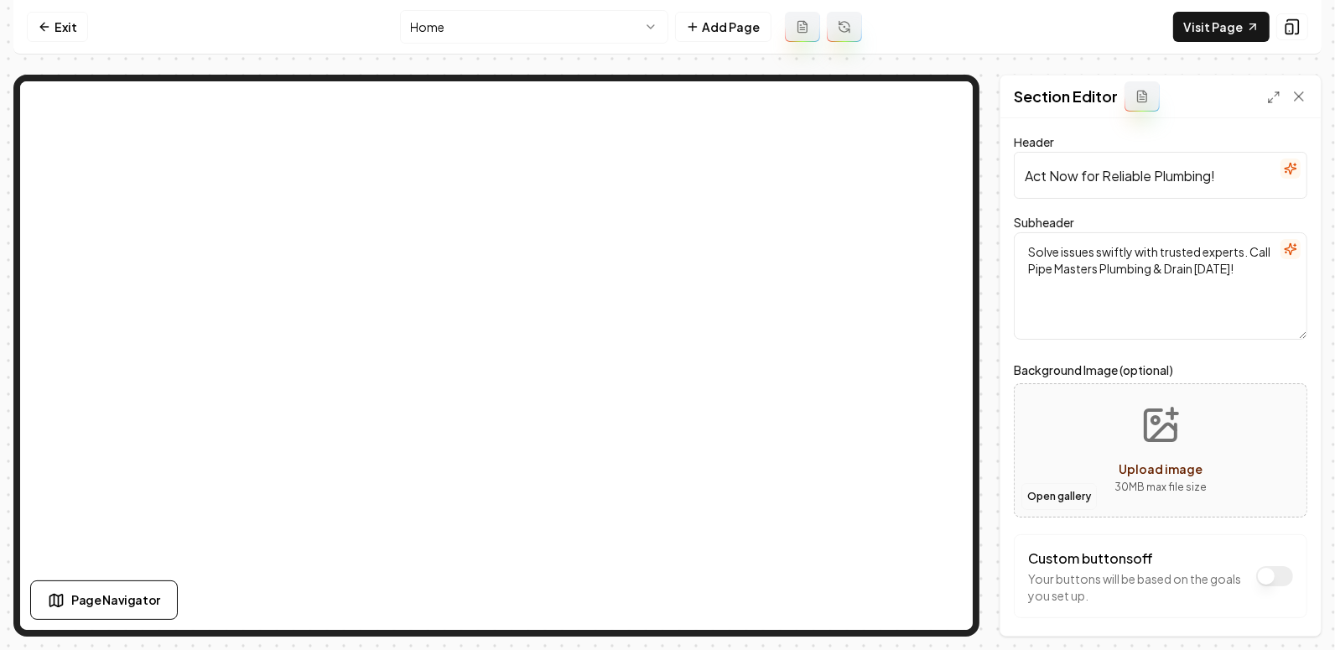
click at [1056, 496] on button "Open gallery" at bounding box center [1058, 496] width 75 height 27
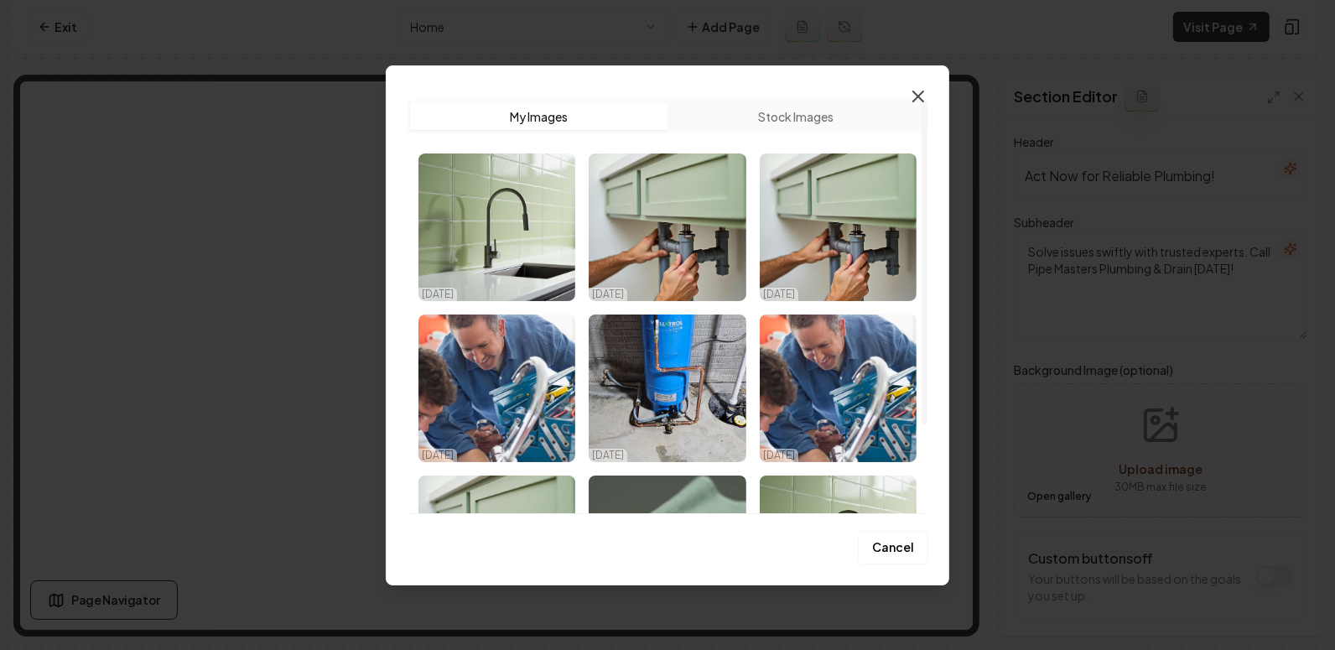
click at [920, 105] on icon "button" at bounding box center [918, 96] width 20 height 20
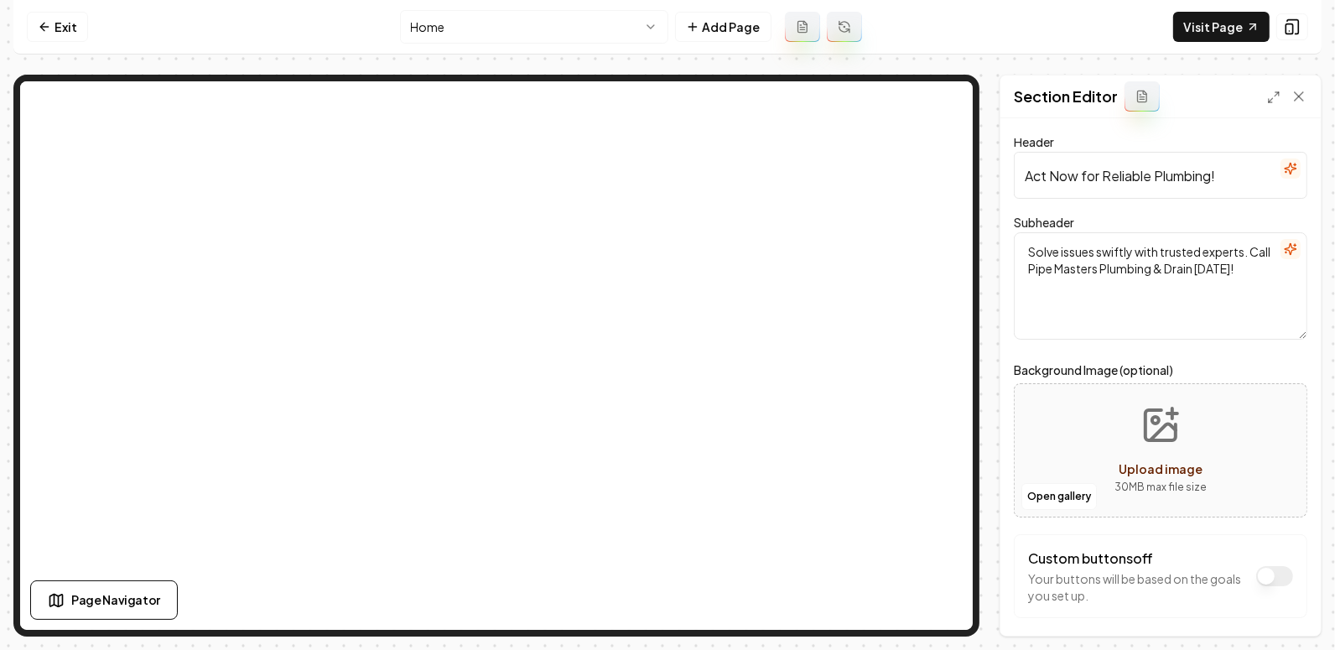
click at [1134, 408] on button "Upload image 30 MB max file size" at bounding box center [1160, 450] width 119 height 117
type input "**********"
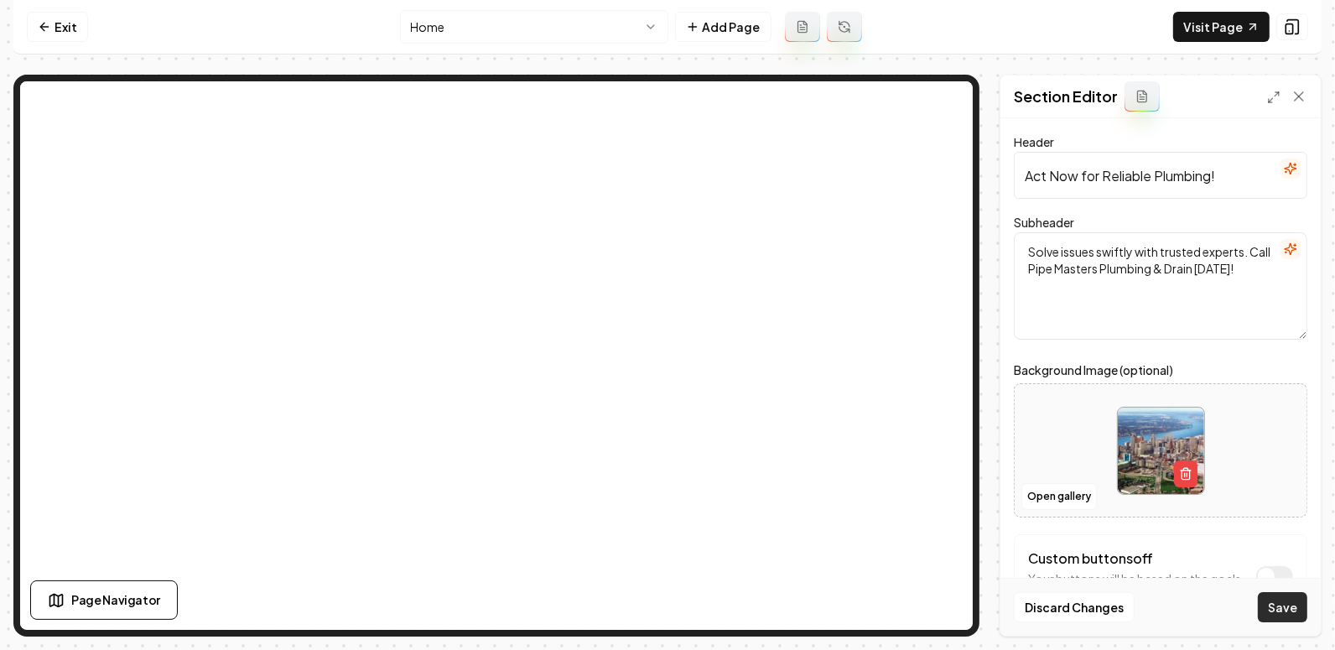
click at [1278, 609] on button "Save" at bounding box center [1282, 607] width 49 height 30
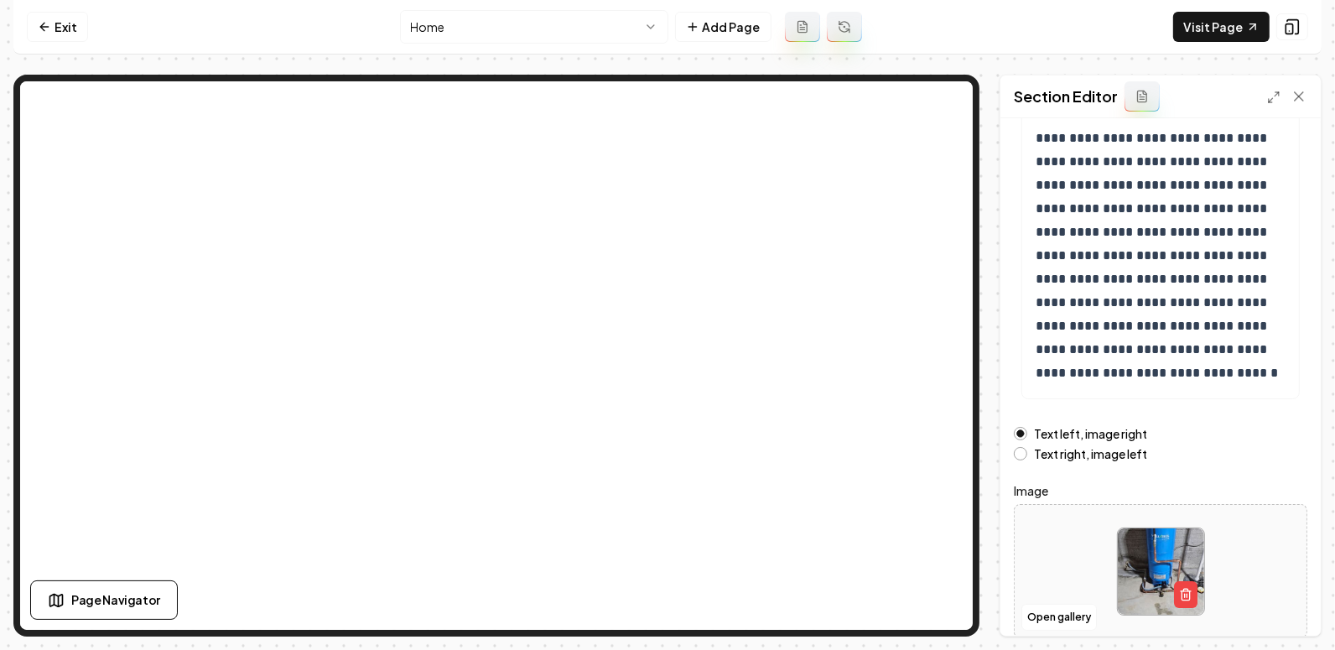
scroll to position [252, 0]
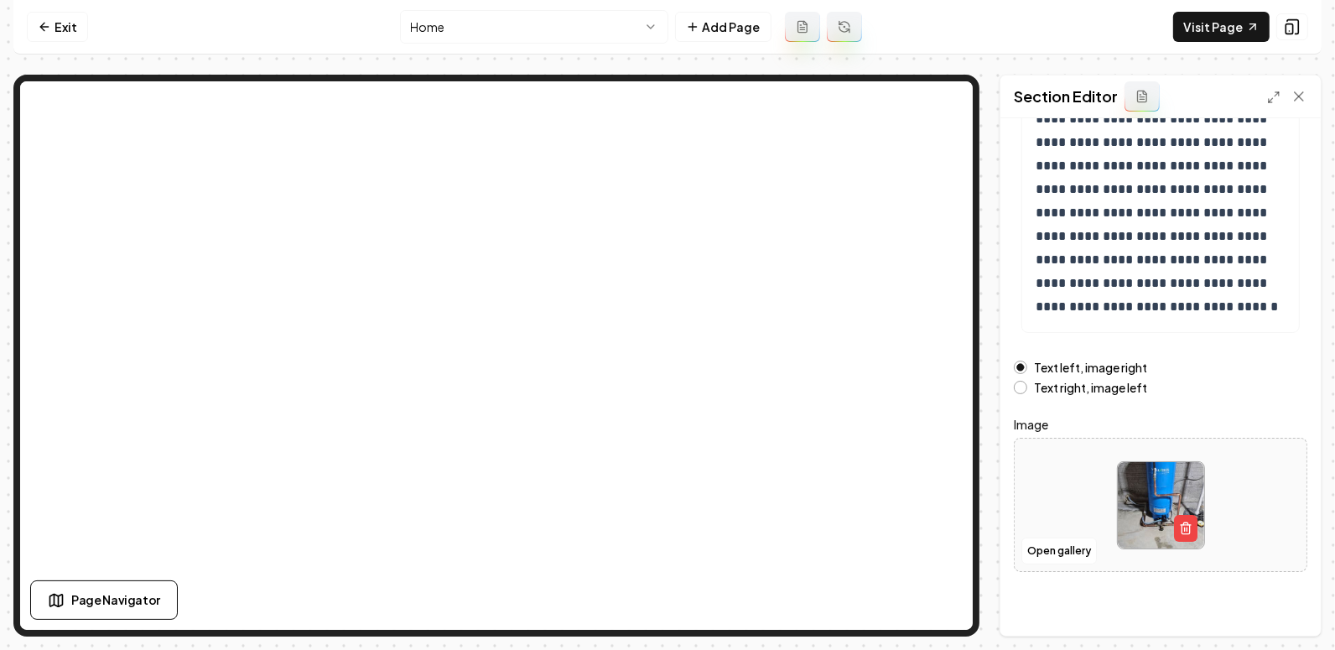
click at [1151, 517] on img at bounding box center [1161, 505] width 86 height 86
type input "**********"
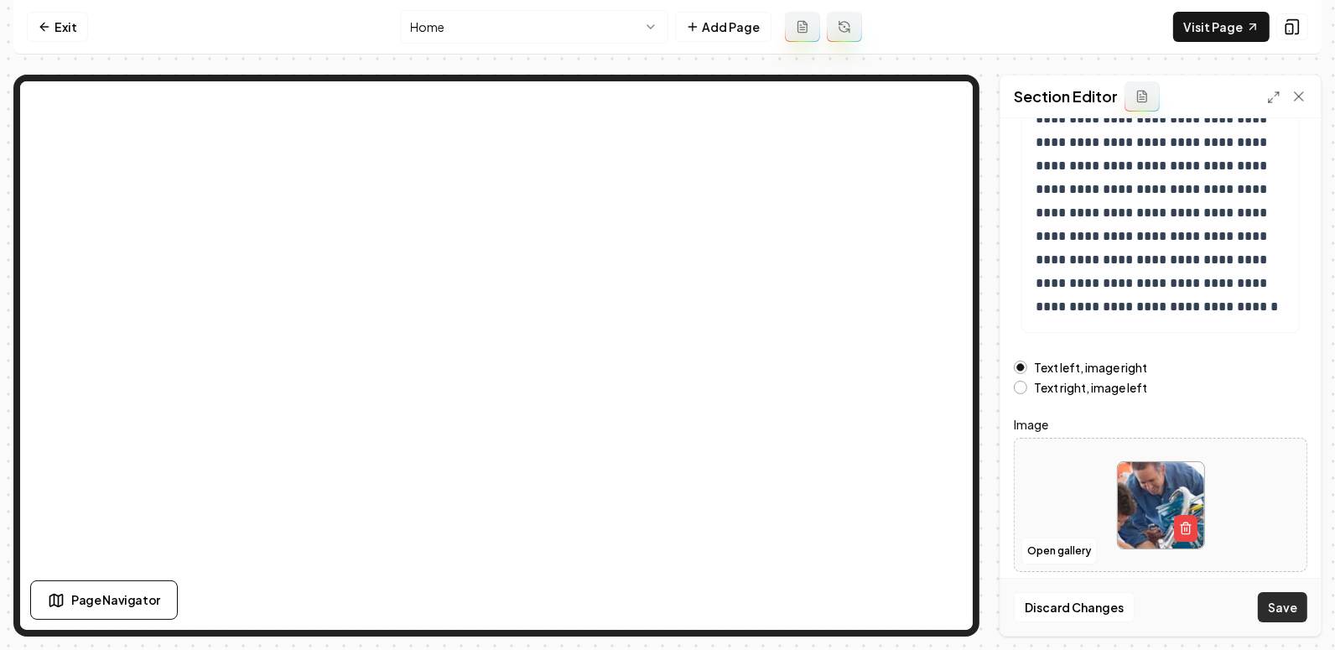
click at [1274, 606] on button "Save" at bounding box center [1282, 607] width 49 height 30
click at [1212, 12] on link "Visit Page" at bounding box center [1221, 27] width 96 height 30
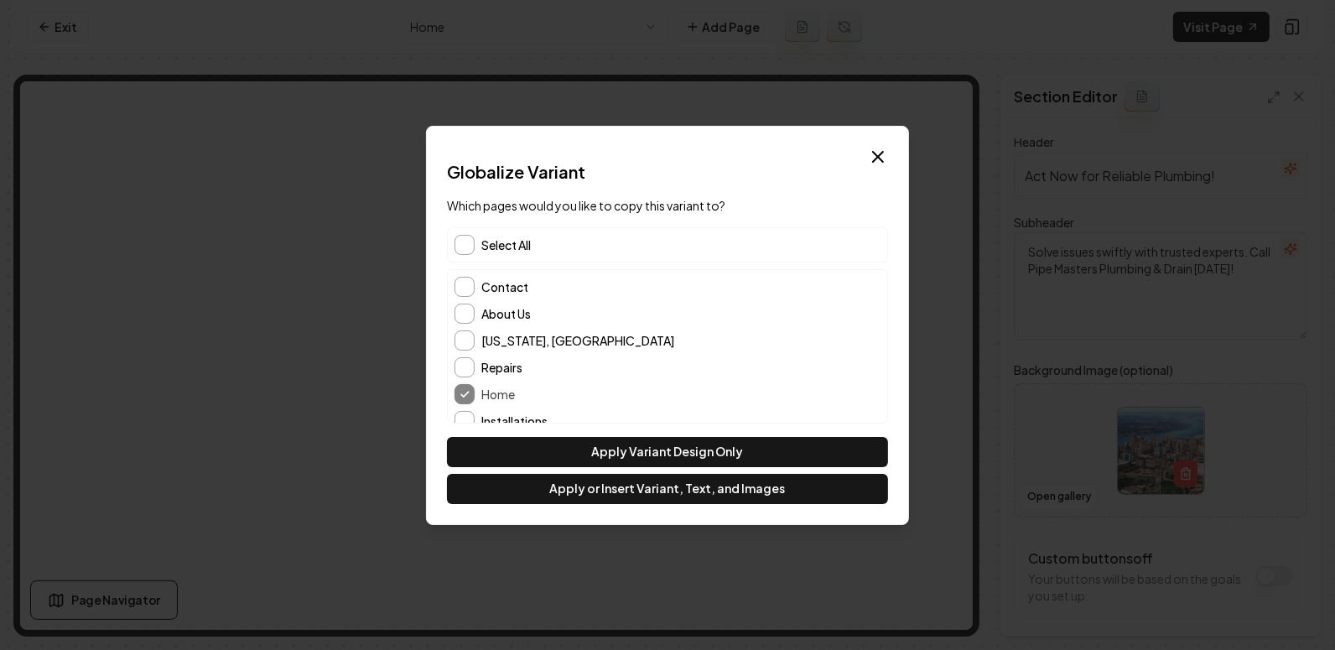
scroll to position [2, 0]
click at [471, 241] on button "button" at bounding box center [465, 245] width 20 height 20
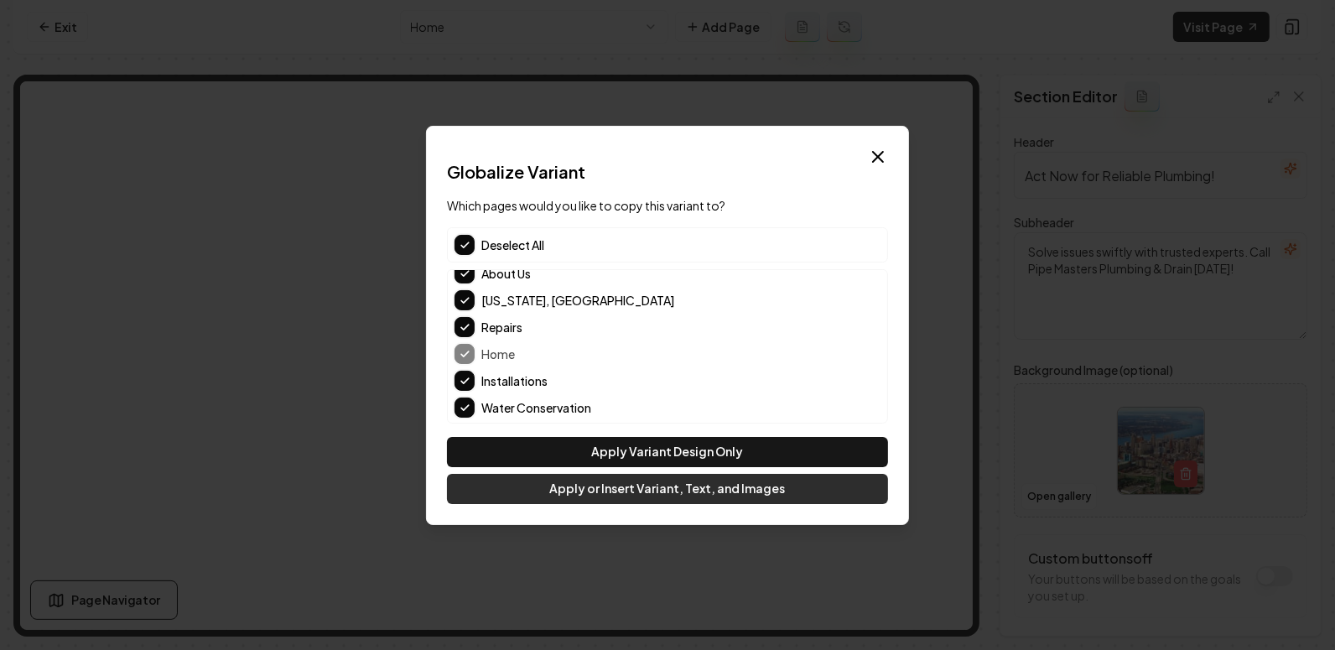
click at [643, 493] on button "Apply or Insert Variant, Text, and Images" at bounding box center [667, 489] width 441 height 30
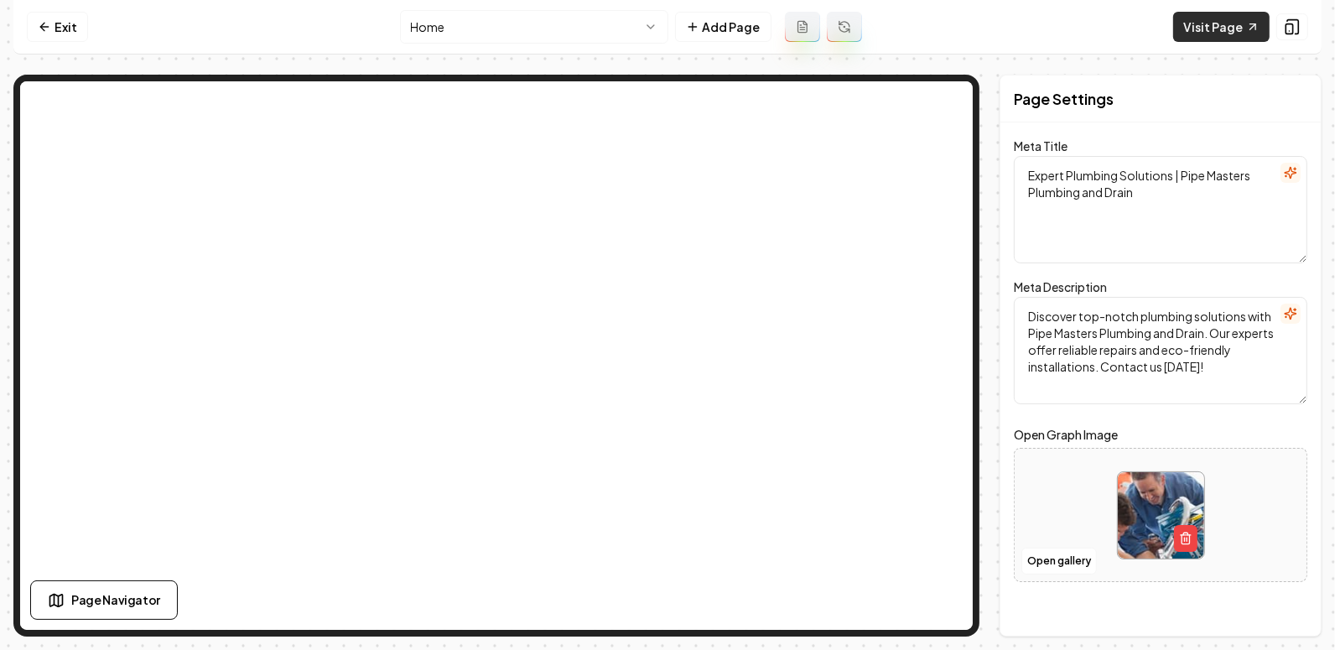
click at [1202, 29] on link "Visit Page" at bounding box center [1221, 27] width 96 height 30
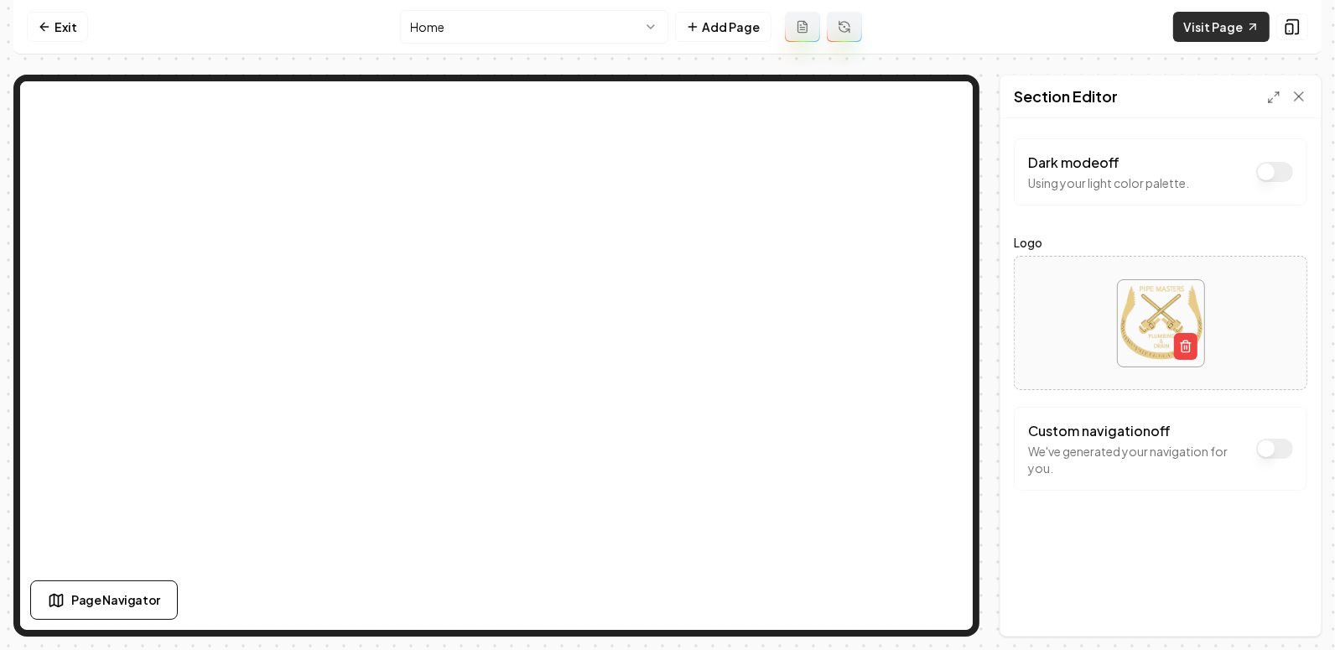
click at [1235, 28] on link "Visit Page" at bounding box center [1221, 27] width 96 height 30
click at [1209, 24] on link "Visit Page" at bounding box center [1221, 27] width 96 height 30
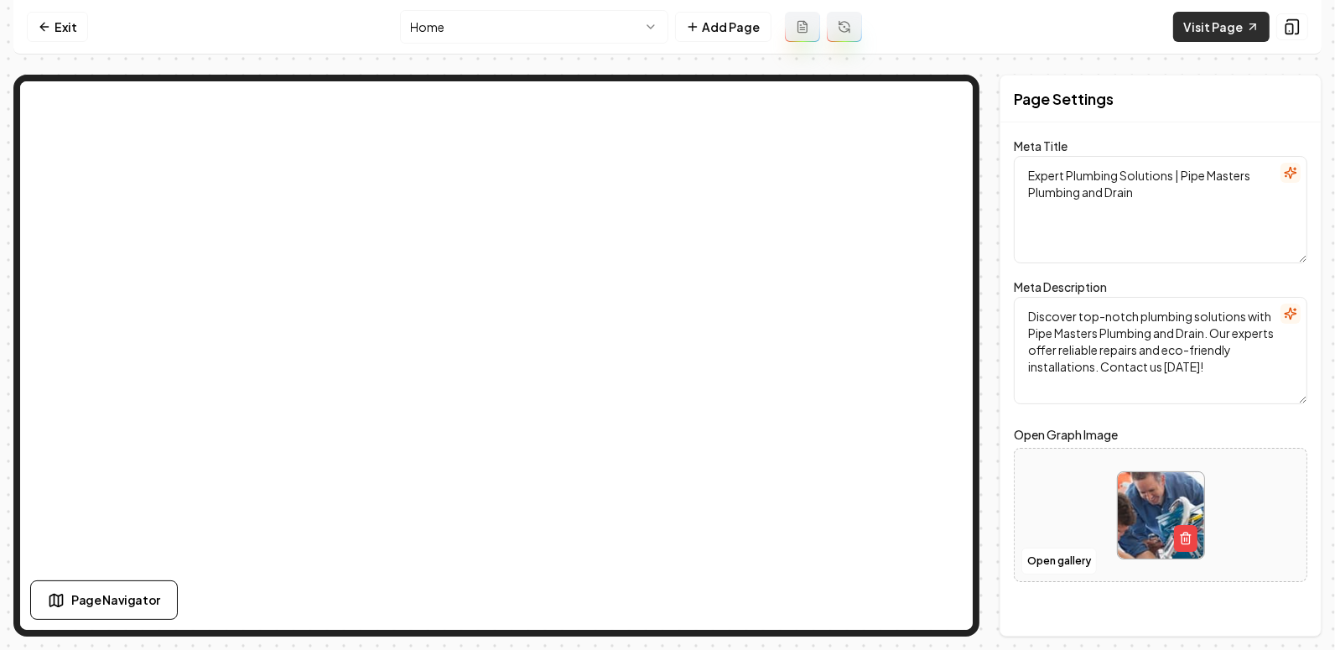
click at [1205, 29] on link "Visit Page" at bounding box center [1221, 27] width 96 height 30
click at [1210, 21] on link "Visit Page" at bounding box center [1221, 27] width 96 height 30
click at [1217, 29] on link "Visit Page" at bounding box center [1221, 27] width 96 height 30
click at [1205, 25] on link "Visit Page" at bounding box center [1221, 27] width 96 height 30
click at [1205, 33] on link "Visit Page" at bounding box center [1221, 27] width 96 height 30
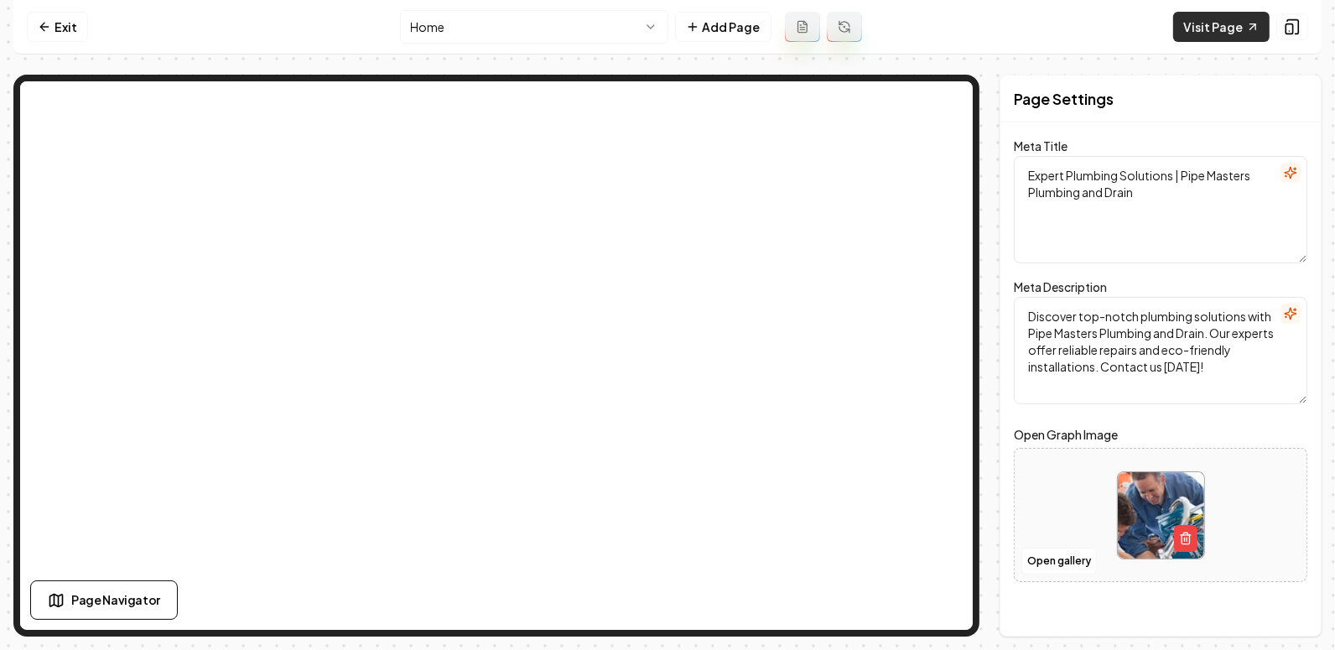
click at [1211, 27] on link "Visit Page" at bounding box center [1221, 27] width 96 height 30
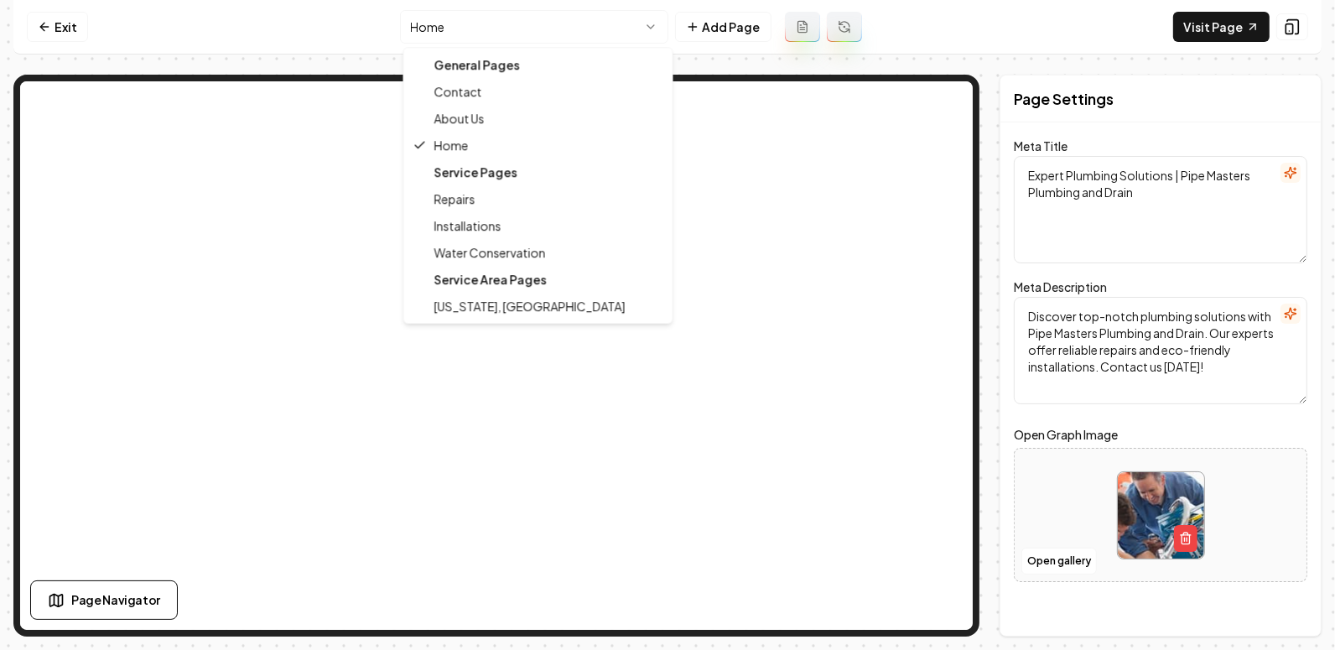
click at [570, 29] on html "Computer Required This feature is only available on a computer. Please switch t…" at bounding box center [667, 325] width 1335 height 650
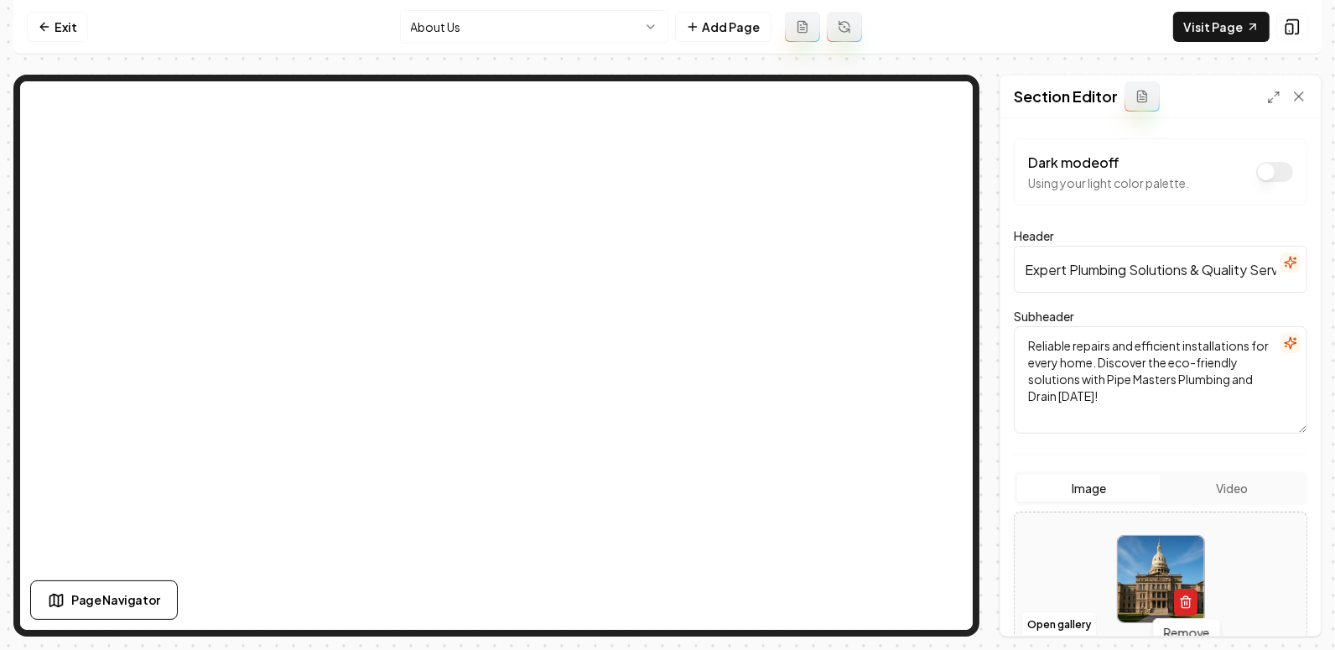
click at [1182, 608] on button "button" at bounding box center [1185, 602] width 23 height 27
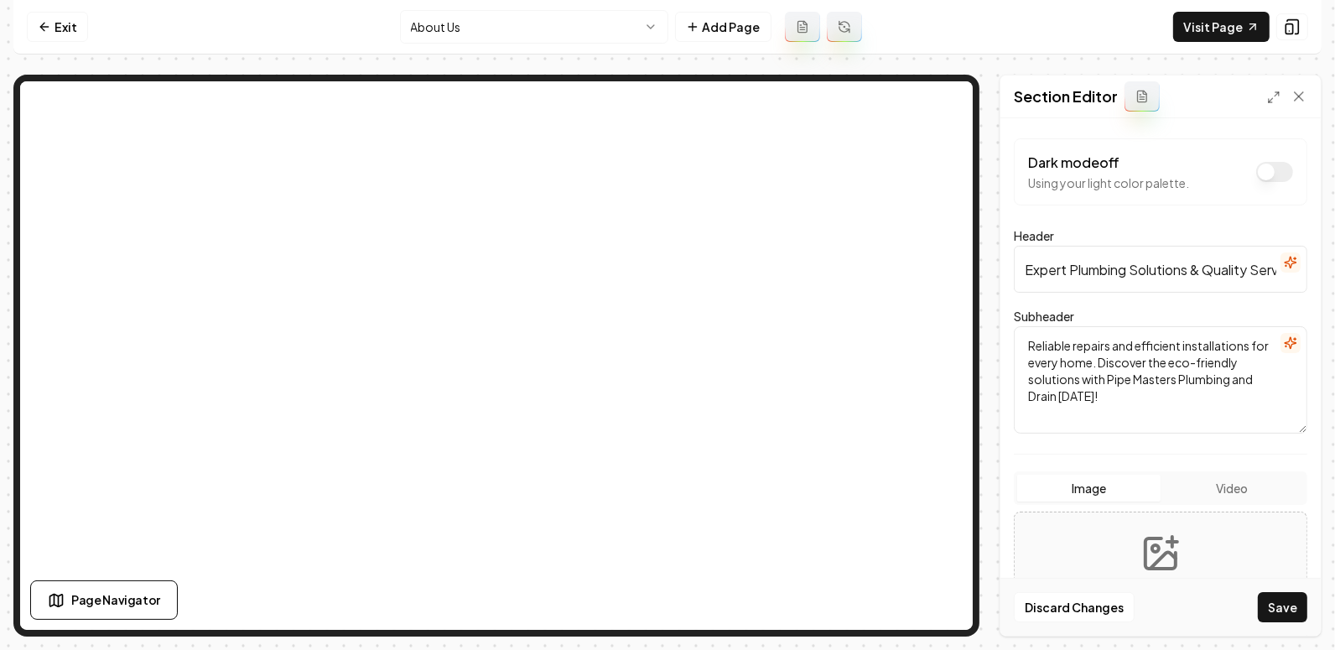
click at [1068, 583] on div "Discard Changes Save" at bounding box center [1161, 607] width 320 height 58
click at [1131, 543] on button "Upload image 30 MB max file size" at bounding box center [1160, 578] width 119 height 117
type input "**********"
click at [1286, 606] on button "Save" at bounding box center [1282, 607] width 49 height 30
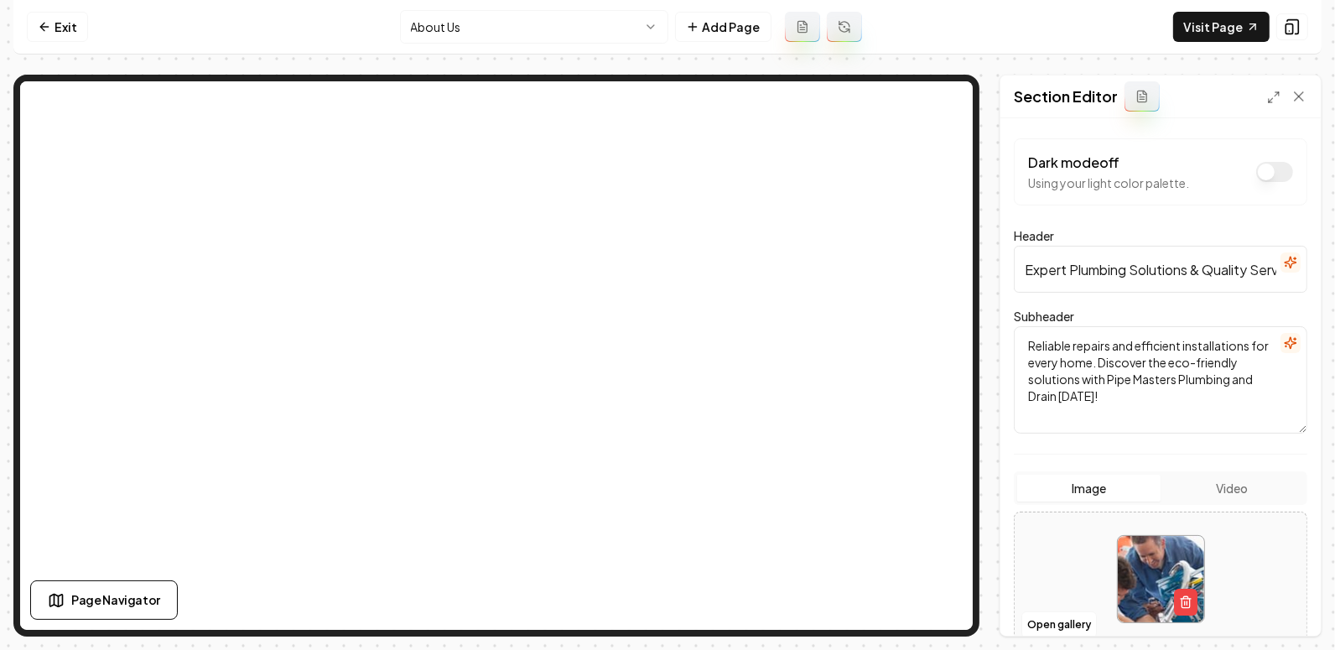
click at [486, 29] on html "Computer Required This feature is only available on a computer. Please switch t…" at bounding box center [667, 325] width 1335 height 650
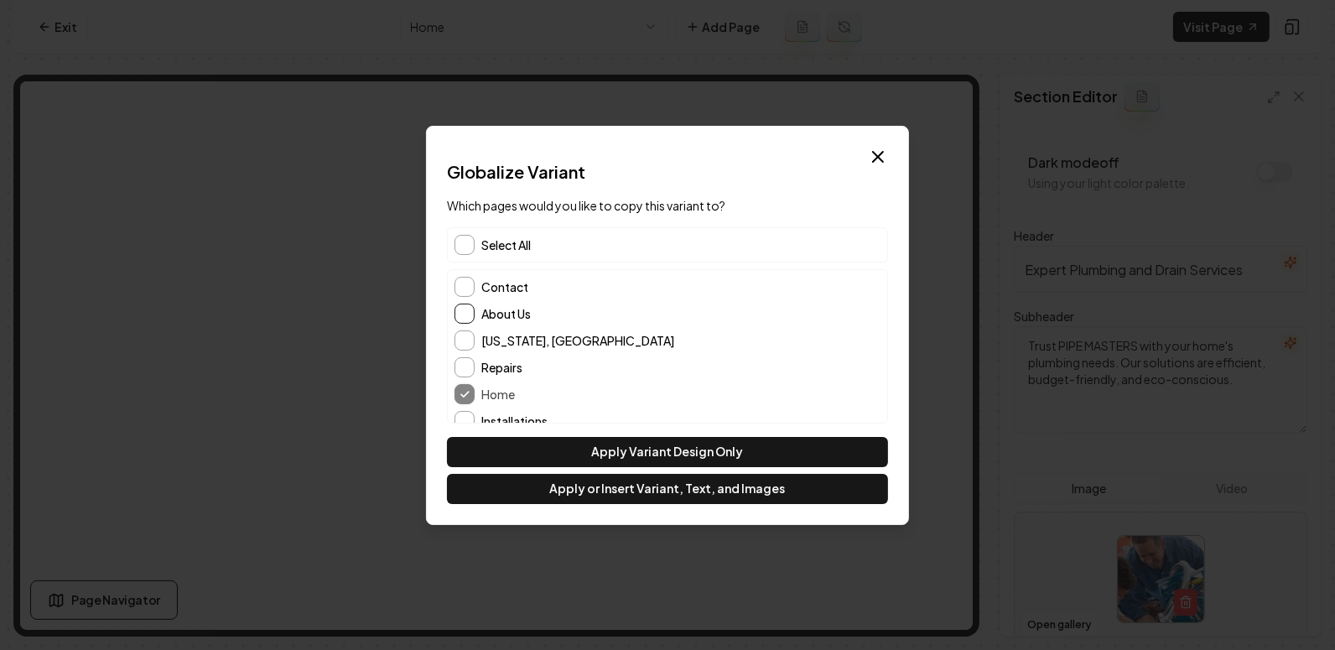
click at [461, 320] on button "About Us" at bounding box center [465, 314] width 20 height 20
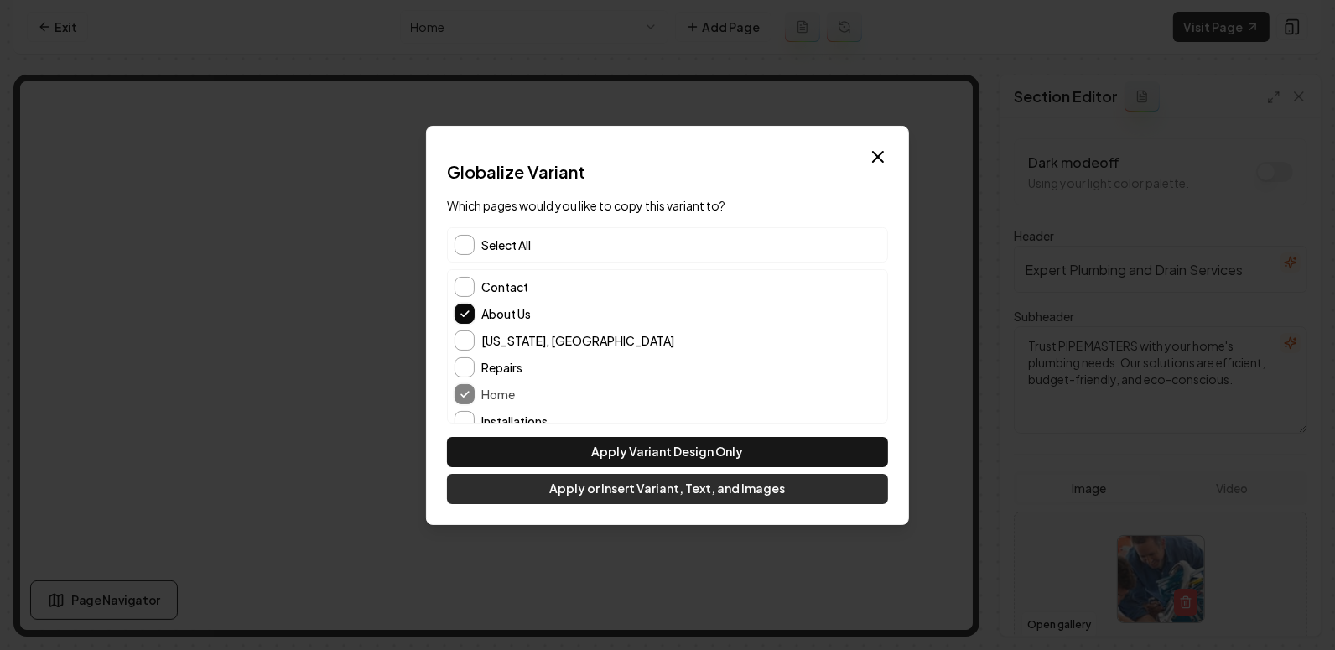
click at [577, 489] on button "Apply or Insert Variant, Text, and Images" at bounding box center [667, 489] width 441 height 30
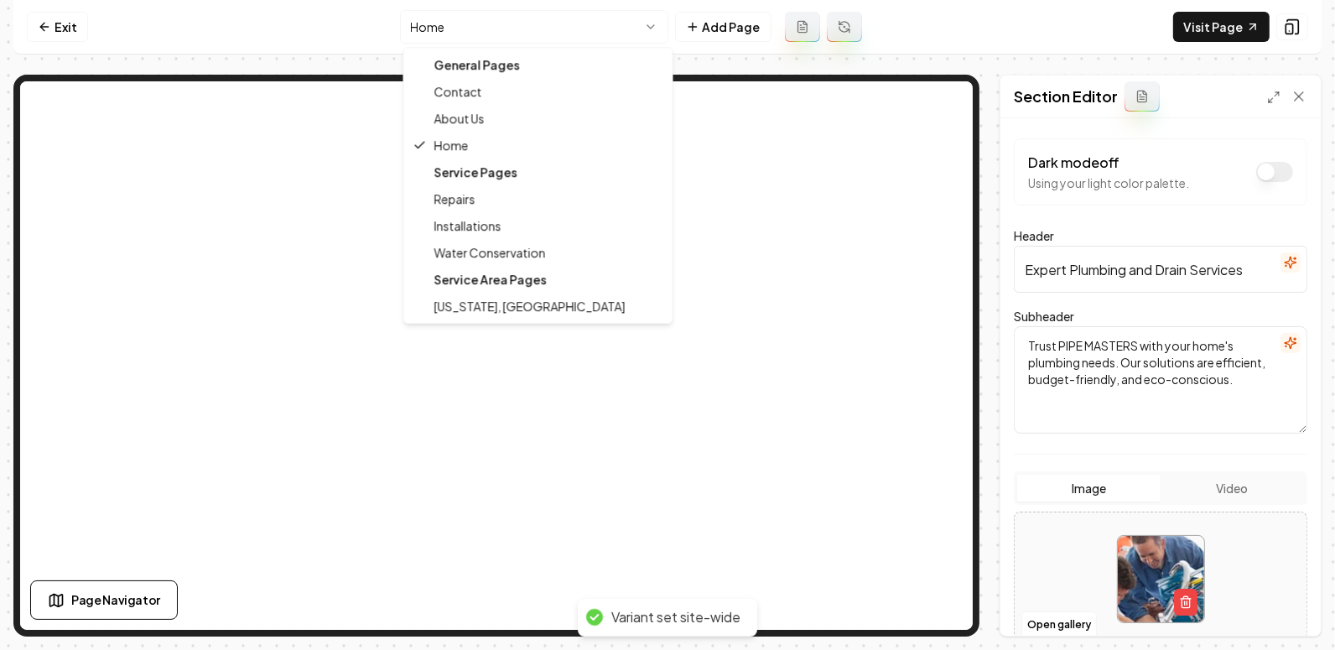
click at [510, 29] on html "Computer Required This feature is only available on a computer. Please switch t…" at bounding box center [667, 325] width 1335 height 650
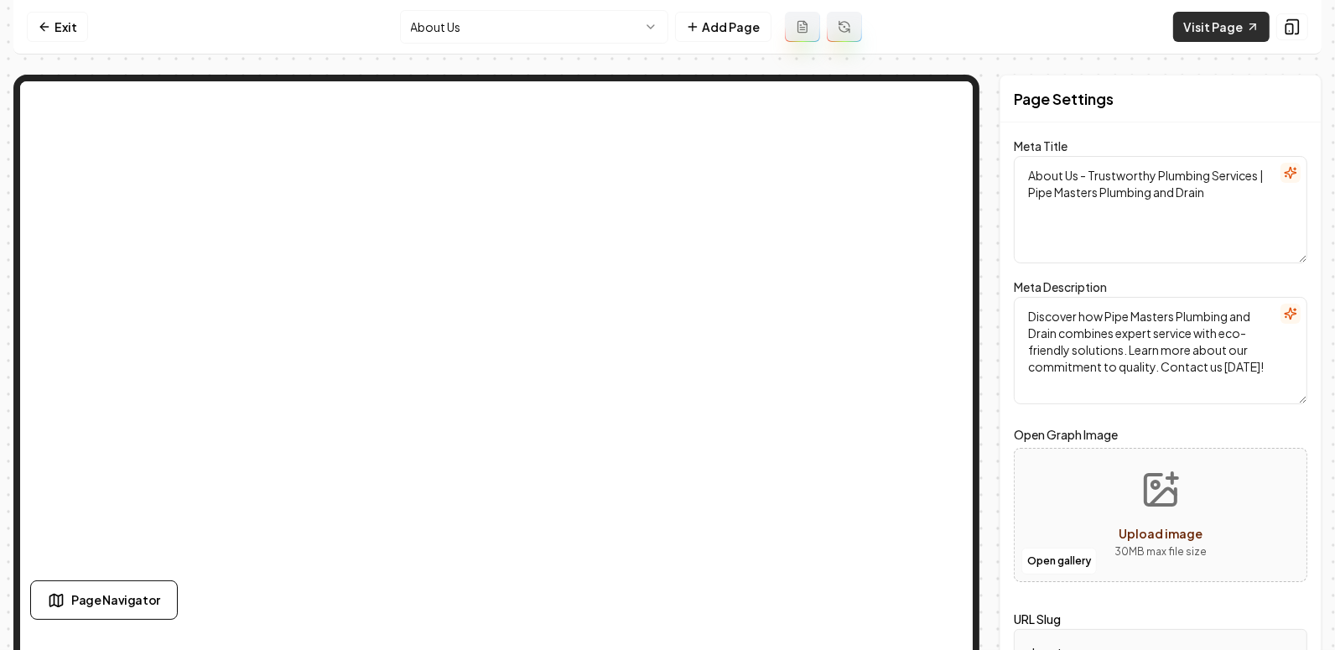
click at [1210, 17] on link "Visit Page" at bounding box center [1221, 27] width 96 height 30
click at [511, 34] on html "Computer Required This feature is only available on a computer. Please switch t…" at bounding box center [667, 325] width 1335 height 650
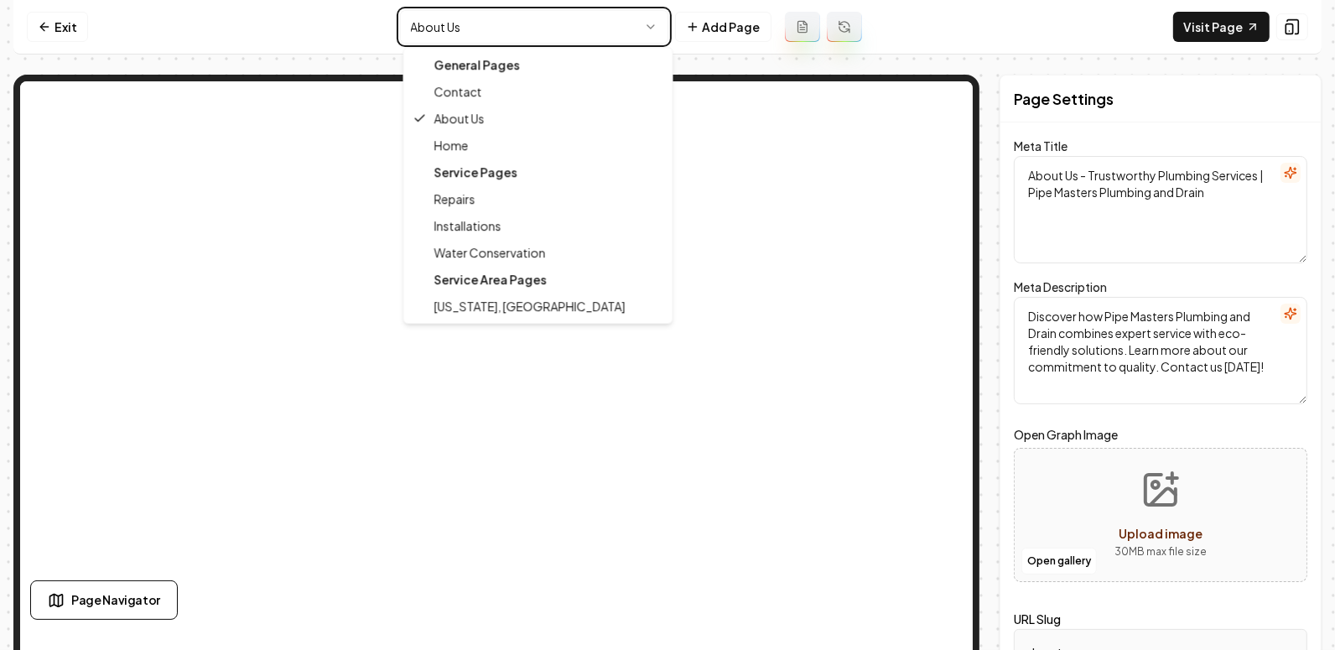
type textarea "Expert Plumbing Solutions | Pipe Masters Plumbing and Drain"
type textarea "Discover top-notch plumbing solutions with Pipe Masters Plumbing and Drain. Our…"
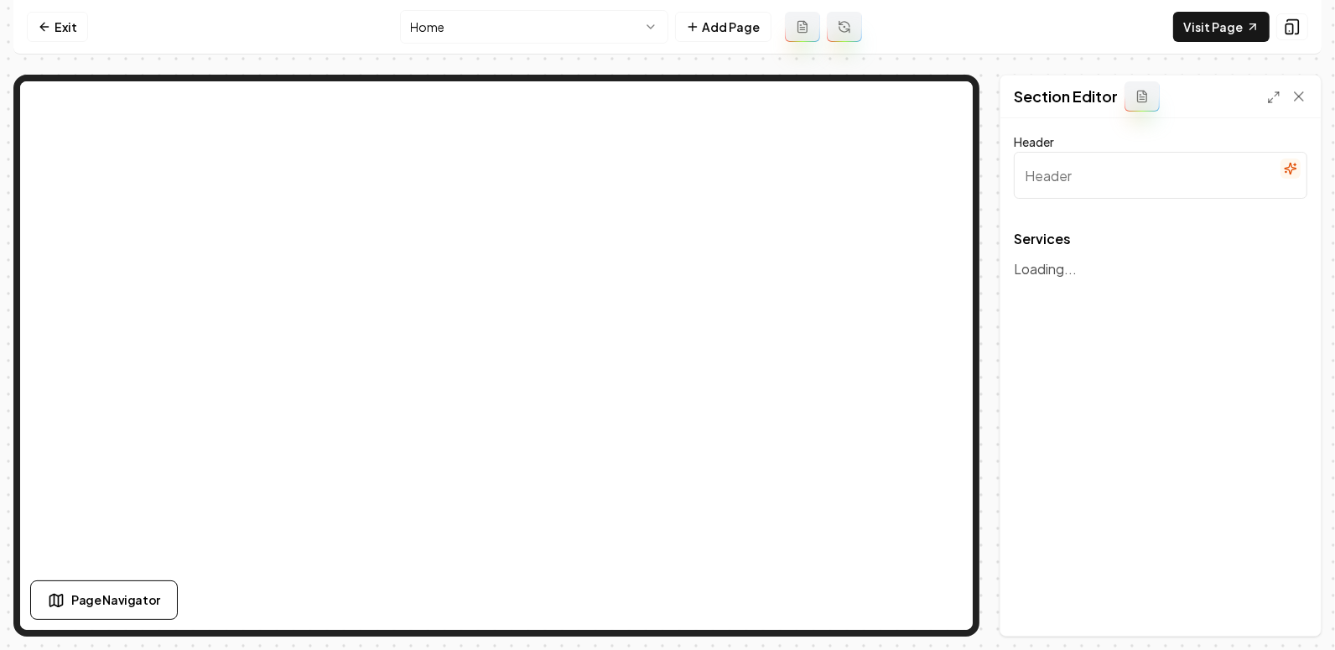
type input "Our Expert Plumbing Services"
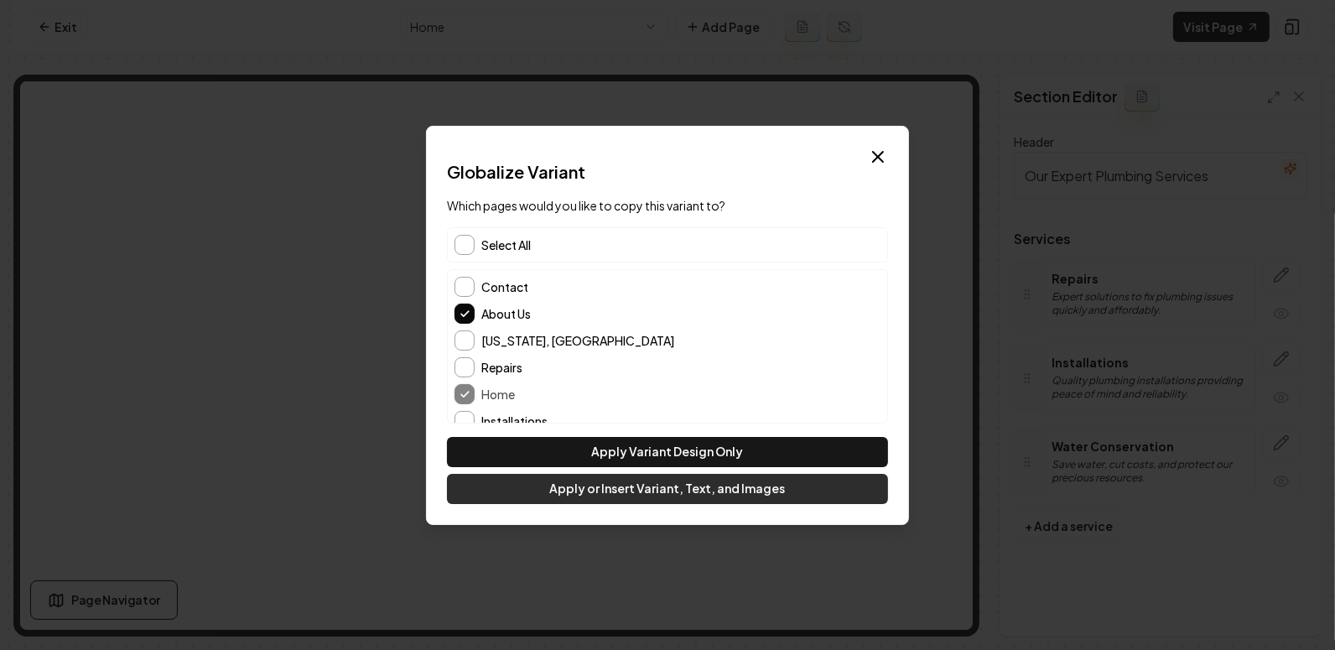
click at [650, 498] on button "Apply or Insert Variant, Text, and Images" at bounding box center [667, 489] width 441 height 30
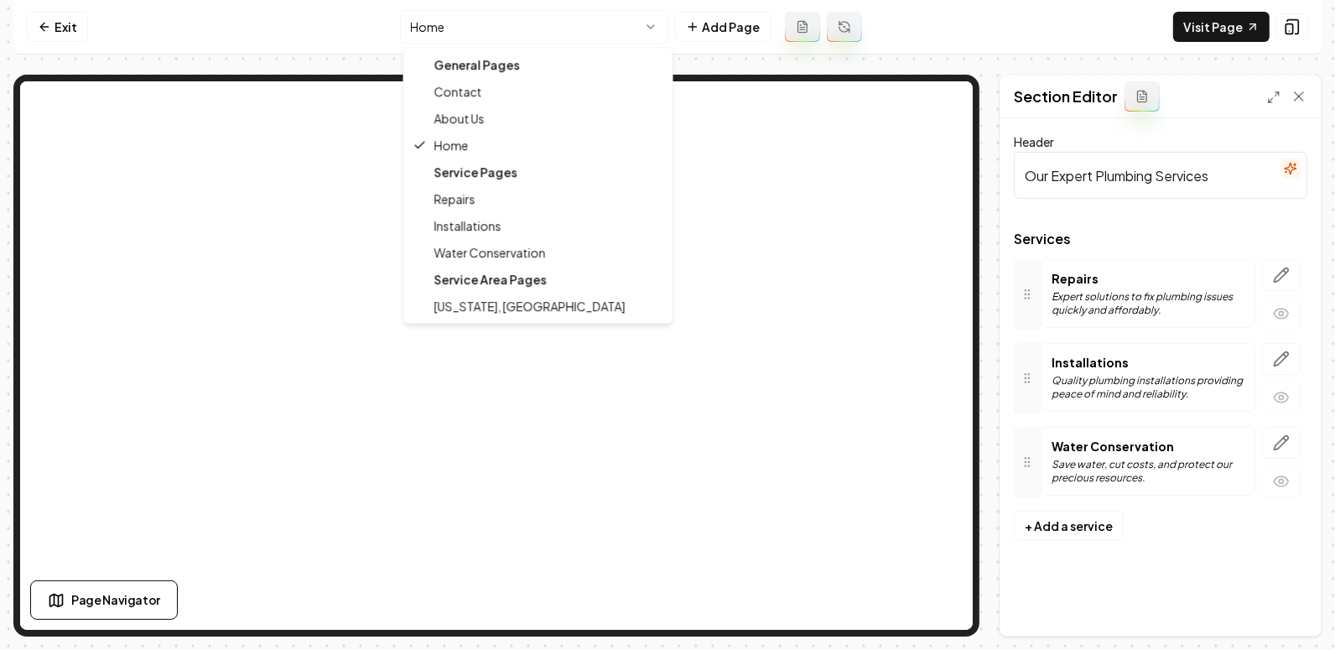
click at [545, 37] on html "Computer Required This feature is only available on a computer. Please switch t…" at bounding box center [667, 325] width 1335 height 650
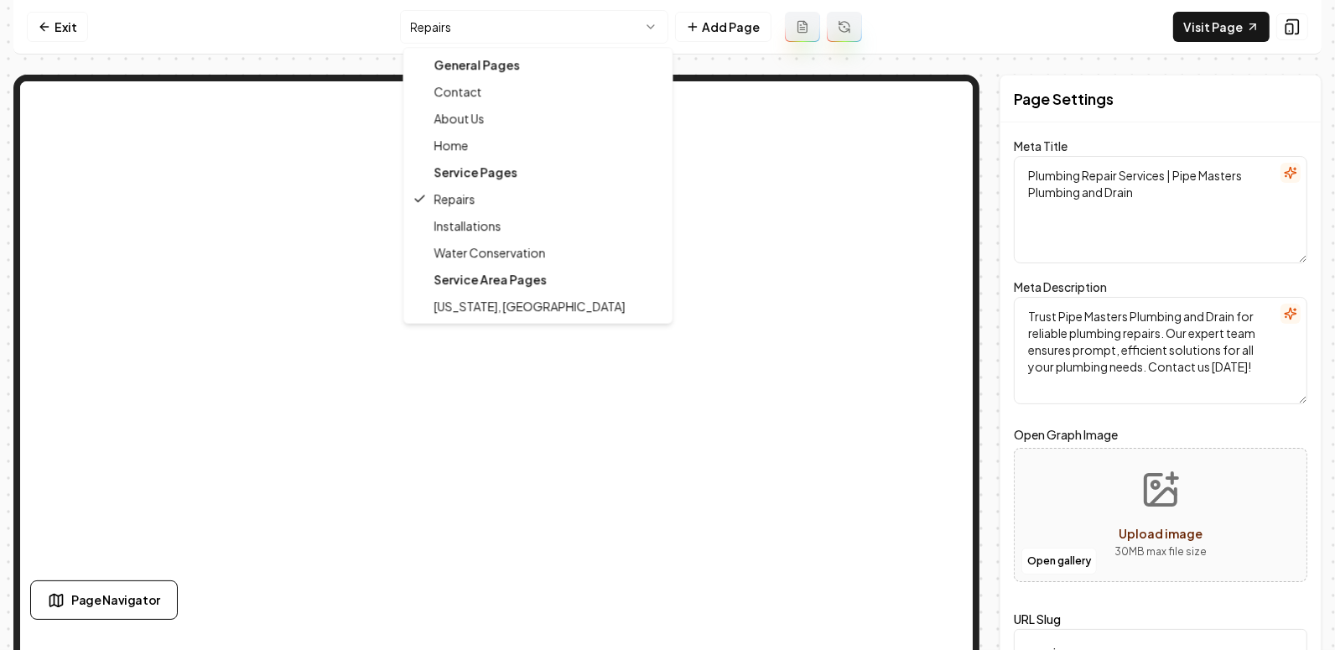
click at [588, 25] on html "Computer Required This feature is only available on a computer. Please switch t…" at bounding box center [667, 325] width 1335 height 650
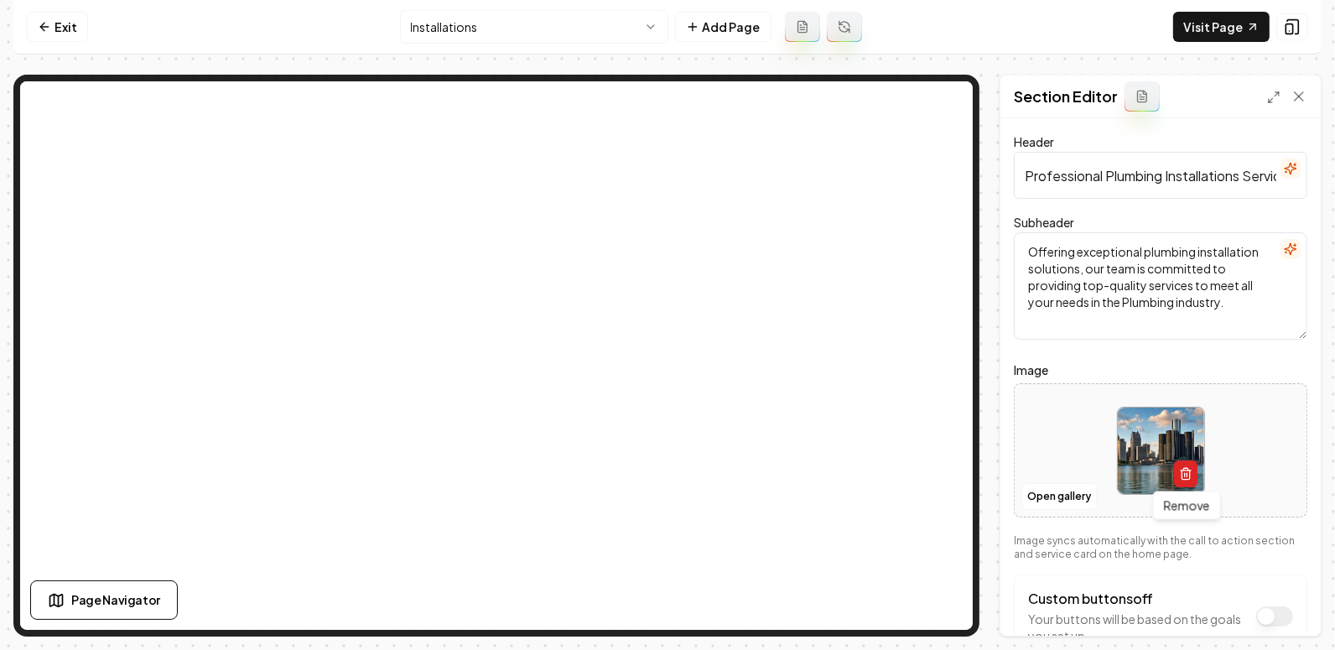
click at [1188, 481] on button "button" at bounding box center [1185, 473] width 23 height 27
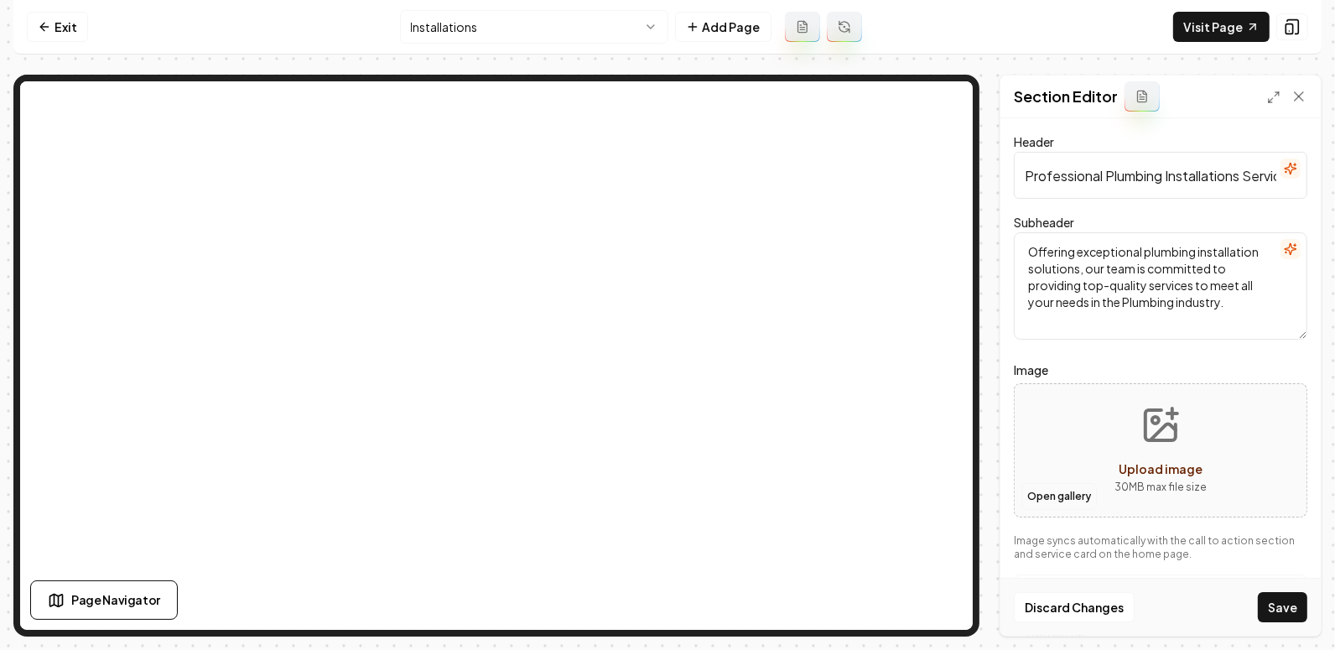
click at [1035, 494] on button "Open gallery" at bounding box center [1058, 496] width 75 height 27
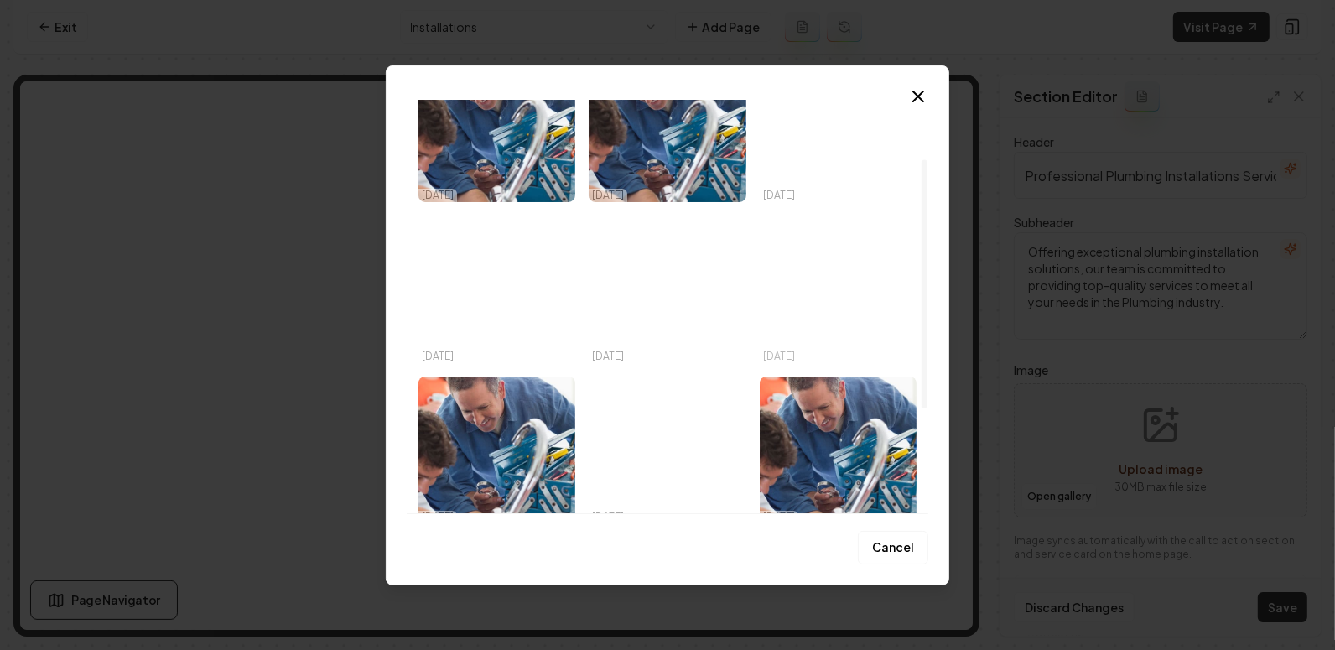
scroll to position [98, 0]
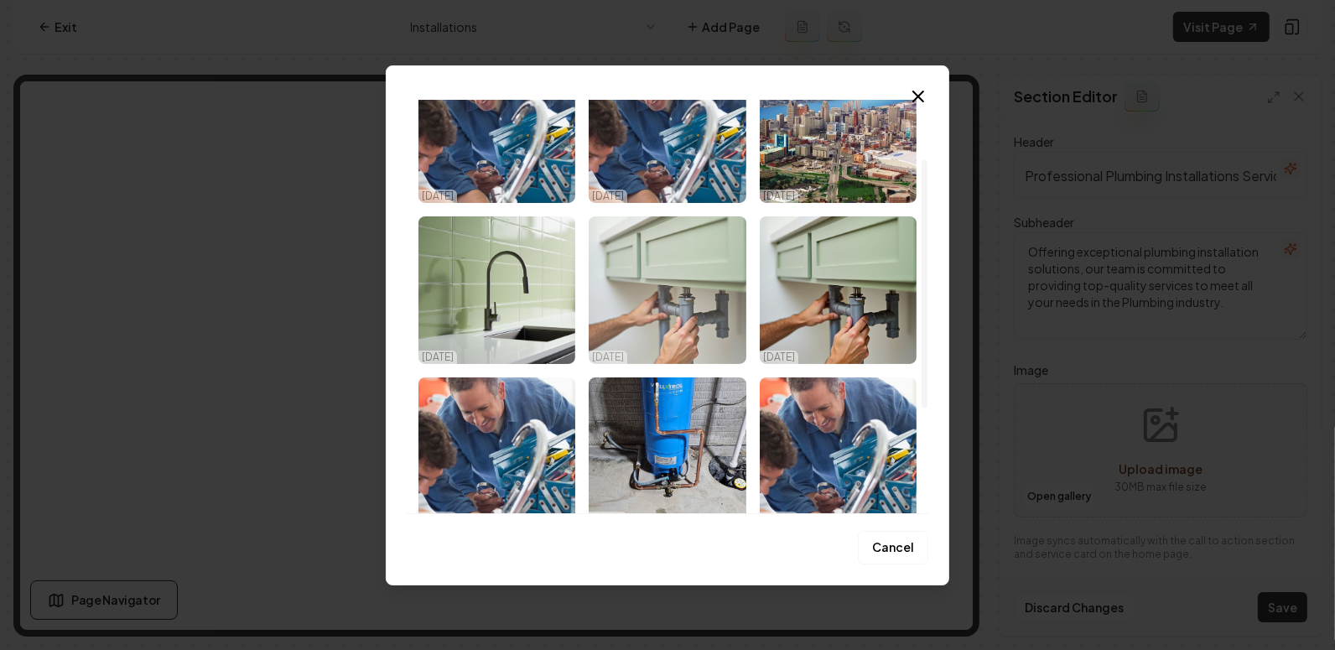
click at [654, 305] on img "Select image image_68e018275c7cd75eb870402a.png" at bounding box center [667, 290] width 157 height 148
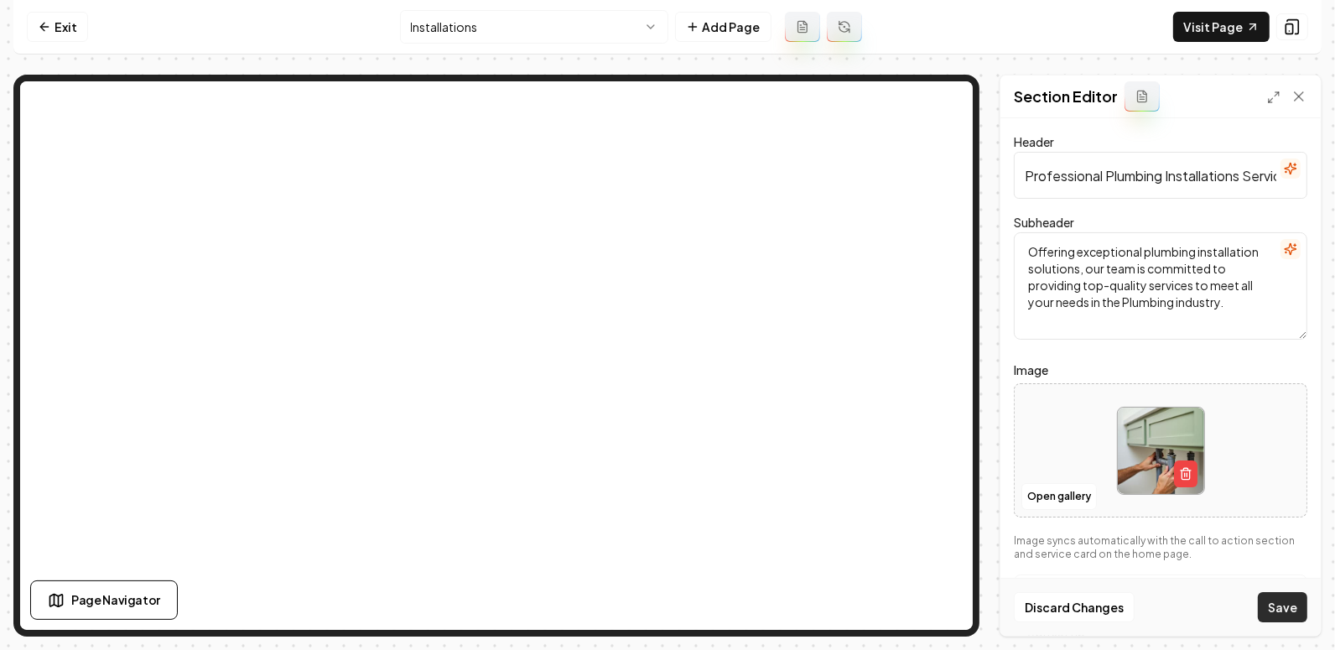
click at [1293, 618] on button "Save" at bounding box center [1282, 607] width 49 height 30
click at [516, 40] on html "Computer Required This feature is only available on a computer. Please switch t…" at bounding box center [667, 325] width 1335 height 650
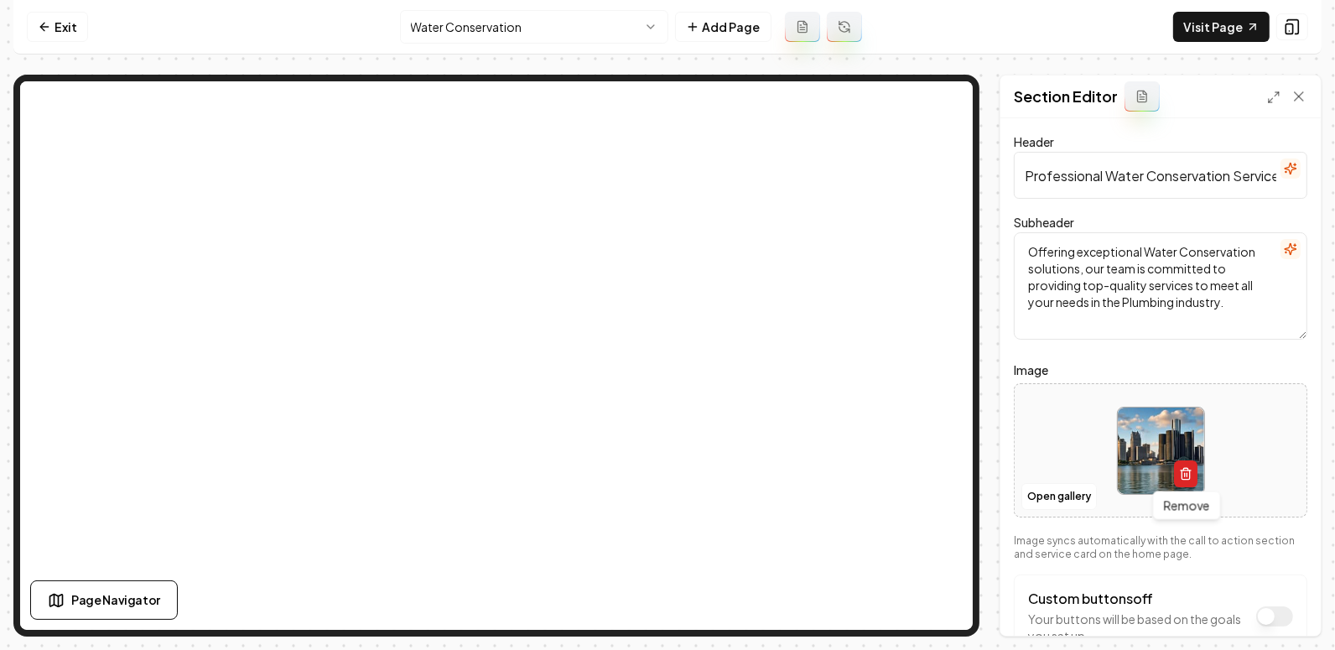
click at [1183, 469] on icon "button" at bounding box center [1185, 469] width 4 height 3
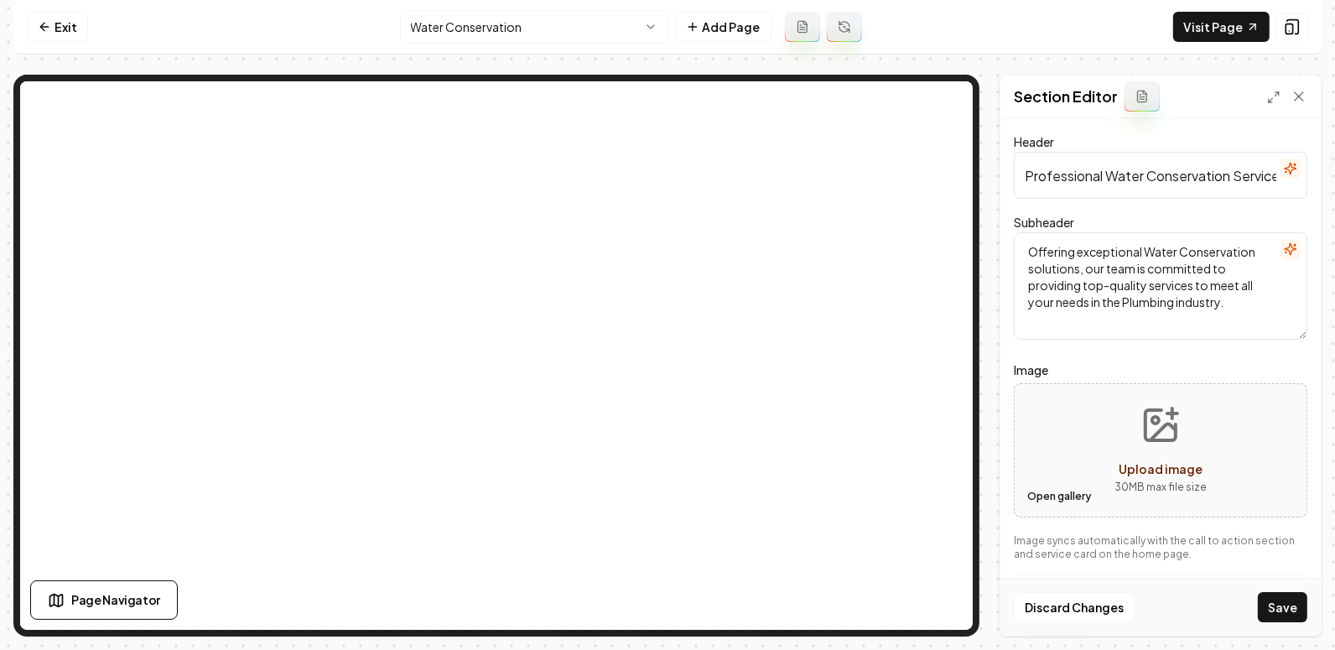
click at [1063, 507] on button "Open gallery" at bounding box center [1058, 496] width 75 height 27
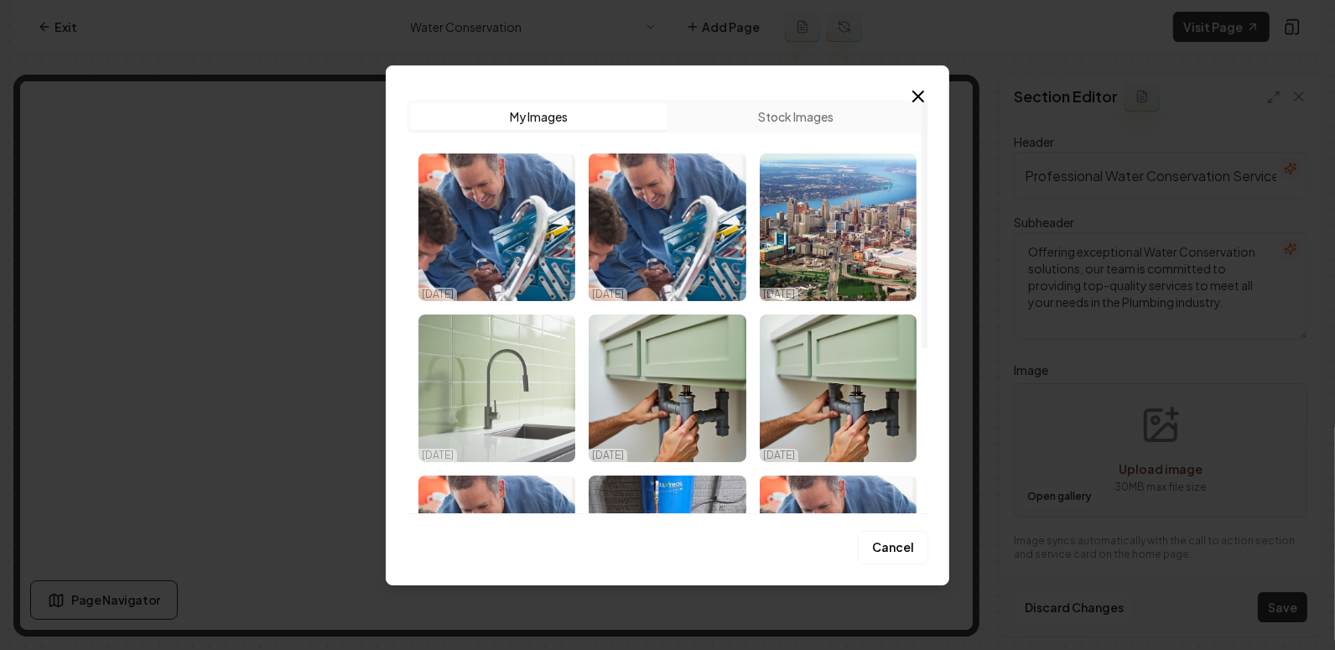
scroll to position [86, 0]
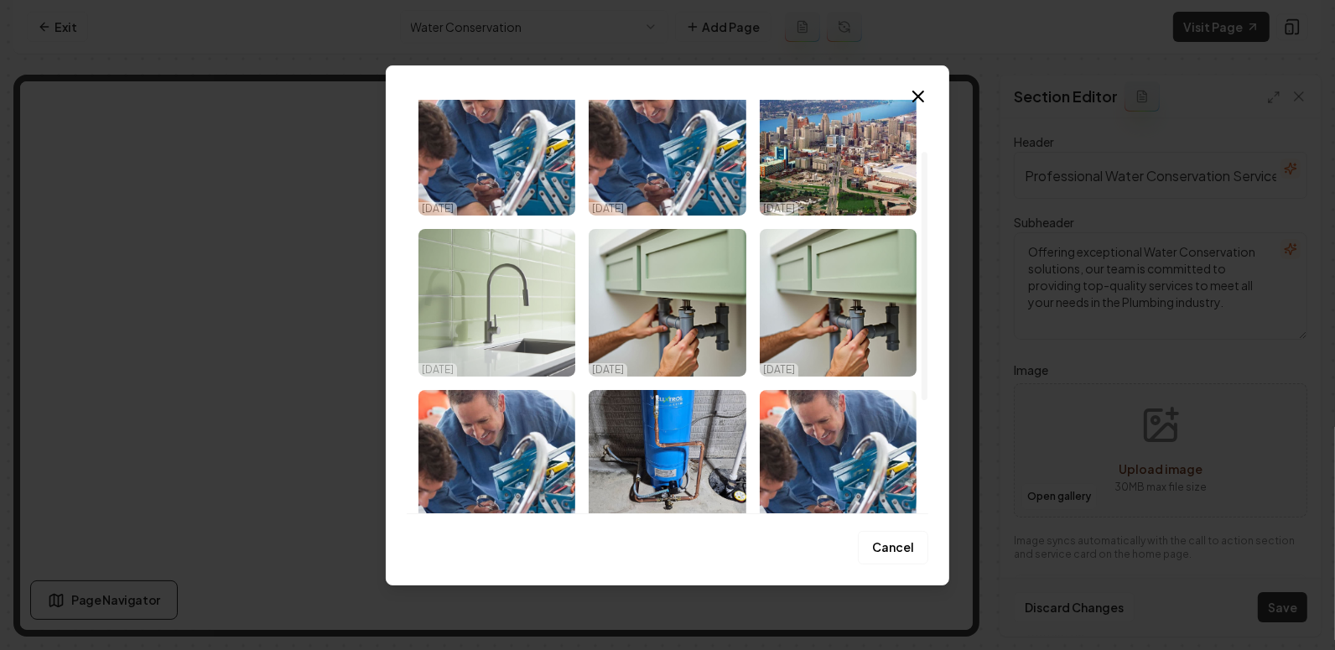
click at [456, 288] on img "Select image image_68e018275c7cd75eb87040ea.png" at bounding box center [496, 303] width 157 height 148
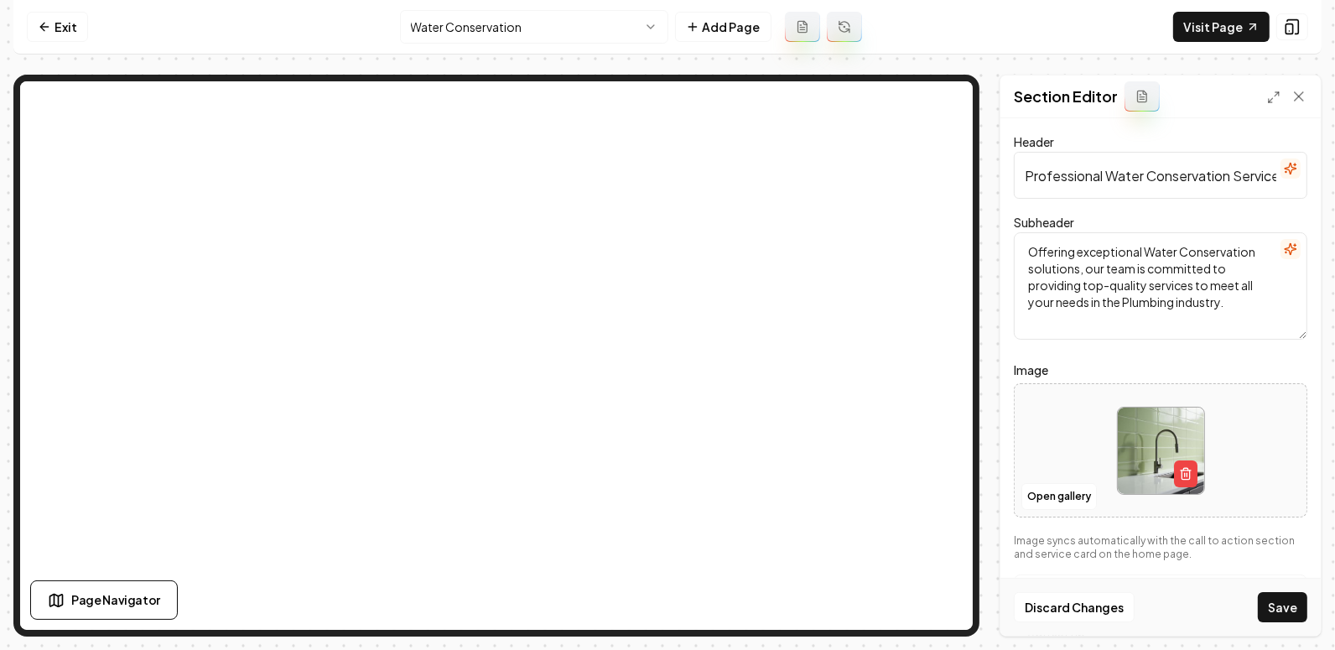
click at [1260, 604] on div "Discard Changes Save" at bounding box center [1161, 607] width 320 height 58
click at [1283, 614] on button "Save" at bounding box center [1282, 607] width 49 height 30
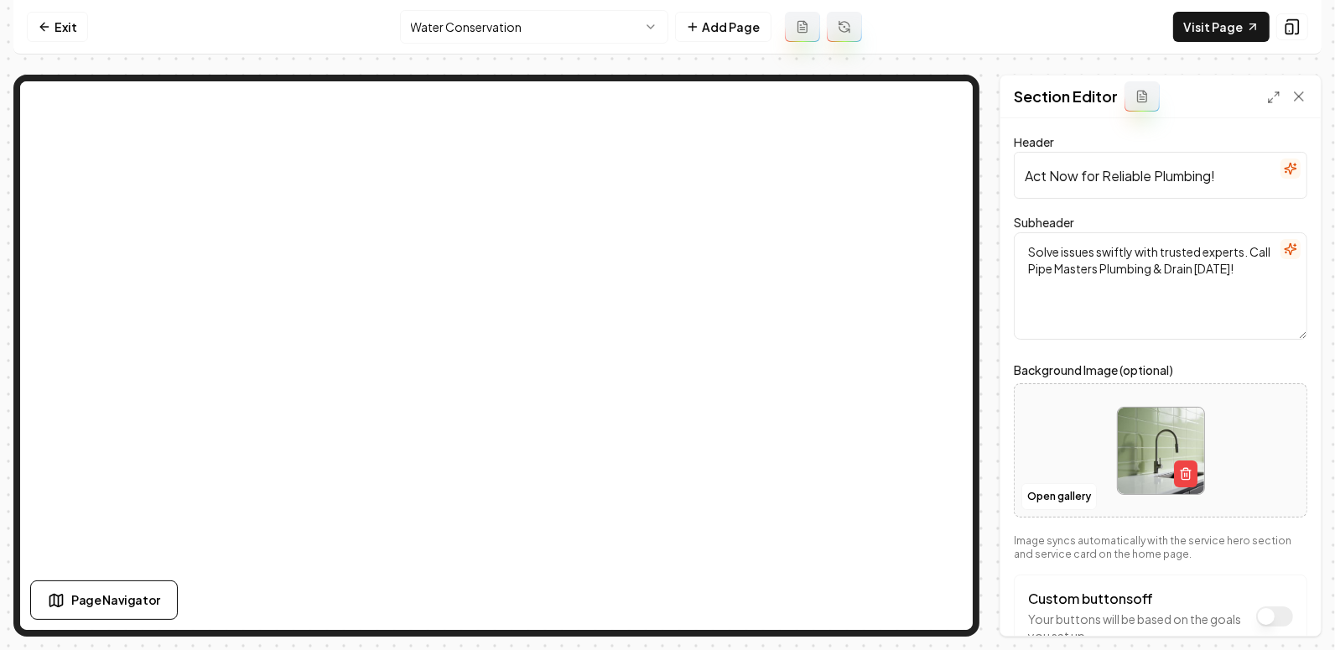
click at [476, 18] on html "Computer Required This feature is only available on a computer. Please switch t…" at bounding box center [667, 325] width 1335 height 650
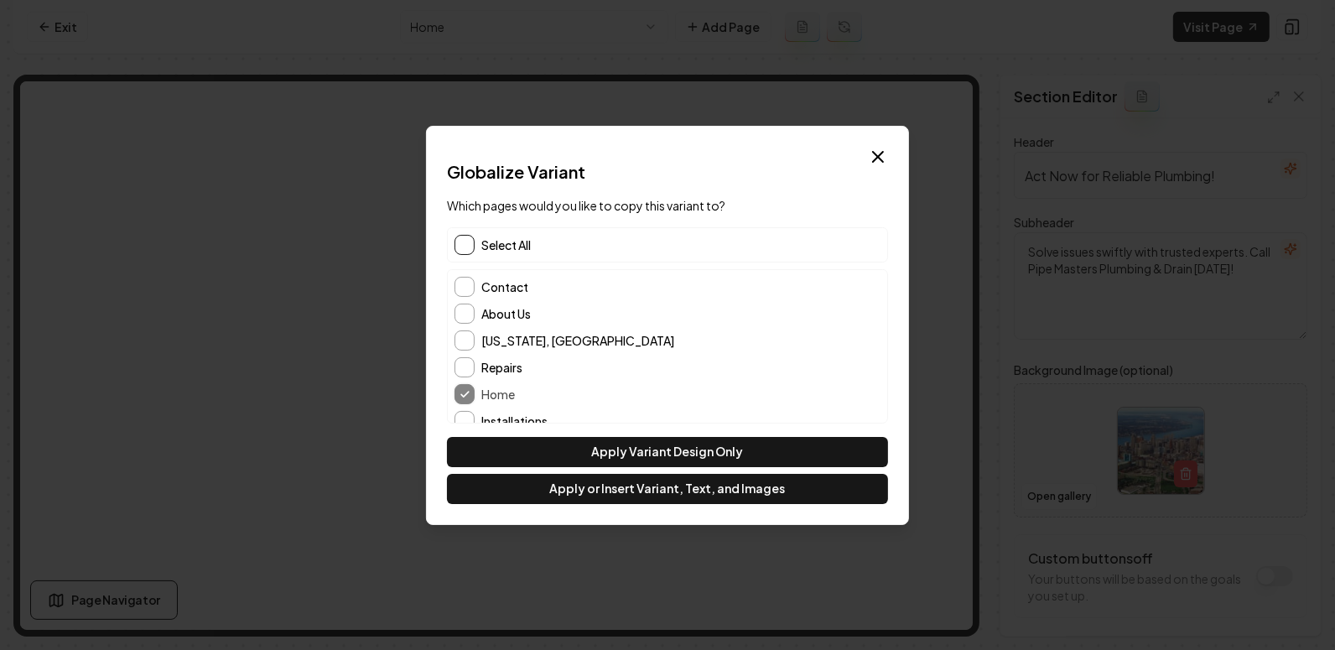
click at [465, 251] on button "button" at bounding box center [465, 245] width 20 height 20
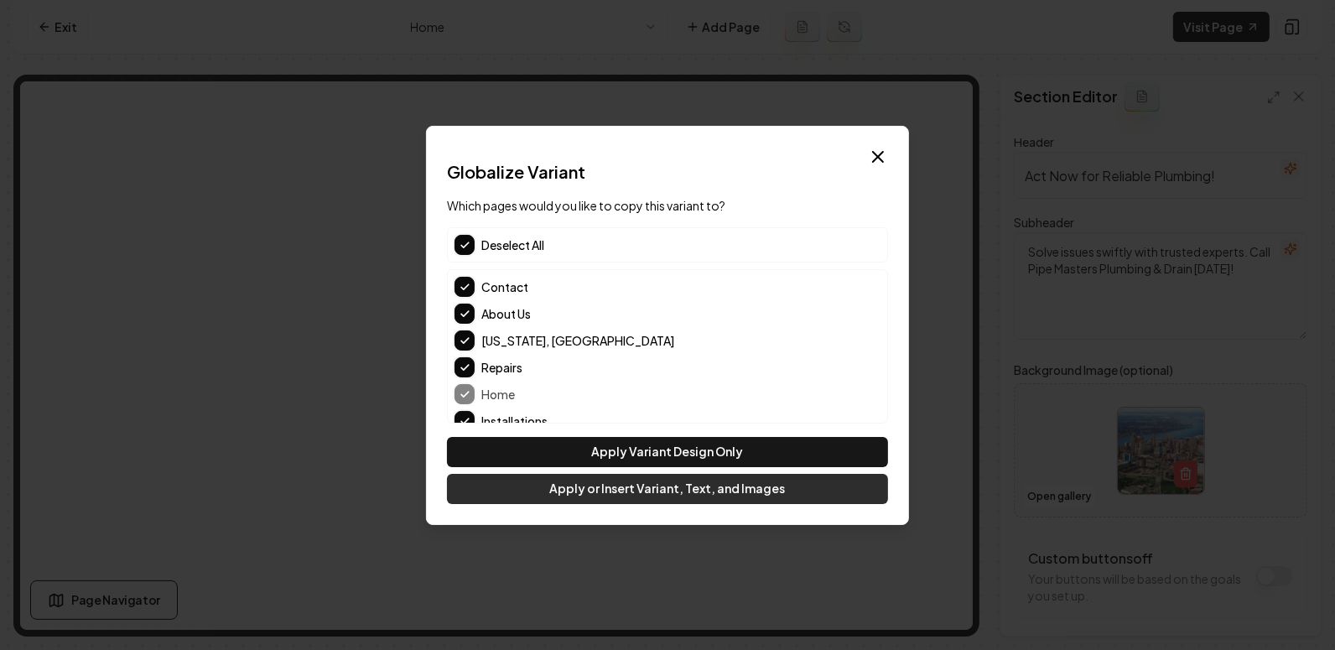
click at [579, 496] on button "Apply or Insert Variant, Text, and Images" at bounding box center [667, 489] width 441 height 30
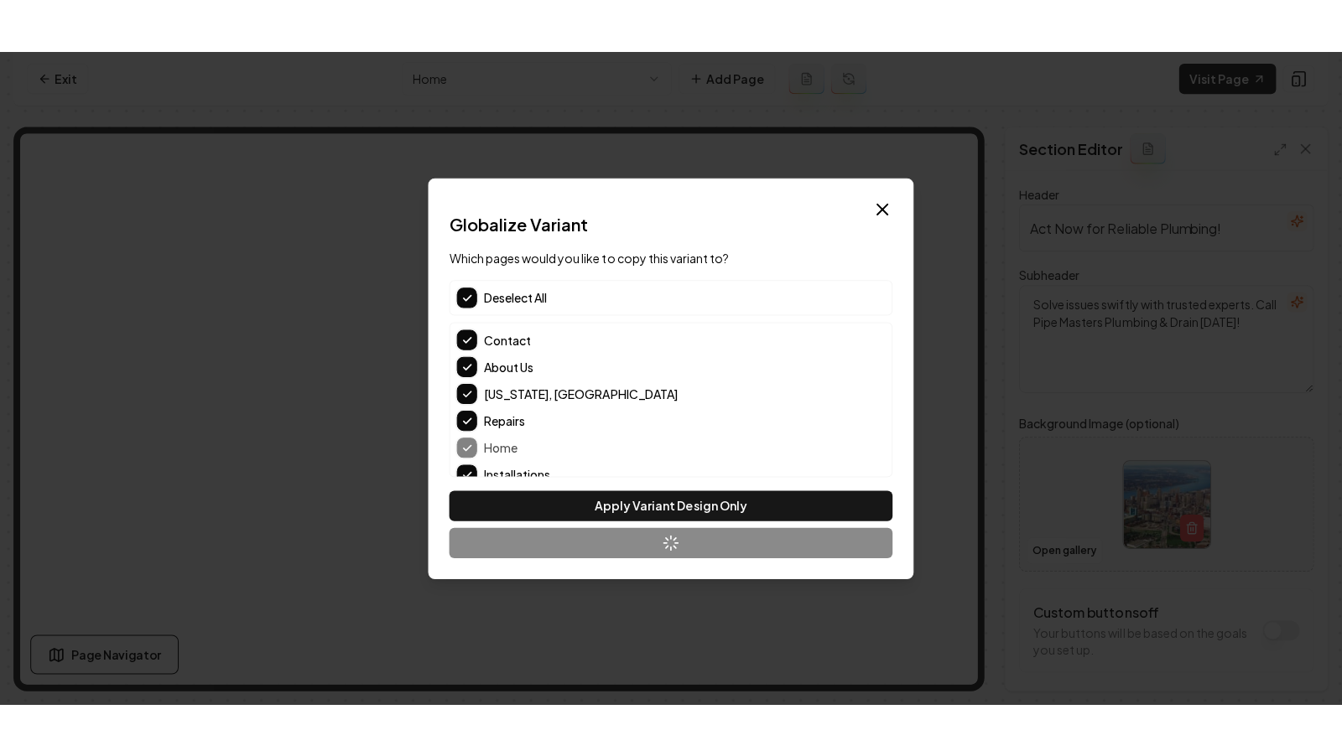
scroll to position [40, 0]
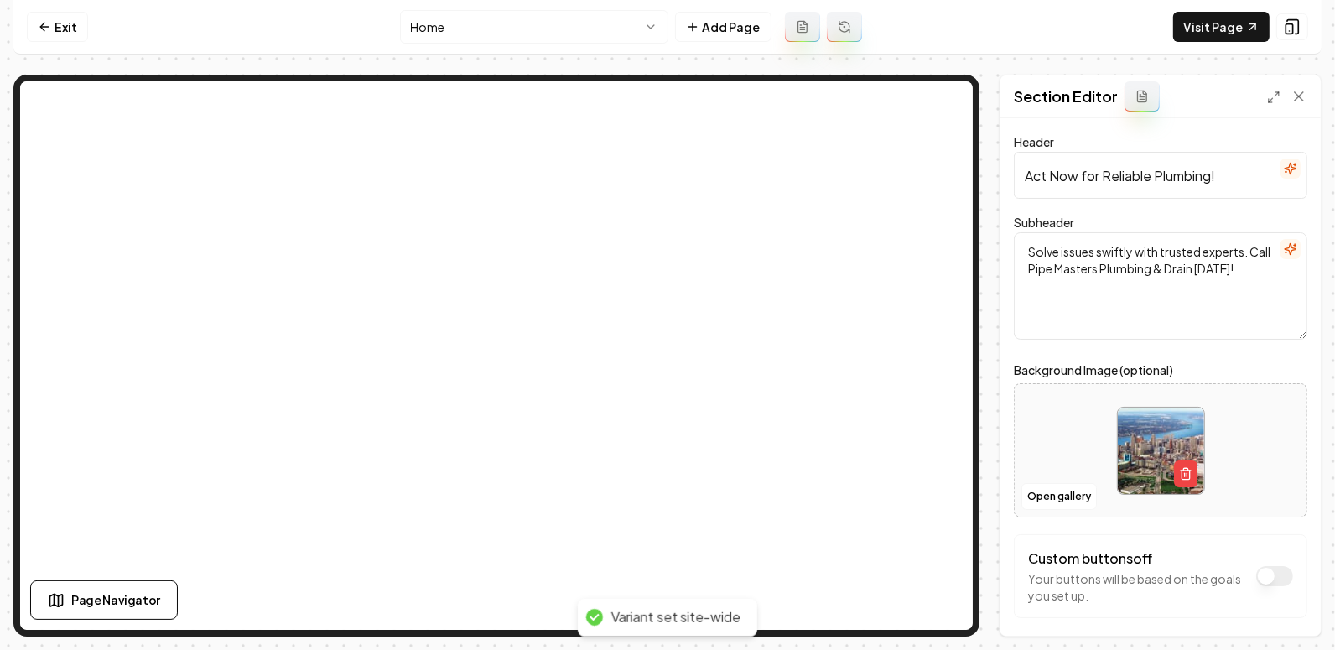
click at [492, 29] on html "Computer Required This feature is only available on a computer. Please switch t…" at bounding box center [667, 325] width 1335 height 650
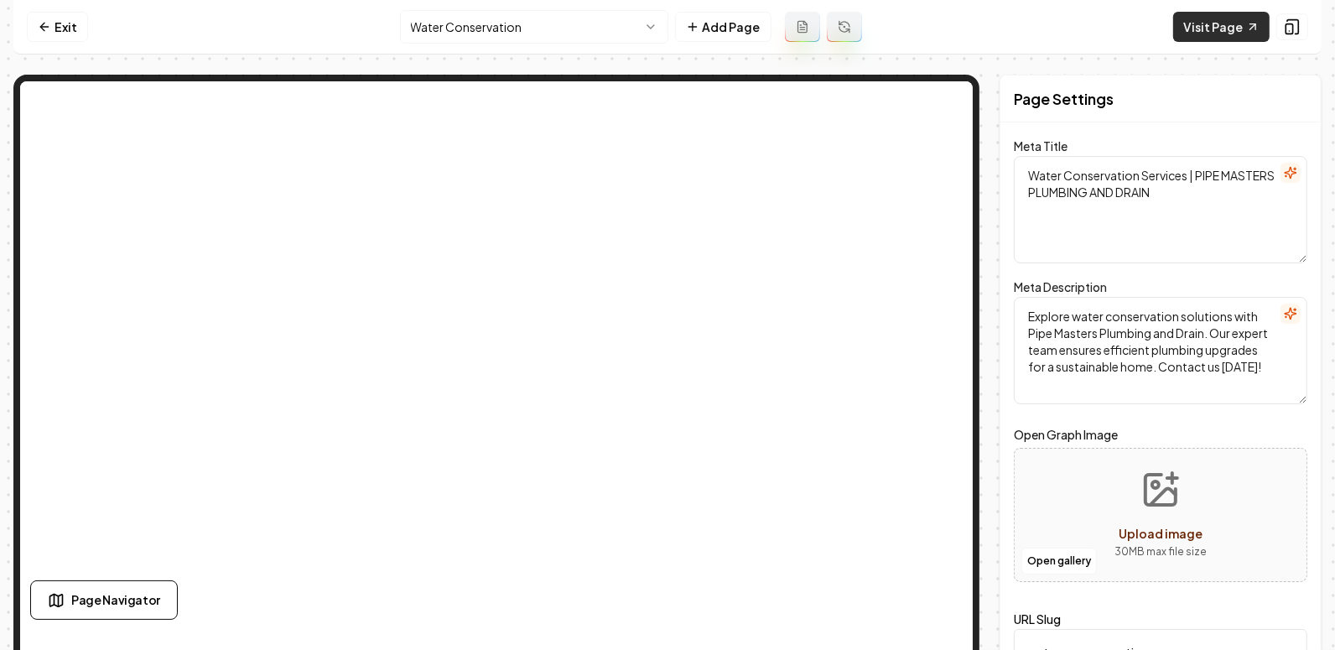
click at [1190, 34] on link "Visit Page" at bounding box center [1221, 27] width 96 height 30
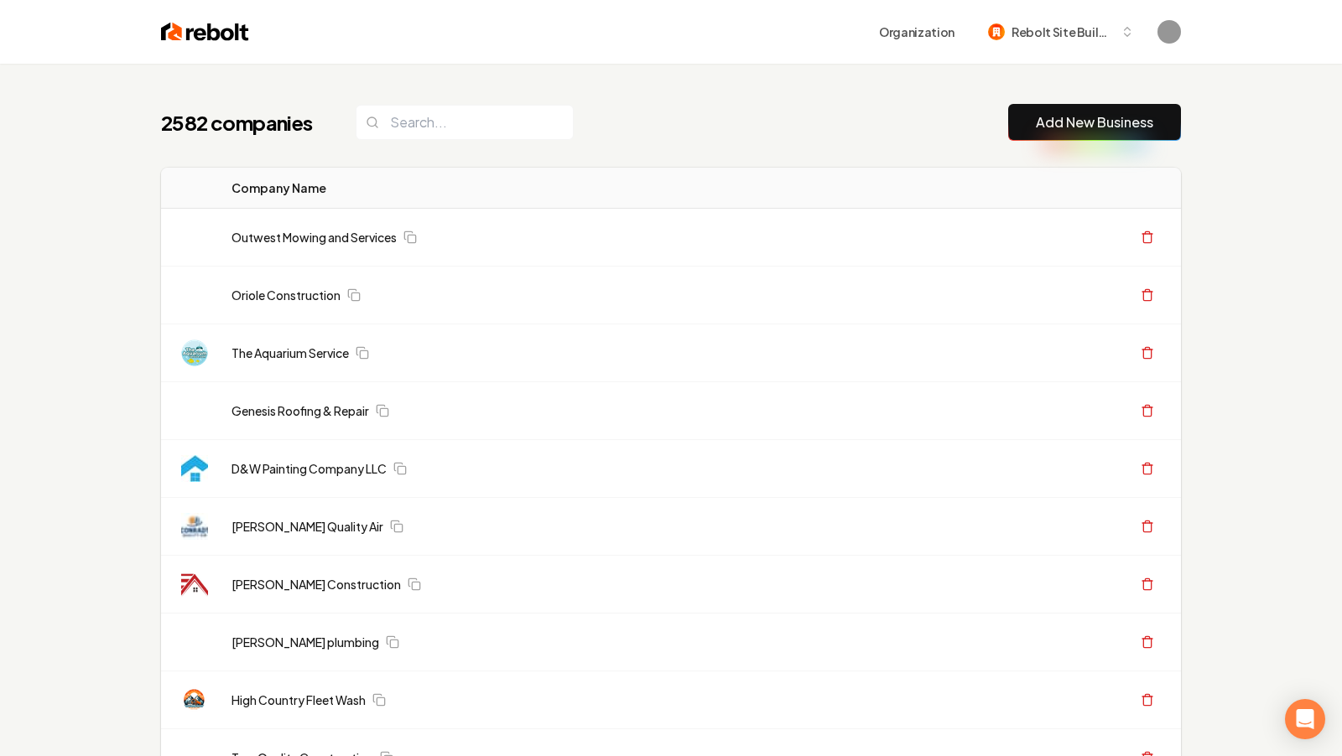
click at [1097, 117] on link "Add New Business" at bounding box center [1094, 122] width 117 height 20
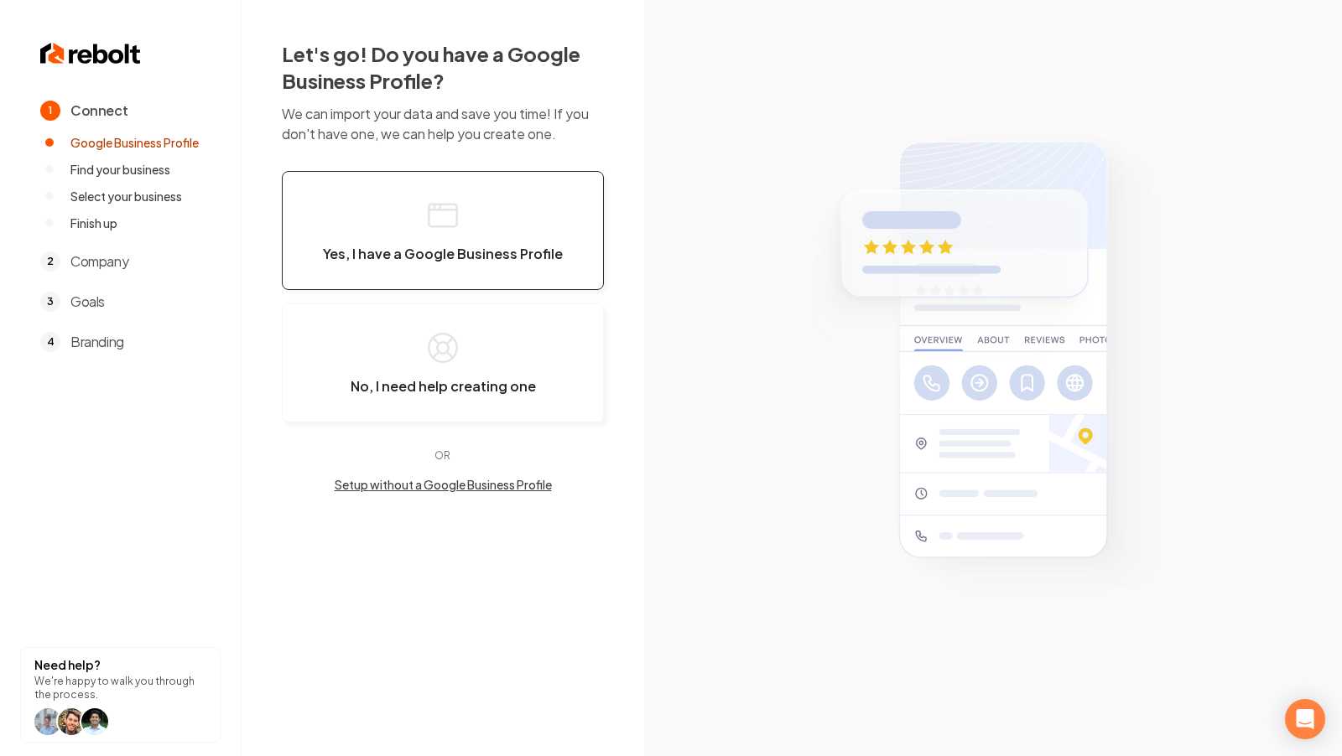
click at [505, 236] on button "Yes, I have a Google Business Profile" at bounding box center [443, 230] width 322 height 119
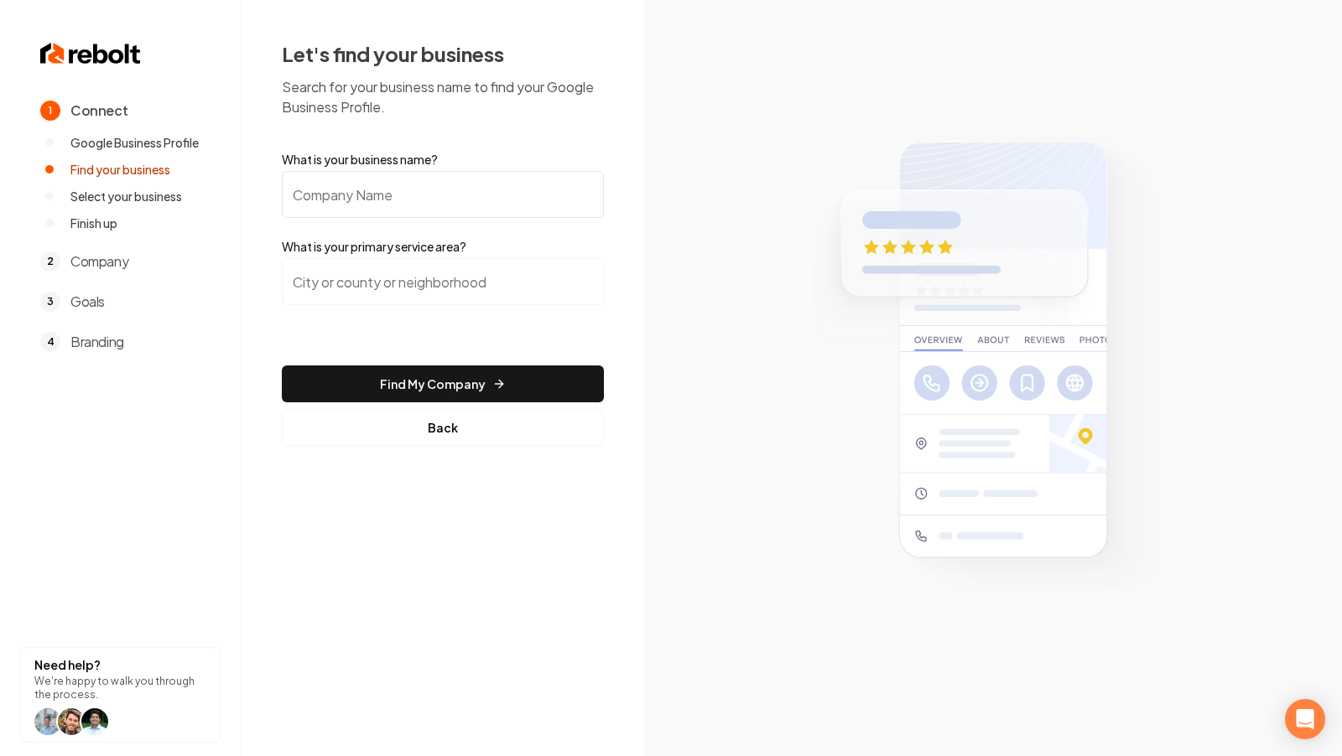
click at [427, 206] on input "What is your business name?" at bounding box center [443, 194] width 322 height 47
paste input "Christmas City Landscaping & Tree Service"
type input "Christmas City Landscaping & Tree Service"
click at [656, 284] on section at bounding box center [993, 378] width 698 height 756
click at [460, 264] on input "search" at bounding box center [443, 281] width 322 height 47
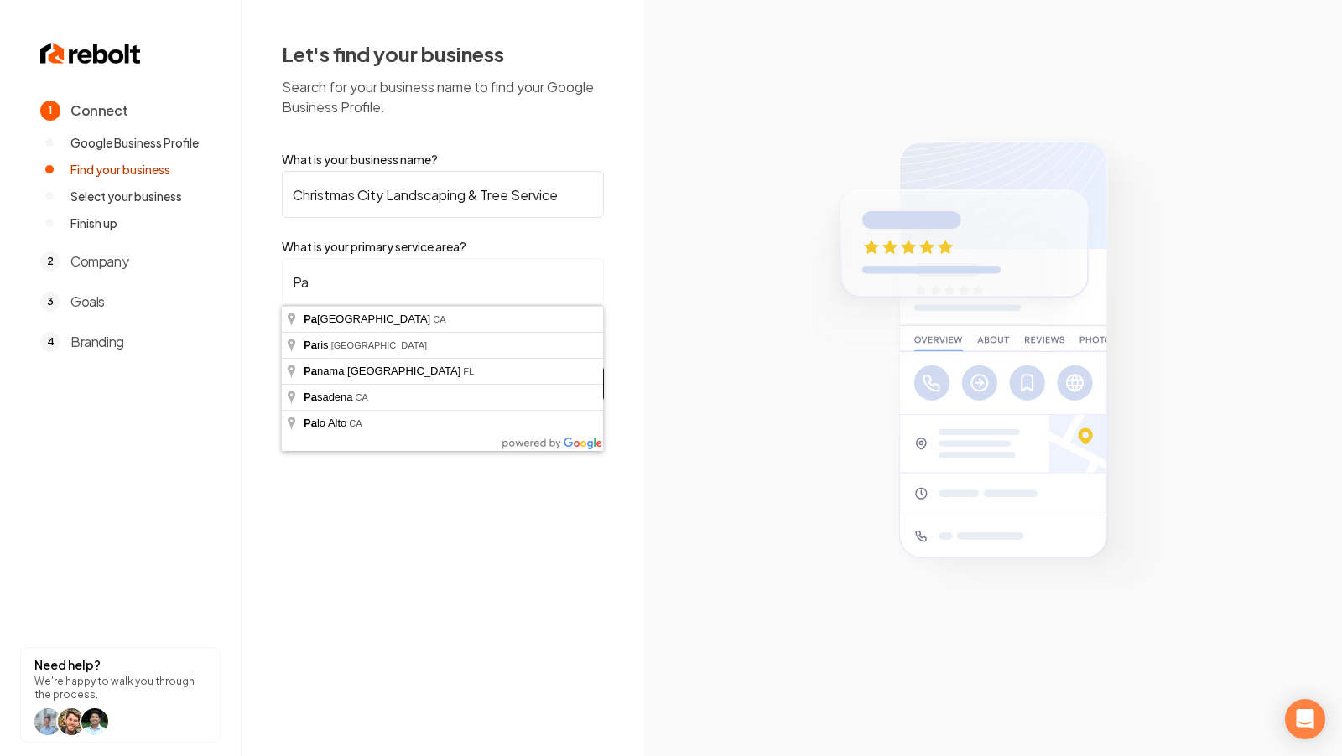
type input "P"
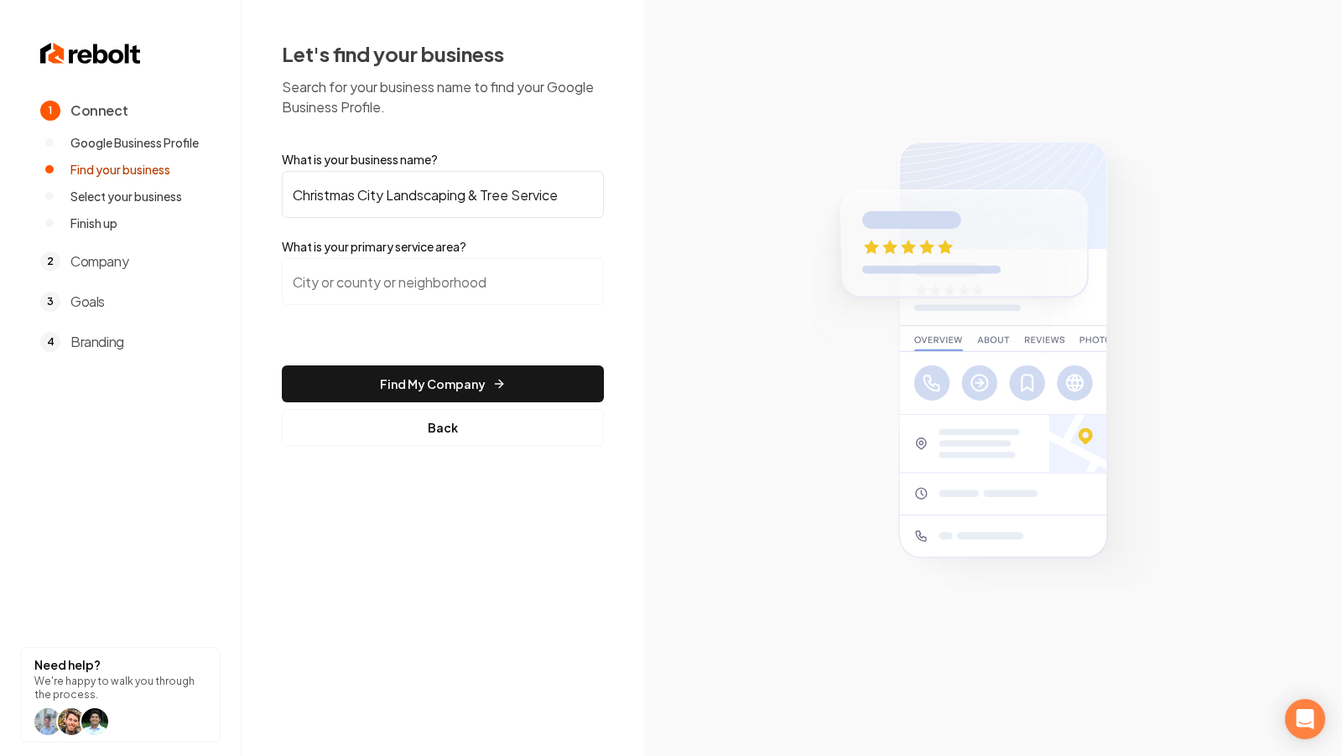
paste input "Lehigh Valley, PA"
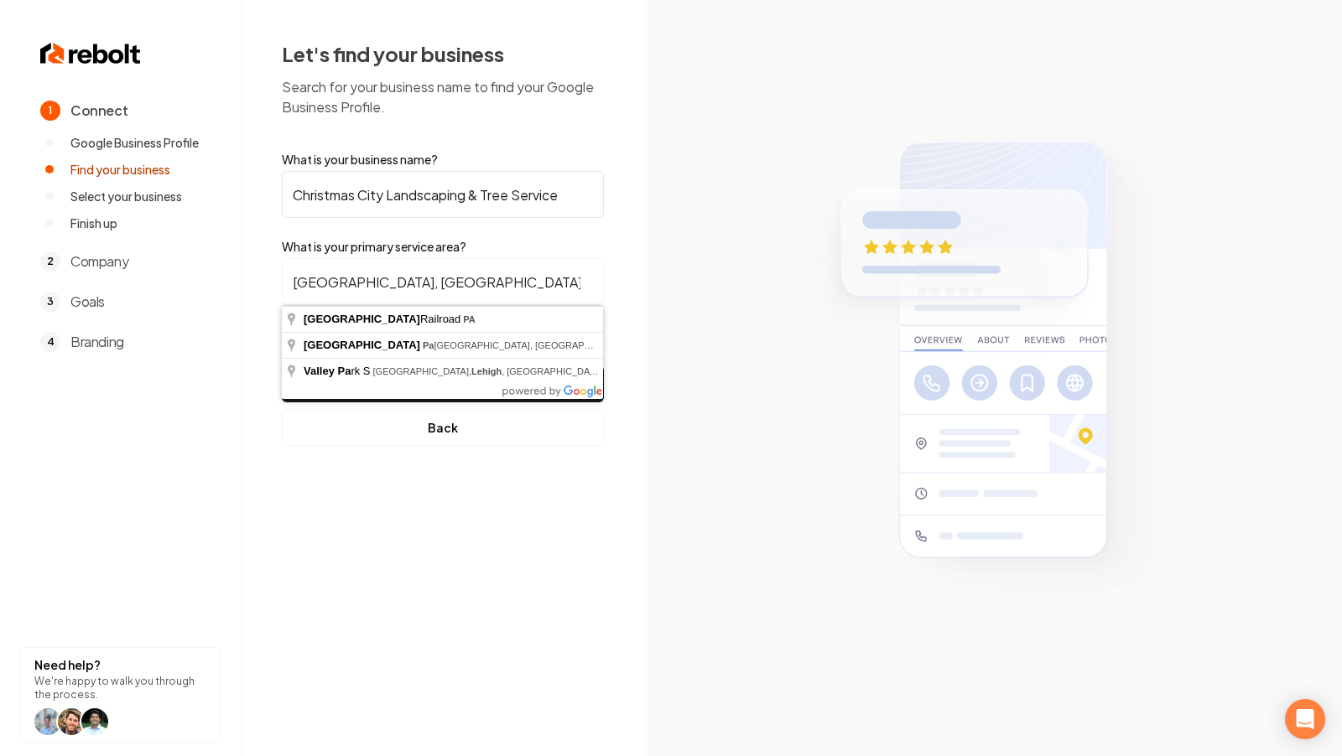
click at [460, 279] on input "Lehigh Valley, PA" at bounding box center [443, 281] width 322 height 47
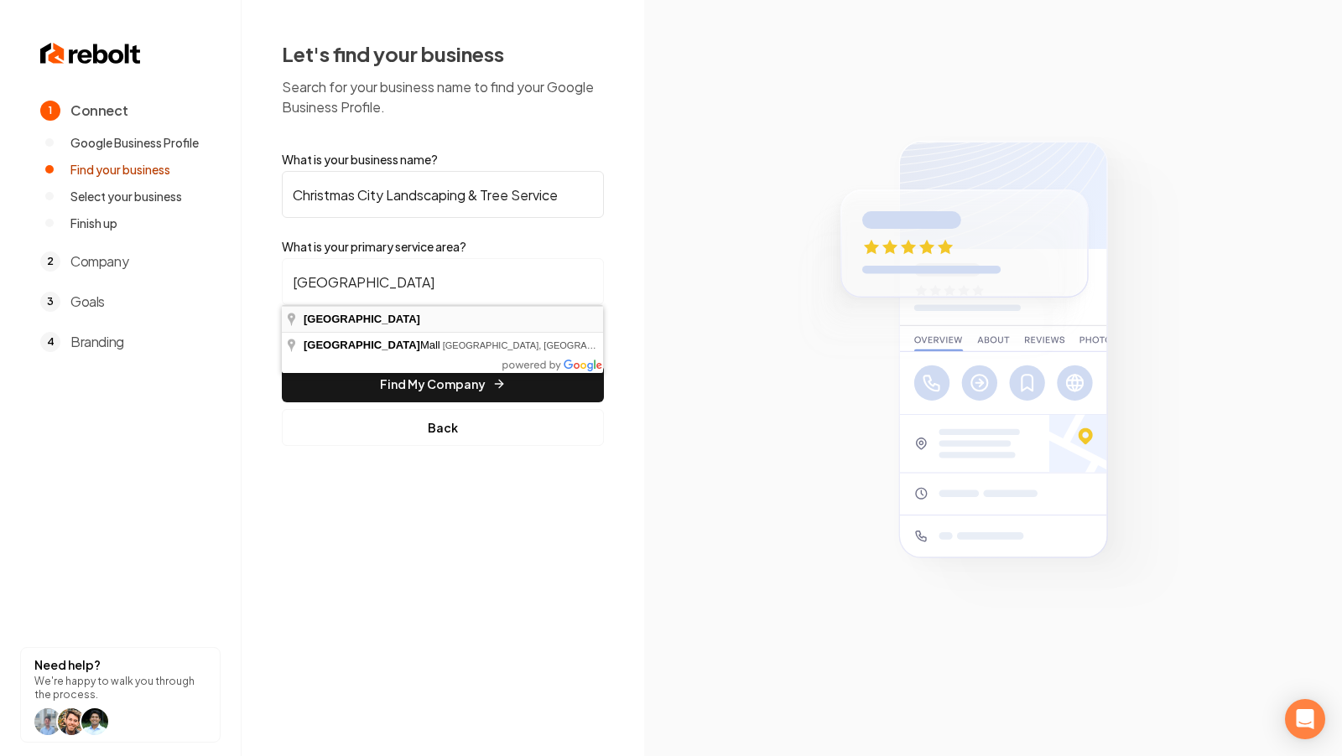
type input "Lehigh Valley"
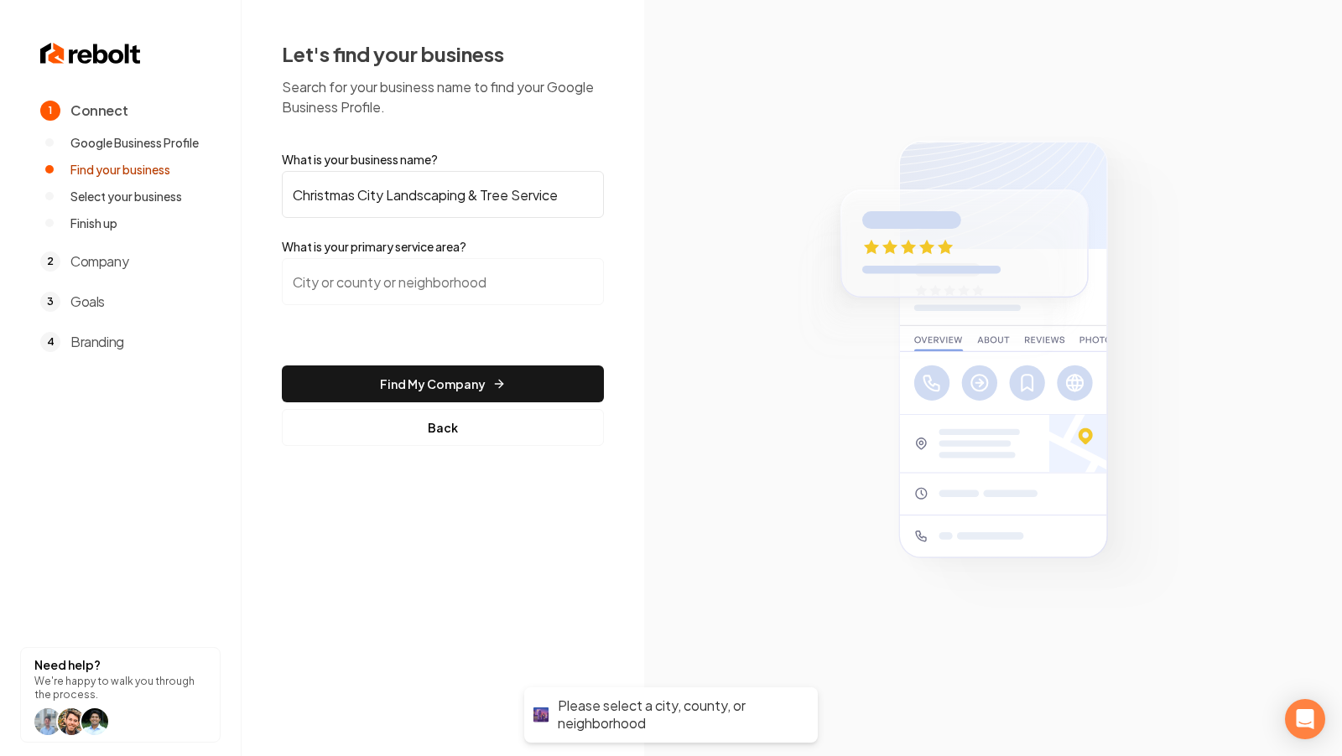
click at [515, 255] on form "What is your business name? Christmas City Landscaping & Tree Service What is y…" at bounding box center [443, 298] width 322 height 295
click at [487, 266] on input "search" at bounding box center [443, 281] width 322 height 47
paste input "Lehigh Valley, PA"
click at [491, 268] on input "Lehigh Valley Railroad, PA" at bounding box center [443, 281] width 322 height 47
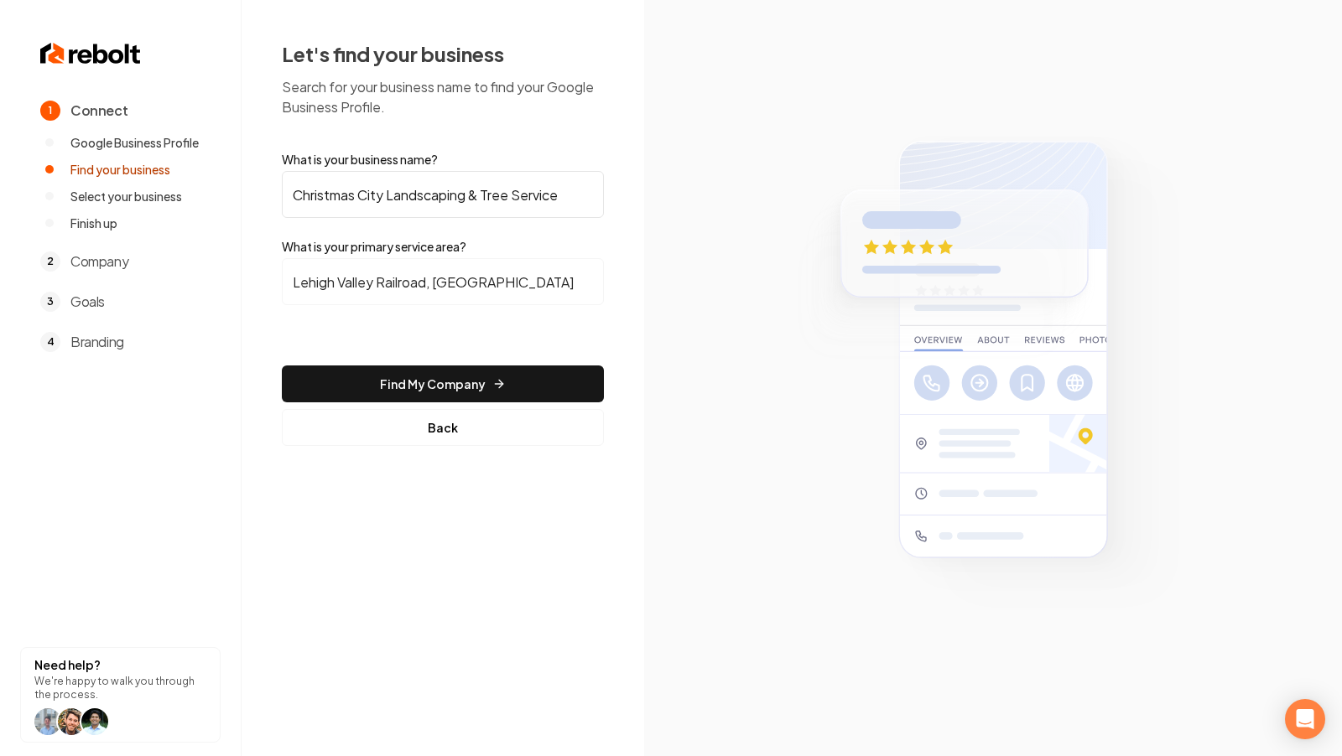
click at [491, 268] on input "Lehigh Valley Railroad, PA" at bounding box center [443, 281] width 322 height 47
paste input "search"
click at [282, 366] on button "Find My Company" at bounding box center [443, 384] width 322 height 37
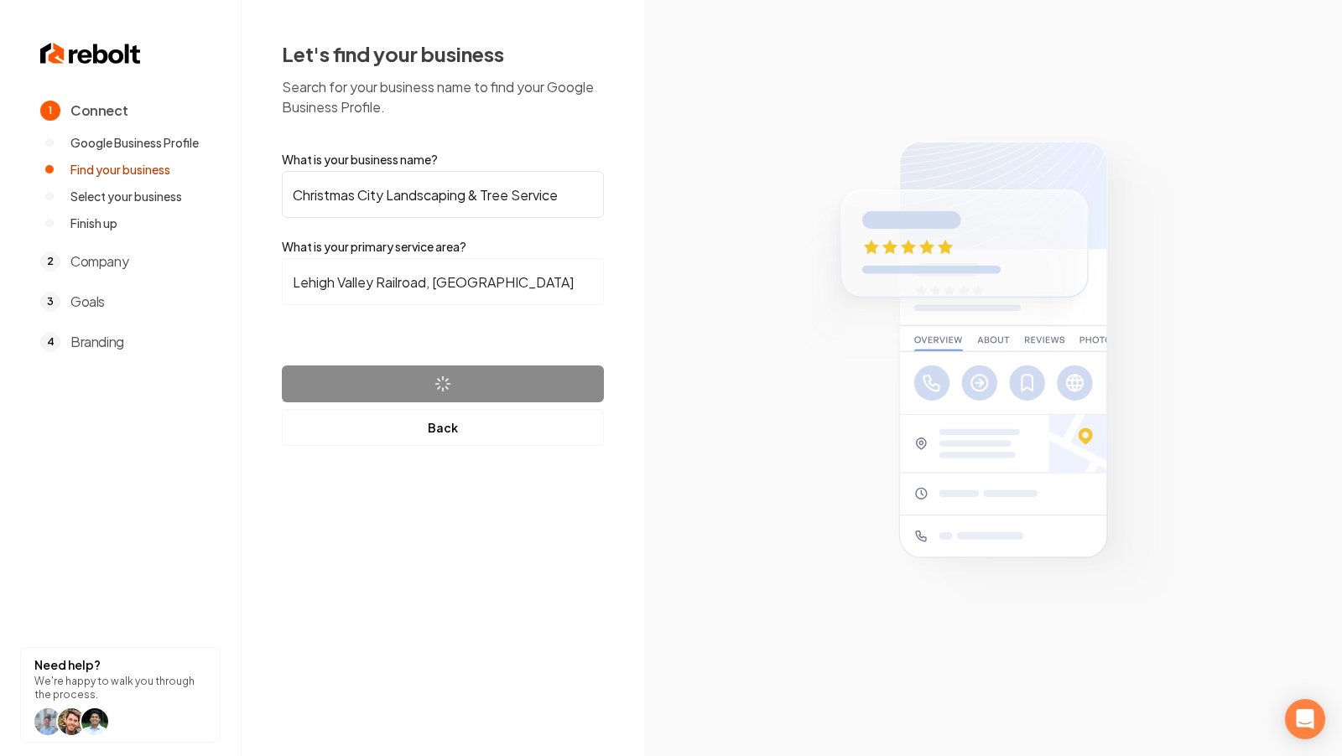
click at [465, 282] on input "Lehigh Valley Railroad, PA" at bounding box center [443, 281] width 322 height 47
type input "Lehigh Valley Railroad, P"
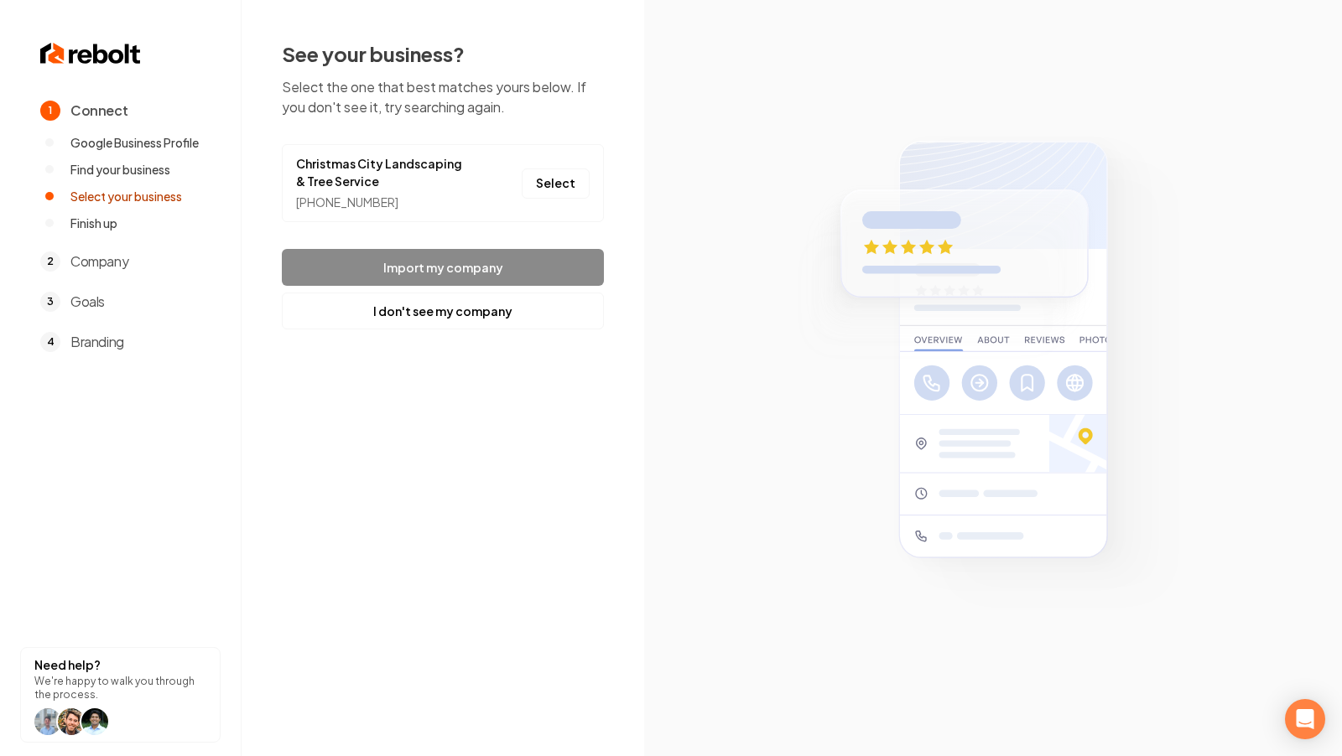
click at [503, 466] on div "1 Connect Google Business Profile Find your business Select your business Finis…" at bounding box center [671, 378] width 1342 height 756
click at [412, 165] on link "Christmas City Landscaping & Tree Service" at bounding box center [384, 172] width 176 height 35
click at [554, 179] on button "Select" at bounding box center [556, 184] width 68 height 30
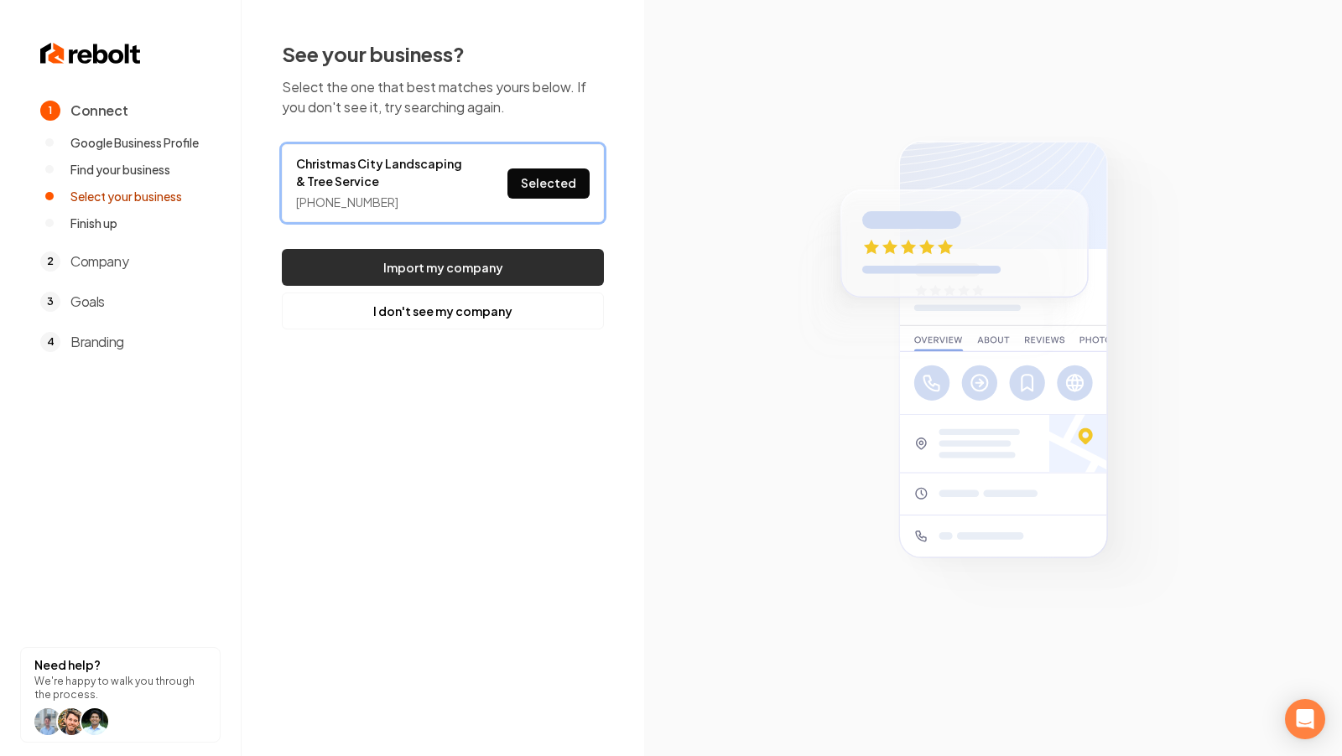
click at [467, 268] on button "Import my company" at bounding box center [443, 267] width 322 height 37
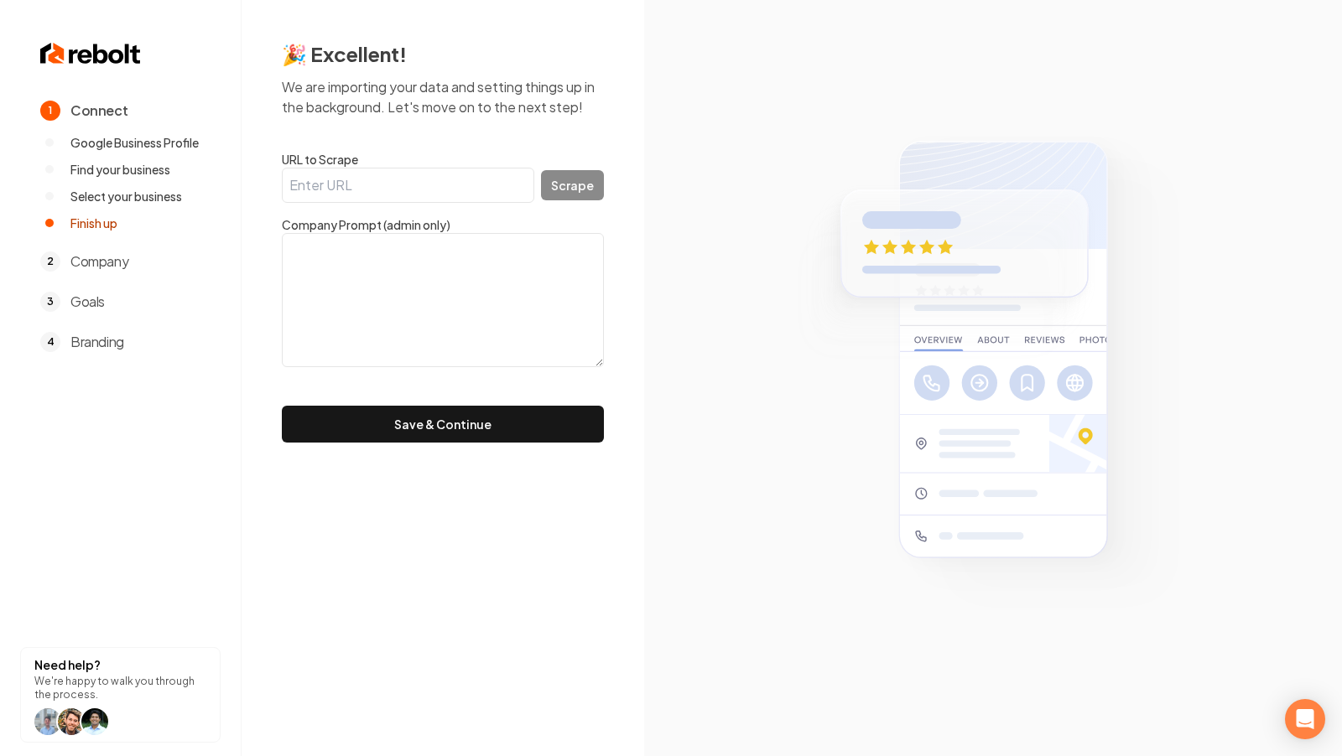
click at [398, 169] on input "URL to Scrape" at bounding box center [408, 185] width 252 height 35
paste input "https://www.christmascitylandscapingandtree.com/?fbclid=IwY2xjawNNAoJleHRuA2Flb…"
type input "https://www.christmascitylandscapingandtree.com/?fbclid=IwY2xjawNNAoJleHRuA2Flb…"
click at [564, 180] on button "Scrape" at bounding box center [572, 185] width 63 height 30
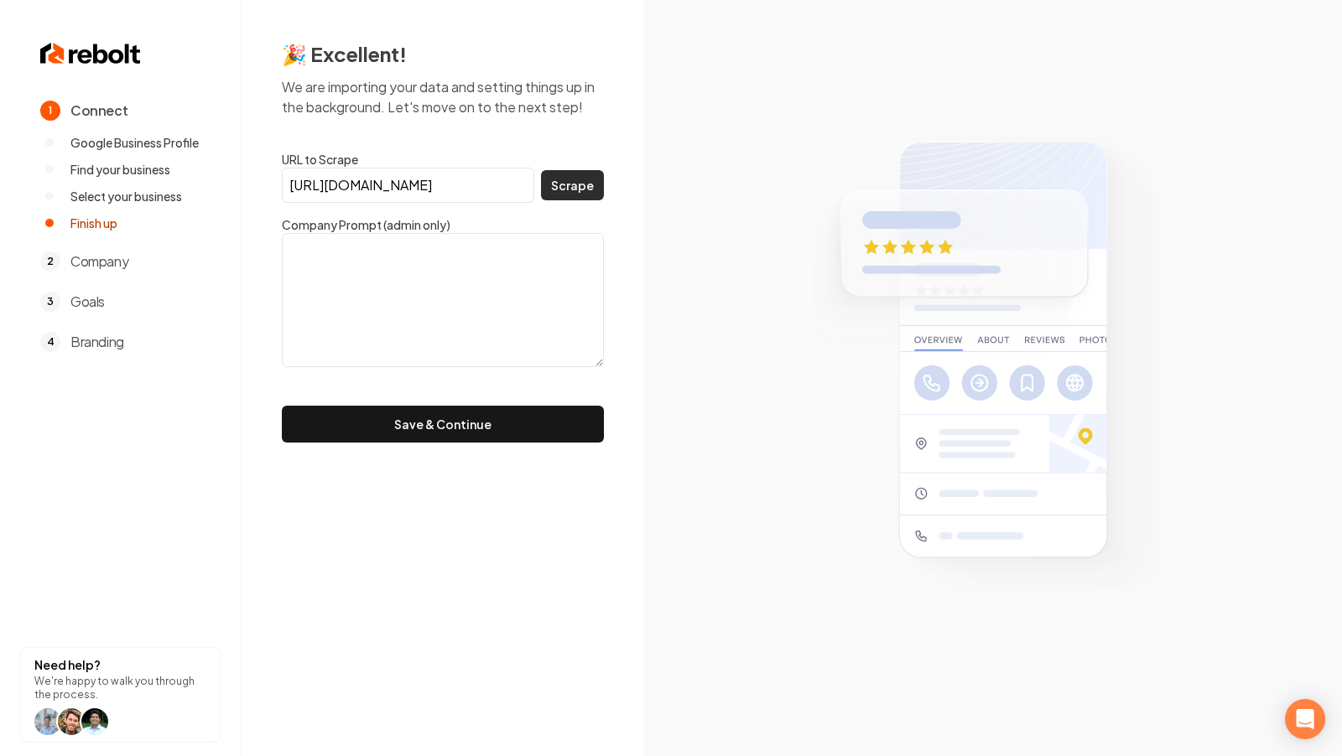
scroll to position [0, 0]
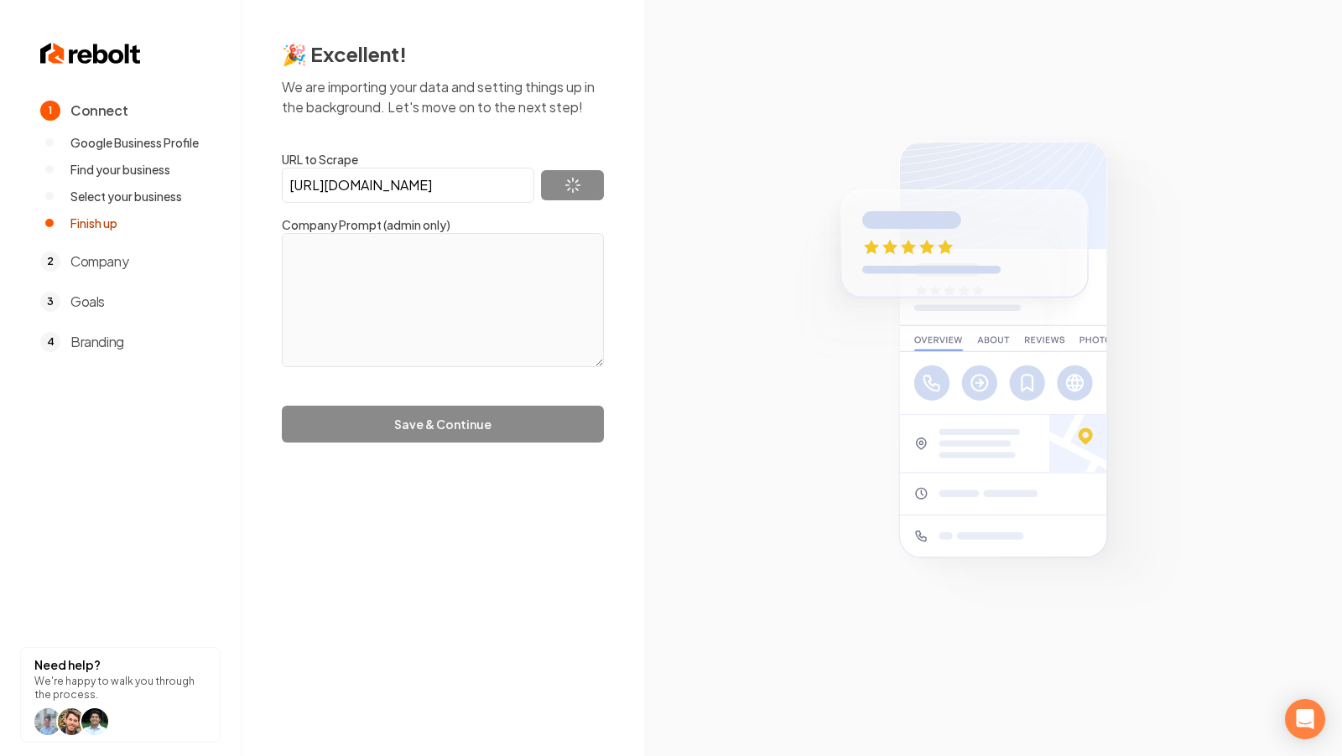
type textarea "Christmas City Landscaping & Tree Service specializes in tree, landscaping, and…"
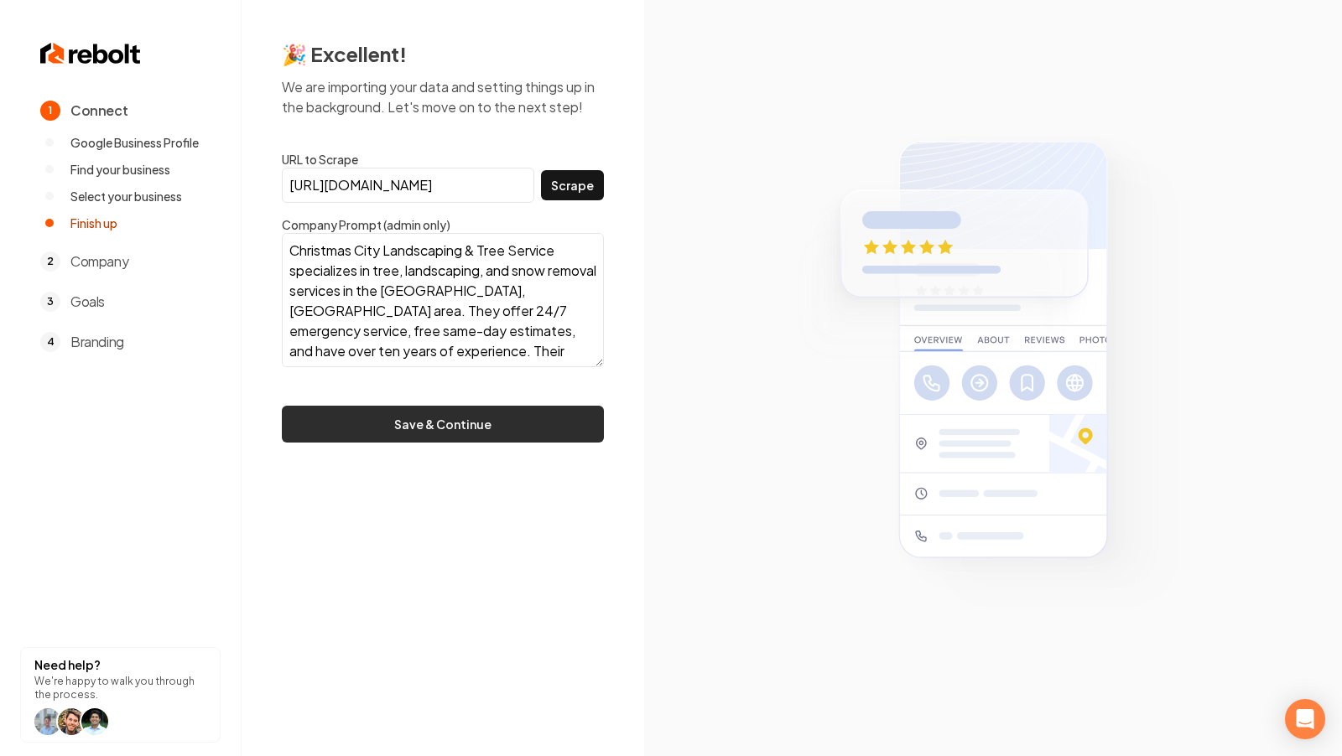
click at [474, 420] on button "Save & Continue" at bounding box center [443, 424] width 322 height 37
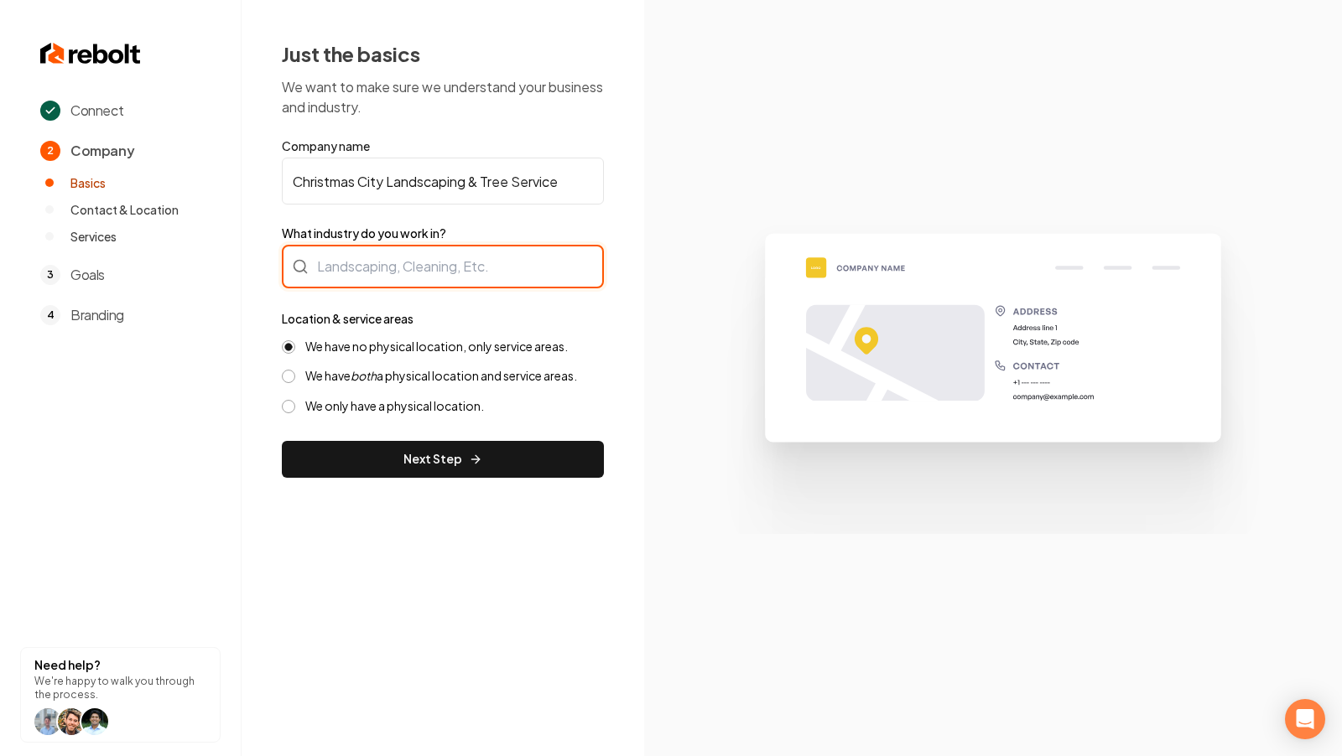
click at [461, 277] on div at bounding box center [443, 267] width 322 height 44
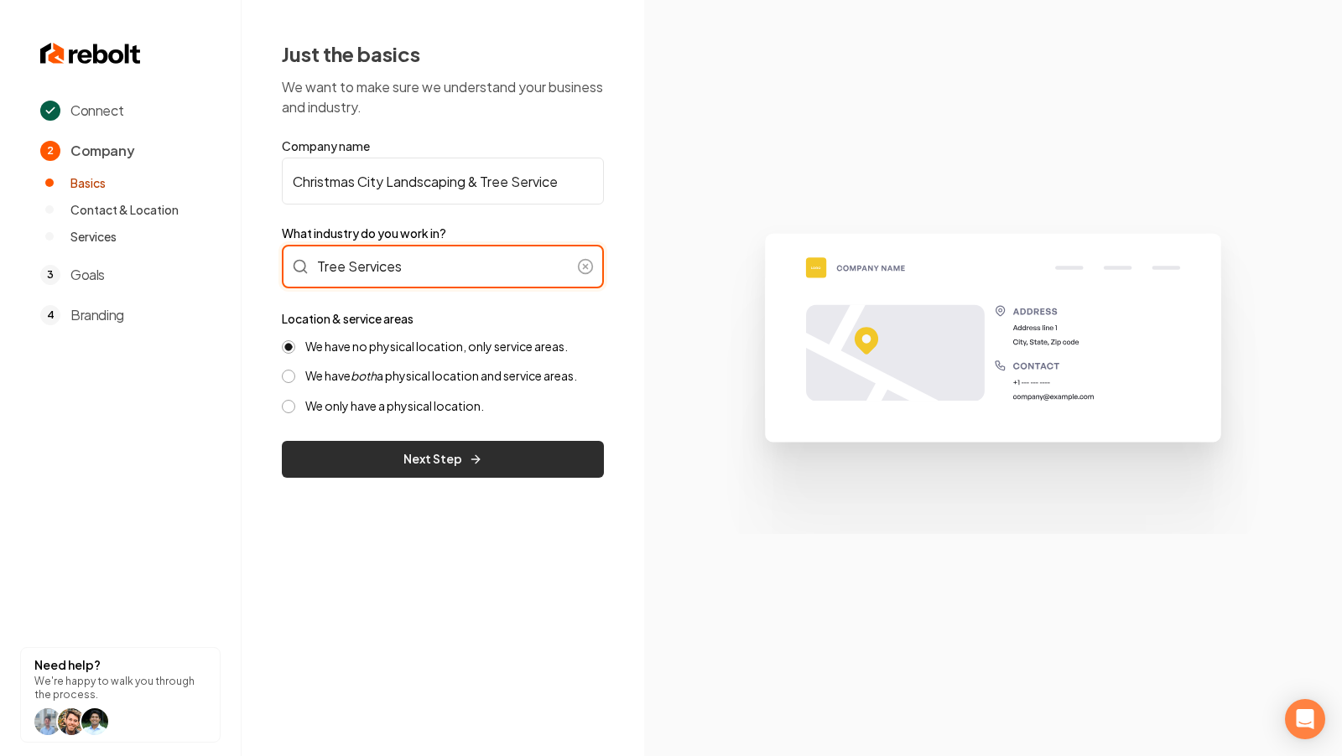
type input "Tree Services"
click at [497, 466] on button "Next Step" at bounding box center [443, 459] width 322 height 37
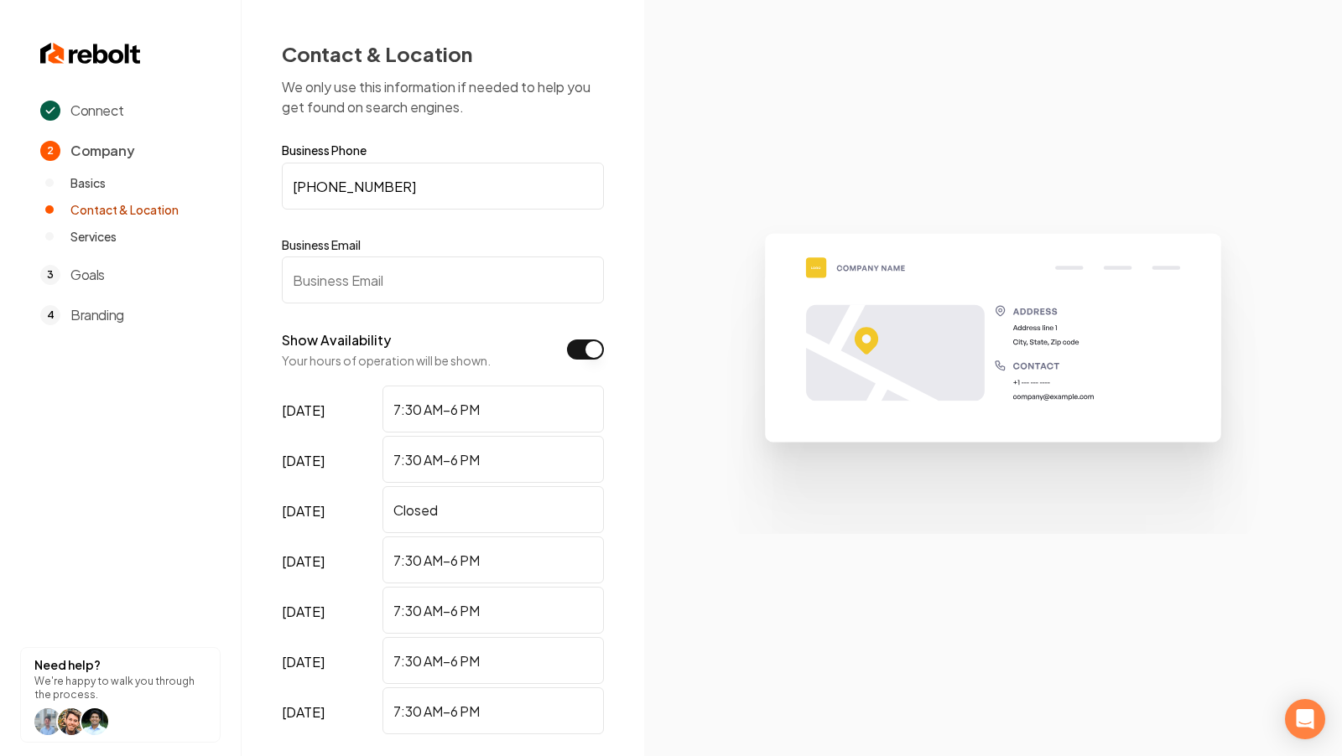
click at [403, 275] on input "Business Email" at bounding box center [443, 280] width 322 height 47
paste input "https://www.christmascitylandscapingandtree.com/"
type input "https://www.christmascitylandscapingandtree.com/"
click at [370, 279] on input "https://www.christmascitylandscapingandtree.com/" at bounding box center [443, 280] width 322 height 47
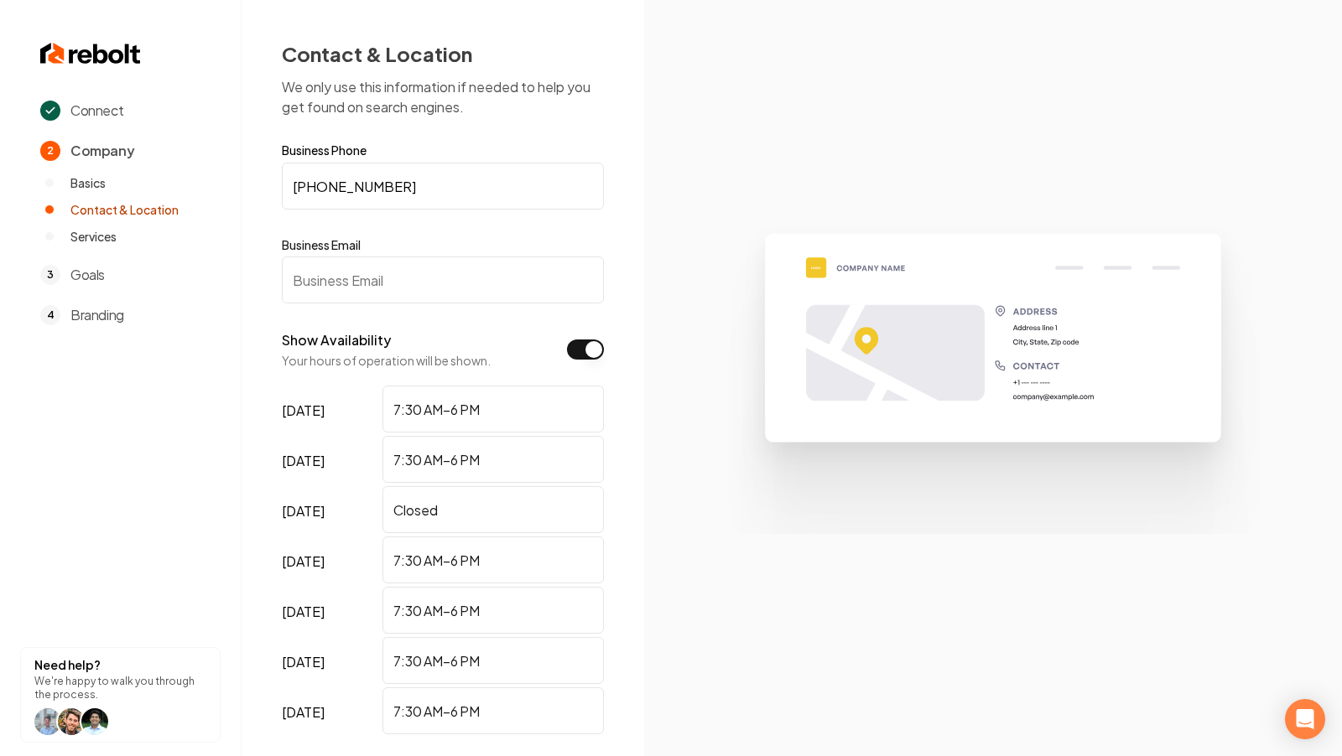
scroll to position [0, 0]
paste input "christmascitylandscaping@gmail.com"
type input "christmascitylandscaping@gmail.com"
click at [709, 406] on img at bounding box center [992, 377] width 581 height 311
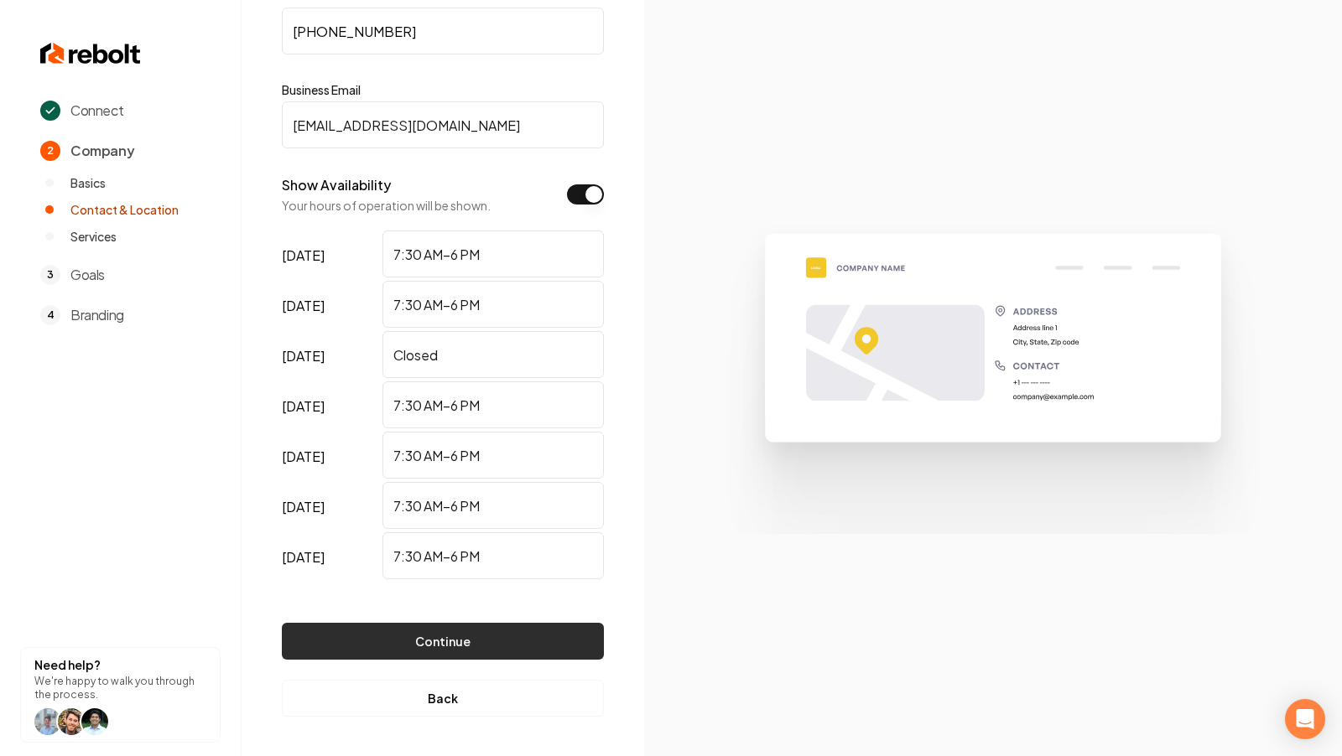
click at [443, 649] on button "Continue" at bounding box center [443, 641] width 322 height 37
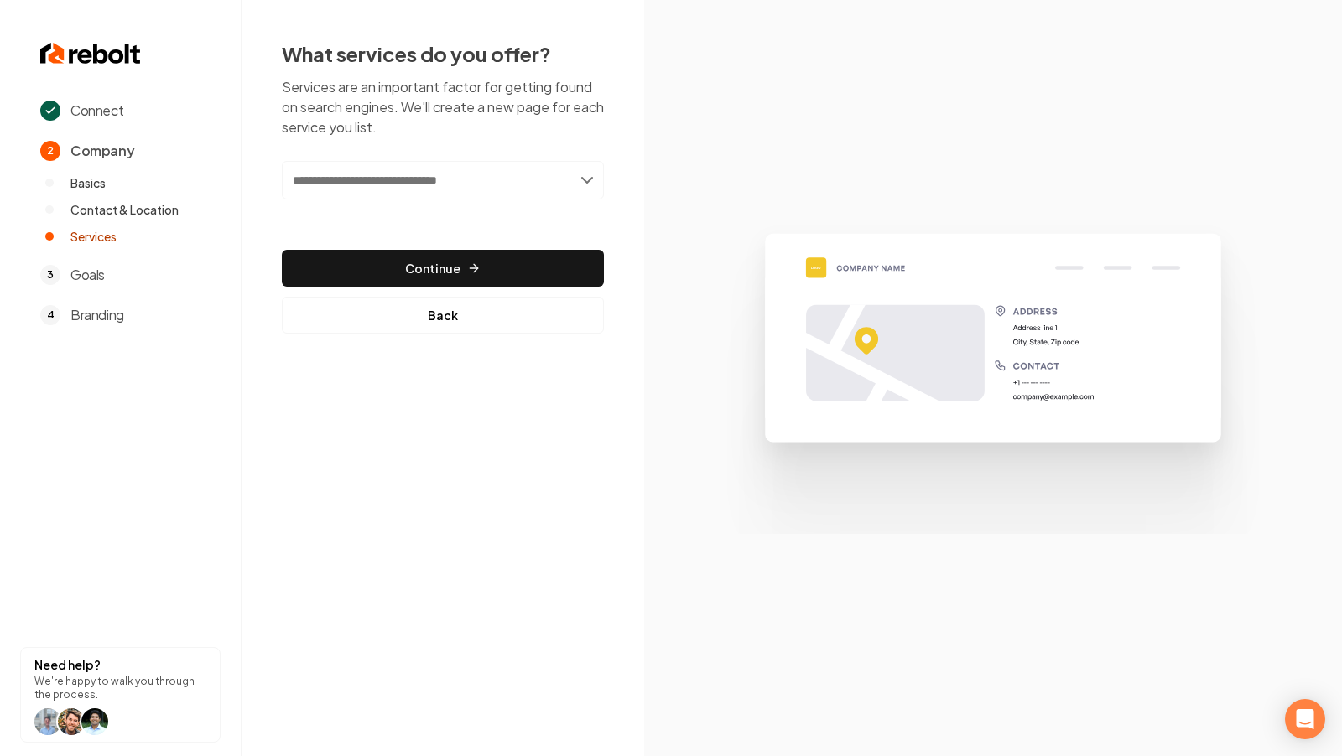
scroll to position [0, 0]
click at [406, 186] on input "text" at bounding box center [443, 180] width 322 height 39
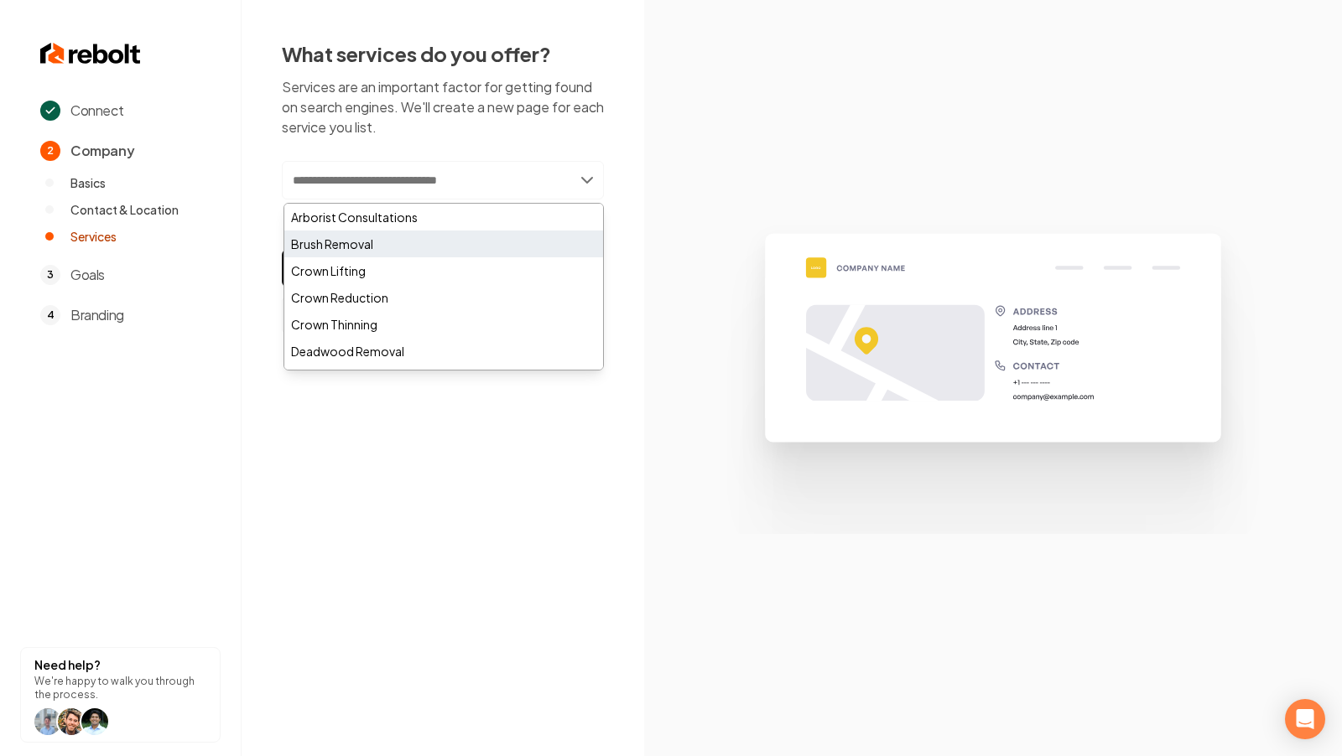
paste input "**********"
type input "**********"
click at [479, 183] on input "text" at bounding box center [443, 180] width 322 height 38
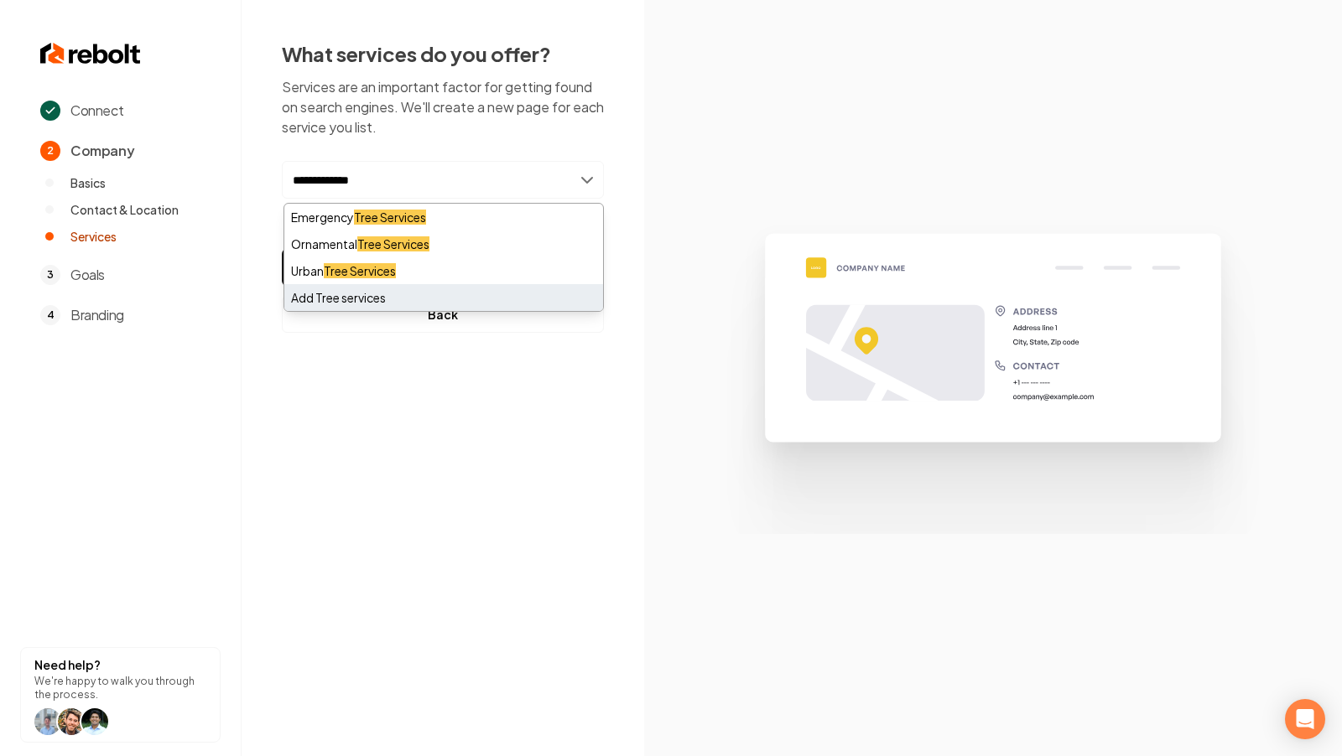
type input "**********"
click at [459, 295] on div "Add Tree services" at bounding box center [443, 297] width 319 height 27
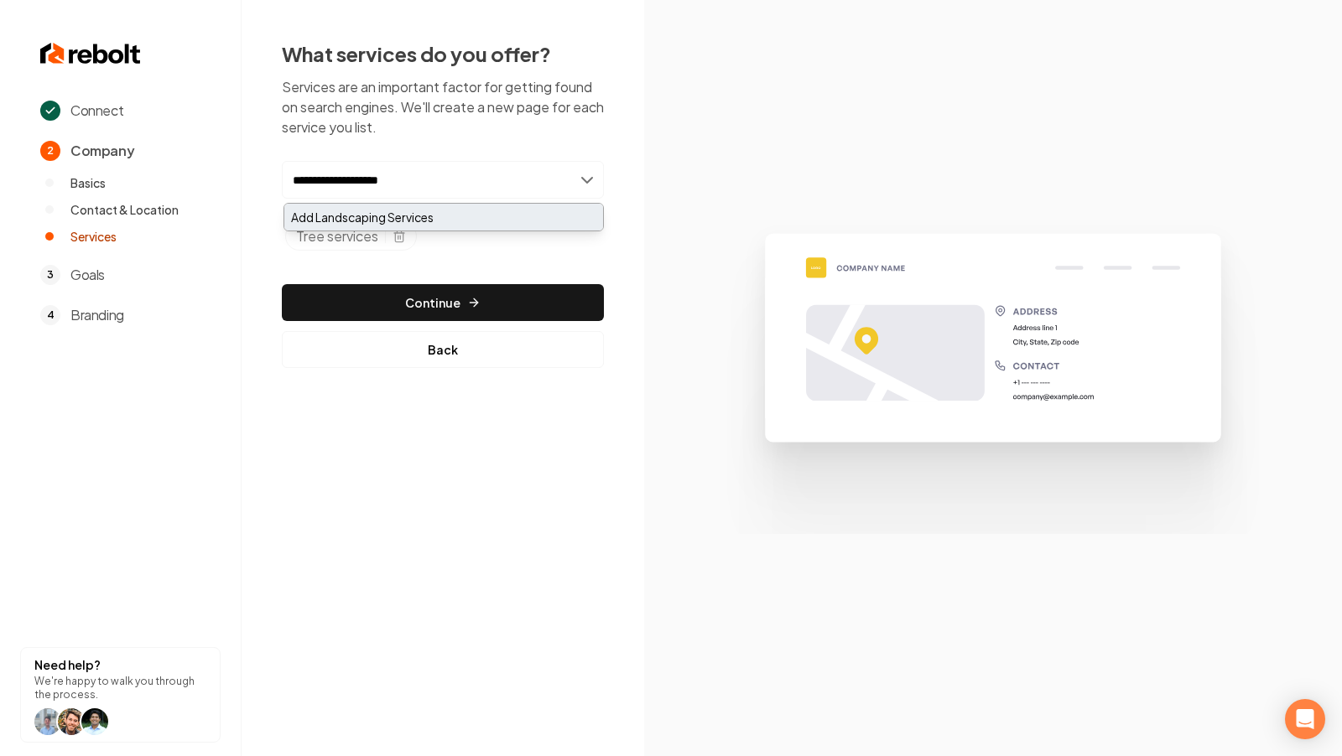
type input "**********"
click at [415, 220] on div "Add Landscaping Services" at bounding box center [443, 217] width 319 height 27
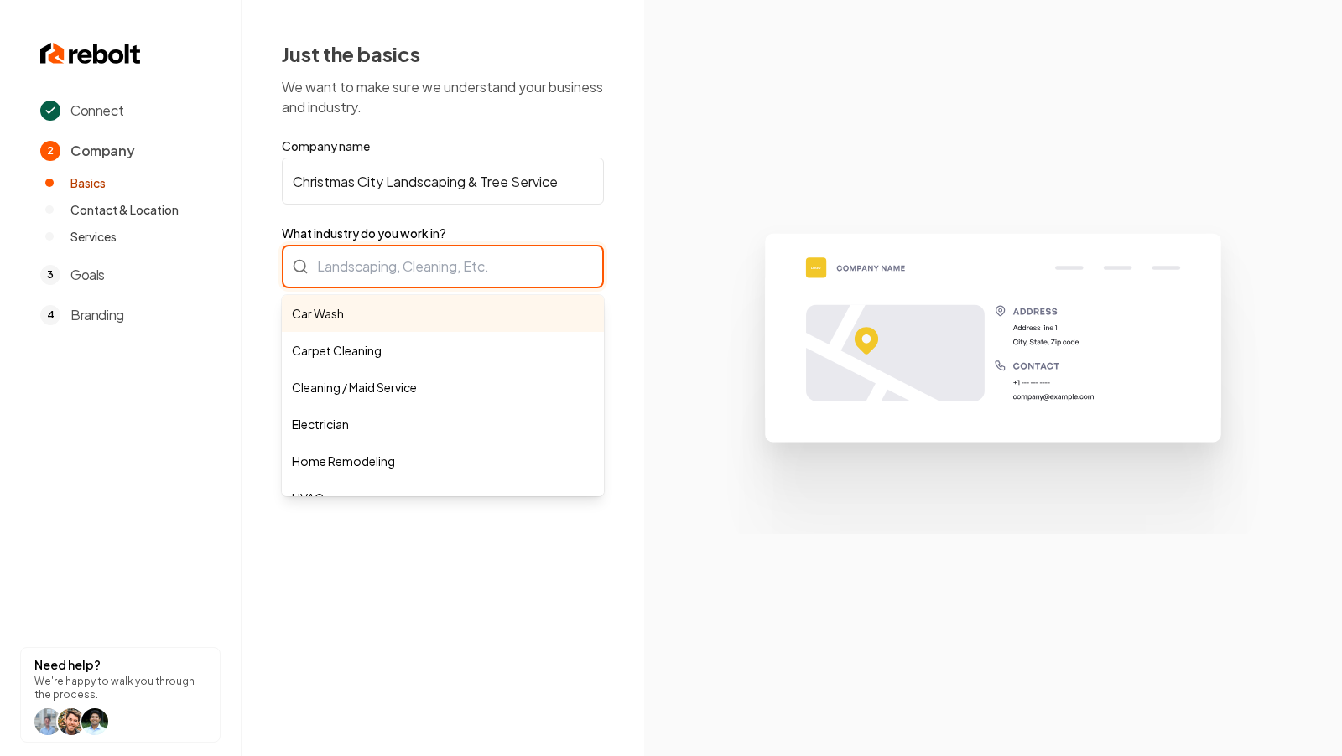
click at [534, 266] on div "Car Wash Carpet Cleaning Cleaning / Maid Service Electrician Home Remodeling HV…" at bounding box center [443, 267] width 322 height 44
type input "t"
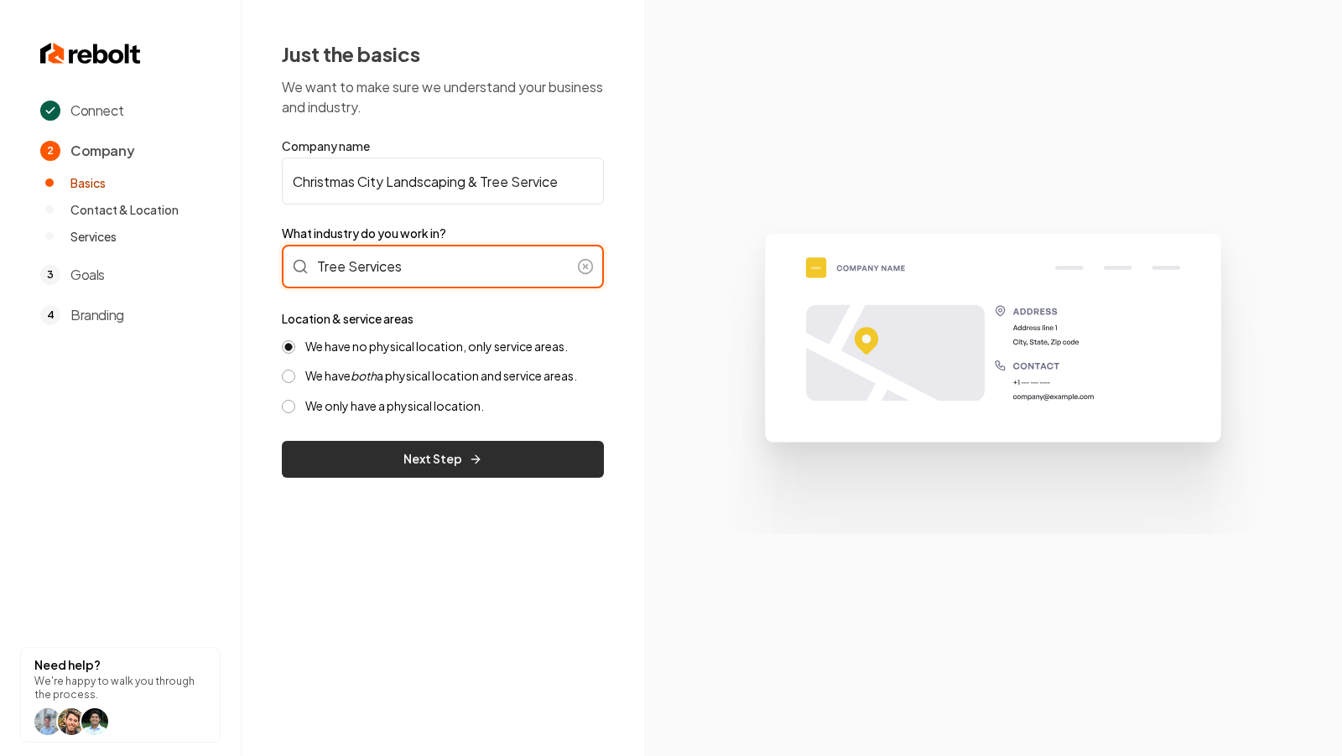
type input "Tree Services"
click at [479, 453] on icon "submit" at bounding box center [475, 459] width 13 height 13
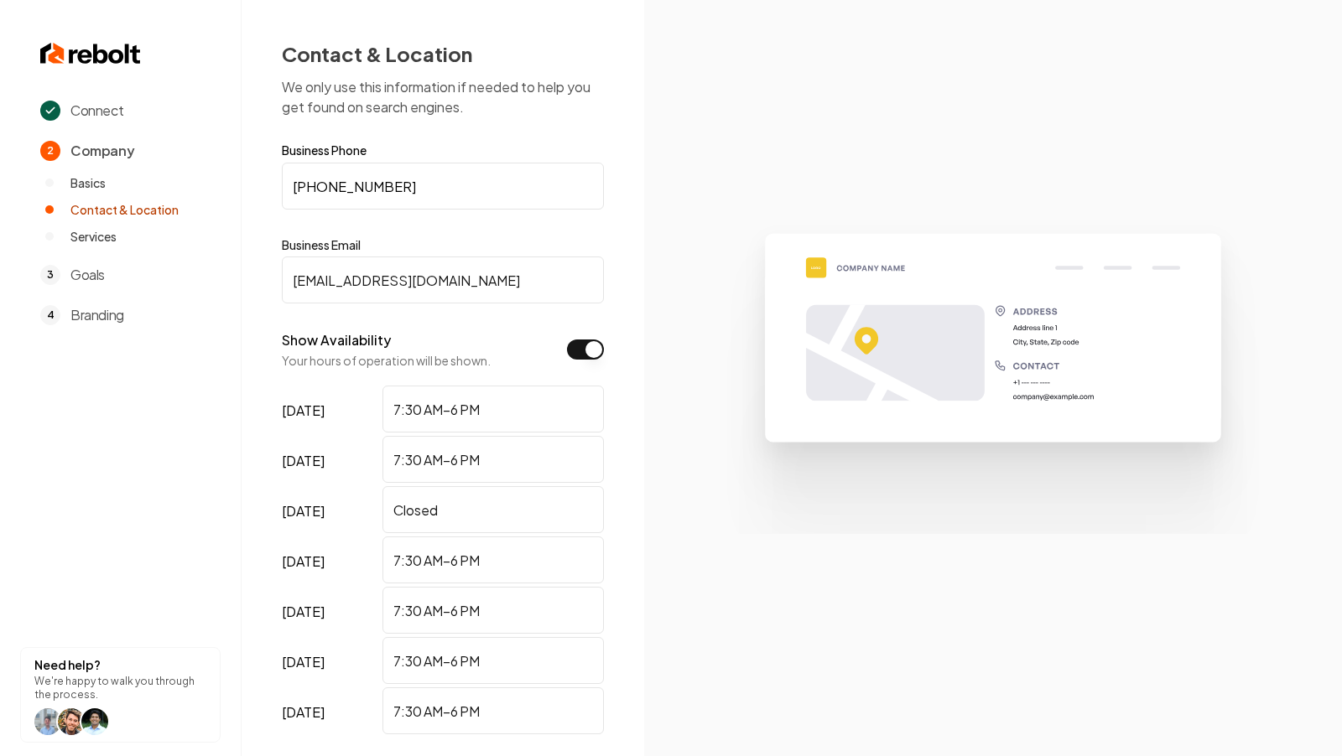
scroll to position [155, 0]
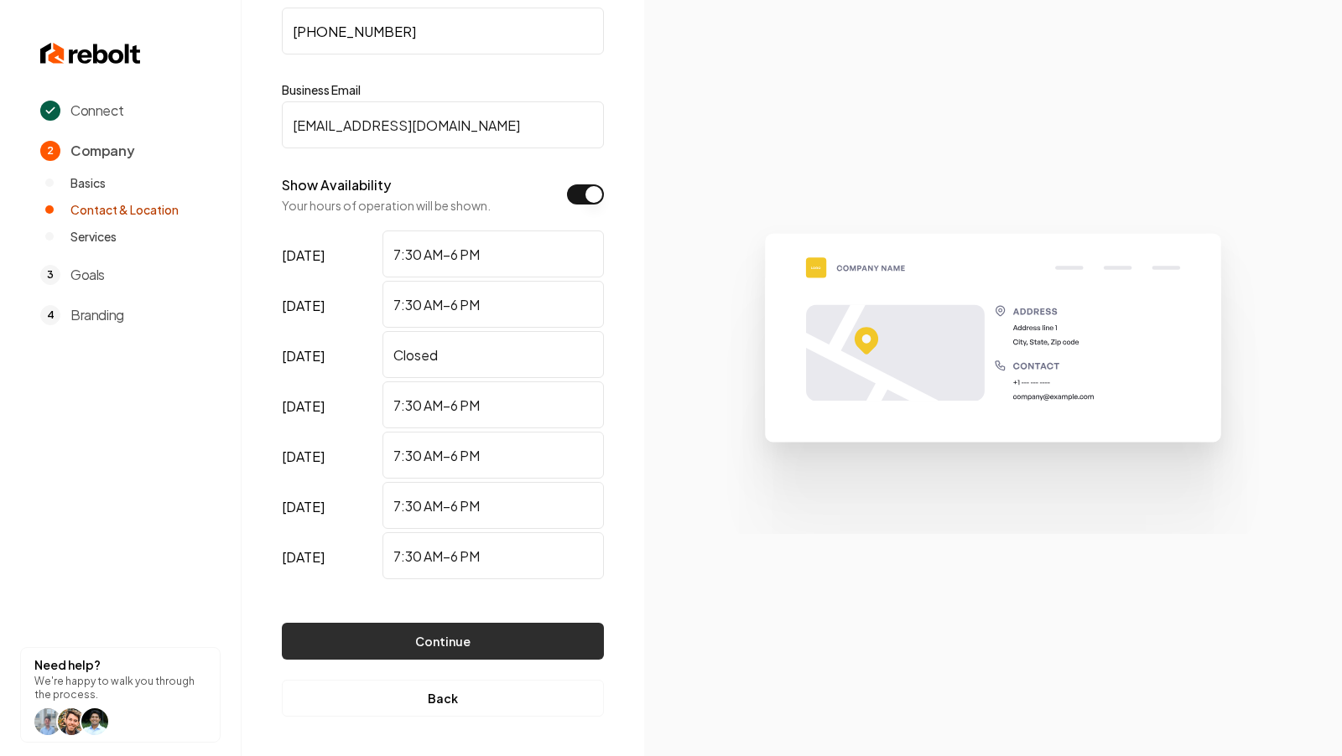
click at [465, 641] on button "Continue" at bounding box center [443, 641] width 322 height 37
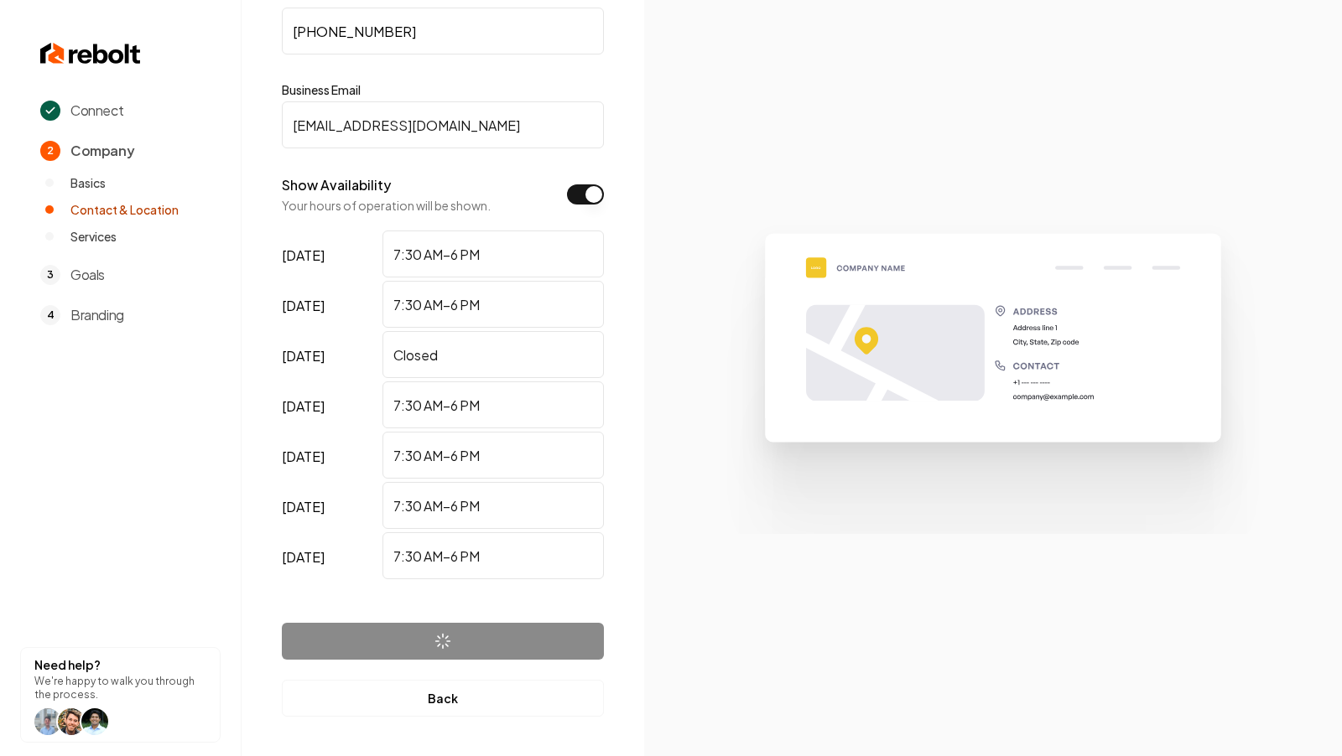
scroll to position [0, 0]
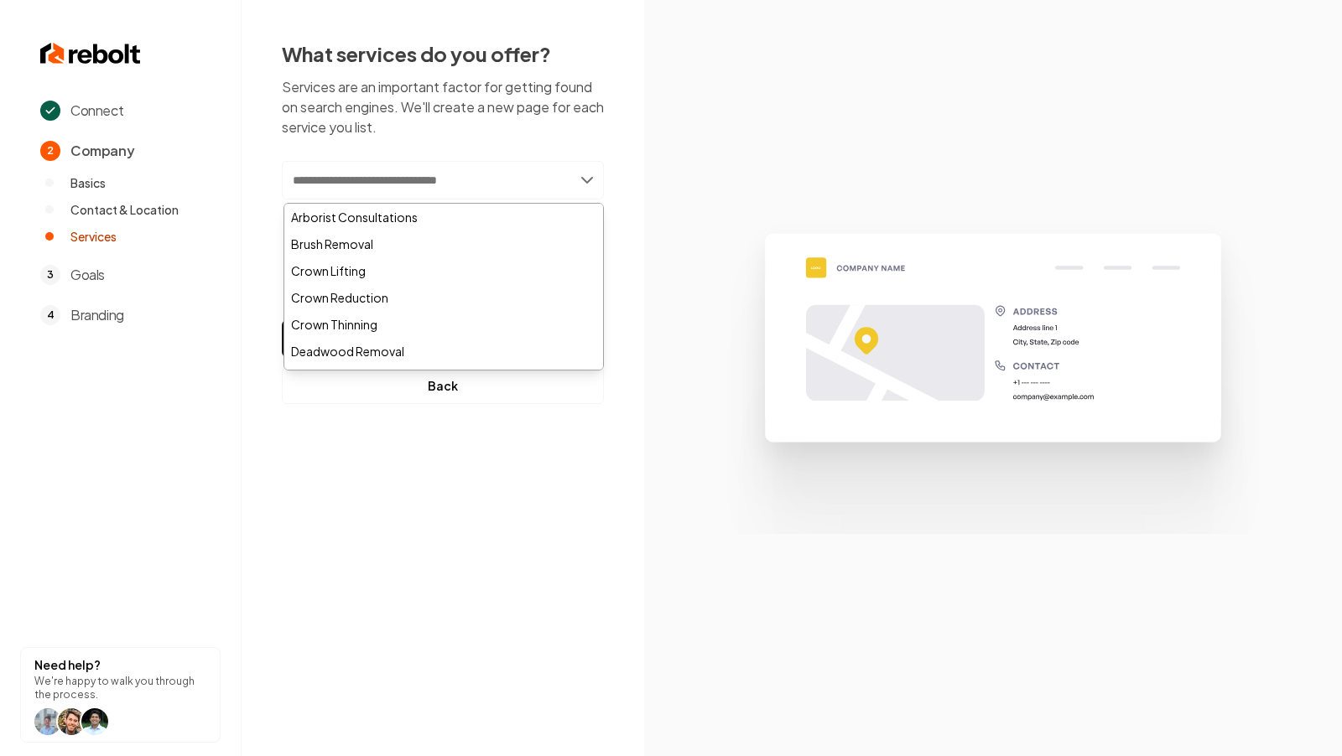
click at [440, 179] on input "text" at bounding box center [443, 180] width 322 height 39
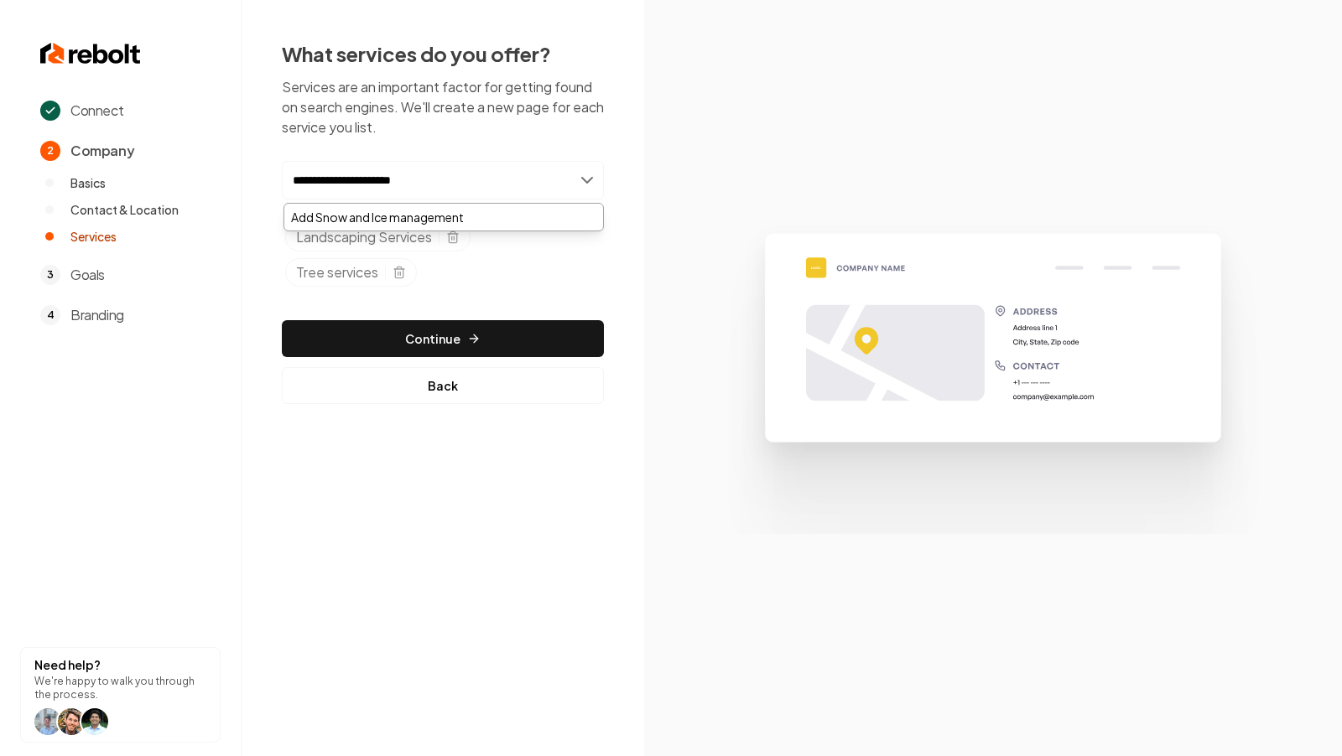
click at [382, 186] on input "**********" at bounding box center [443, 180] width 322 height 39
type input "**********"
click at [474, 215] on div "Add Snow and Ice Management" at bounding box center [443, 217] width 319 height 27
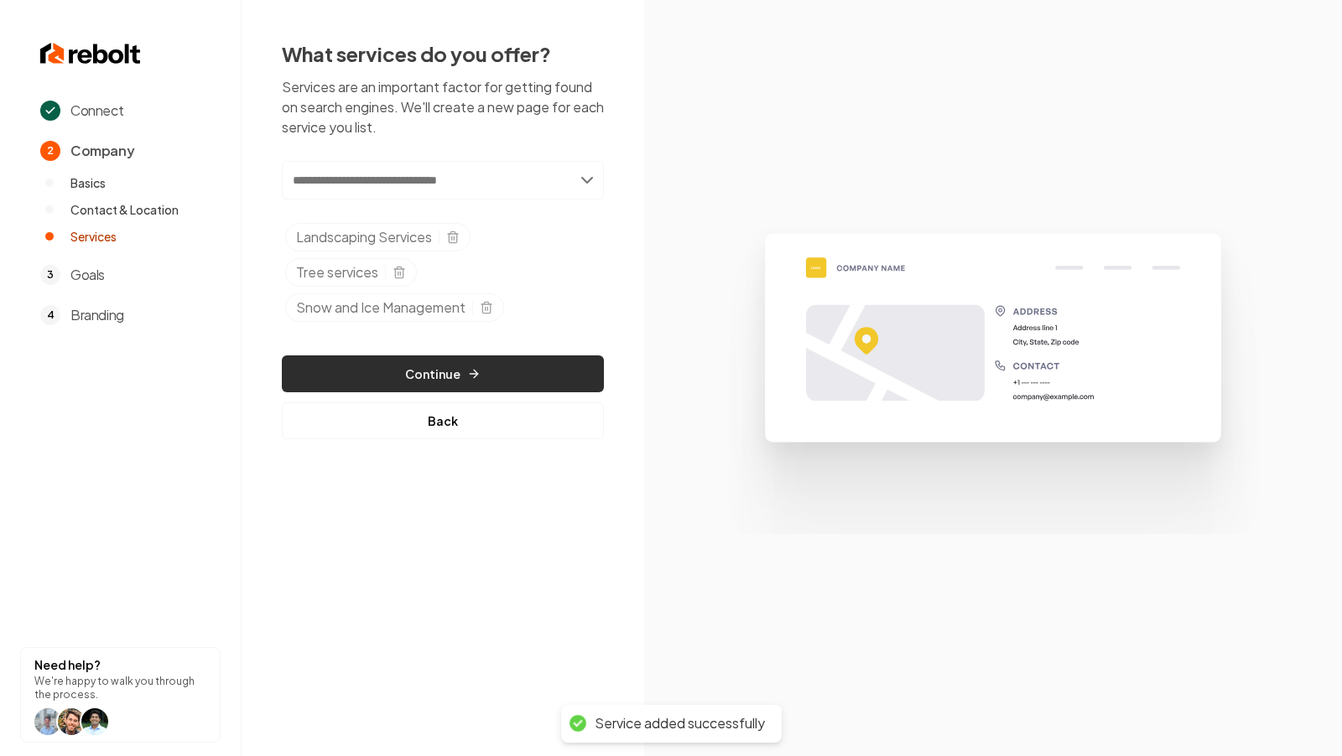
click at [533, 366] on button "Continue" at bounding box center [443, 374] width 322 height 37
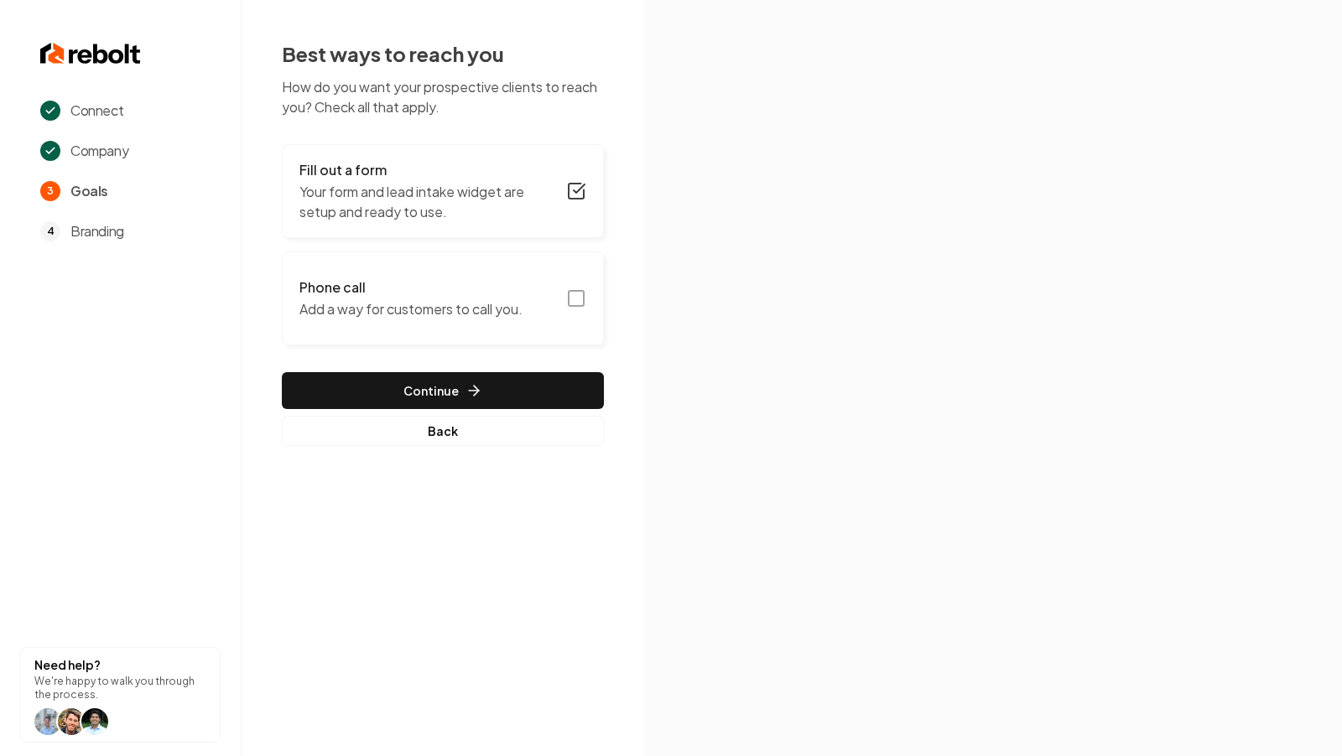
click at [576, 283] on button "Phone call Add a way for customers to call you." at bounding box center [443, 299] width 322 height 94
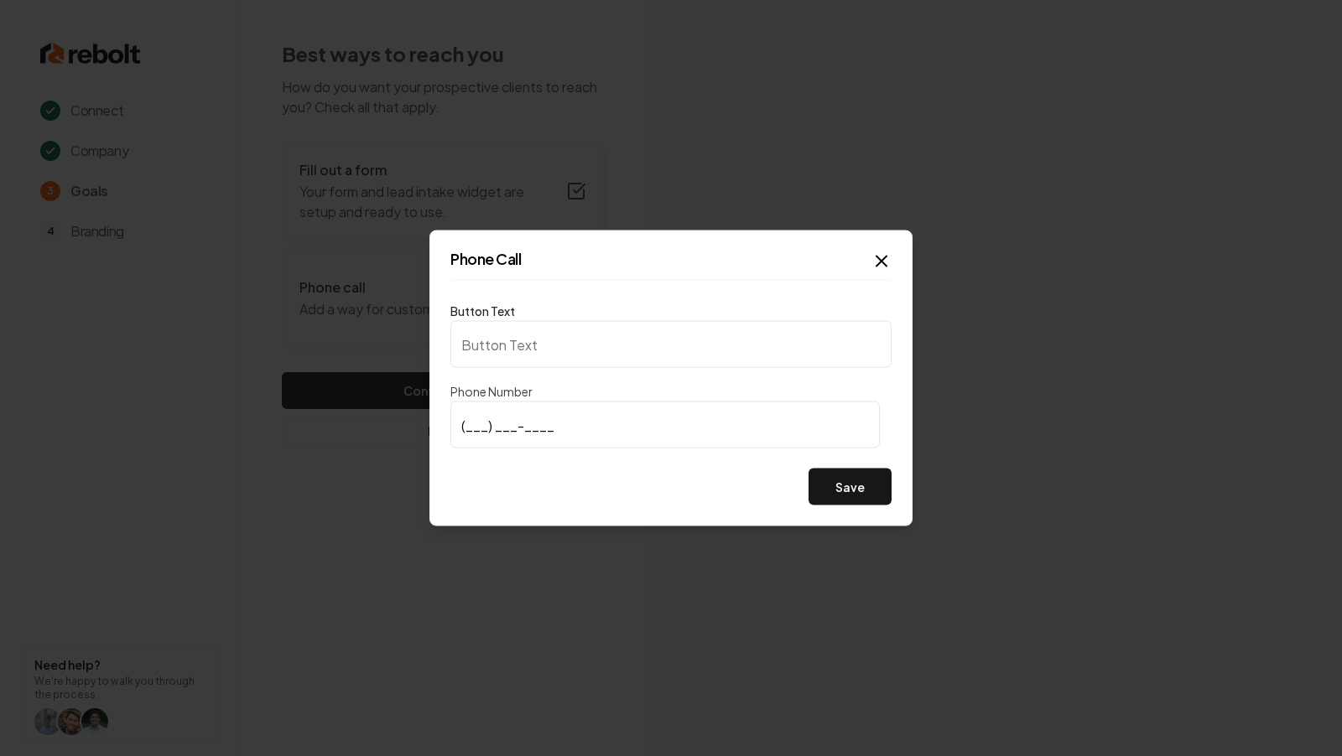
type input "Call us"
type input "[PHONE_NUMBER]"
click at [861, 495] on button "Save" at bounding box center [849, 487] width 83 height 37
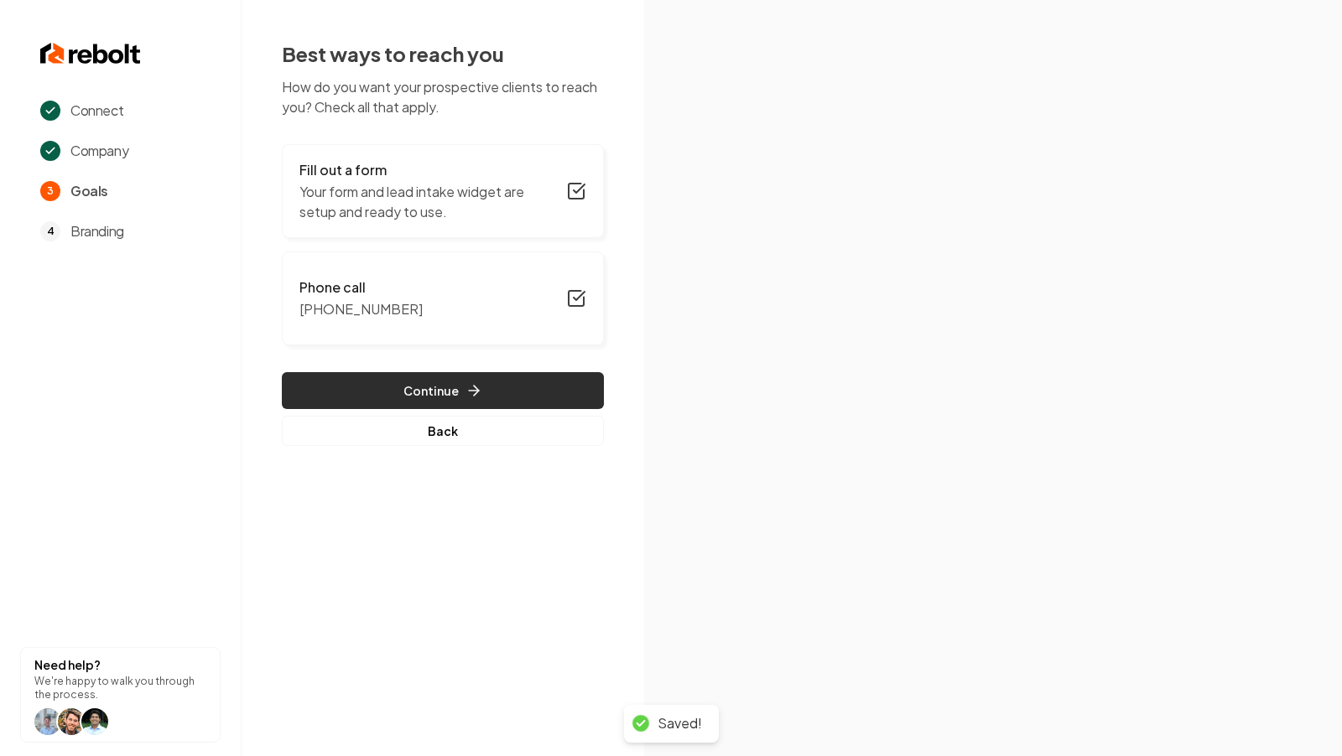
click at [517, 387] on button "Continue" at bounding box center [443, 390] width 322 height 37
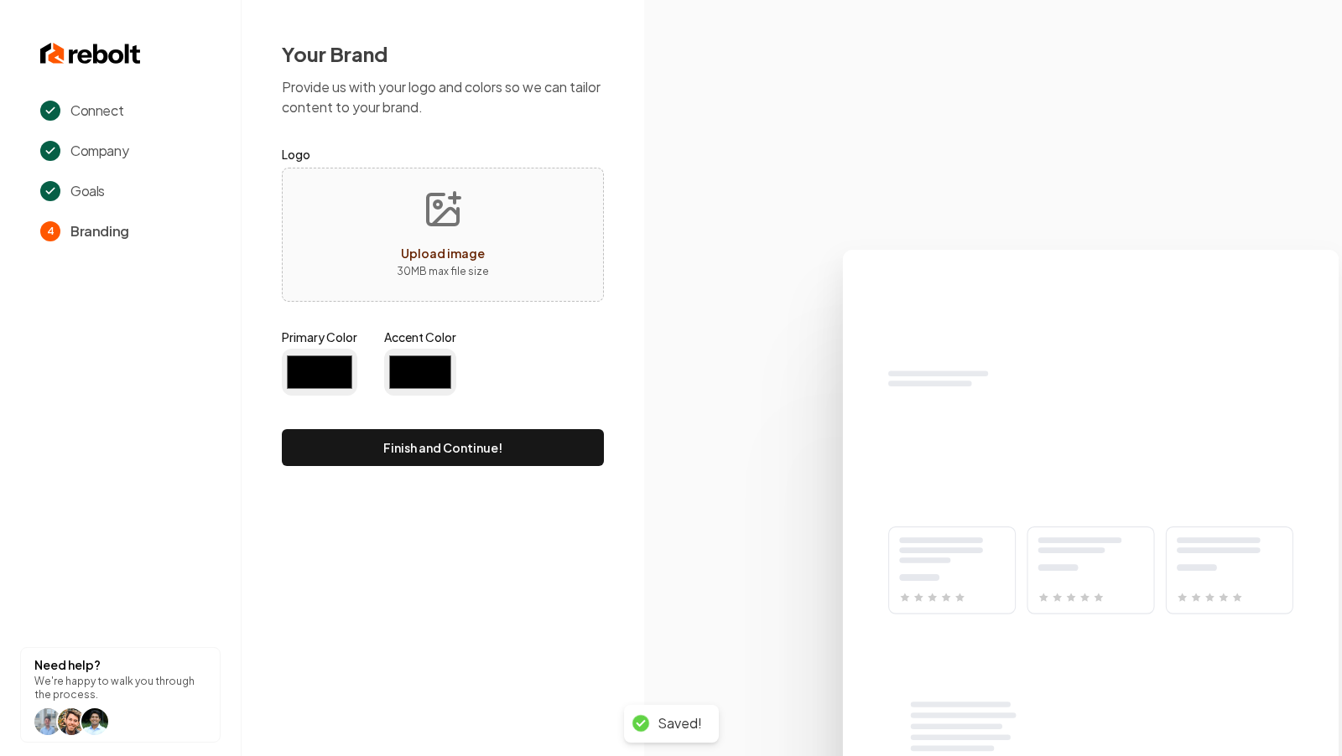
type input "#194d33"
type input "#70be00"
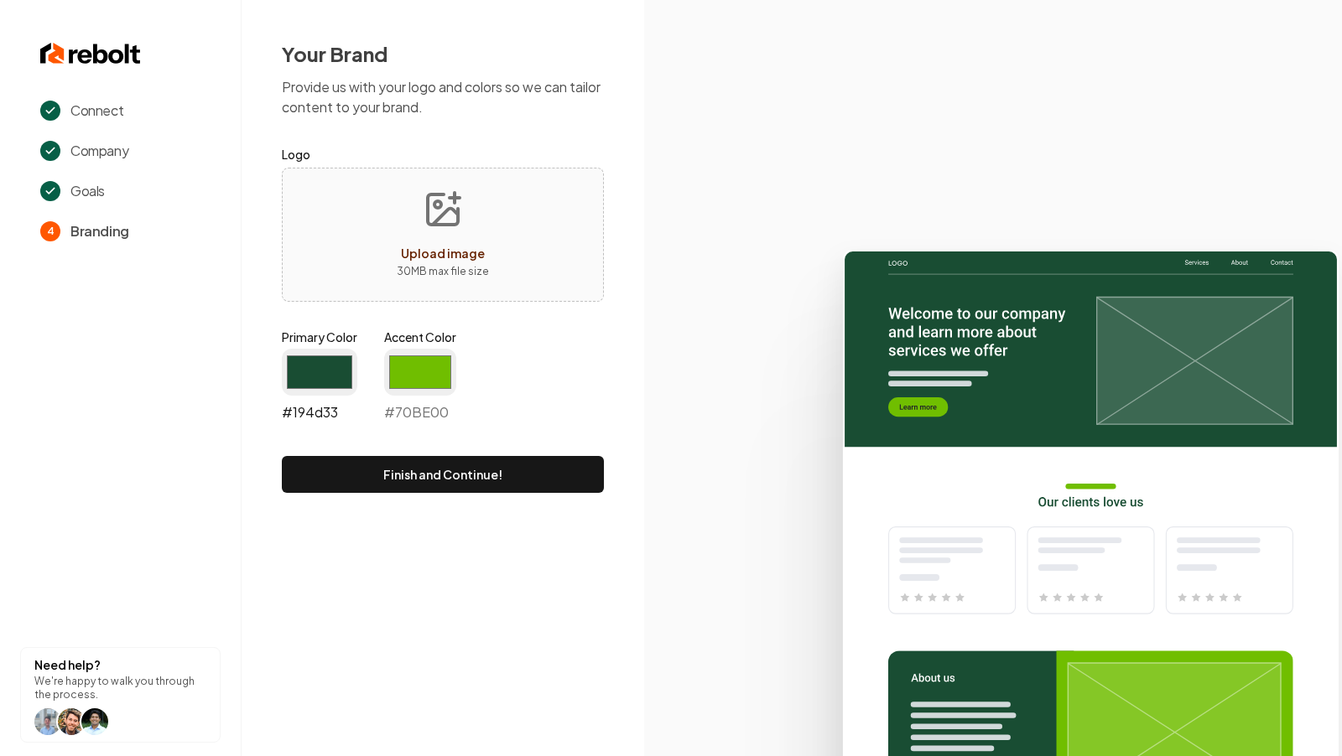
click at [340, 388] on input "#194d33" at bounding box center [319, 372] width 75 height 47
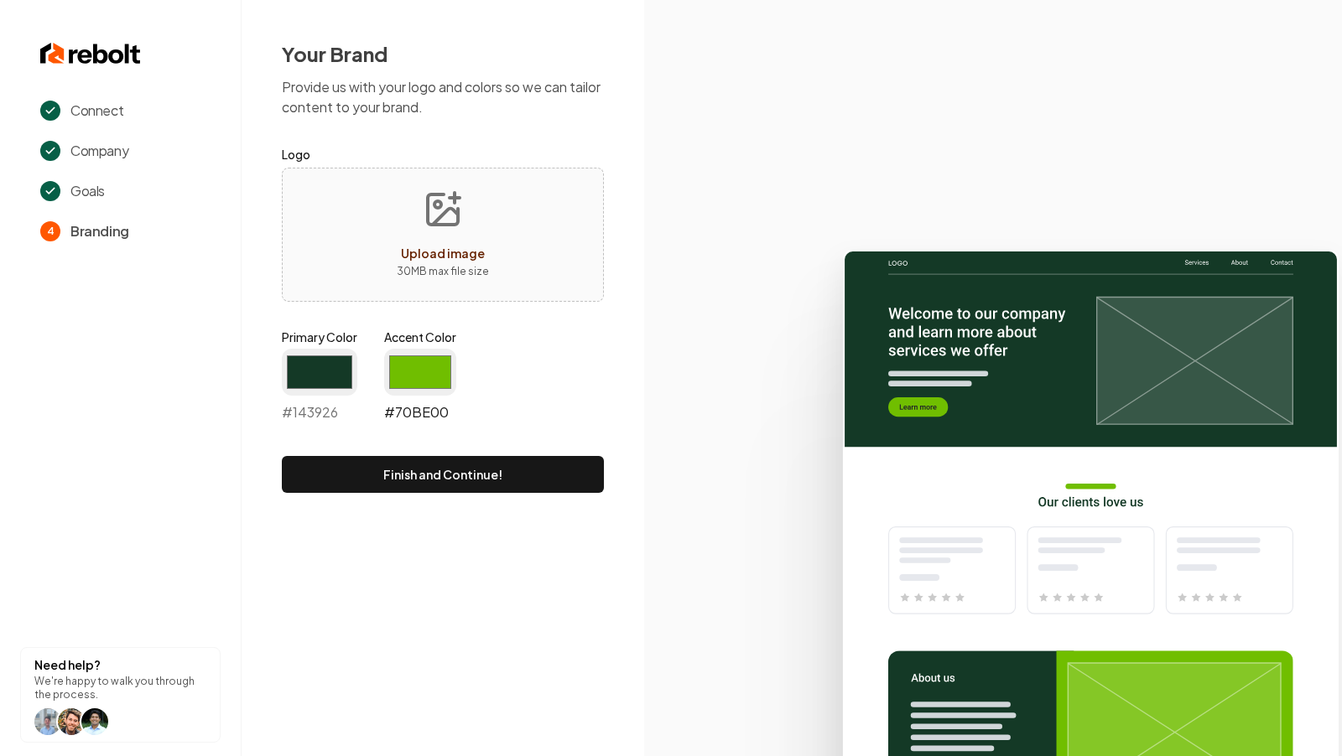
type input "#143926"
click at [426, 361] on input "#70be00" at bounding box center [420, 372] width 72 height 47
click at [581, 448] on form "Logo Upload image 30 MB max file size Primary Color #143926 #143926 Accent Colo…" at bounding box center [443, 318] width 322 height 349
click at [447, 384] on input "#70be00" at bounding box center [420, 372] width 72 height 47
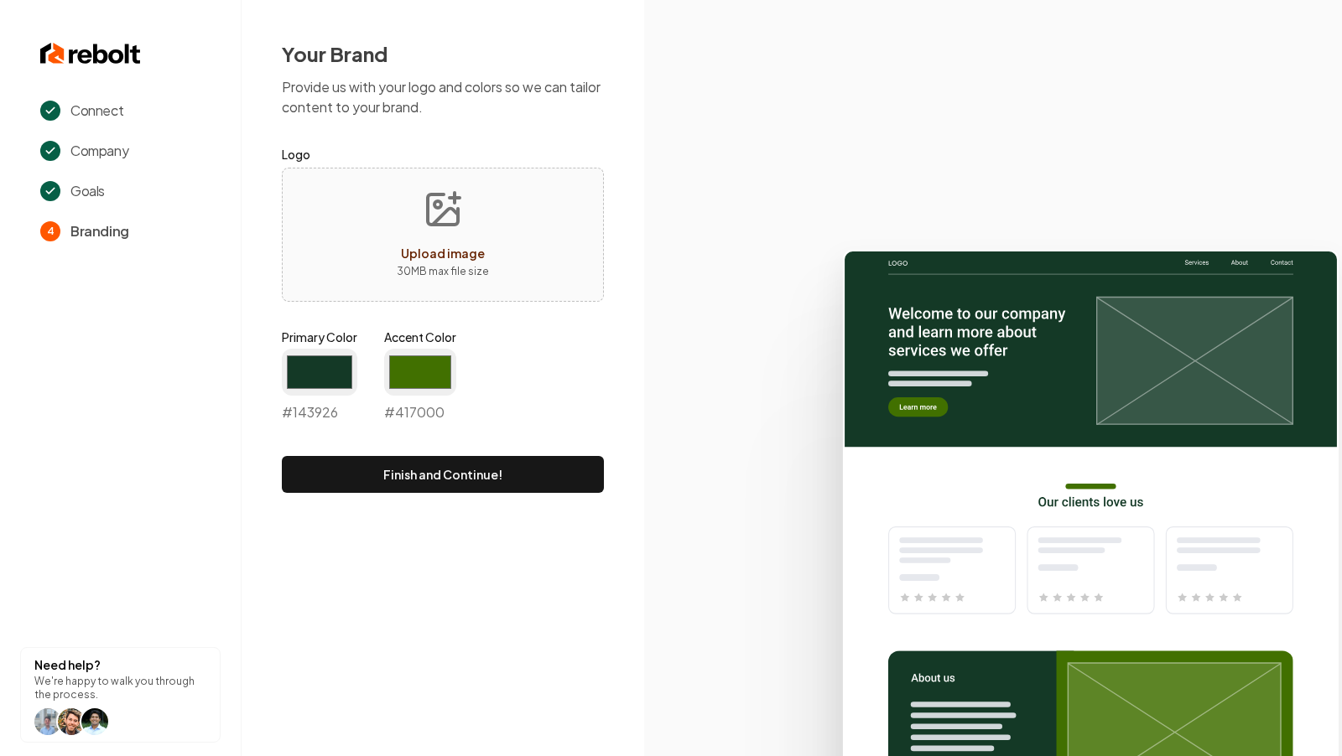
type input "#417000"
click at [690, 342] on icon at bounding box center [993, 496] width 698 height 521
click at [436, 473] on button "Finish and Continue!" at bounding box center [443, 474] width 322 height 37
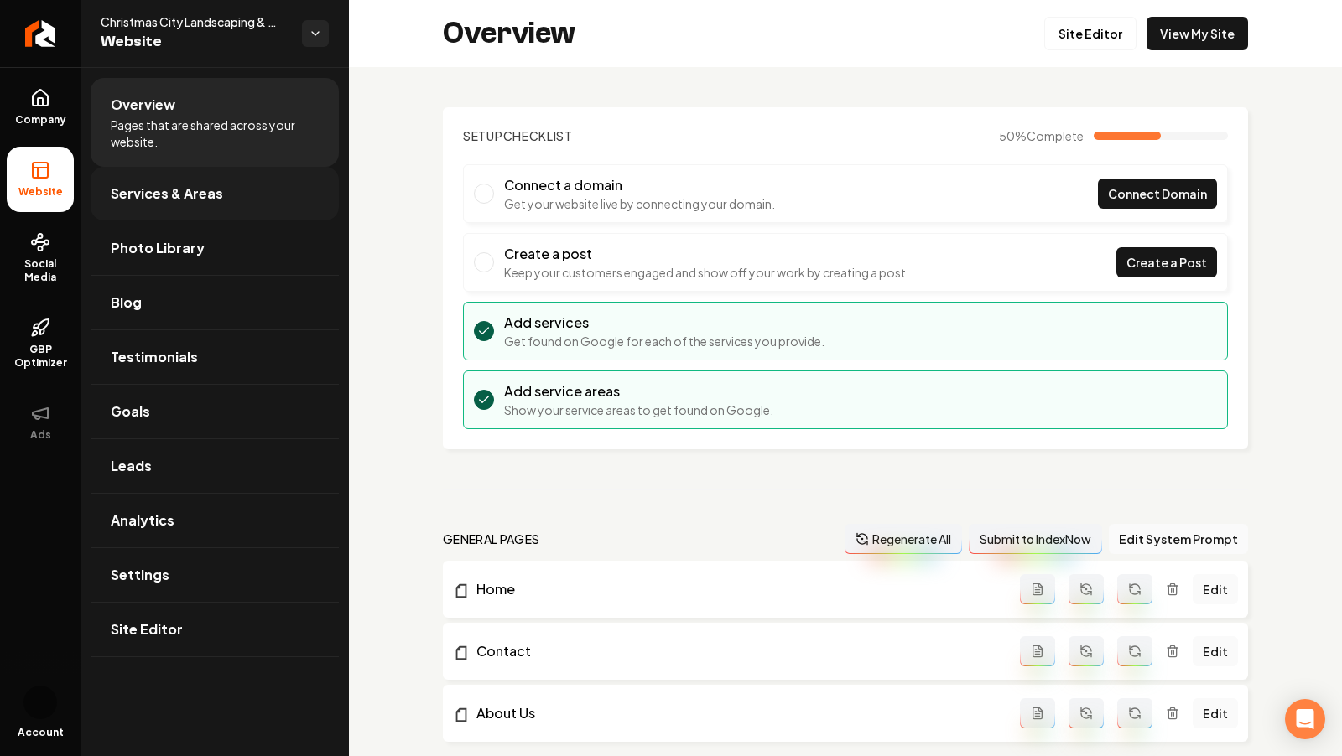
click at [164, 201] on span "Services & Areas" at bounding box center [167, 194] width 112 height 20
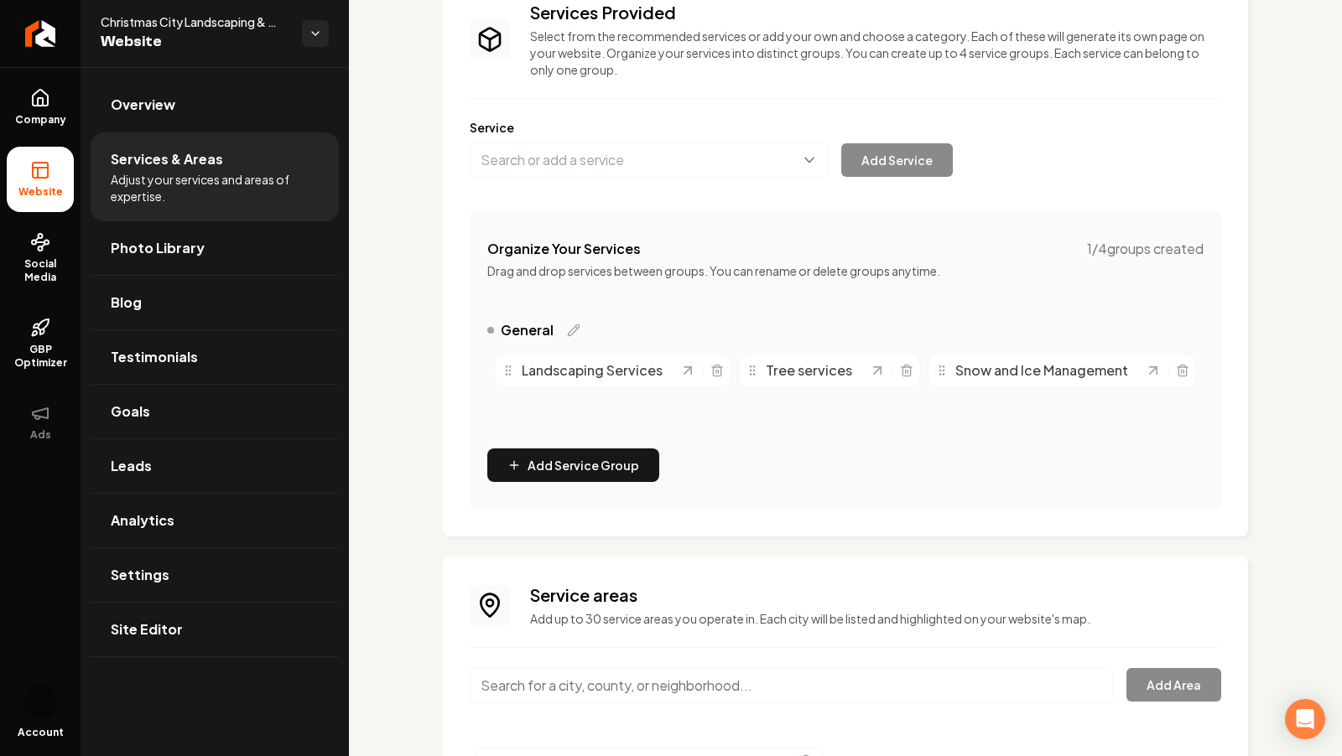
scroll to position [64, 0]
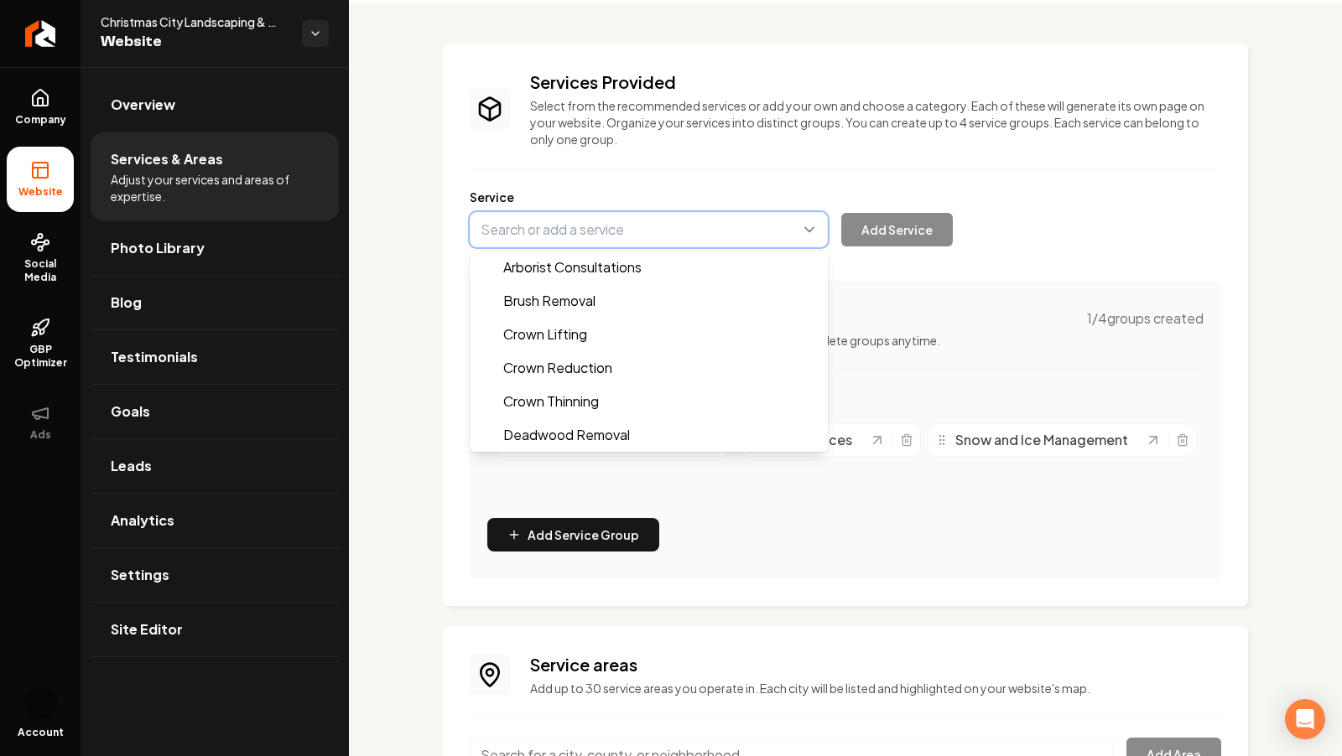
click at [602, 227] on button "Main content area" at bounding box center [649, 229] width 358 height 35
click at [819, 143] on div "Services Provided Select from the recommended services or add your own and choo…" at bounding box center [845, 324] width 751 height 509
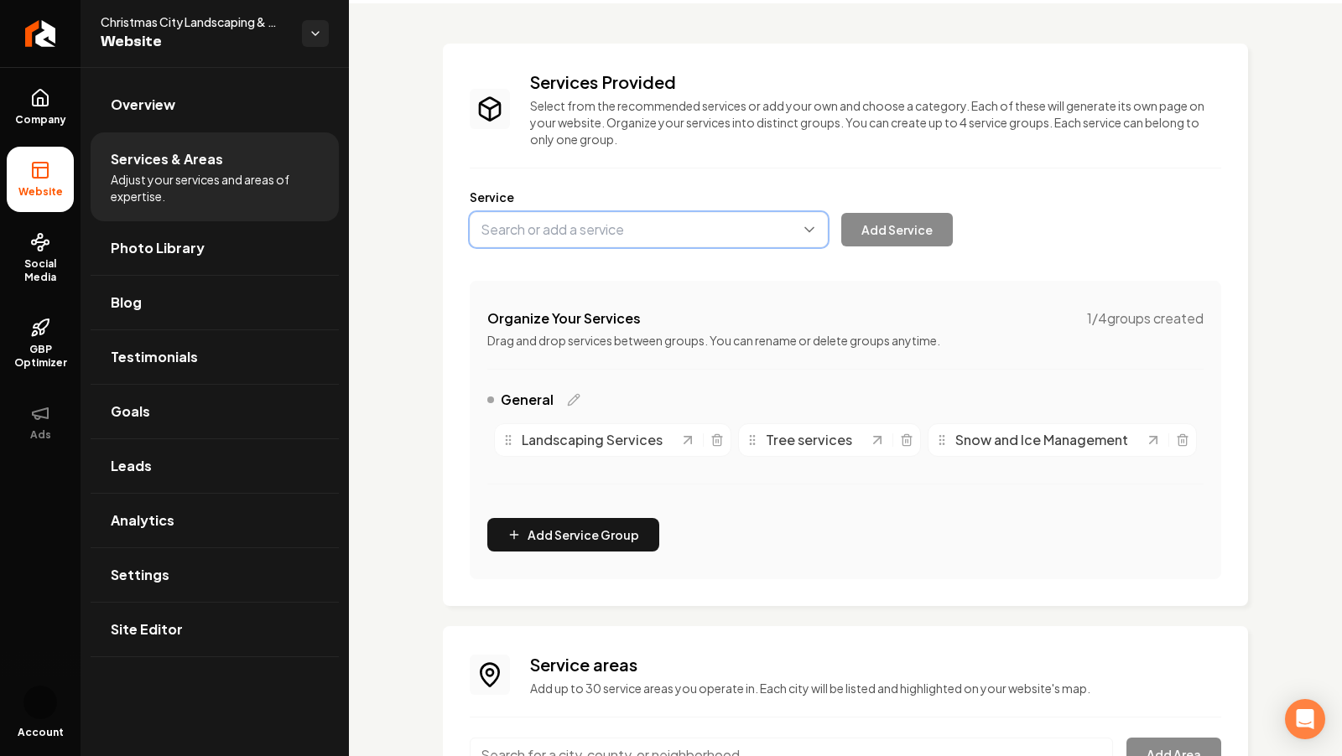
click at [543, 231] on button "Main content area" at bounding box center [649, 229] width 358 height 35
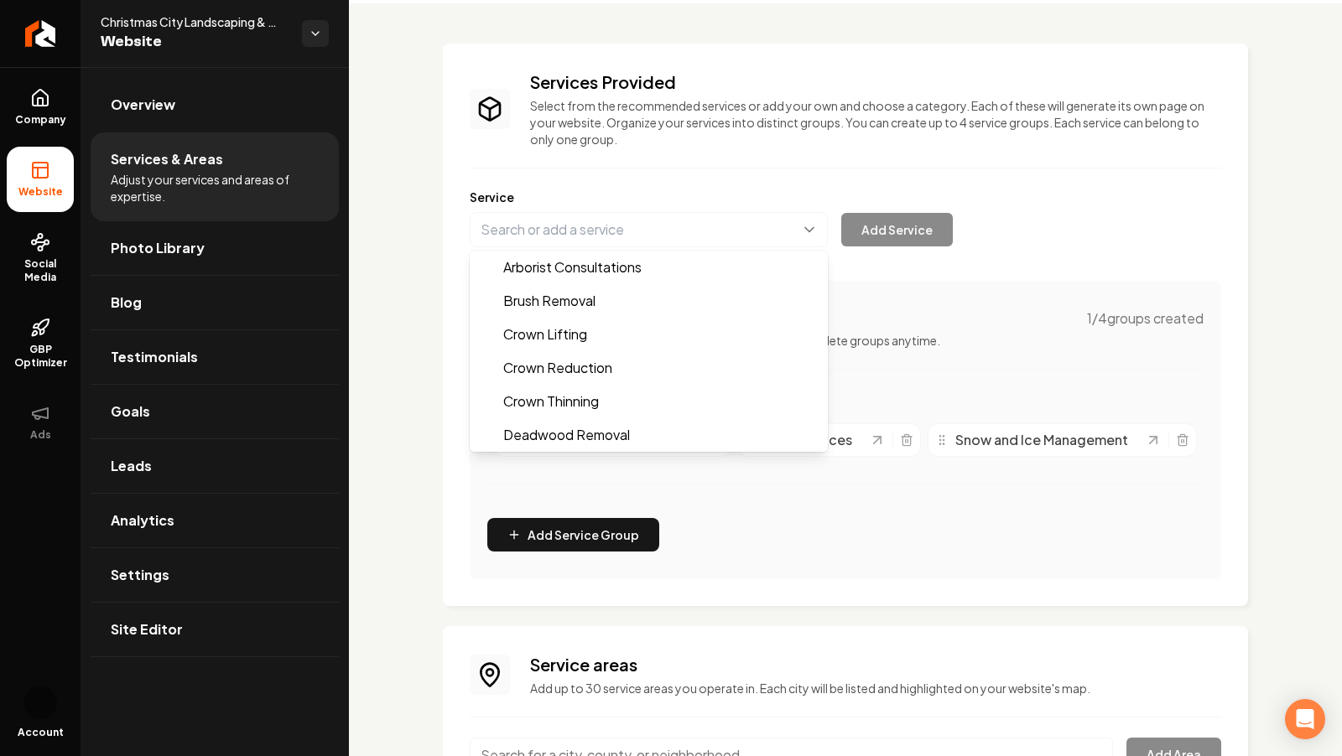
click at [821, 174] on div "Services Provided Select from the recommended services or add your own and choo…" at bounding box center [845, 324] width 751 height 509
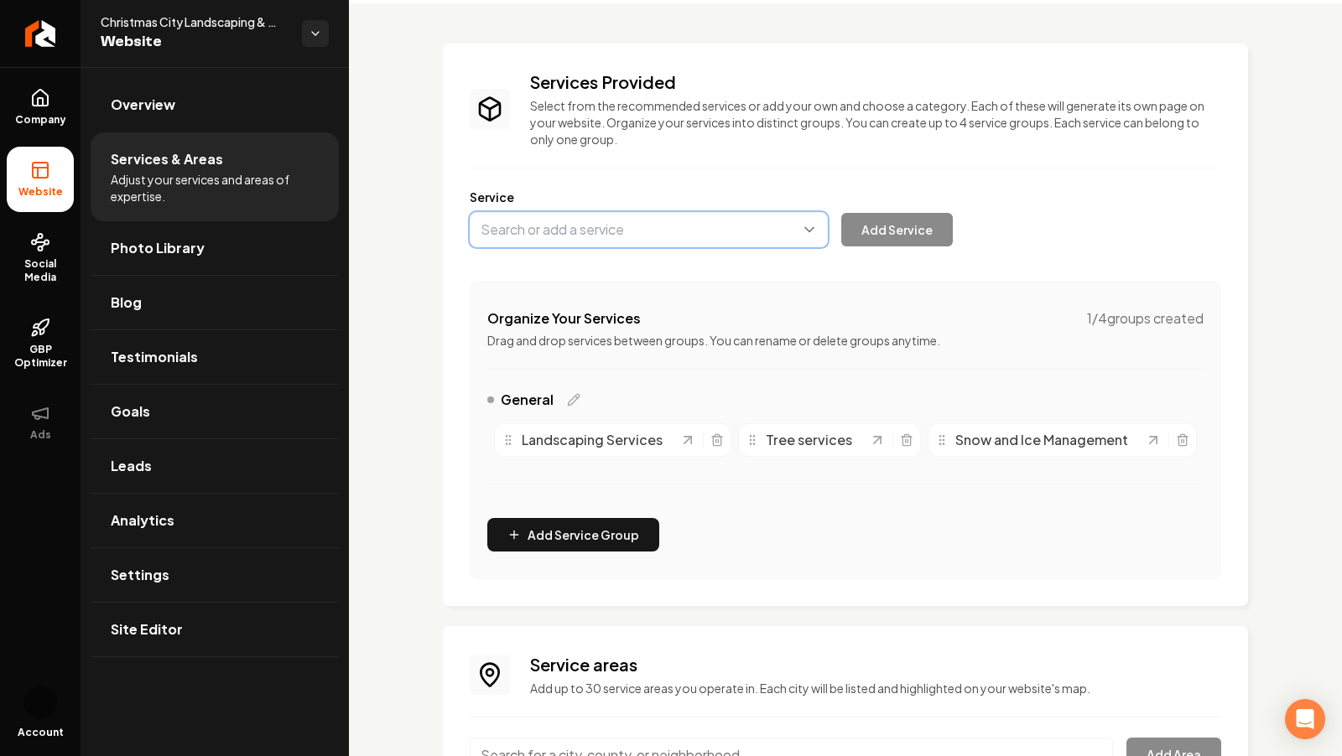
click at [612, 233] on button "Main content area" at bounding box center [649, 229] width 358 height 35
click at [484, 179] on div "Services Provided Select from the recommended services or add your own and choo…" at bounding box center [845, 324] width 751 height 509
click at [620, 434] on span "Landscaping Services" at bounding box center [590, 428] width 141 height 20
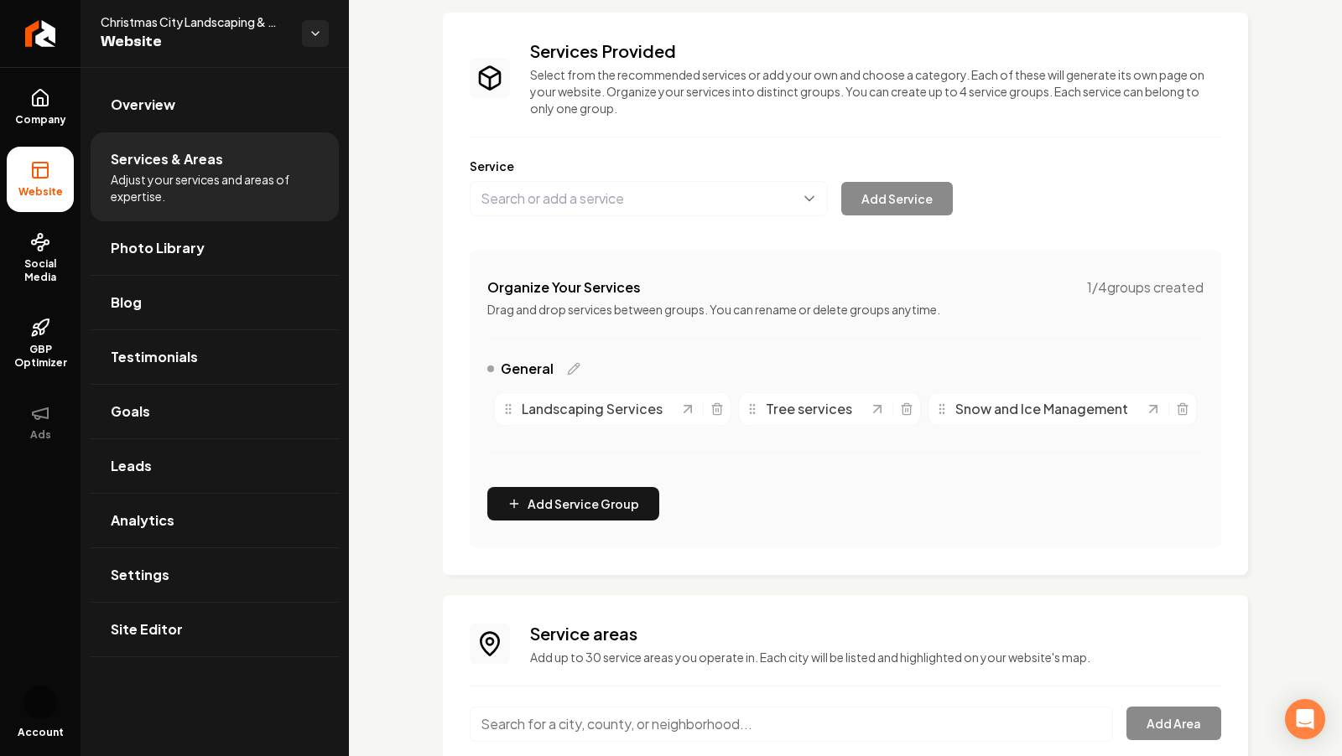
scroll to position [86, 0]
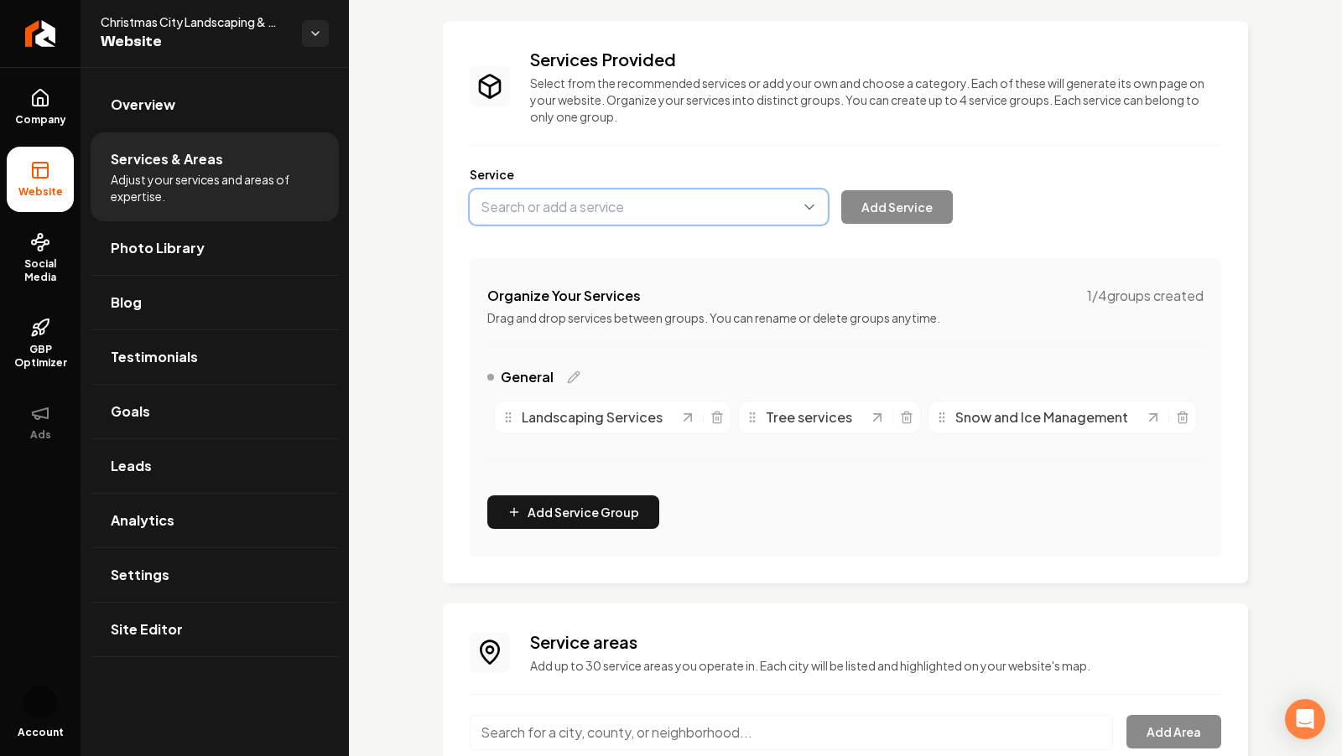
click at [618, 201] on button "Main content area" at bounding box center [649, 207] width 358 height 35
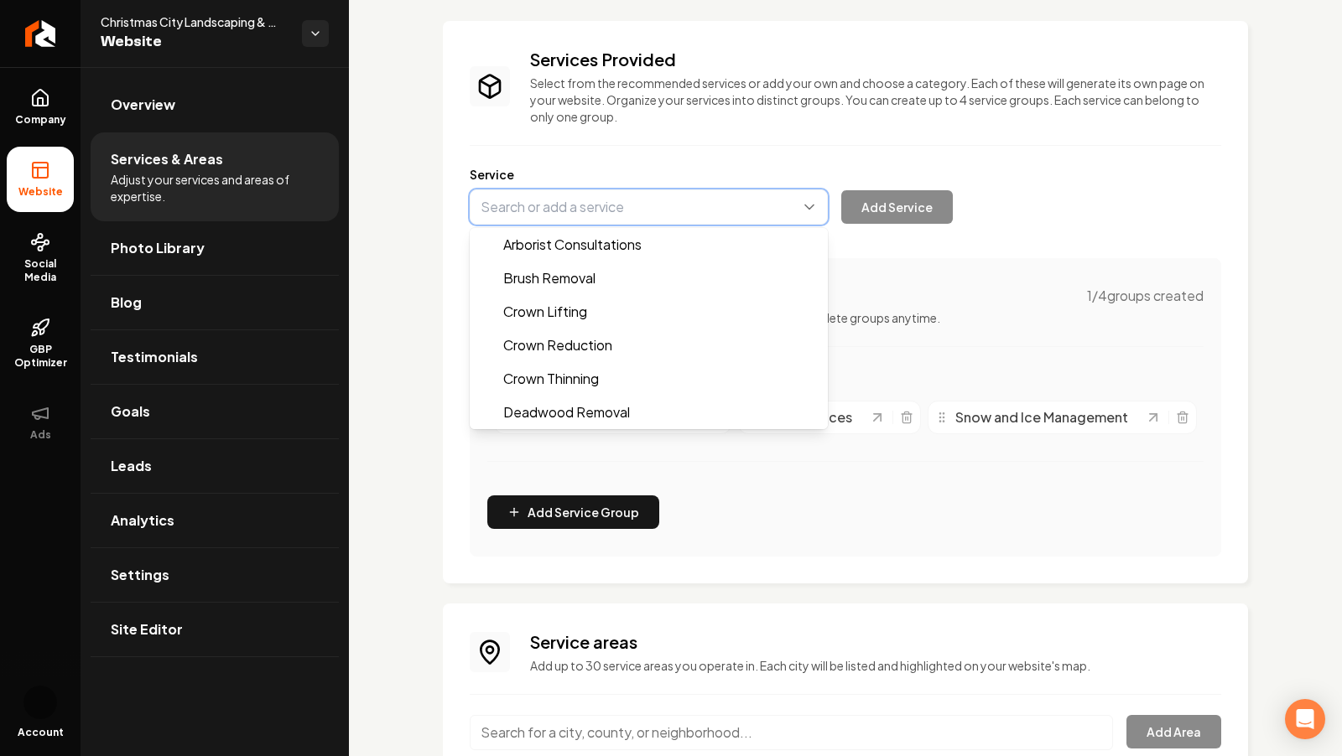
paste input "Tree Removal Services"
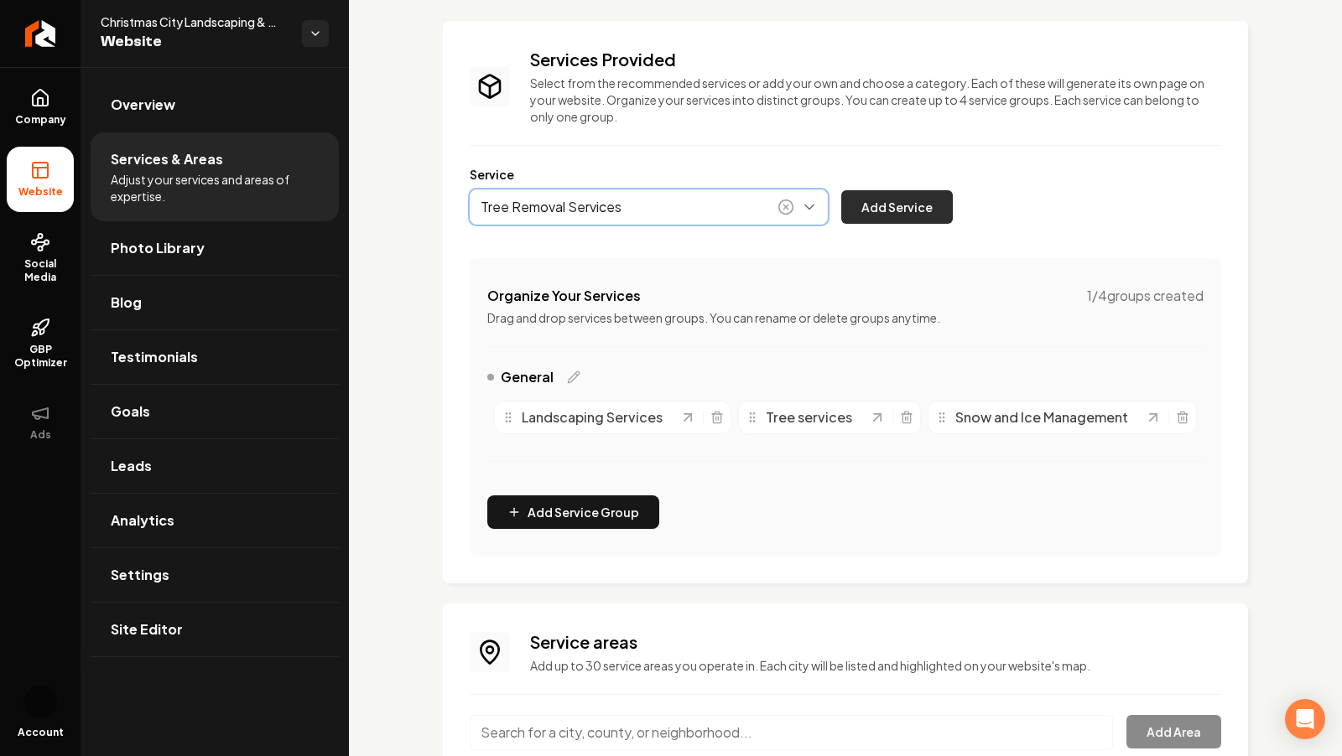
type input "Tree Removal Services"
click at [903, 207] on button "Add Service" at bounding box center [897, 207] width 112 height 34
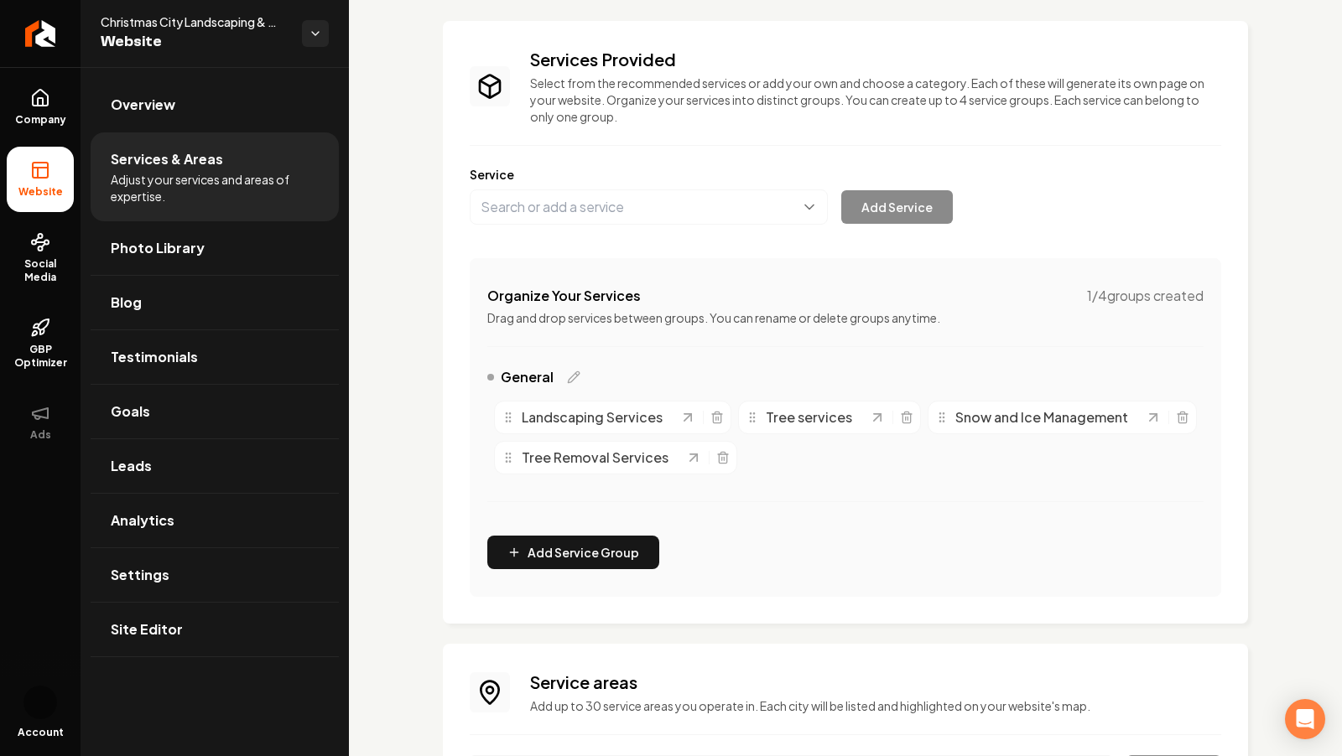
click at [558, 227] on div "Services Provided Select from the recommended services or add your own and choo…" at bounding box center [845, 322] width 751 height 549
click at [528, 208] on button "Main content area" at bounding box center [649, 207] width 358 height 35
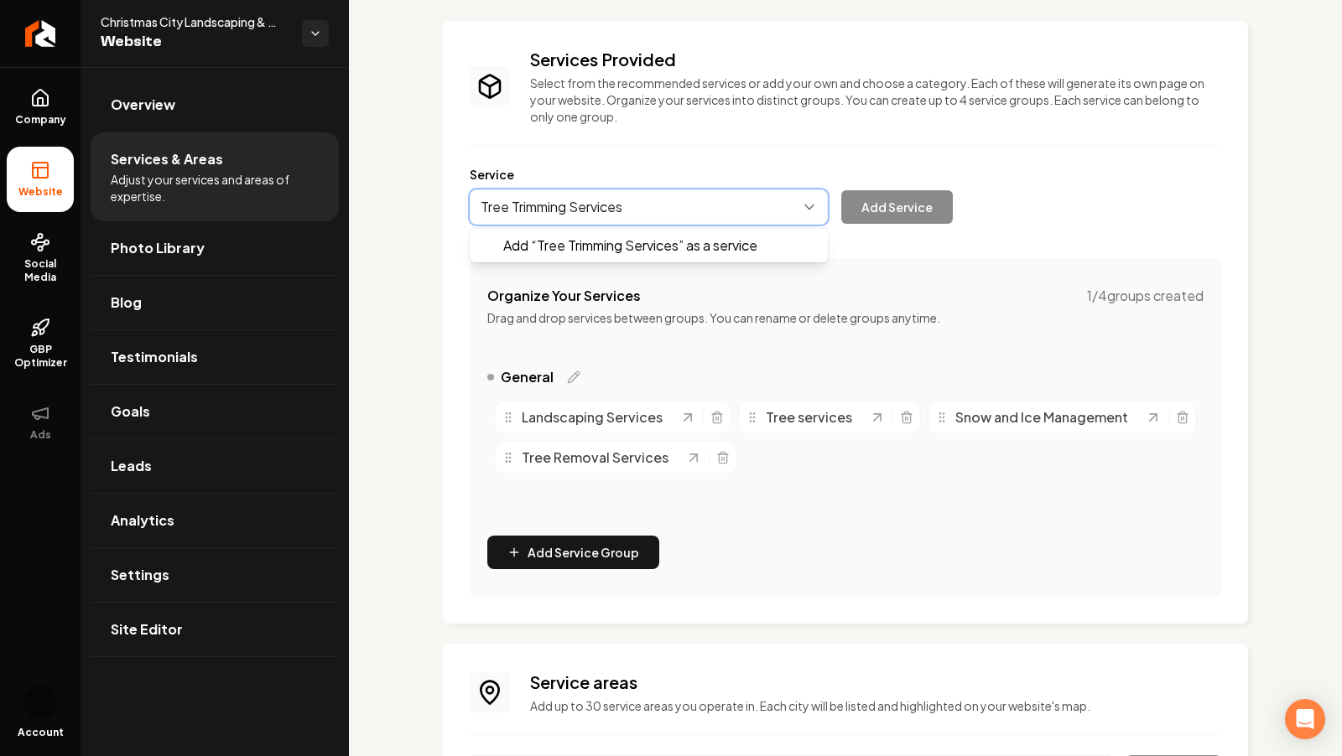
type input "Tree Trimming Services"
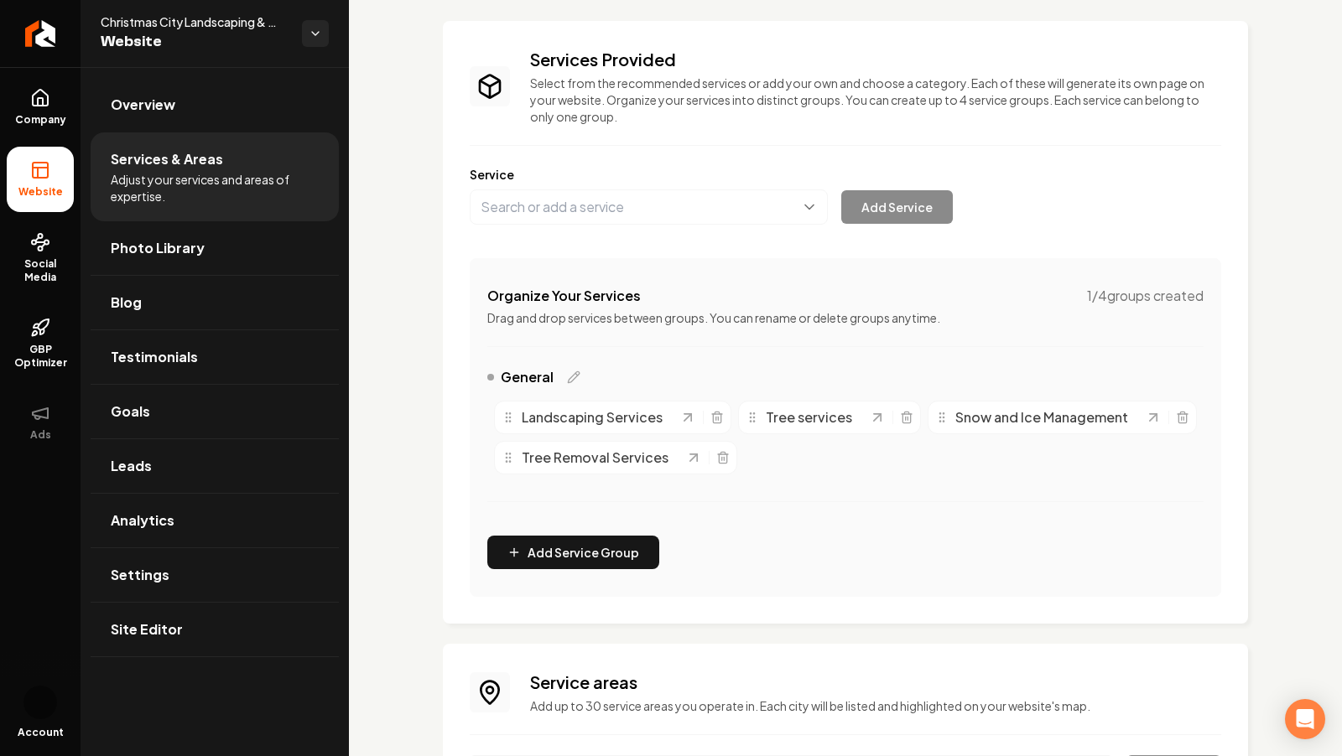
click at [902, 211] on div "Add Service" at bounding box center [711, 207] width 483 height 35
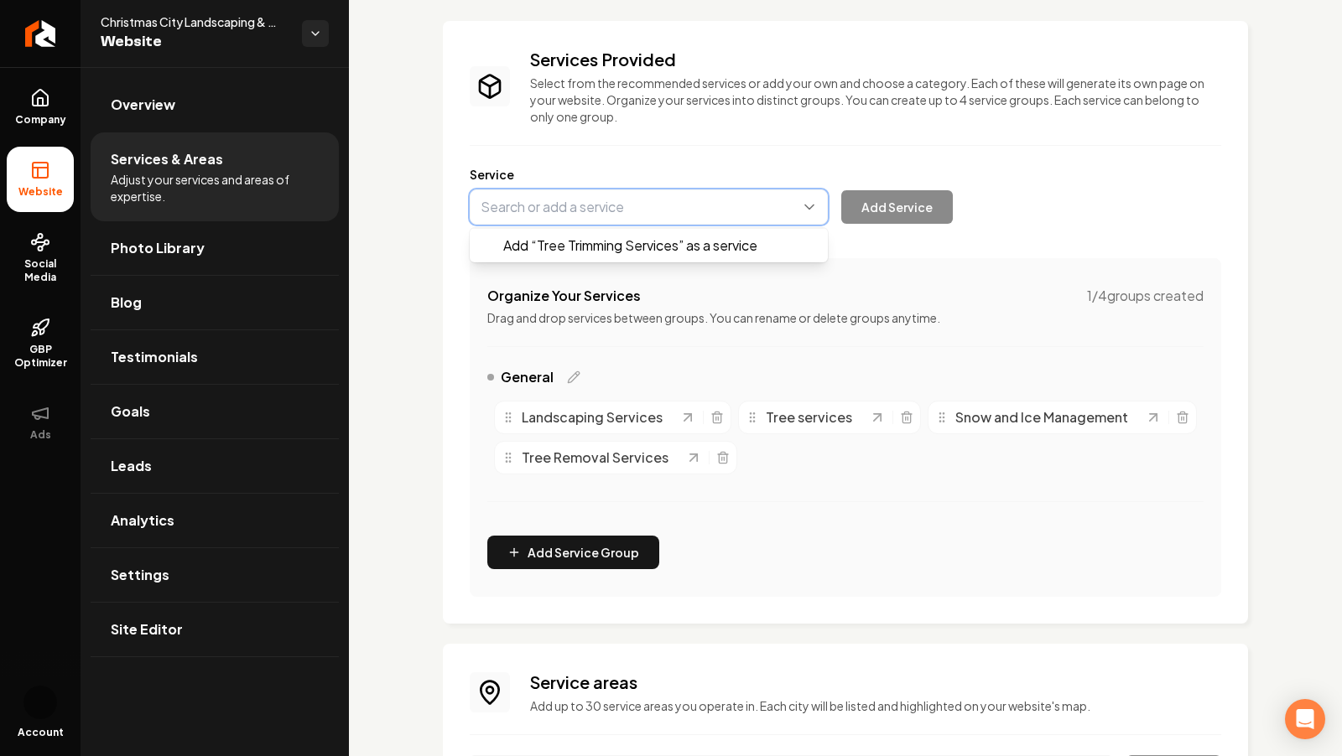
click at [699, 207] on button "Main content area" at bounding box center [649, 207] width 358 height 35
type input "Tree Trimming Services"
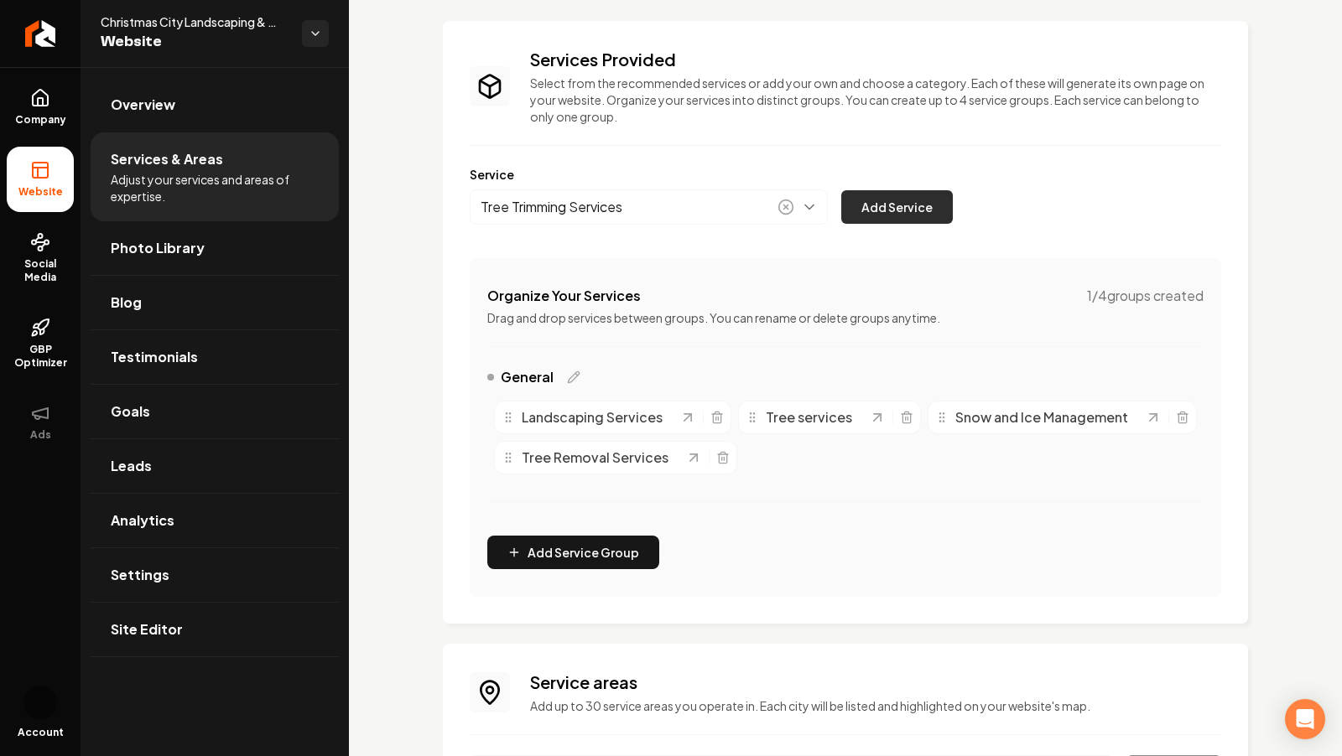
click at [893, 202] on button "Add Service" at bounding box center [897, 207] width 112 height 34
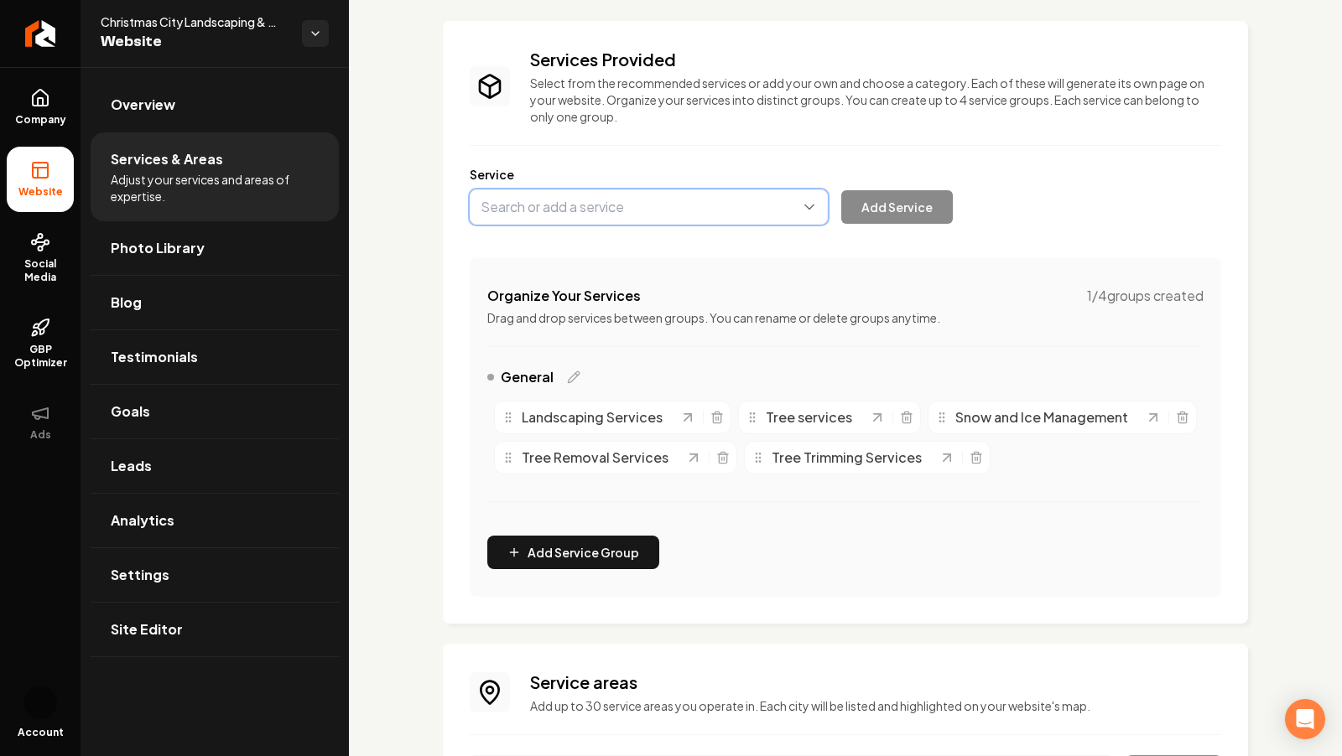
click at [542, 220] on button "Main content area" at bounding box center [649, 207] width 358 height 35
type input "Stump Grinding Services"
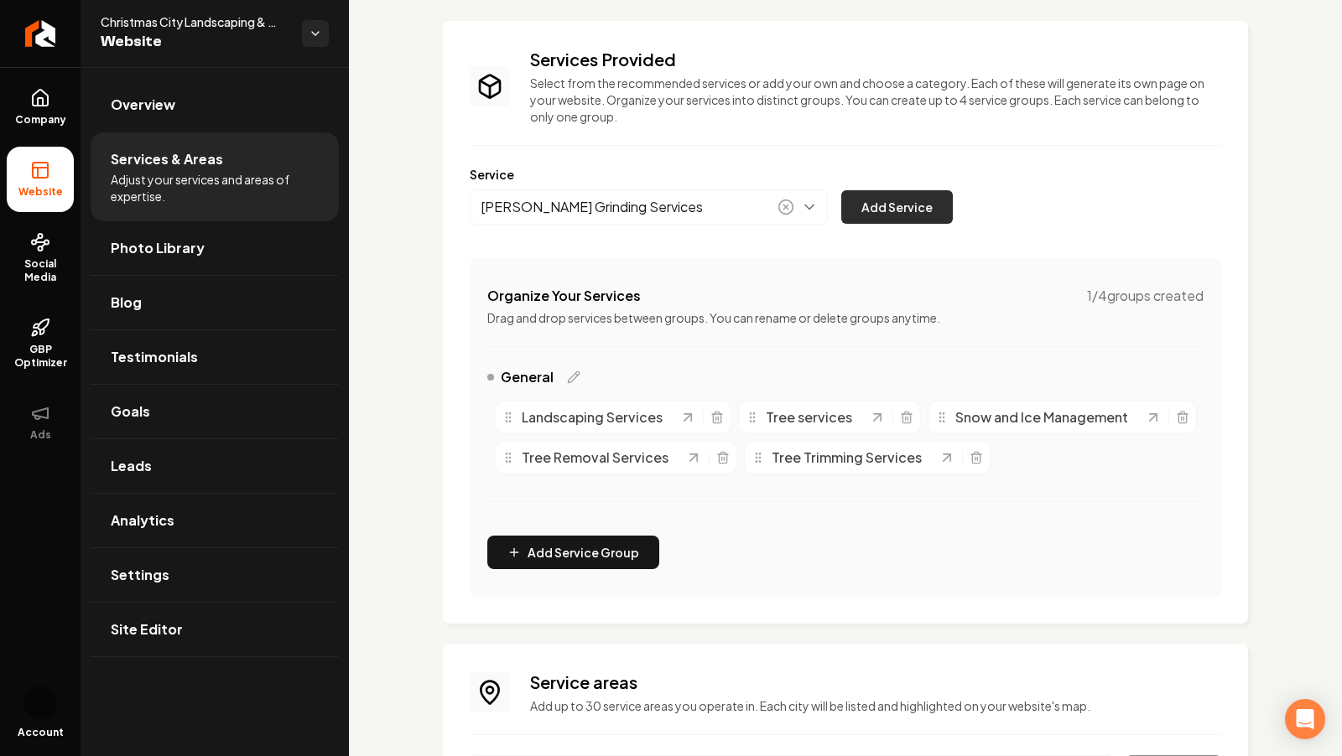
click at [901, 205] on button "Add Service" at bounding box center [897, 207] width 112 height 34
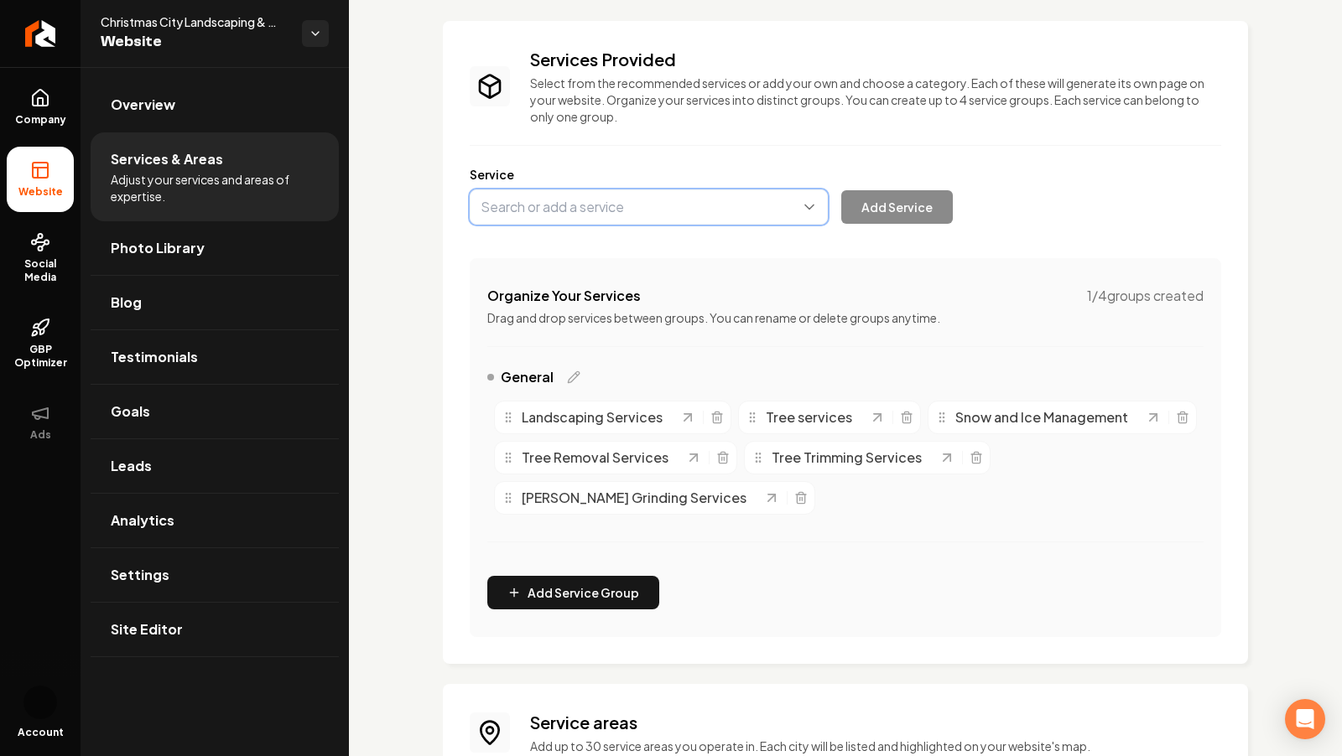
click at [565, 220] on button "Main content area" at bounding box center [649, 207] width 358 height 35
type input "Storm Damage Tree Services"
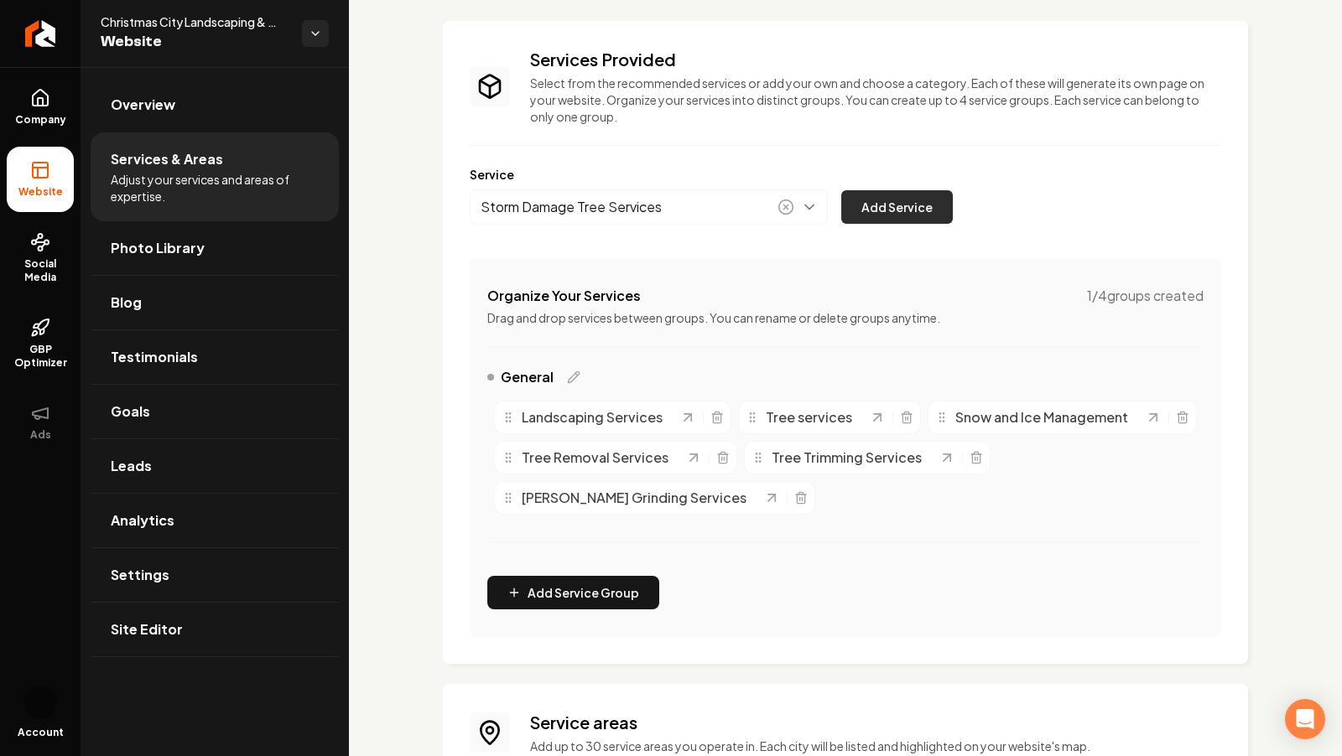
click at [927, 204] on button "Add Service" at bounding box center [897, 207] width 112 height 34
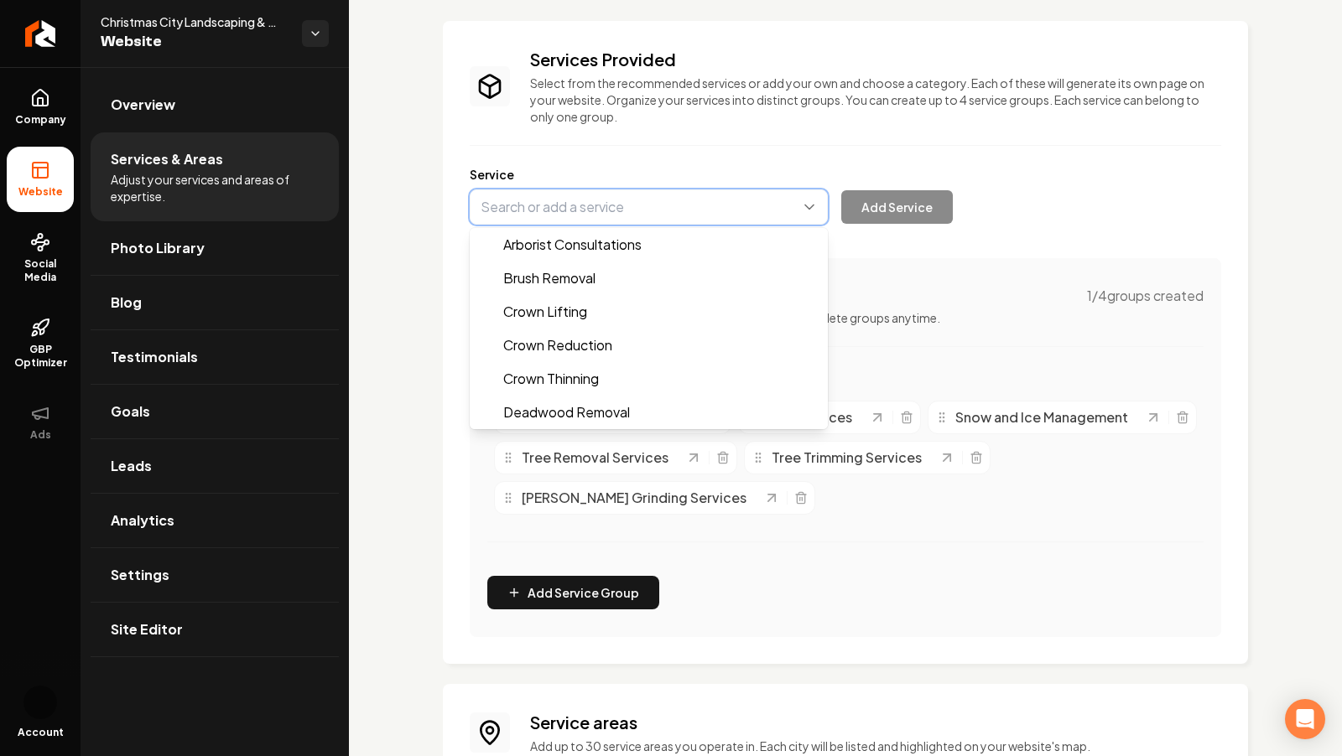
click at [570, 207] on button "Main content area" at bounding box center [649, 207] width 358 height 35
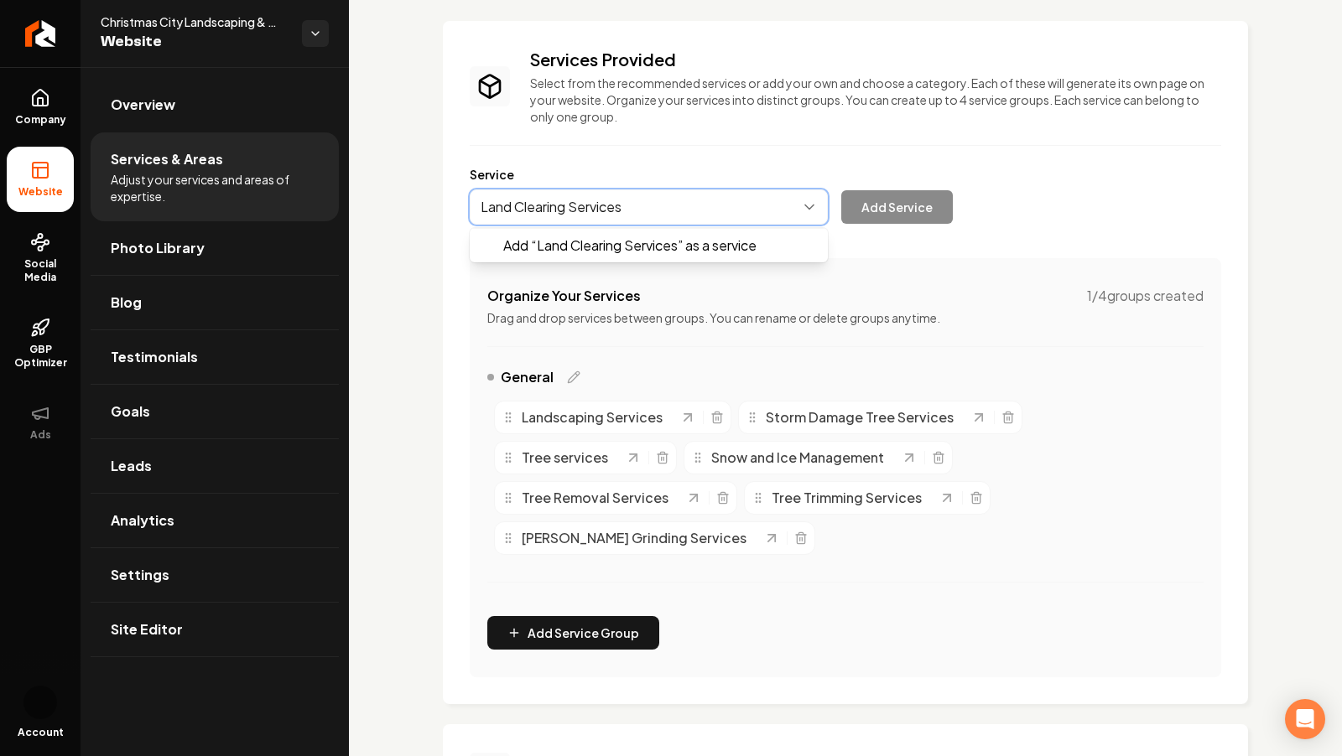
type input "Land Clearing Services"
click at [916, 208] on div "Add “ Land Clearing Services ” as a service Add Service" at bounding box center [711, 207] width 483 height 35
click at [696, 203] on button "Main content area" at bounding box center [649, 207] width 358 height 35
type input "Land Clearing Services"
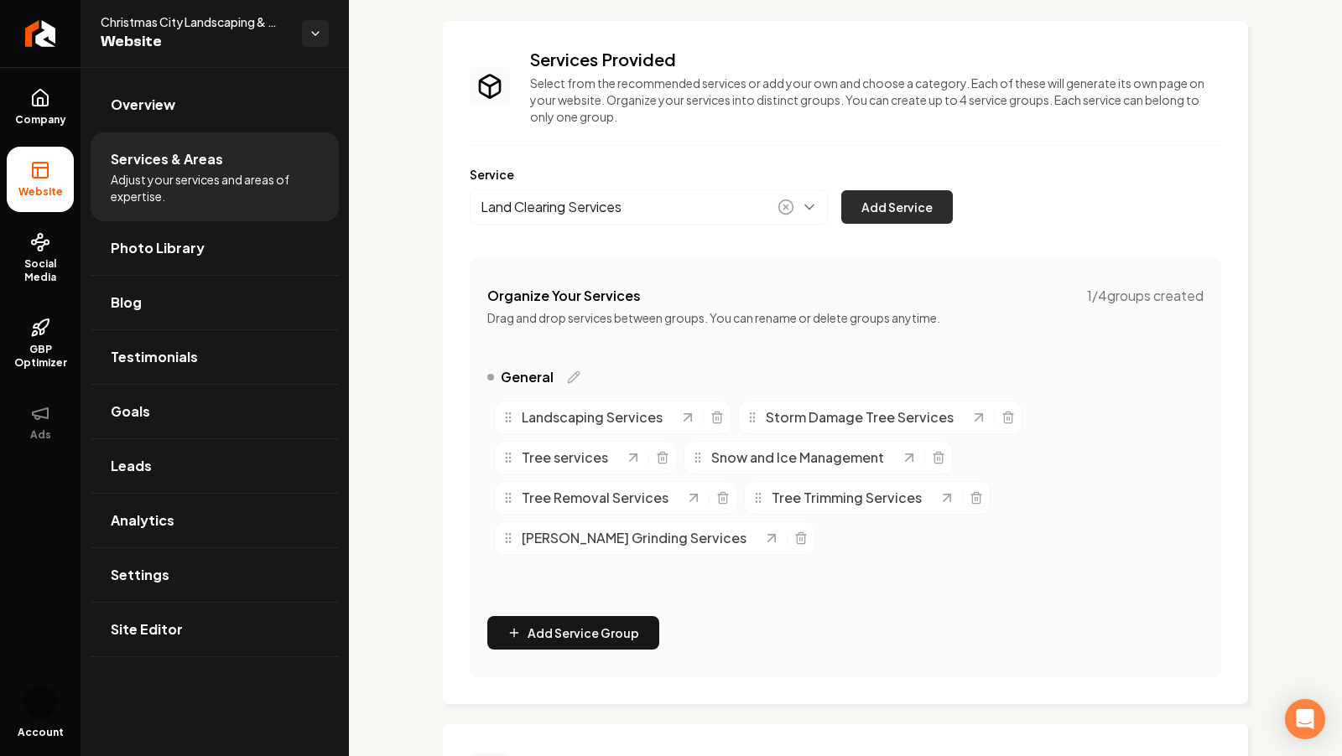
click at [874, 210] on button "Add Service" at bounding box center [897, 207] width 112 height 34
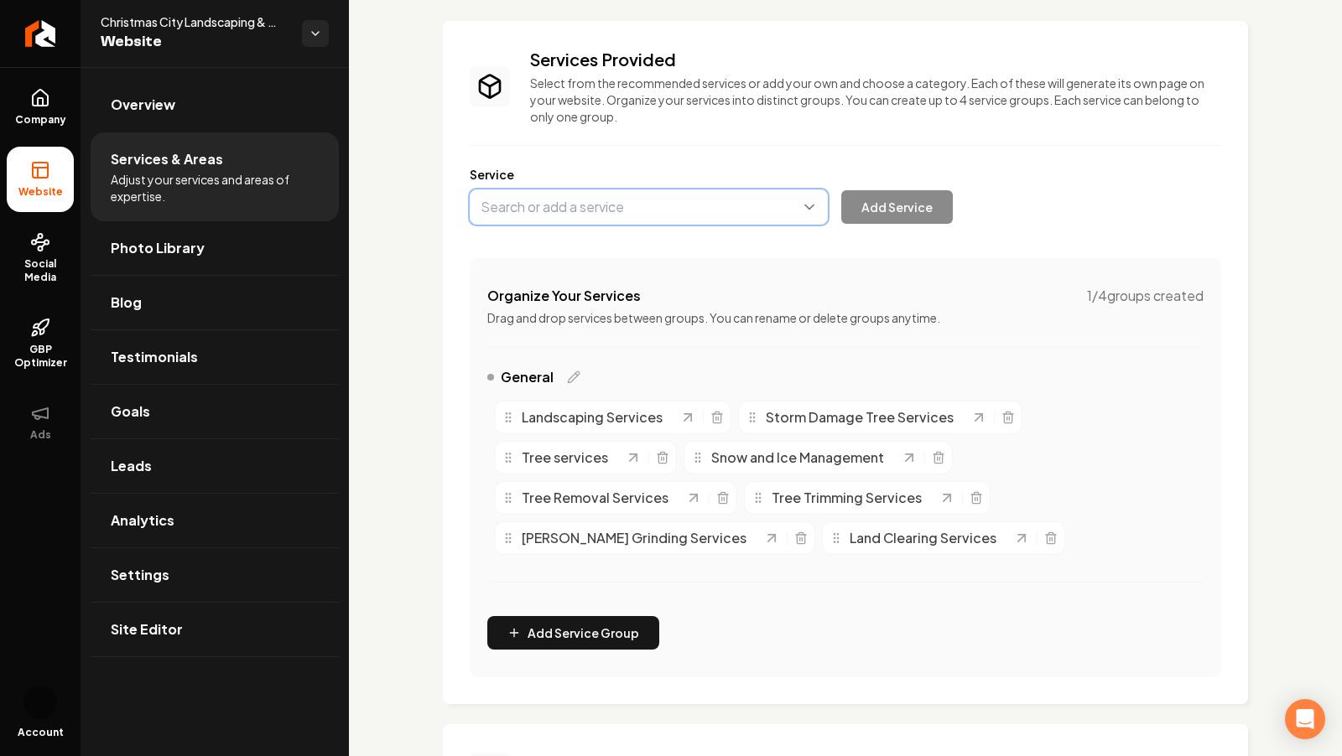
click at [544, 202] on button "Main content area" at bounding box center [649, 207] width 358 height 35
type input "Full Landscape Design and Build"
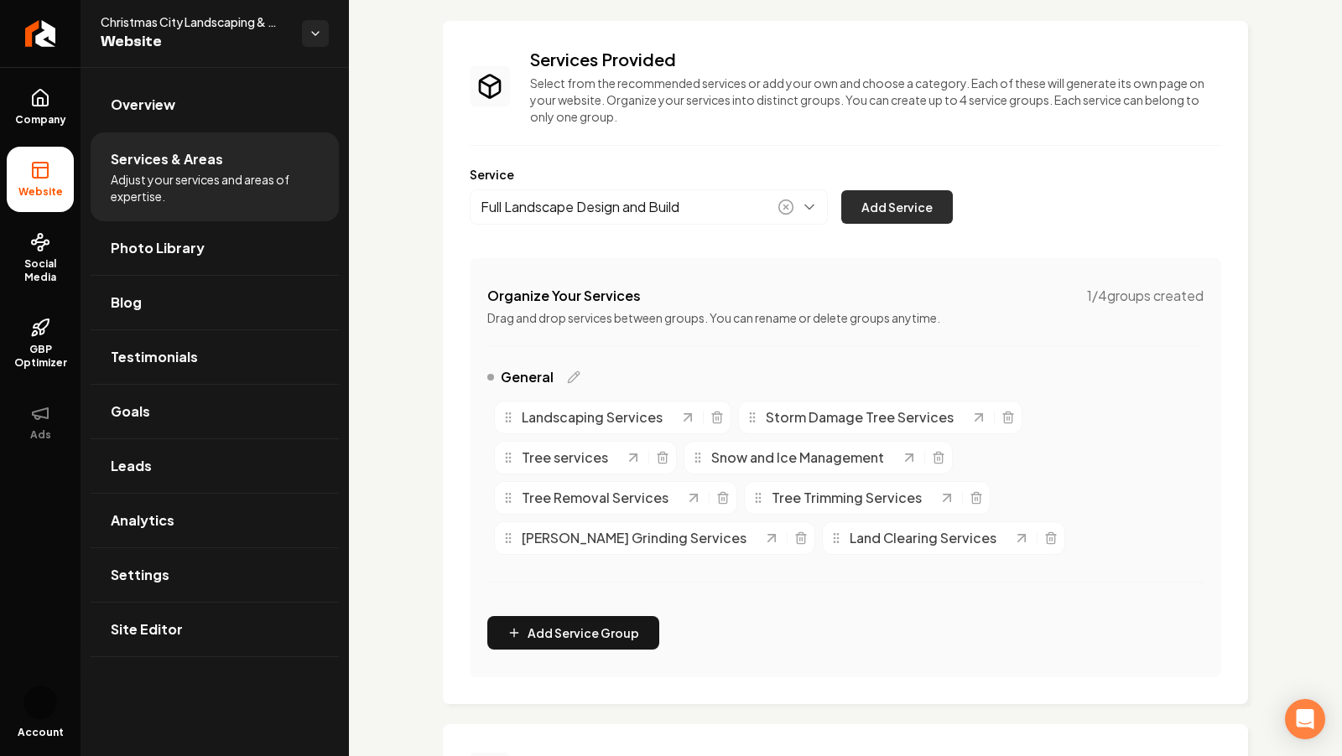
click at [904, 192] on button "Add Service" at bounding box center [897, 207] width 112 height 34
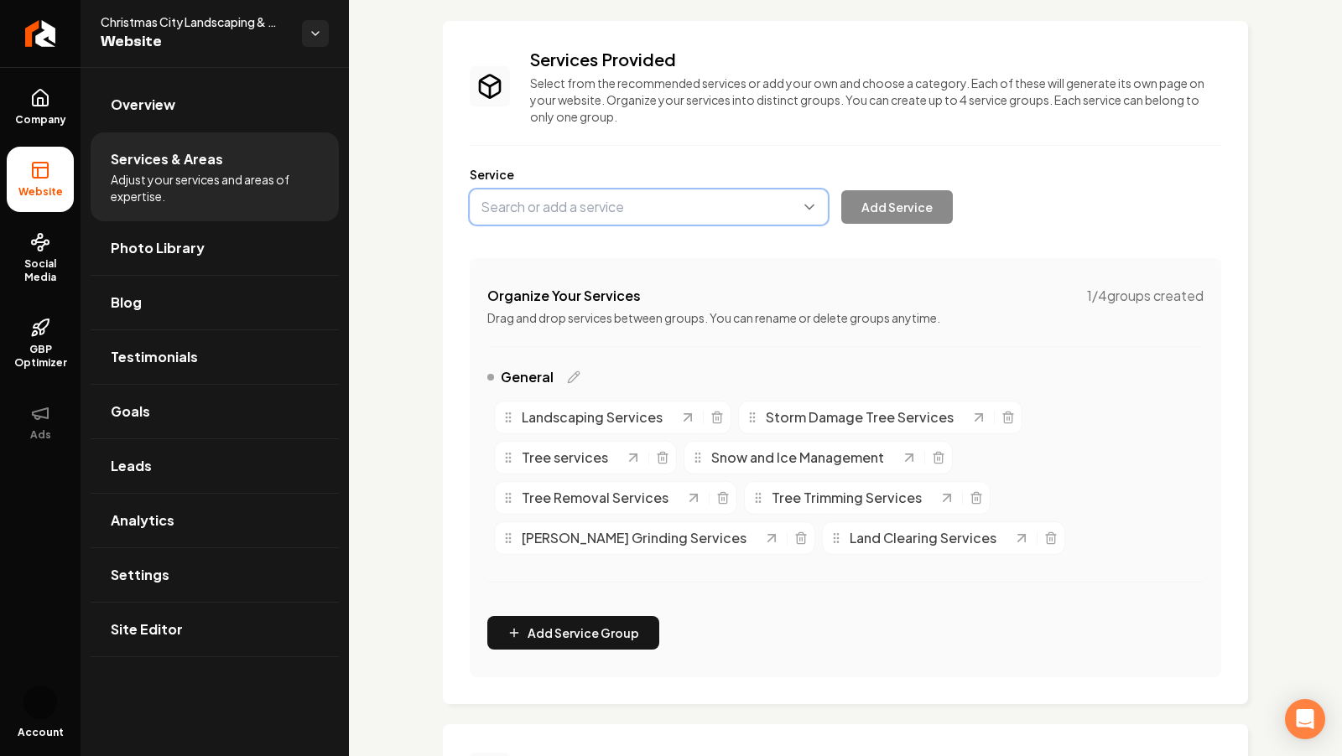
click at [548, 200] on button "Main content area" at bounding box center [649, 207] width 358 height 35
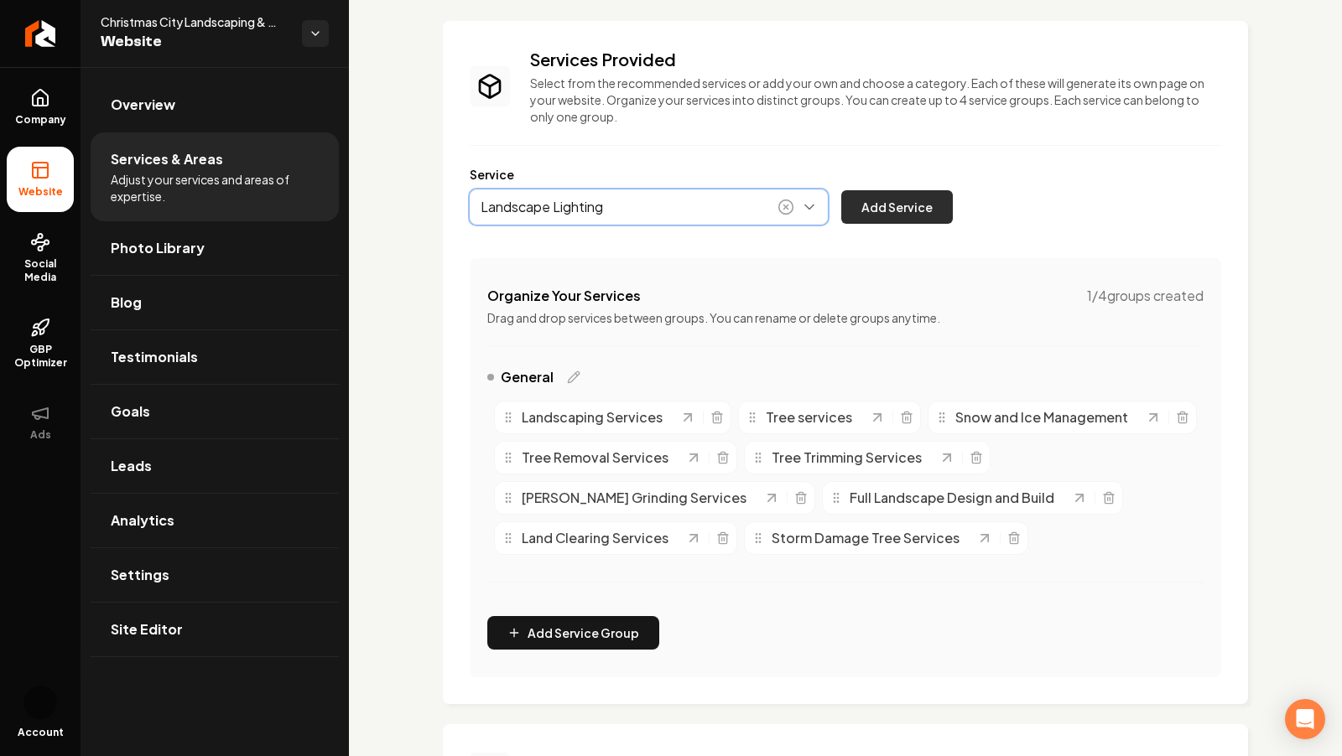
type input "Landscape Lighting"
click at [919, 215] on button "Add Service" at bounding box center [897, 207] width 112 height 34
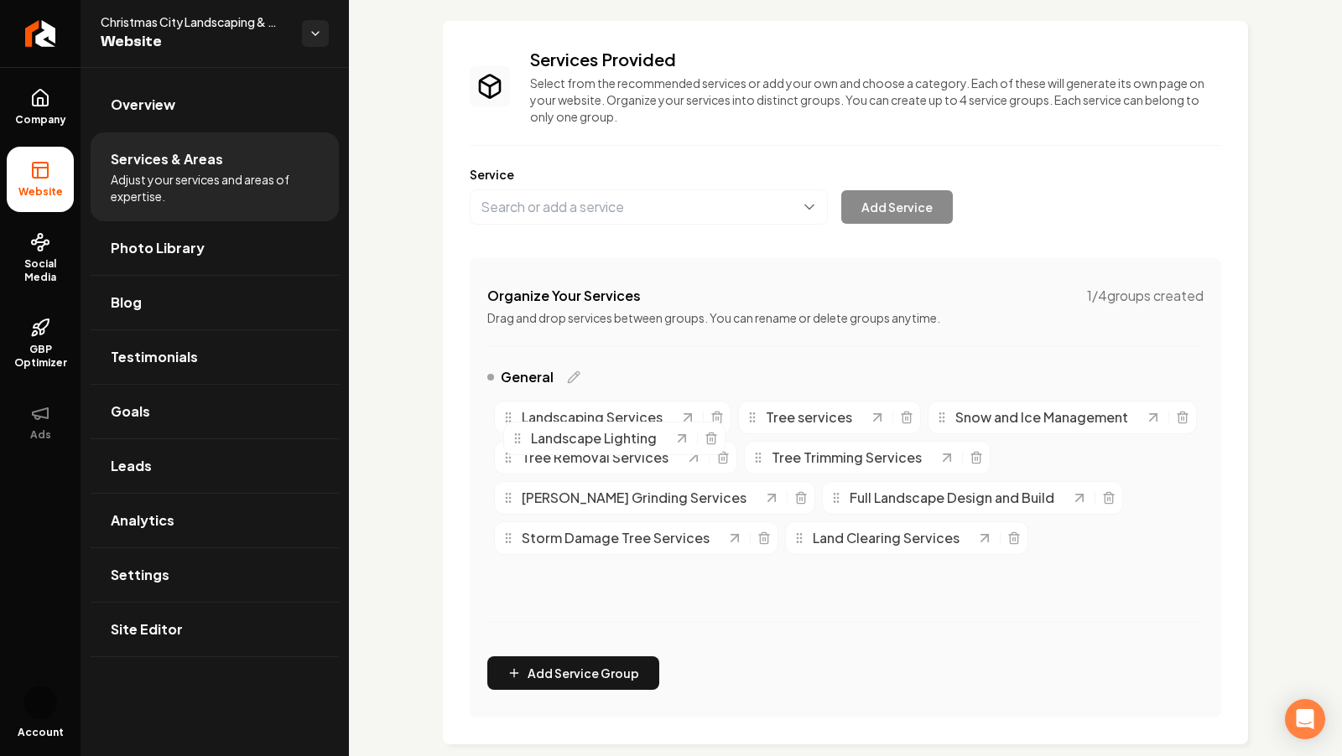
drag, startPoint x: 621, startPoint y: 575, endPoint x: 631, endPoint y: 435, distance: 140.4
click at [631, 435] on span "Landscape Lighting" at bounding box center [594, 439] width 126 height 20
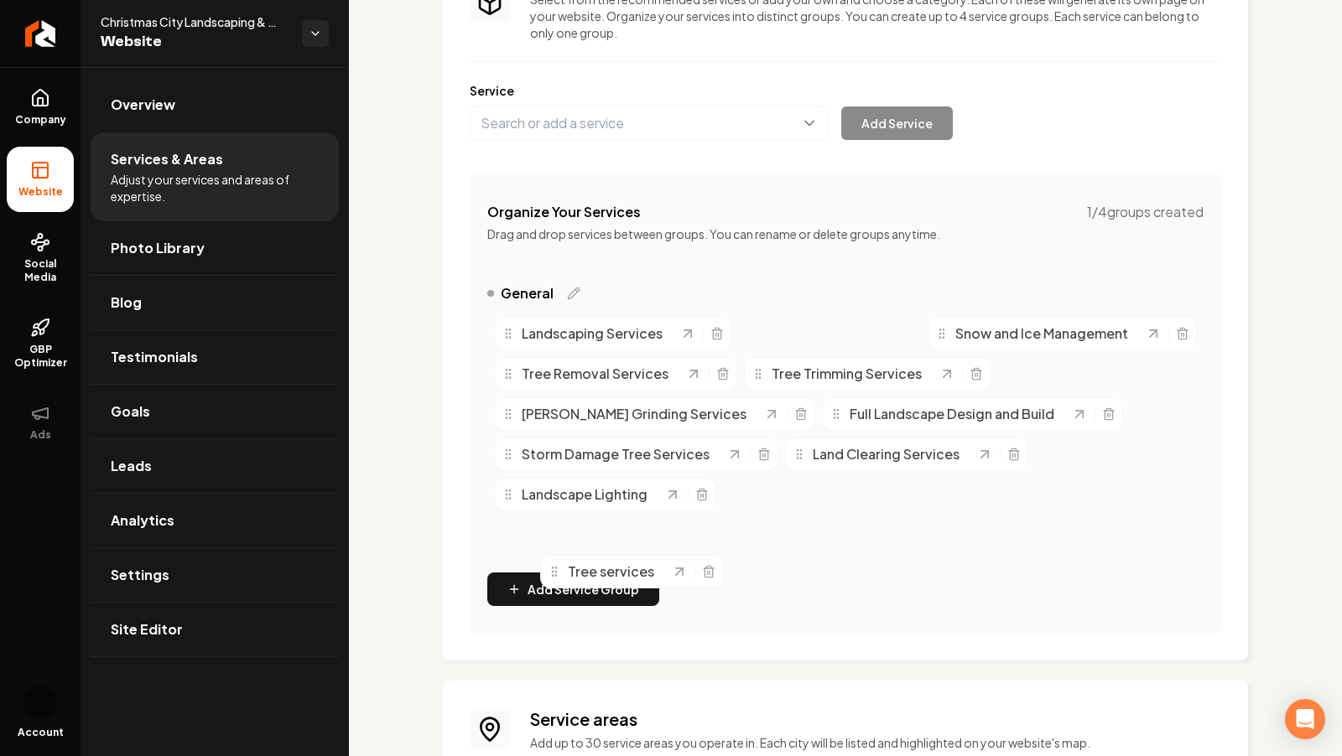
scroll to position [174, 0]
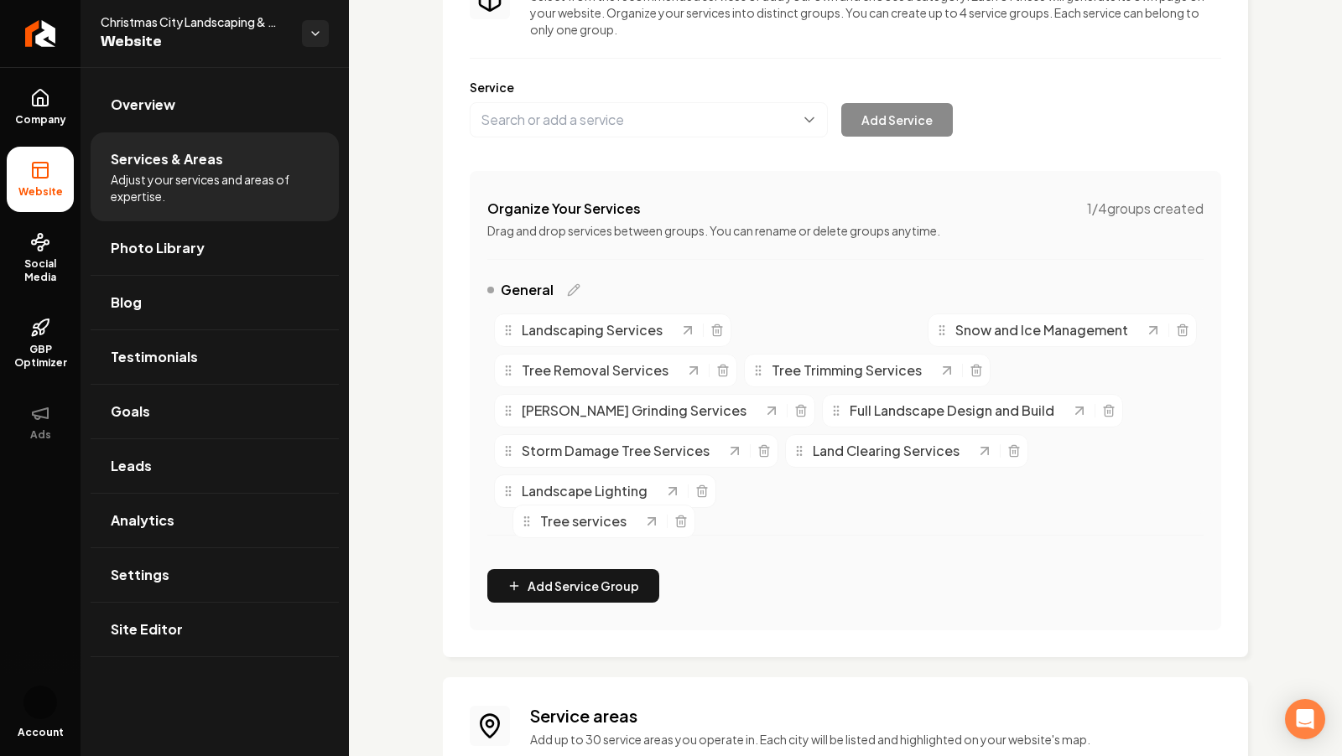
drag, startPoint x: 809, startPoint y: 424, endPoint x: 584, endPoint y: 528, distance: 248.4
click at [584, 528] on span "Tree services" at bounding box center [583, 522] width 86 height 20
drag, startPoint x: 839, startPoint y: 325, endPoint x: 839, endPoint y: 493, distance: 167.7
click at [839, 494] on span "Tree services" at bounding box center [810, 494] width 86 height 20
drag, startPoint x: 632, startPoint y: 327, endPoint x: 650, endPoint y: 377, distance: 52.5
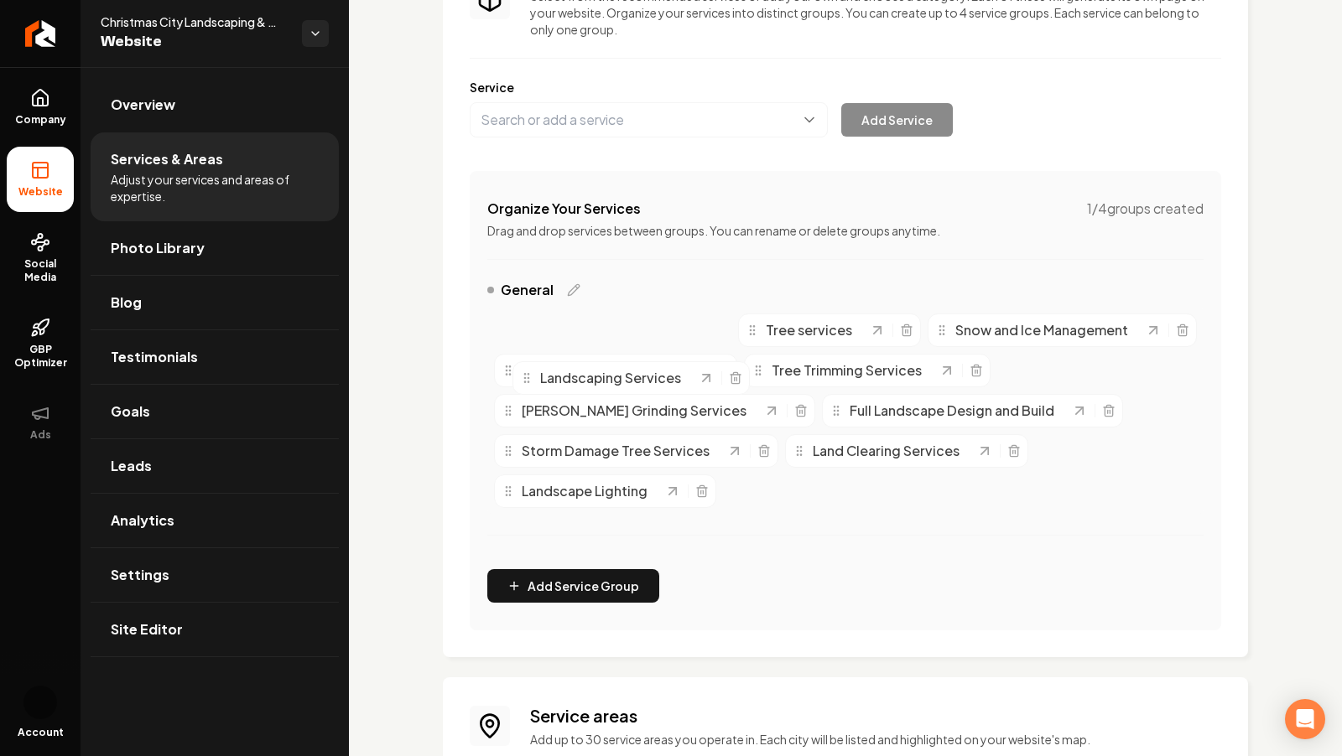
click at [650, 377] on span "Landscaping Services" at bounding box center [610, 378] width 141 height 20
click at [573, 283] on icon "Main content area" at bounding box center [573, 289] width 13 height 13
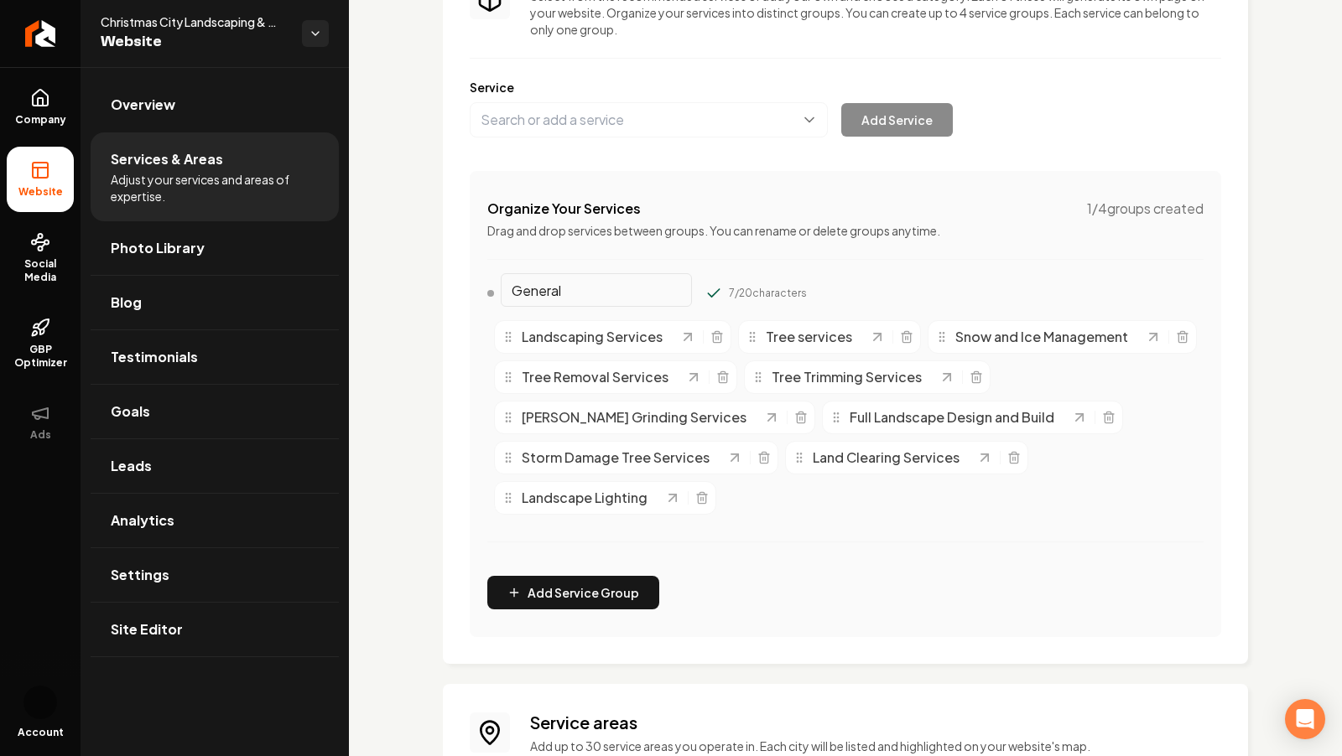
click at [585, 285] on input "General" at bounding box center [596, 290] width 191 height 34
click at [567, 290] on input "General" at bounding box center [596, 290] width 191 height 34
type input "t"
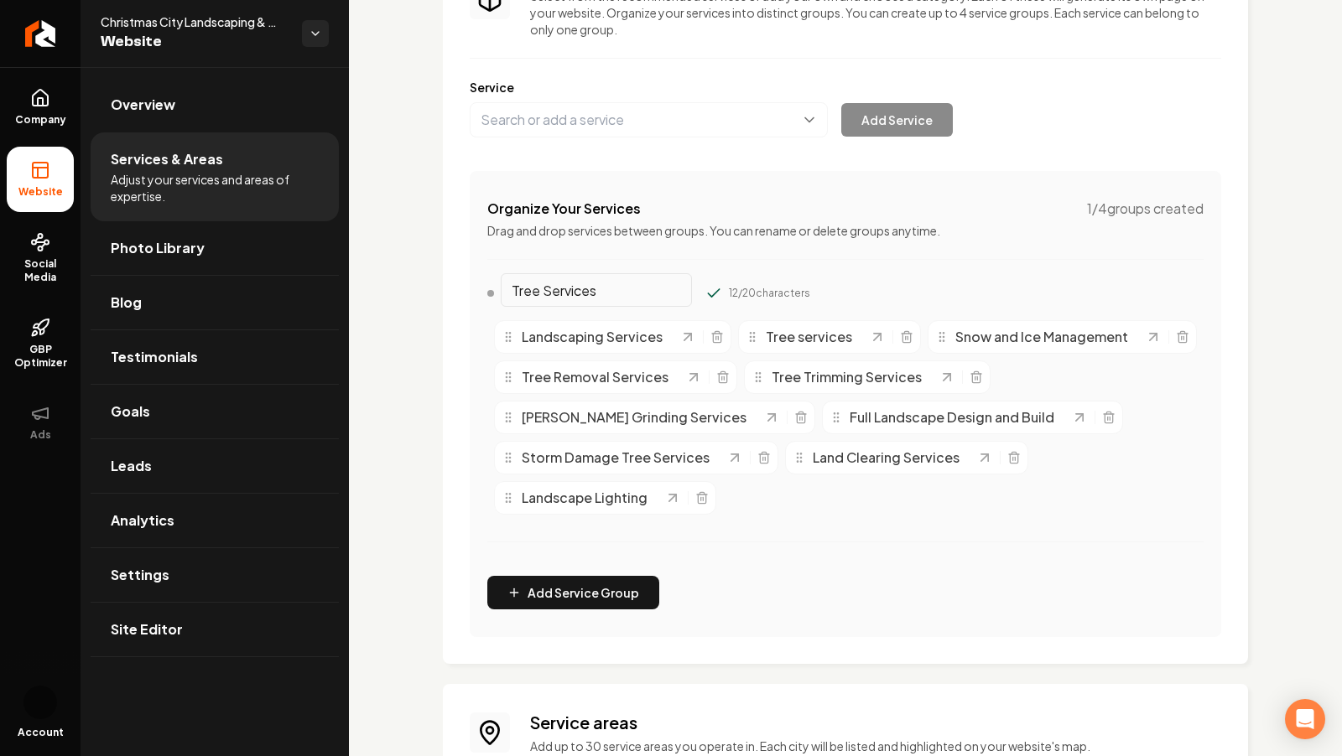
type input "Tree Services"
click at [705, 285] on button "Main content area" at bounding box center [713, 293] width 17 height 17
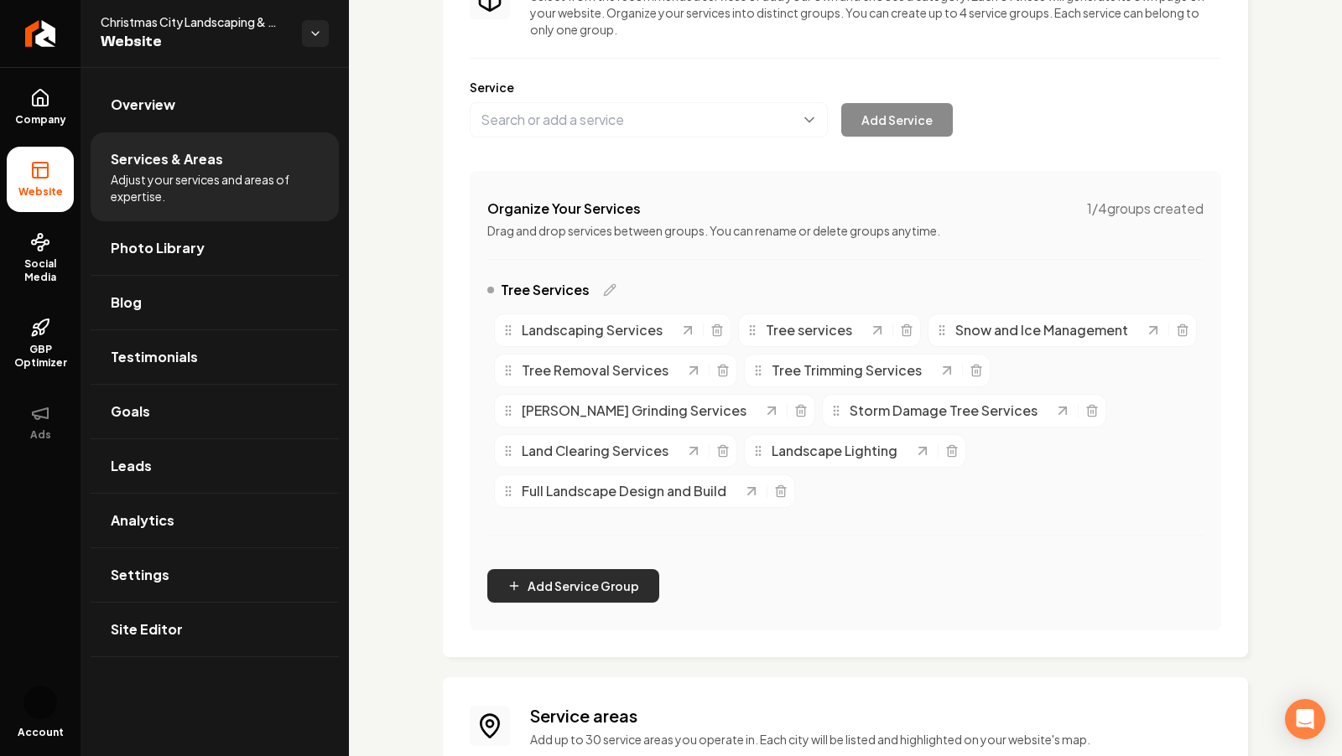
click at [606, 587] on button "Add Service Group" at bounding box center [573, 586] width 172 height 34
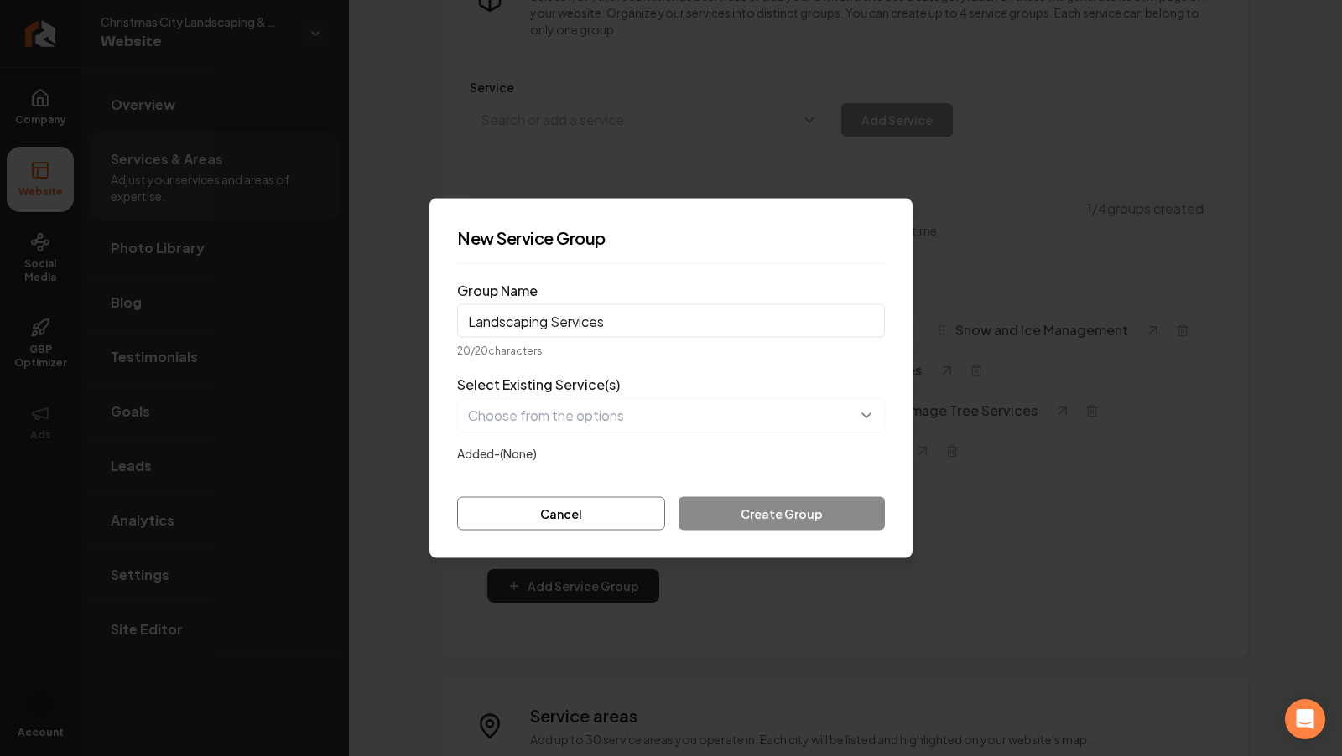
type input "Landscaping Services"
click at [660, 411] on button "button" at bounding box center [671, 415] width 428 height 35
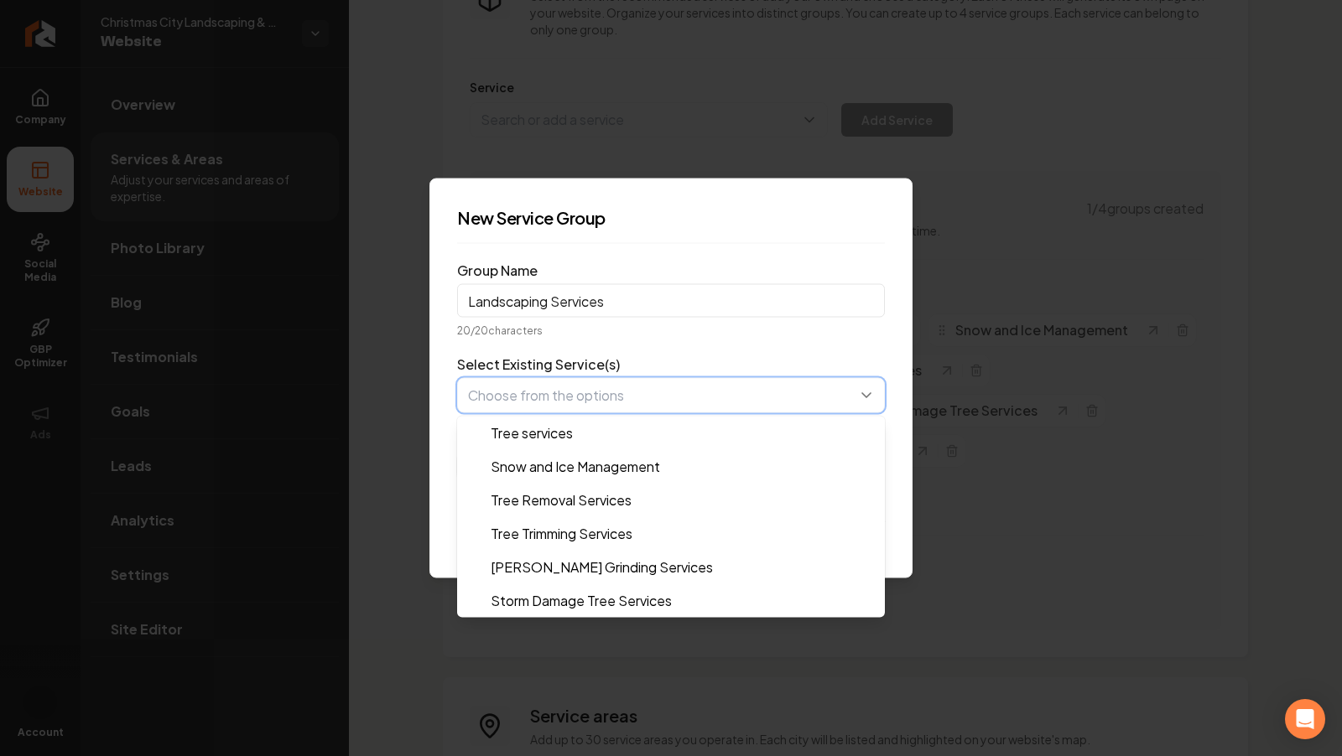
click at [590, 395] on button "button" at bounding box center [671, 395] width 428 height 35
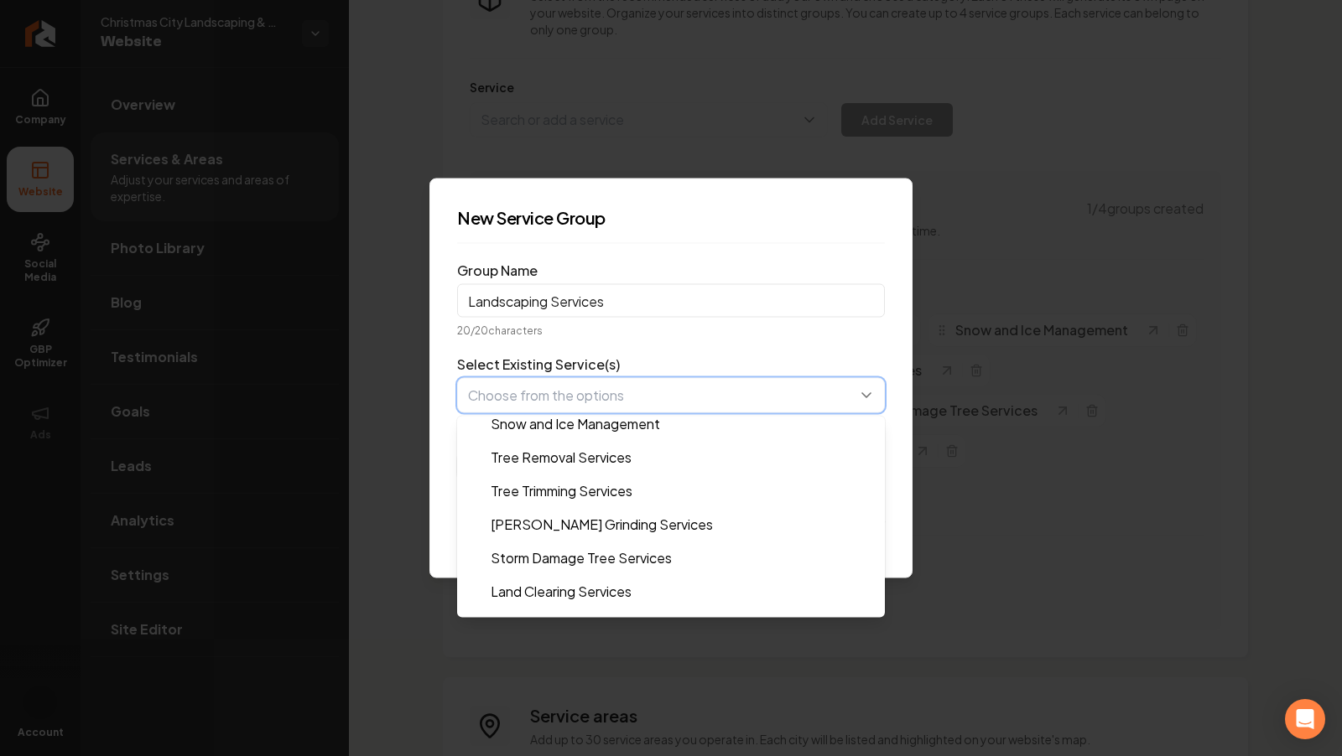
scroll to position [101, 0]
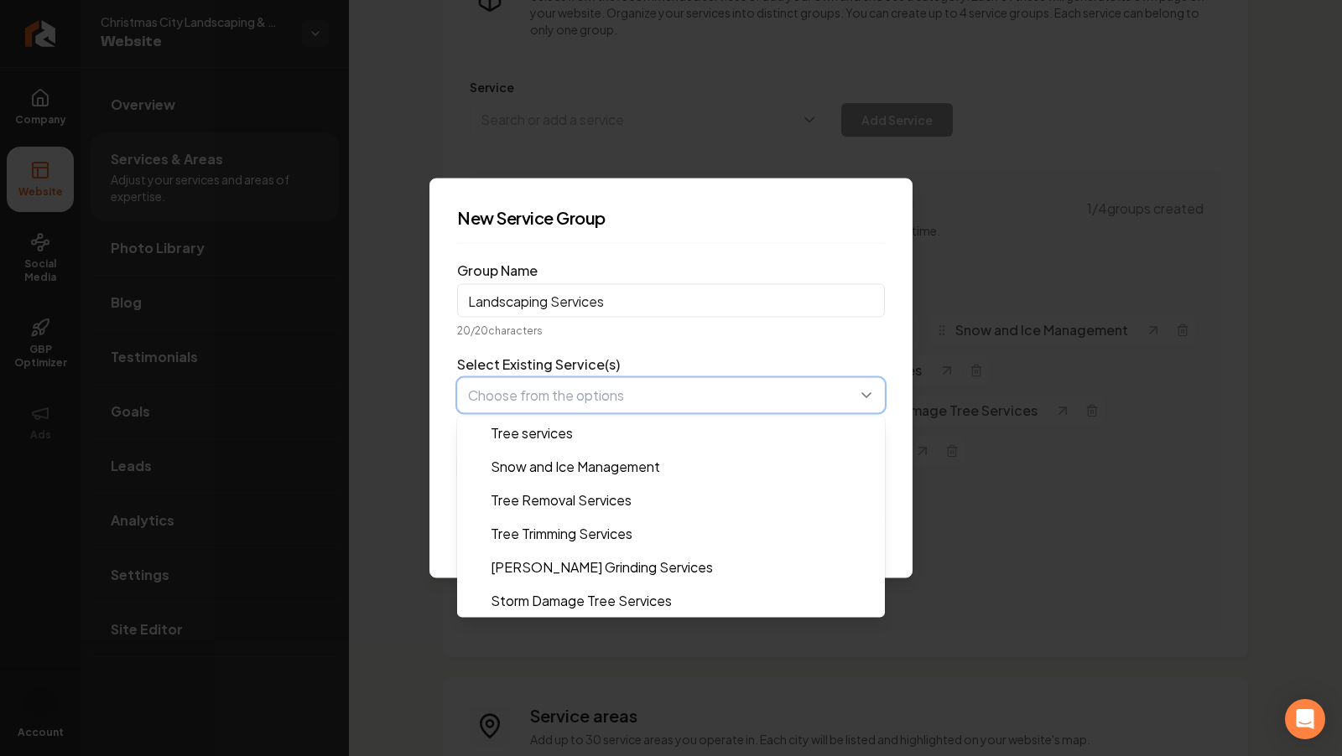
click at [543, 403] on button "button" at bounding box center [671, 395] width 428 height 35
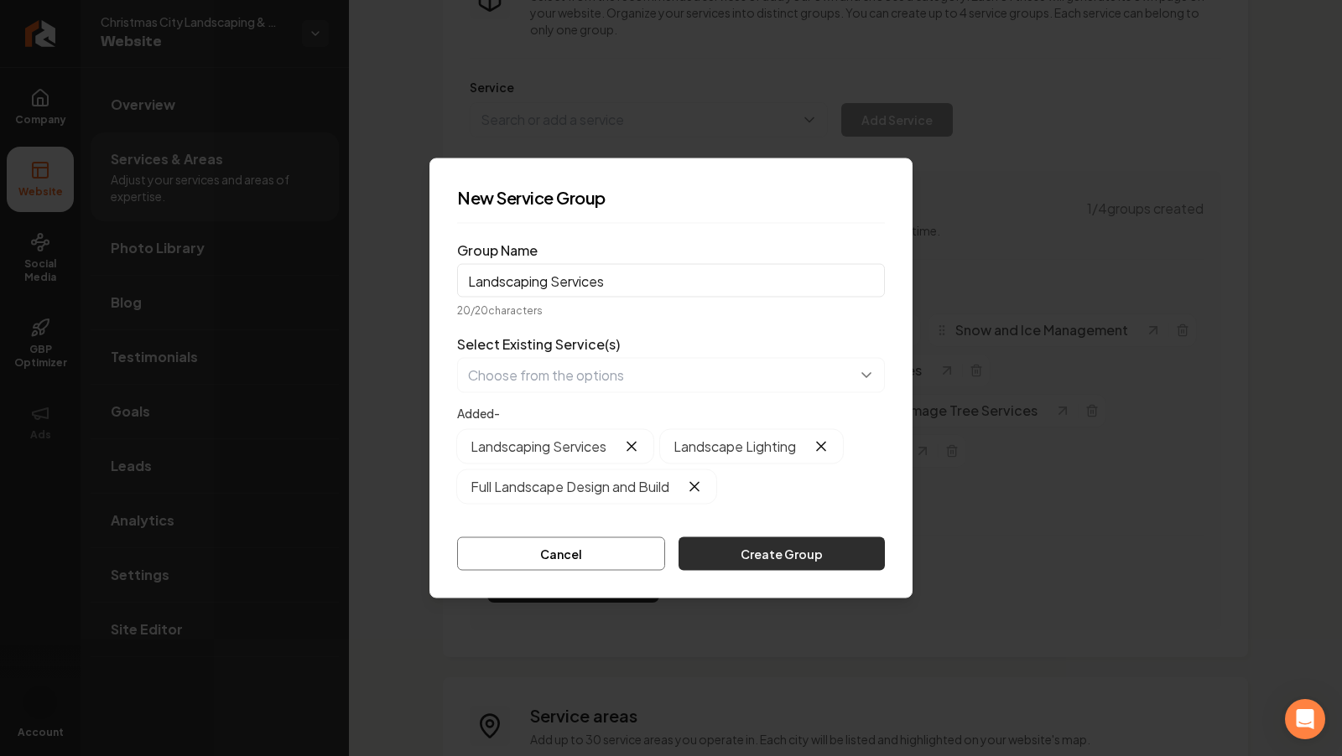
click at [789, 552] on button "Create Group" at bounding box center [781, 555] width 206 height 34
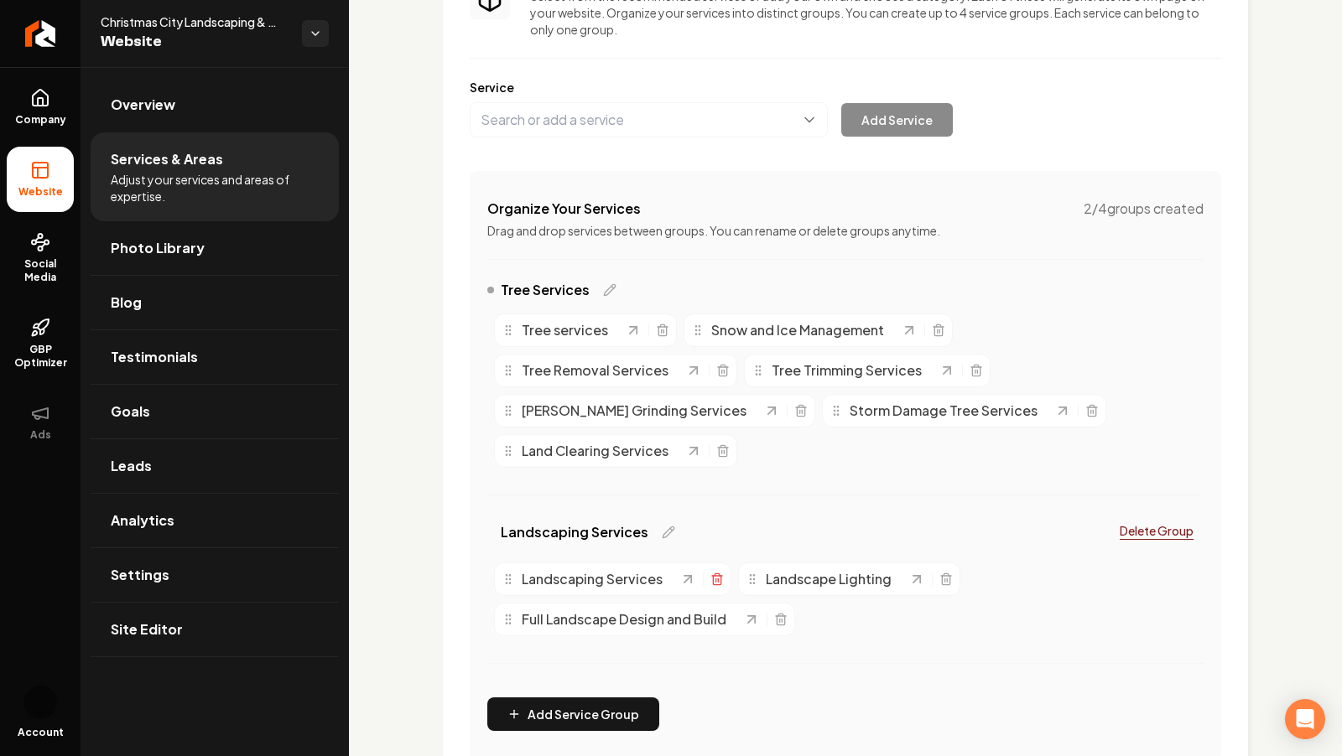
click at [715, 573] on icon "Main content area" at bounding box center [716, 579] width 13 height 13
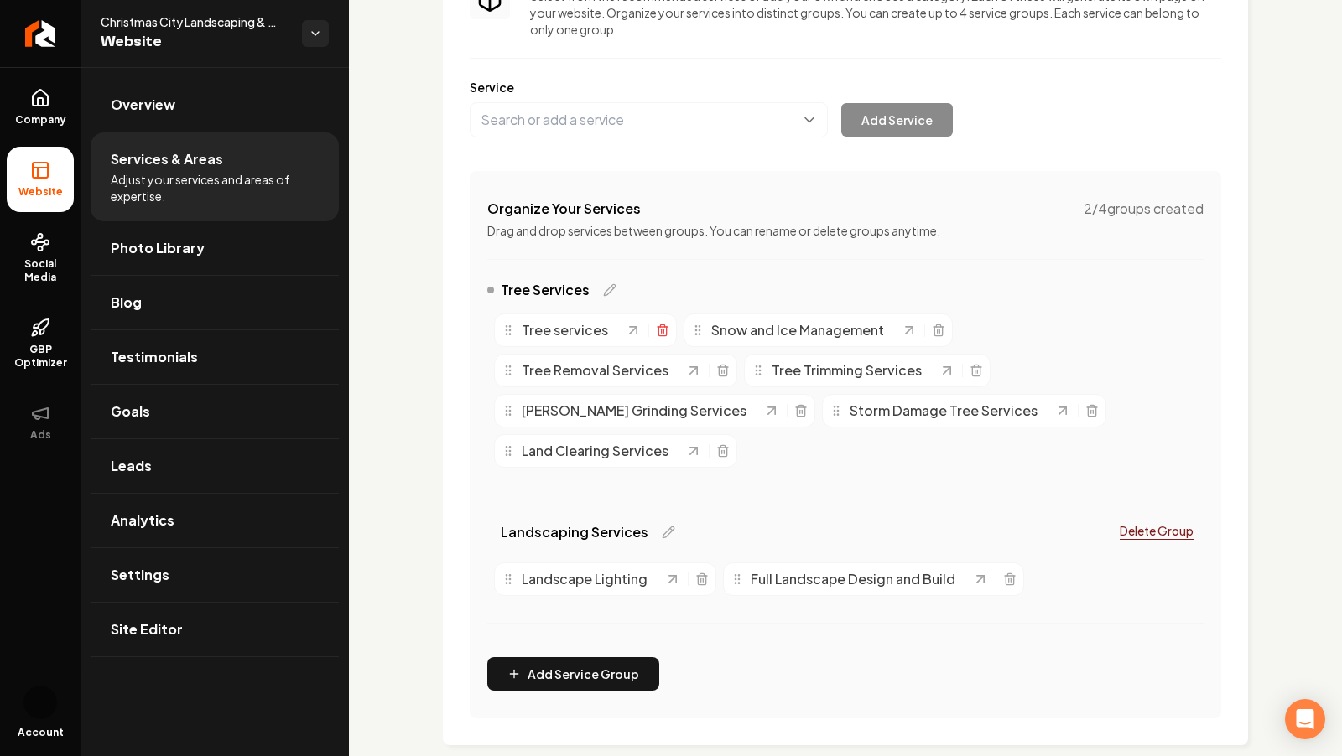
click at [657, 325] on icon "Main content area" at bounding box center [662, 330] width 13 height 13
click at [663, 330] on icon "Main content area" at bounding box center [662, 330] width 13 height 13
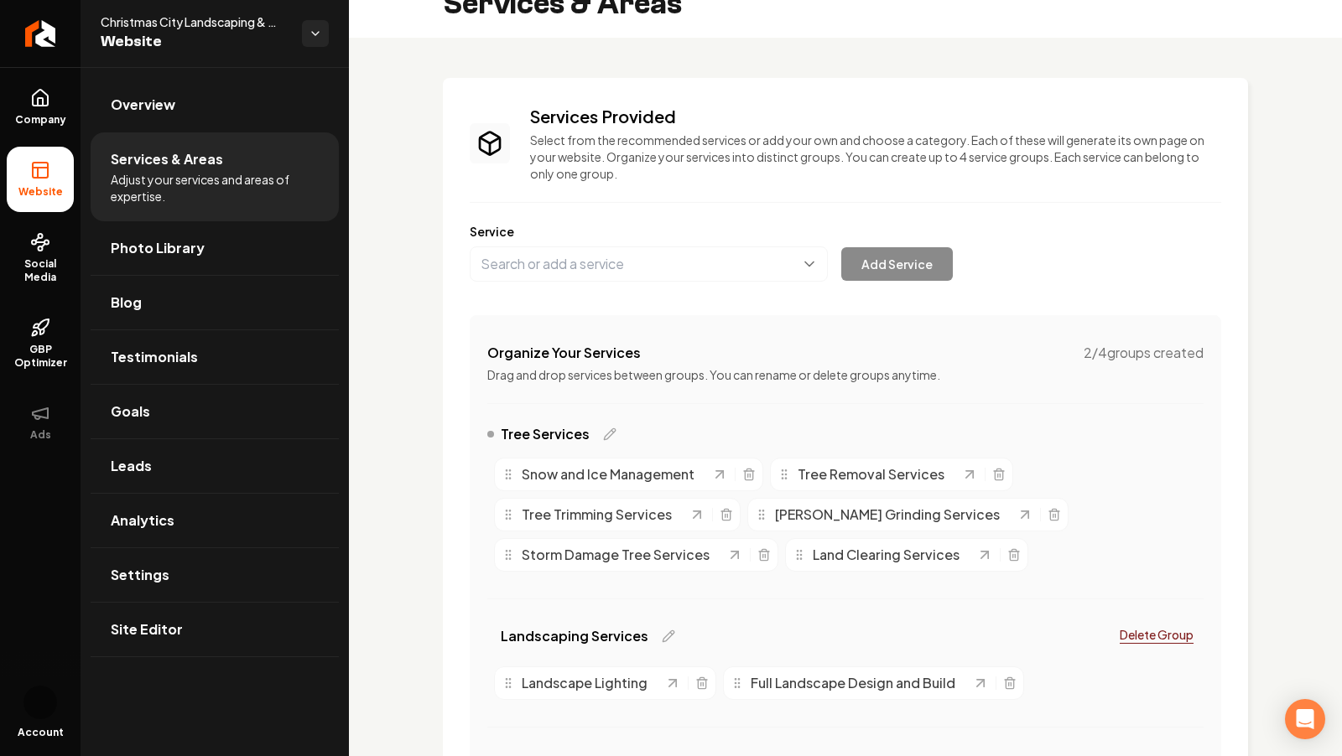
scroll to position [0, 0]
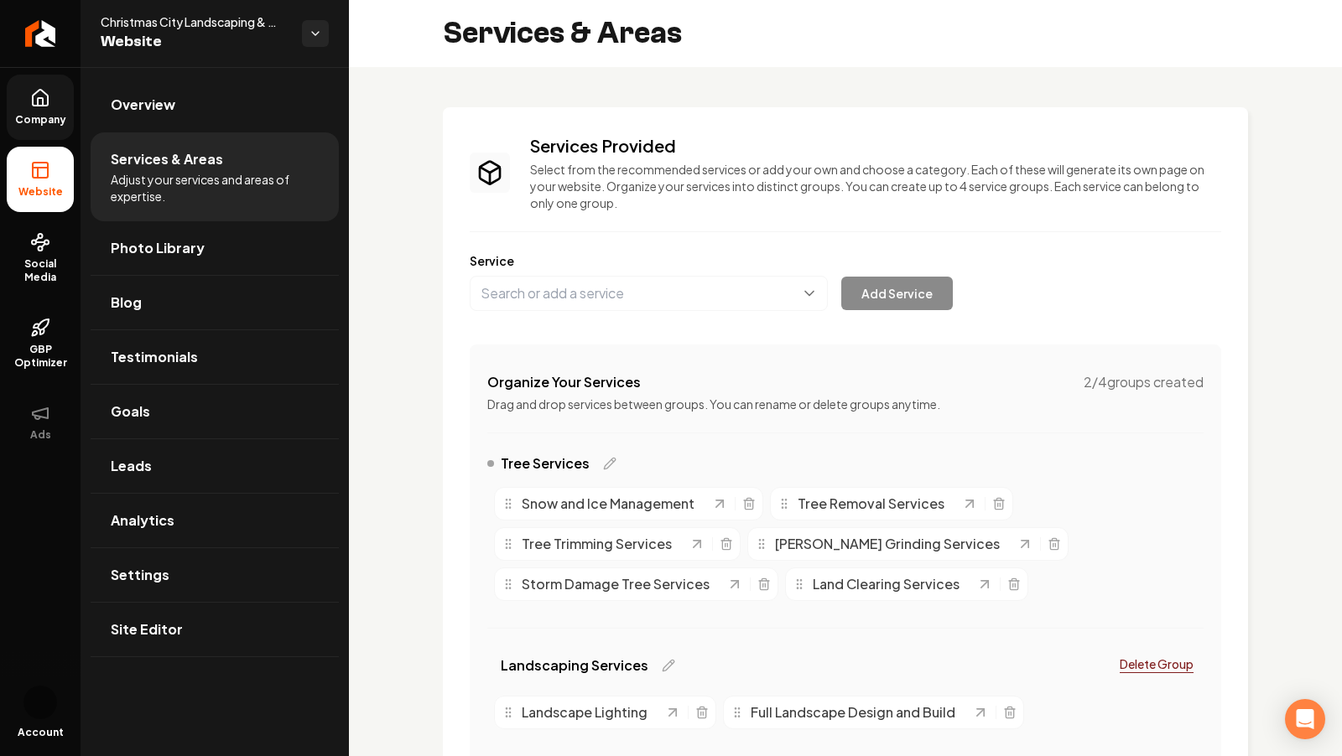
click at [49, 80] on link "Company" at bounding box center [40, 107] width 67 height 65
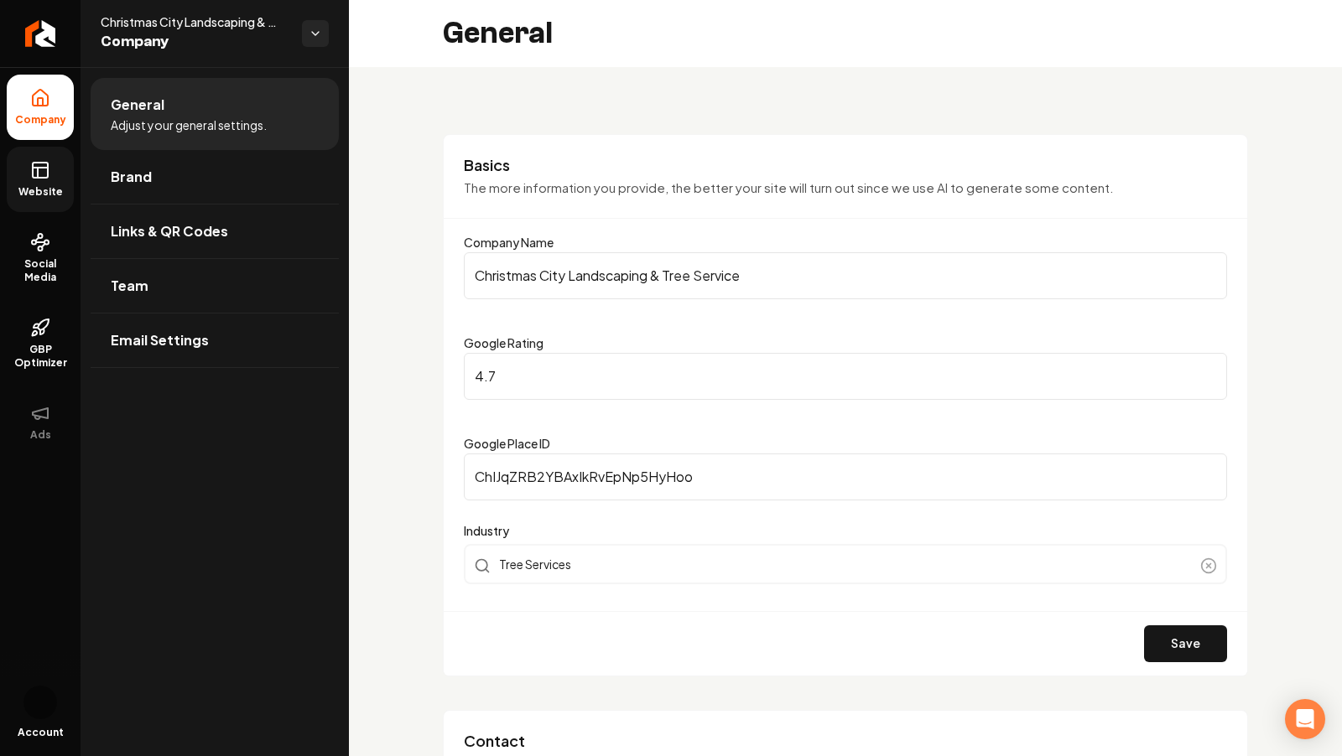
click at [39, 173] on icon at bounding box center [40, 170] width 20 height 20
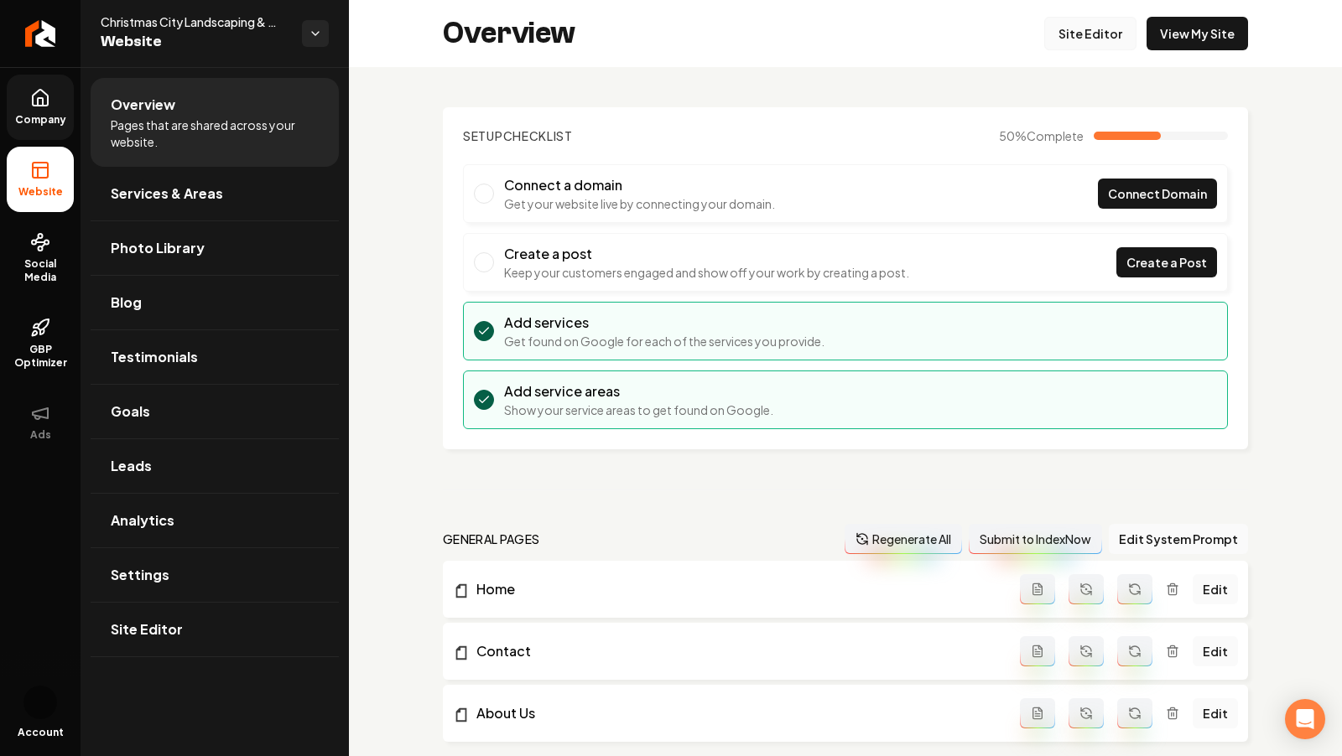
click at [1079, 24] on link "Site Editor" at bounding box center [1090, 34] width 92 height 34
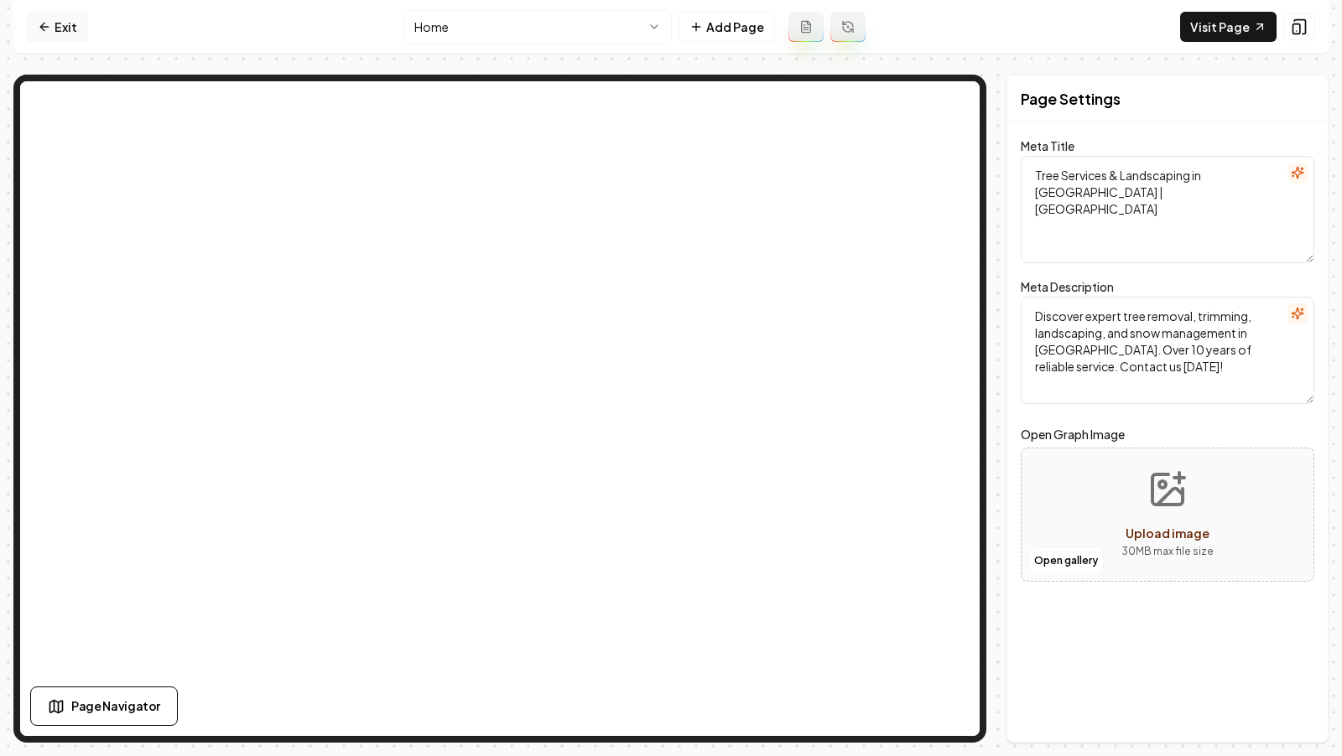
click at [61, 30] on link "Exit" at bounding box center [57, 27] width 61 height 30
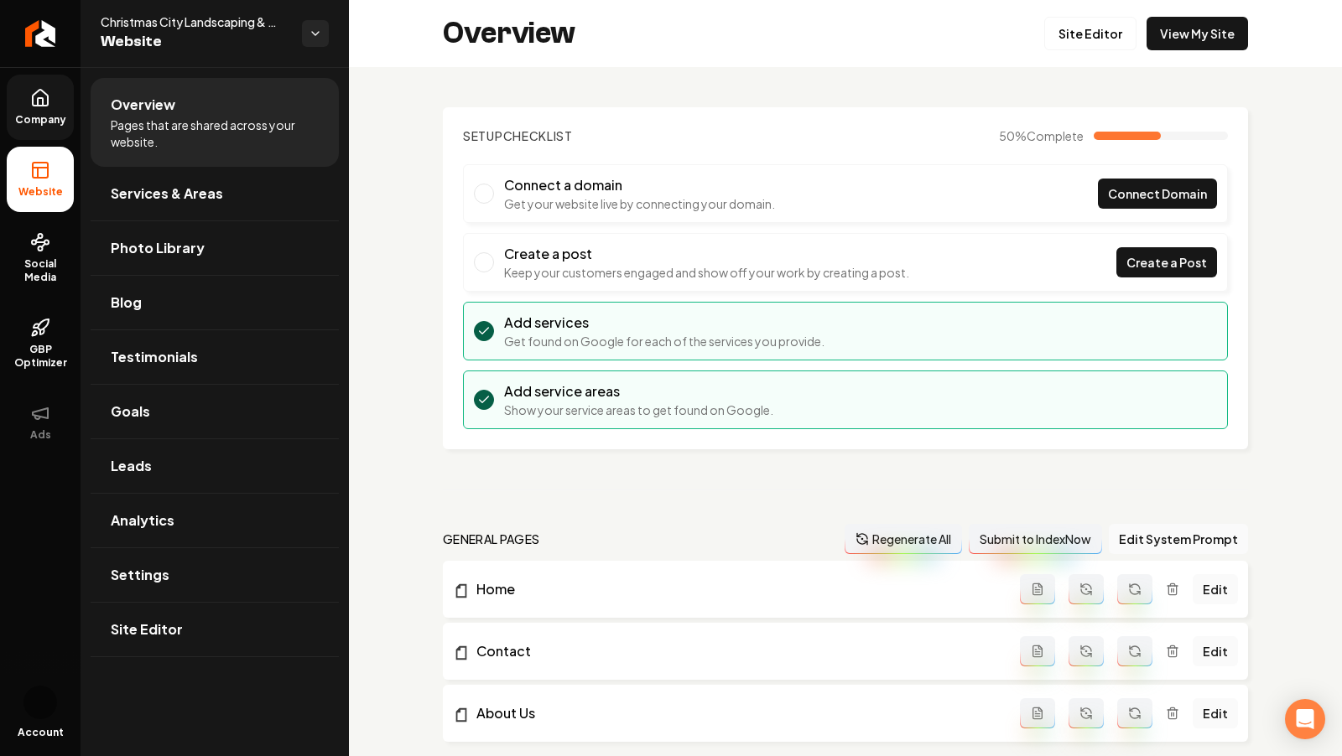
click at [34, 117] on span "Company" at bounding box center [40, 119] width 65 height 13
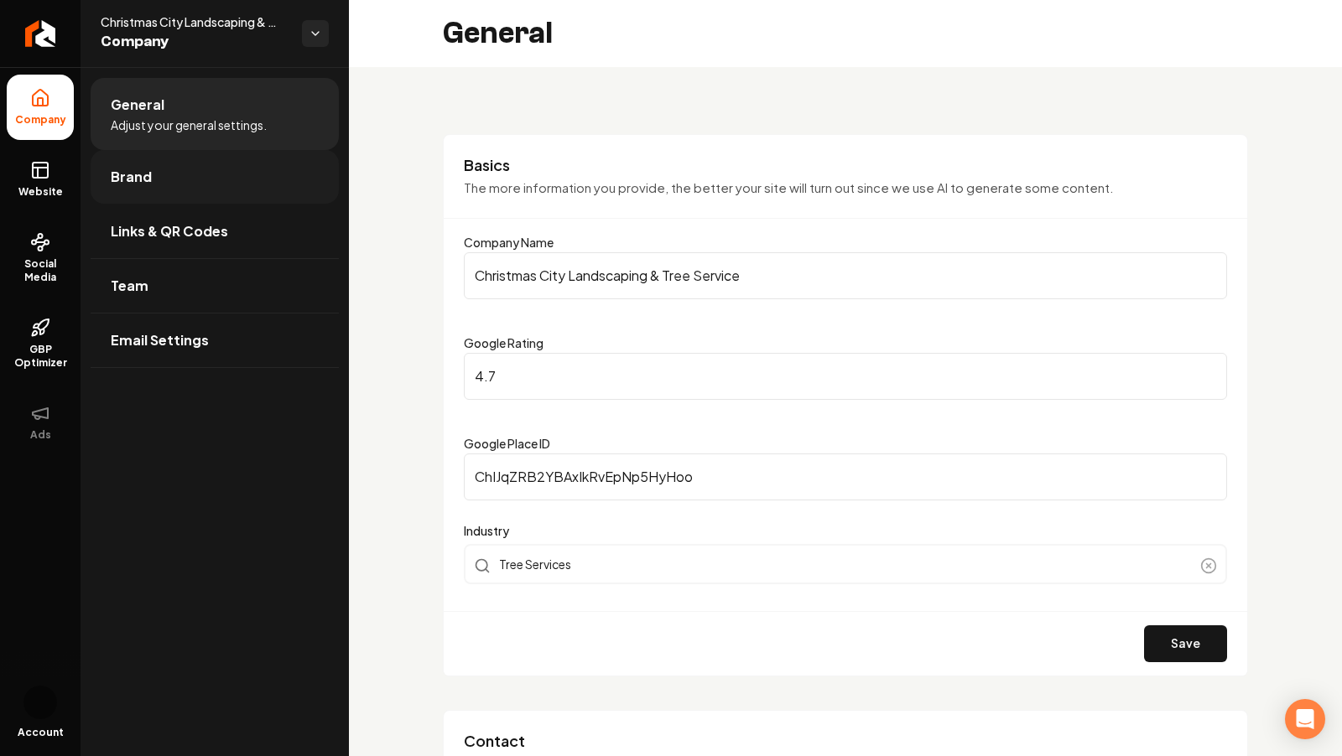
click at [127, 174] on span "Brand" at bounding box center [131, 177] width 41 height 20
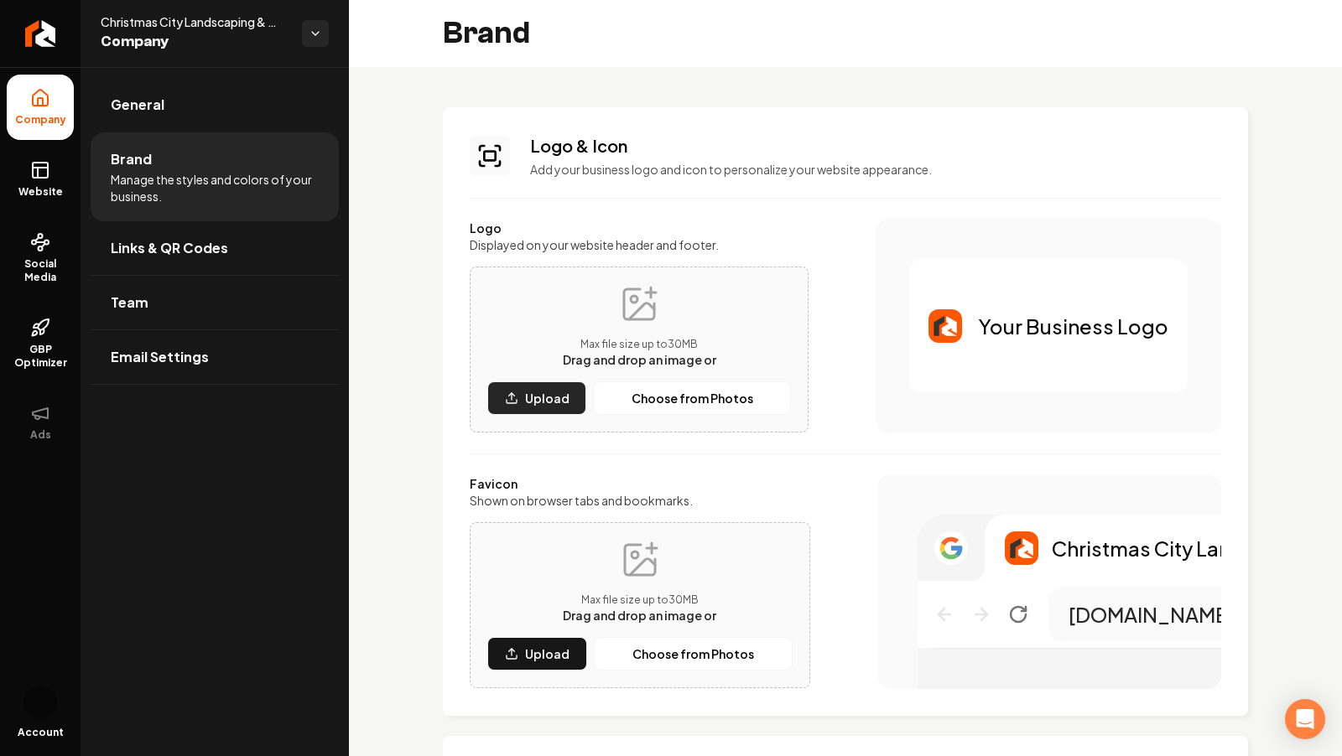
click at [543, 400] on p "Upload" at bounding box center [547, 398] width 44 height 17
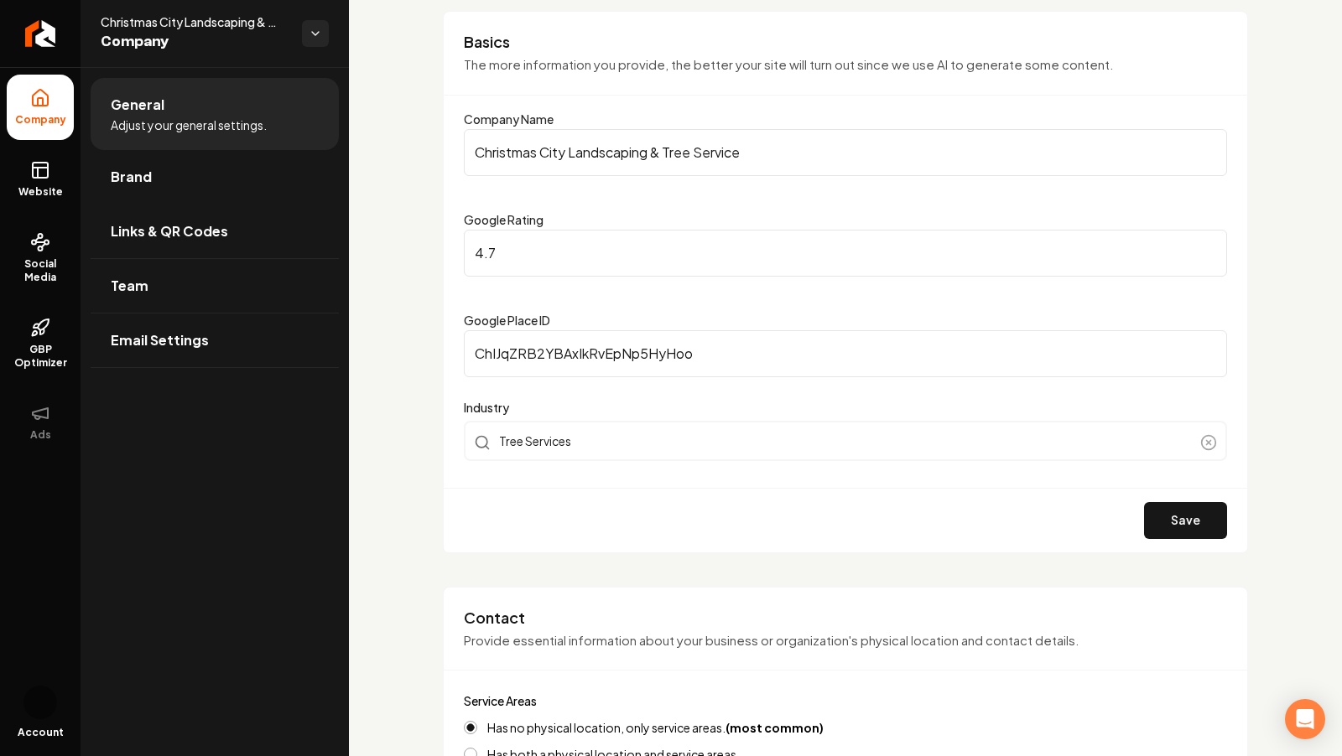
scroll to position [118, 0]
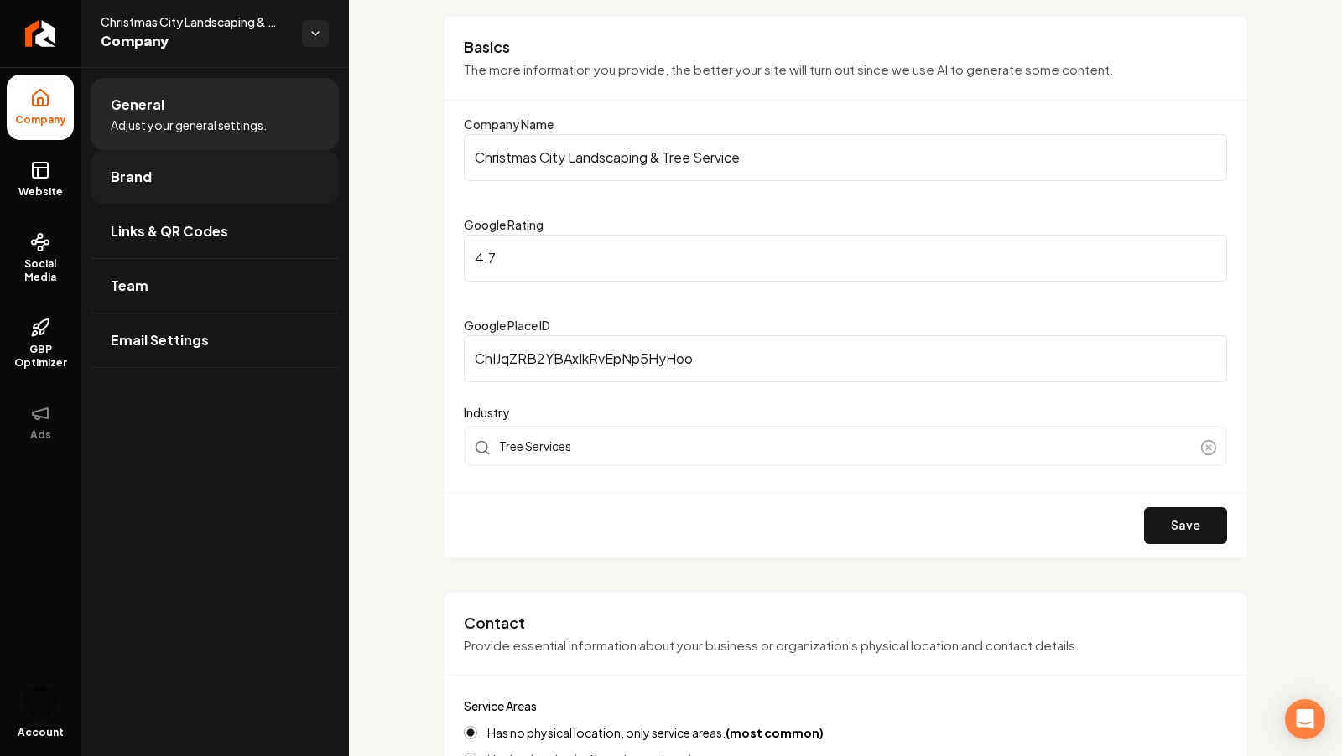
click at [268, 188] on link "Brand" at bounding box center [215, 177] width 248 height 54
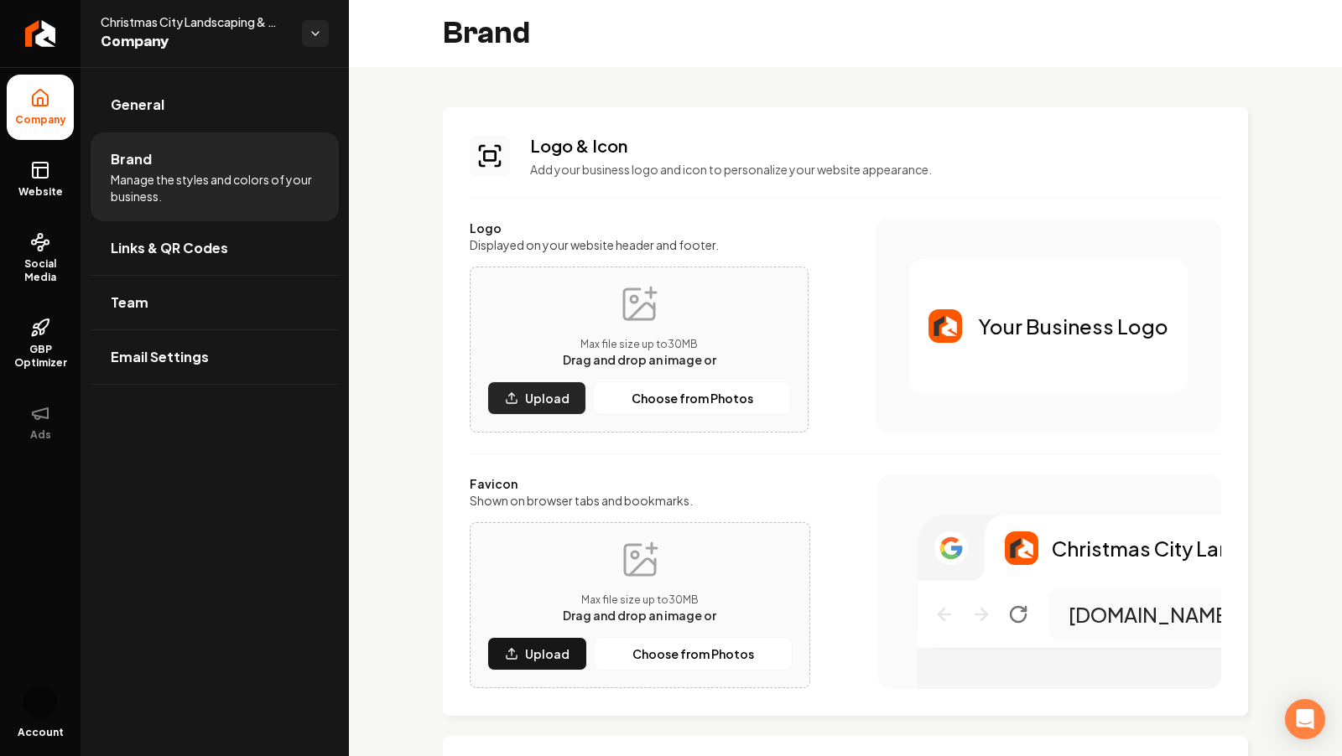
click at [541, 398] on p "Upload" at bounding box center [547, 398] width 44 height 17
click at [550, 659] on p "Upload" at bounding box center [547, 654] width 44 height 17
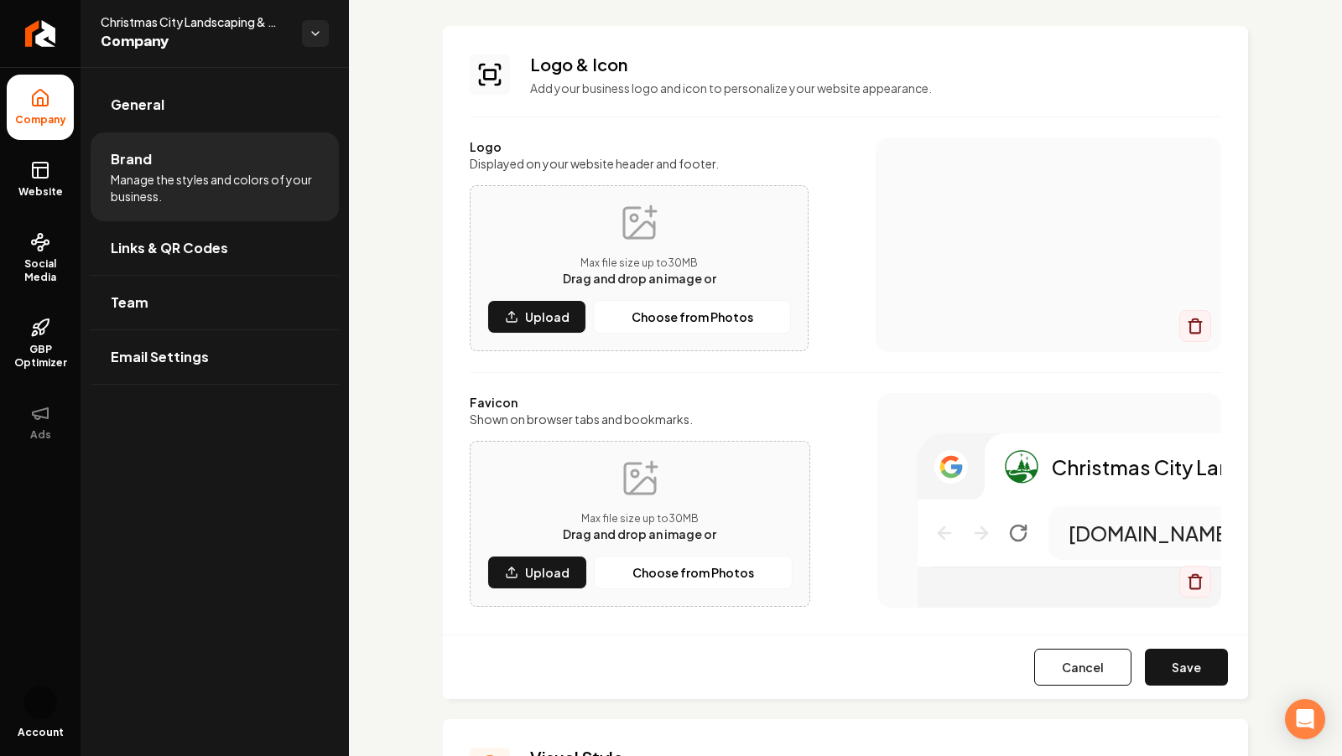
scroll to position [112, 0]
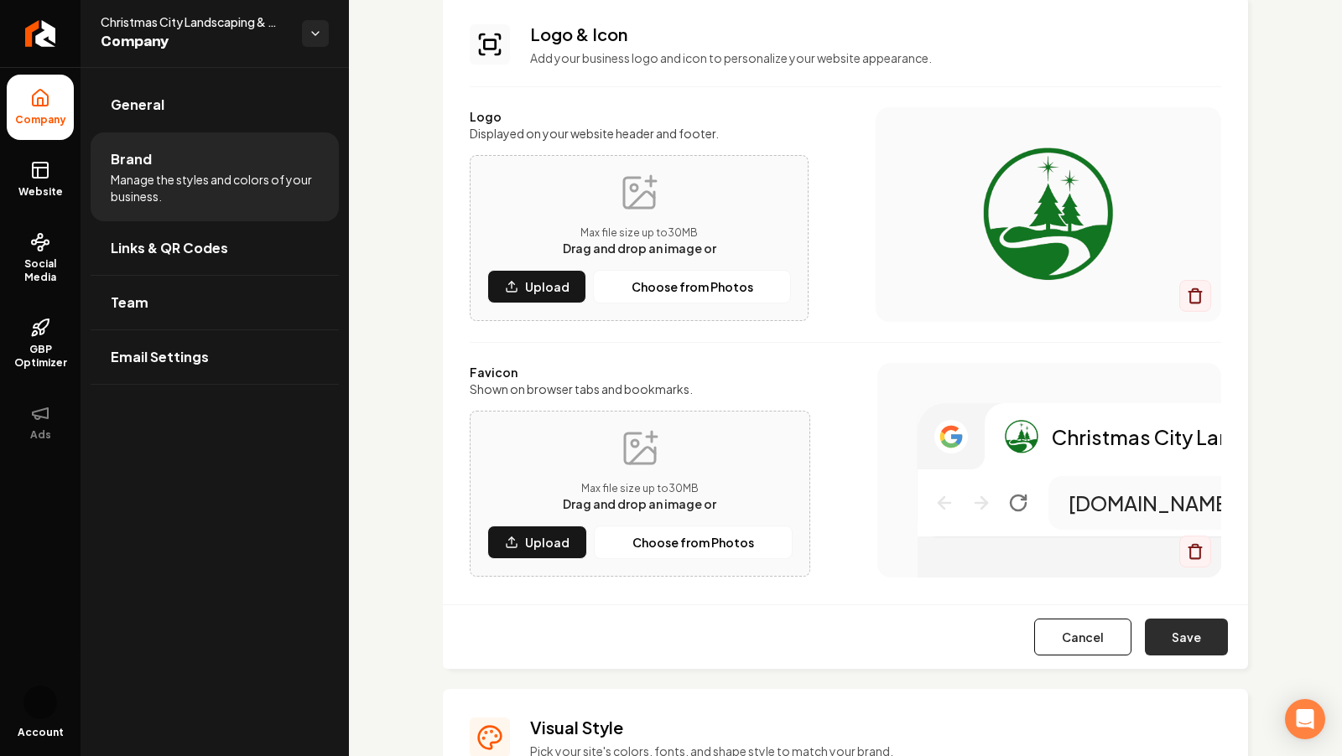
click at [1181, 631] on button "Save" at bounding box center [1186, 637] width 83 height 37
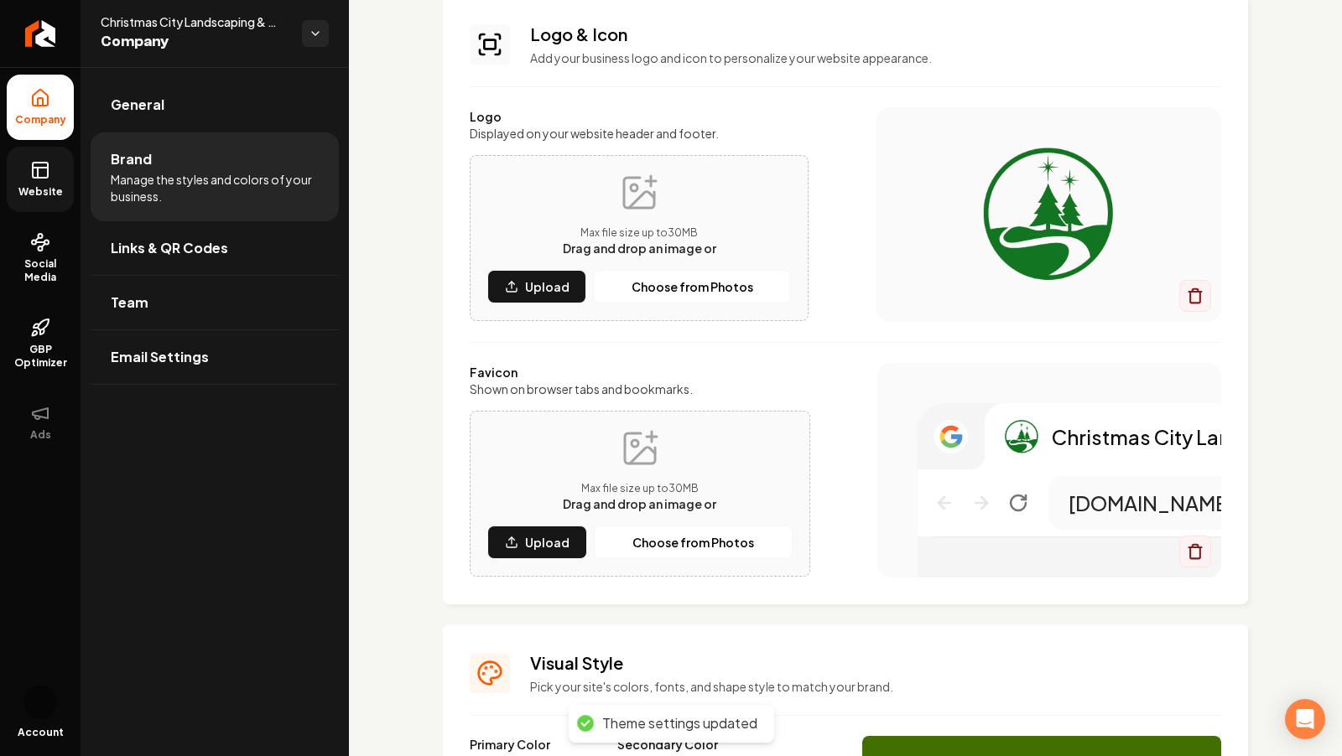
click at [31, 175] on icon at bounding box center [40, 170] width 20 height 20
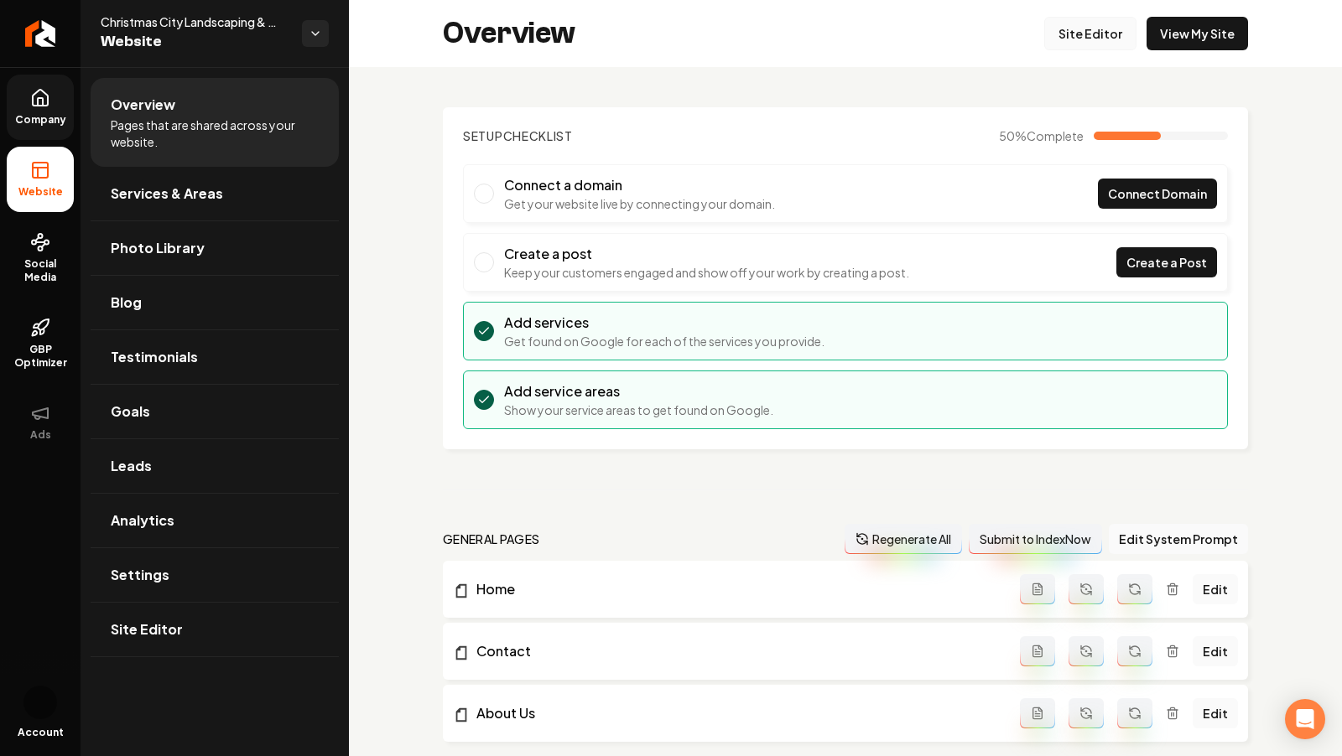
click at [1113, 38] on link "Site Editor" at bounding box center [1090, 34] width 92 height 34
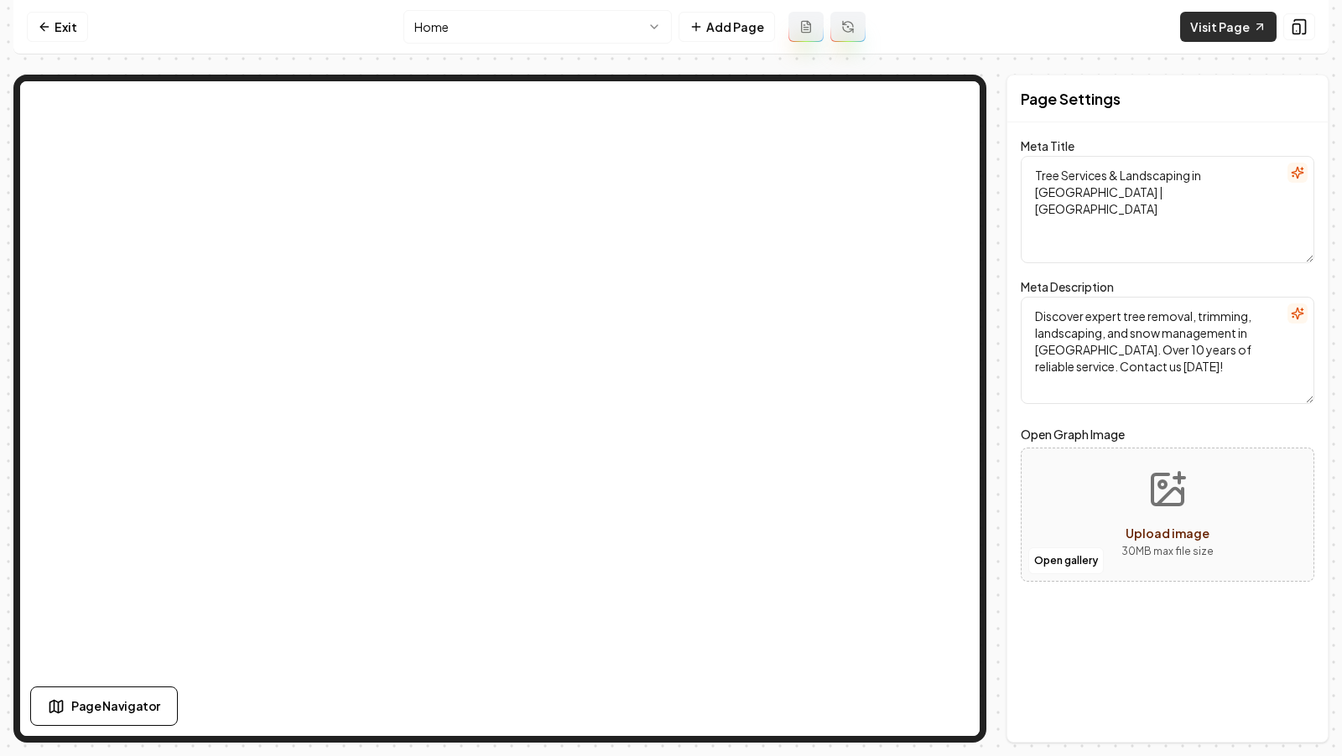
click at [1232, 20] on link "Visit Page" at bounding box center [1228, 27] width 96 height 30
click at [44, 13] on link "Exit" at bounding box center [57, 27] width 61 height 30
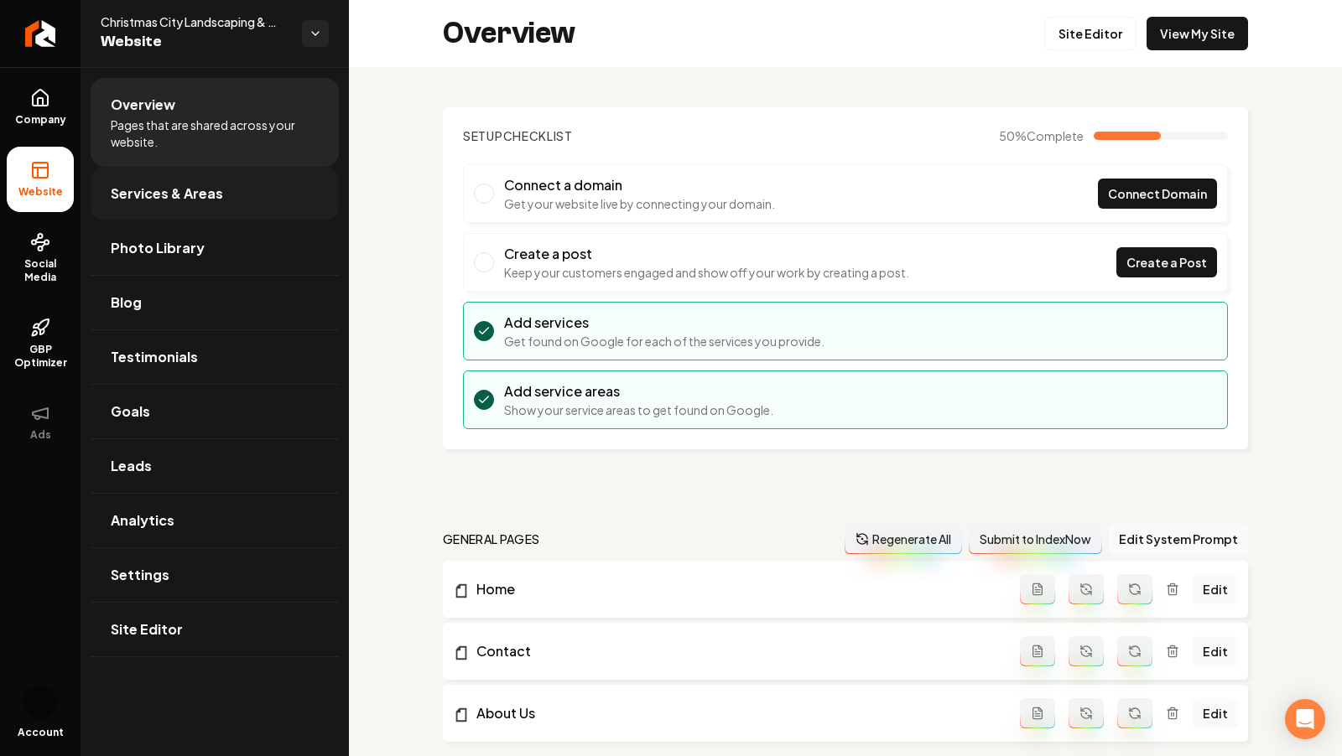
click at [153, 187] on span "Services & Areas" at bounding box center [167, 194] width 112 height 20
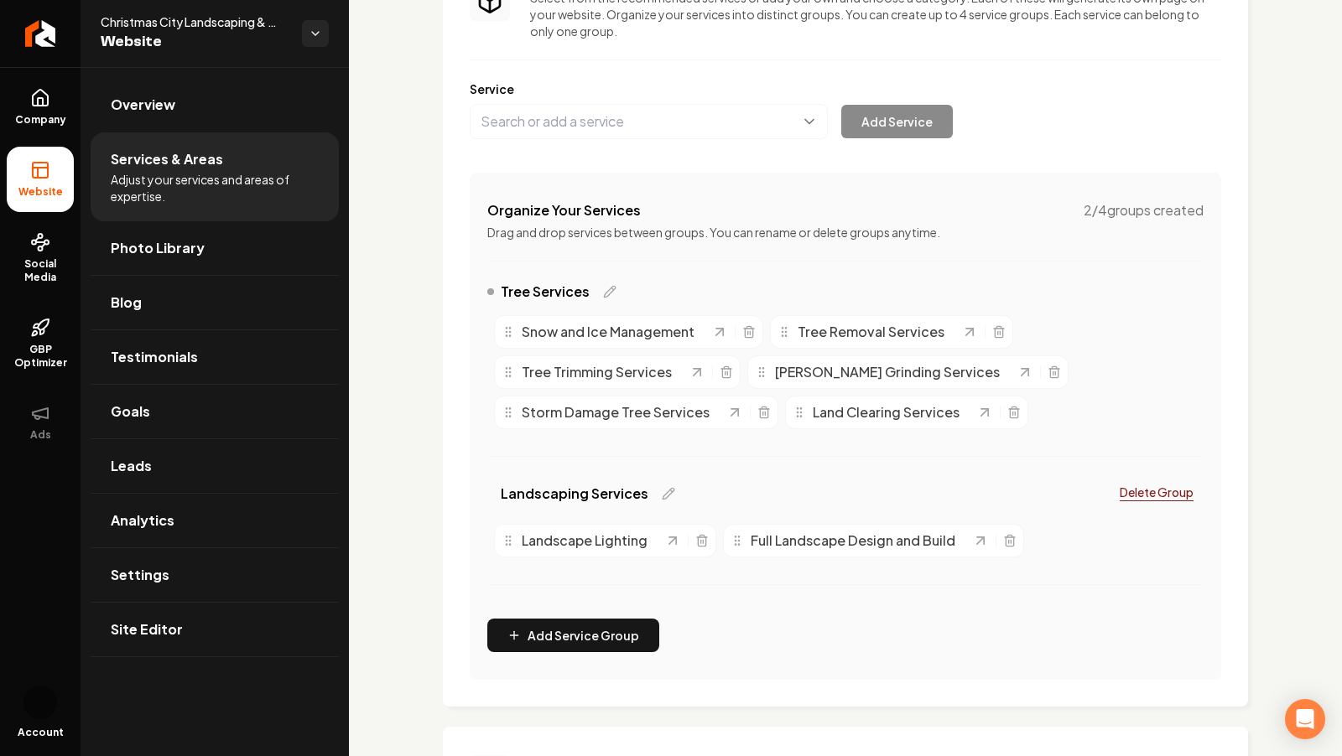
scroll to position [174, 0]
click at [582, 629] on button "Add Service Group" at bounding box center [573, 634] width 172 height 34
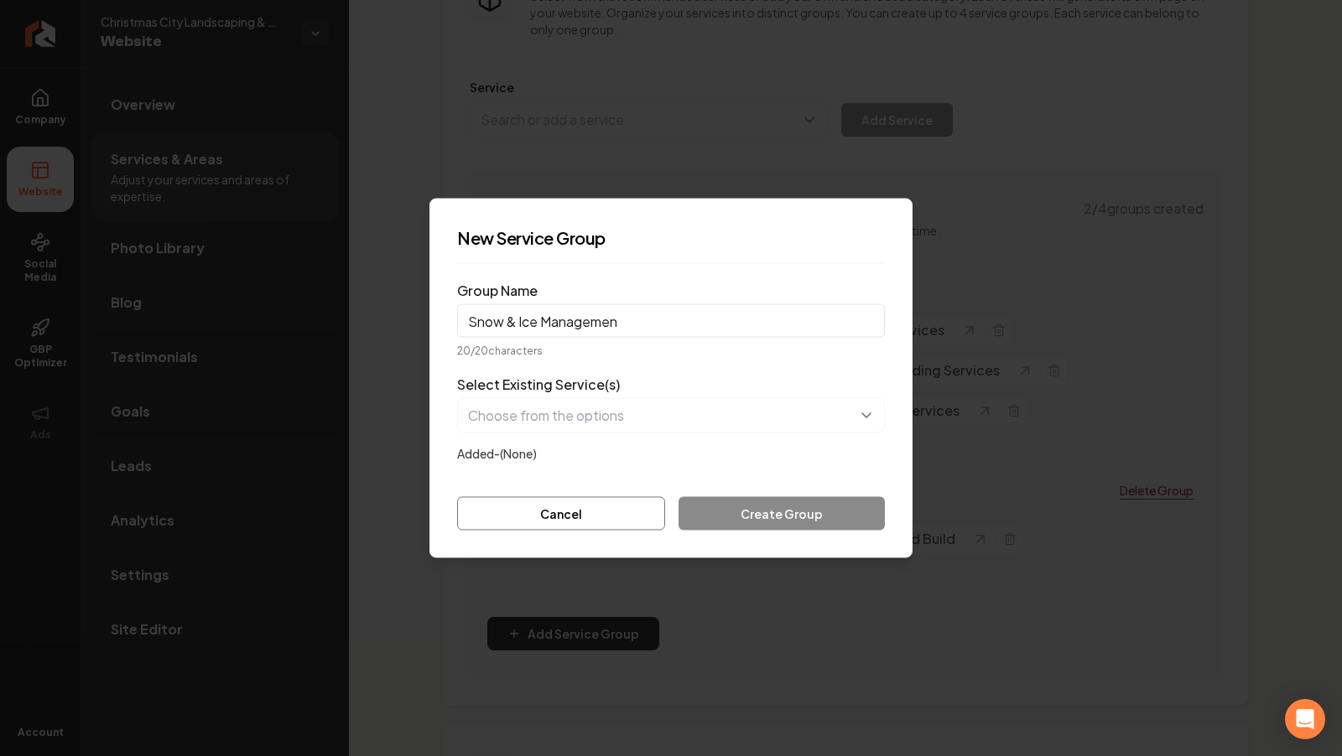
type input "Snow & Ice Managemen"
click at [760, 516] on div "Cancel Create Group" at bounding box center [671, 514] width 428 height 34
click at [518, 454] on label "Added- (None)" at bounding box center [497, 453] width 80 height 15
click at [501, 452] on label "Added- (None)" at bounding box center [497, 453] width 80 height 15
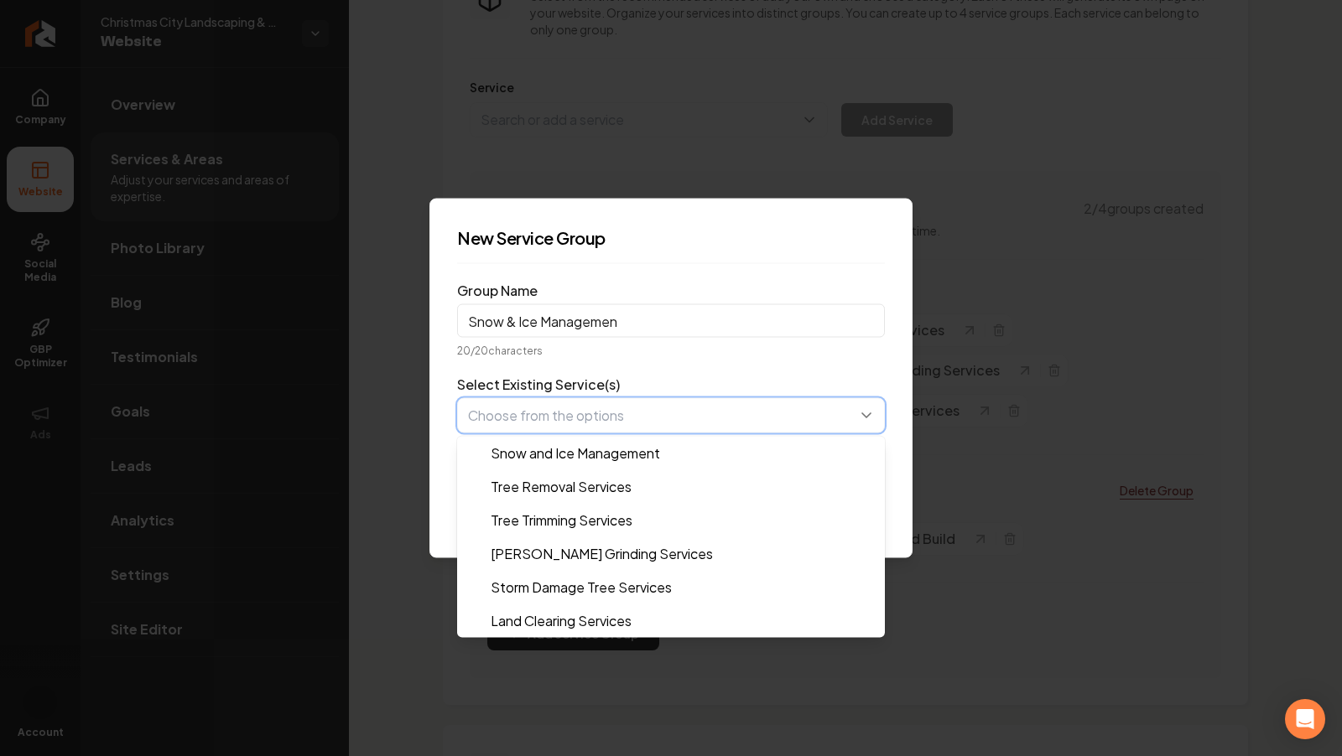
click at [544, 422] on button "button" at bounding box center [671, 415] width 428 height 35
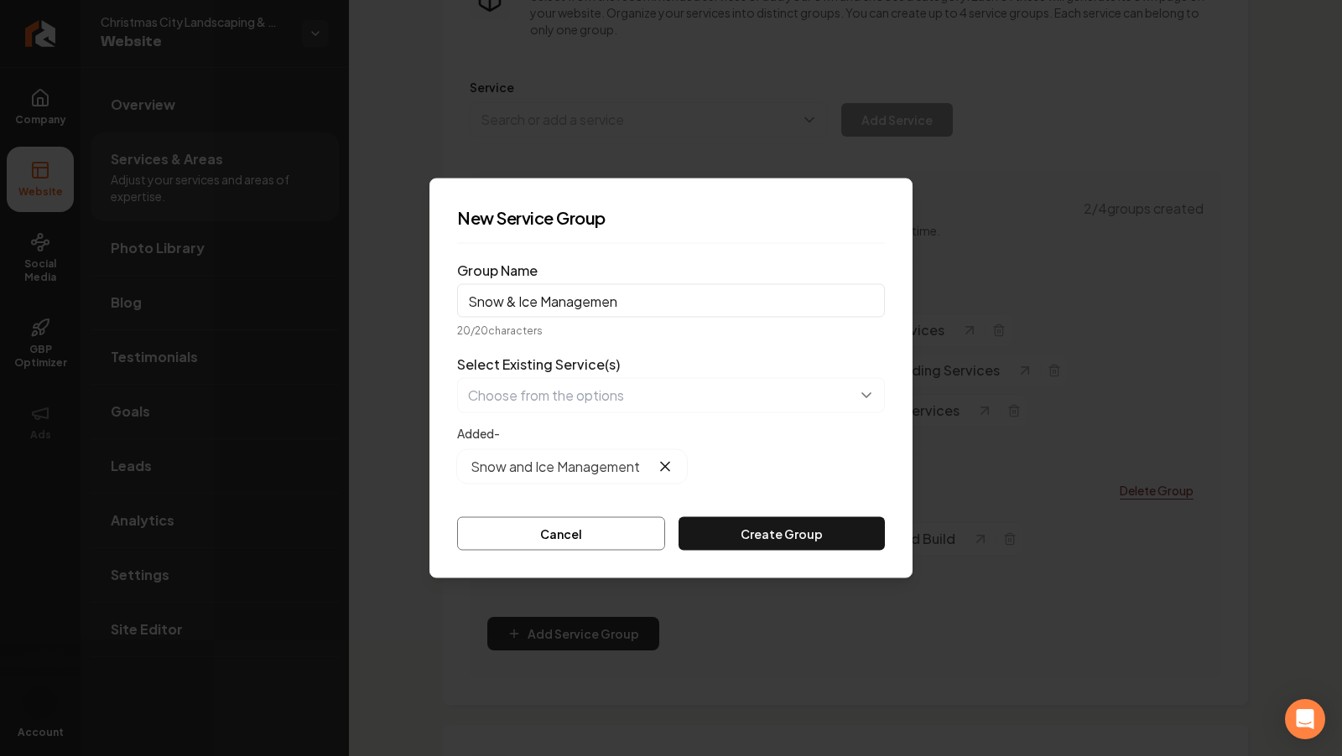
click at [784, 471] on div "Snow and Ice Management" at bounding box center [671, 467] width 428 height 34
click at [714, 539] on button "Create Group" at bounding box center [781, 534] width 206 height 34
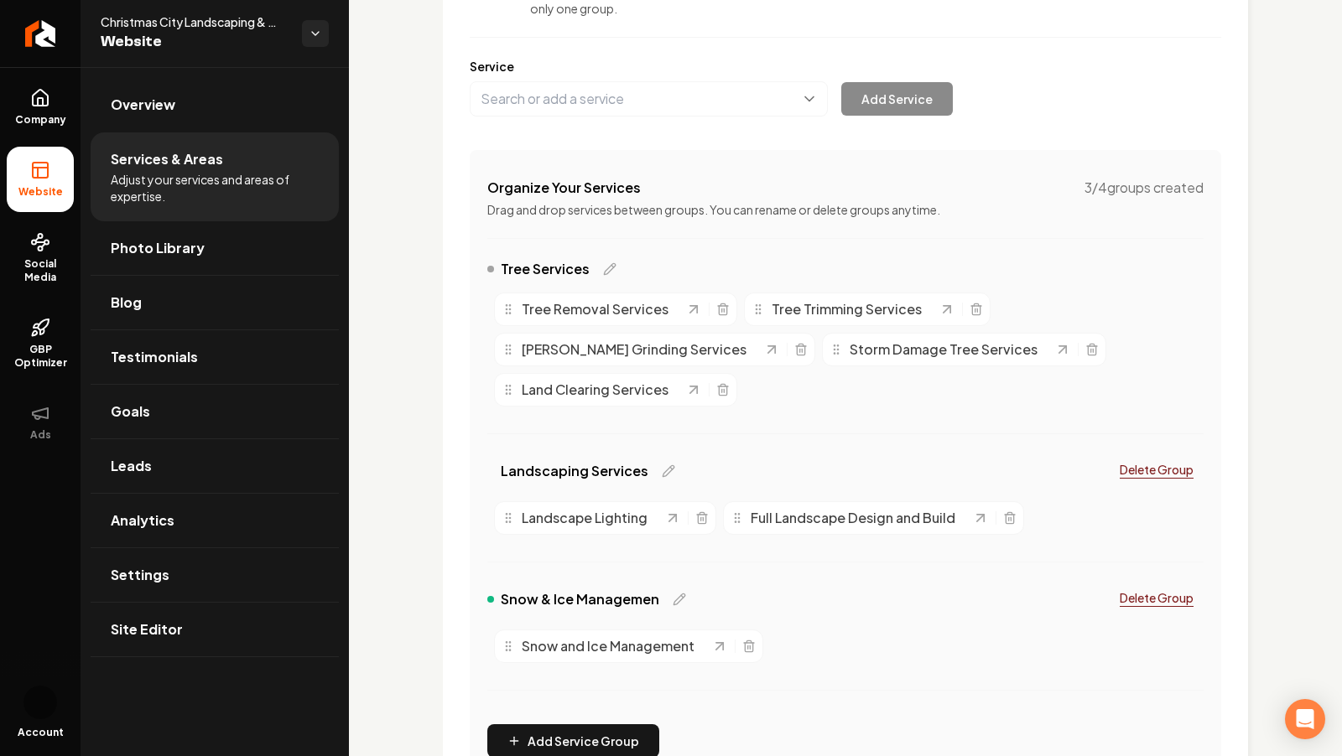
scroll to position [196, 0]
click at [34, 88] on icon at bounding box center [40, 98] width 20 height 20
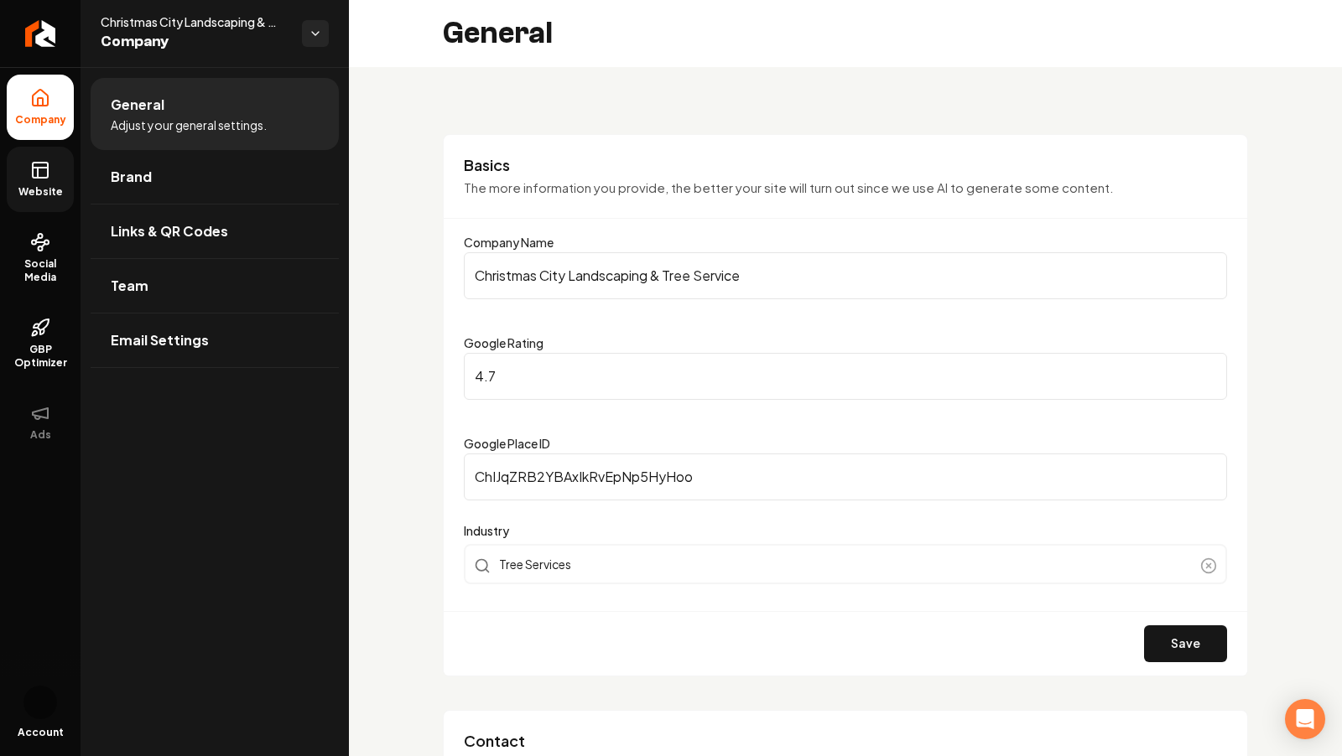
click at [39, 172] on icon at bounding box center [40, 170] width 20 height 20
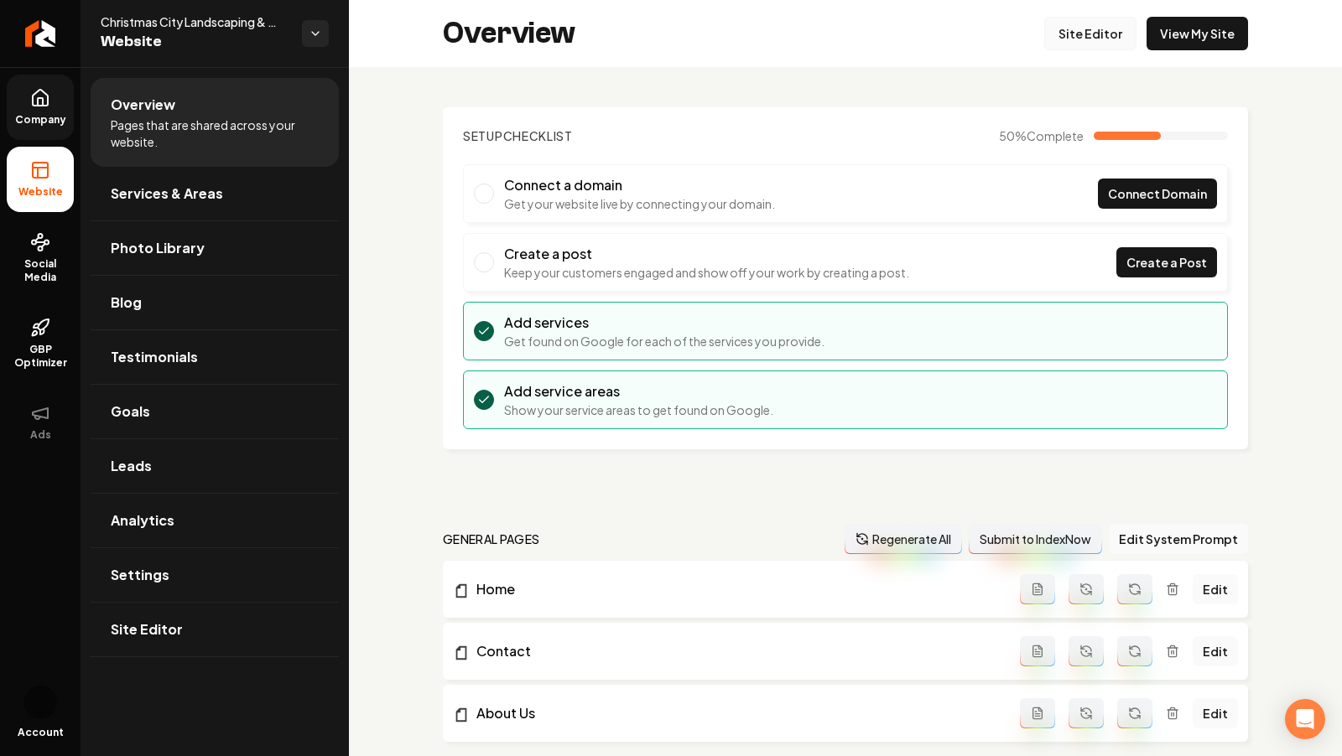
click at [1081, 34] on link "Site Editor" at bounding box center [1090, 34] width 92 height 34
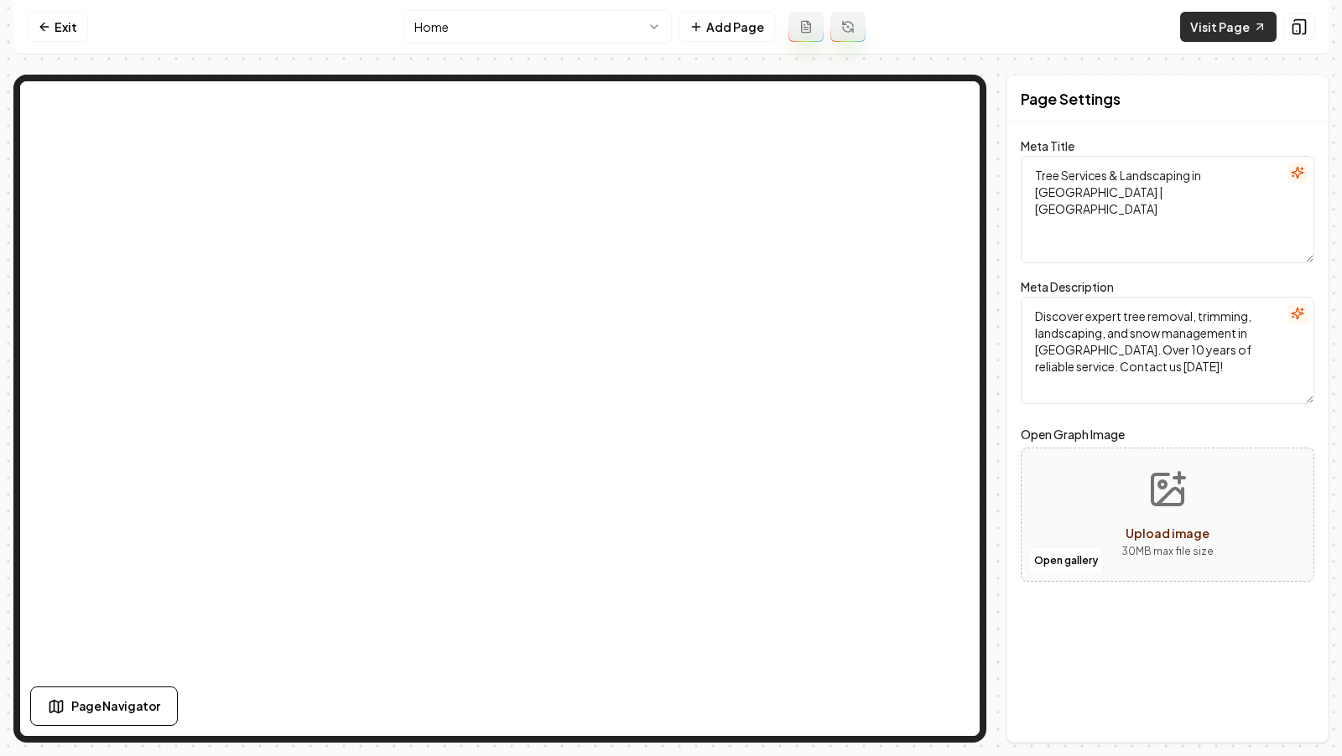
click at [1219, 27] on link "Visit Page" at bounding box center [1228, 27] width 96 height 30
click at [46, 22] on icon at bounding box center [44, 26] width 13 height 13
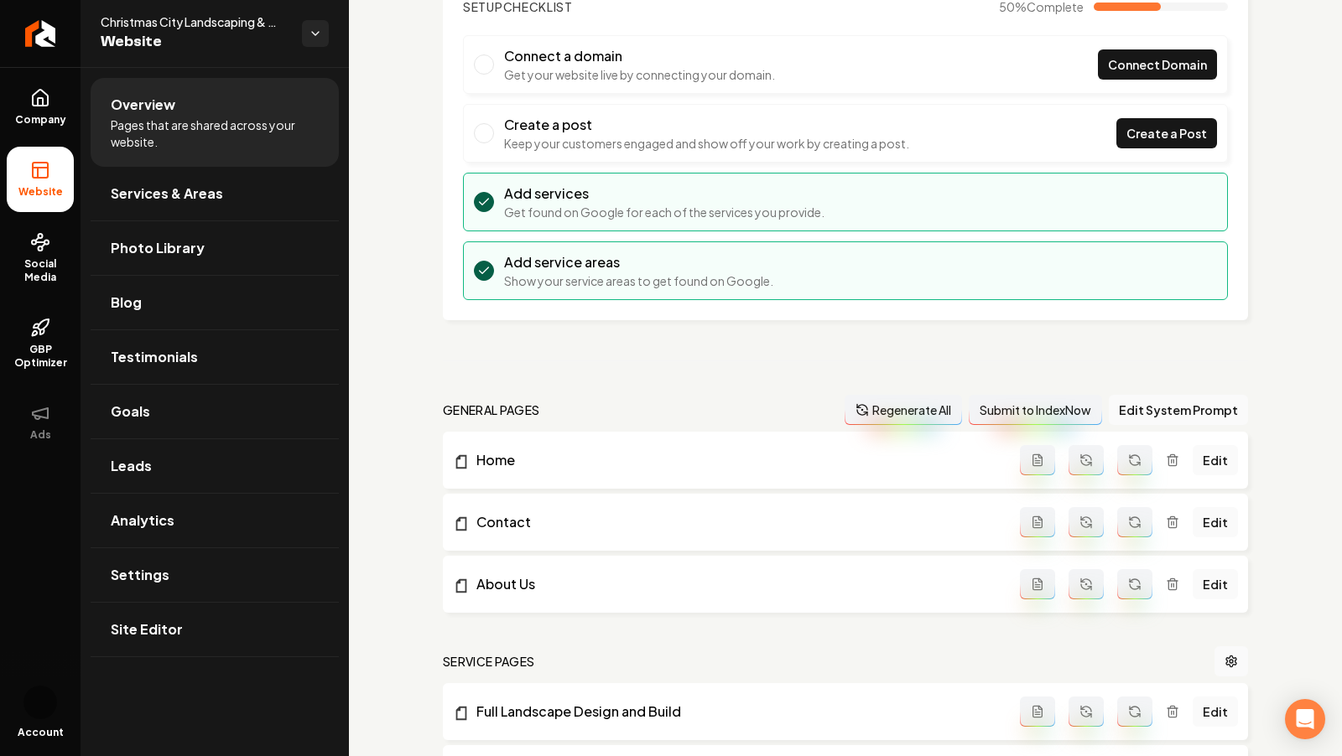
scroll to position [130, 0]
click at [1218, 406] on button "Edit System Prompt" at bounding box center [1178, 409] width 139 height 30
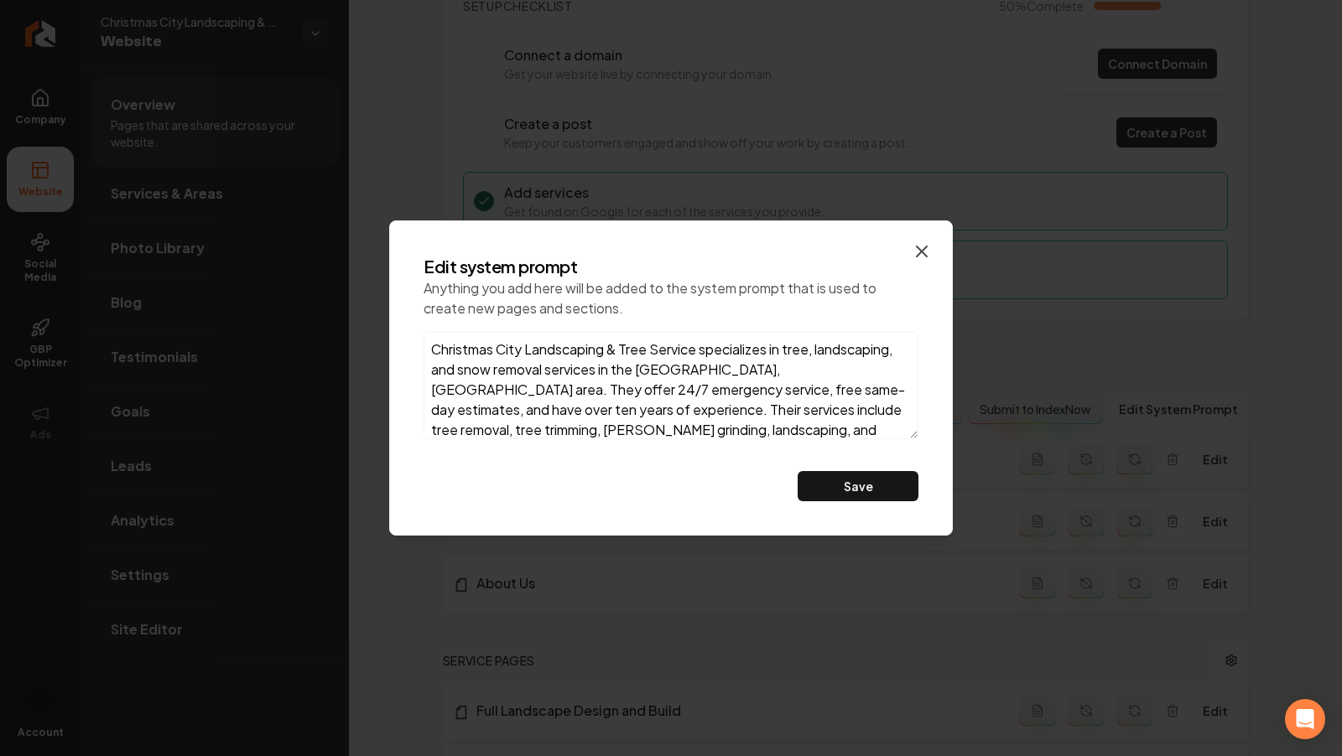
click at [931, 251] on icon "button" at bounding box center [922, 252] width 20 height 20
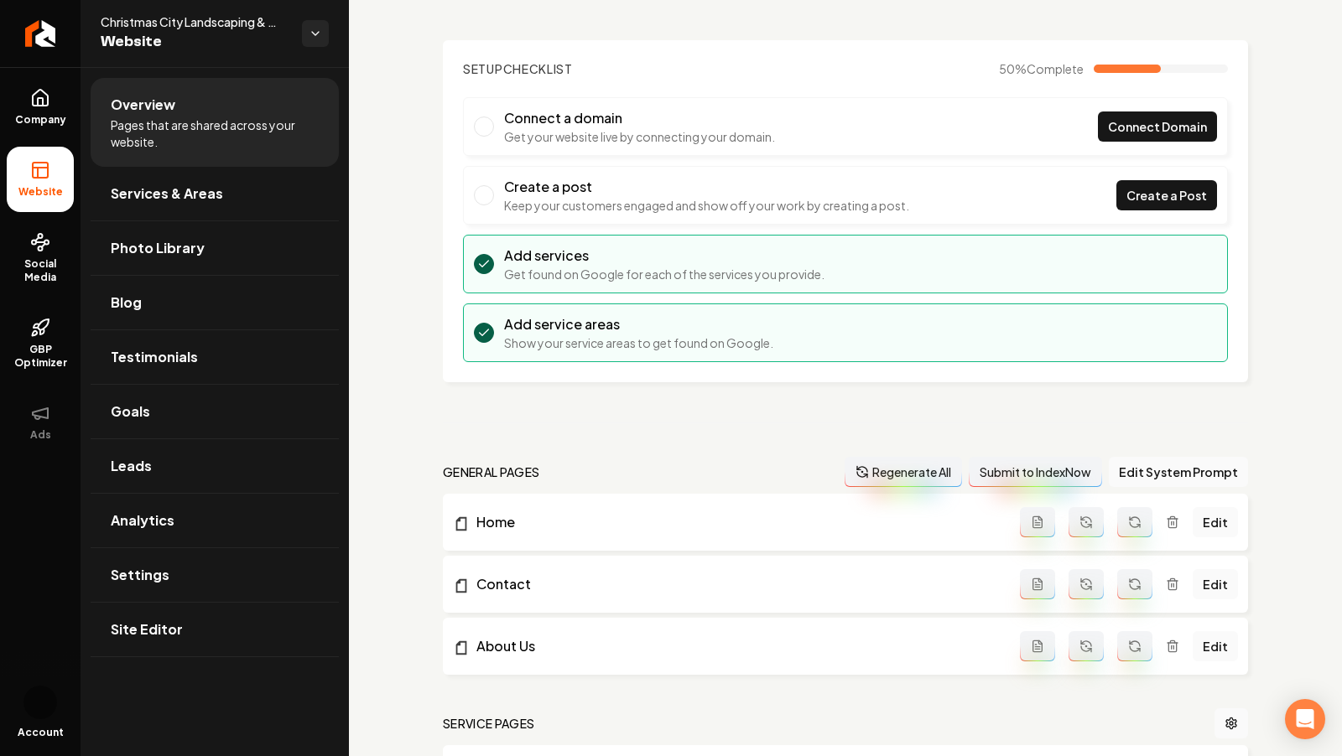
scroll to position [0, 0]
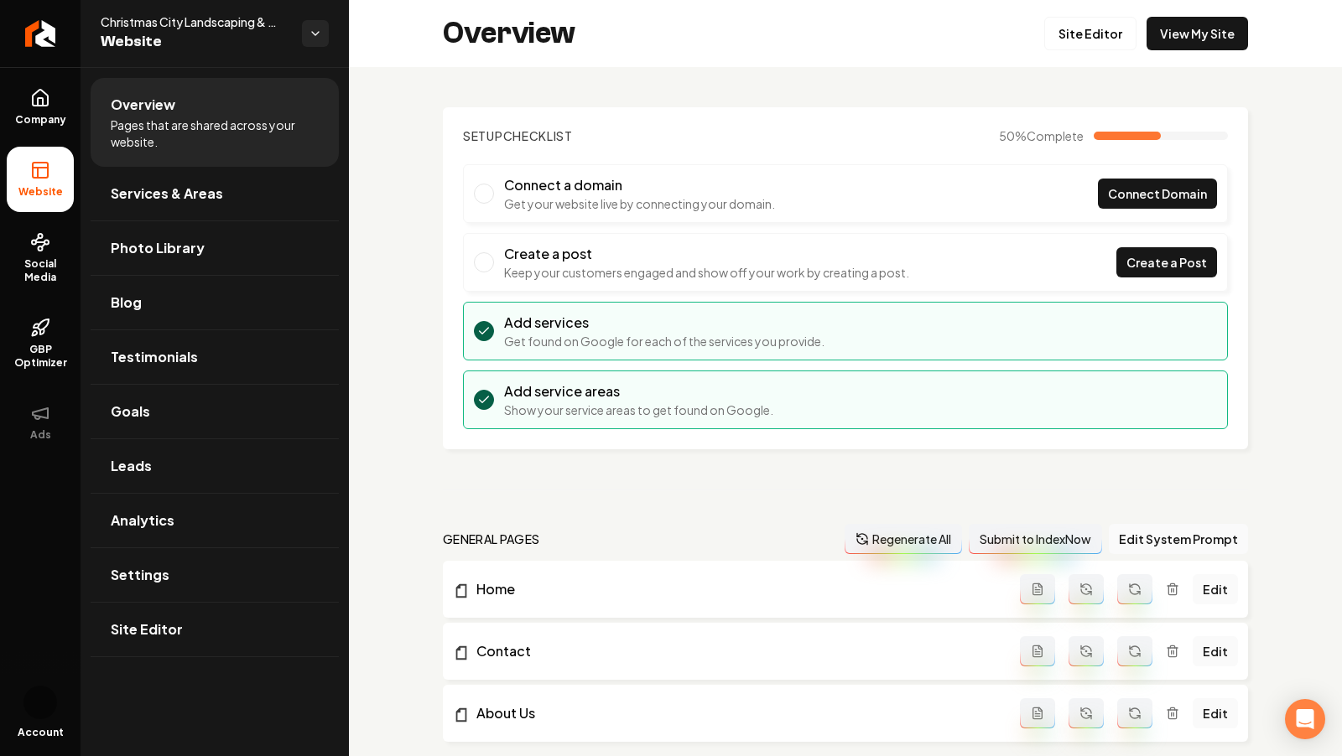
click at [146, 654] on ul "Overview Pages that are shared across your website. Services & Areas Photo Libr…" at bounding box center [215, 367] width 268 height 600
click at [133, 640] on link "Site Editor" at bounding box center [215, 630] width 248 height 54
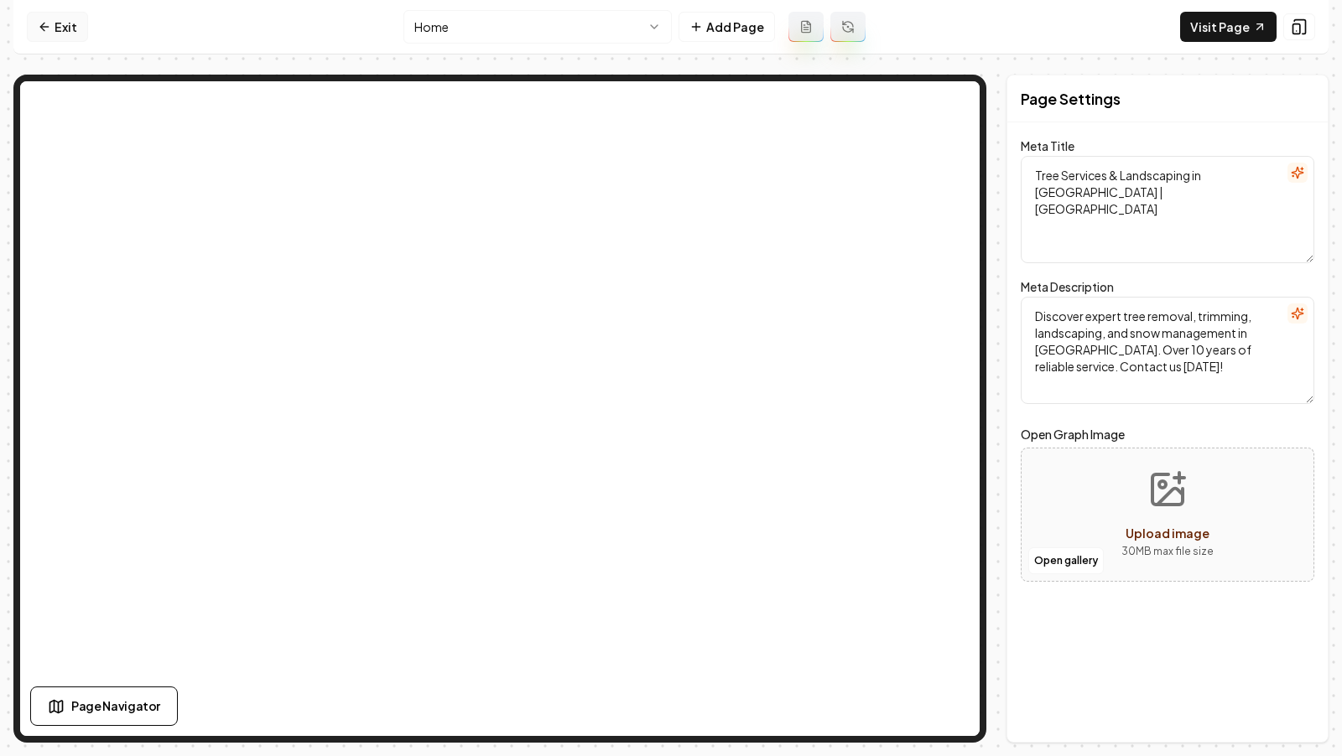
click at [34, 29] on link "Exit" at bounding box center [57, 27] width 61 height 30
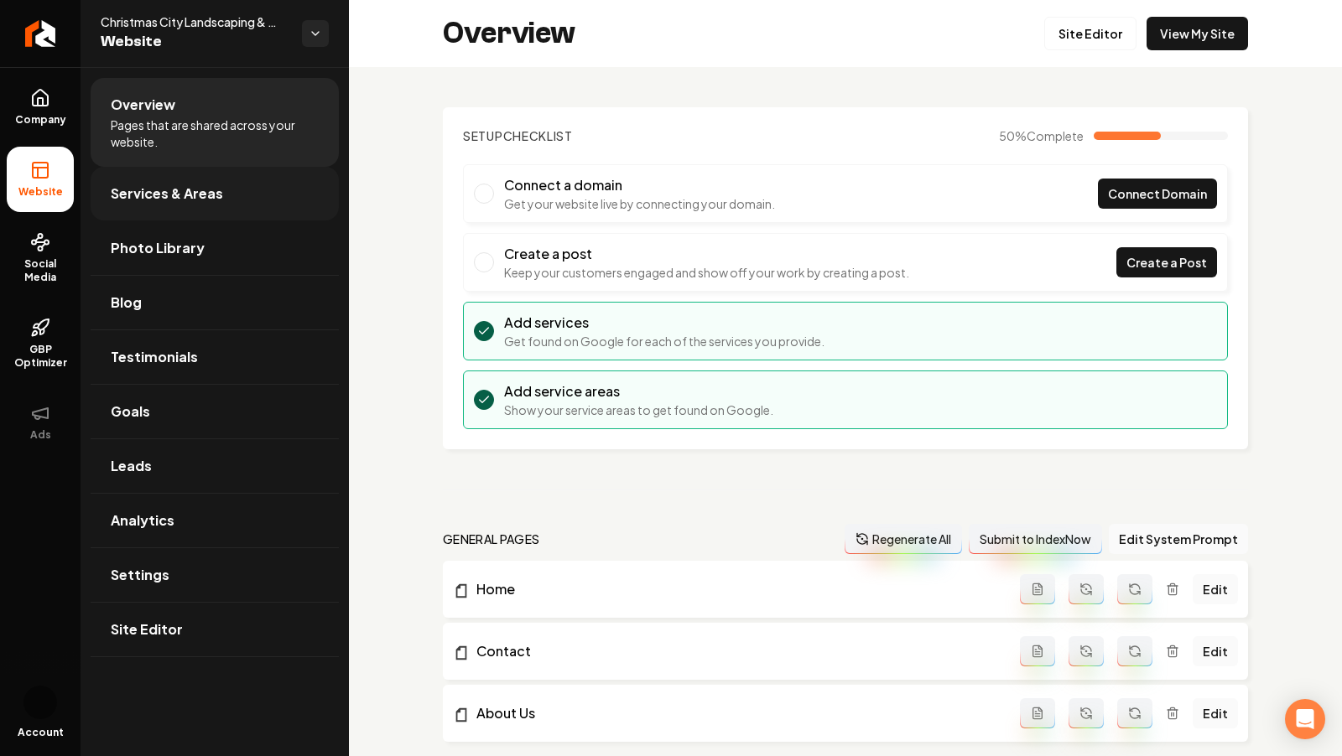
click at [152, 196] on span "Services & Areas" at bounding box center [167, 194] width 112 height 20
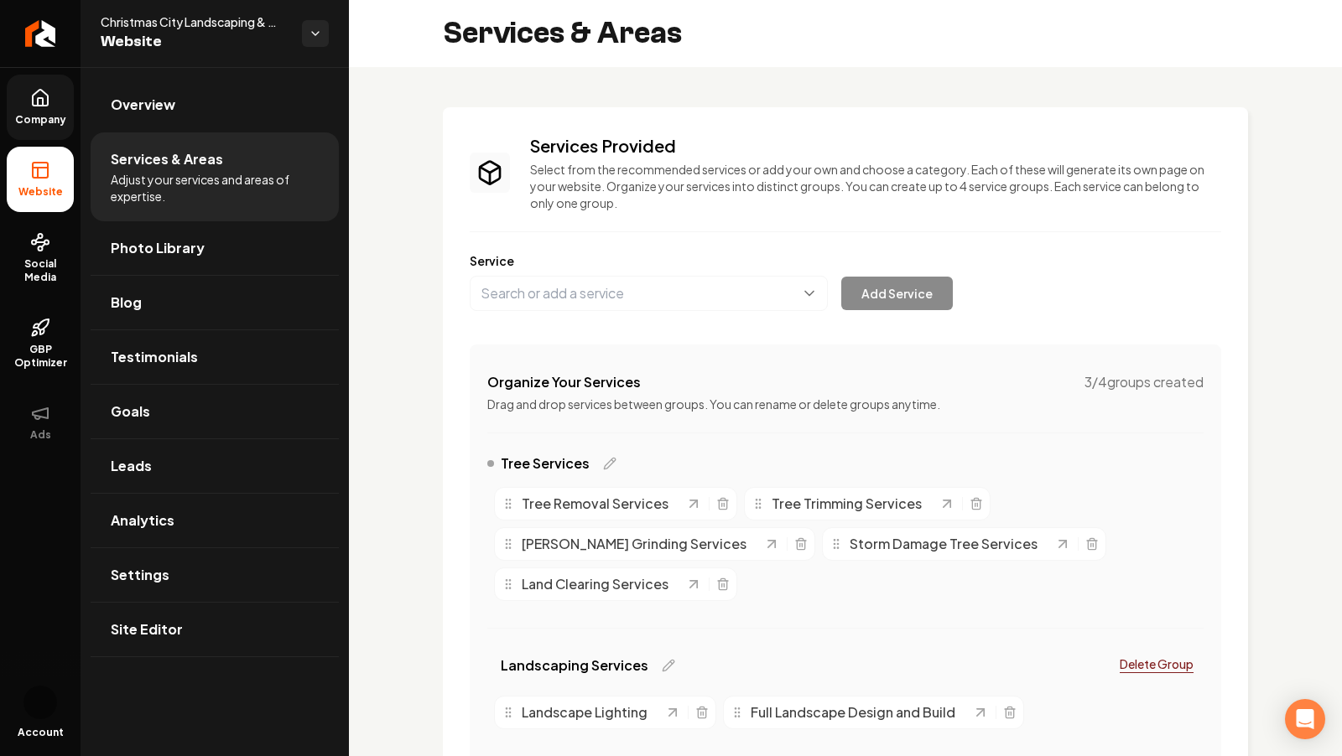
click at [42, 113] on span "Company" at bounding box center [40, 119] width 65 height 13
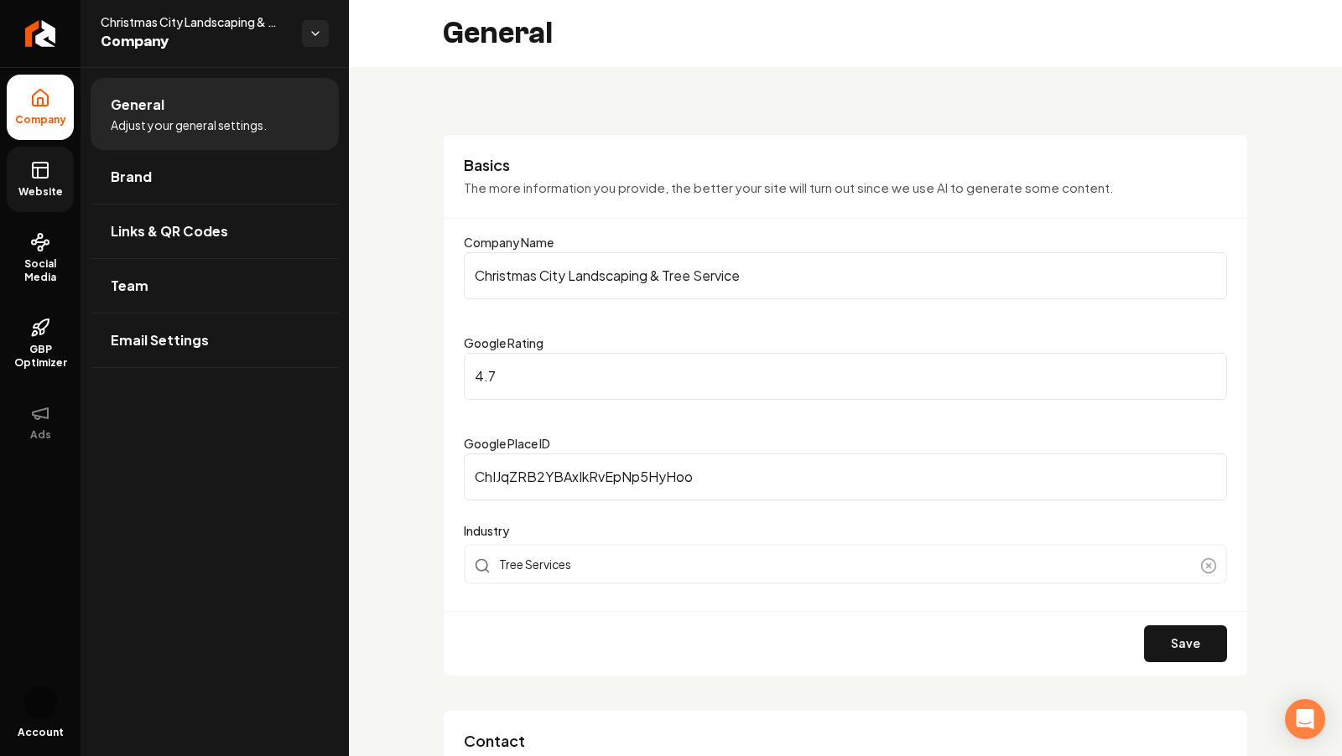
click at [37, 164] on icon at bounding box center [40, 170] width 20 height 20
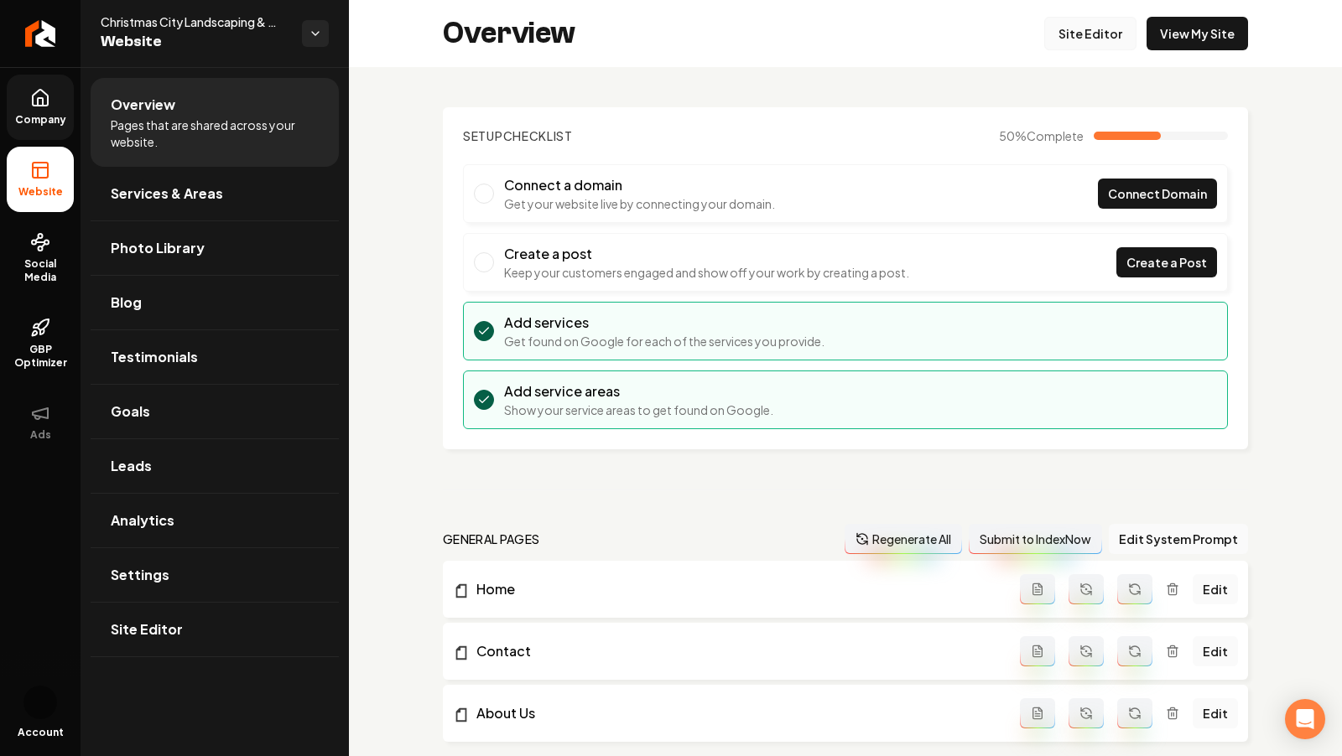
click at [1061, 36] on link "Site Editor" at bounding box center [1090, 34] width 92 height 34
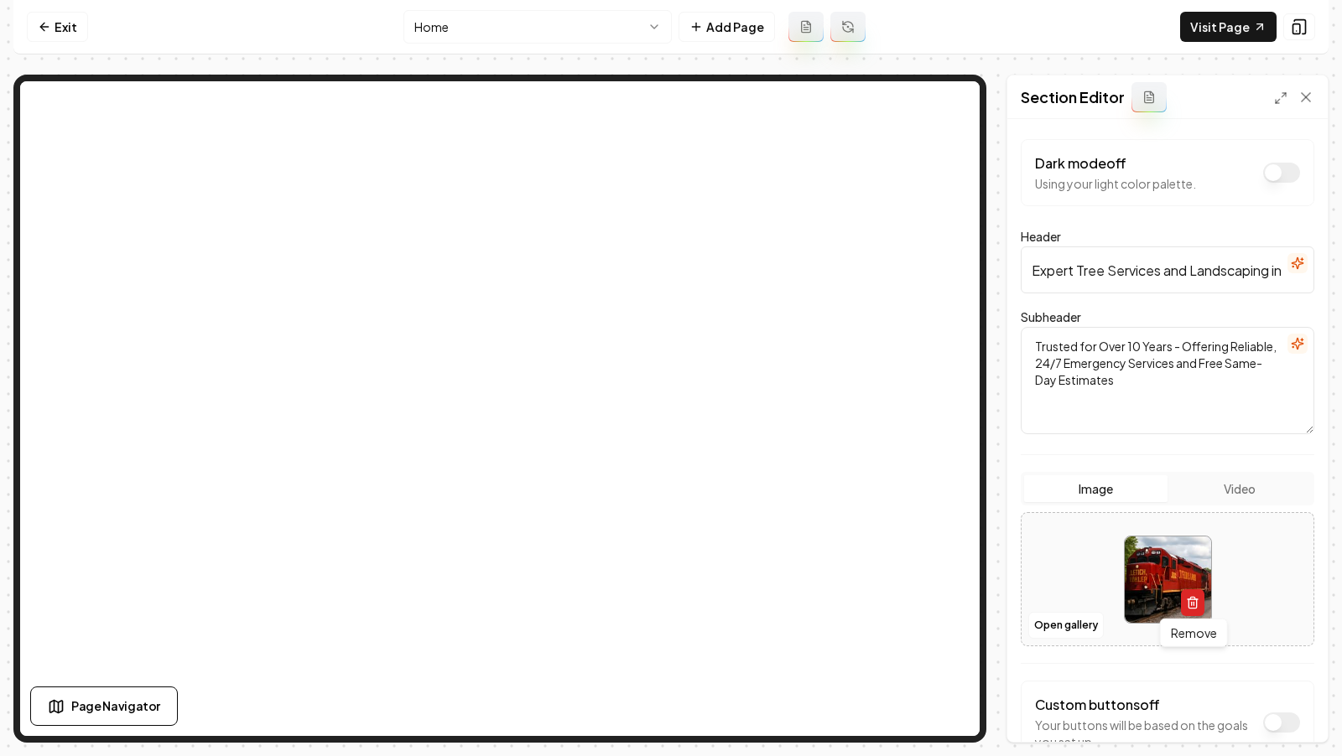
click at [1200, 605] on button "button" at bounding box center [1192, 603] width 23 height 27
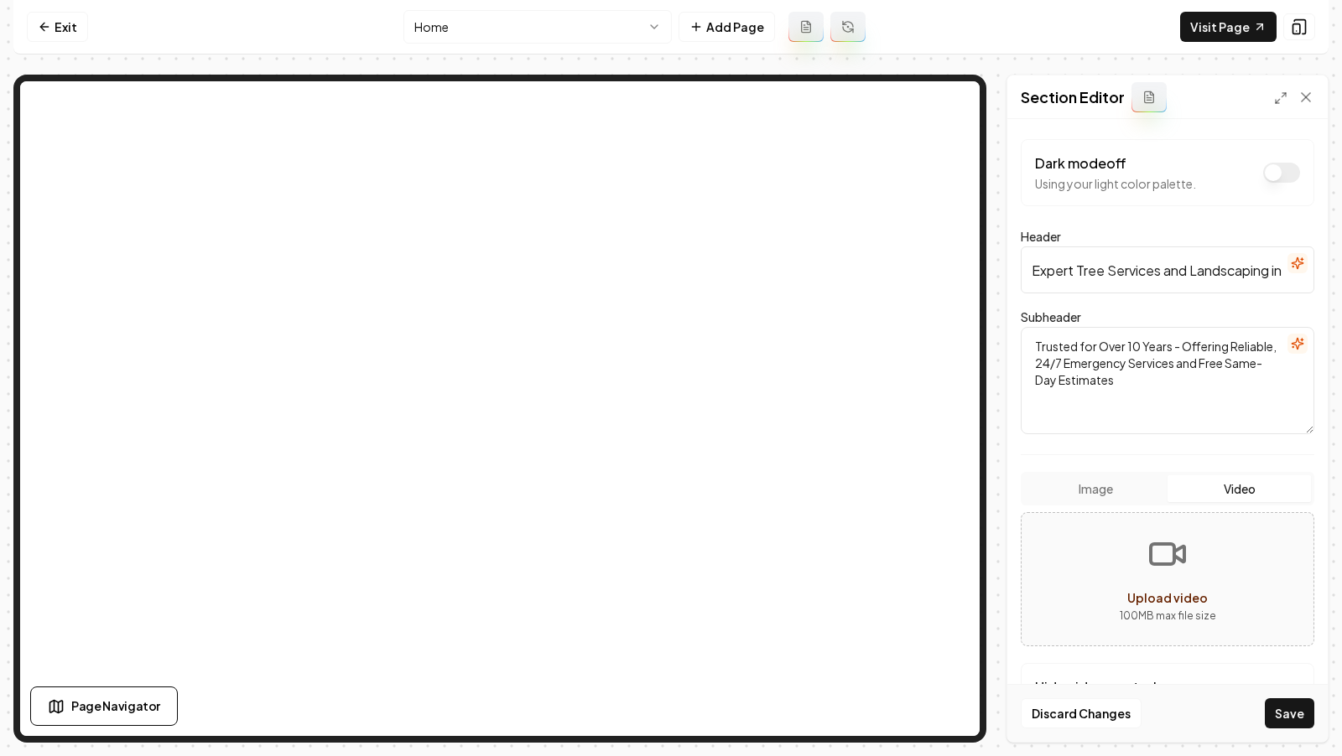
click at [1215, 481] on button "Video" at bounding box center [1238, 489] width 143 height 27
click at [1186, 573] on button "Upload video 100 MB max file size" at bounding box center [1167, 579] width 292 height 117
type input "**********"
click at [1312, 713] on button "Save" at bounding box center [1289, 714] width 49 height 30
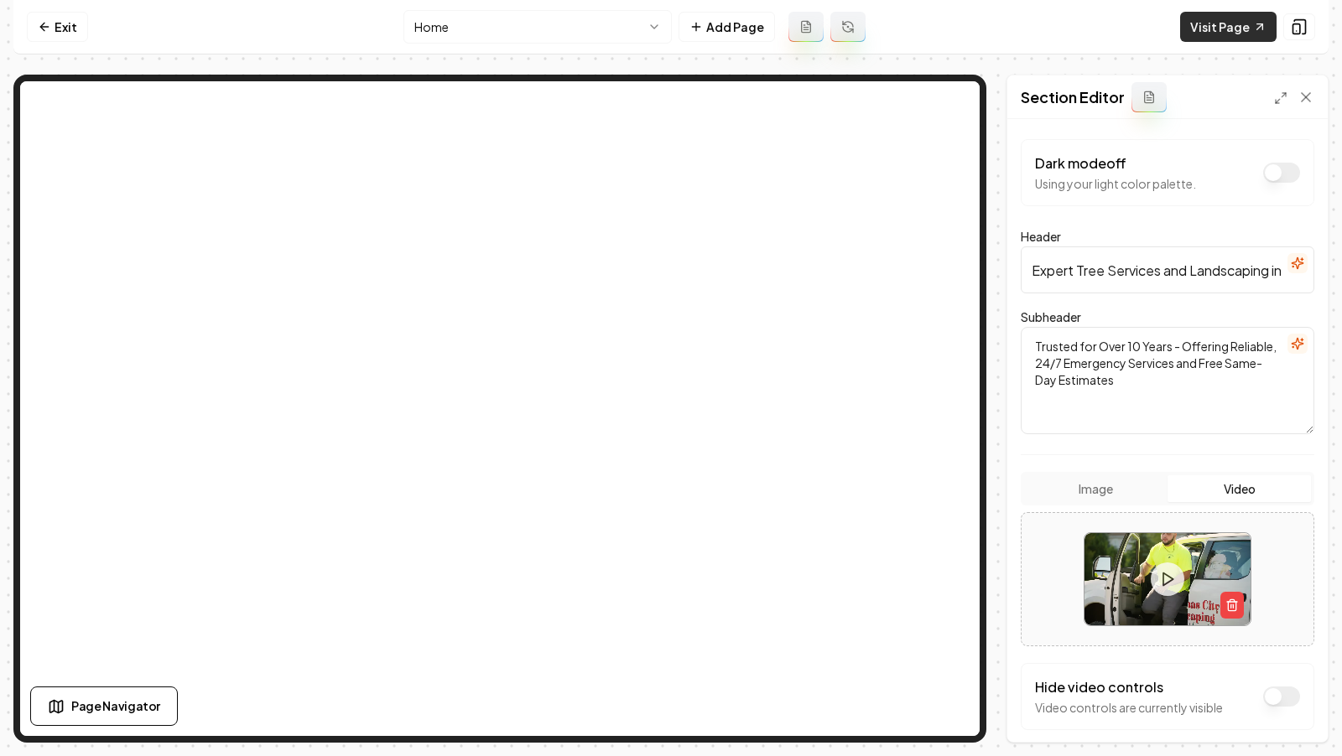
click at [1214, 29] on link "Visit Page" at bounding box center [1228, 27] width 96 height 30
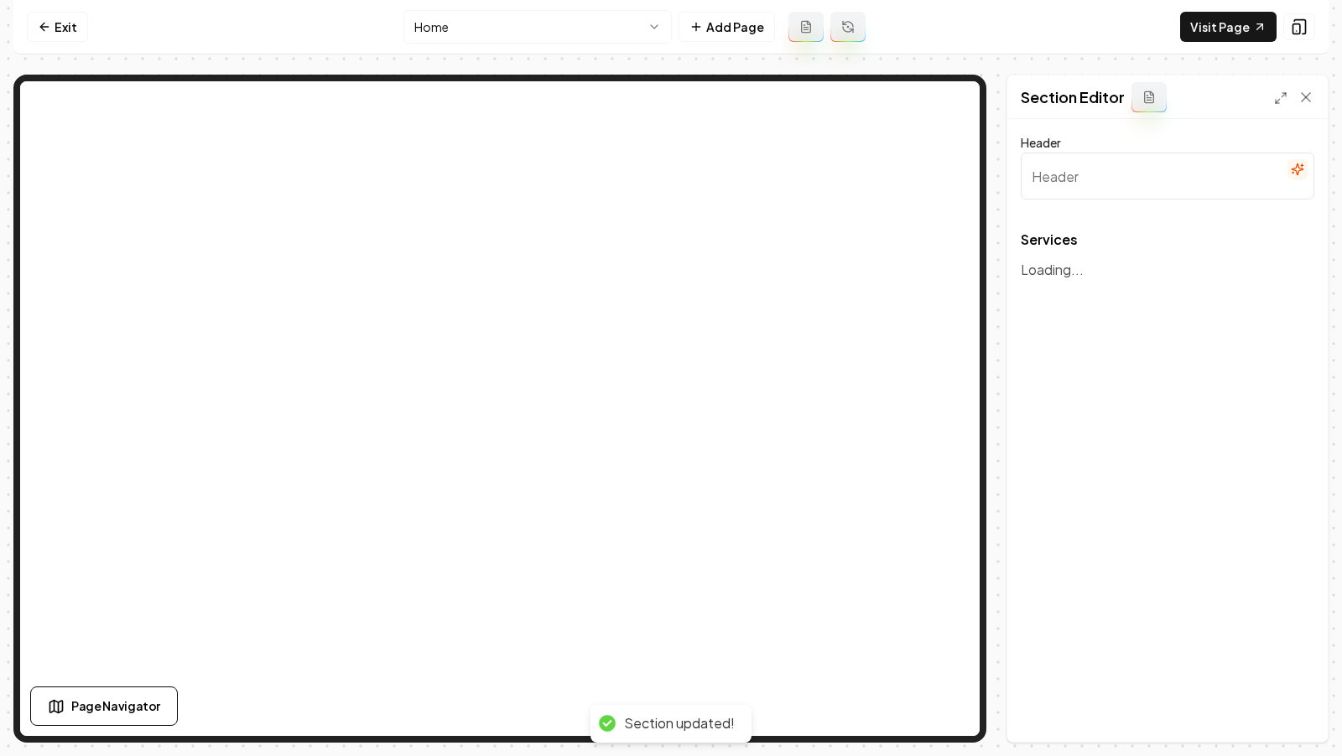
type input "Expert Tree and Landscaping Services for Your Home"
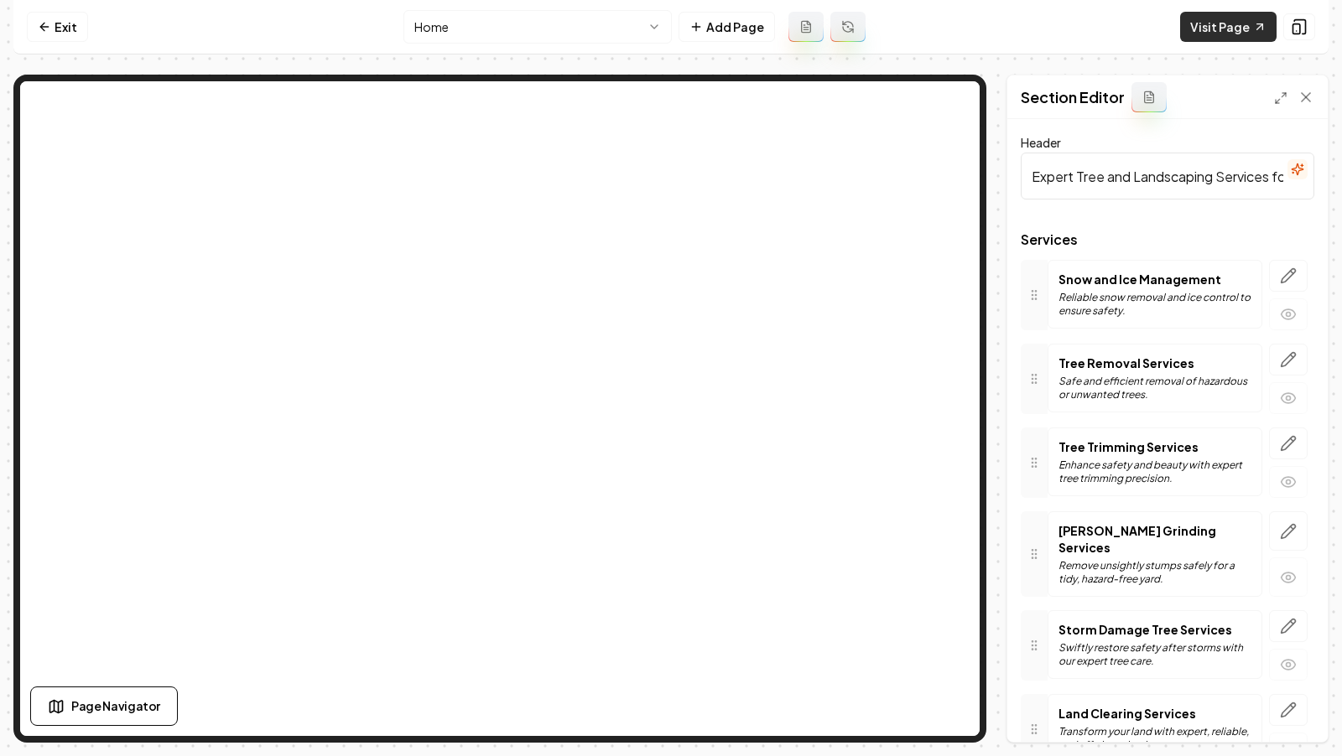
click at [1204, 31] on link "Visit Page" at bounding box center [1228, 27] width 96 height 30
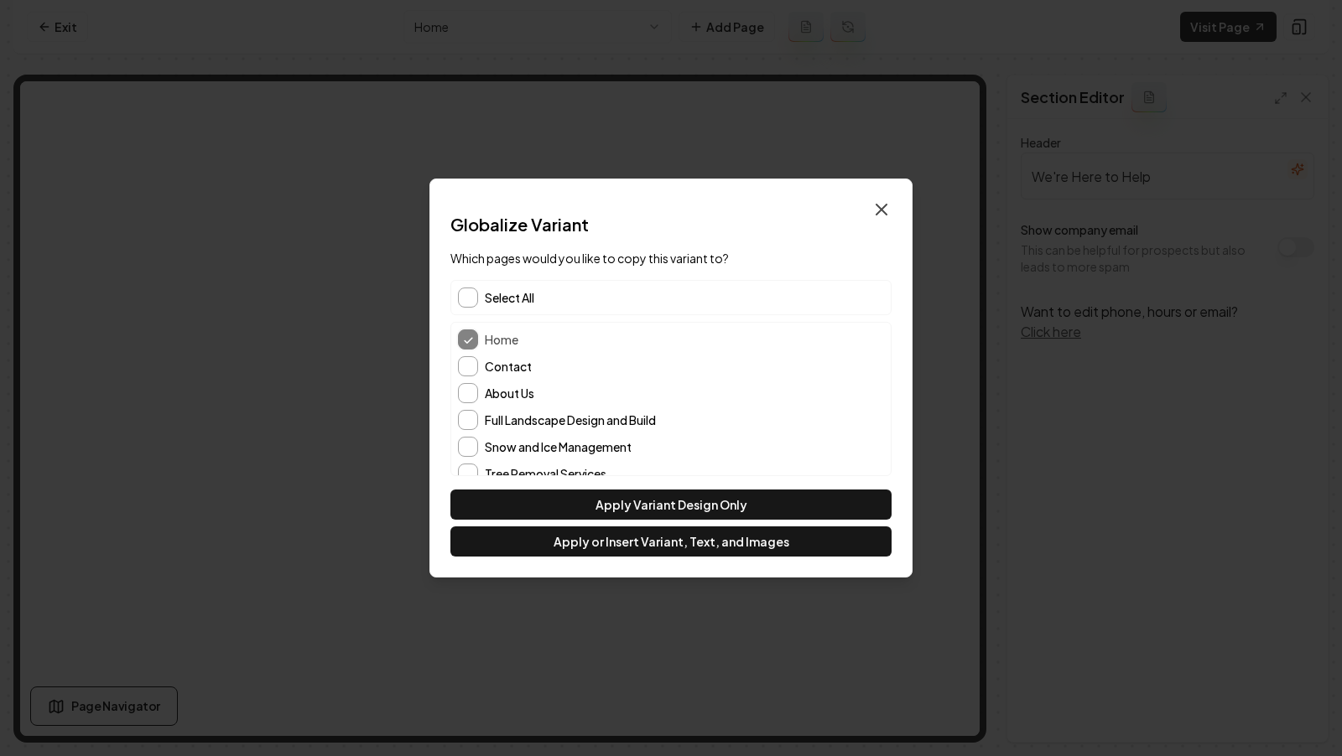
click at [880, 200] on icon "button" at bounding box center [881, 210] width 20 height 20
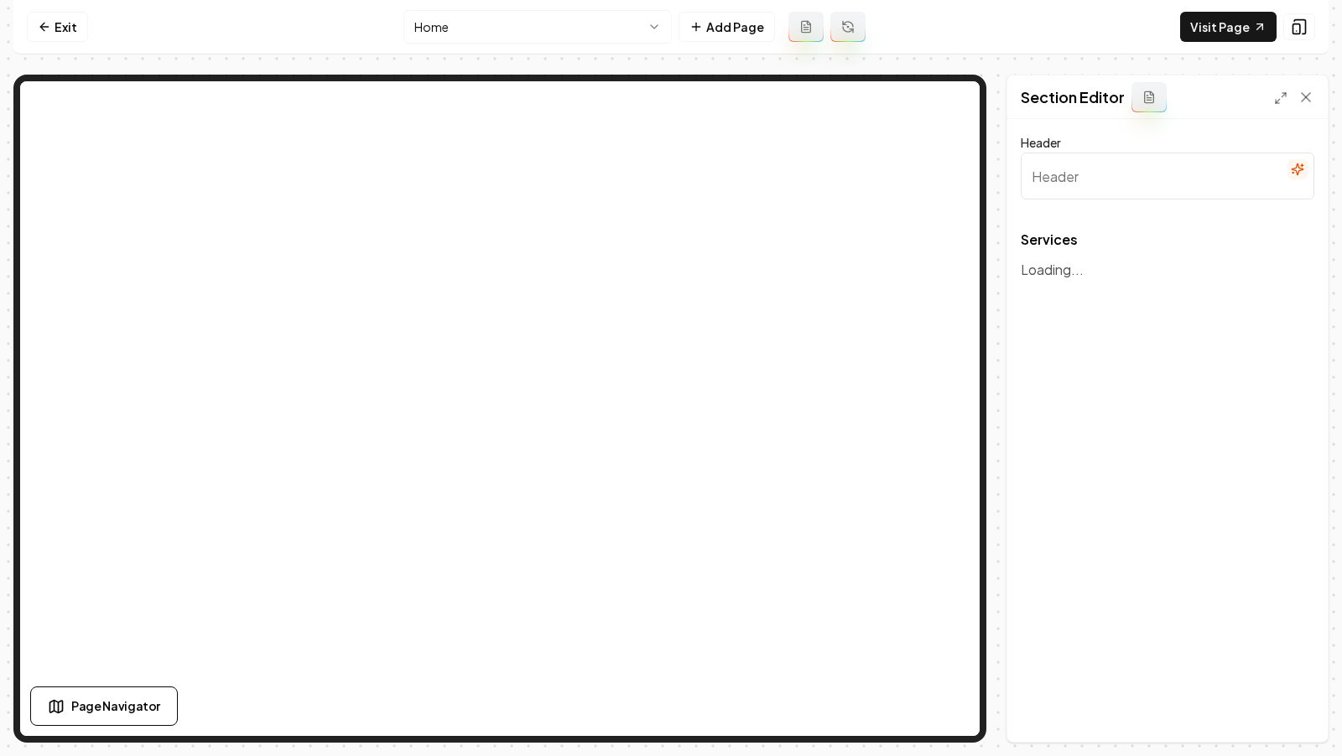
type input "Expert Tree and Landscaping Services for Your Home"
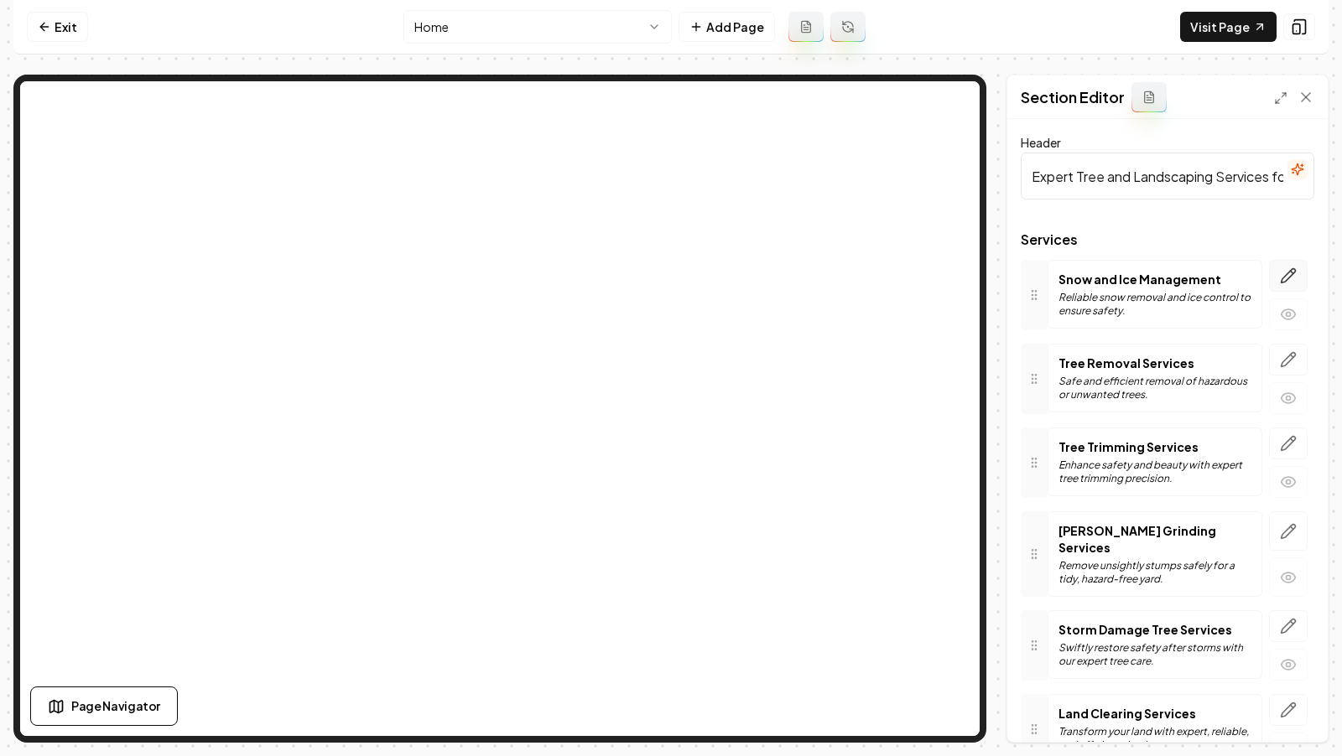
click at [1292, 276] on icon "button" at bounding box center [1288, 276] width 17 height 17
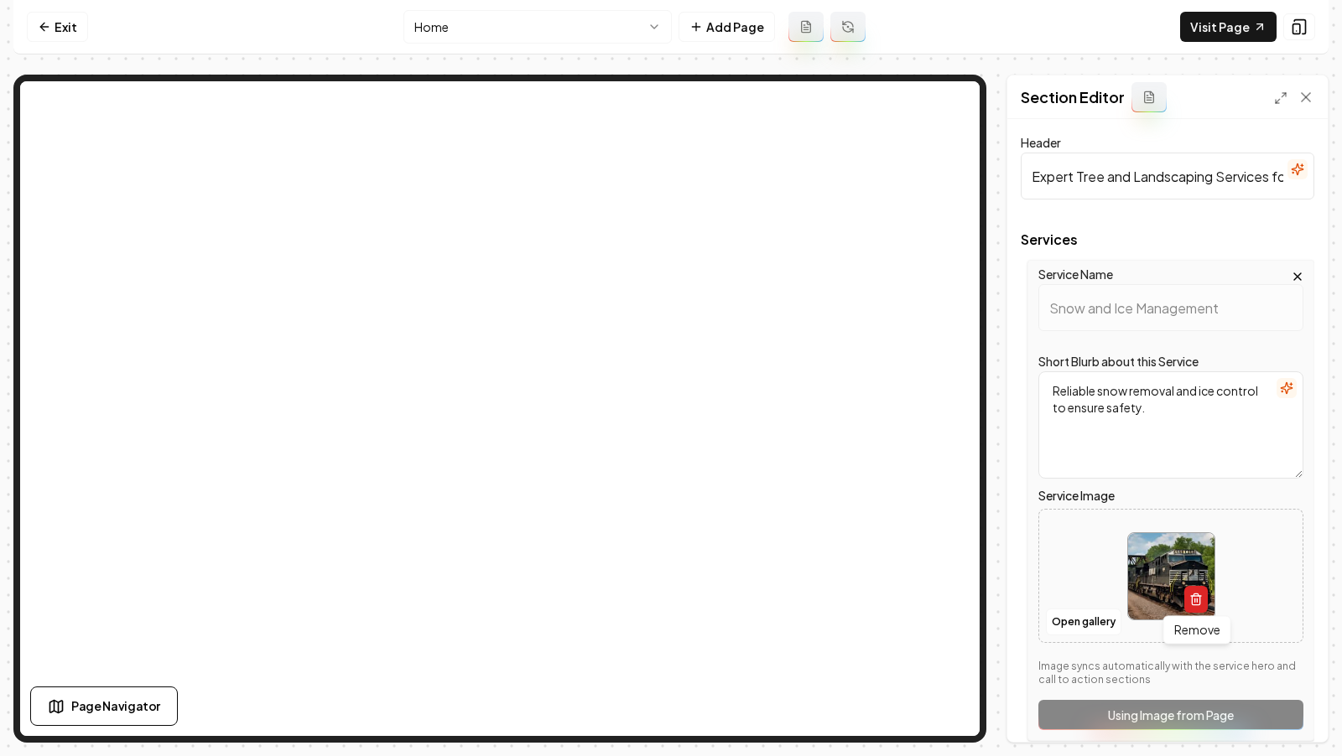
click at [1198, 596] on icon "button" at bounding box center [1195, 599] width 13 height 13
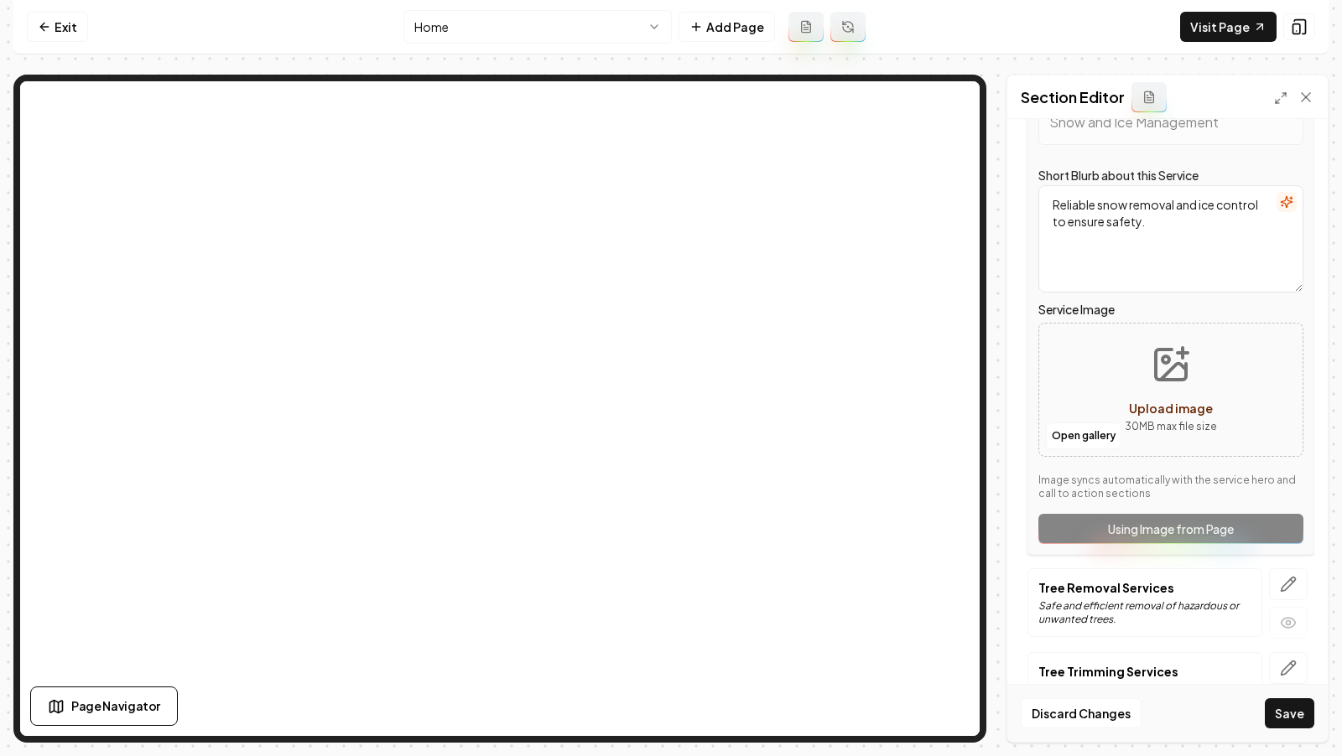
scroll to position [203, 0]
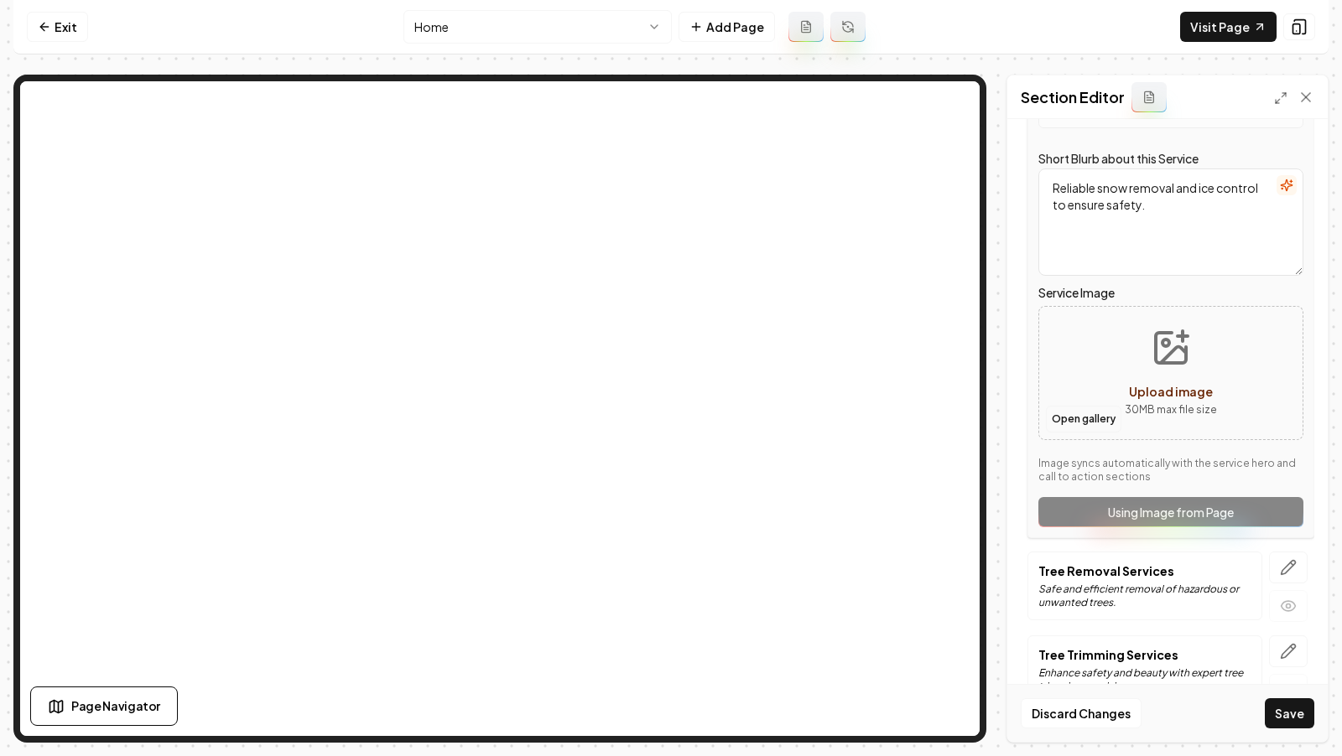
click at [1078, 421] on button "Open gallery" at bounding box center [1083, 419] width 75 height 27
click at [1179, 358] on icon "Upload image" at bounding box center [1171, 348] width 40 height 40
type input "**********"
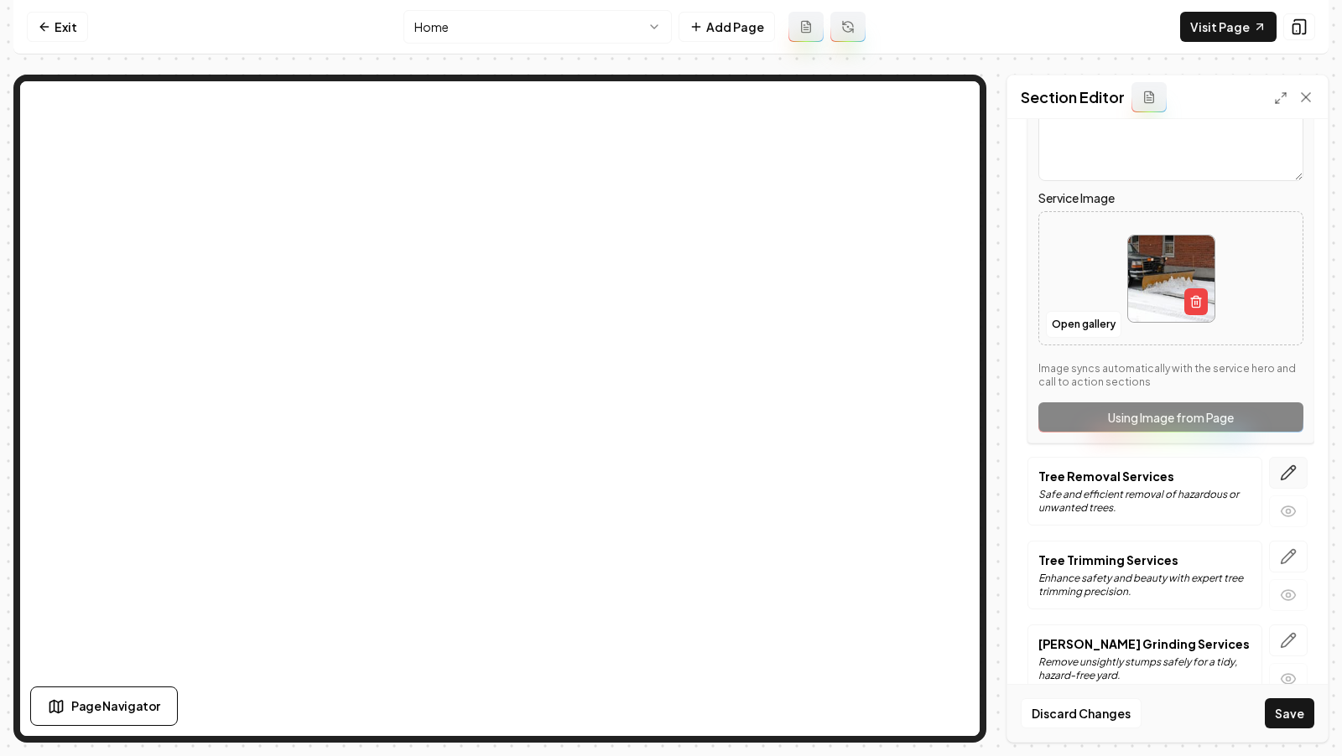
click at [1286, 472] on icon "button" at bounding box center [1288, 473] width 17 height 17
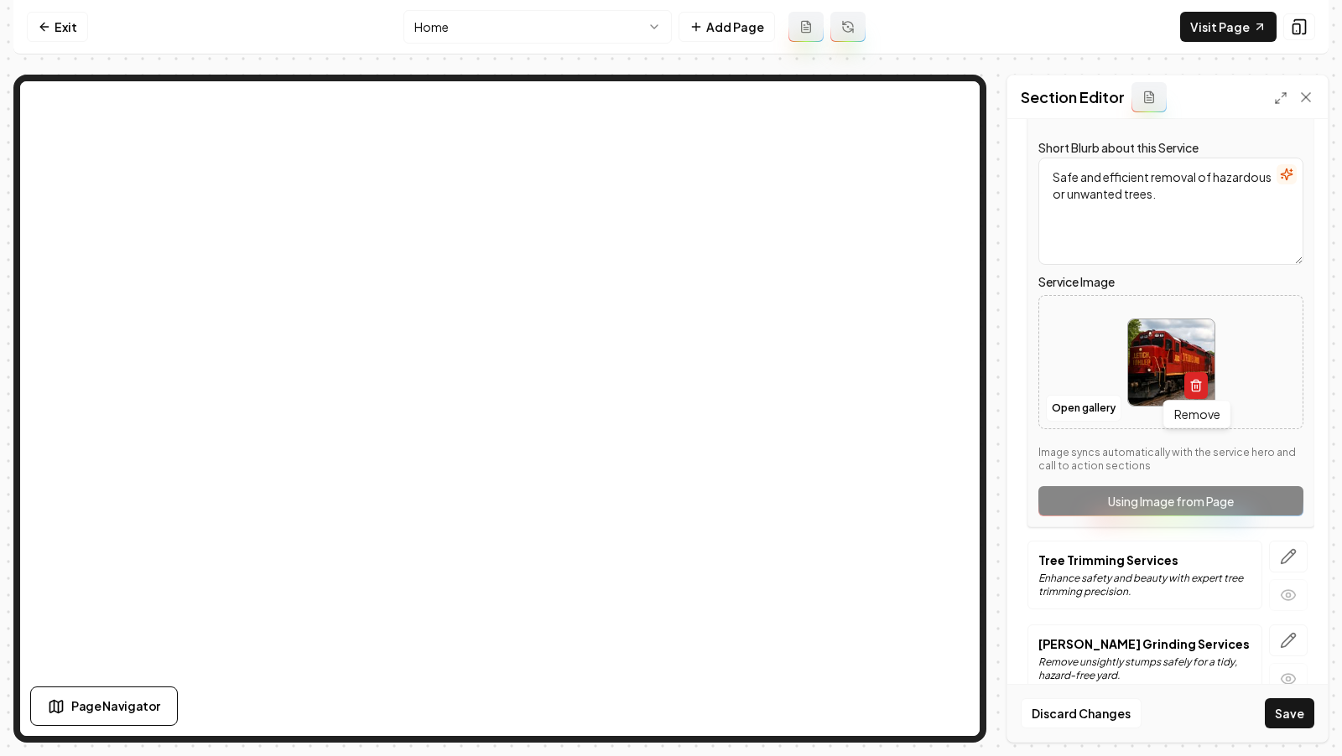
click at [1198, 382] on icon "button" at bounding box center [1196, 382] width 10 height 0
click at [1146, 346] on button "Upload image 30 MB max file size" at bounding box center [1170, 362] width 119 height 117
type input "**********"
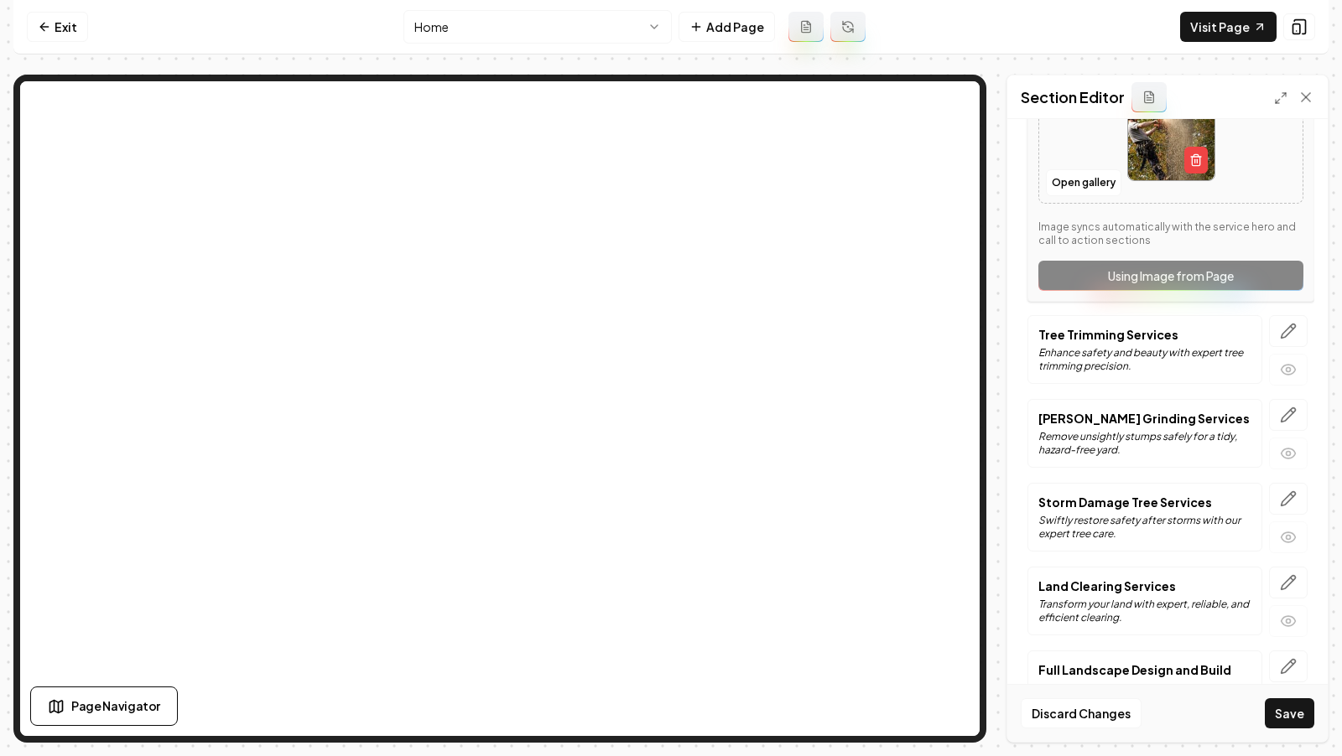
scroll to position [526, 0]
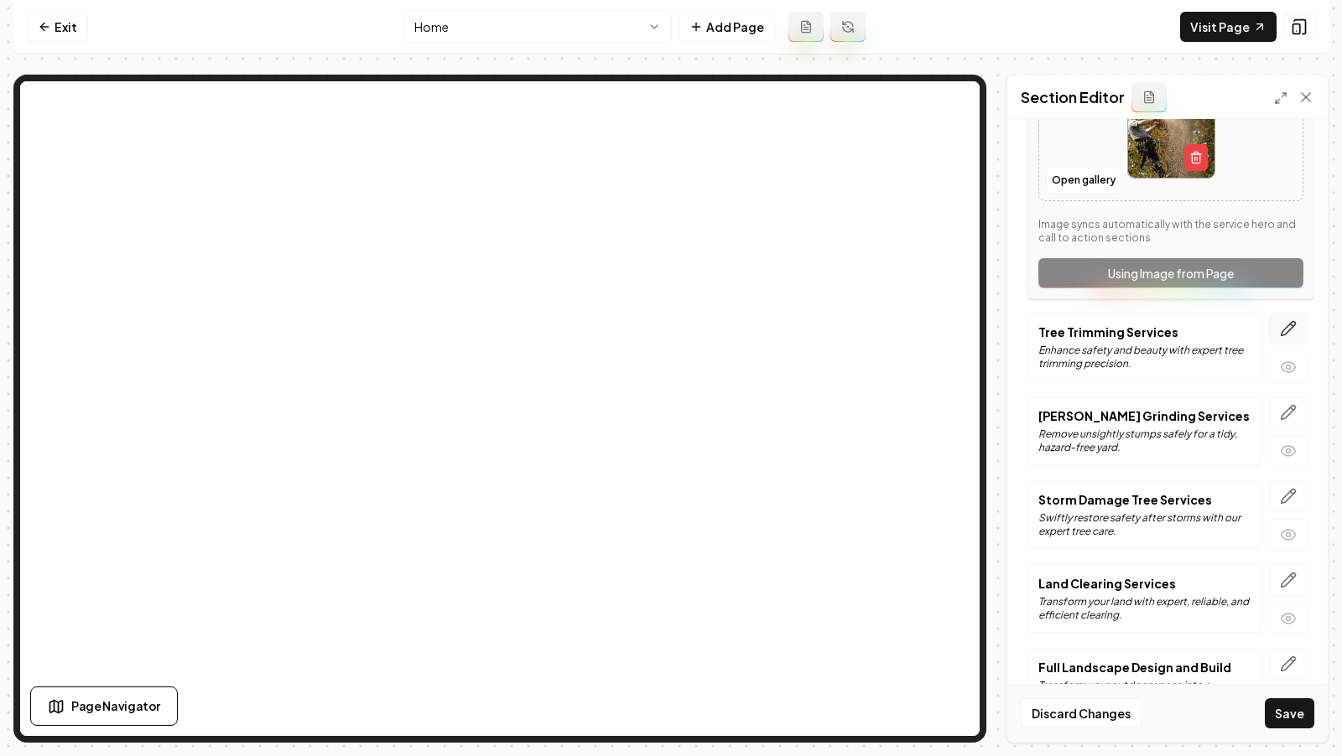
click at [1289, 326] on icon "button" at bounding box center [1288, 329] width 14 height 14
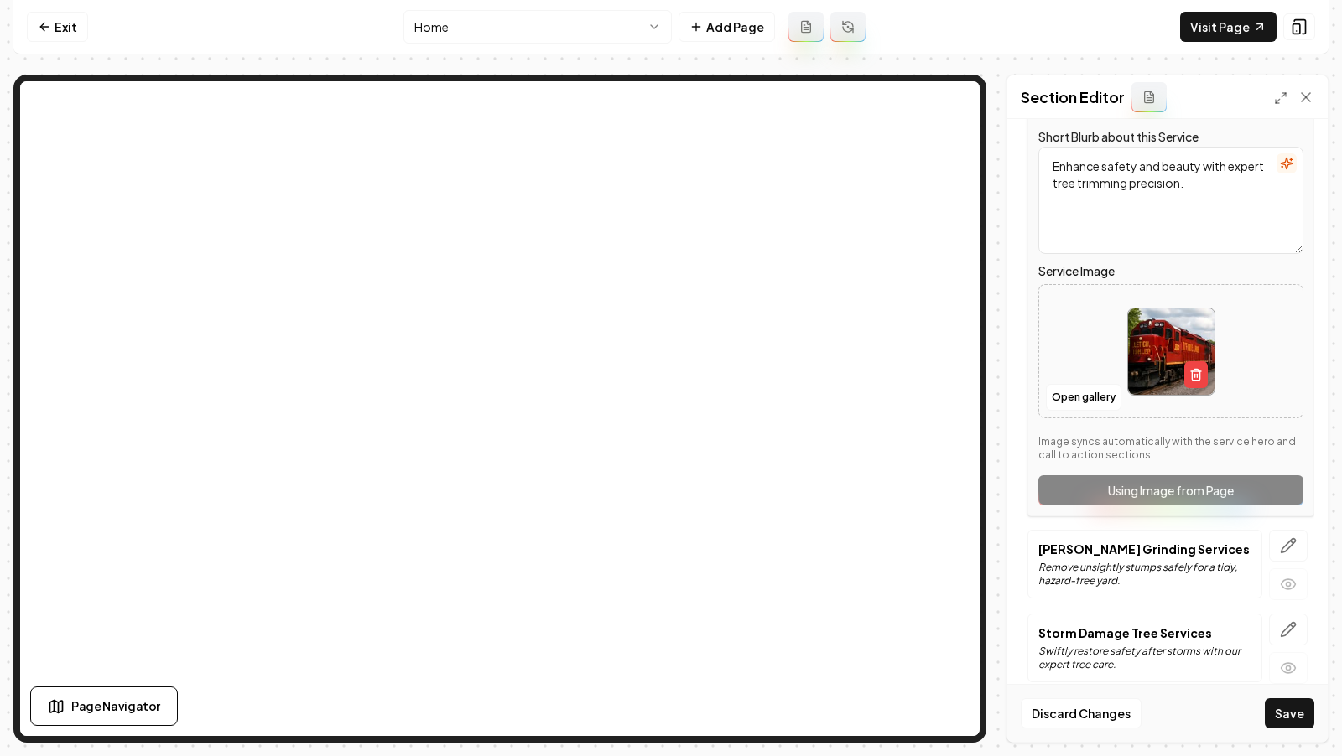
scroll to position [382, 0]
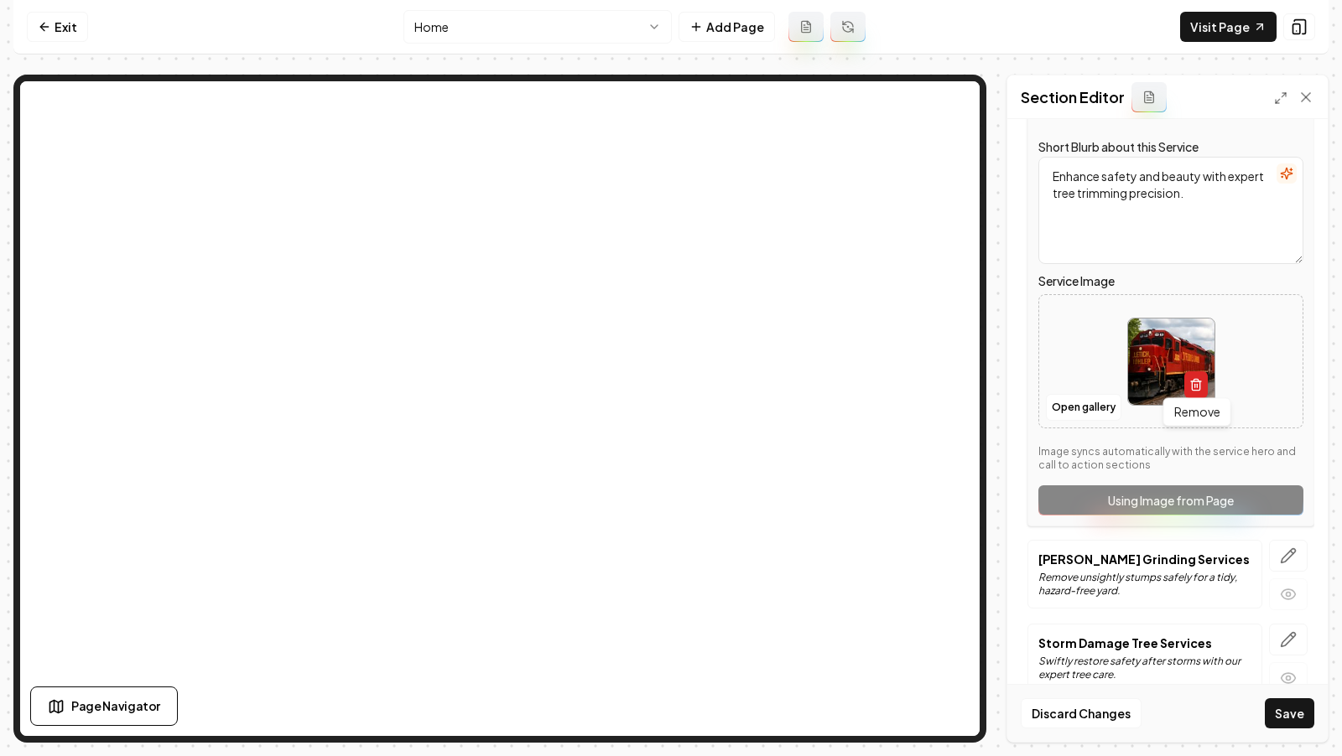
click at [1198, 379] on icon "button" at bounding box center [1195, 384] width 13 height 13
click at [1075, 396] on button "Open gallery" at bounding box center [1083, 407] width 75 height 27
click at [1163, 338] on icon "Upload image" at bounding box center [1171, 336] width 40 height 40
type input "**********"
click at [1298, 716] on button "Save" at bounding box center [1289, 714] width 49 height 30
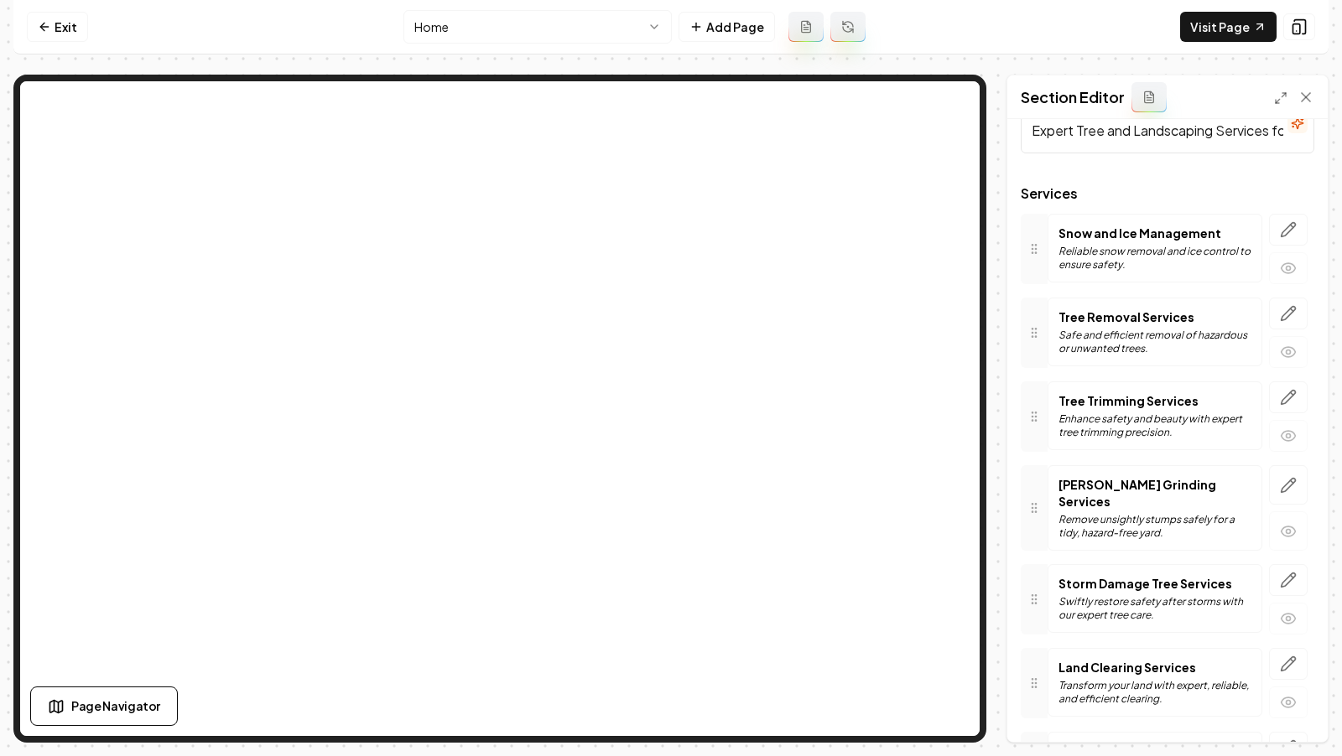
scroll to position [0, 0]
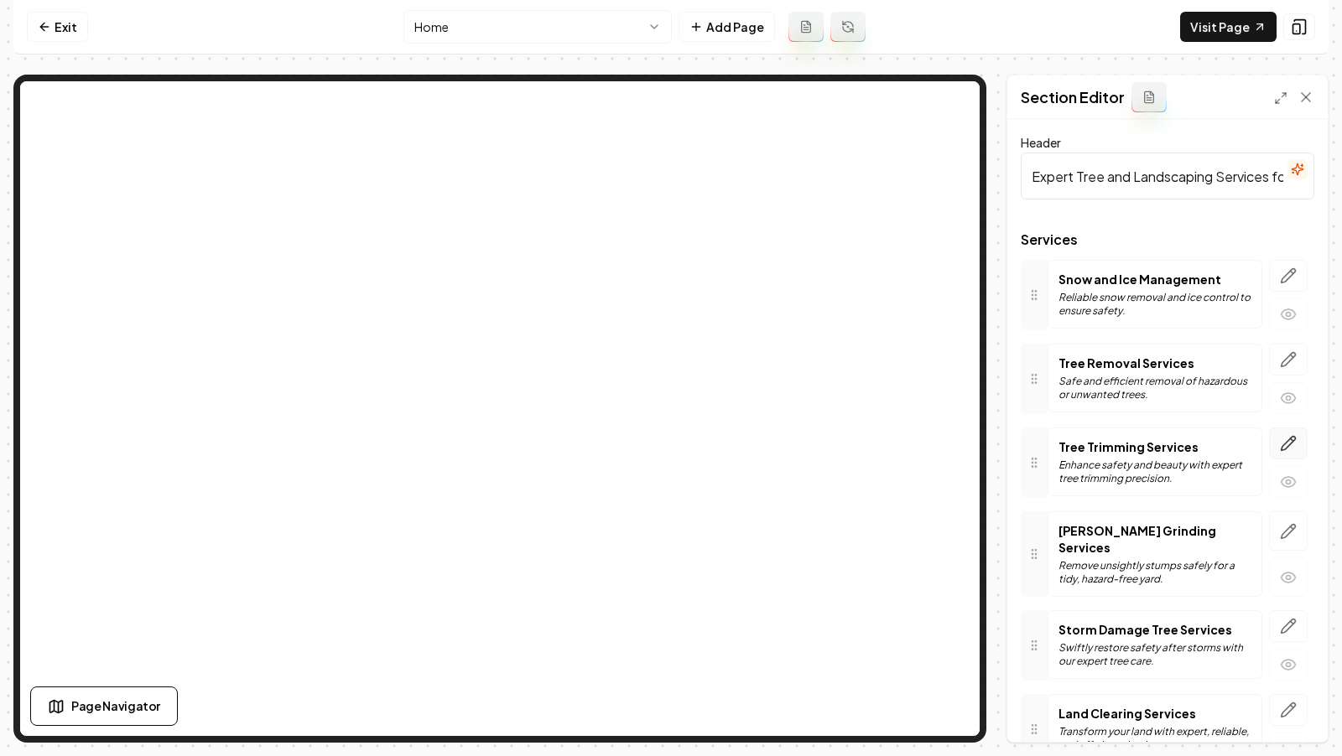
click at [1280, 447] on icon "button" at bounding box center [1288, 443] width 17 height 17
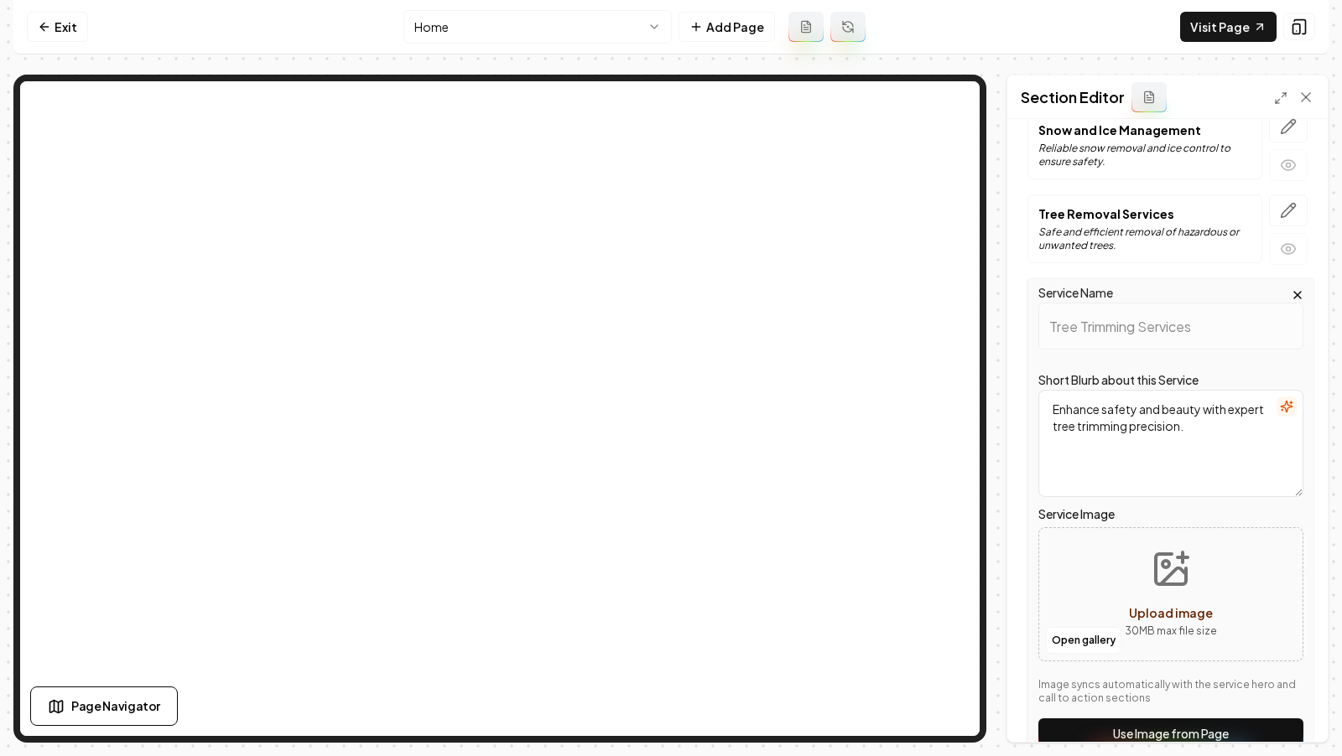
scroll to position [154, 0]
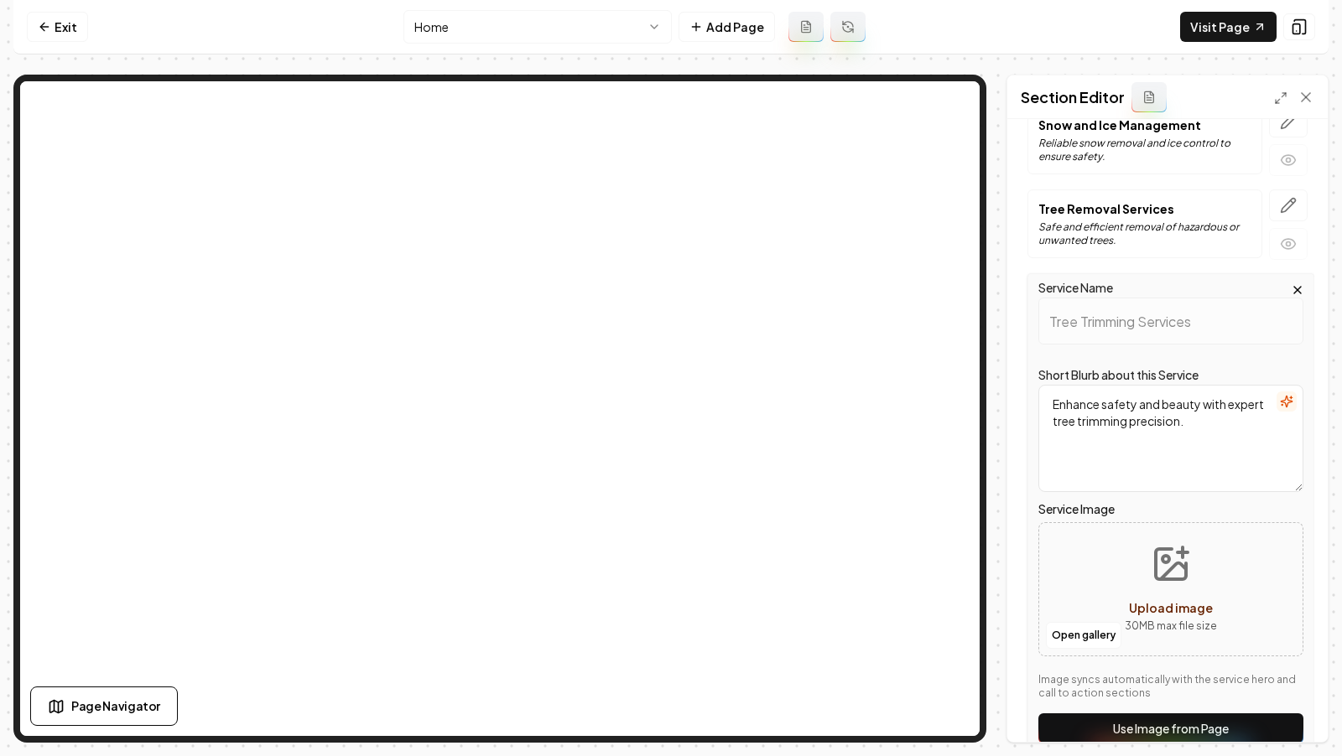
click at [1192, 563] on button "Upload image 30 MB max file size" at bounding box center [1170, 589] width 119 height 117
type input "**********"
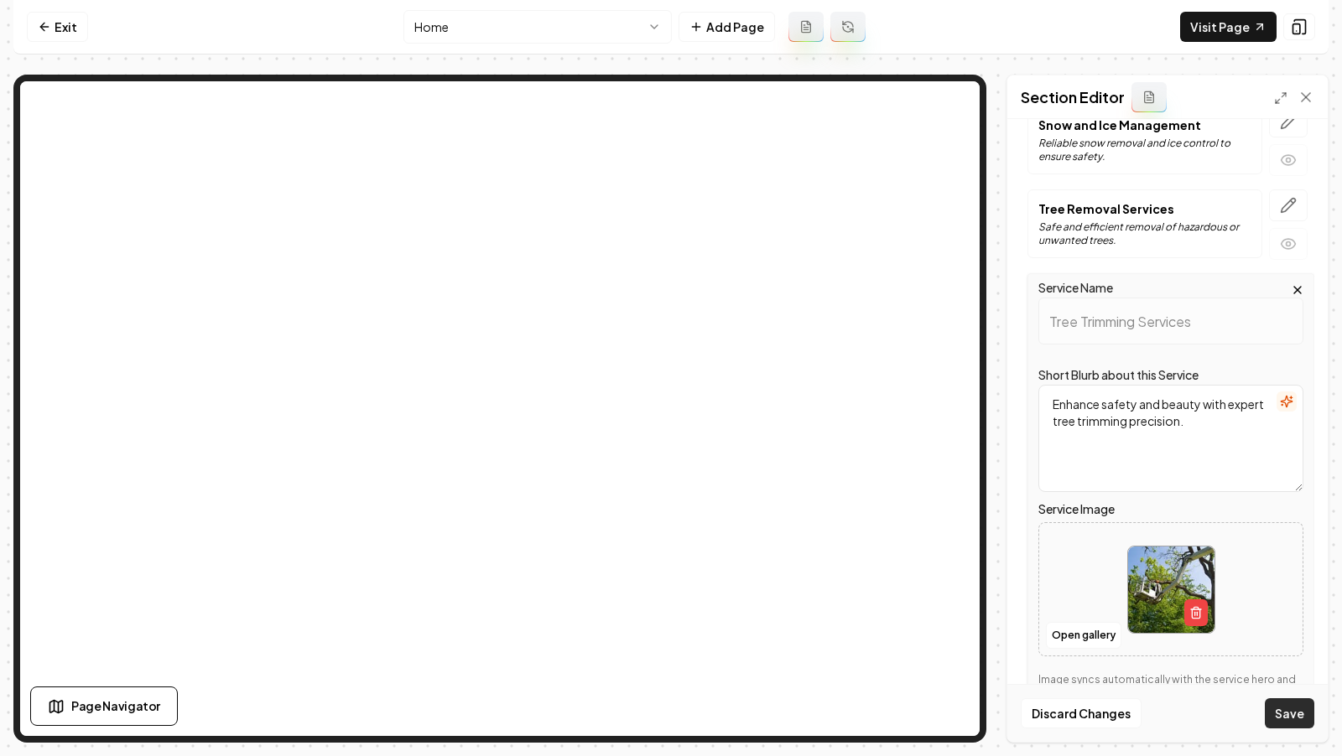
click at [1280, 722] on button "Save" at bounding box center [1289, 714] width 49 height 30
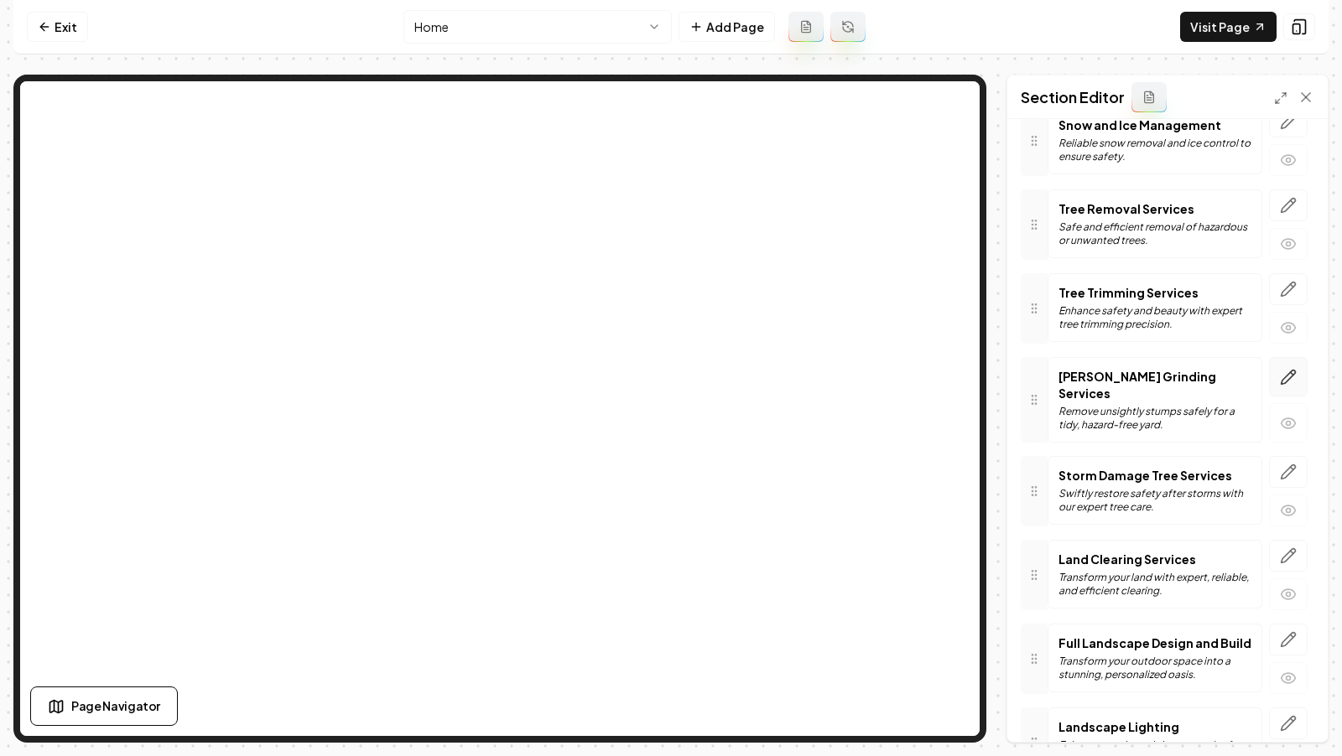
click at [1280, 372] on button "button" at bounding box center [1288, 376] width 39 height 39
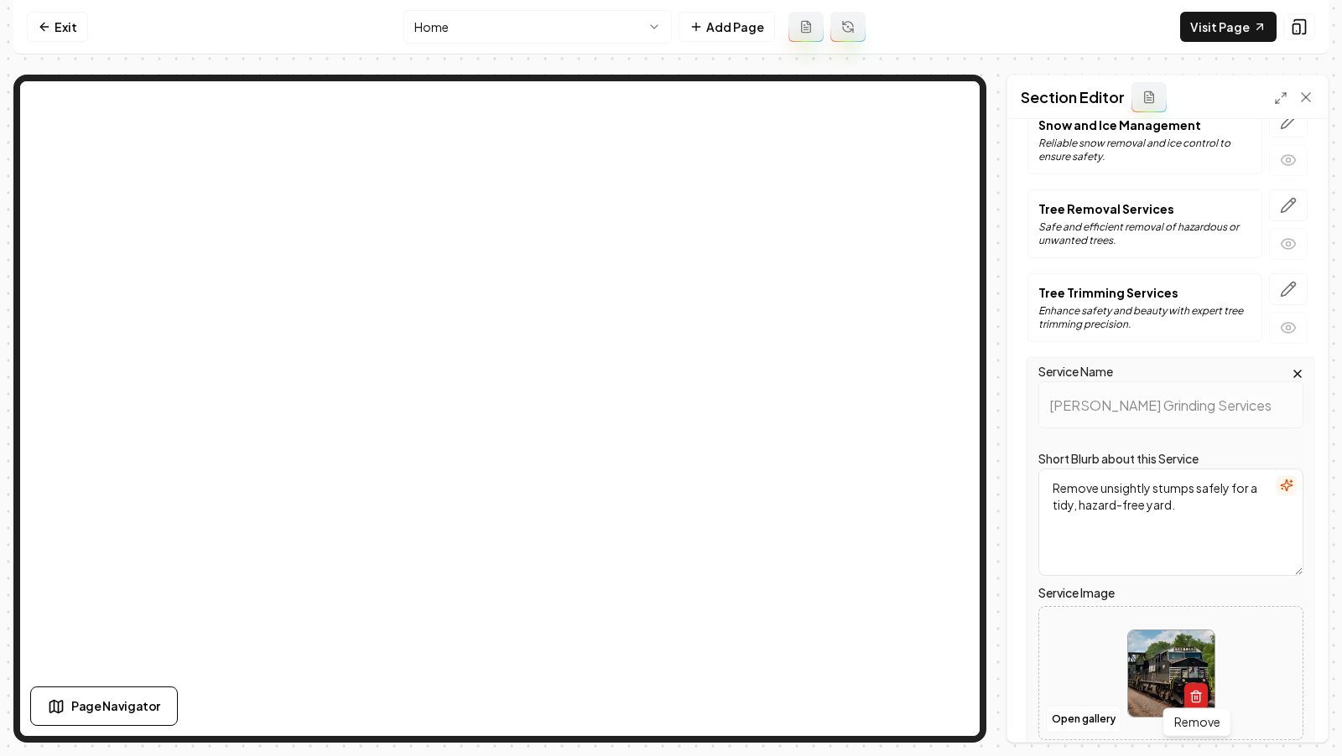
click at [1196, 690] on icon "button" at bounding box center [1195, 696] width 13 height 13
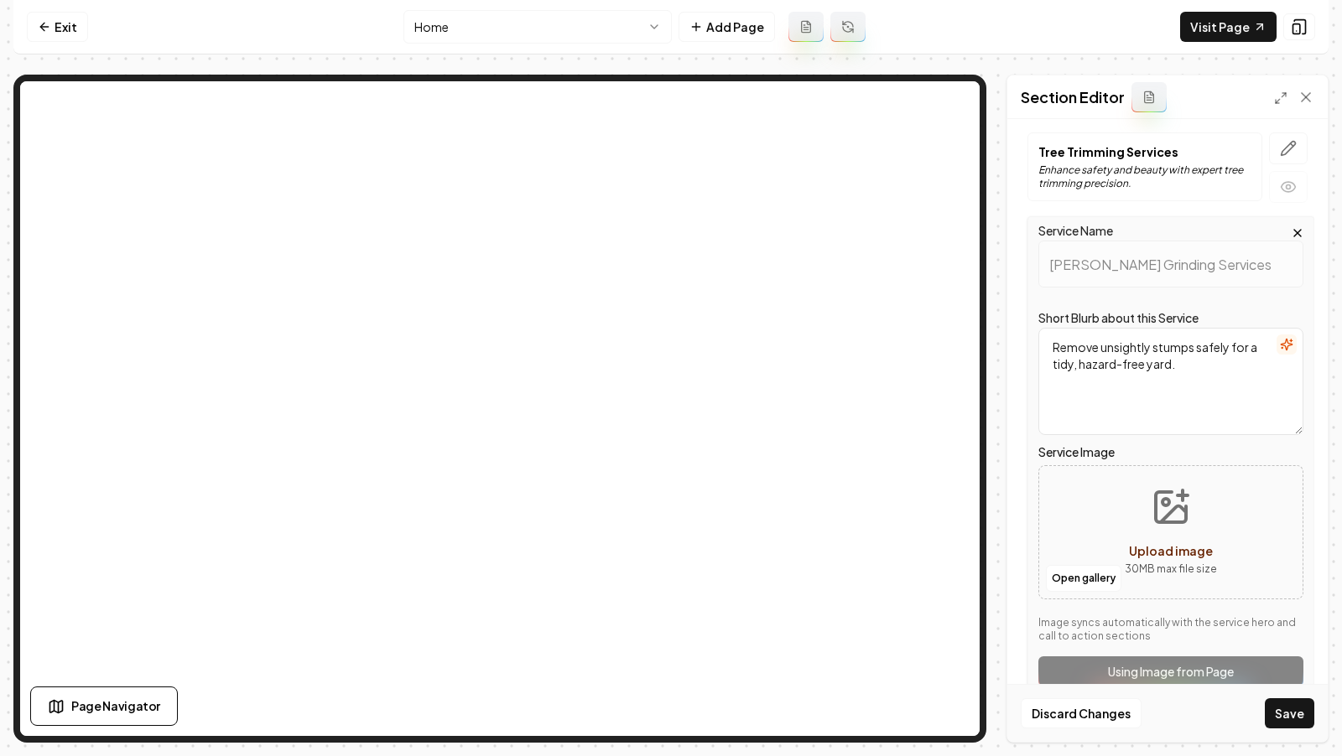
scroll to position [296, 0]
click at [1153, 516] on icon "Upload image" at bounding box center [1171, 506] width 40 height 40
type input "**********"
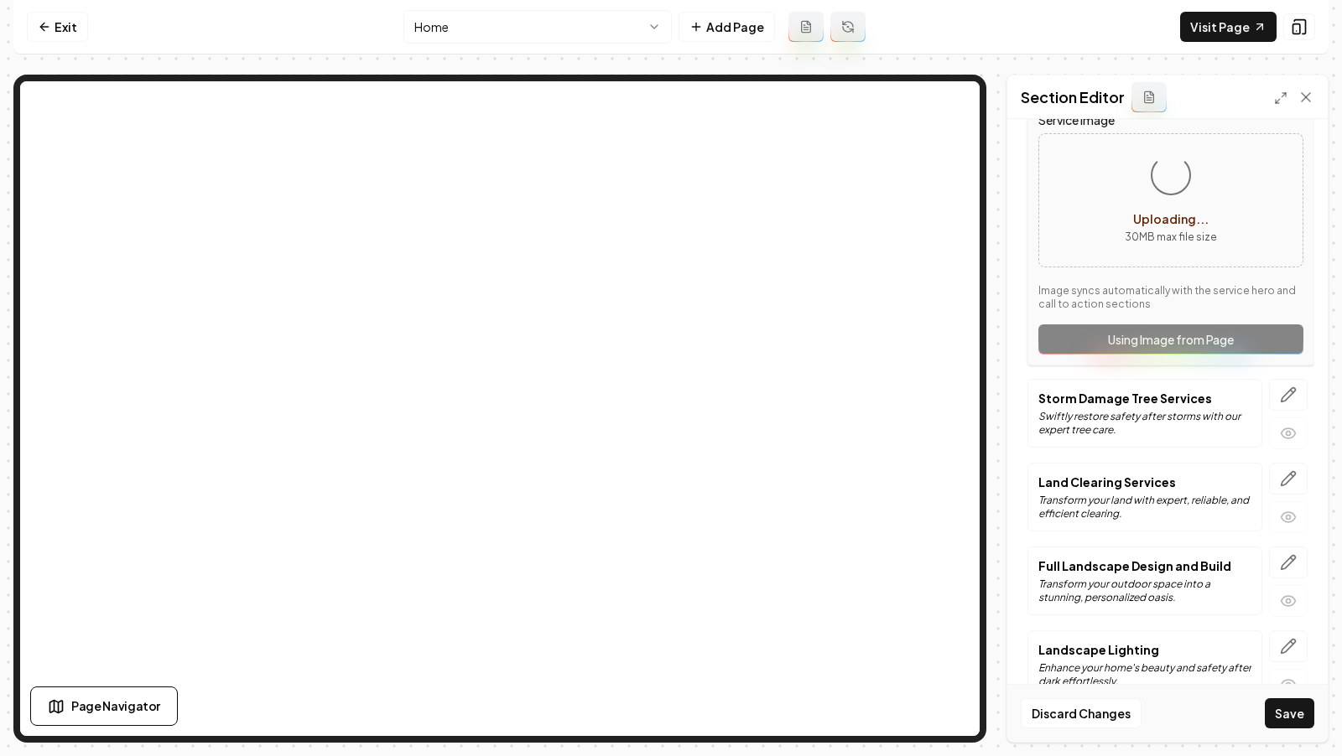
scroll to position [651, 0]
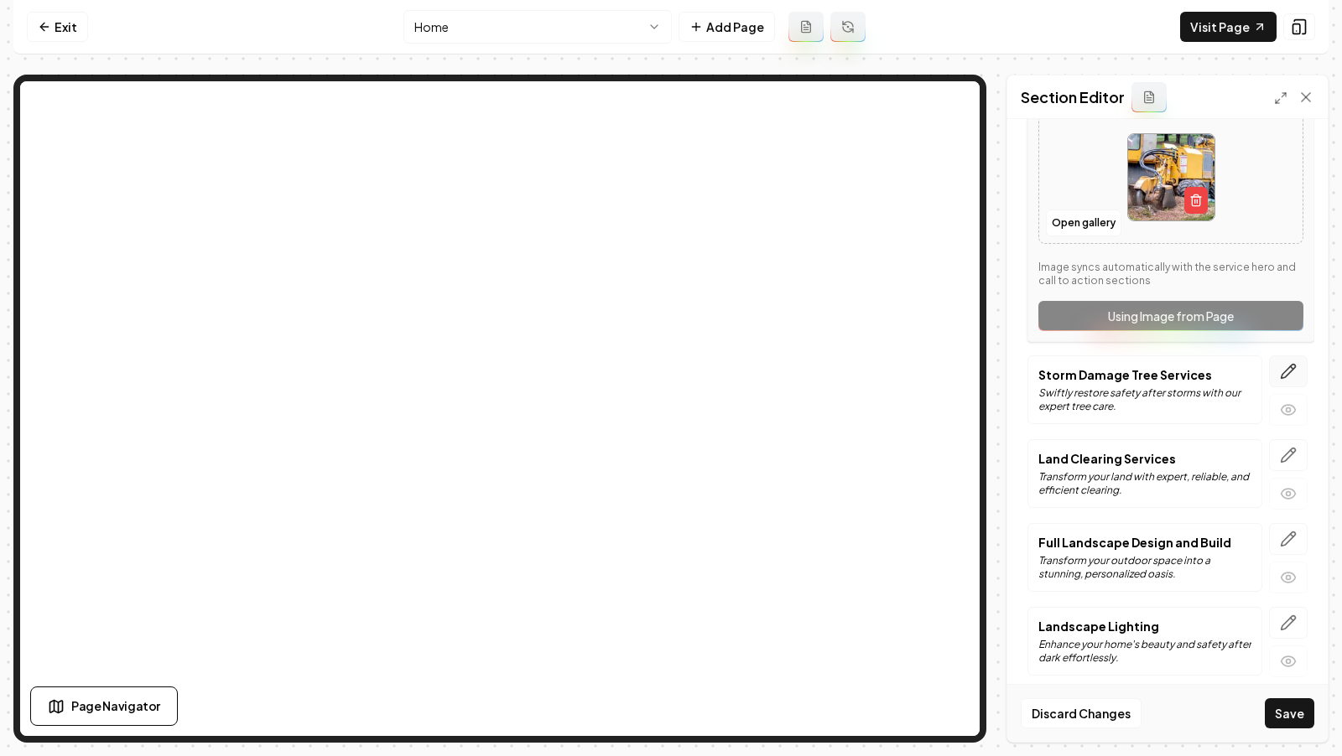
click at [1291, 363] on icon "button" at bounding box center [1288, 371] width 17 height 17
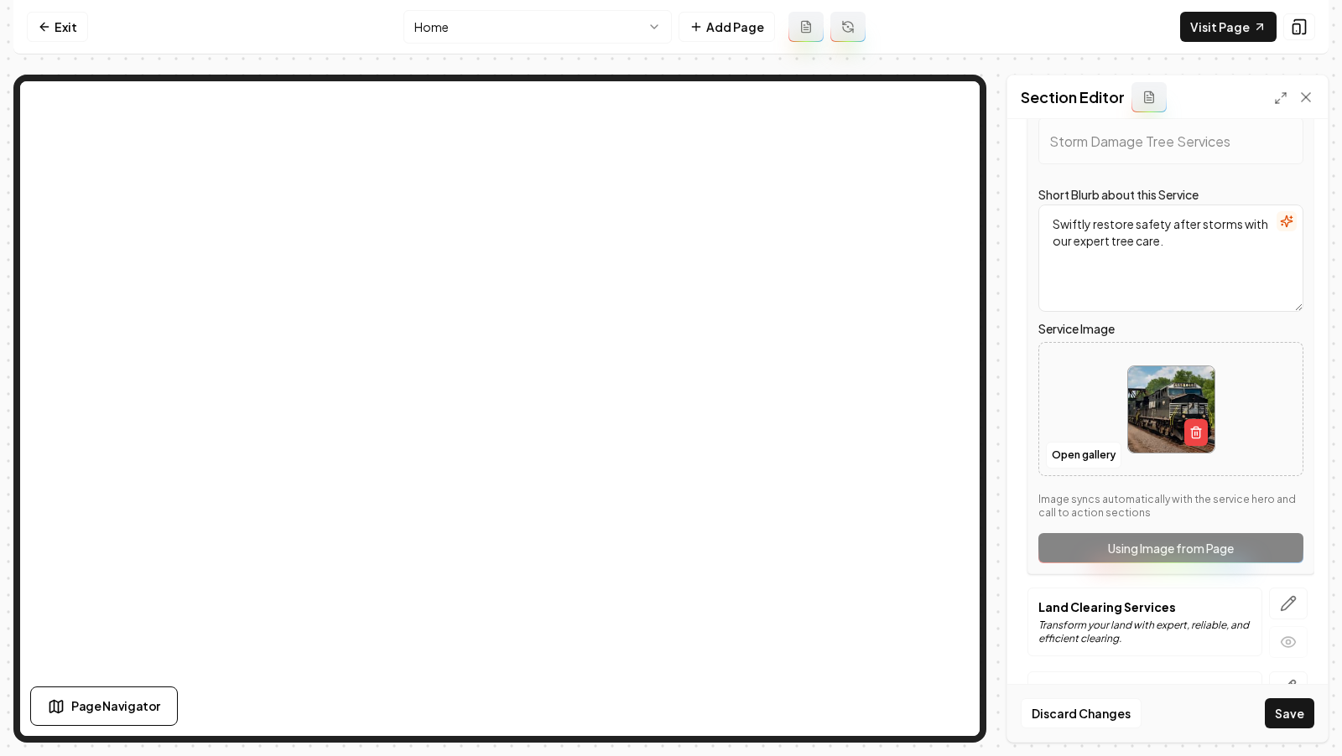
scroll to position [489, 0]
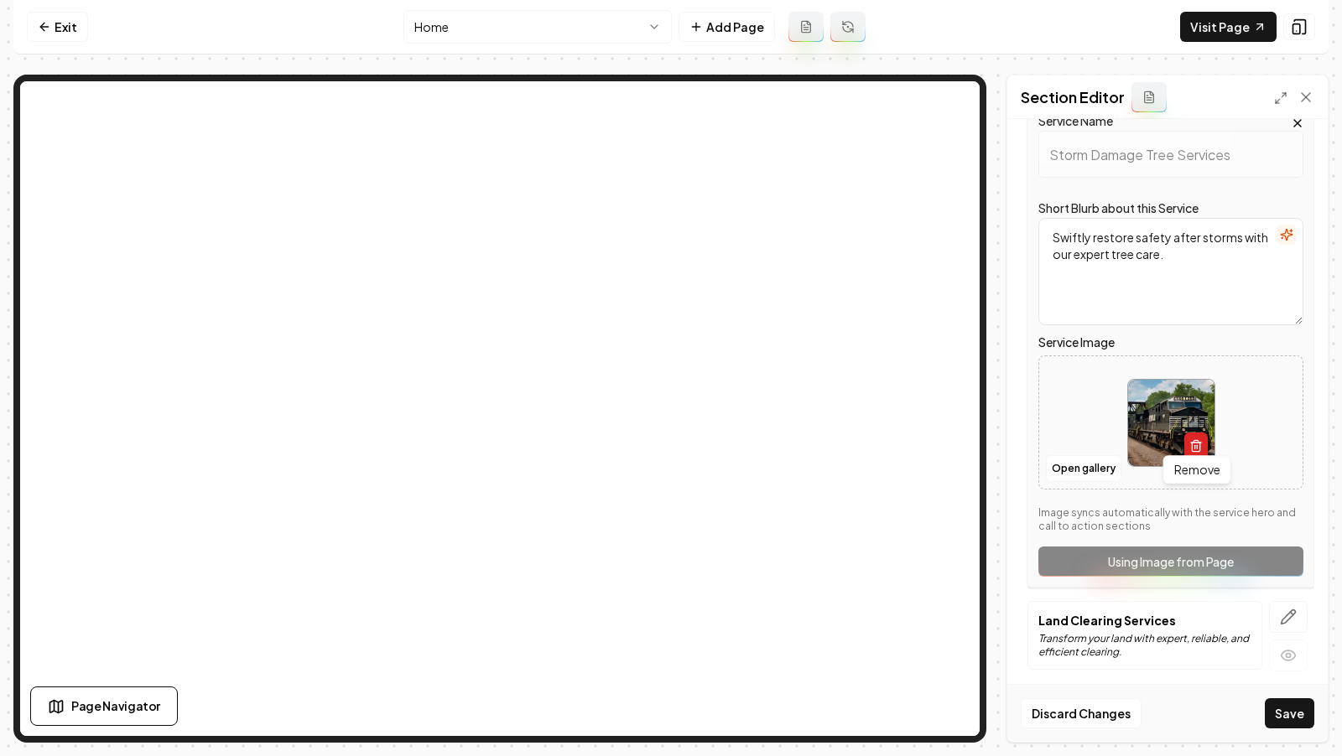
click at [1190, 439] on icon "button" at bounding box center [1195, 445] width 13 height 13
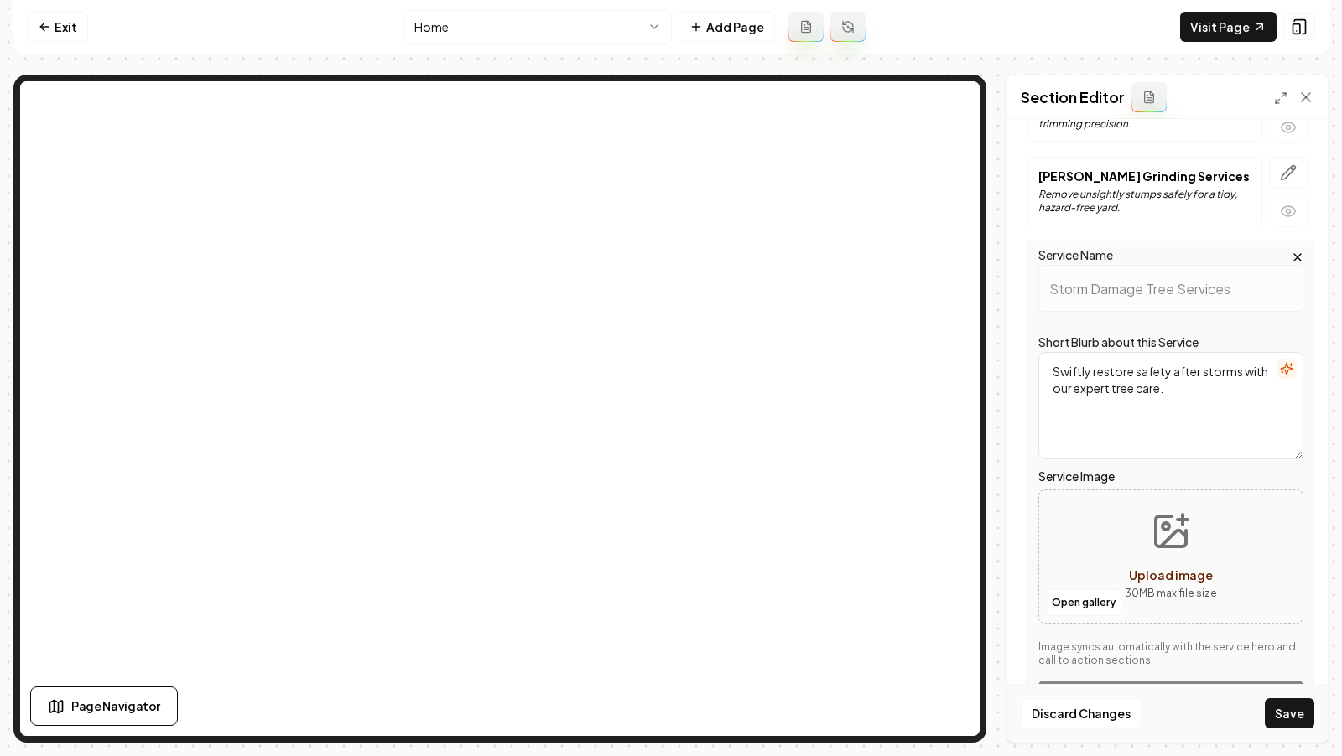
scroll to position [352, 0]
click at [1169, 568] on div "Upload image" at bounding box center [1171, 578] width 84 height 20
type input "**********"
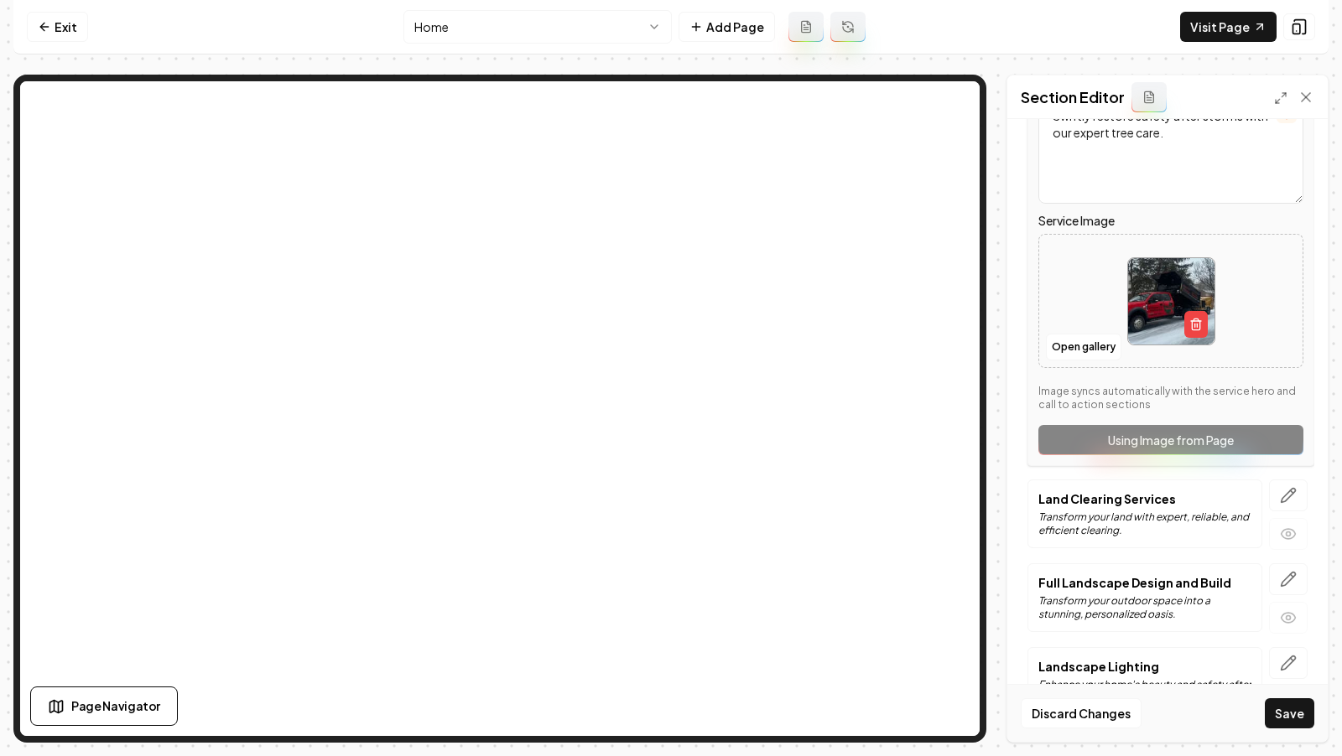
scroll to position [613, 0]
click at [1292, 477] on button "button" at bounding box center [1288, 493] width 39 height 32
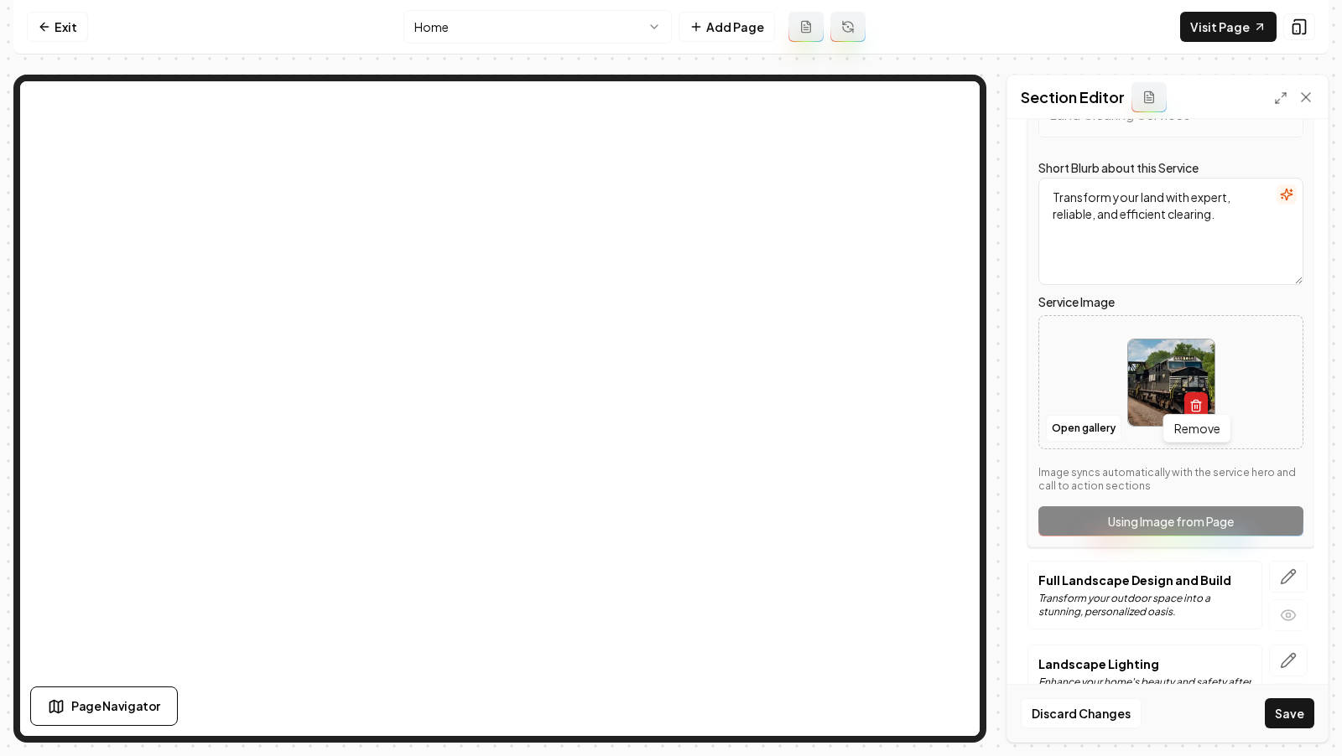
click at [1189, 399] on icon "button" at bounding box center [1195, 405] width 13 height 13
click at [1164, 378] on button "Upload image 30 MB max file size" at bounding box center [1170, 382] width 119 height 117
type input "**********"
click at [1294, 718] on button "Save" at bounding box center [1289, 714] width 49 height 30
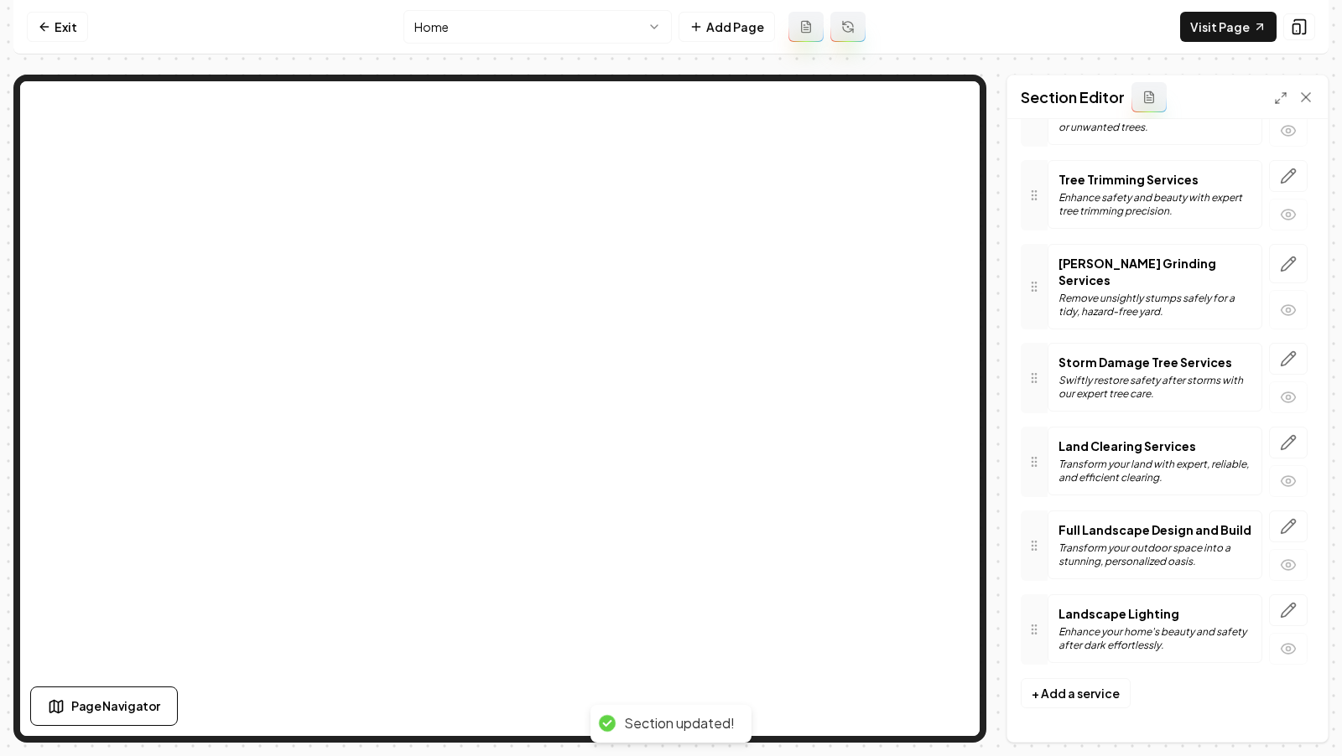
scroll to position [239, 0]
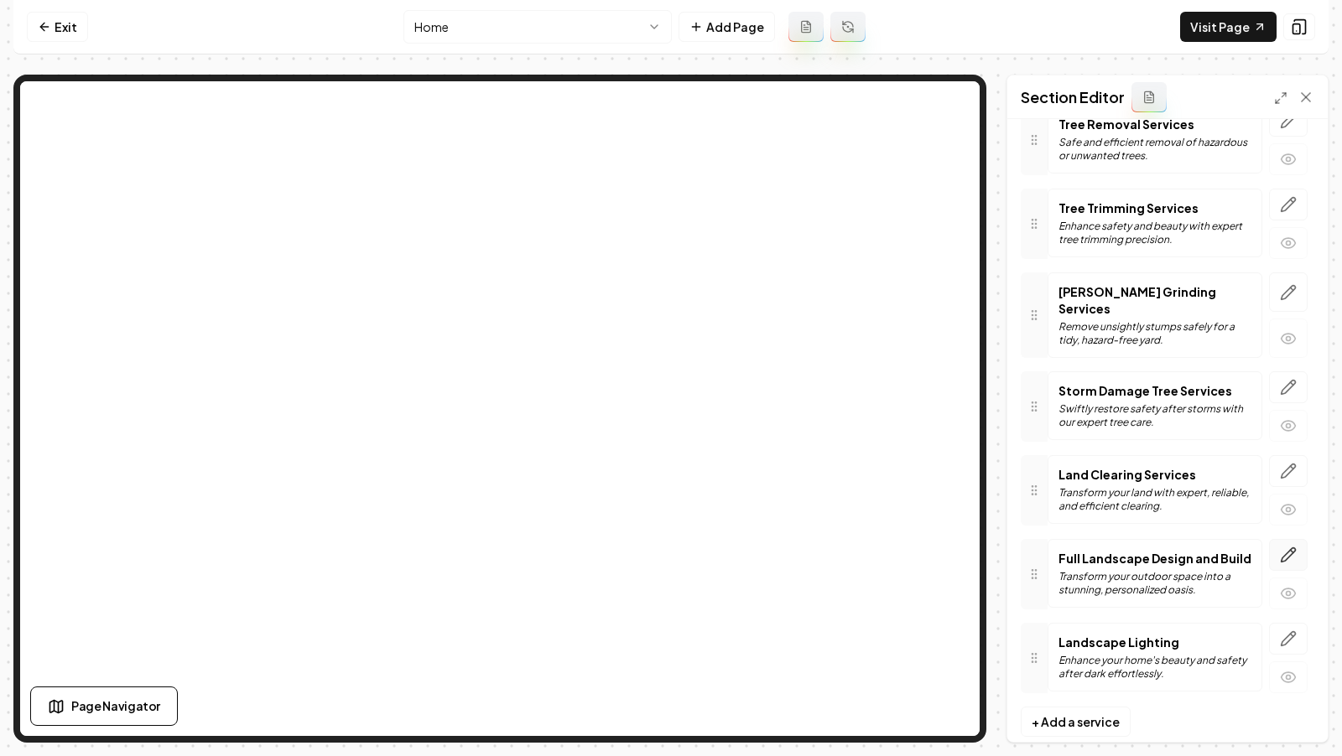
click at [1285, 547] on icon "button" at bounding box center [1288, 555] width 17 height 17
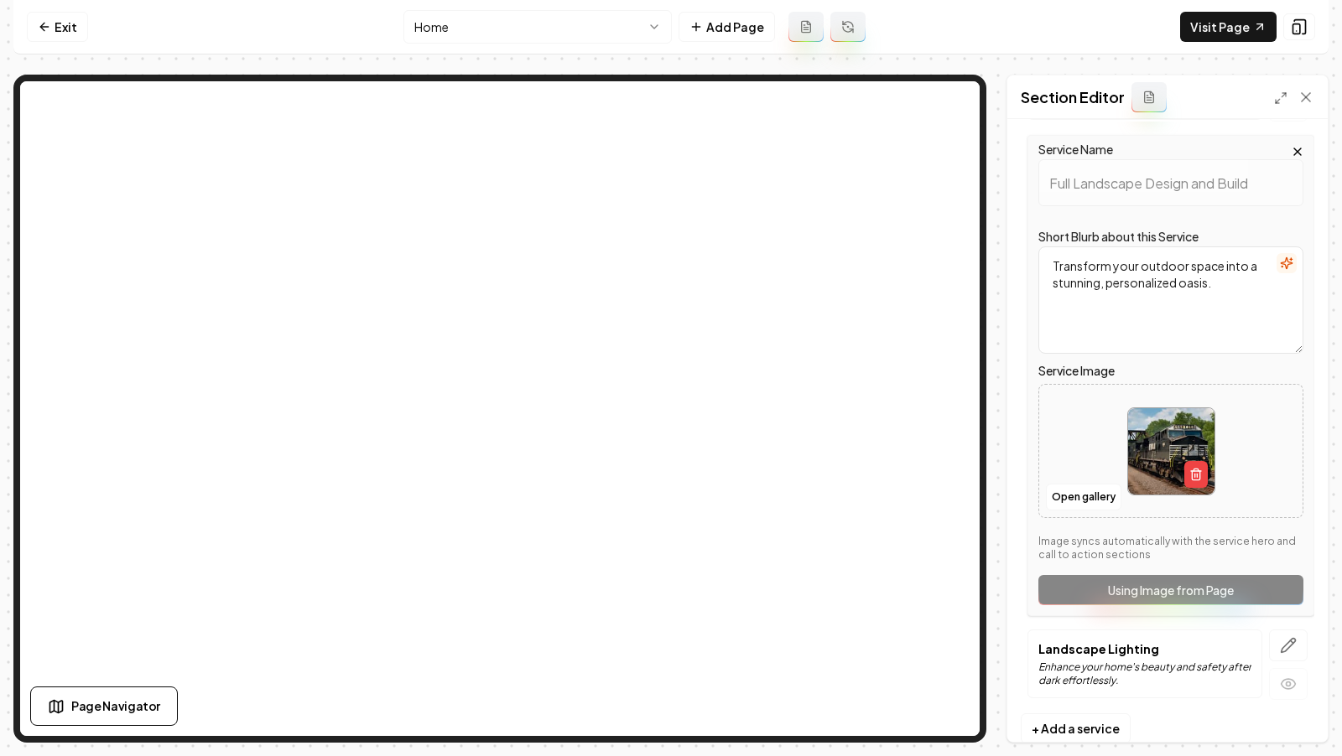
scroll to position [651, 0]
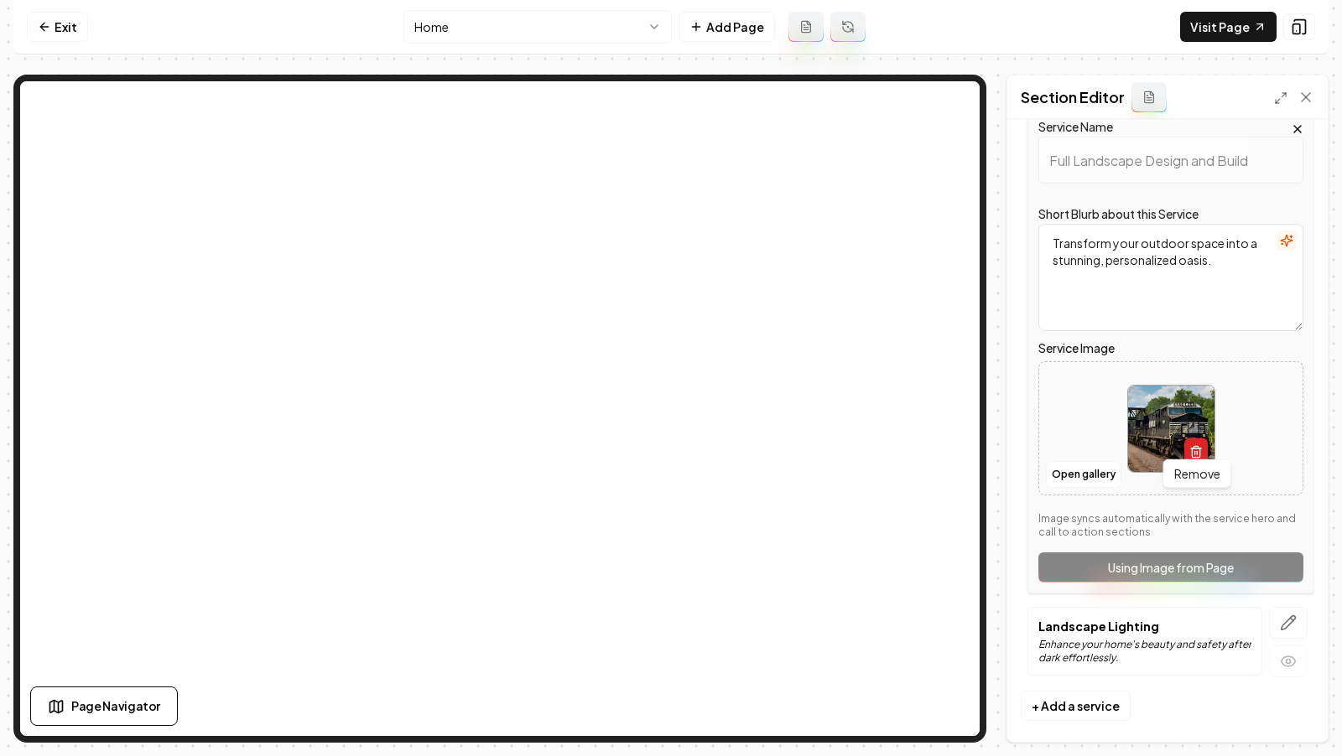
click at [1198, 445] on icon "button" at bounding box center [1195, 451] width 13 height 13
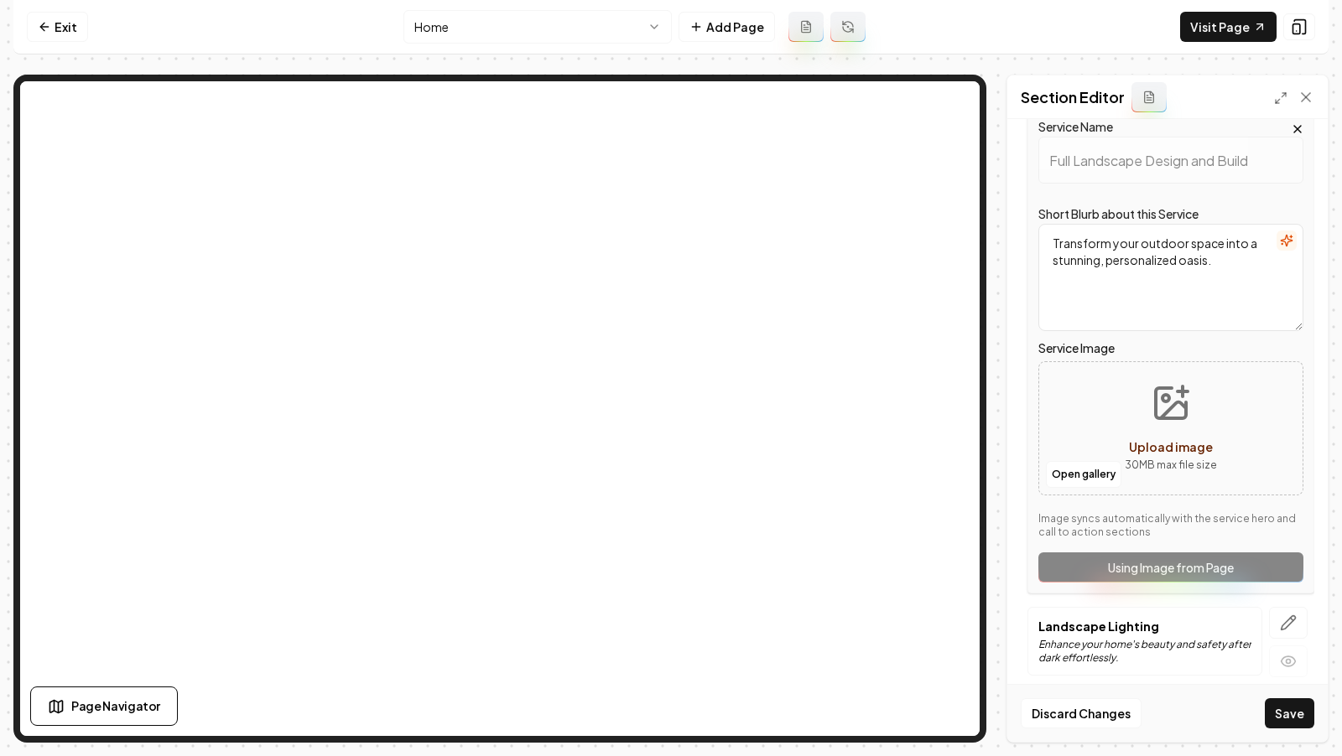
click at [1168, 410] on icon "Upload image" at bounding box center [1171, 403] width 40 height 40
type input "**********"
click at [1302, 618] on button "button" at bounding box center [1288, 623] width 39 height 32
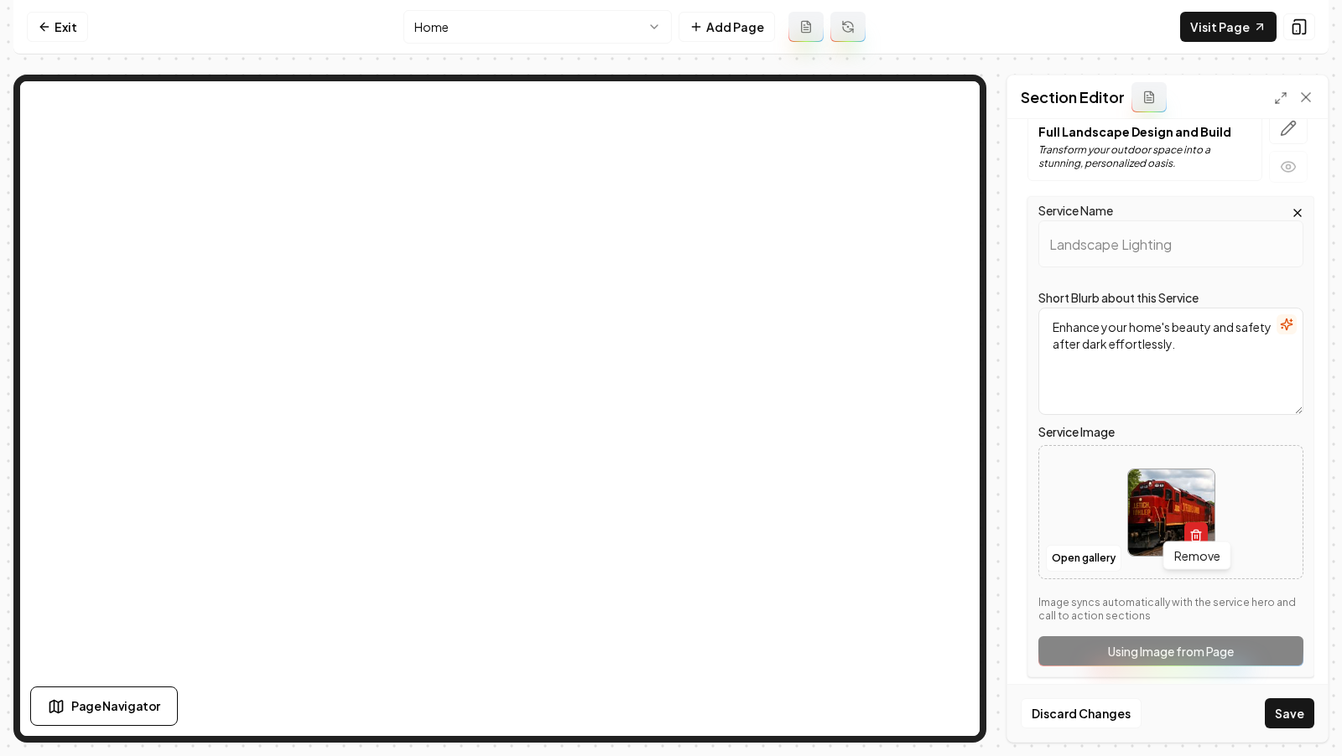
click at [1205, 522] on button "button" at bounding box center [1195, 535] width 23 height 27
click at [1146, 477] on button "Upload image 30 MB max file size" at bounding box center [1170, 512] width 119 height 117
type input "**********"
click at [1286, 714] on button "Save" at bounding box center [1289, 714] width 49 height 30
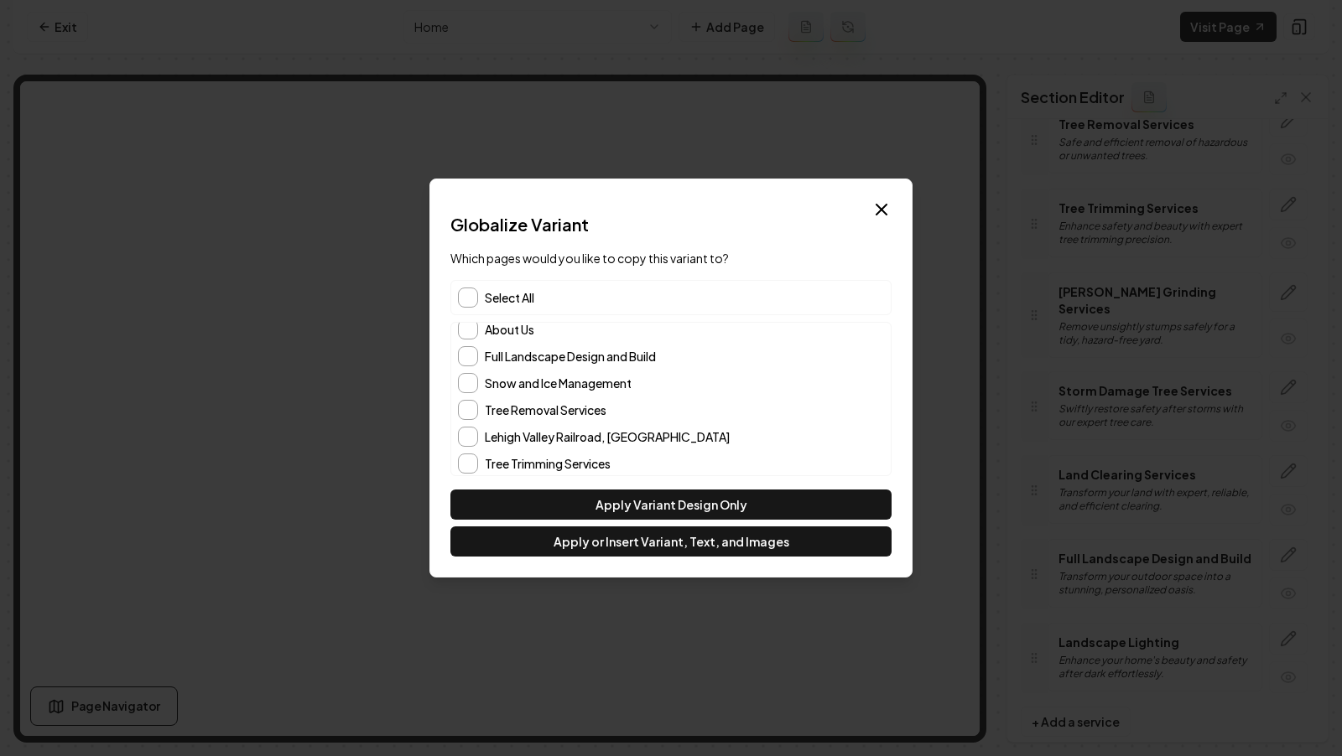
scroll to position [0, 0]
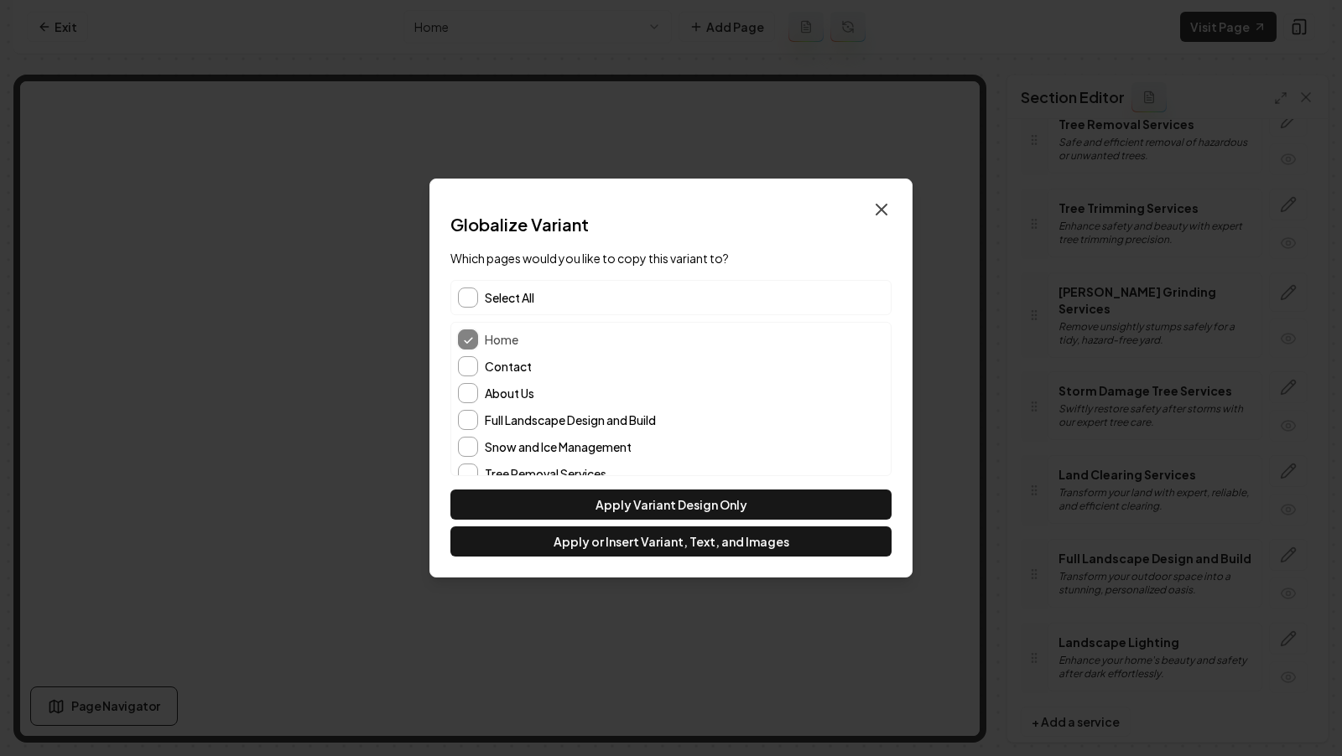
click at [889, 207] on icon "button" at bounding box center [881, 210] width 20 height 20
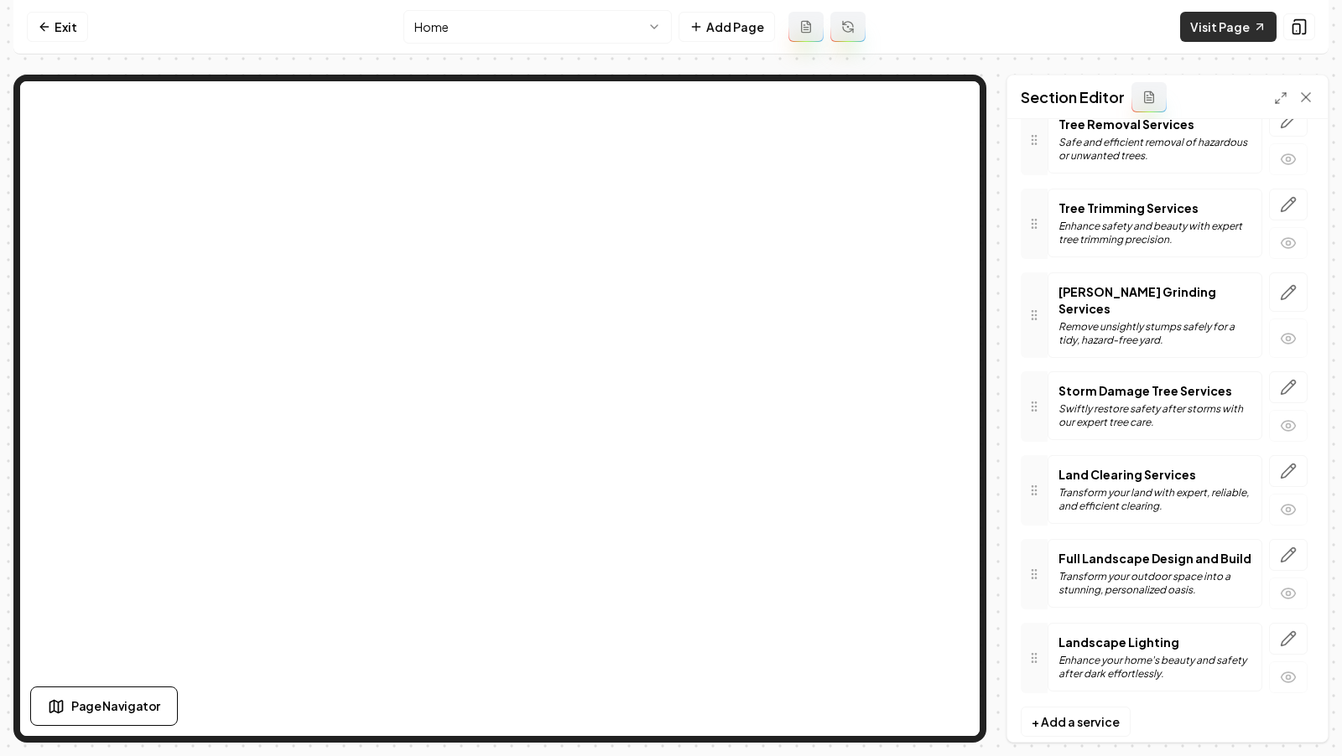
click at [1201, 34] on link "Visit Page" at bounding box center [1228, 27] width 96 height 30
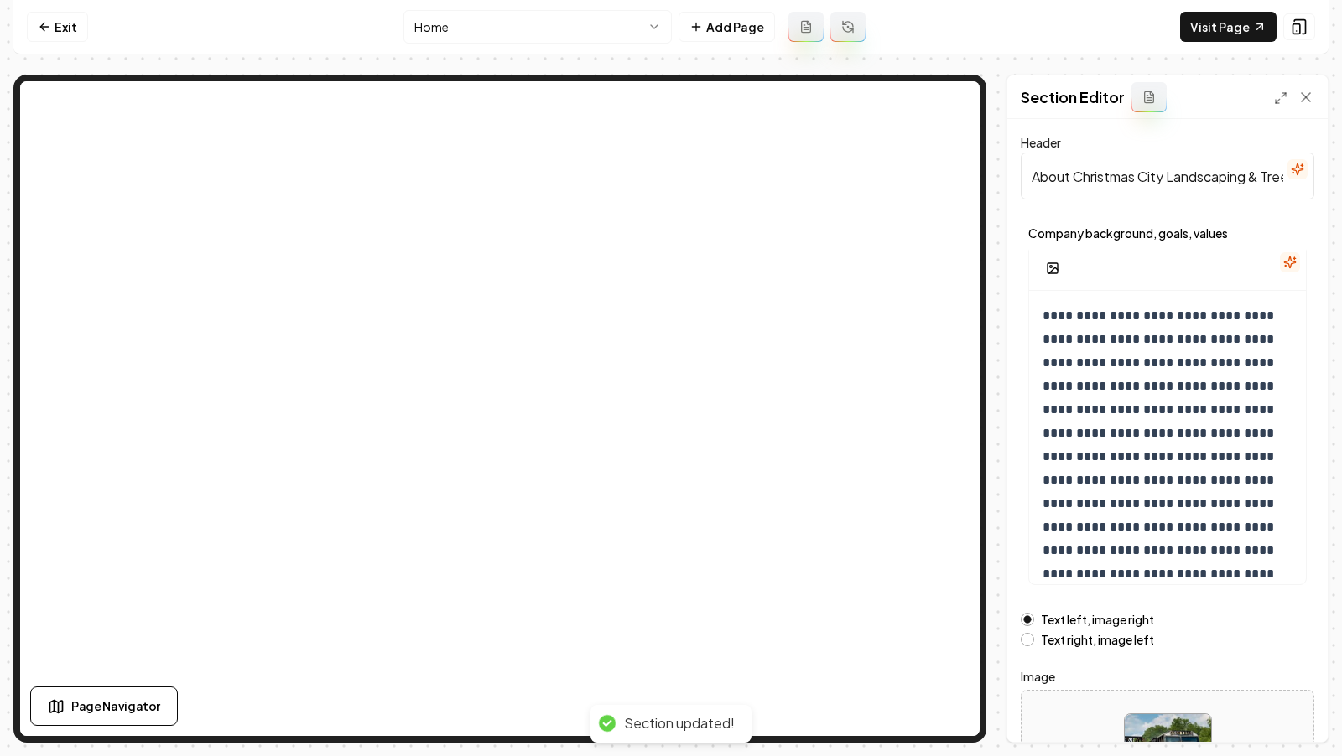
scroll to position [146, 0]
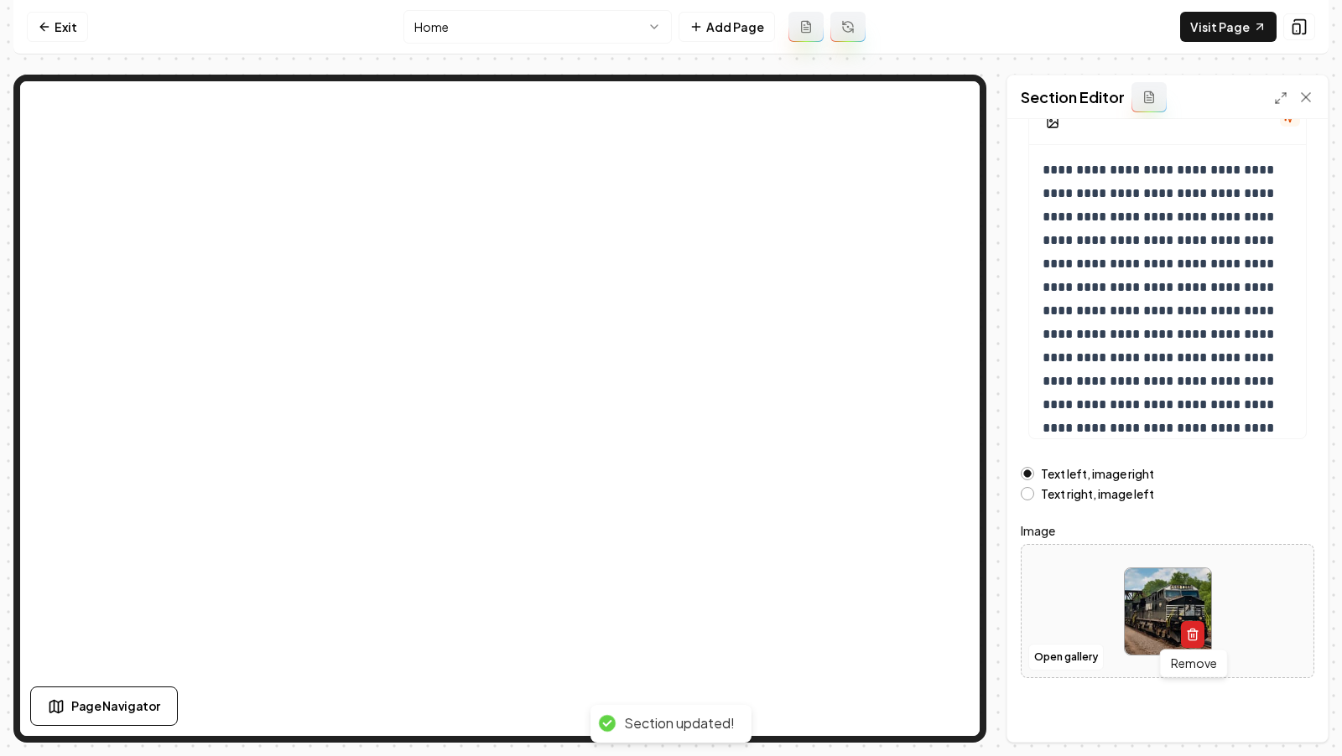
click at [1184, 622] on button "button" at bounding box center [1192, 634] width 23 height 27
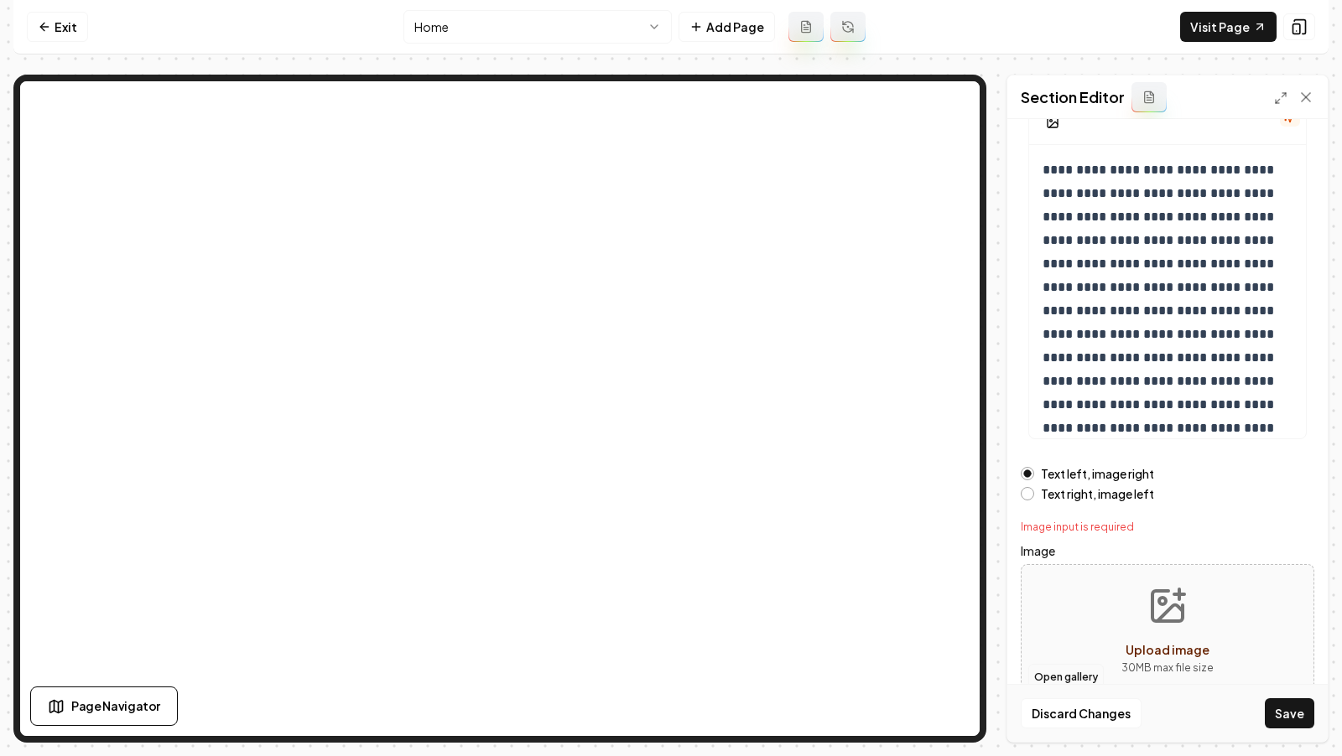
click at [1073, 673] on button "Open gallery" at bounding box center [1065, 677] width 75 height 27
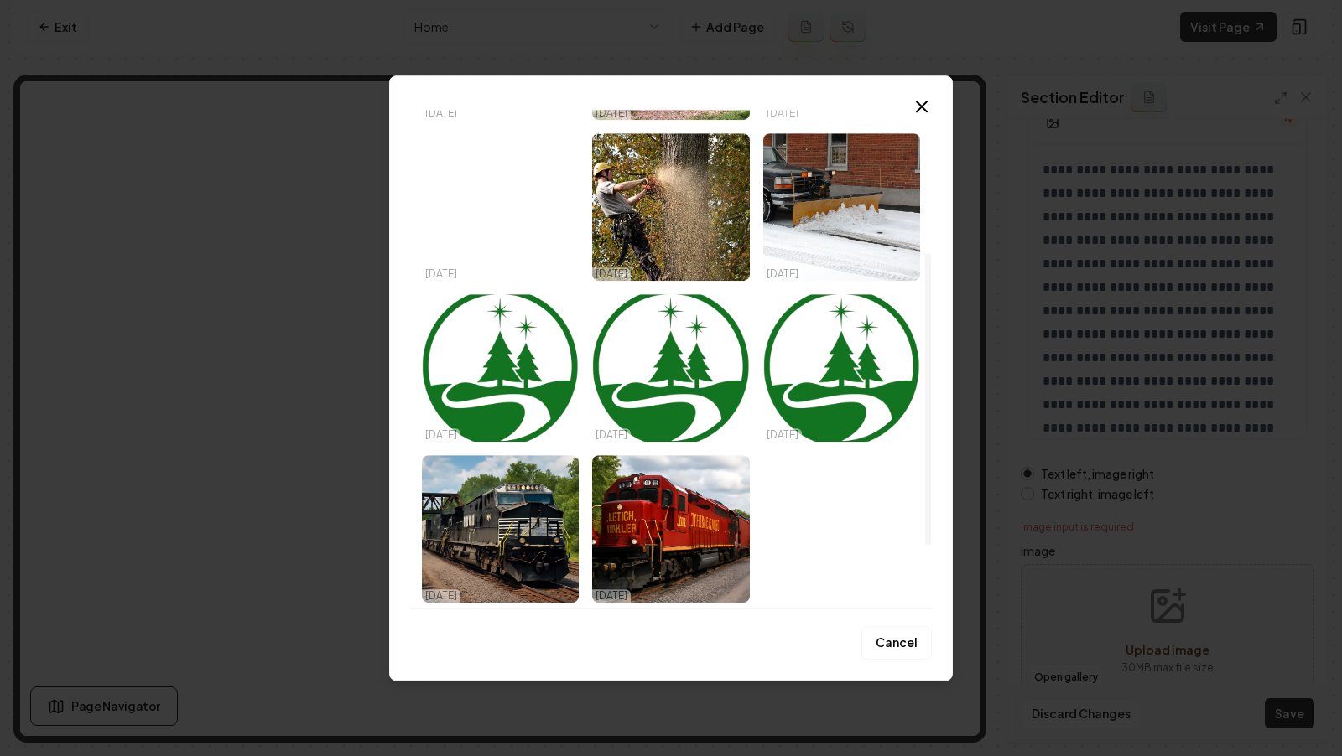
scroll to position [0, 0]
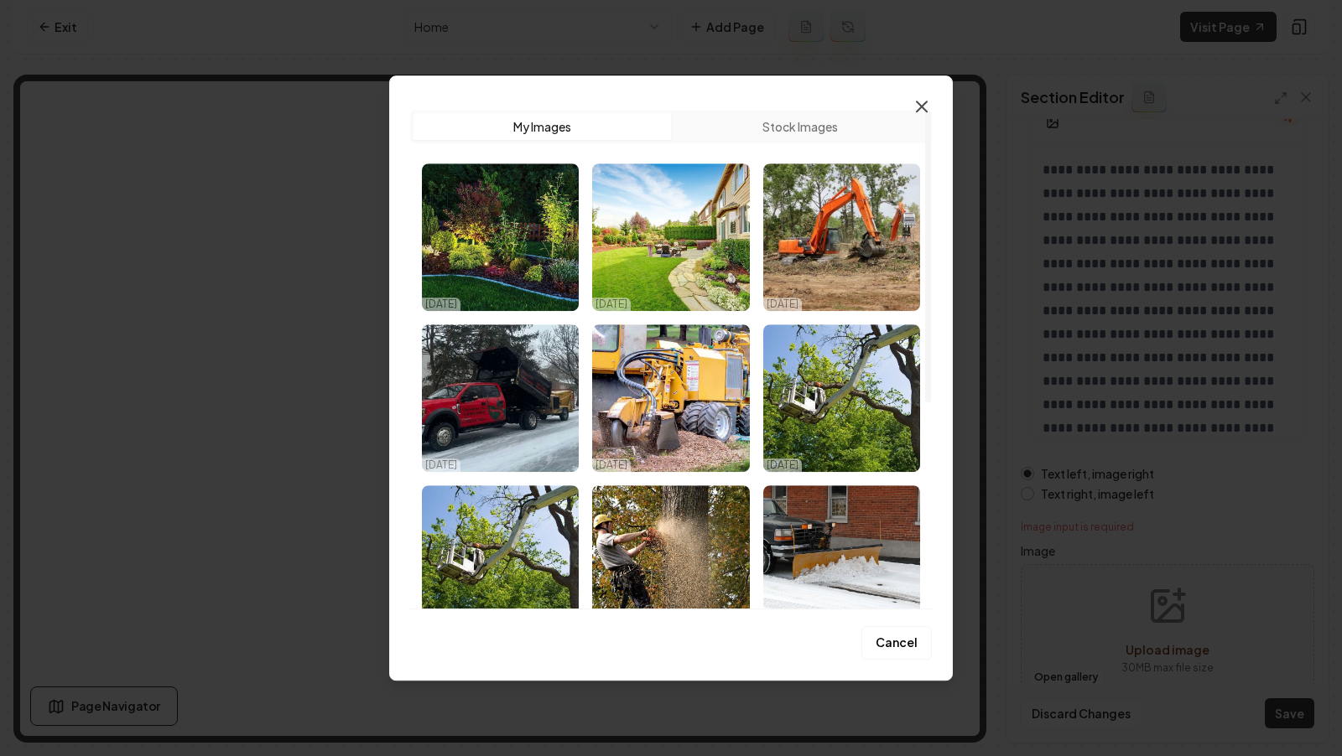
click at [923, 101] on icon "button" at bounding box center [922, 106] width 20 height 20
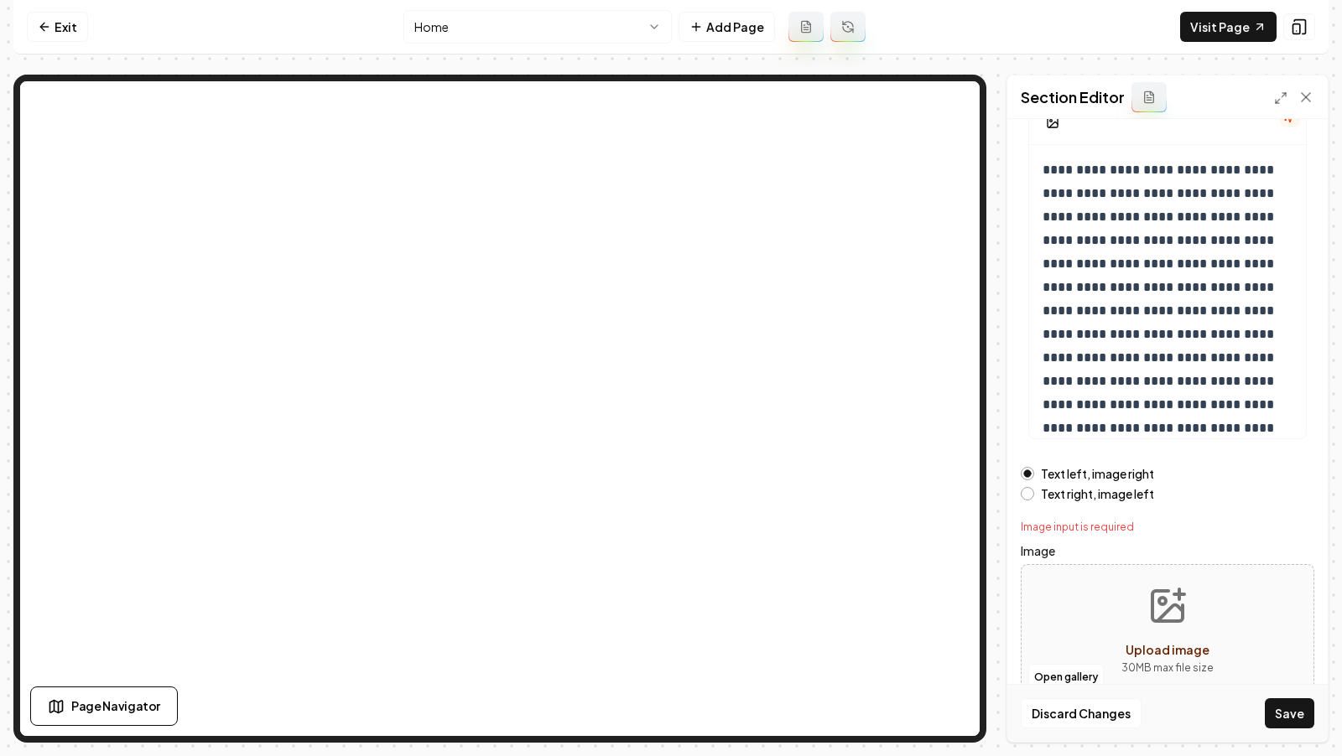
click at [1163, 612] on icon "Upload image" at bounding box center [1169, 614] width 25 height 16
type input "**********"
click at [1297, 724] on button "Save" at bounding box center [1289, 714] width 49 height 30
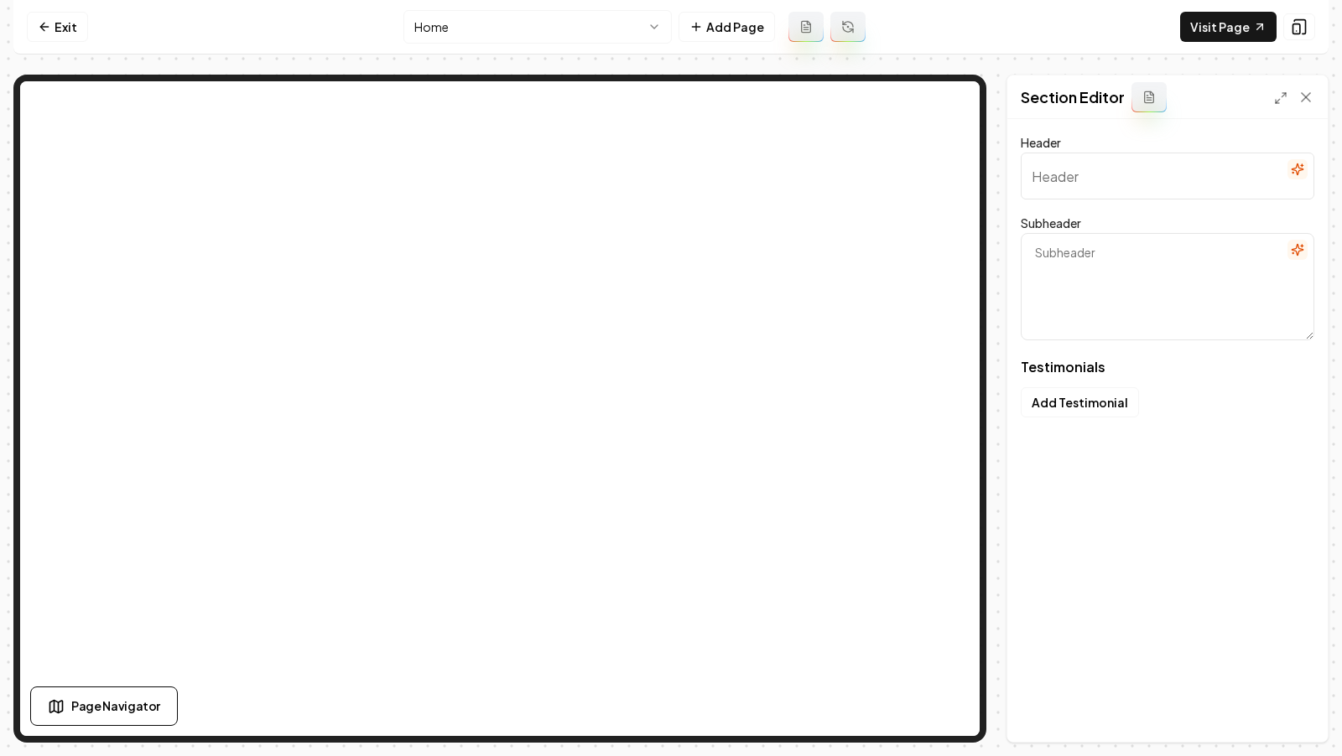
type input "Why Neighbors Trust Us"
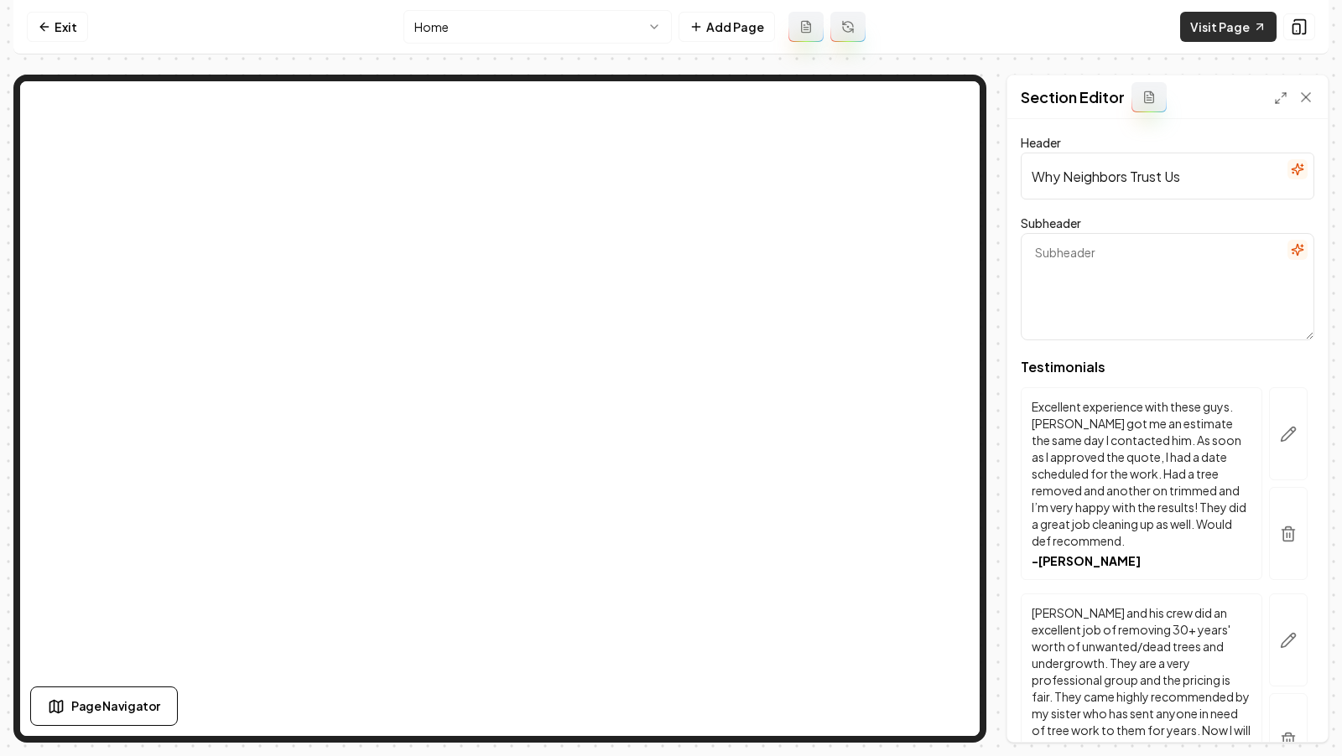
click at [1222, 26] on link "Visit Page" at bounding box center [1228, 27] width 96 height 30
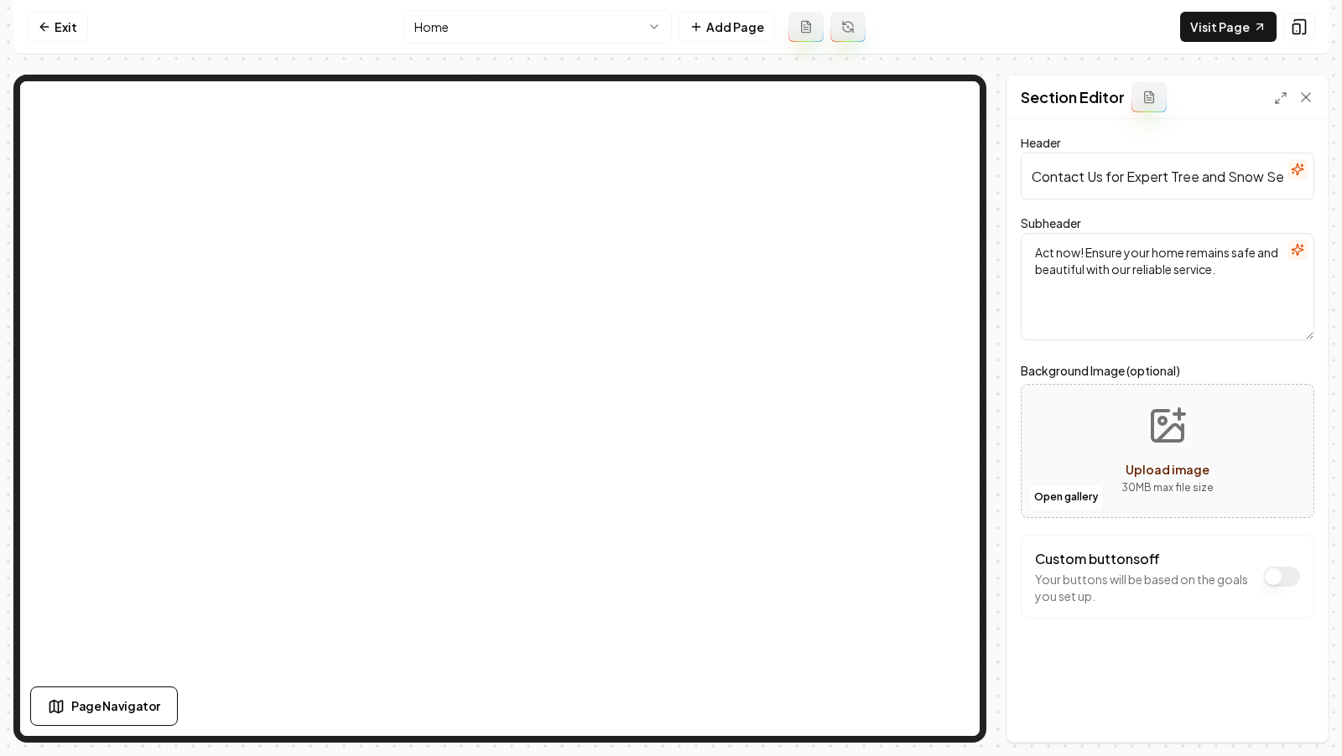
click at [1175, 436] on icon "Upload image" at bounding box center [1167, 426] width 40 height 40
click at [1068, 503] on button "Open gallery" at bounding box center [1065, 497] width 75 height 27
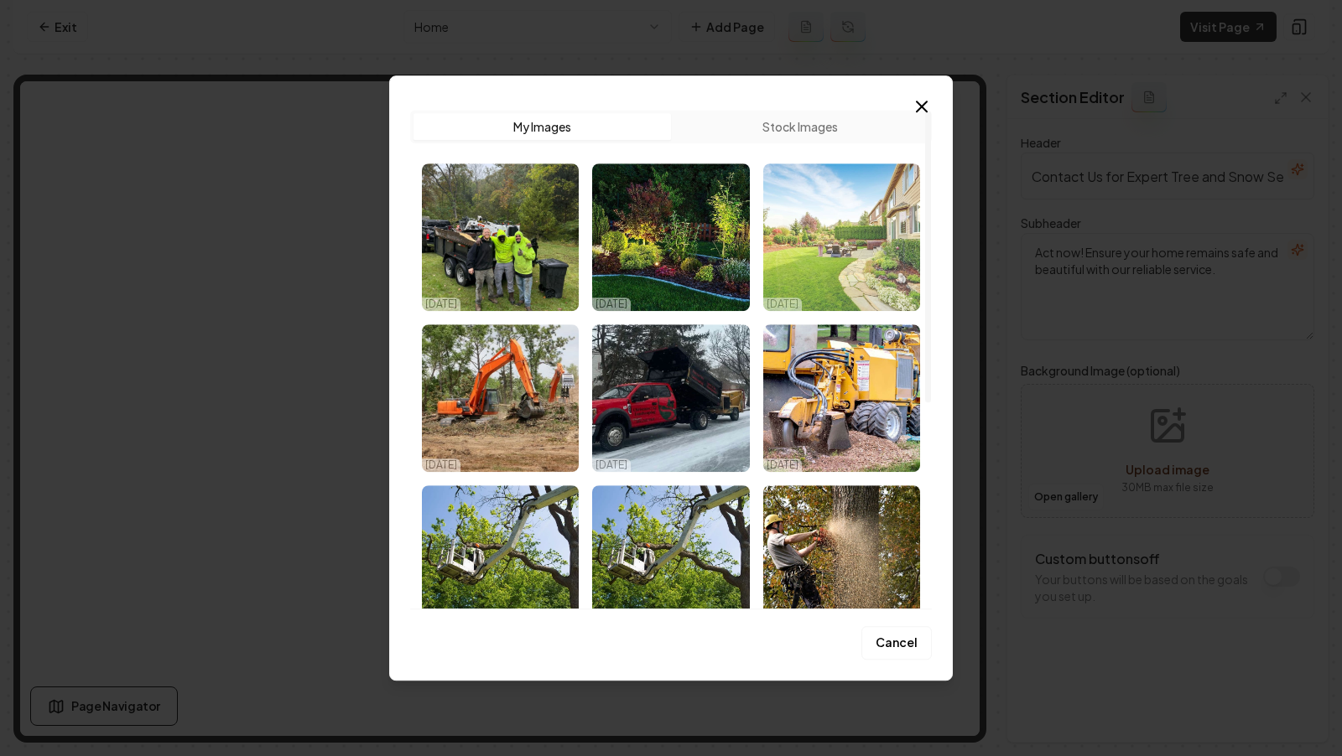
click at [876, 242] on img "Select image image_68e030755c7cd75eb80b9ffc.jpg" at bounding box center [841, 238] width 157 height 148
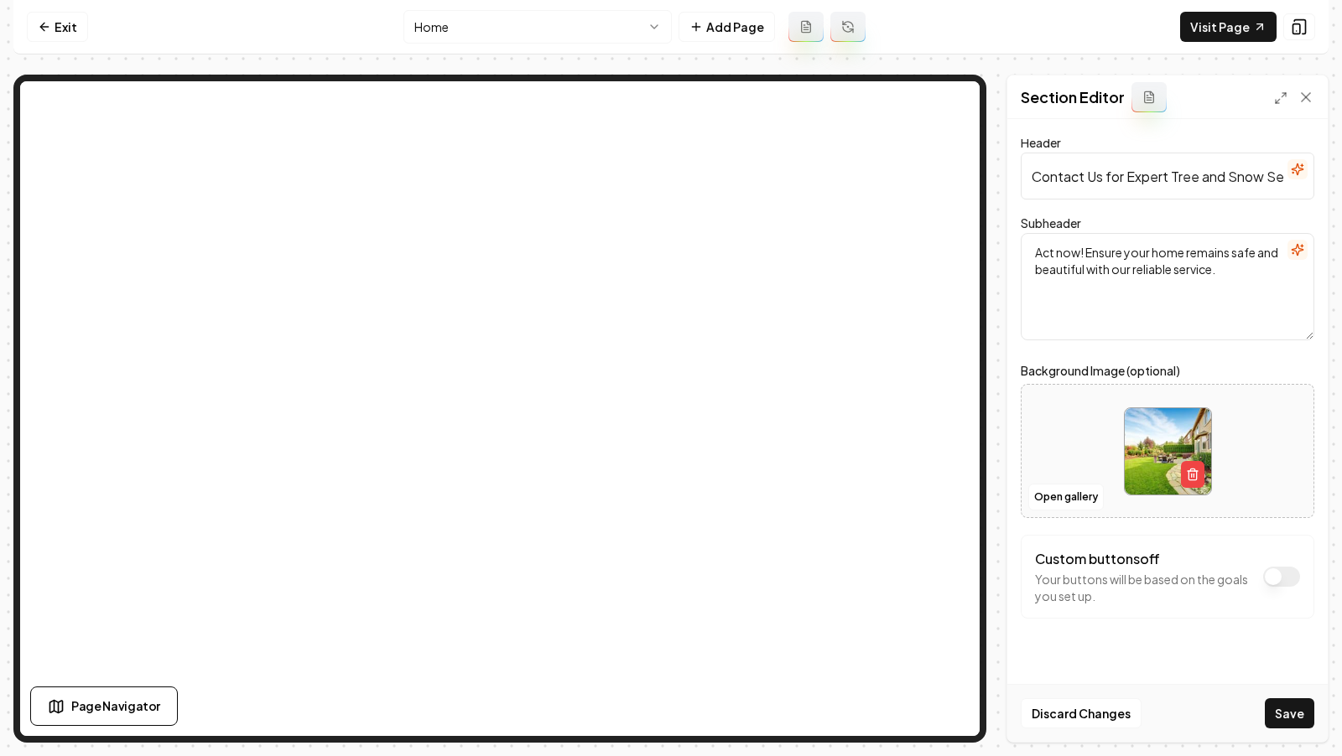
click at [1292, 730] on div "Discard Changes Save" at bounding box center [1167, 713] width 320 height 58
click at [1292, 709] on button "Save" at bounding box center [1289, 714] width 49 height 30
click at [1198, 28] on link "Visit Page" at bounding box center [1228, 27] width 96 height 30
click at [726, 26] on button "Add Page" at bounding box center [726, 27] width 96 height 30
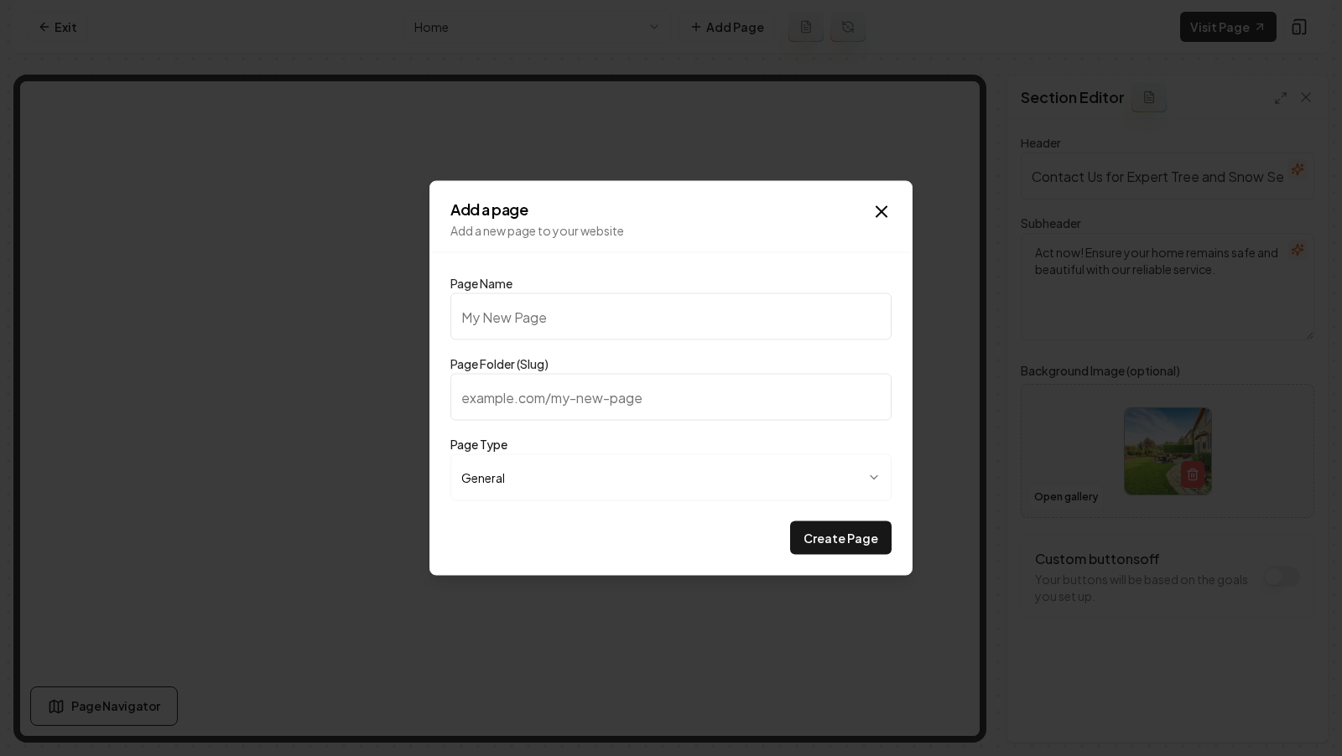
click at [559, 481] on body "**********" at bounding box center [671, 378] width 1342 height 756
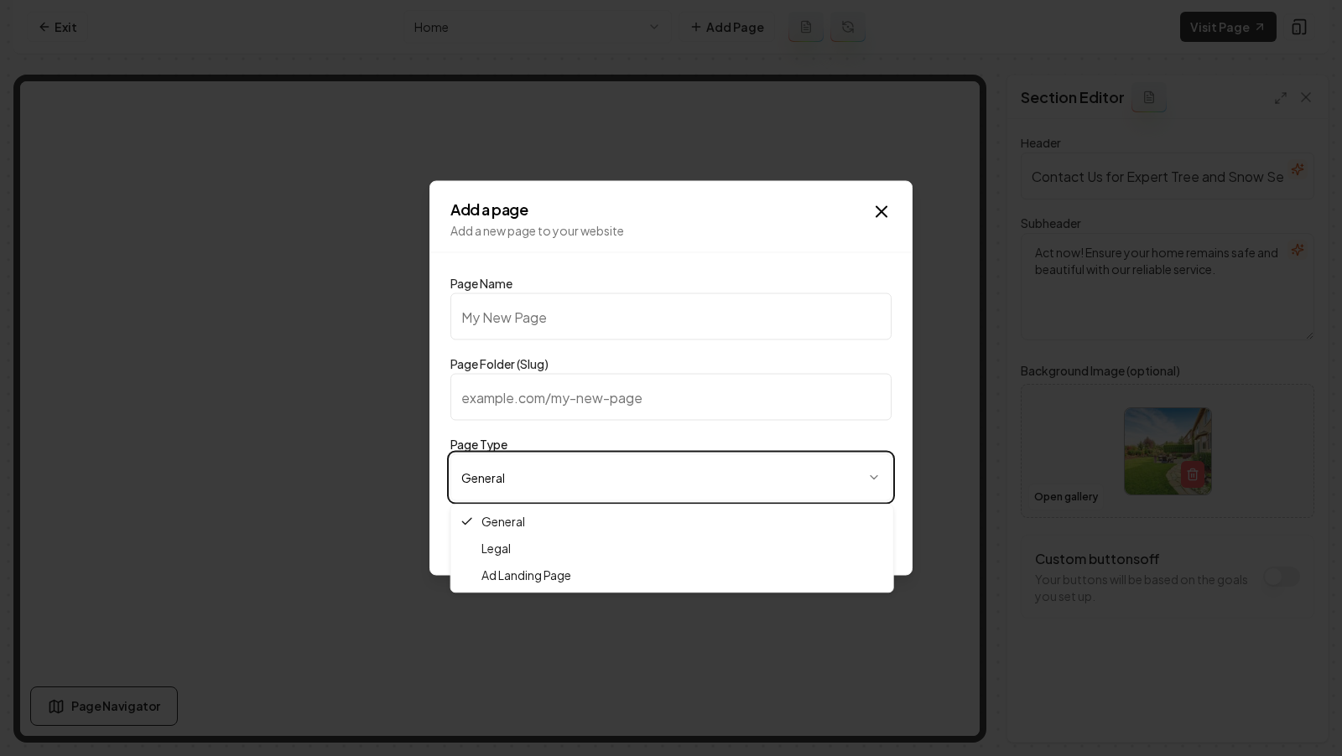
click at [542, 442] on body "**********" at bounding box center [671, 378] width 1342 height 756
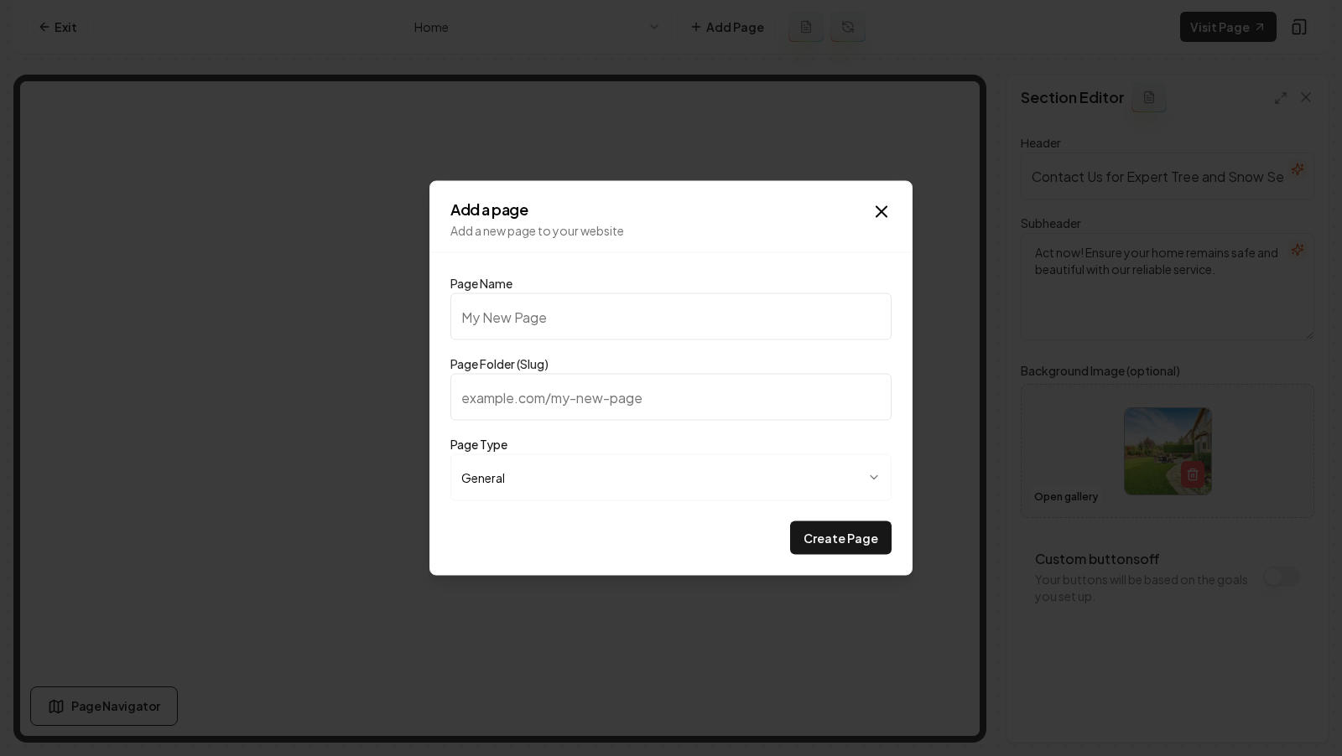
click at [540, 312] on input "Page Name" at bounding box center [670, 317] width 441 height 47
click at [879, 218] on icon "button" at bounding box center [881, 212] width 20 height 20
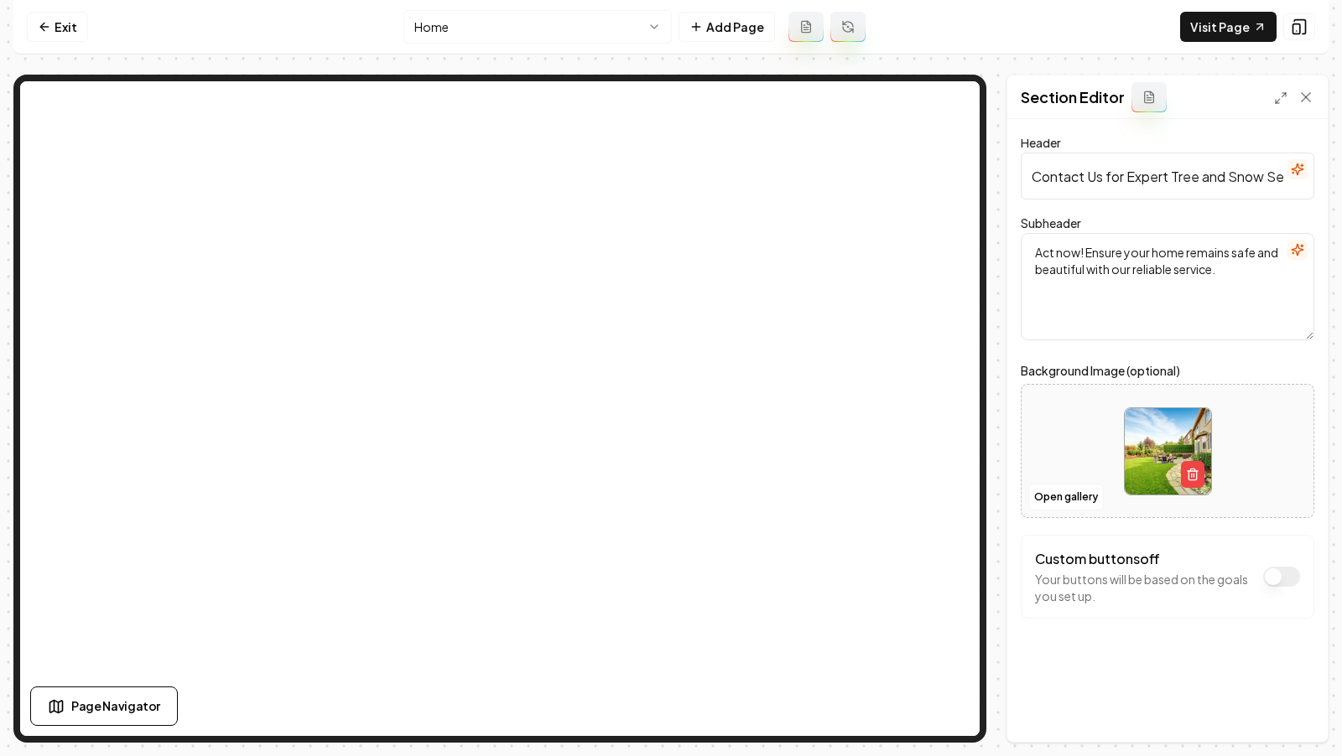
click at [481, 7] on nav "Exit Home Add Page Visit Page" at bounding box center [670, 27] width 1315 height 55
click at [479, 22] on html "Computer Required This feature is only available on a computer. Please switch t…" at bounding box center [671, 378] width 1342 height 756
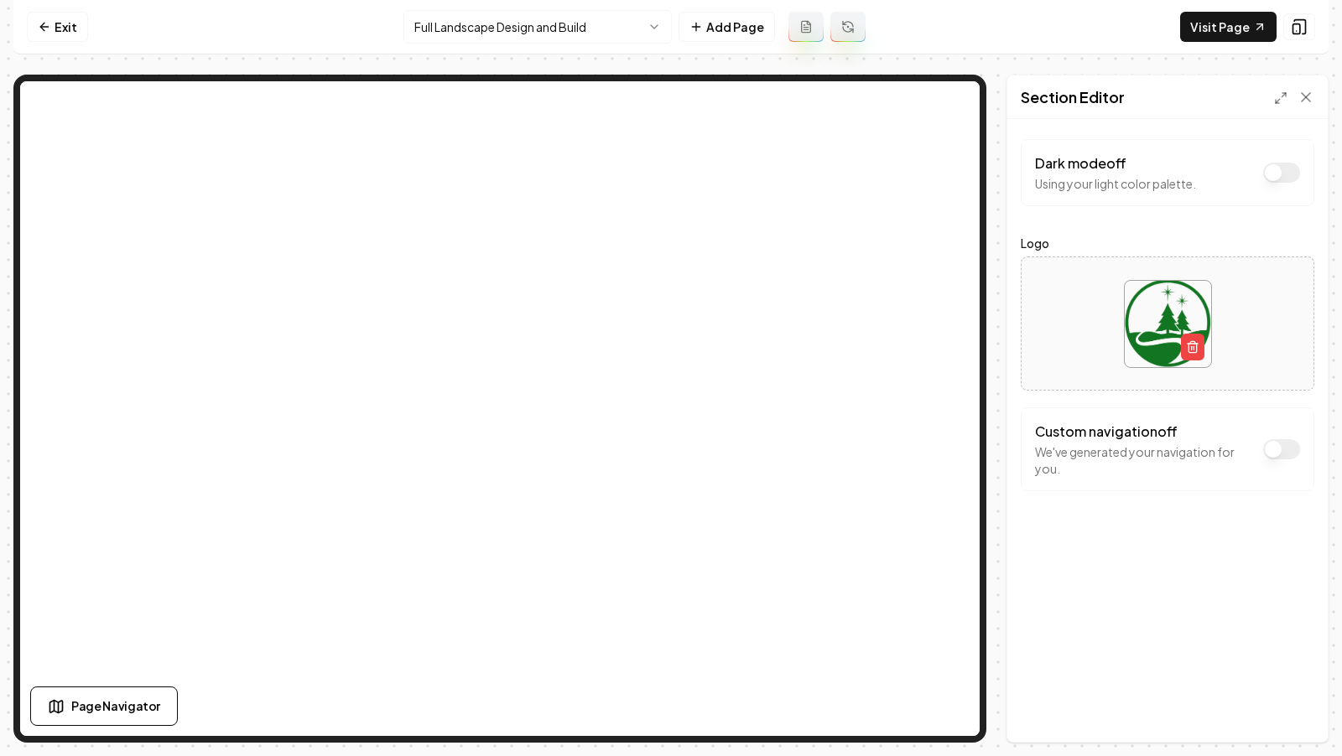
click at [556, 28] on html "Computer Required This feature is only available on a computer. Please switch t…" at bounding box center [671, 378] width 1342 height 756
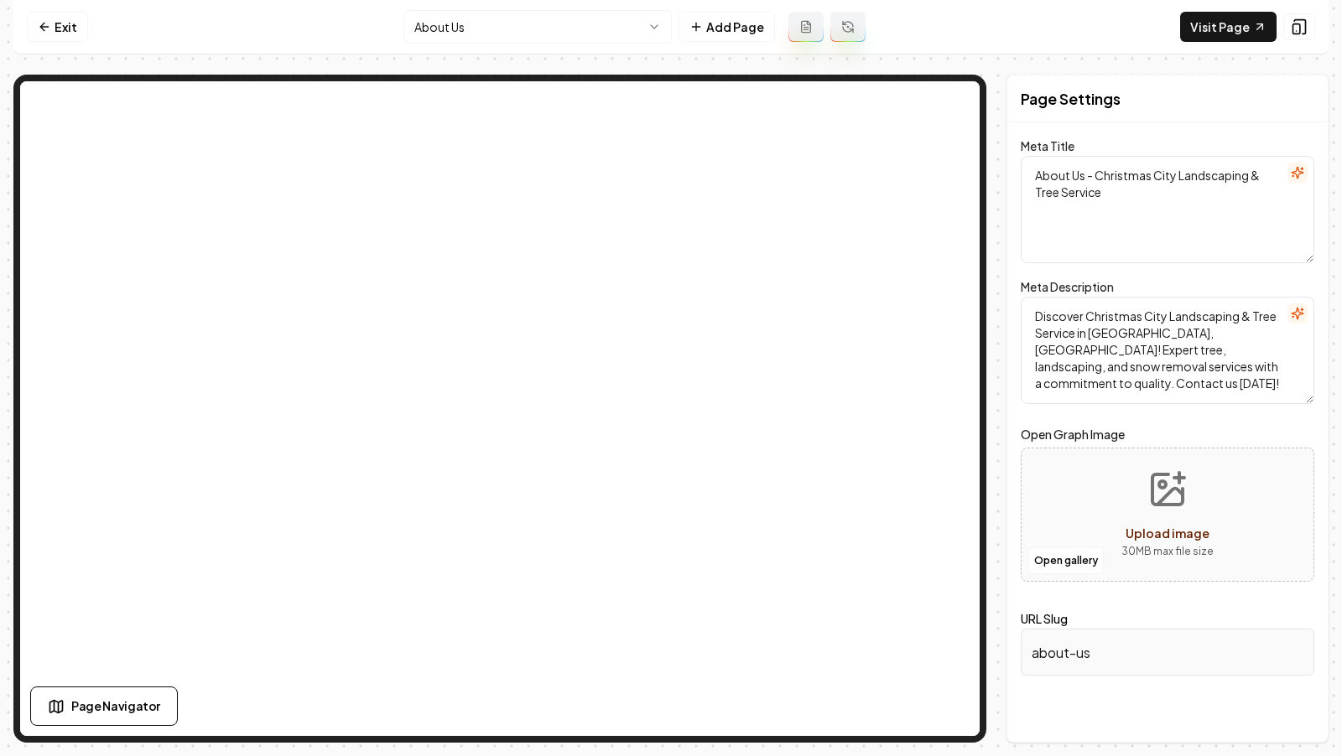
click at [458, 28] on html "Computer Required This feature is only available on a computer. Please switch t…" at bounding box center [671, 378] width 1342 height 756
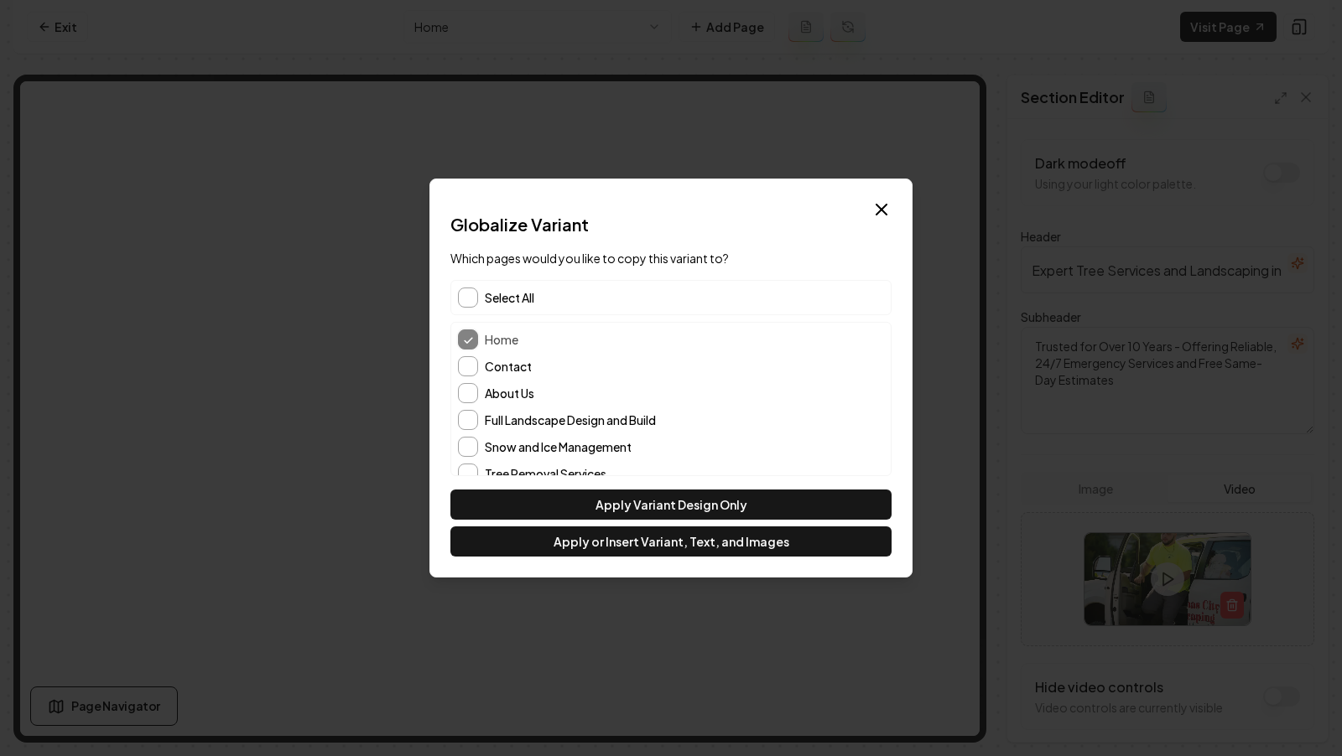
scroll to position [44, 0]
click at [469, 351] on button "About Us" at bounding box center [468, 350] width 20 height 20
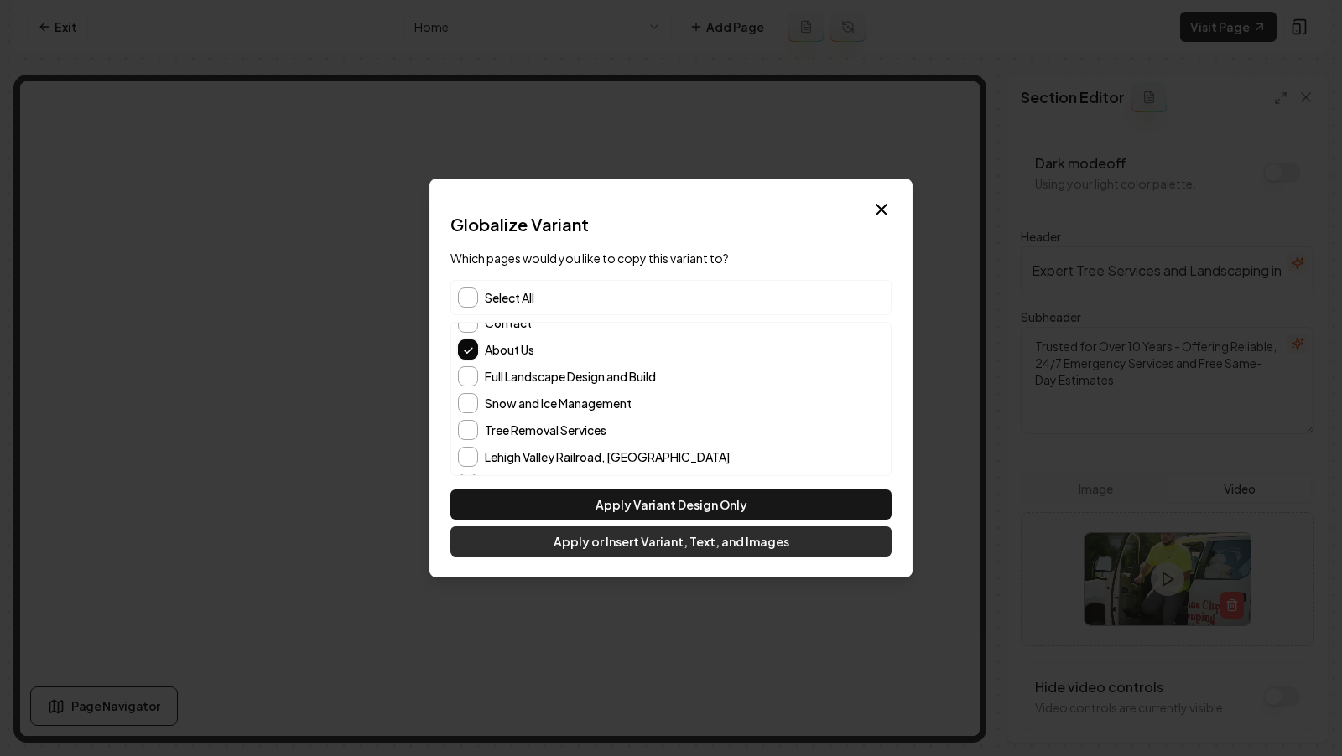
click at [686, 543] on button "Apply or Insert Variant, Text, and Images" at bounding box center [670, 542] width 441 height 30
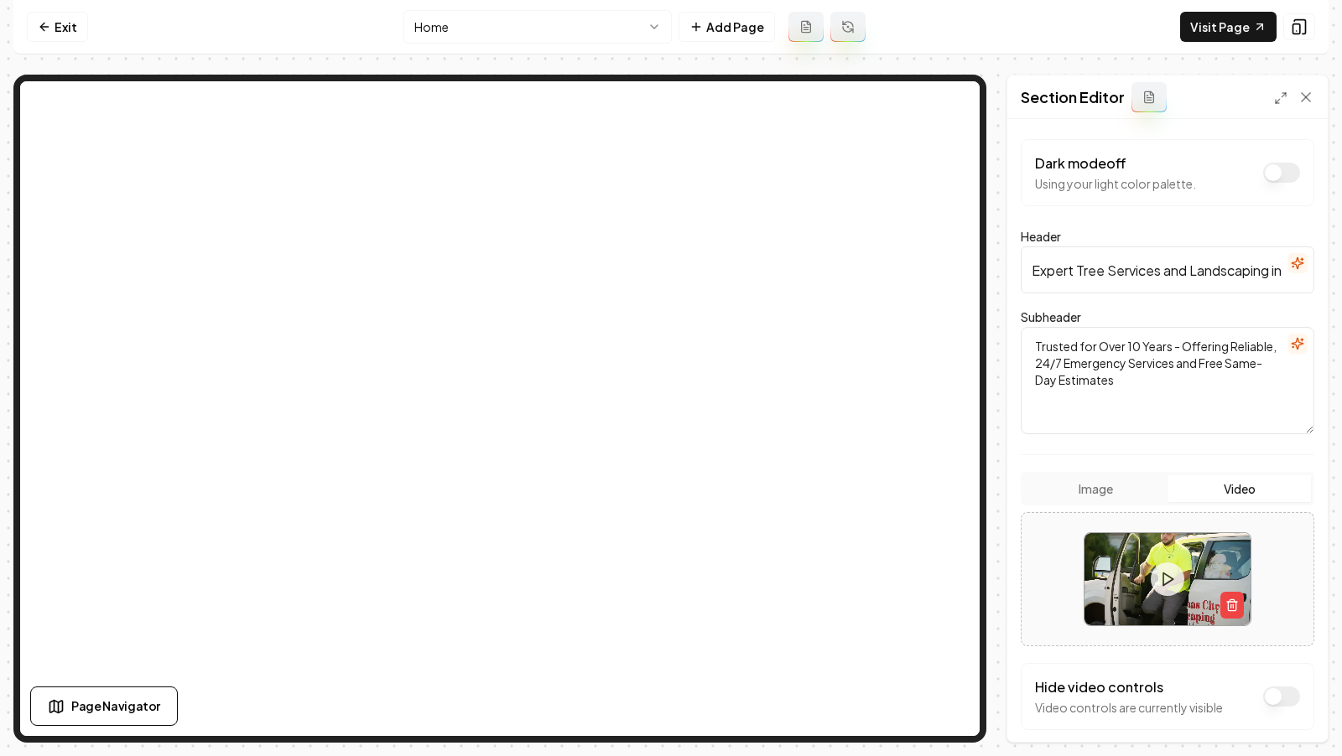
click at [515, 23] on html "Computer Required This feature is only available on a computer. Please switch t…" at bounding box center [671, 378] width 1342 height 756
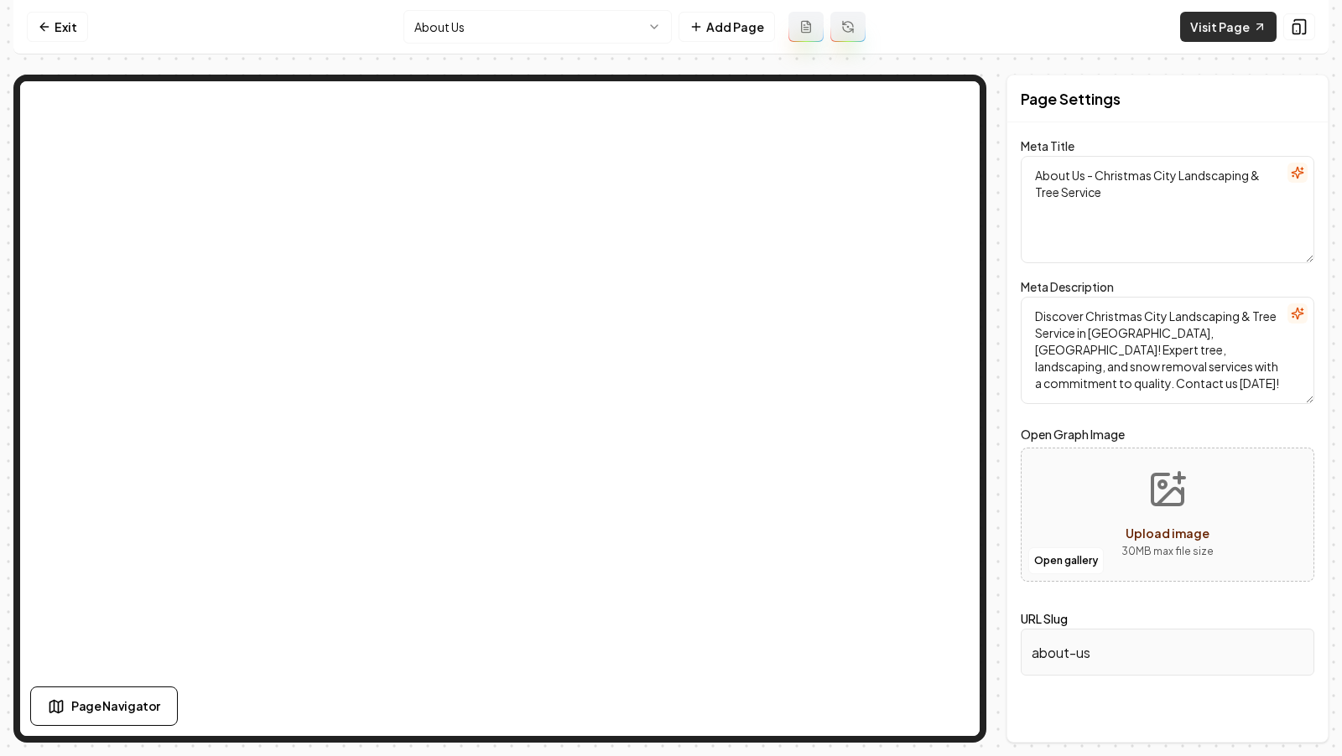
click at [1227, 18] on link "Visit Page" at bounding box center [1228, 27] width 96 height 30
click at [535, 34] on html "Computer Required This feature is only available on a computer. Please switch t…" at bounding box center [671, 378] width 1342 height 756
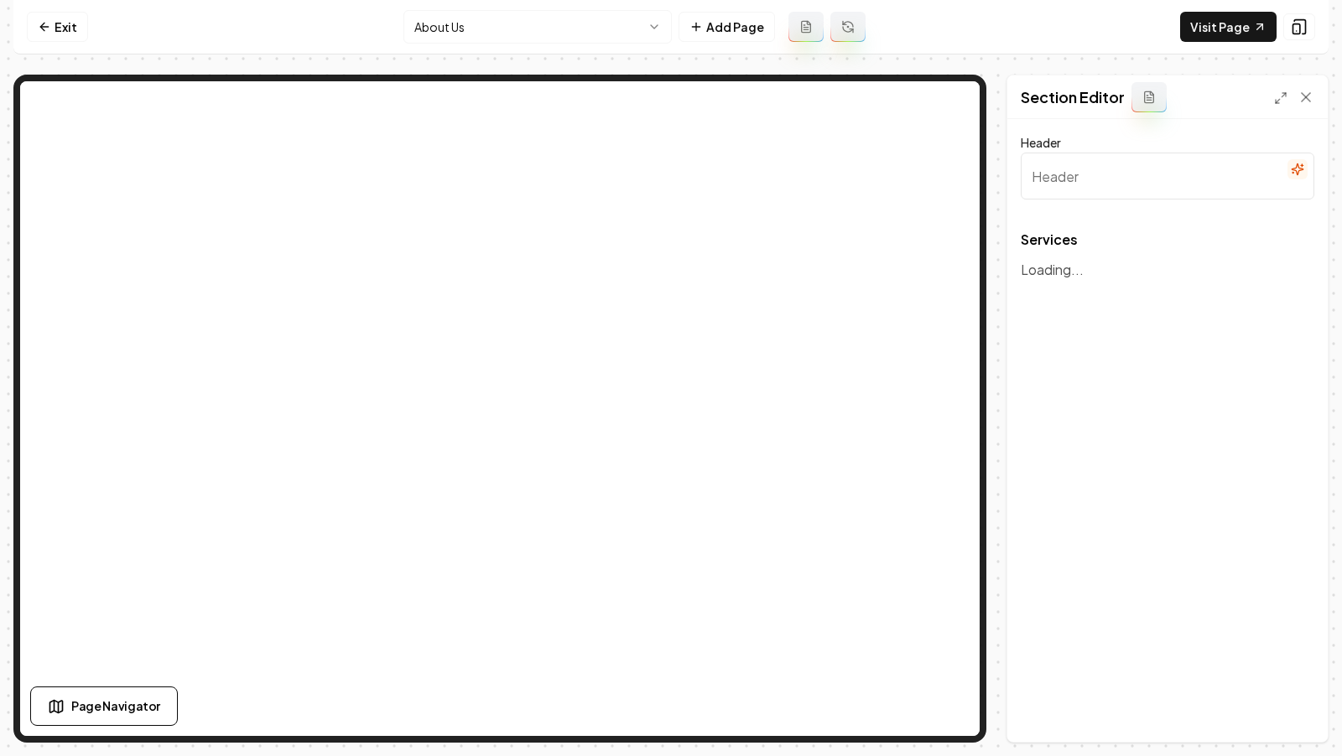
type input "Expert Tree and Landscaping Solutions"
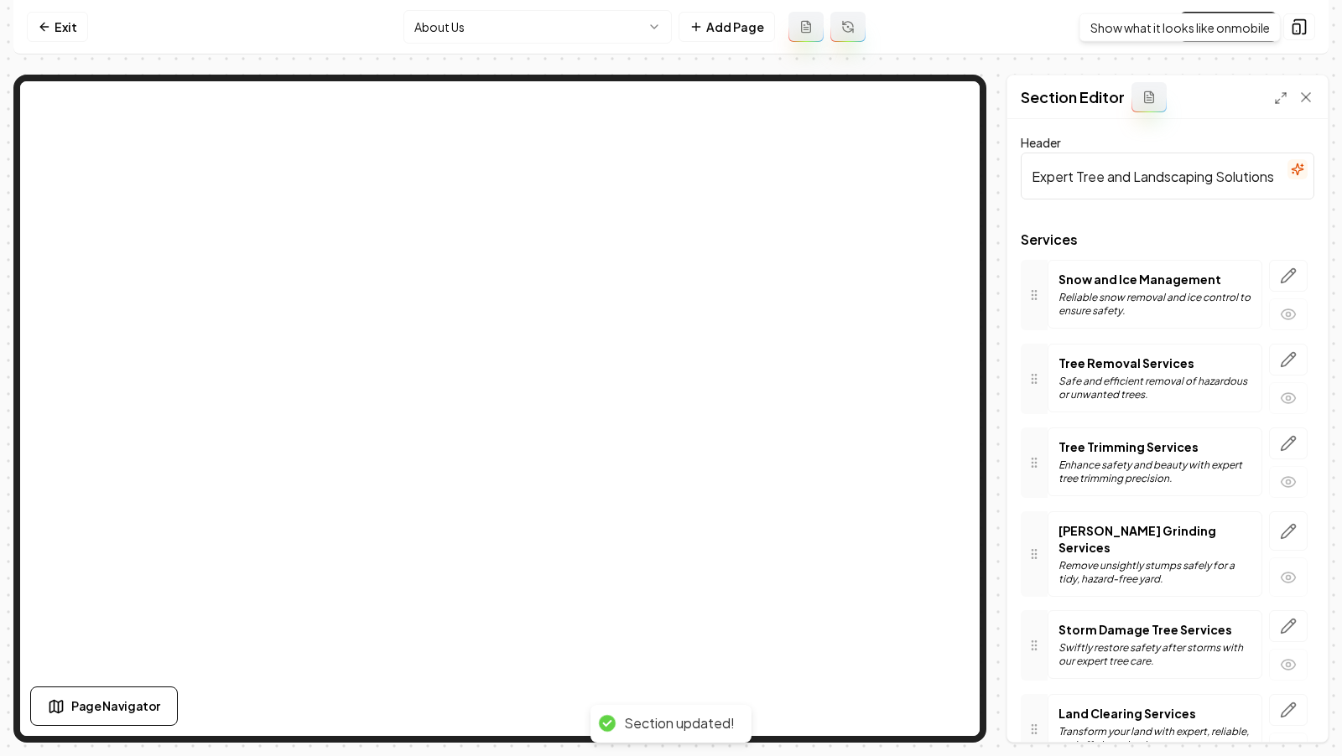
drag, startPoint x: 350, startPoint y: 580, endPoint x: 1257, endPoint y: 26, distance: 1062.9
click at [1257, 26] on div "Show what it looks like on mobile Show what it looks like on mobile" at bounding box center [1179, 27] width 201 height 29
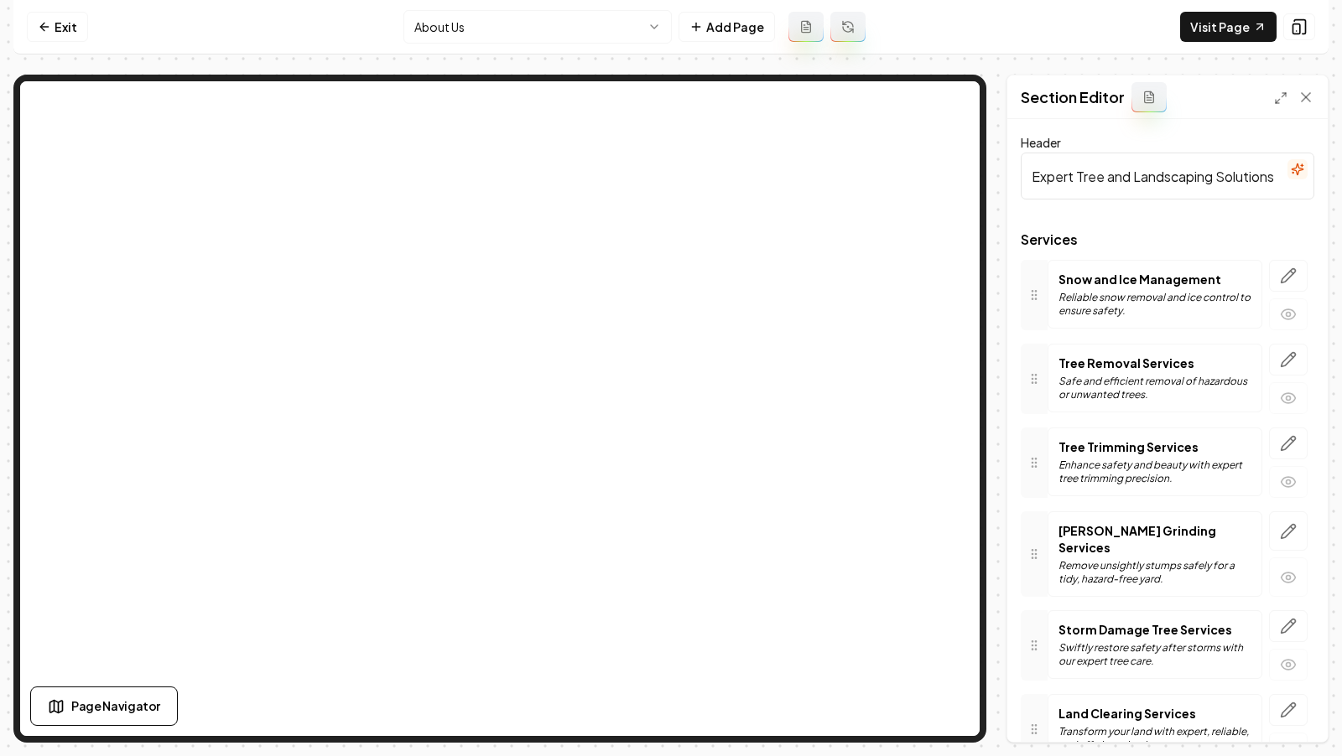
click at [467, 27] on html "Computer Required This feature is only available on a computer. Please switch t…" at bounding box center [671, 378] width 1342 height 756
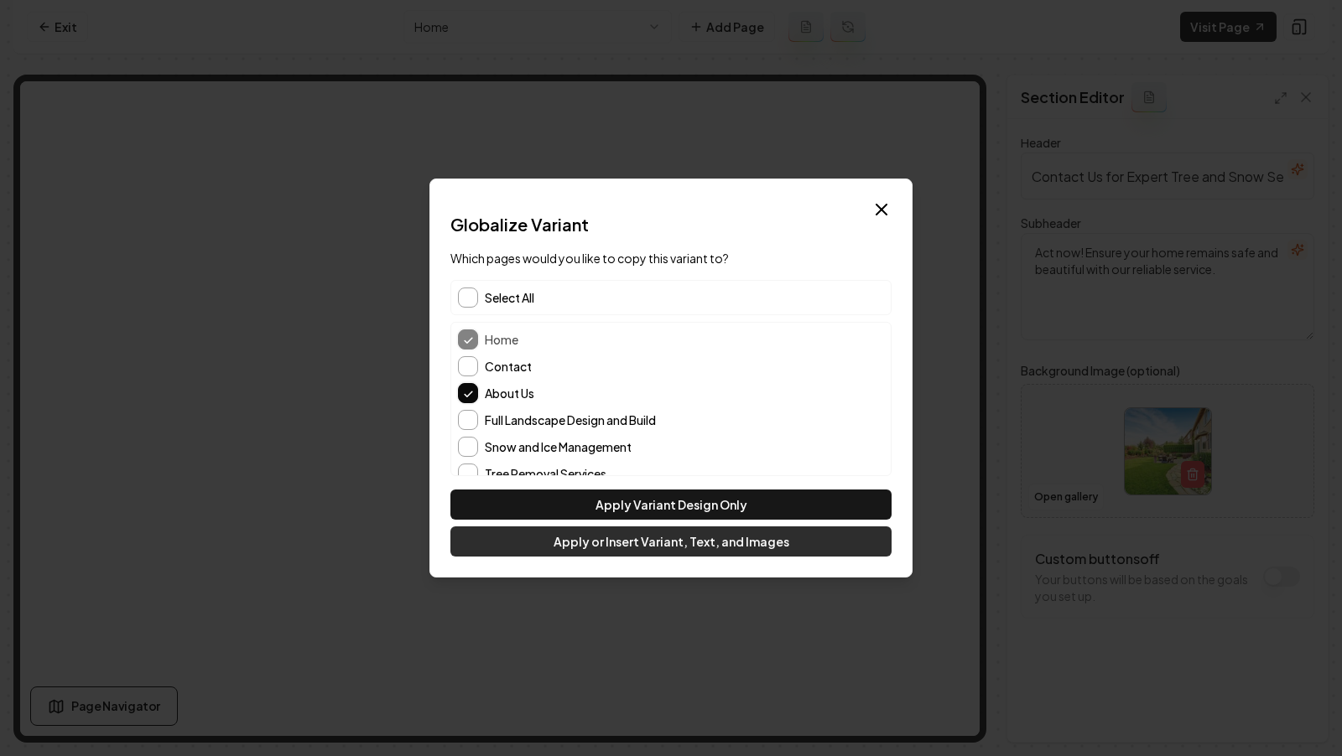
click at [594, 542] on button "Apply or Insert Variant, Text, and Images" at bounding box center [670, 542] width 441 height 30
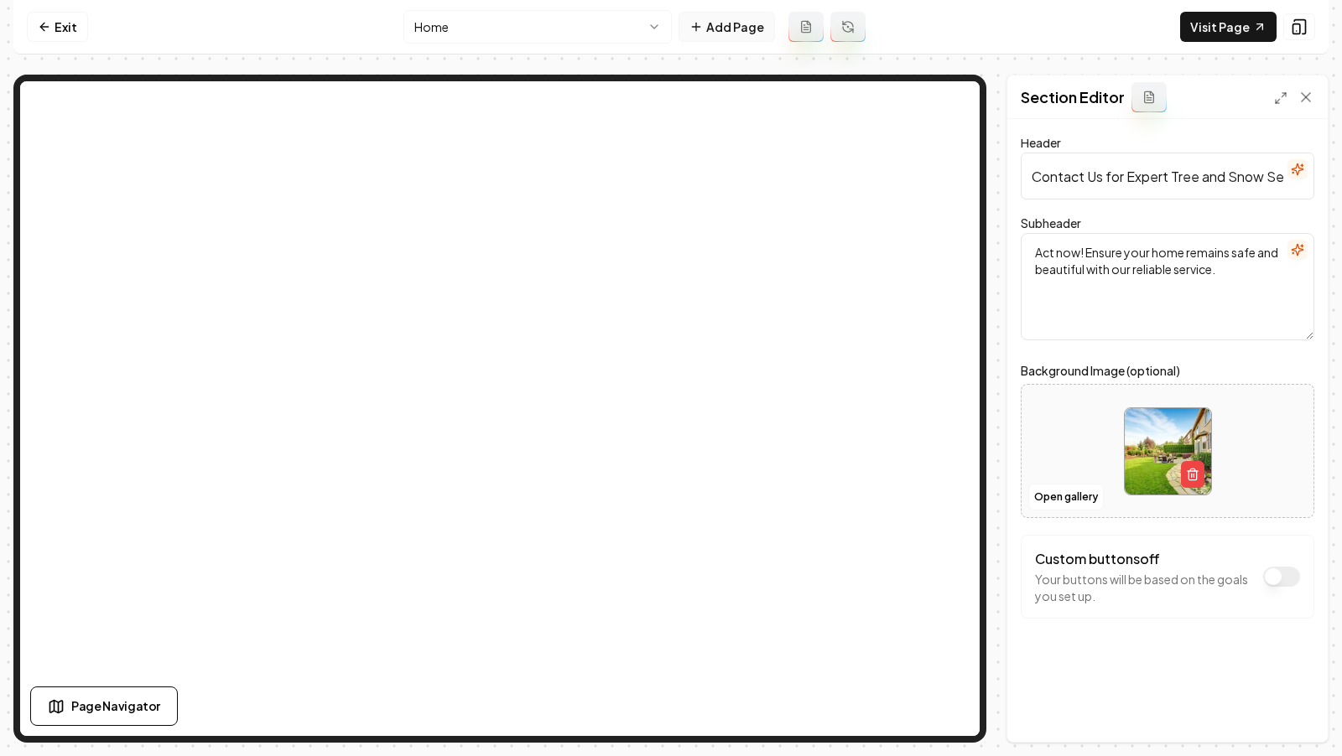
click at [731, 27] on button "Add Page" at bounding box center [726, 27] width 96 height 30
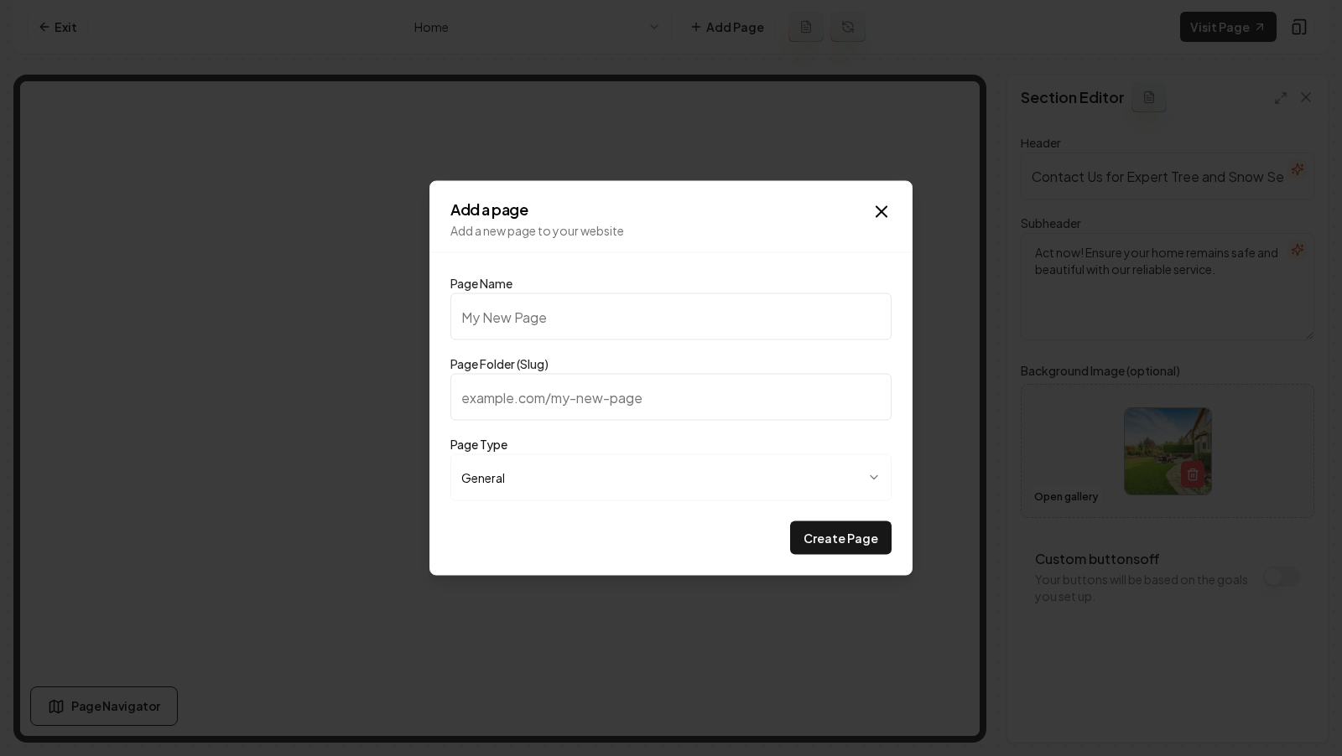
click at [544, 324] on input "Page Name" at bounding box center [670, 317] width 441 height 47
click at [546, 470] on body "**********" at bounding box center [671, 378] width 1342 height 756
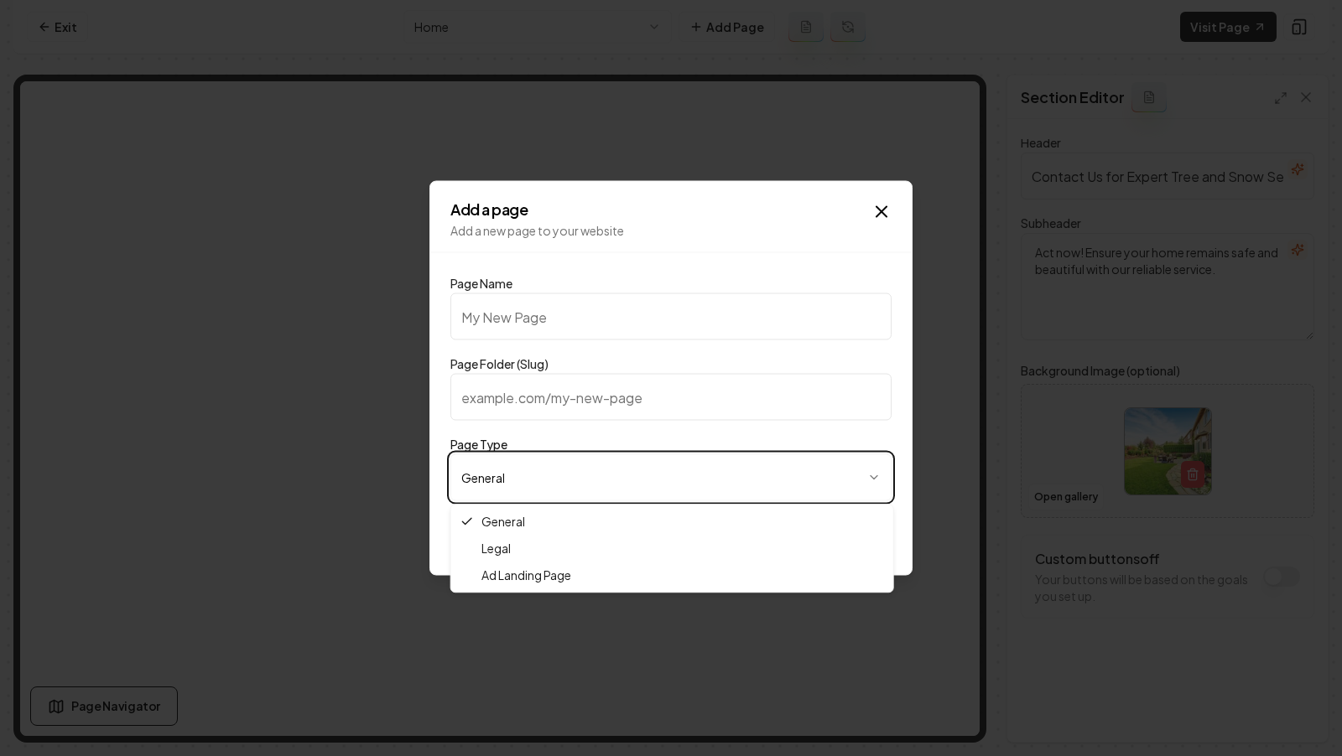
click at [518, 449] on body "**********" at bounding box center [671, 378] width 1342 height 756
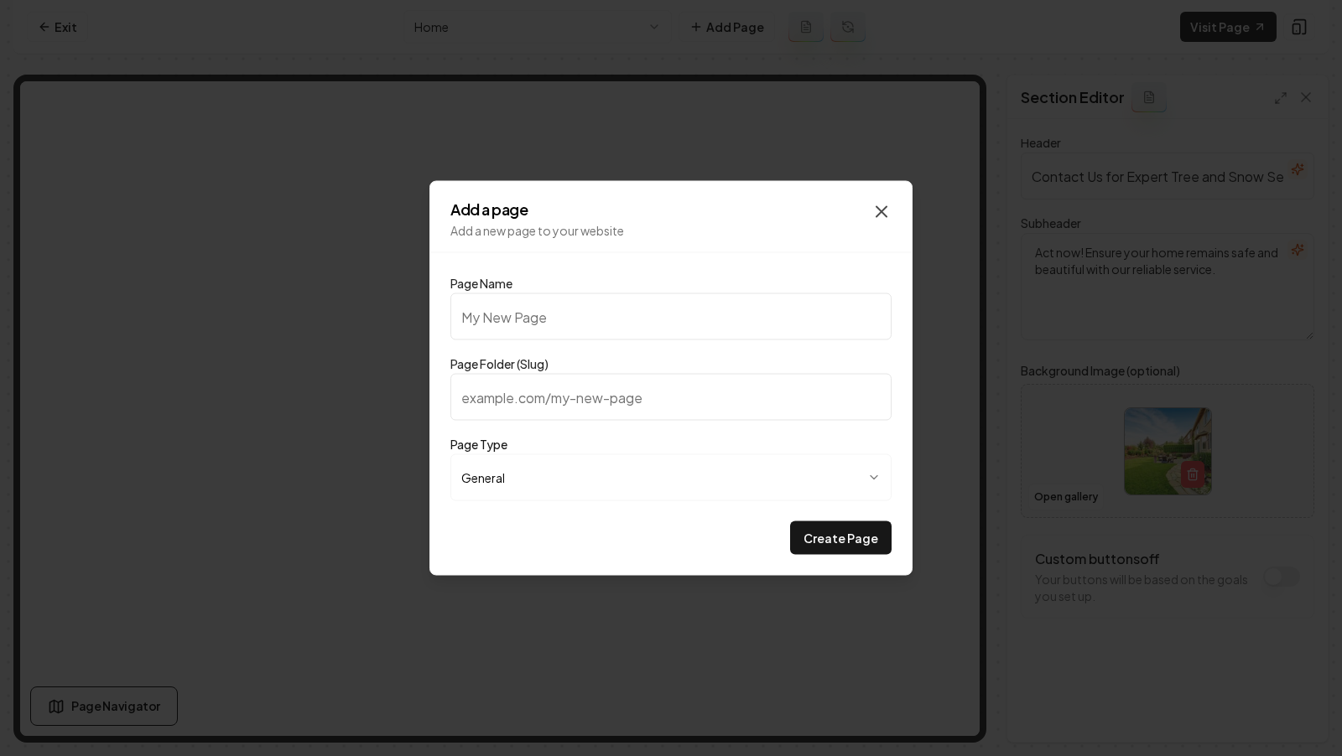
click at [882, 211] on icon "button" at bounding box center [881, 212] width 10 height 10
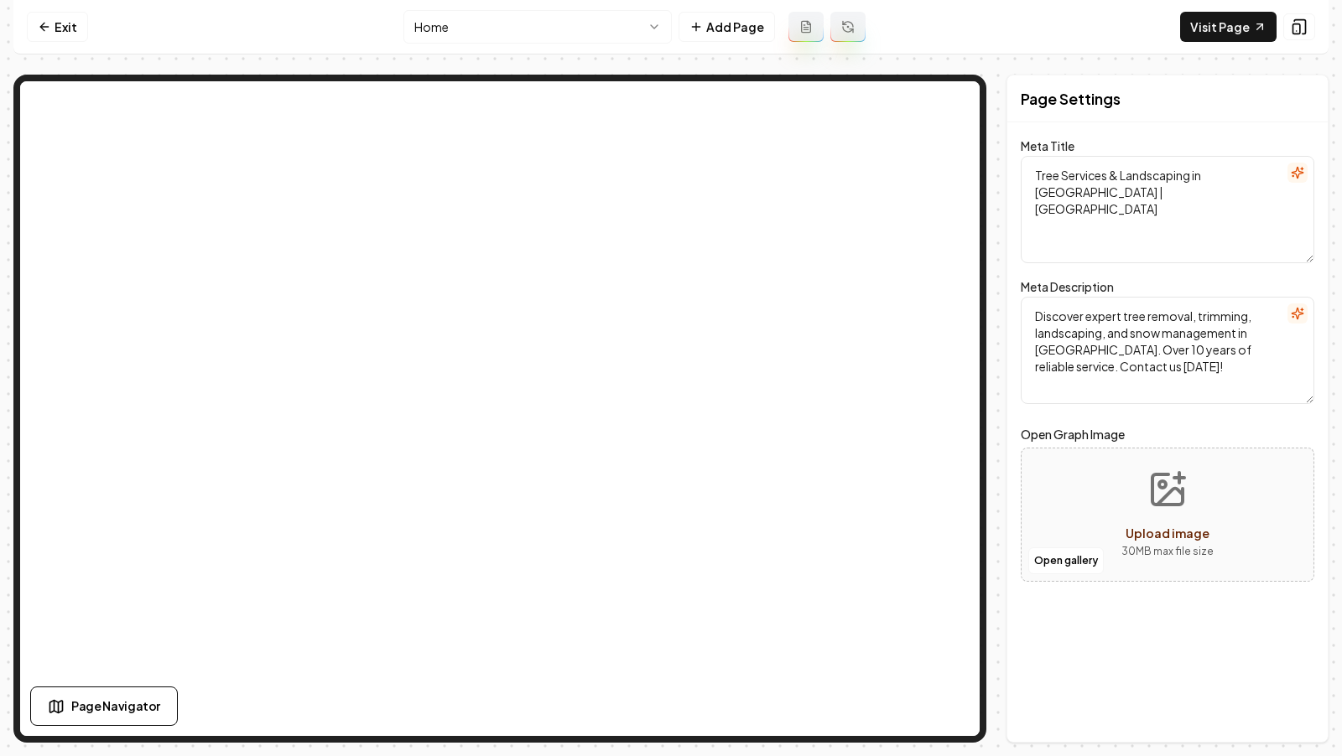
click at [548, 18] on html "Computer Required This feature is only available on a computer. Please switch t…" at bounding box center [671, 378] width 1342 height 756
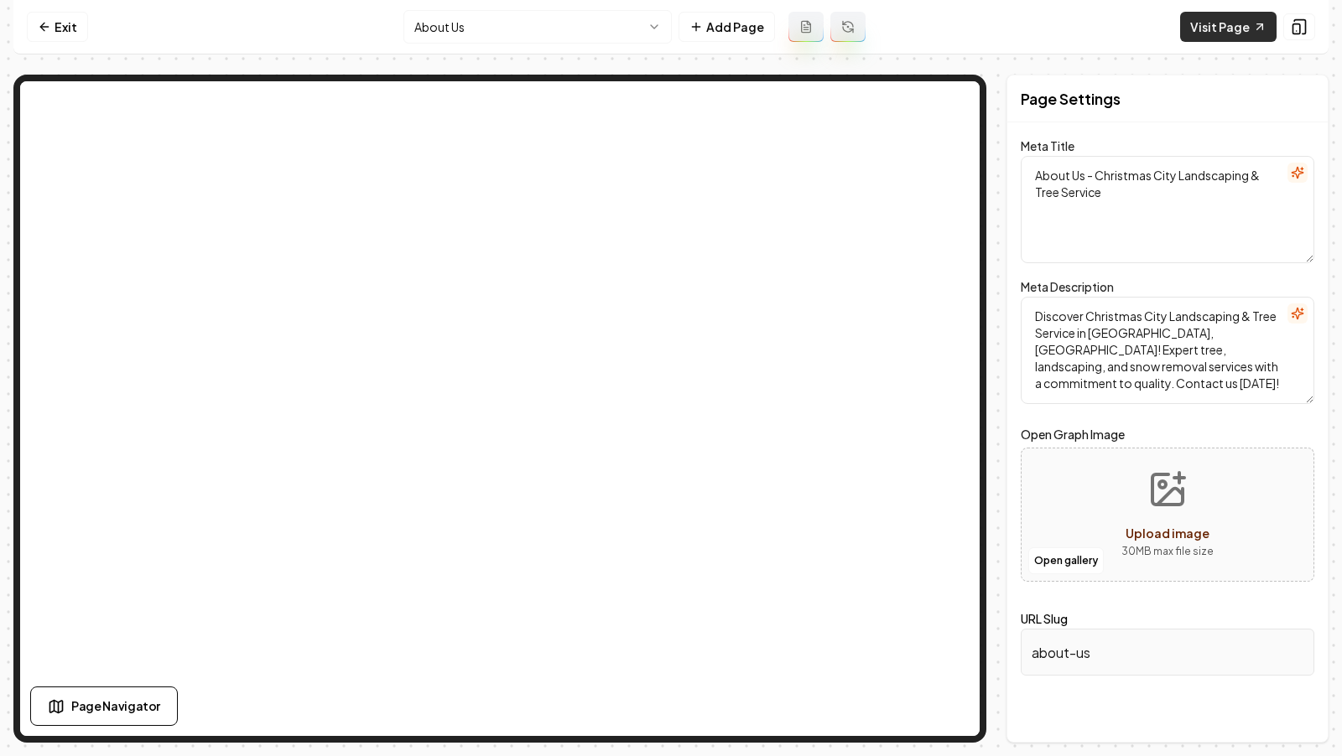
click at [1211, 29] on link "Visit Page" at bounding box center [1228, 27] width 96 height 30
click at [1255, 34] on div "Show what it looks like on mobile Show what it looks like on mobile" at bounding box center [1179, 27] width 201 height 29
click at [1205, 77] on div "Page Settings" at bounding box center [1167, 98] width 320 height 47
click at [1205, 28] on link "Visit Page" at bounding box center [1228, 27] width 96 height 30
